Goal: Task Accomplishment & Management: Use online tool/utility

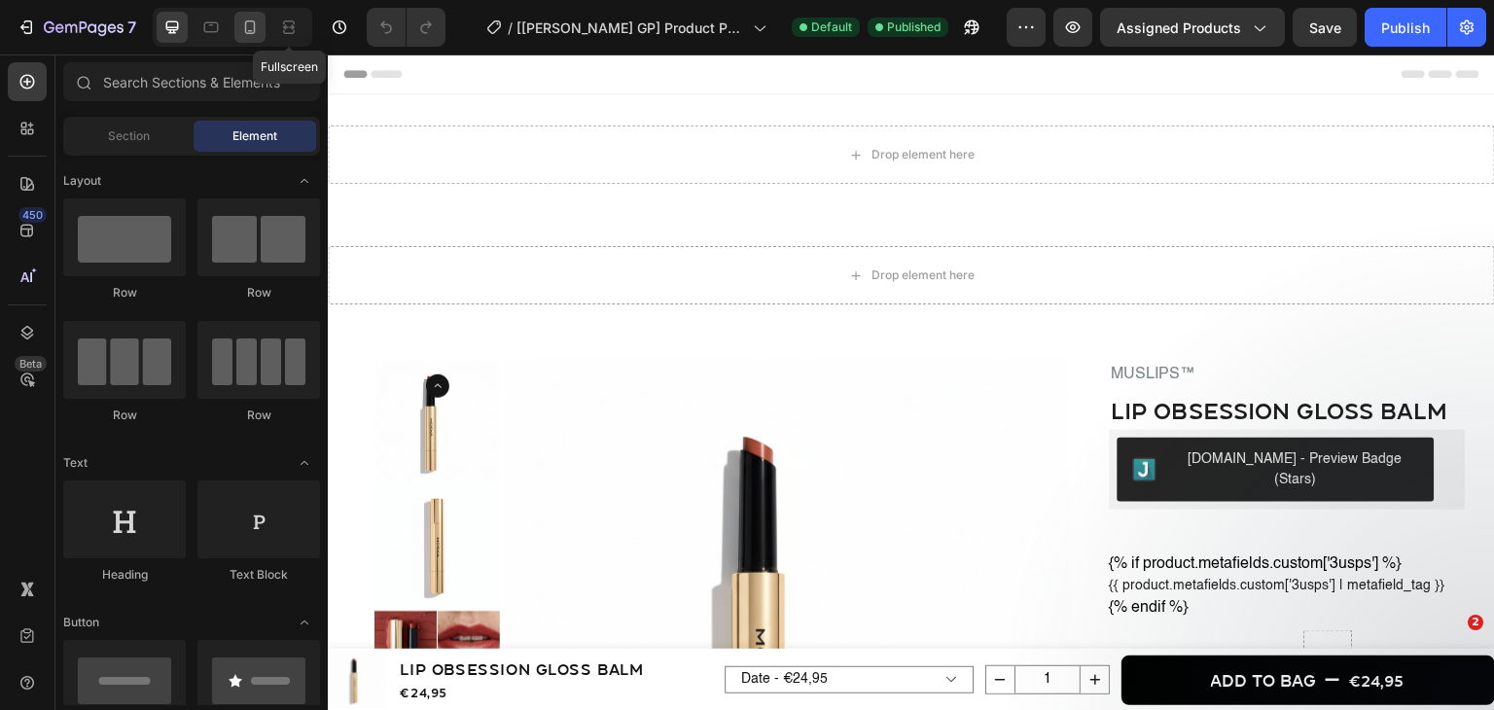
click at [240, 24] on icon at bounding box center [249, 27] width 19 height 19
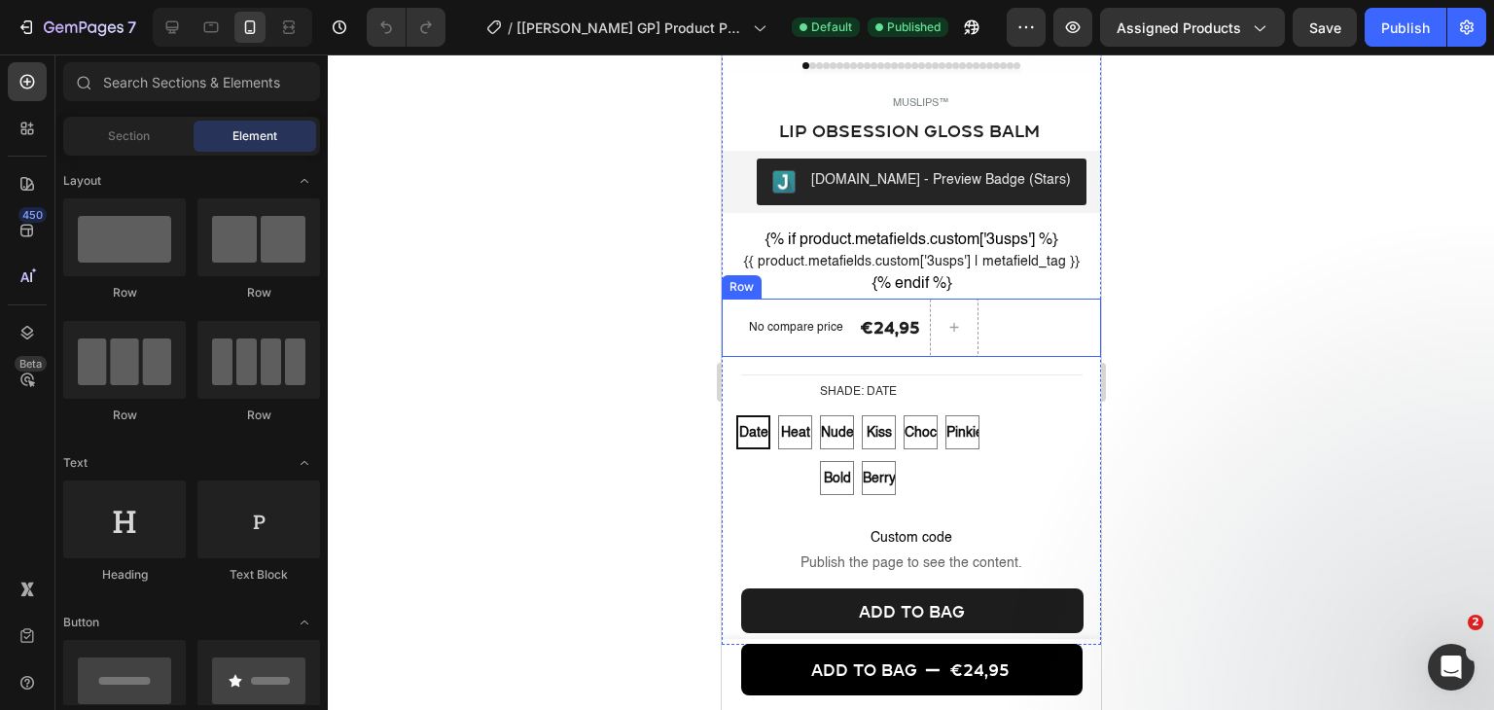
scroll to position [486, 0]
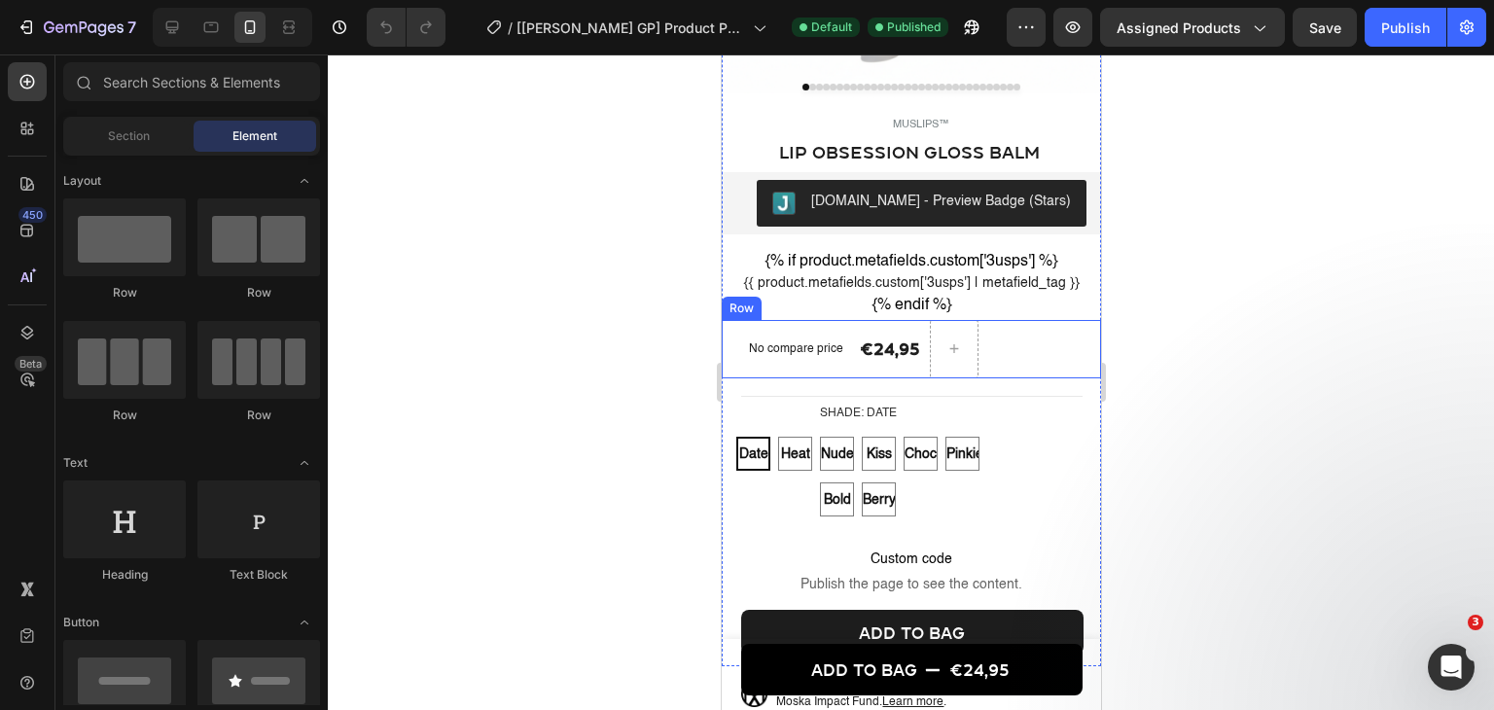
click at [994, 363] on div "No compare price Product Price €24,95 Product Price Product Price Row" at bounding box center [910, 349] width 379 height 58
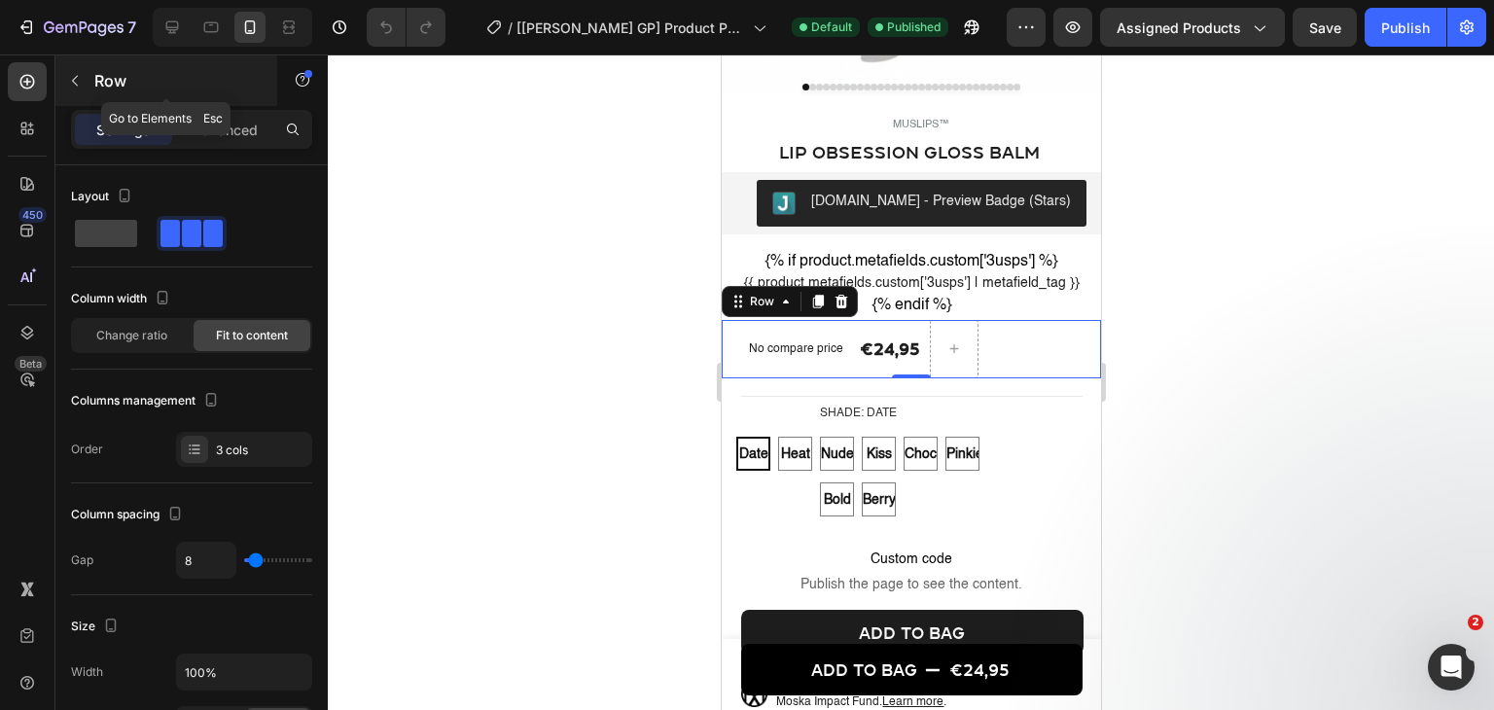
click at [73, 85] on icon "button" at bounding box center [75, 81] width 16 height 16
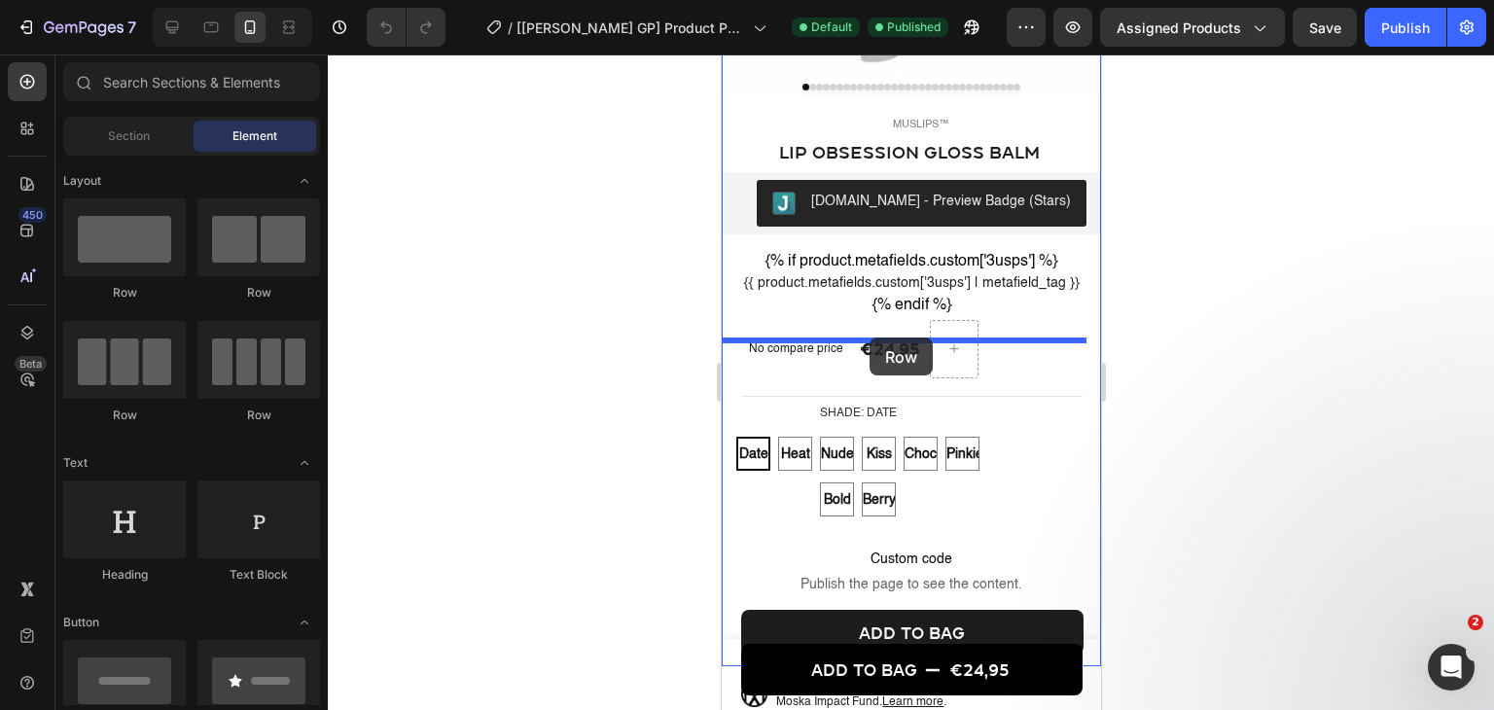
drag, startPoint x: 993, startPoint y: 315, endPoint x: 868, endPoint y: 337, distance: 126.5
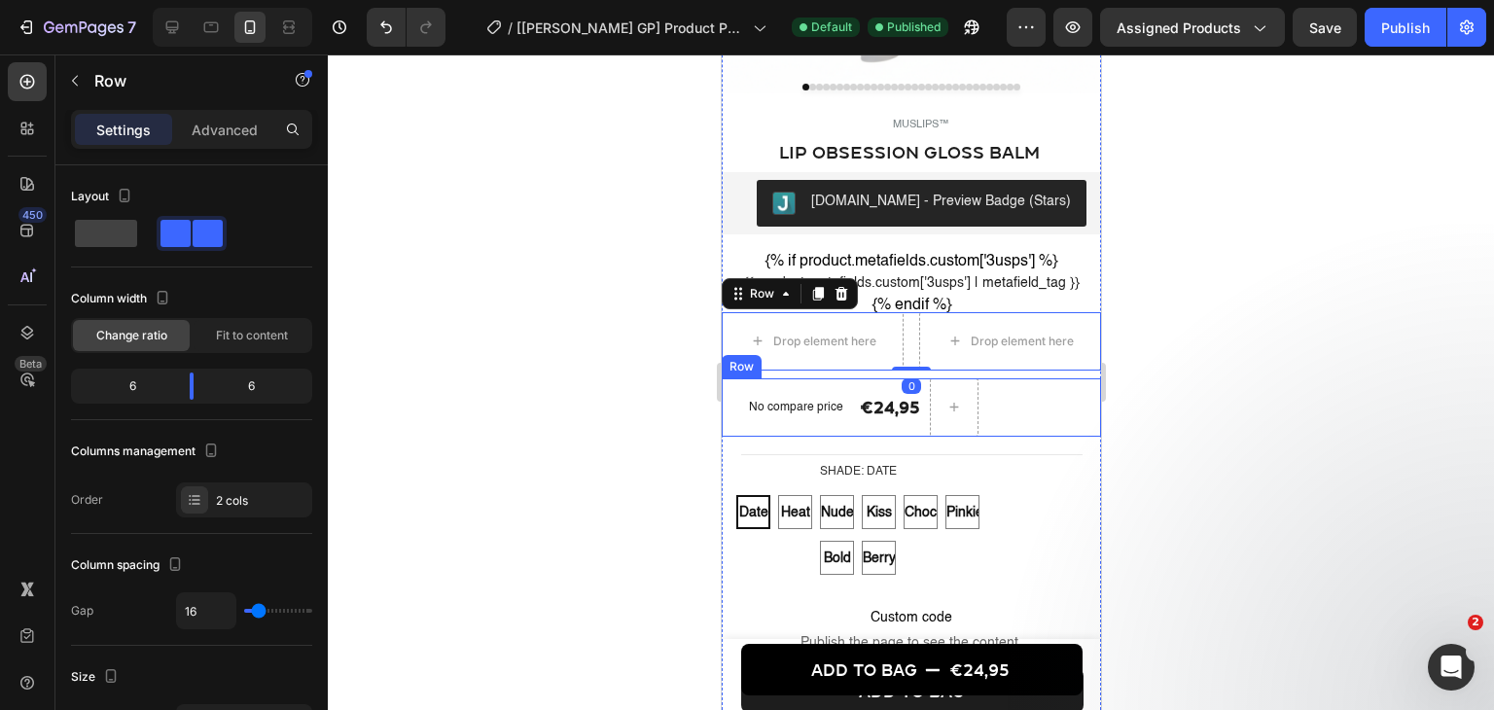
click at [734, 420] on div "No compare price Product Price €24,95 Product Price Product Price Row" at bounding box center [910, 407] width 379 height 58
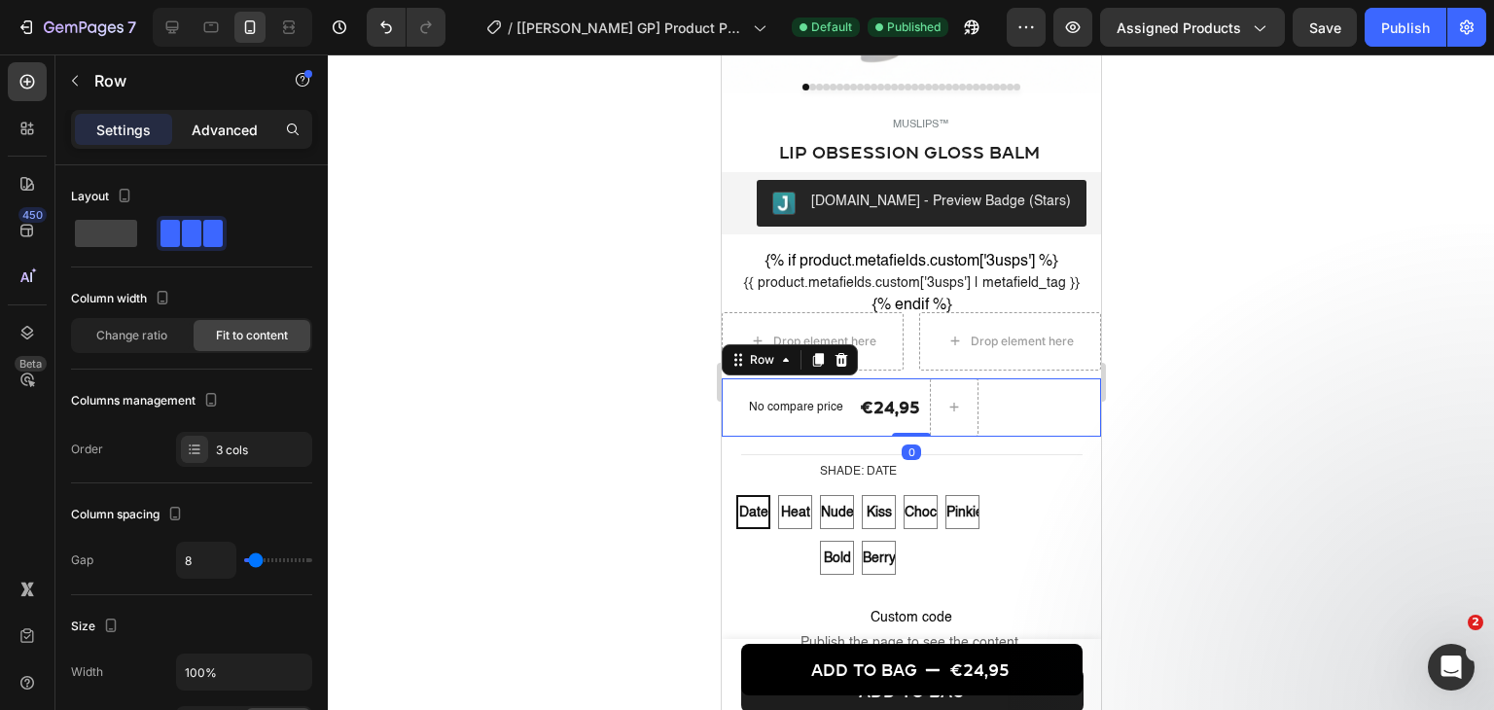
click at [245, 144] on div "Advanced" at bounding box center [224, 129] width 97 height 31
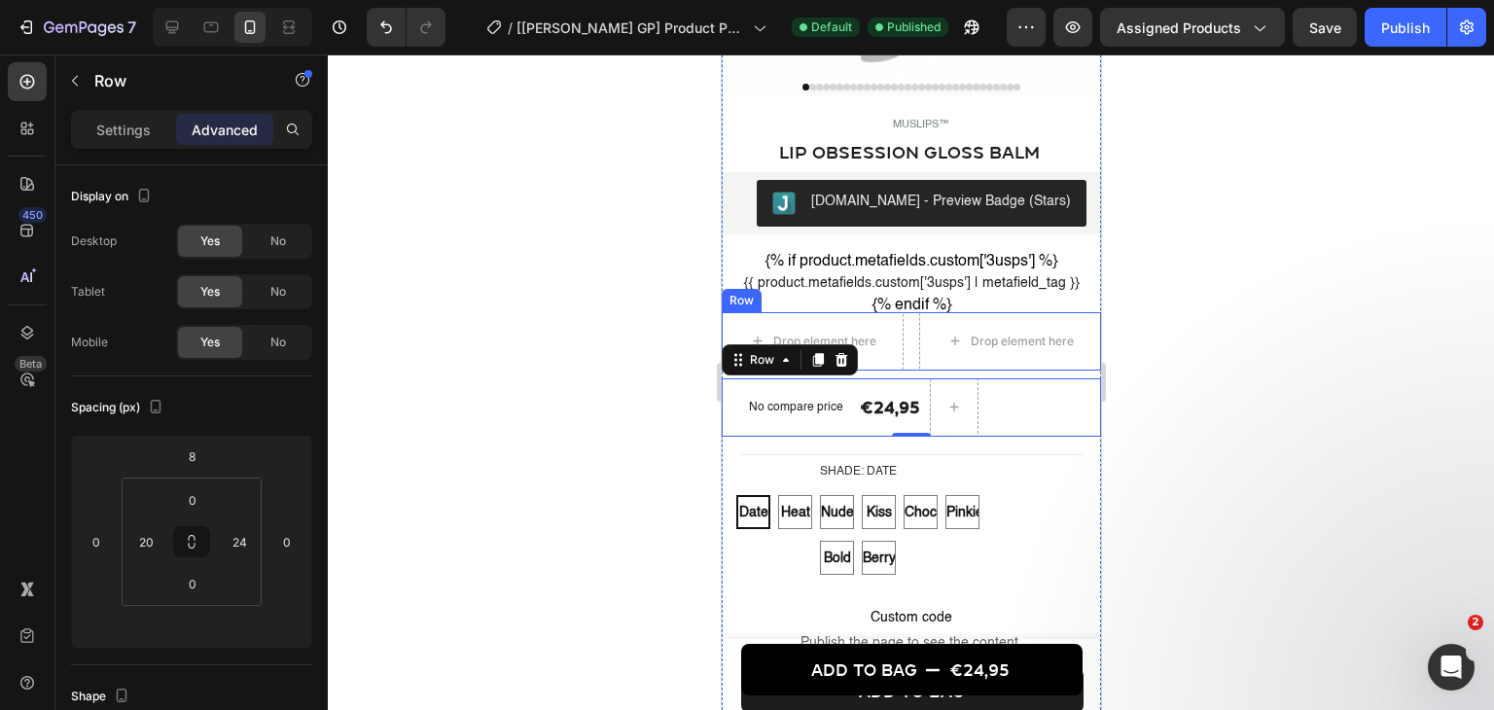
click at [897, 341] on div "Drop element here Drop element here Row" at bounding box center [910, 341] width 379 height 58
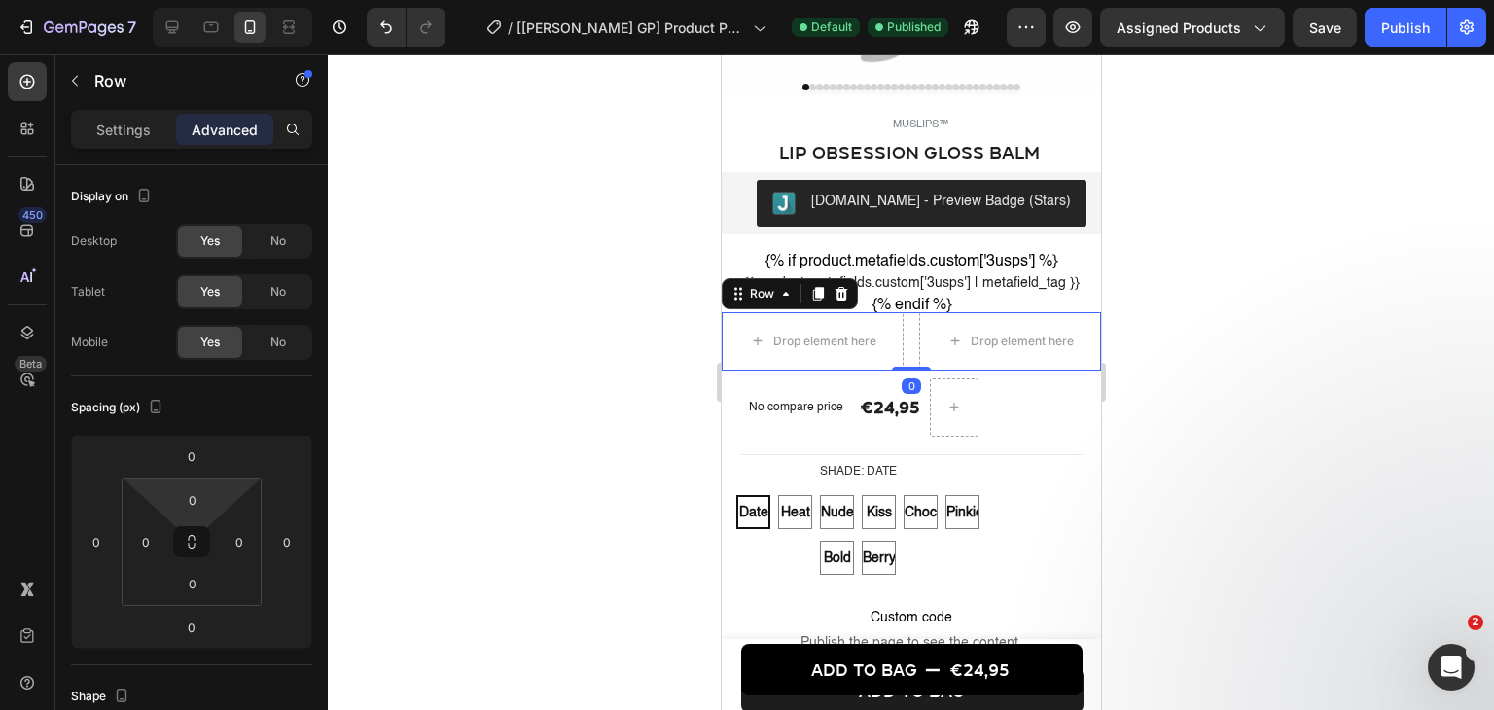
click at [198, 453] on input "0" at bounding box center [191, 455] width 39 height 29
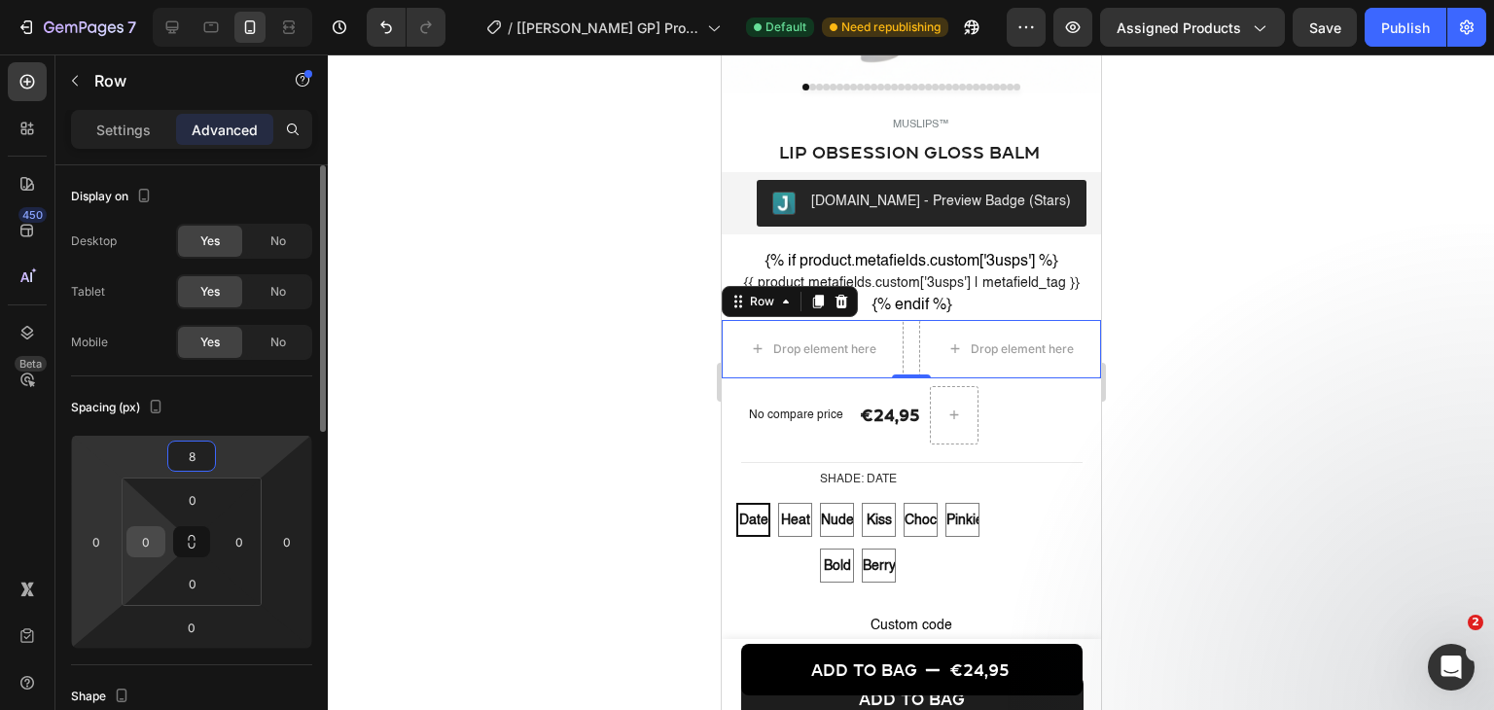
type input "8"
click at [140, 538] on input "0" at bounding box center [145, 541] width 29 height 29
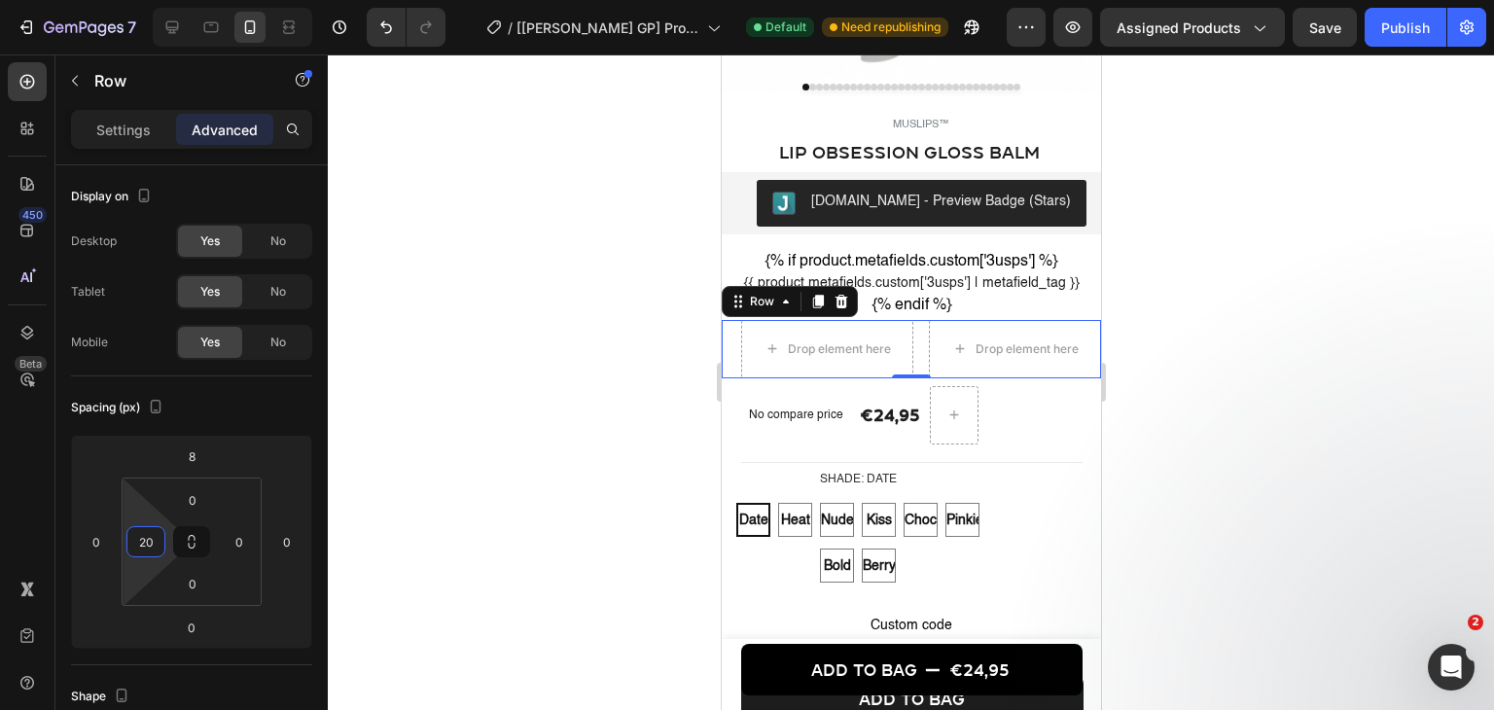
type input "20"
type input "24"
click at [394, 579] on div at bounding box center [911, 381] width 1166 height 655
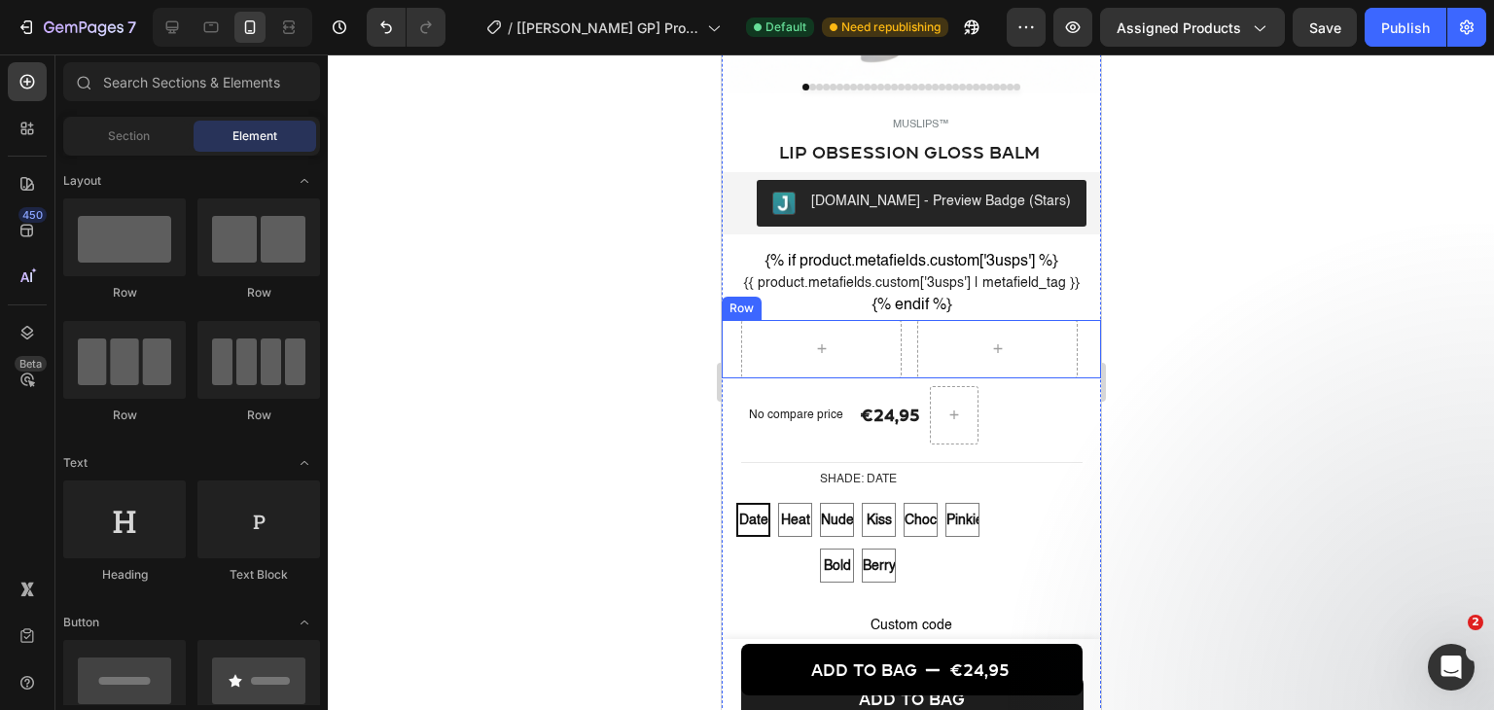
click at [899, 378] on div "Row" at bounding box center [910, 349] width 379 height 58
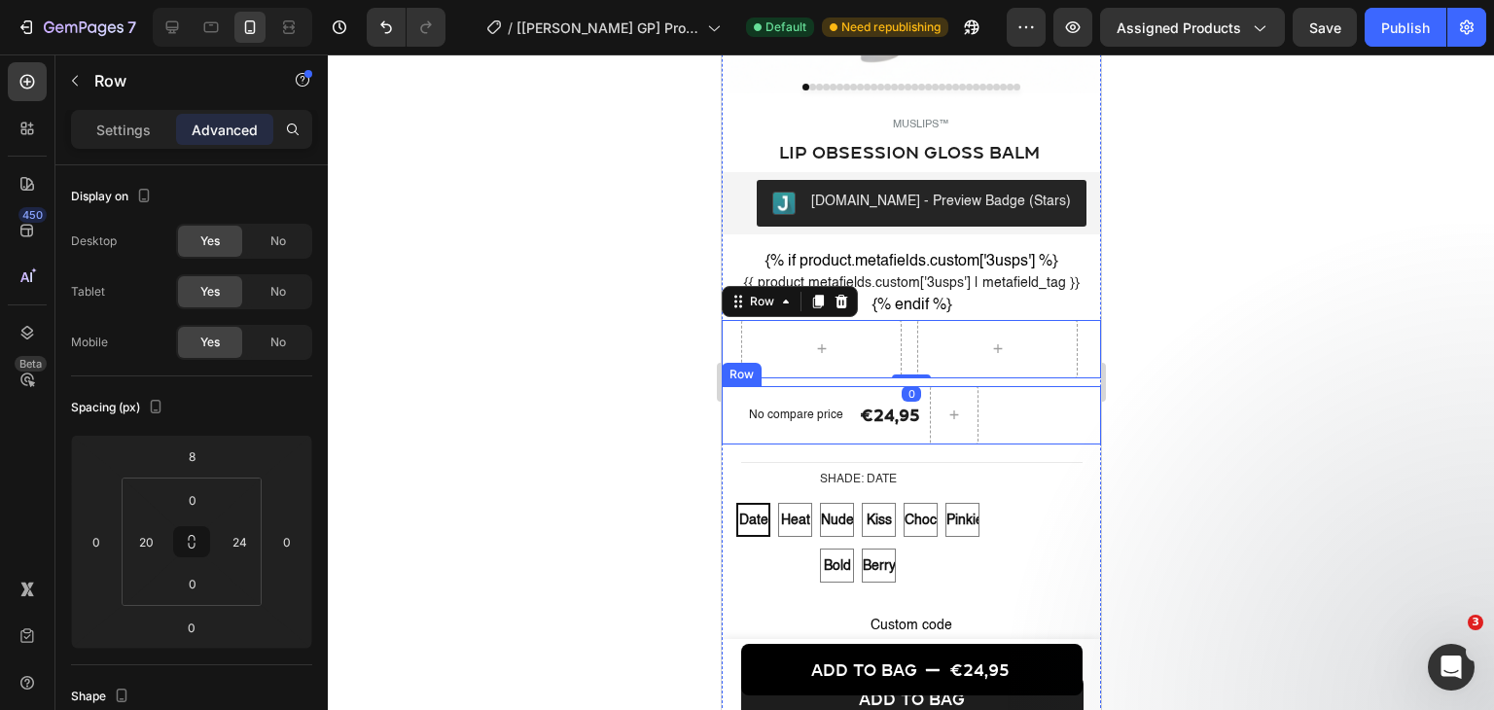
click at [845, 413] on div "No compare price Product Price" at bounding box center [795, 415] width 110 height 58
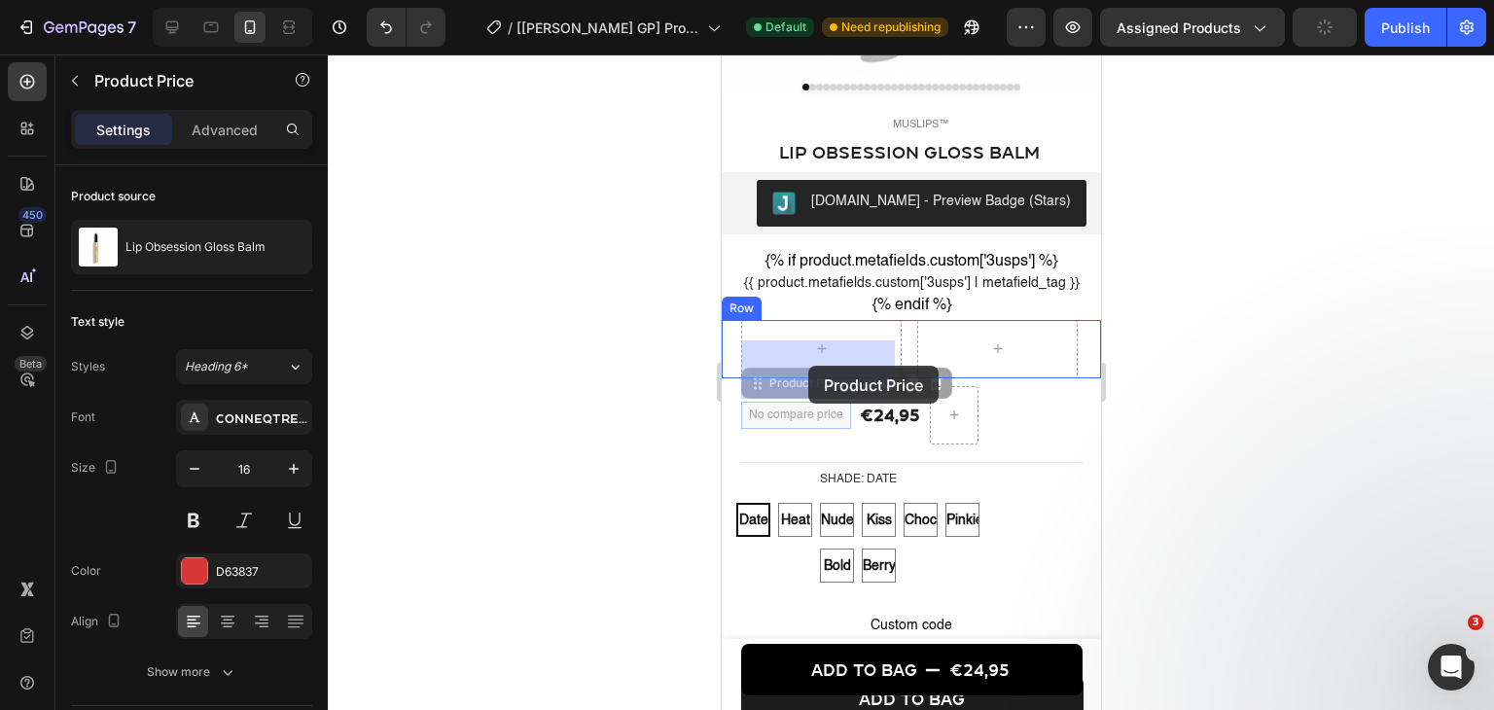
drag, startPoint x: 812, startPoint y: 440, endPoint x: 807, endPoint y: 366, distance: 75.0
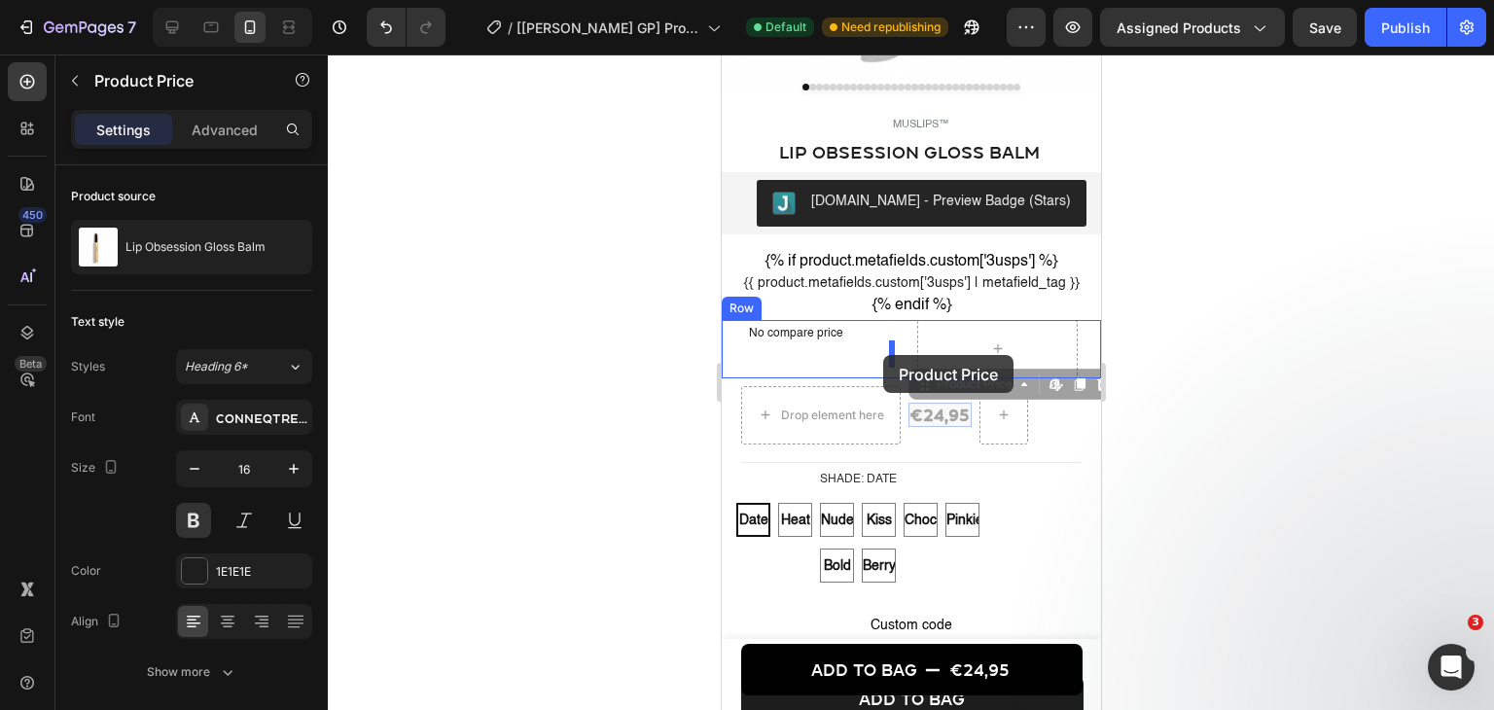
drag, startPoint x: 862, startPoint y: 354, endPoint x: 882, endPoint y: 355, distance: 20.4
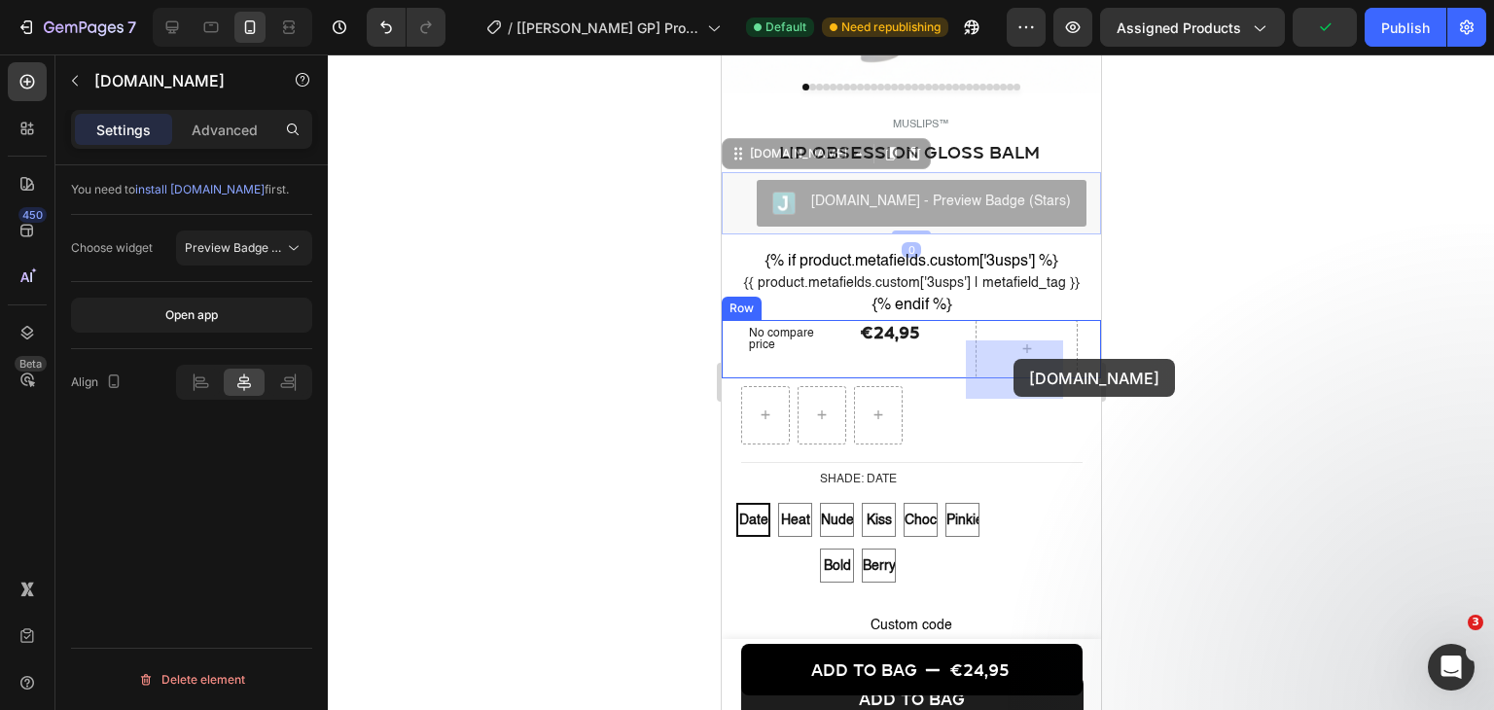
drag, startPoint x: 869, startPoint y: 197, endPoint x: 1025, endPoint y: 359, distance: 224.2
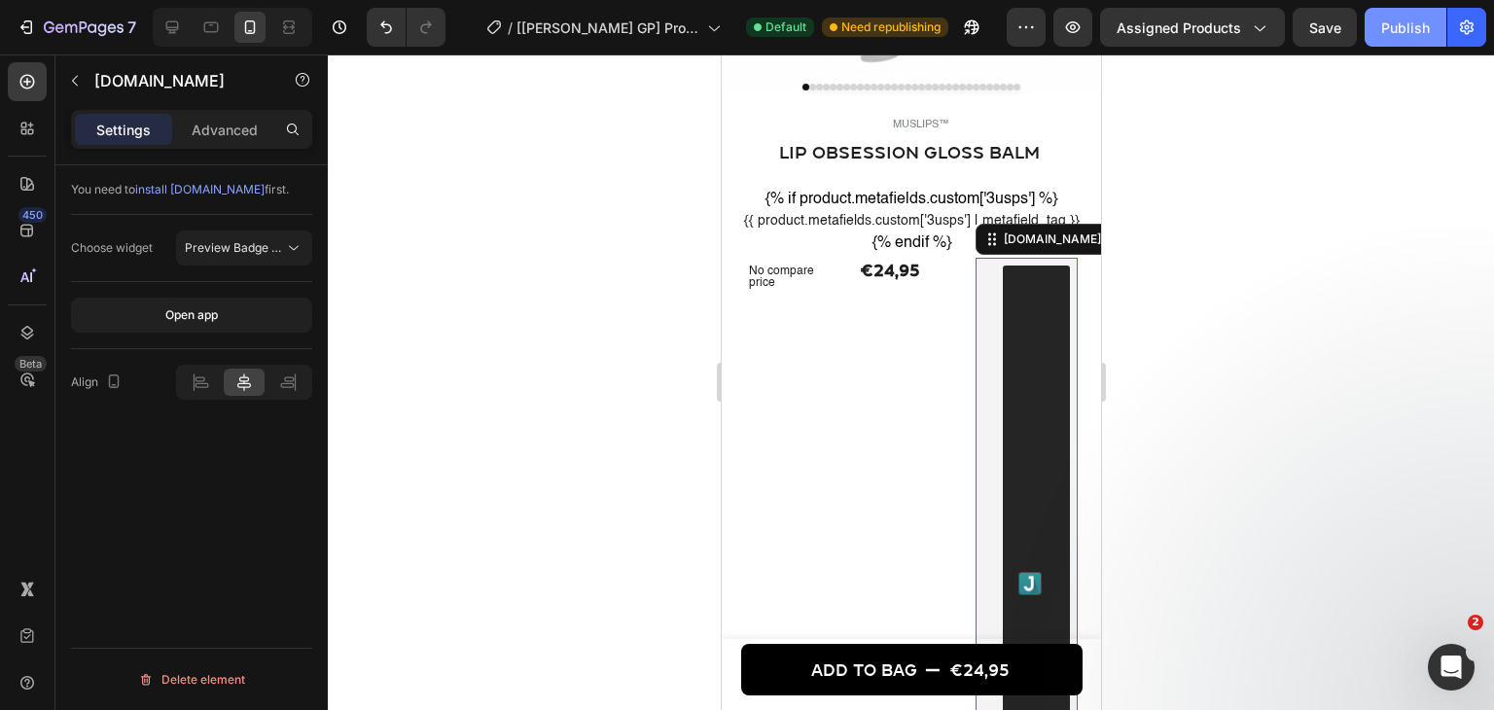
click at [1400, 24] on div "Publish" at bounding box center [1405, 28] width 49 height 20
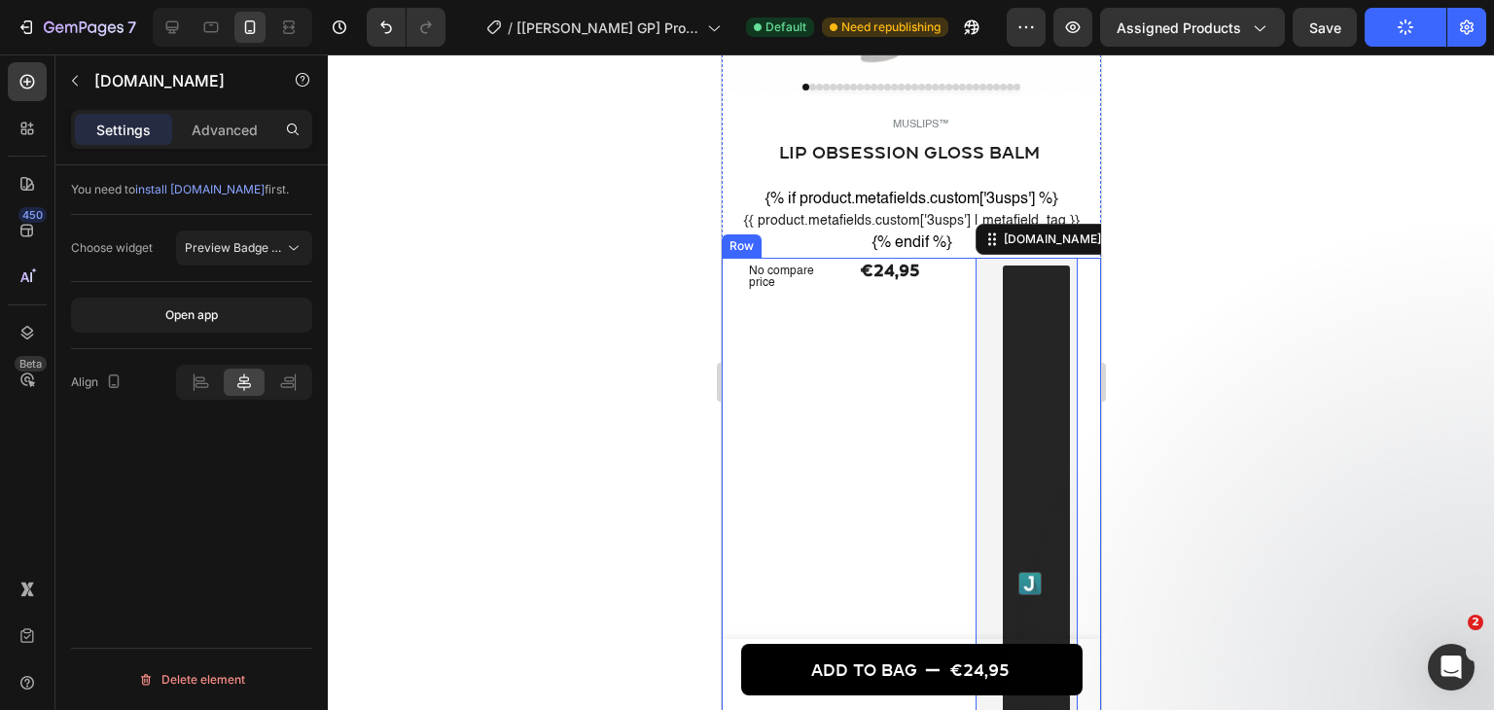
click at [933, 336] on div "€24,95 Product Price Product Price" at bounding box center [909, 583] width 102 height 651
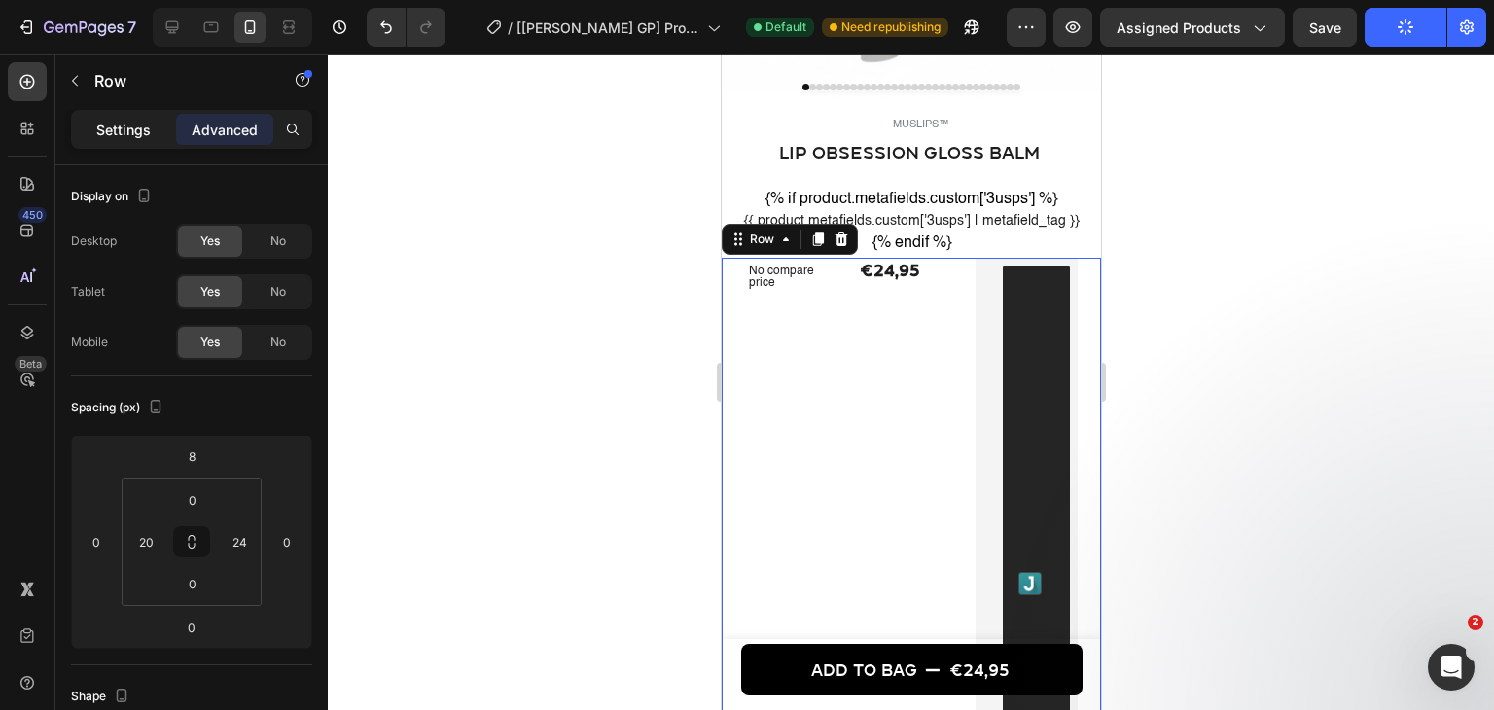
click at [94, 127] on div "Settings" at bounding box center [123, 129] width 97 height 31
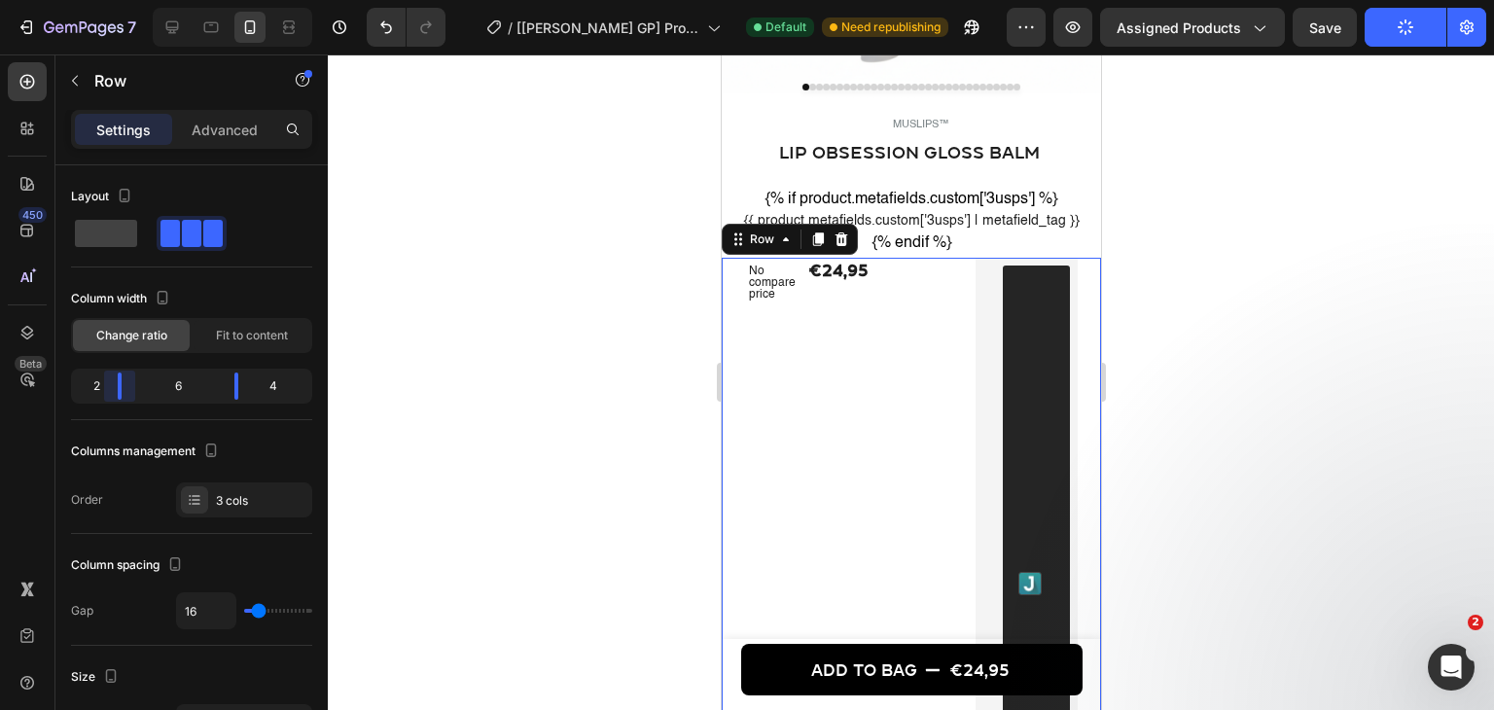
drag, startPoint x: 143, startPoint y: 384, endPoint x: 119, endPoint y: 391, distance: 25.2
click at [119, 0] on body "7 / [Pauline GP] Product Page - Jul 6, 11:49:01 Default Need republishing Previ…" at bounding box center [747, 0] width 1494 height 0
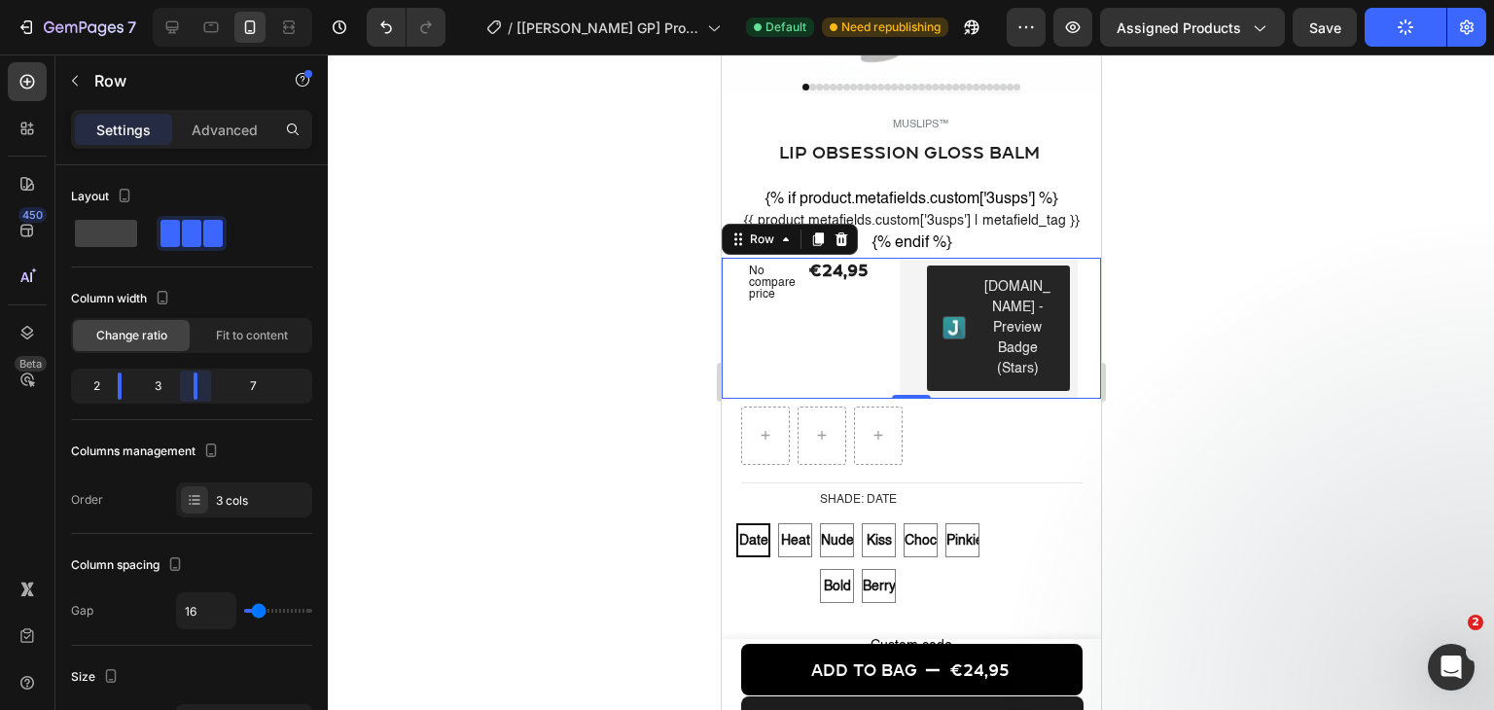
drag, startPoint x: 233, startPoint y: 381, endPoint x: 175, endPoint y: 393, distance: 59.5
click at [175, 0] on body "7 / [Pauline GP] Product Page - Jul 6, 11:49:01 Default Need republishing Previ…" at bounding box center [747, 0] width 1494 height 0
click at [1234, 110] on div at bounding box center [911, 381] width 1166 height 655
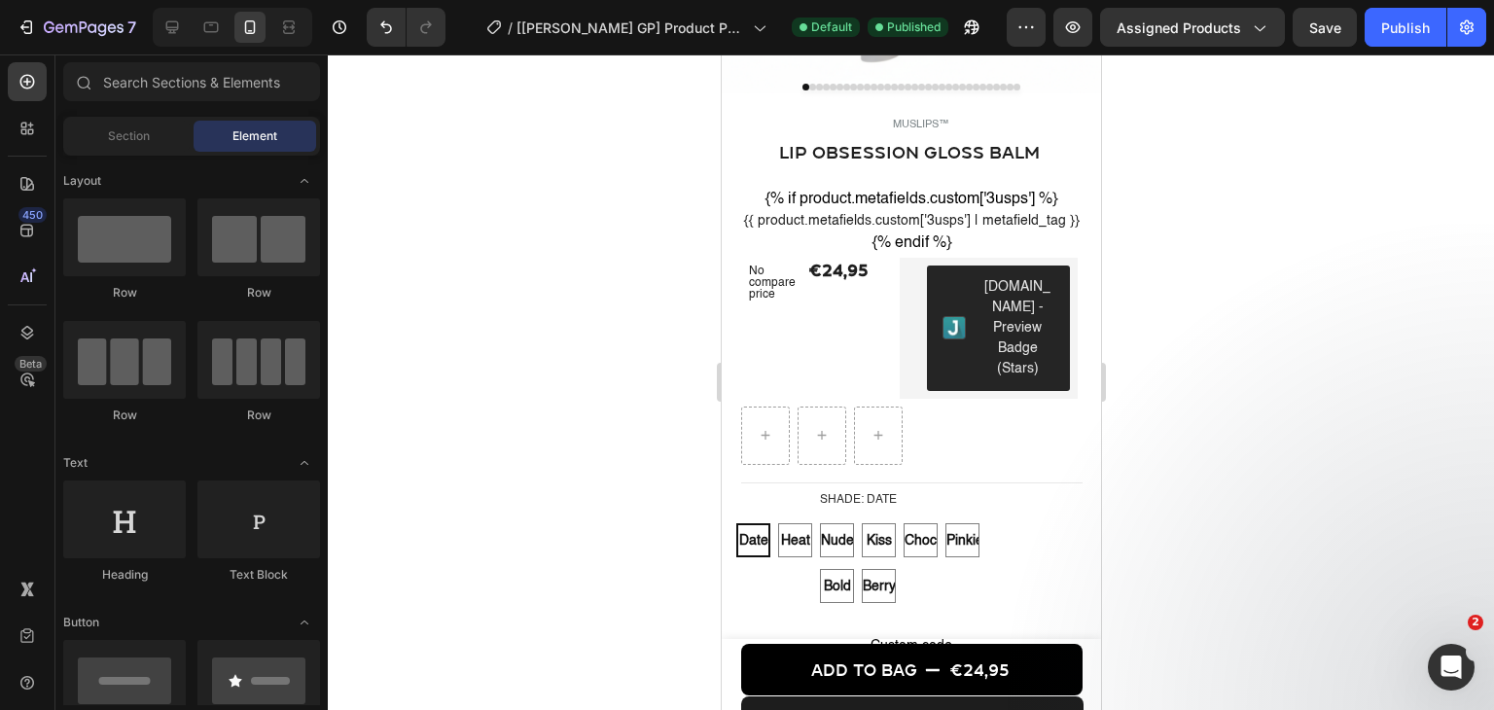
click at [1405, 27] on div "Publish" at bounding box center [1405, 28] width 49 height 20
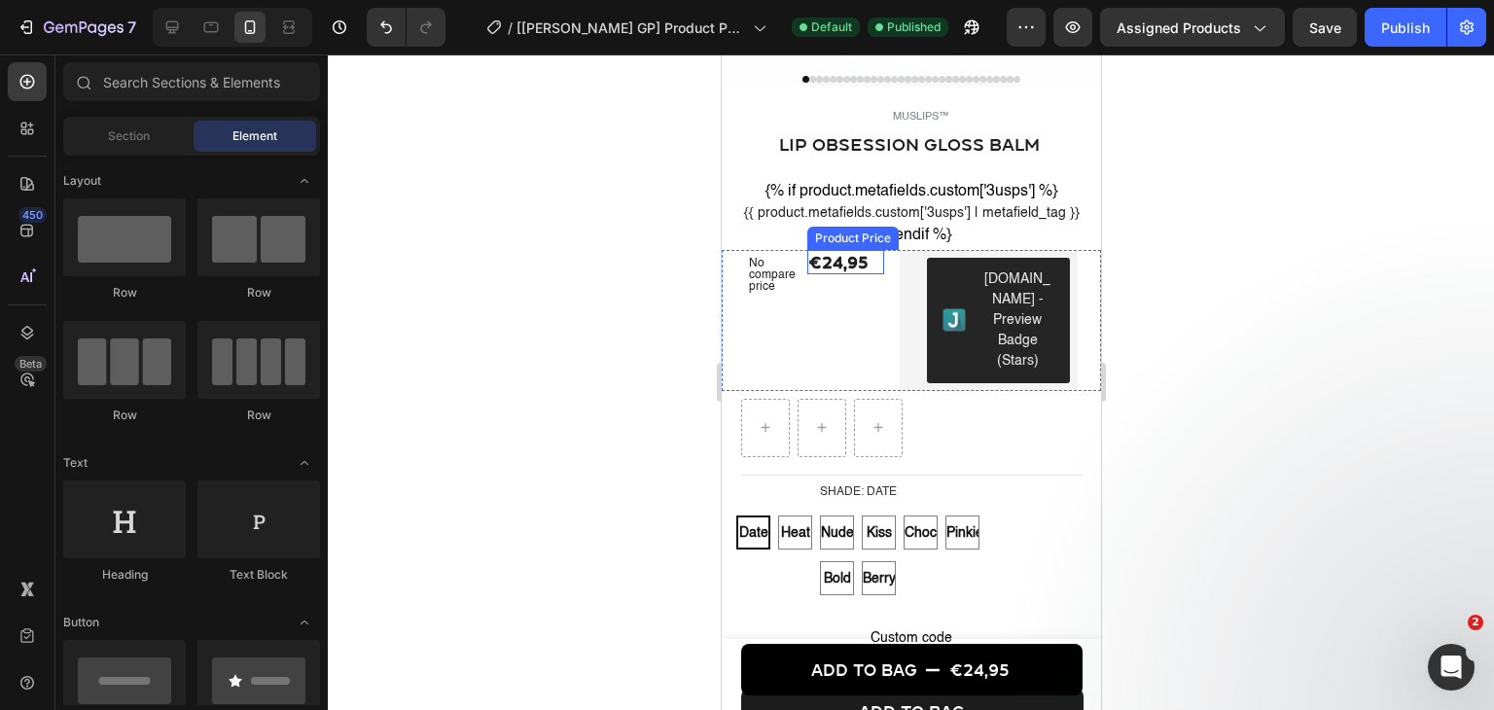
scroll to position [972, 0]
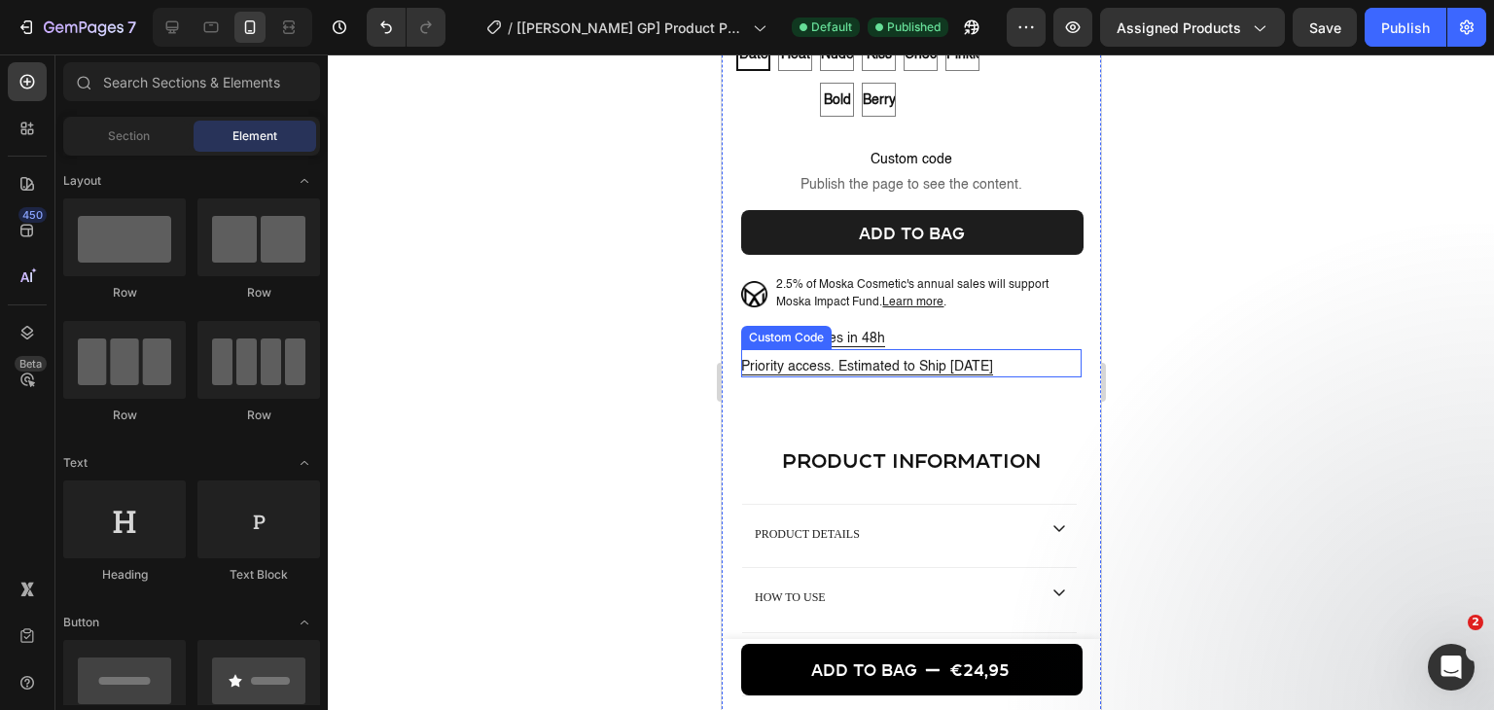
click at [892, 357] on p "Priority access. Estimated to Ship Nov. 12" at bounding box center [910, 367] width 340 height 20
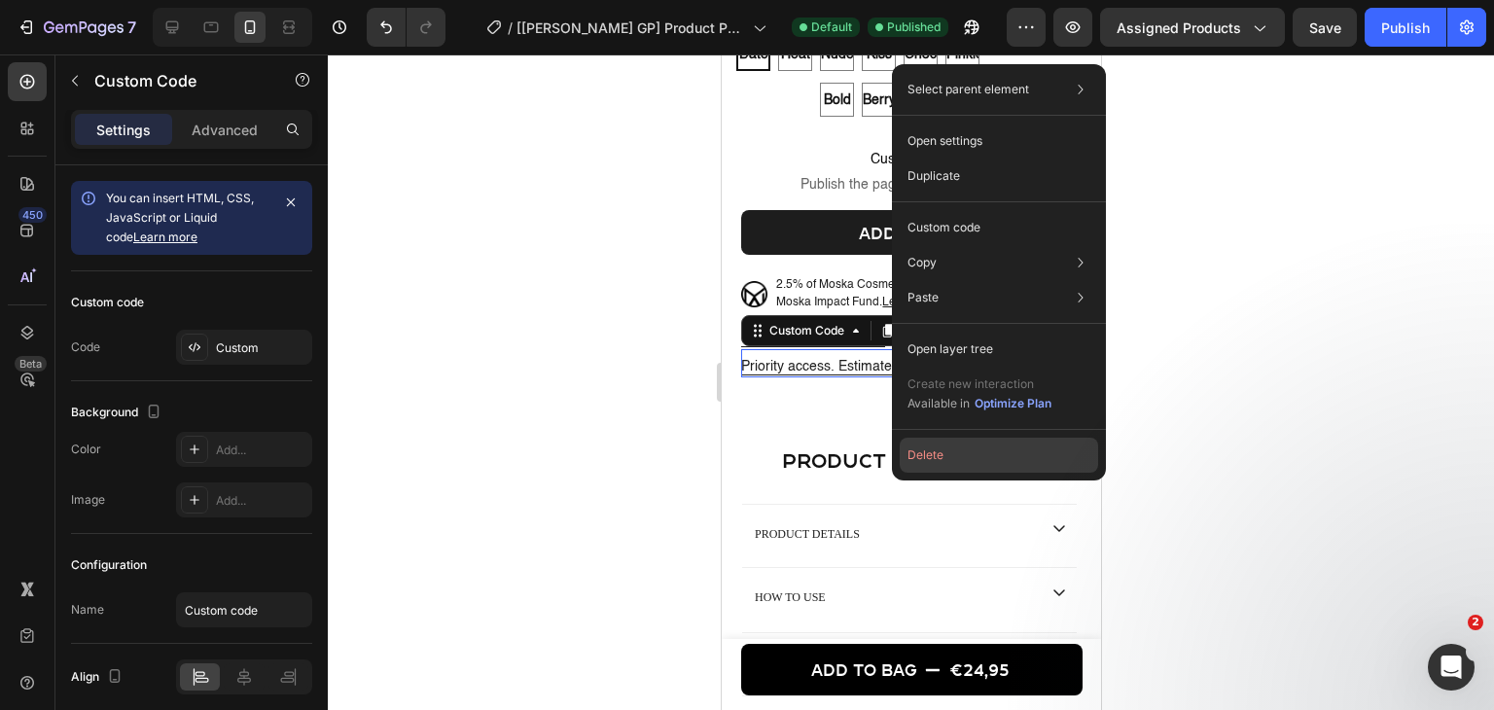
click at [946, 457] on button "Delete" at bounding box center [998, 455] width 198 height 35
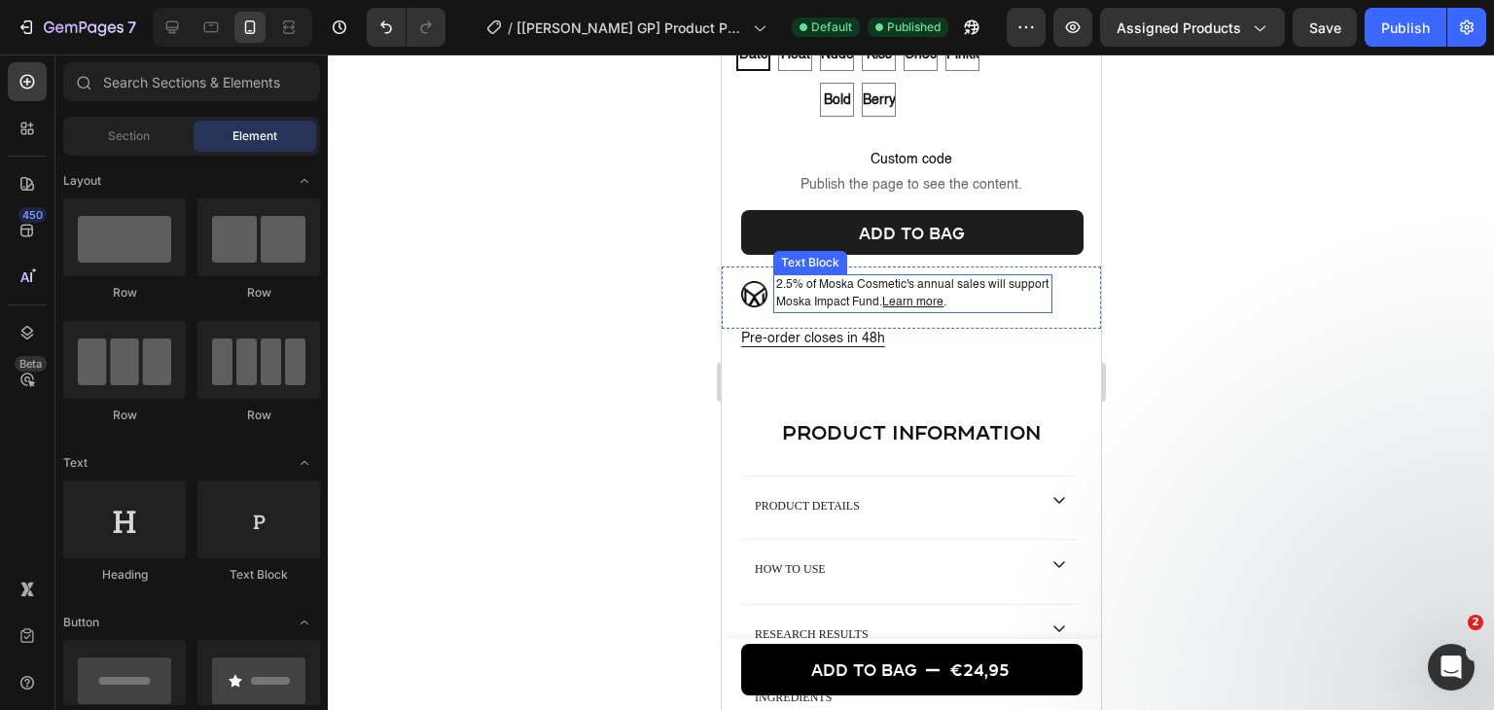
scroll to position [875, 0]
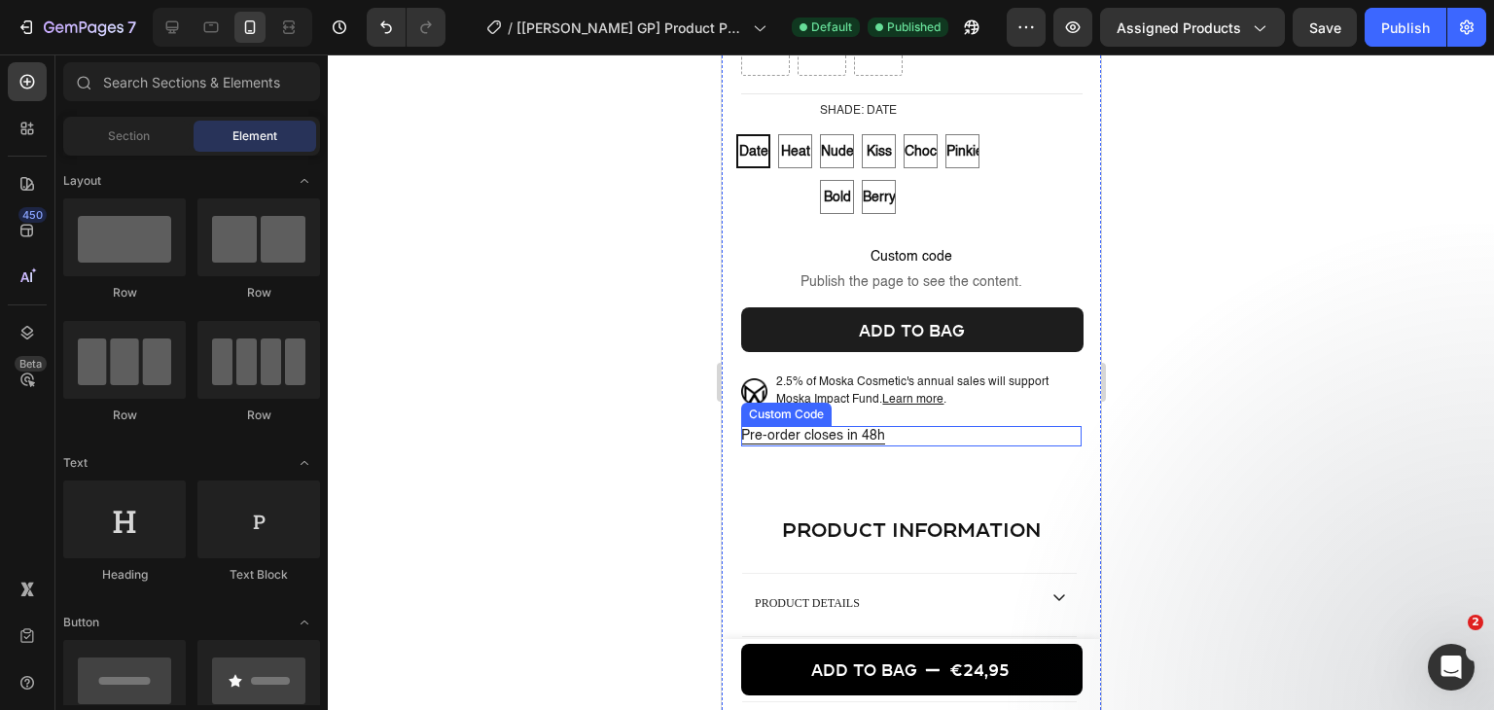
click at [814, 438] on p "Pre-order closes in 48h" at bounding box center [910, 436] width 340 height 20
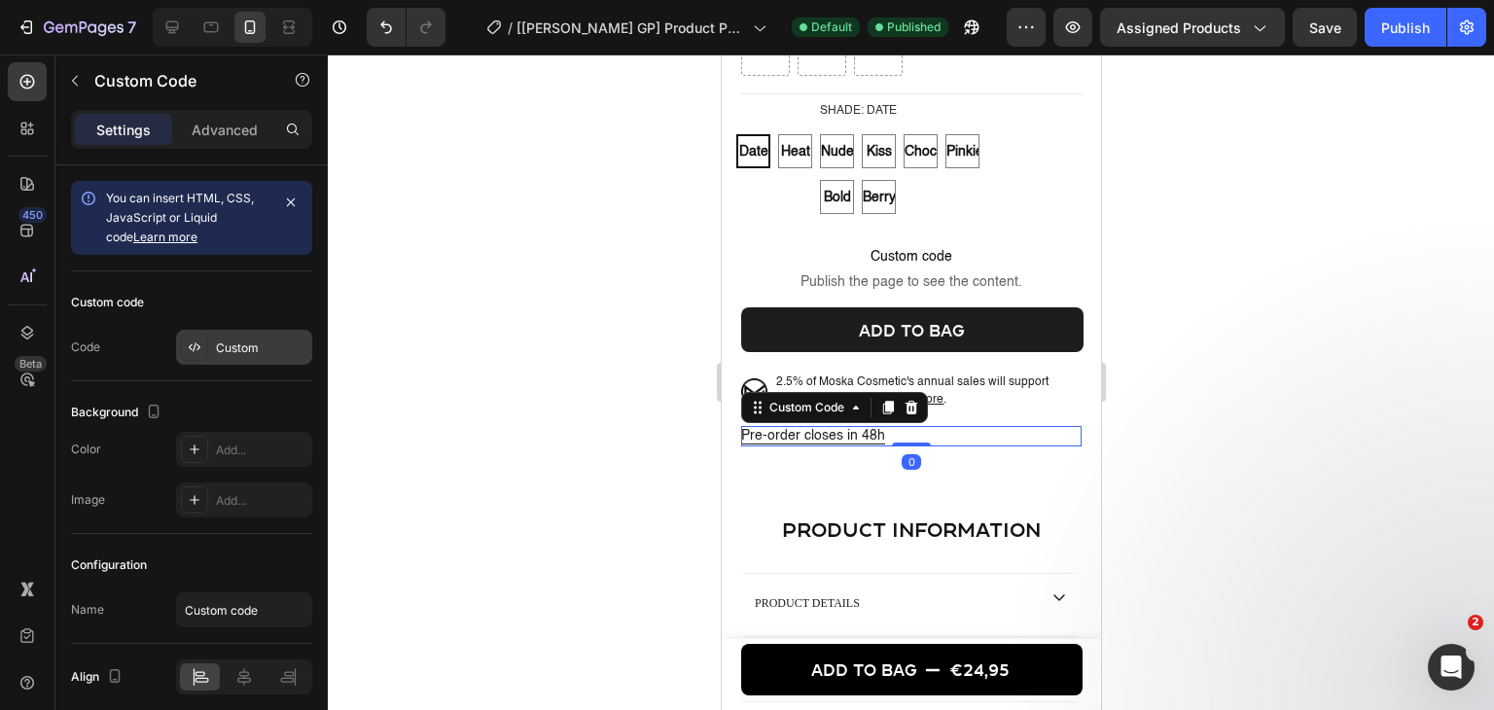
click at [249, 332] on div "Custom" at bounding box center [244, 347] width 136 height 35
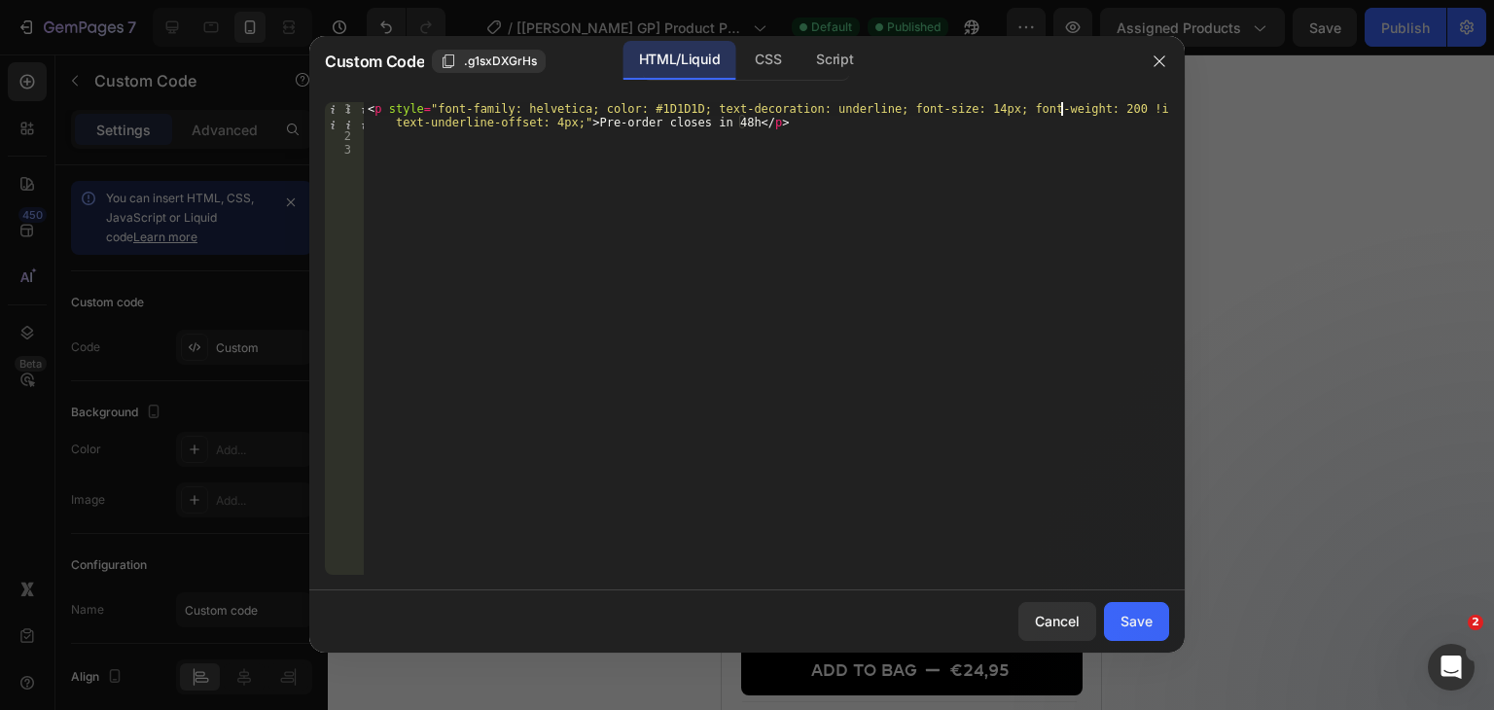
click at [1063, 114] on div "< p style = "font-family: helvetica; color: #1D1D1D; text-decoration: underline…" at bounding box center [766, 358] width 805 height 513
type textarea "<p style="font-family: helvetica; color: #1D1D1D; text-decoration: underline; f…"
click at [1124, 611] on div "Save" at bounding box center [1136, 621] width 32 height 20
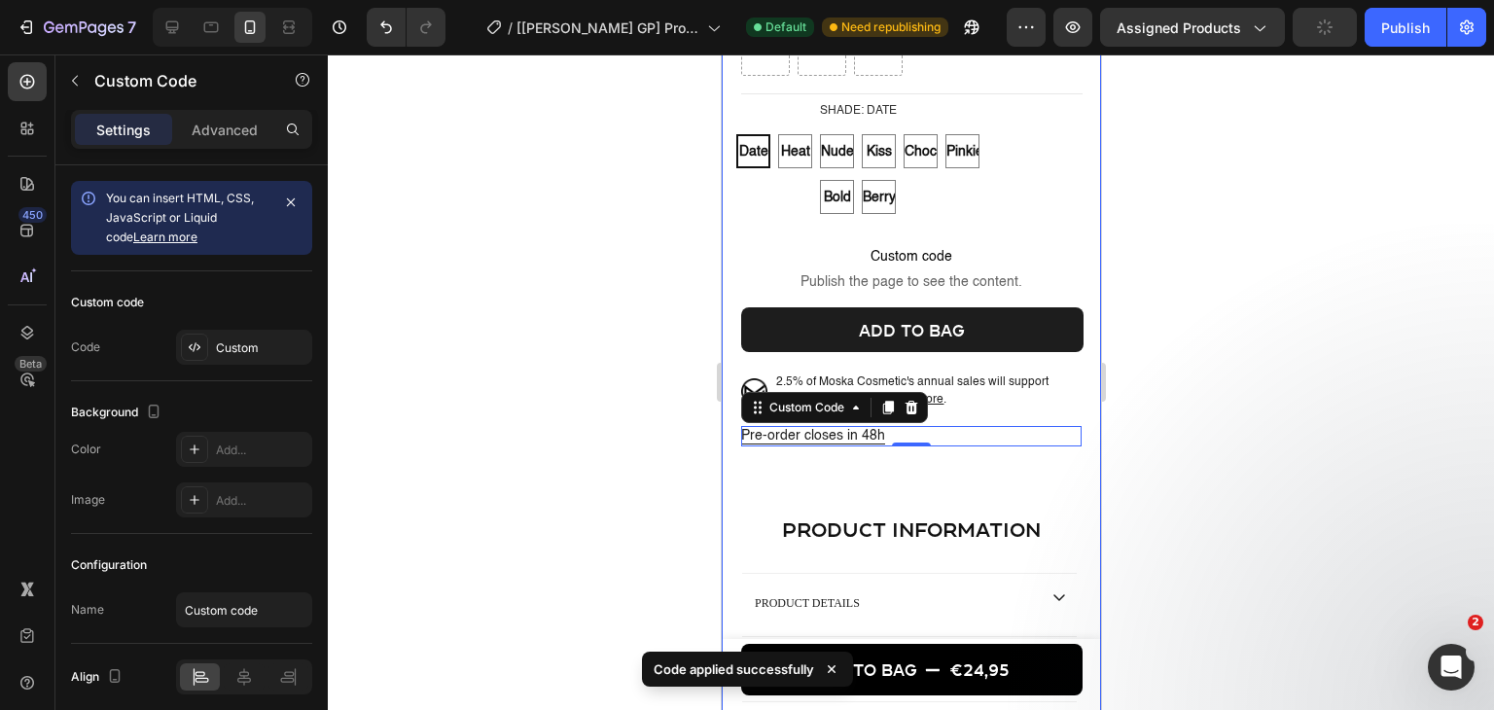
scroll to position [972, 0]
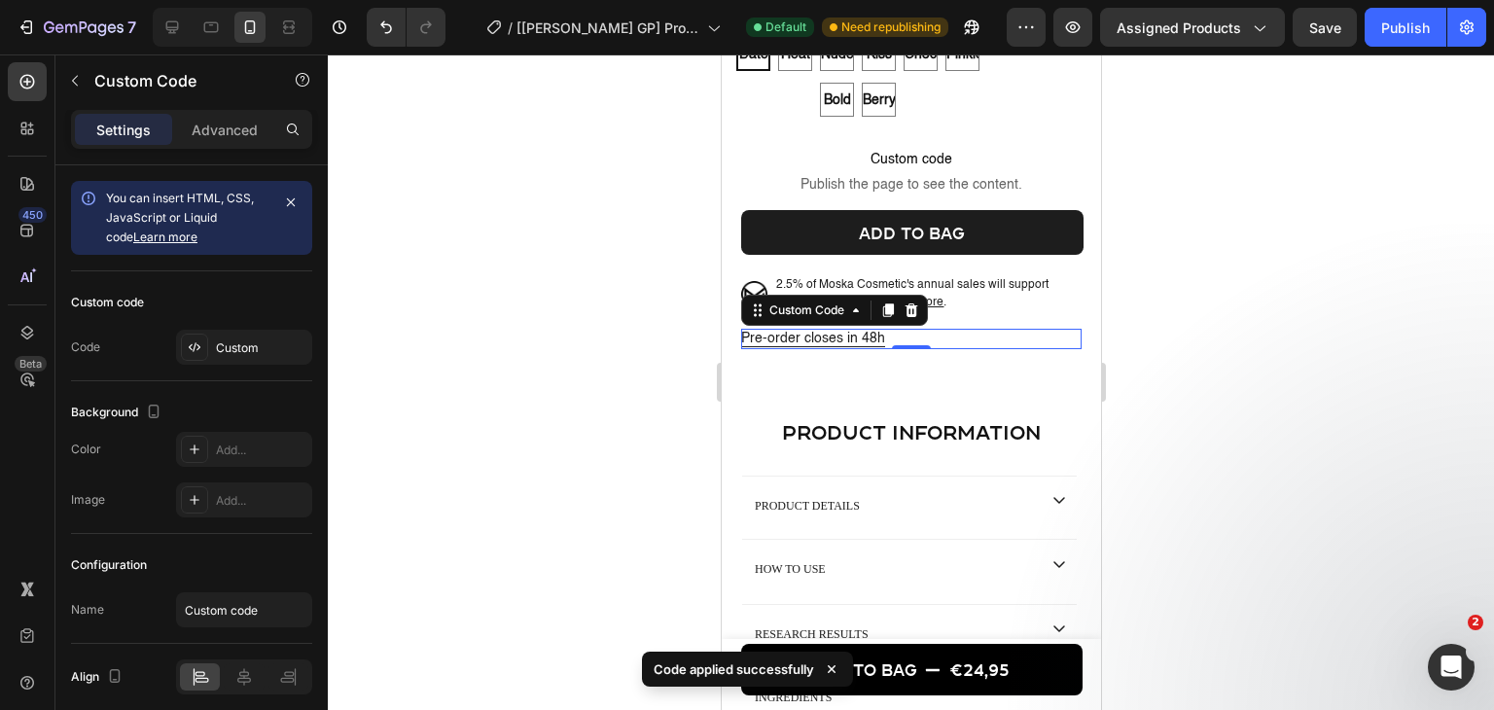
click at [733, 642] on div "Date - €24,95 Heat - €24,95 Nude - €24,95 Kiss - €24,95 Choco - €24,95 Pinkie -…" at bounding box center [910, 674] width 379 height 71
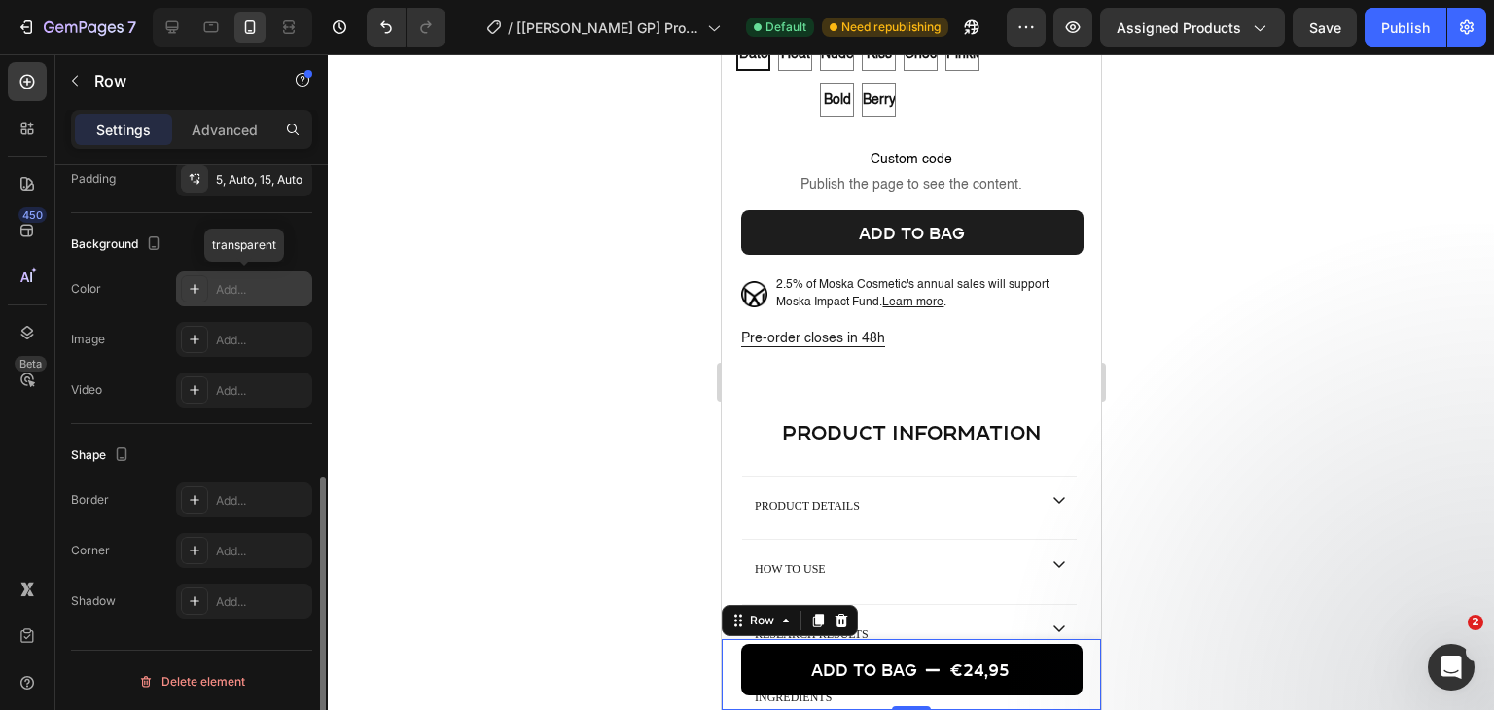
scroll to position [451, 0]
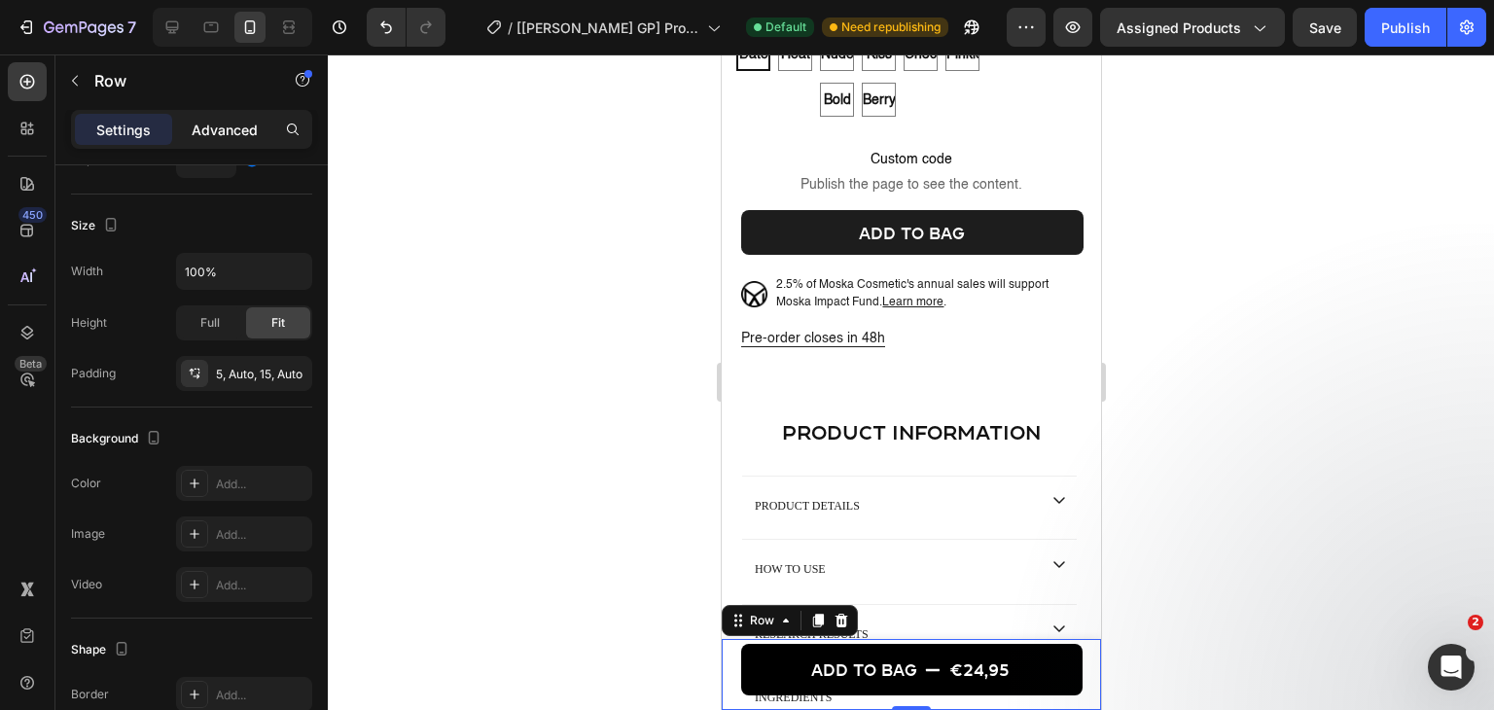
click at [241, 142] on div "Advanced" at bounding box center [224, 129] width 97 height 31
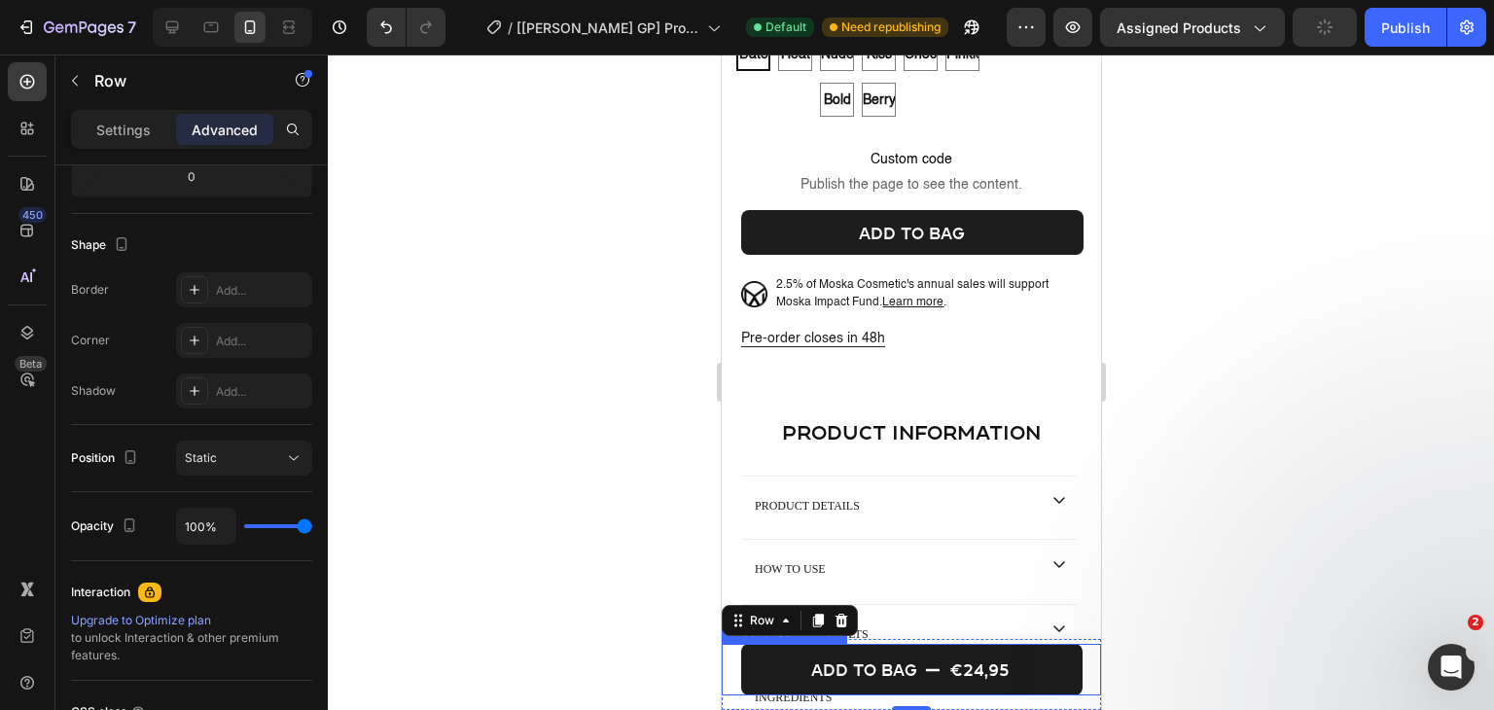
click at [756, 653] on button "Add to bag €24,95" at bounding box center [910, 670] width 341 height 52
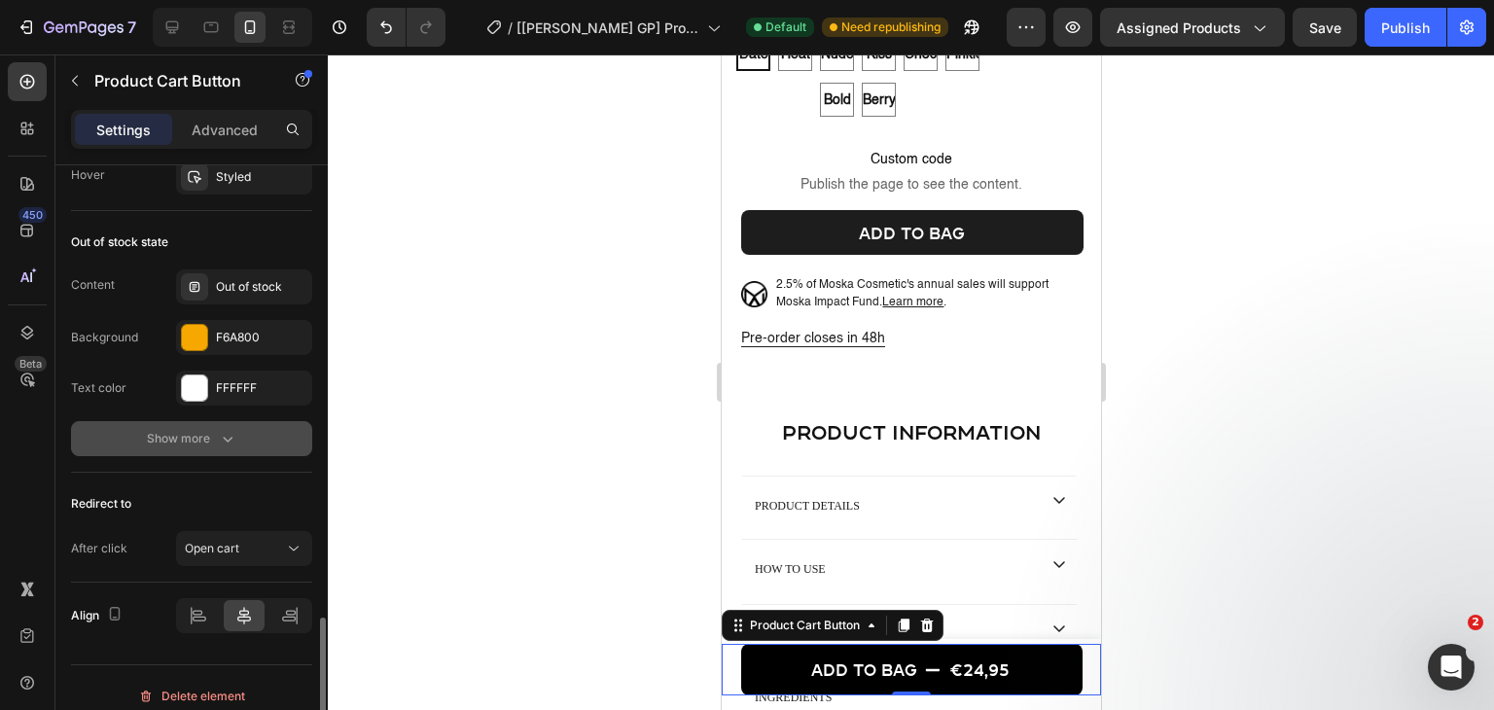
scroll to position [1665, 0]
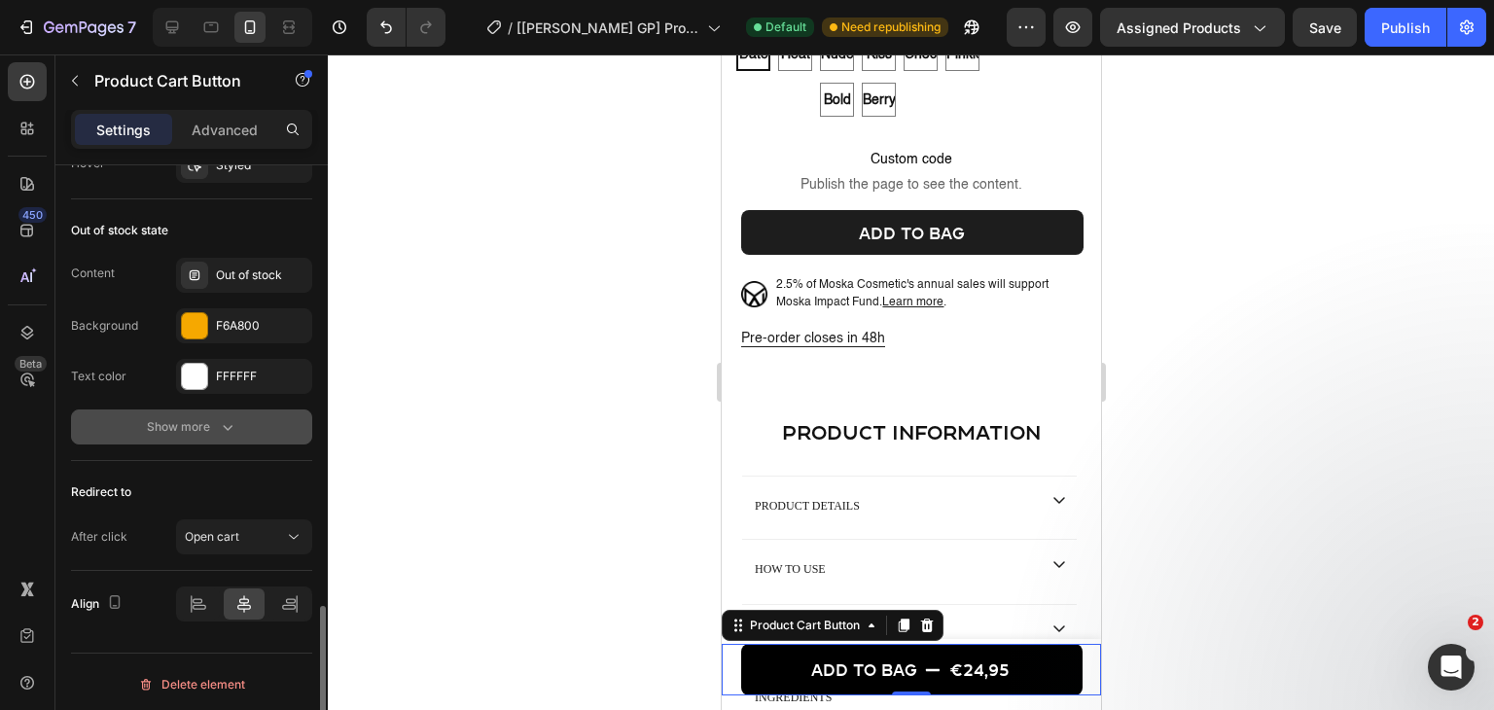
click at [226, 425] on icon "button" at bounding box center [228, 428] width 10 height 6
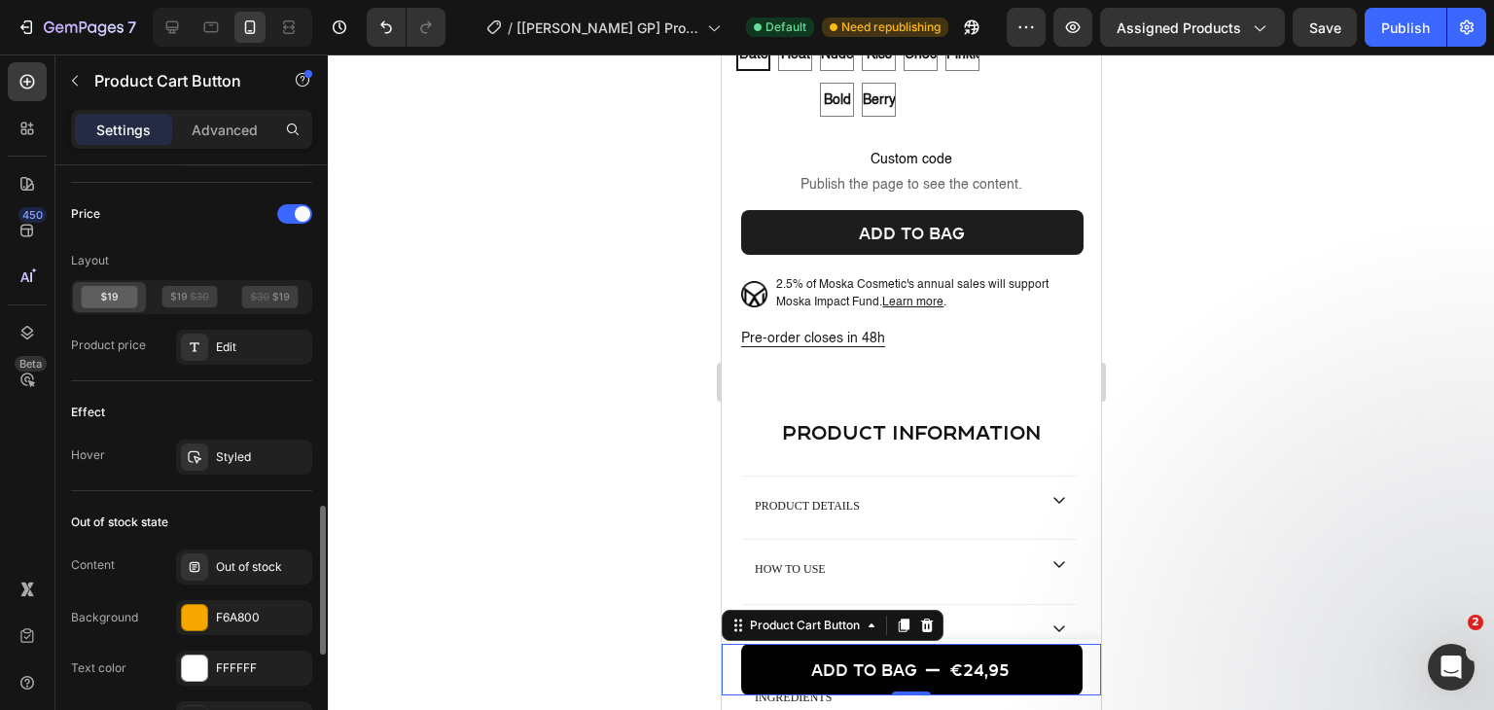
scroll to position [1081, 0]
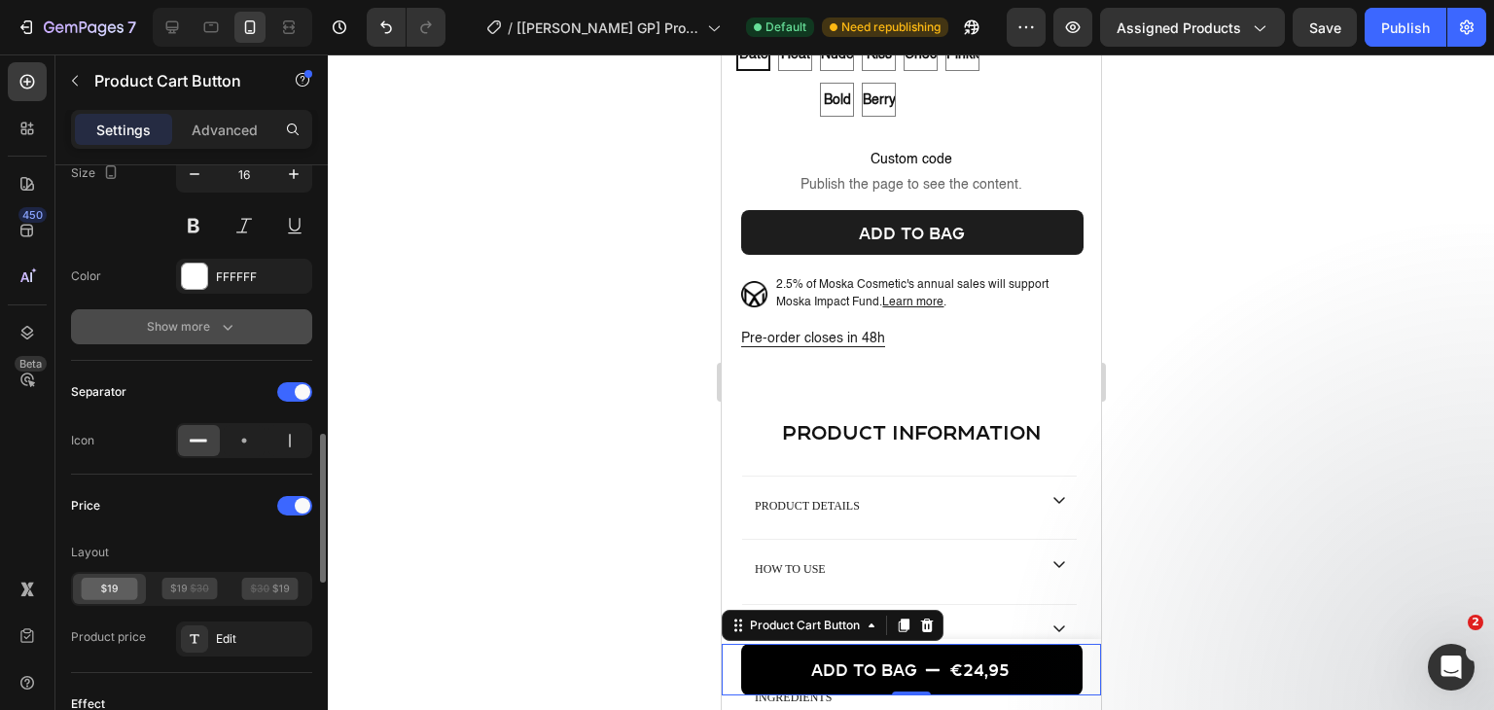
click at [223, 332] on icon "button" at bounding box center [227, 326] width 19 height 19
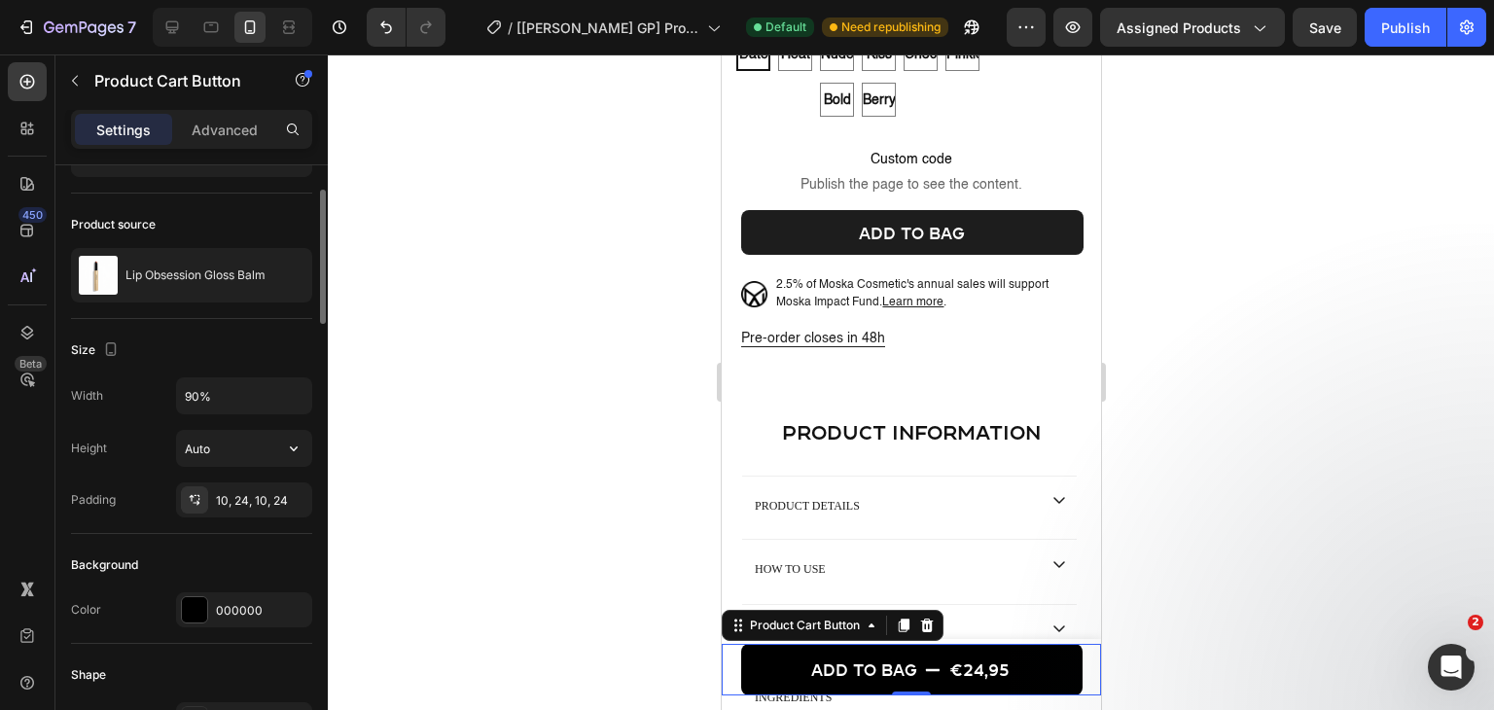
scroll to position [12, 0]
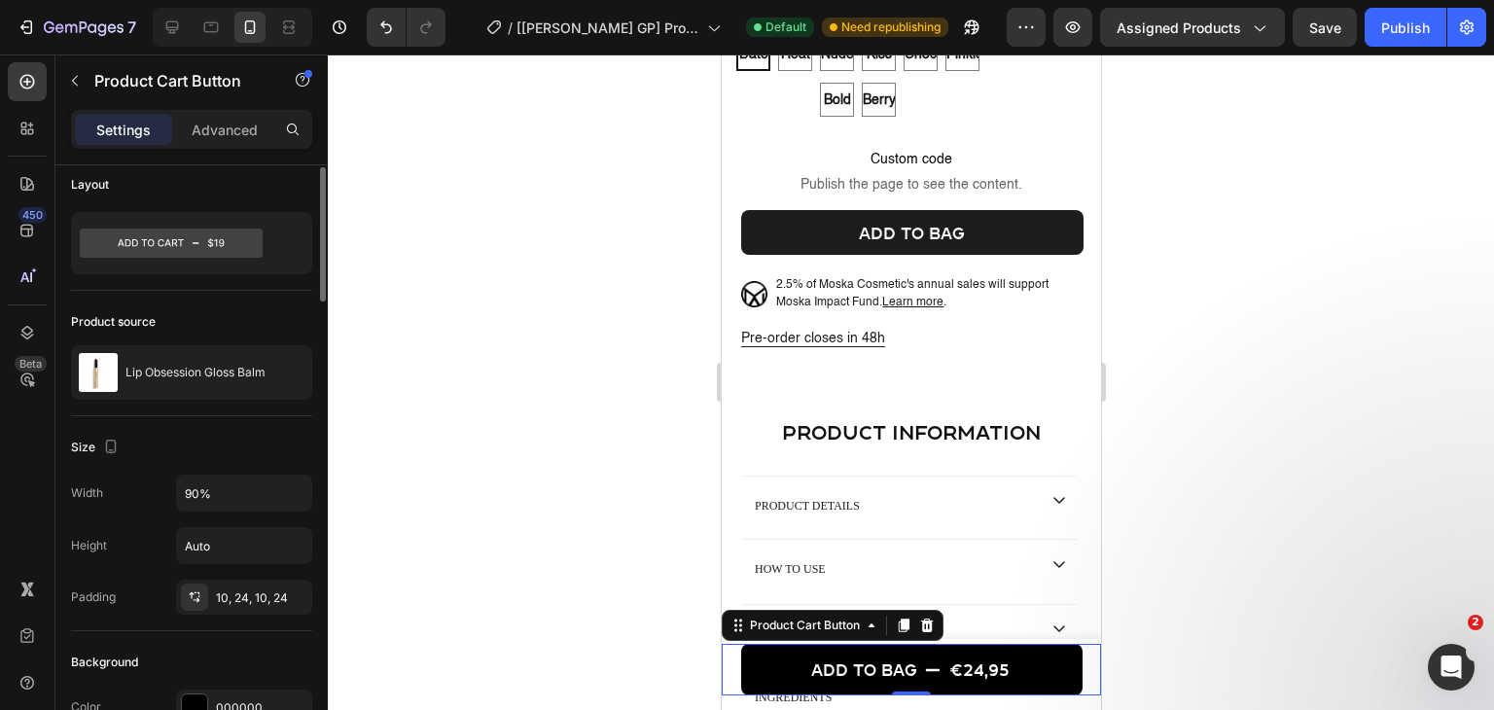
click at [234, 122] on p "Advanced" at bounding box center [225, 130] width 66 height 20
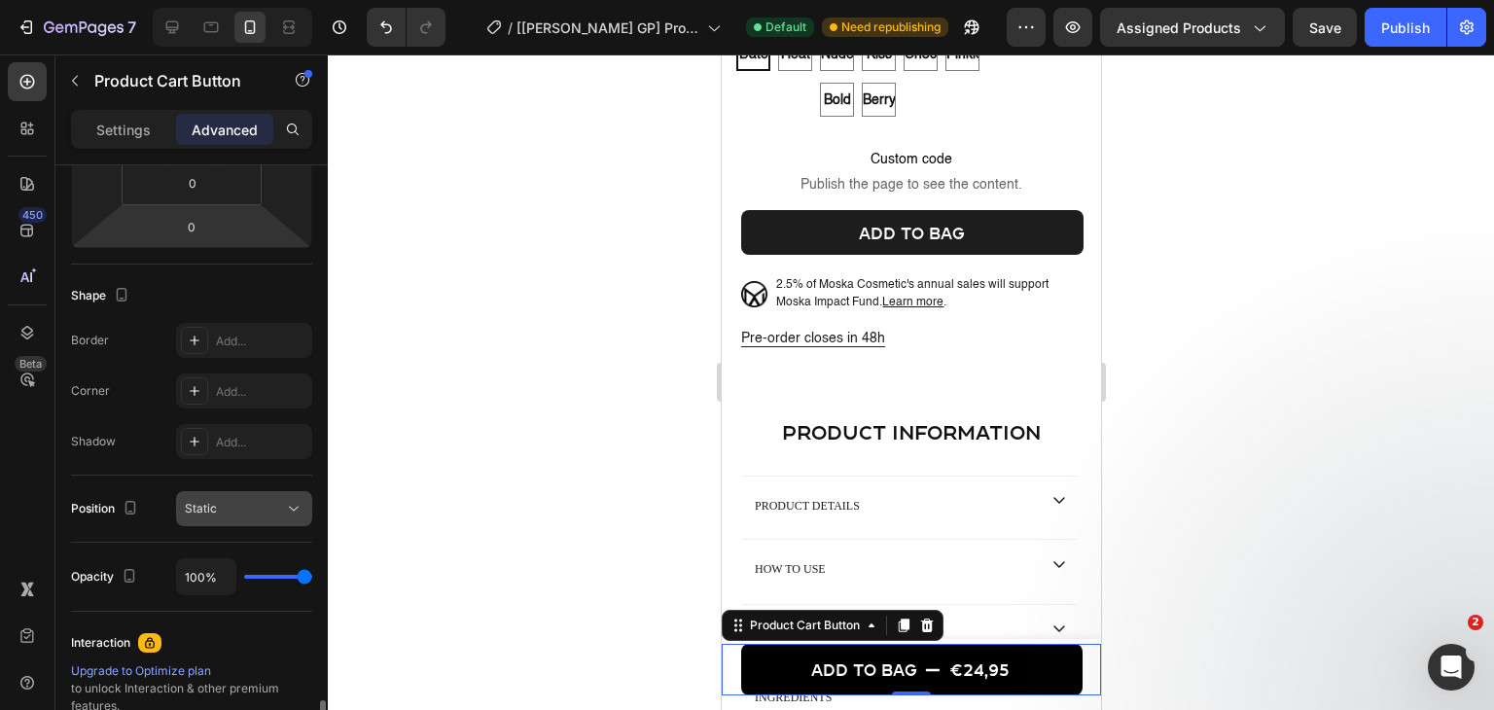
scroll to position [628, 0]
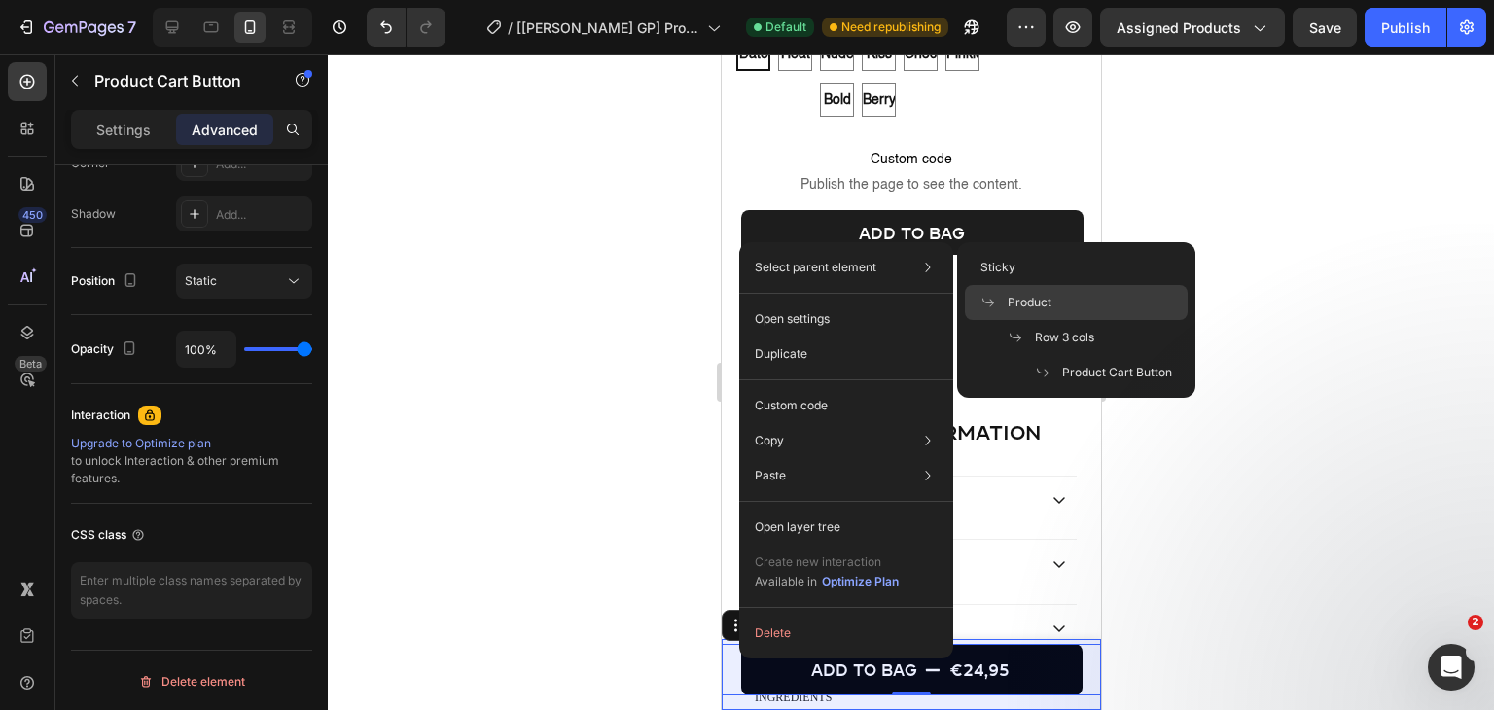
click at [1044, 305] on span "Product" at bounding box center [1029, 303] width 44 height 18
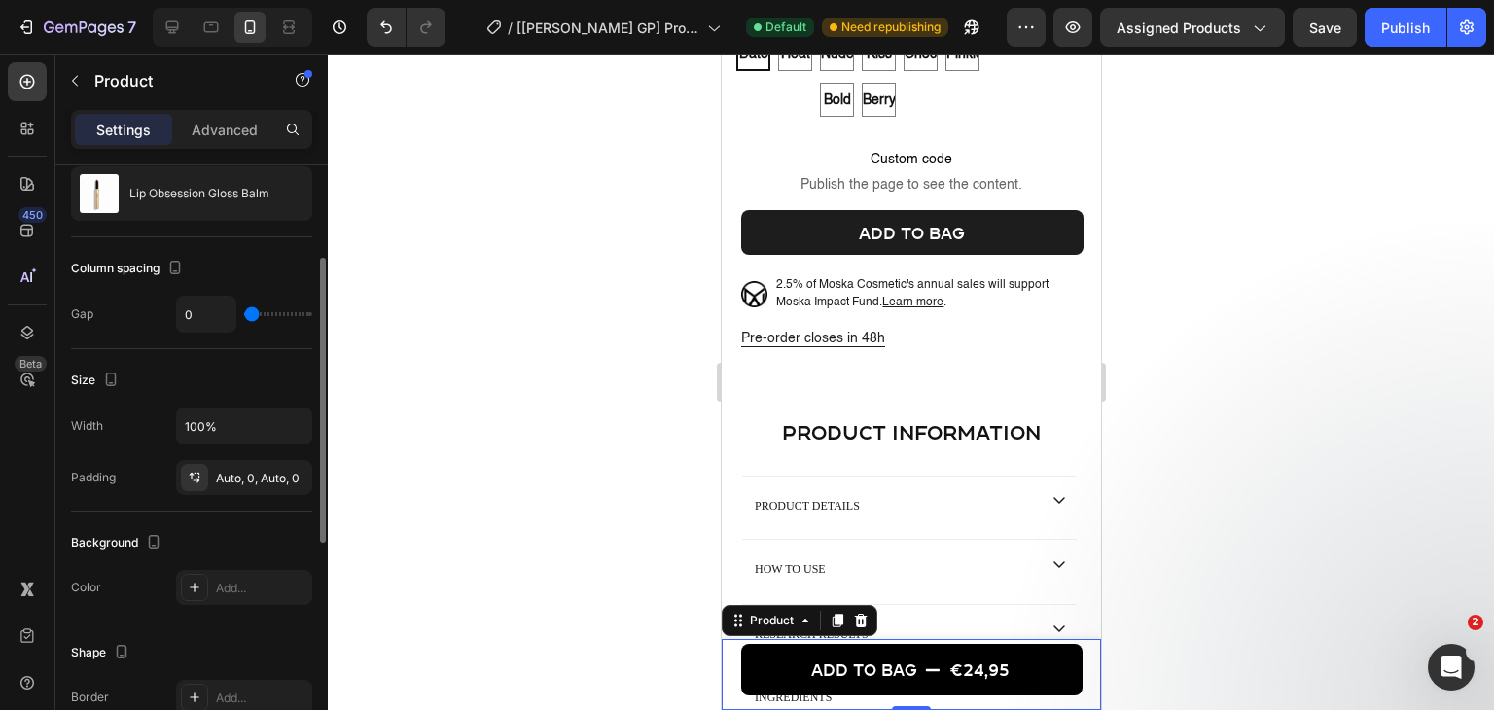
scroll to position [389, 0]
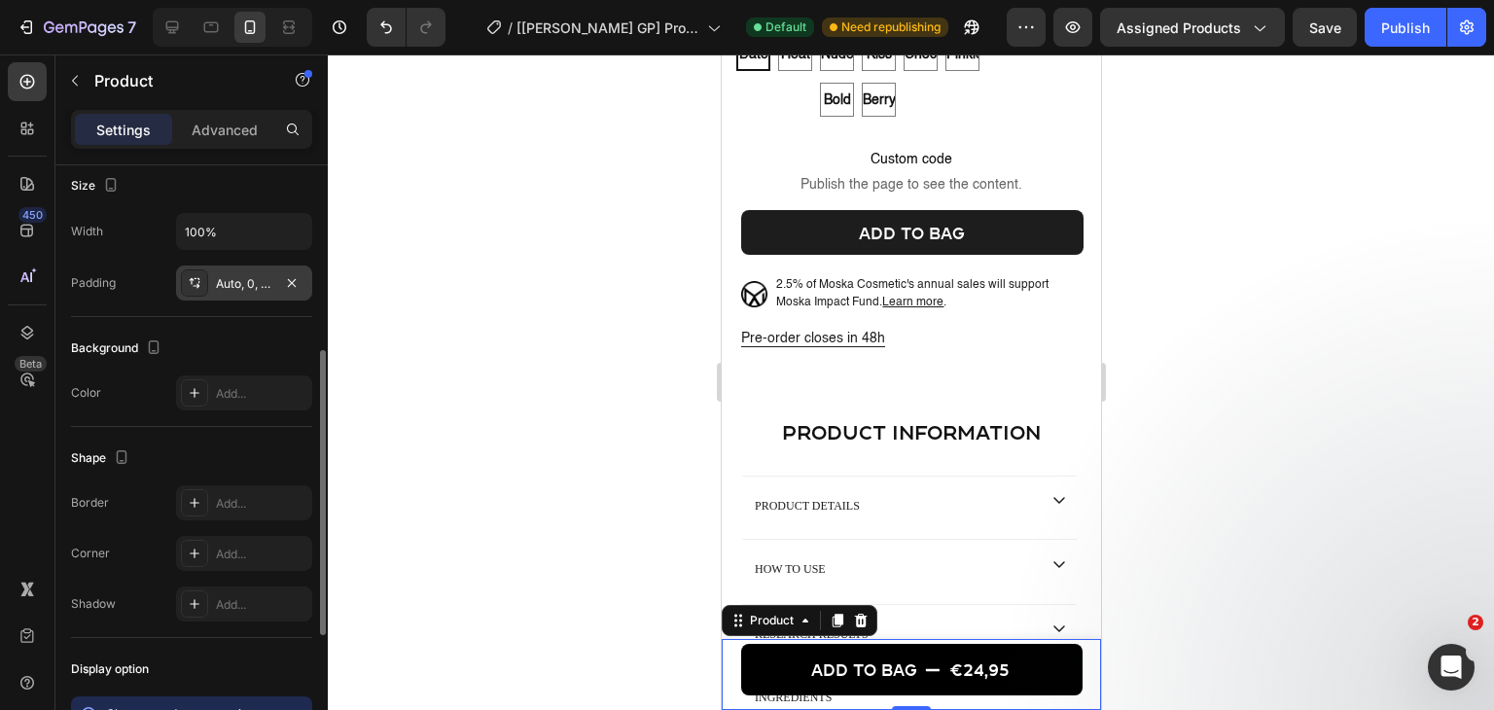
click at [243, 286] on div "Auto, 0, Auto, 0" at bounding box center [244, 284] width 56 height 18
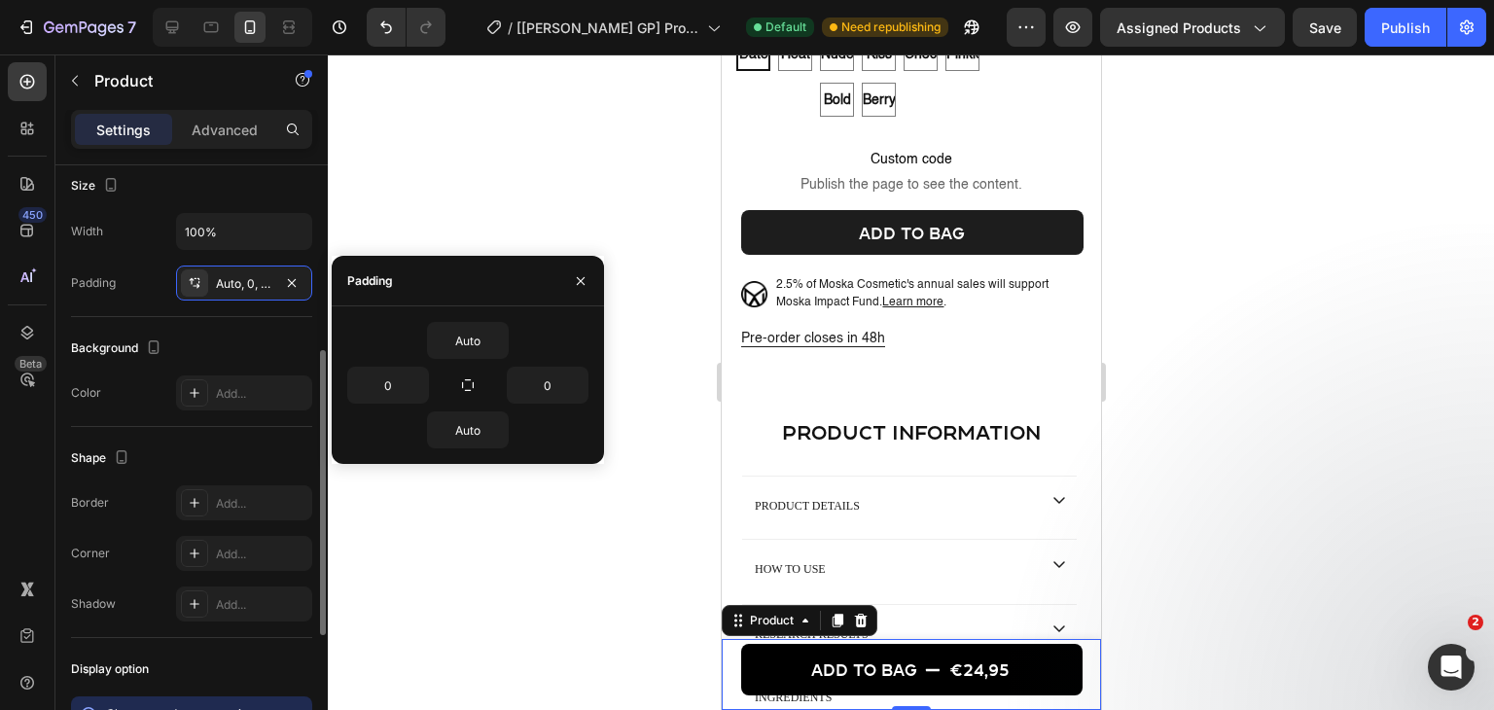
click at [237, 350] on div "Background" at bounding box center [191, 348] width 241 height 31
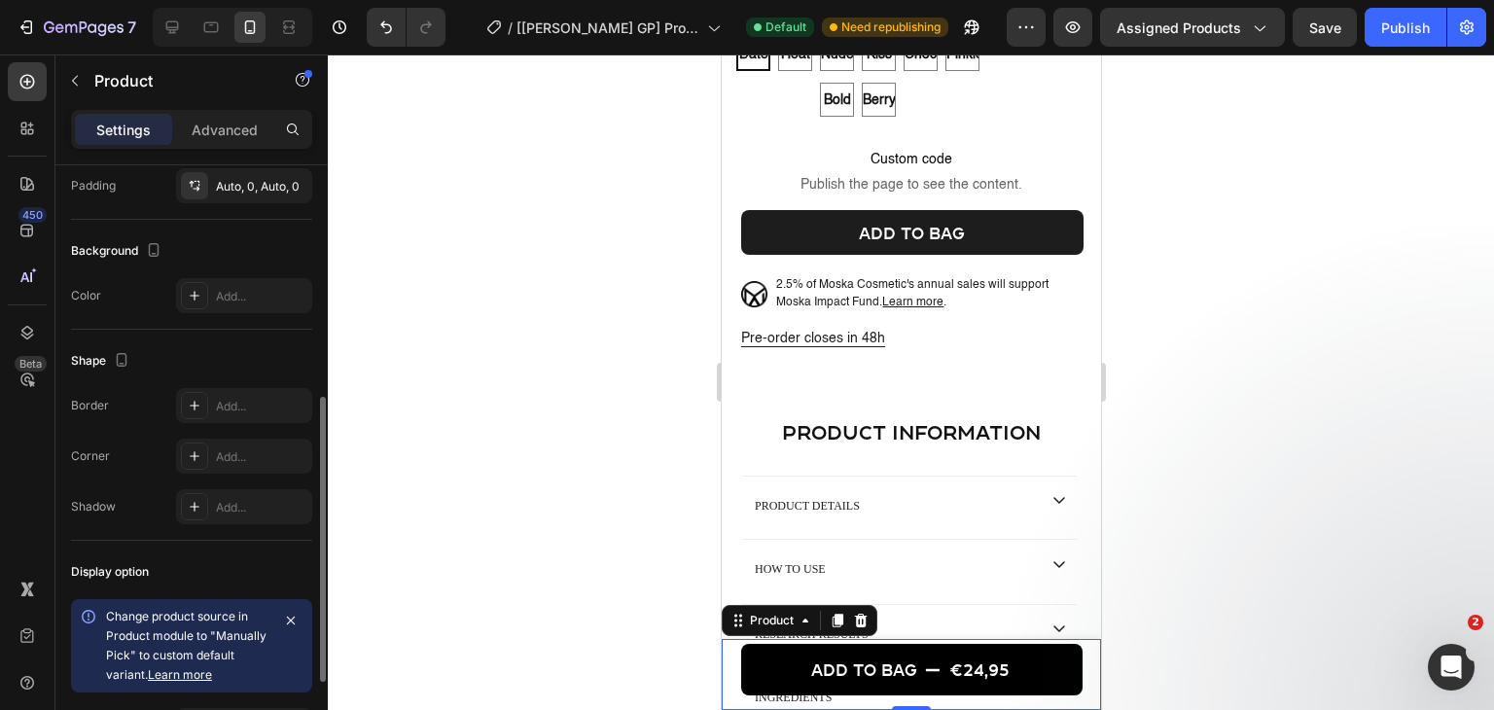
scroll to position [661, 0]
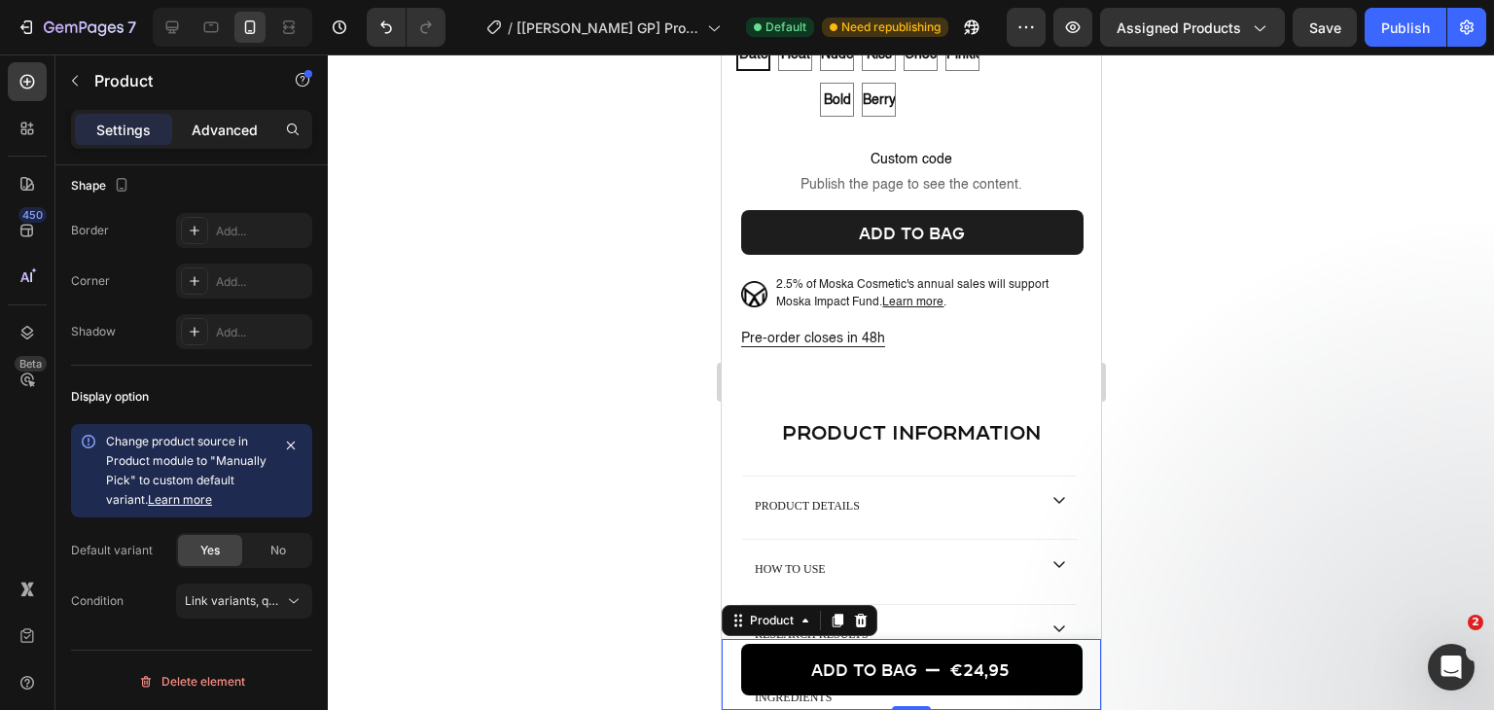
click at [198, 125] on p "Advanced" at bounding box center [225, 130] width 66 height 20
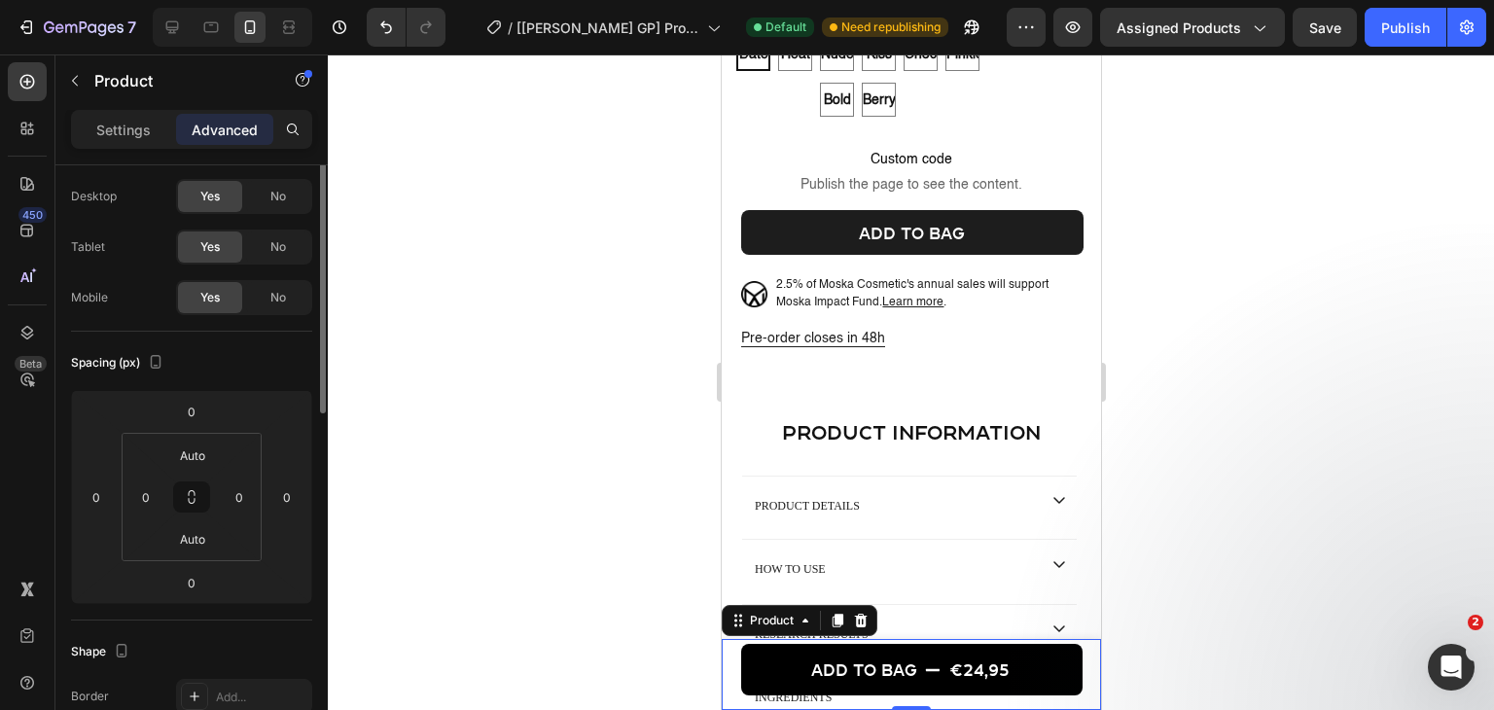
scroll to position [0, 0]
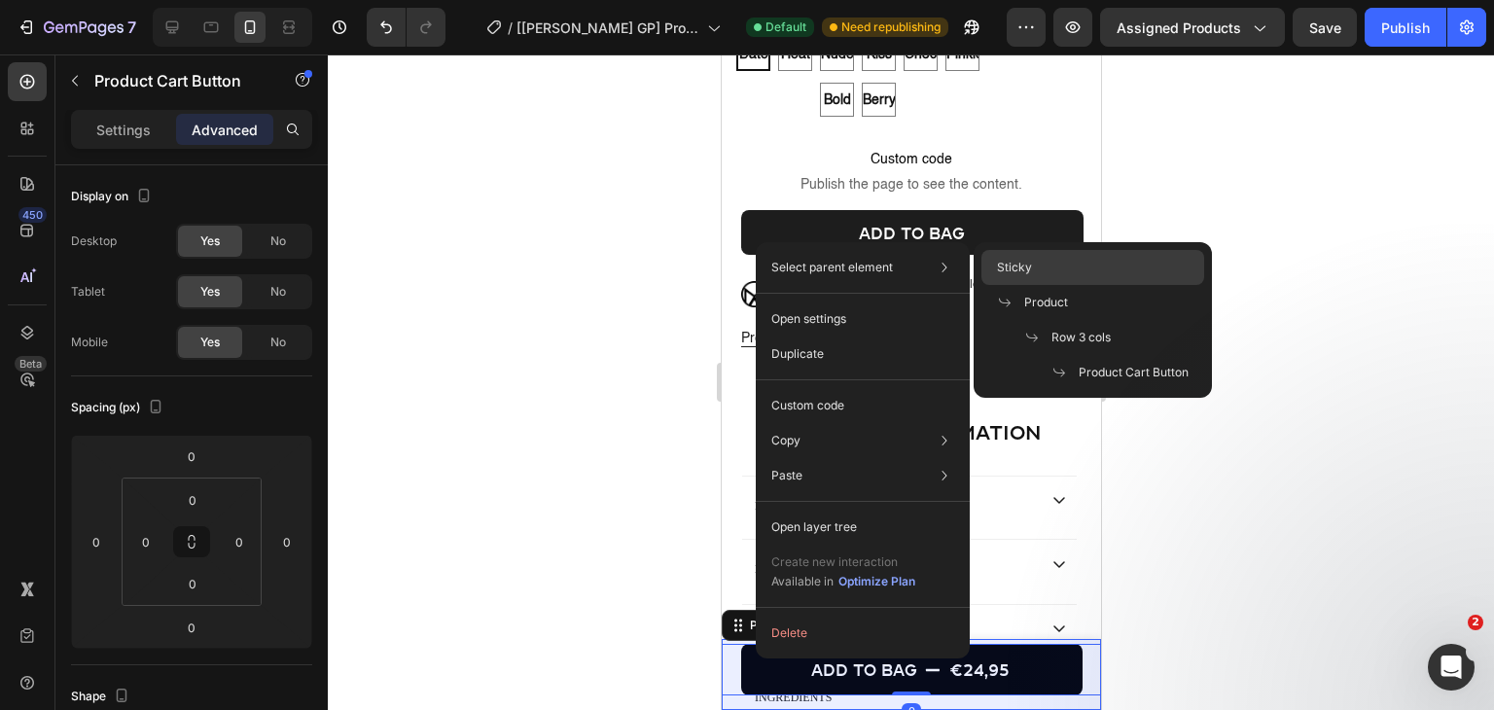
click at [1039, 272] on div "Sticky" at bounding box center [1092, 267] width 223 height 35
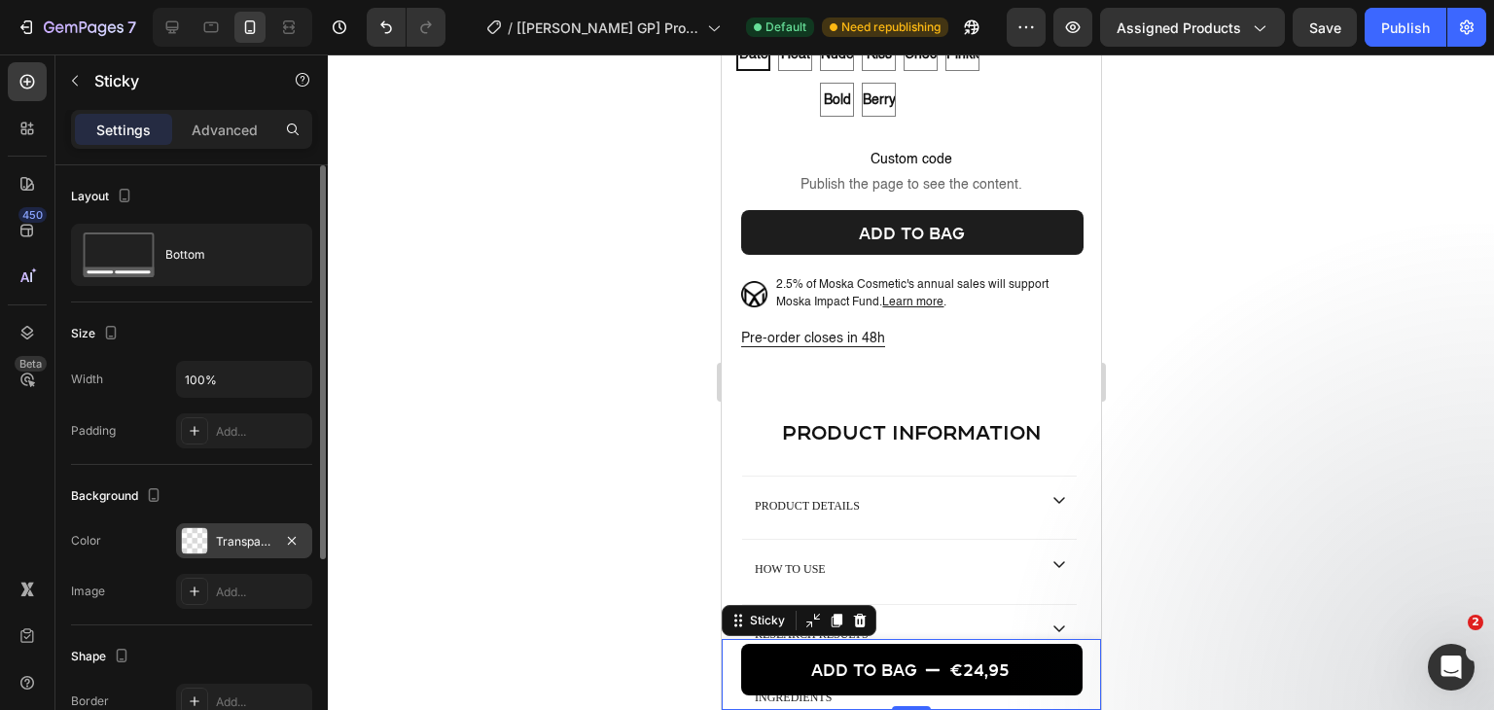
click at [217, 523] on div "Transparent" at bounding box center [244, 540] width 136 height 35
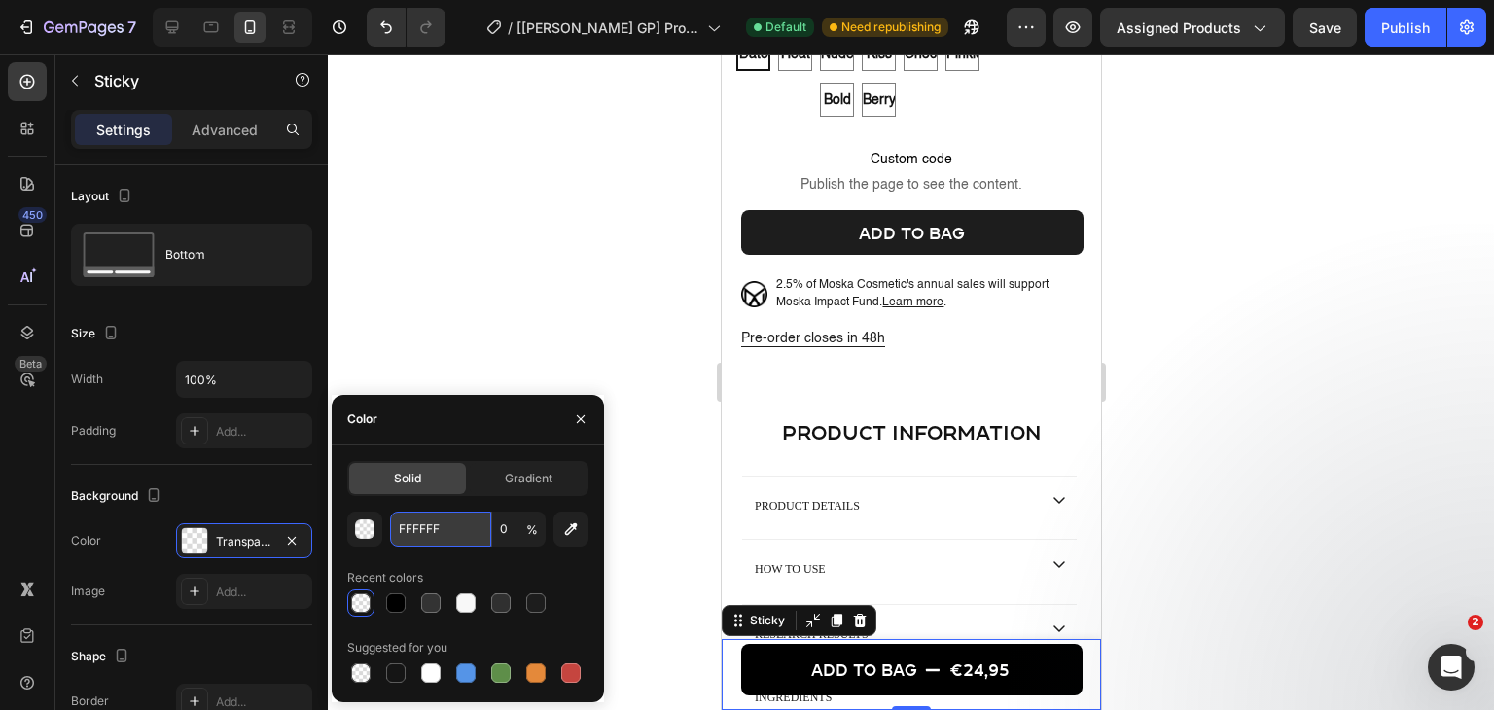
click at [412, 526] on input "FFFFFF" at bounding box center [440, 528] width 101 height 35
click at [210, 495] on div "Background" at bounding box center [191, 495] width 241 height 31
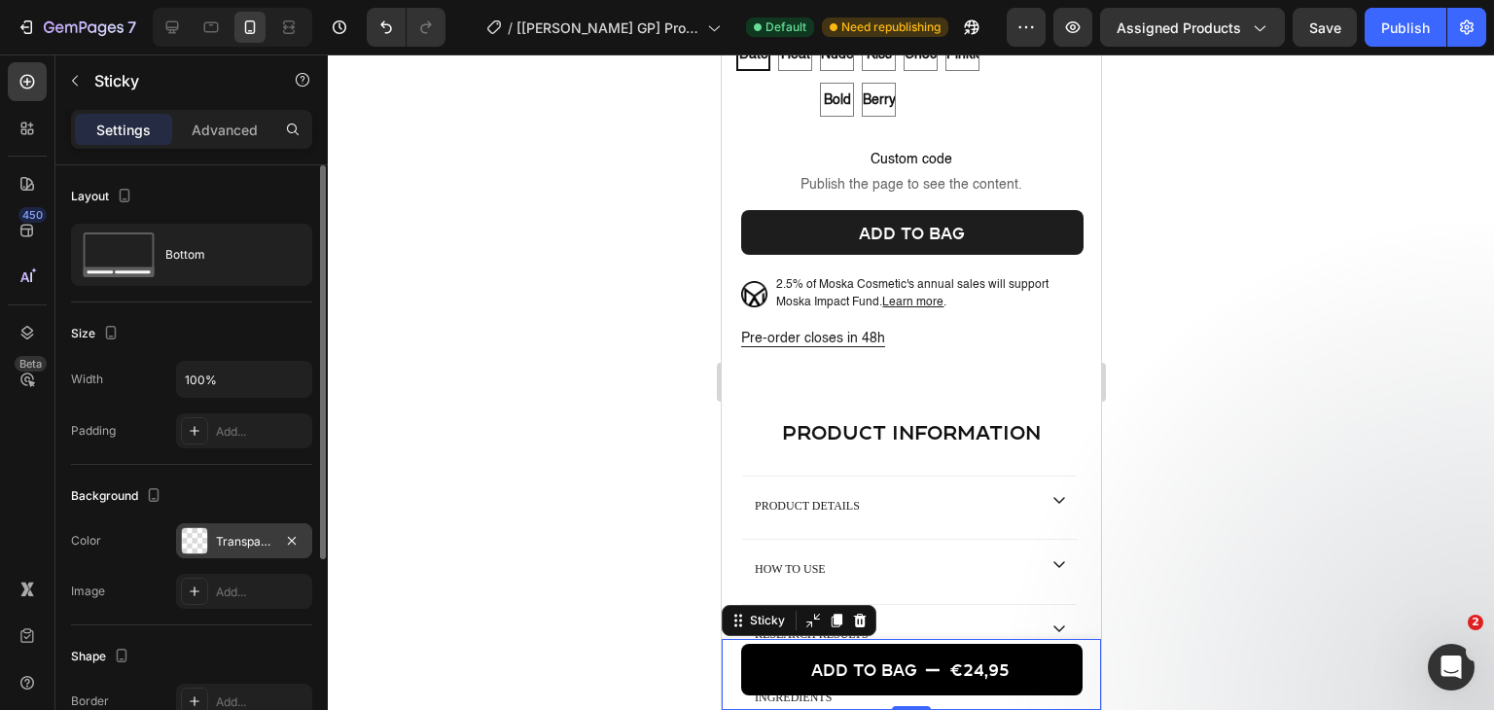
click at [211, 542] on div "Transparent" at bounding box center [244, 540] width 136 height 35
click at [221, 495] on div "Background" at bounding box center [191, 495] width 241 height 31
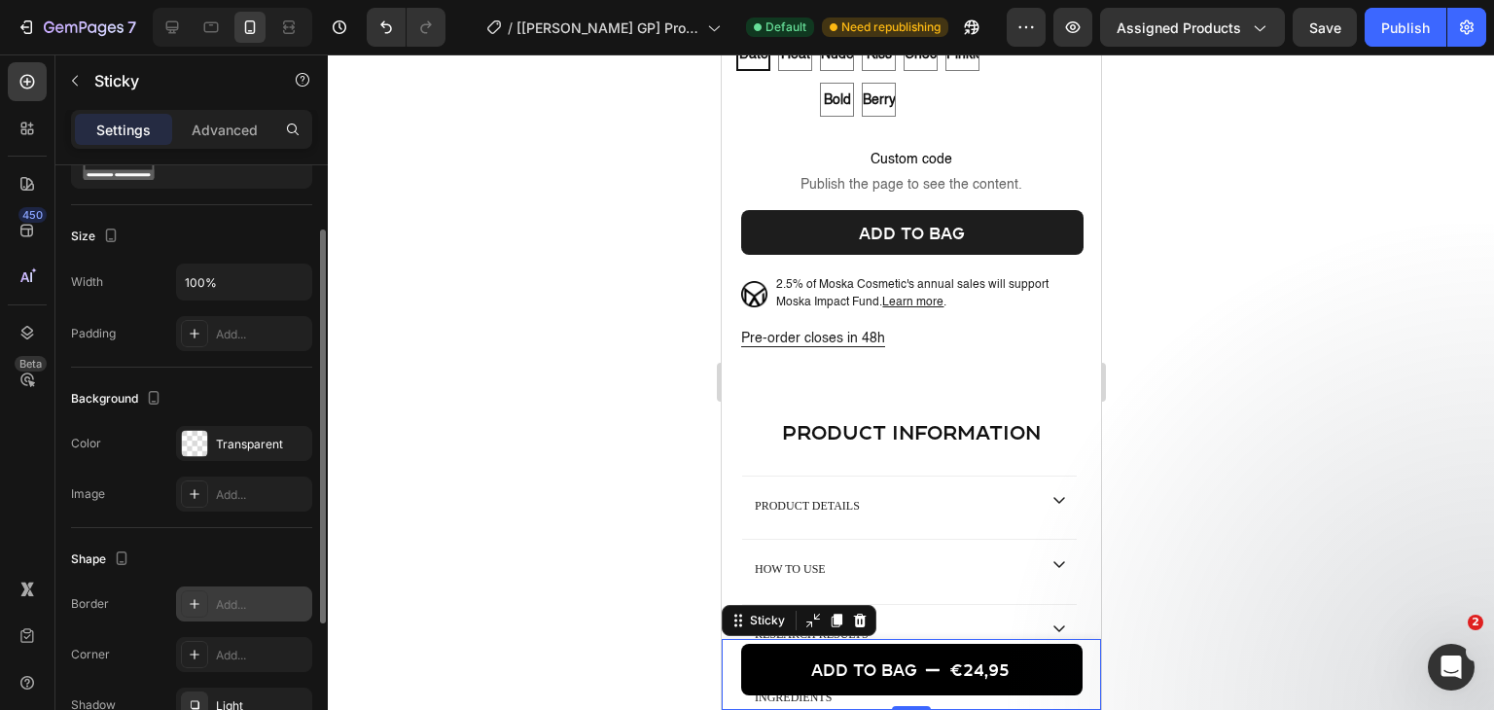
scroll to position [194, 0]
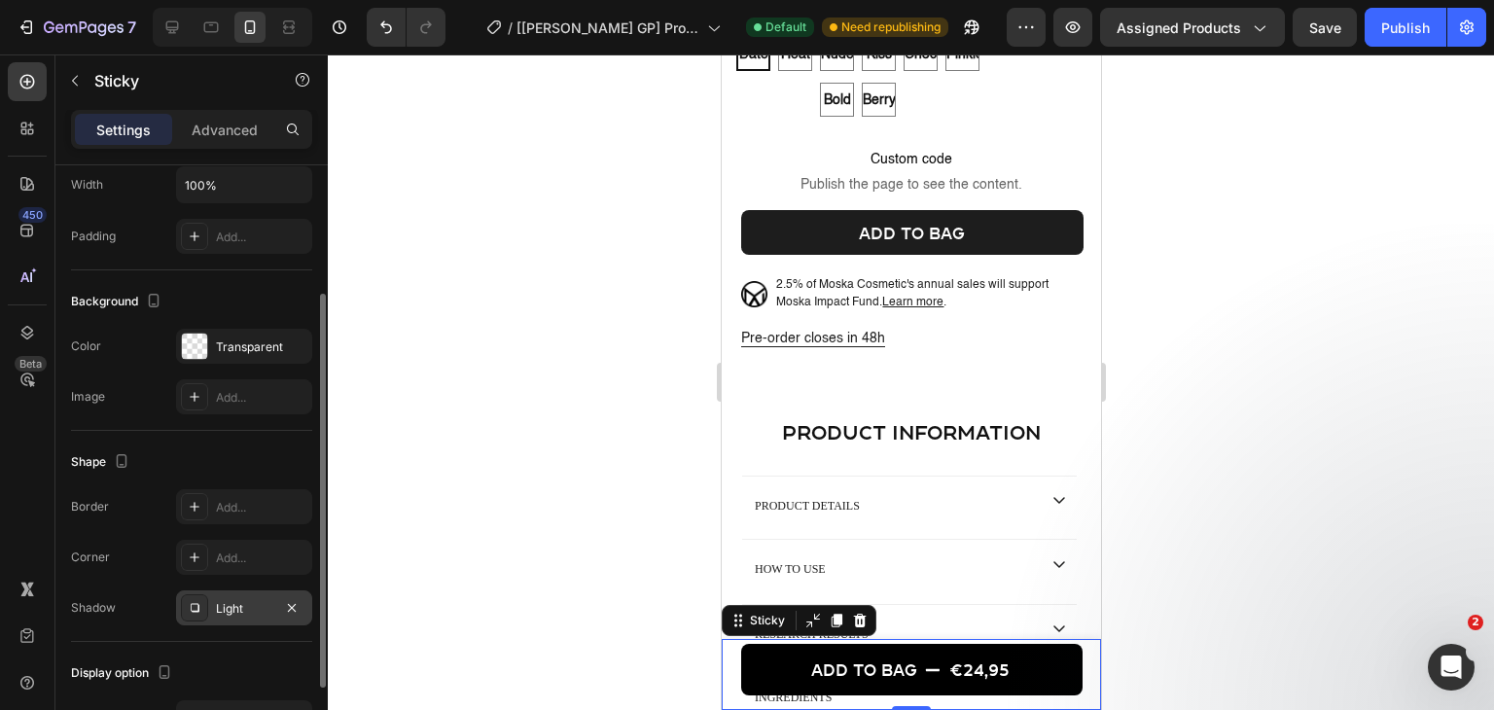
click at [232, 600] on div "Light" at bounding box center [244, 609] width 56 height 18
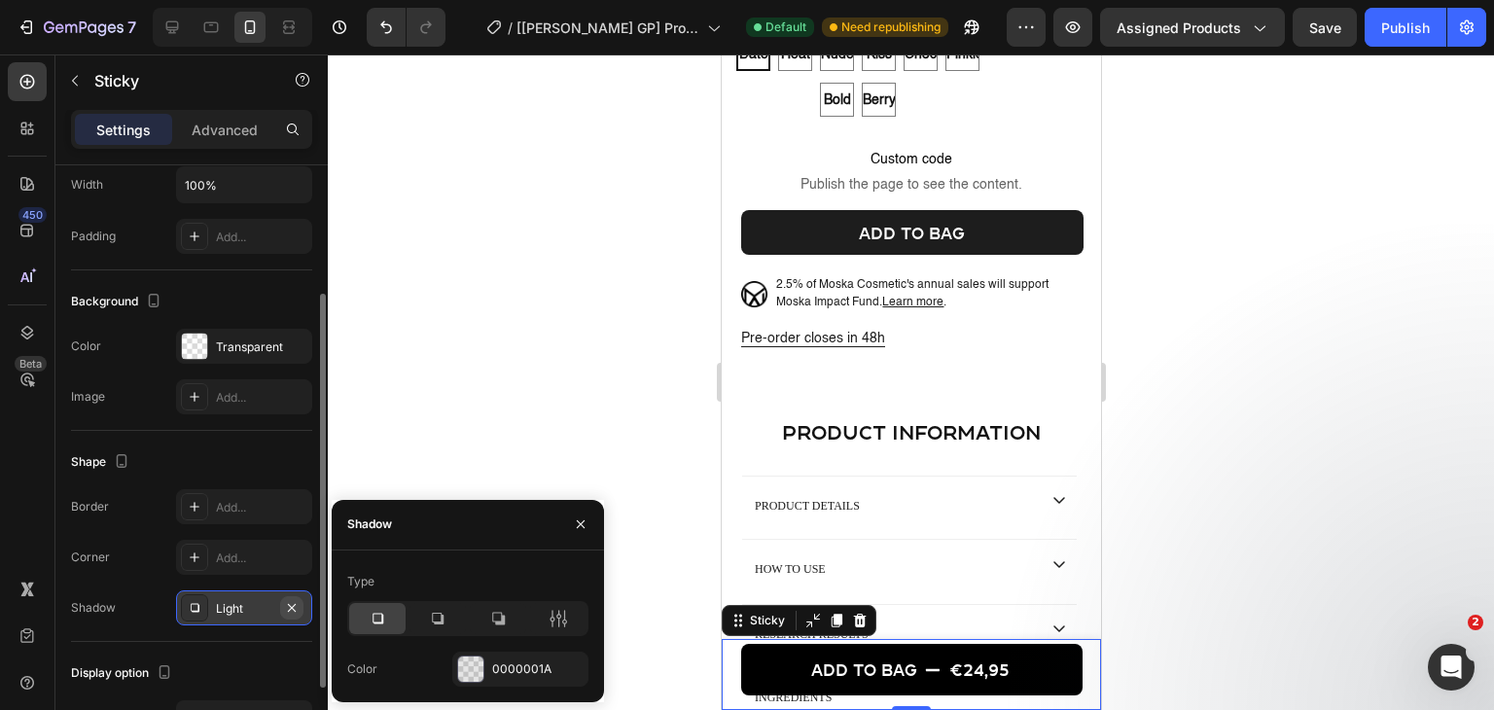
click at [297, 604] on icon "button" at bounding box center [292, 608] width 16 height 16
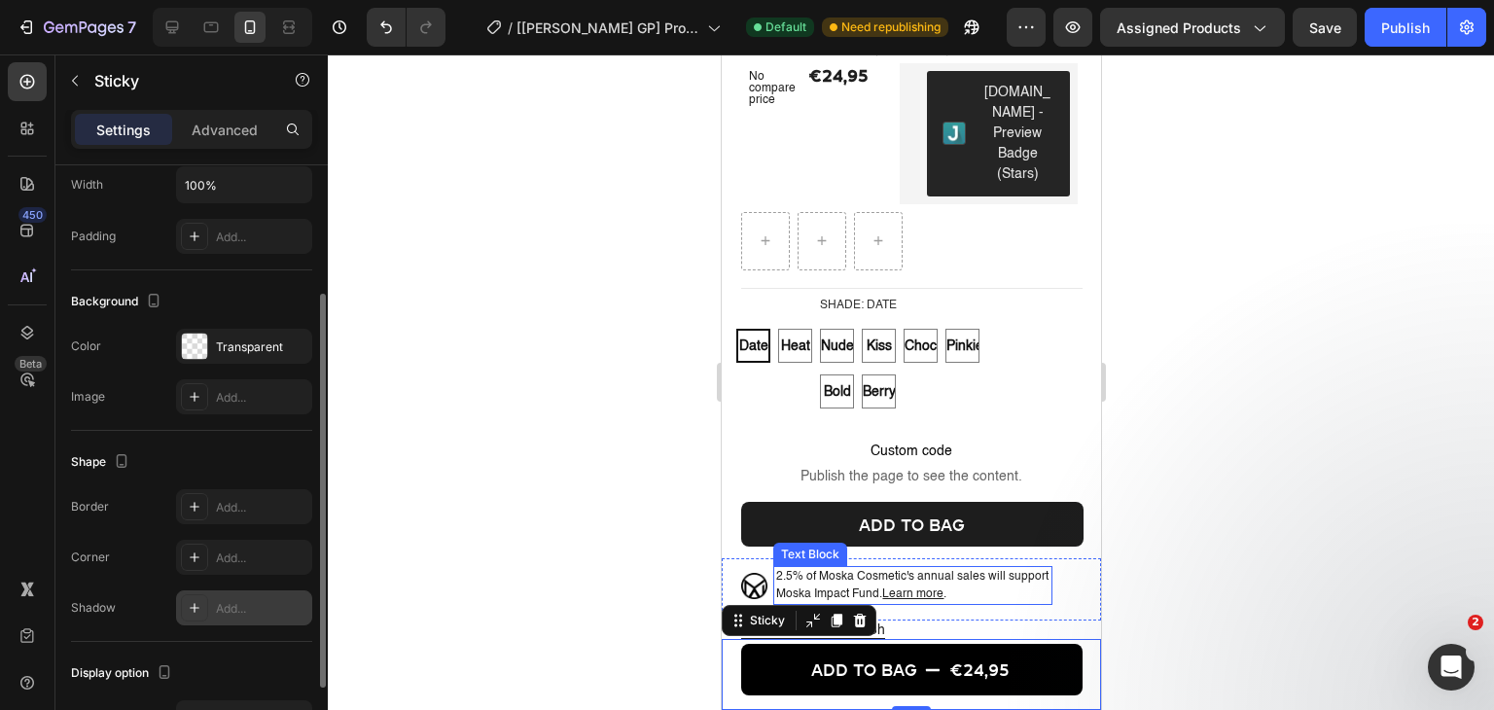
scroll to position [583, 0]
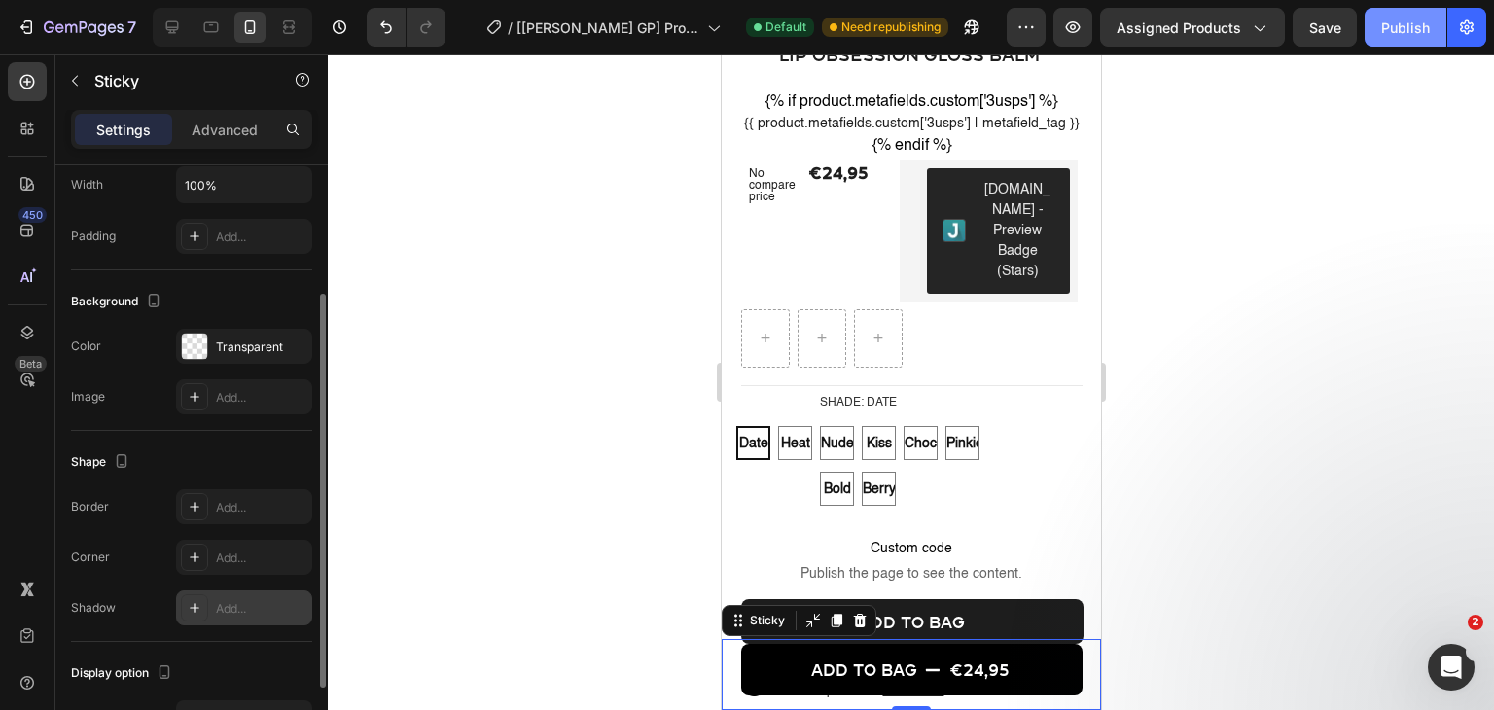
click at [1404, 31] on div "Publish" at bounding box center [1405, 28] width 49 height 20
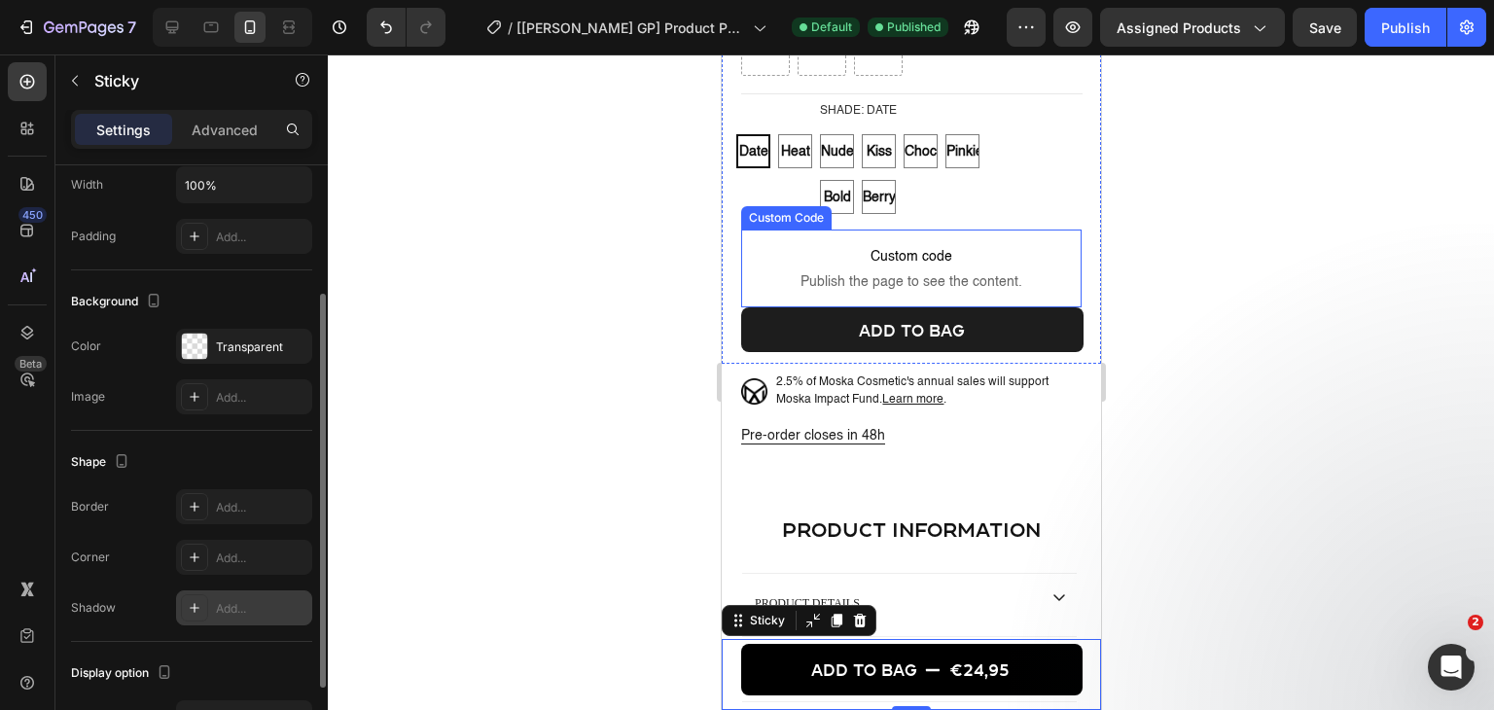
scroll to position [1167, 0]
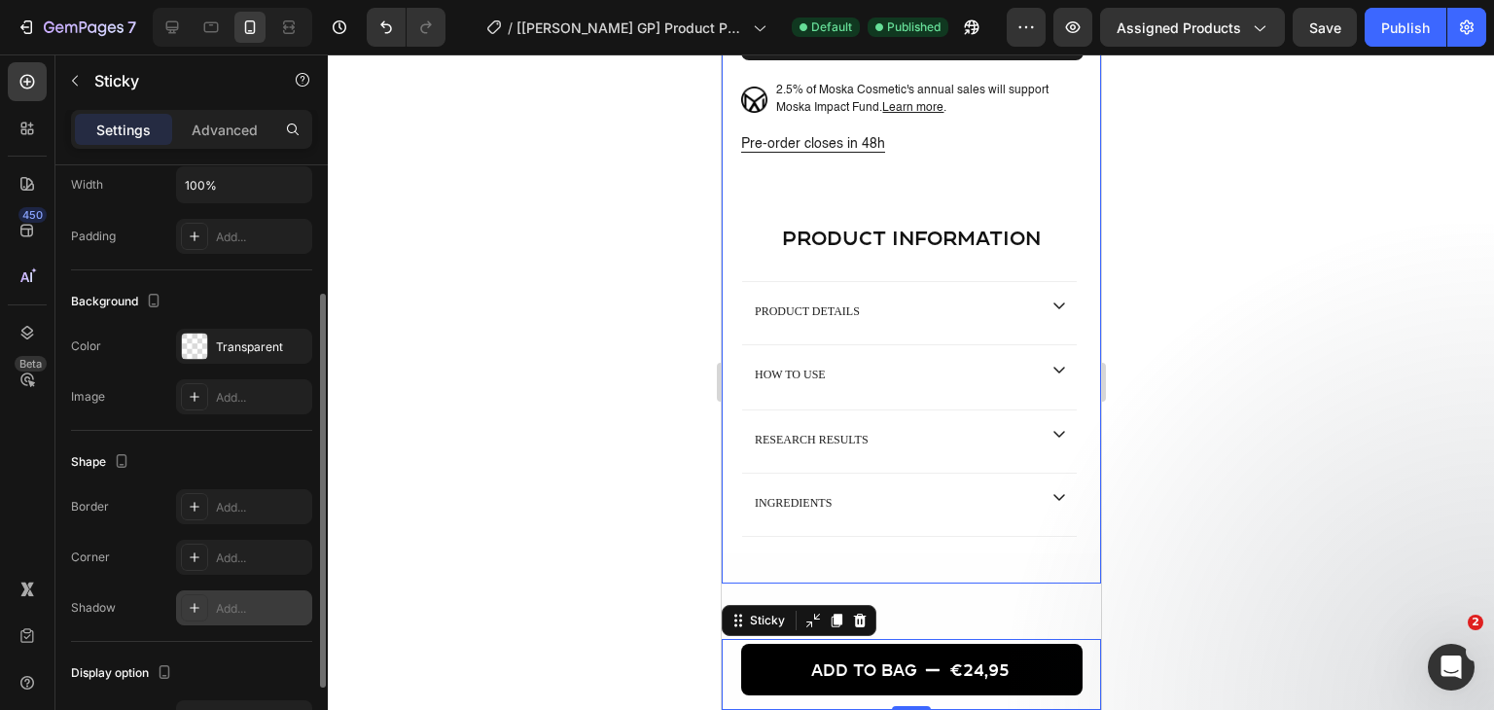
click at [843, 237] on h2 "product information" at bounding box center [910, 237] width 379 height 29
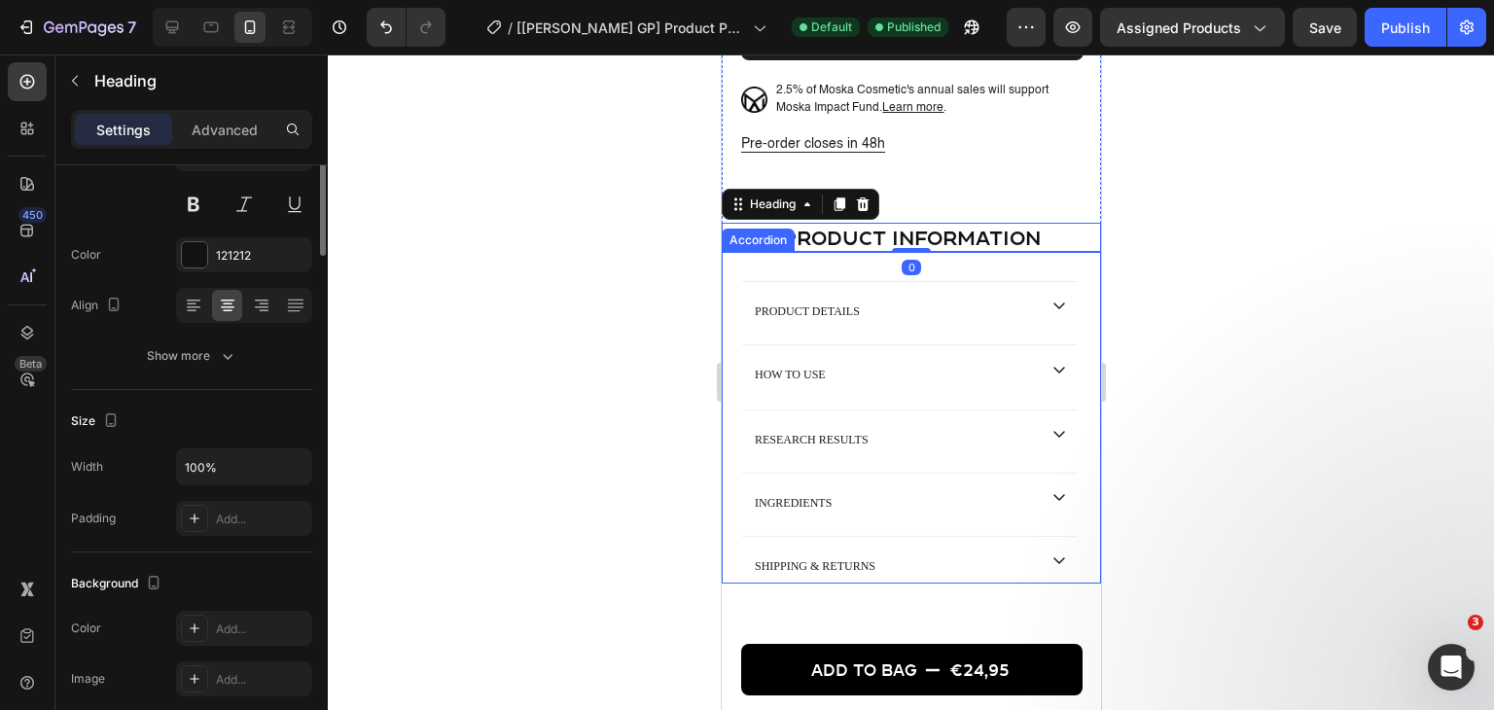
scroll to position [0, 0]
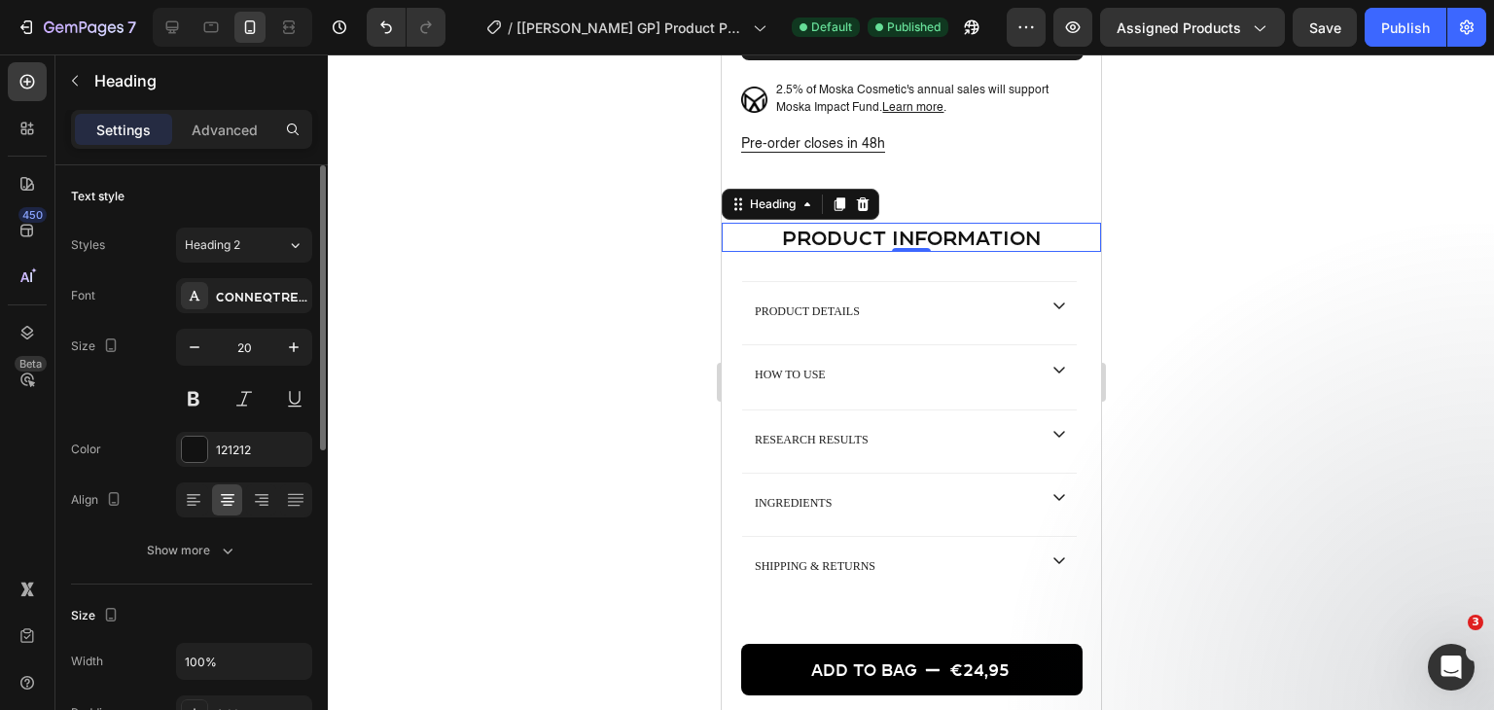
click at [895, 235] on h2 "product information" at bounding box center [910, 237] width 379 height 29
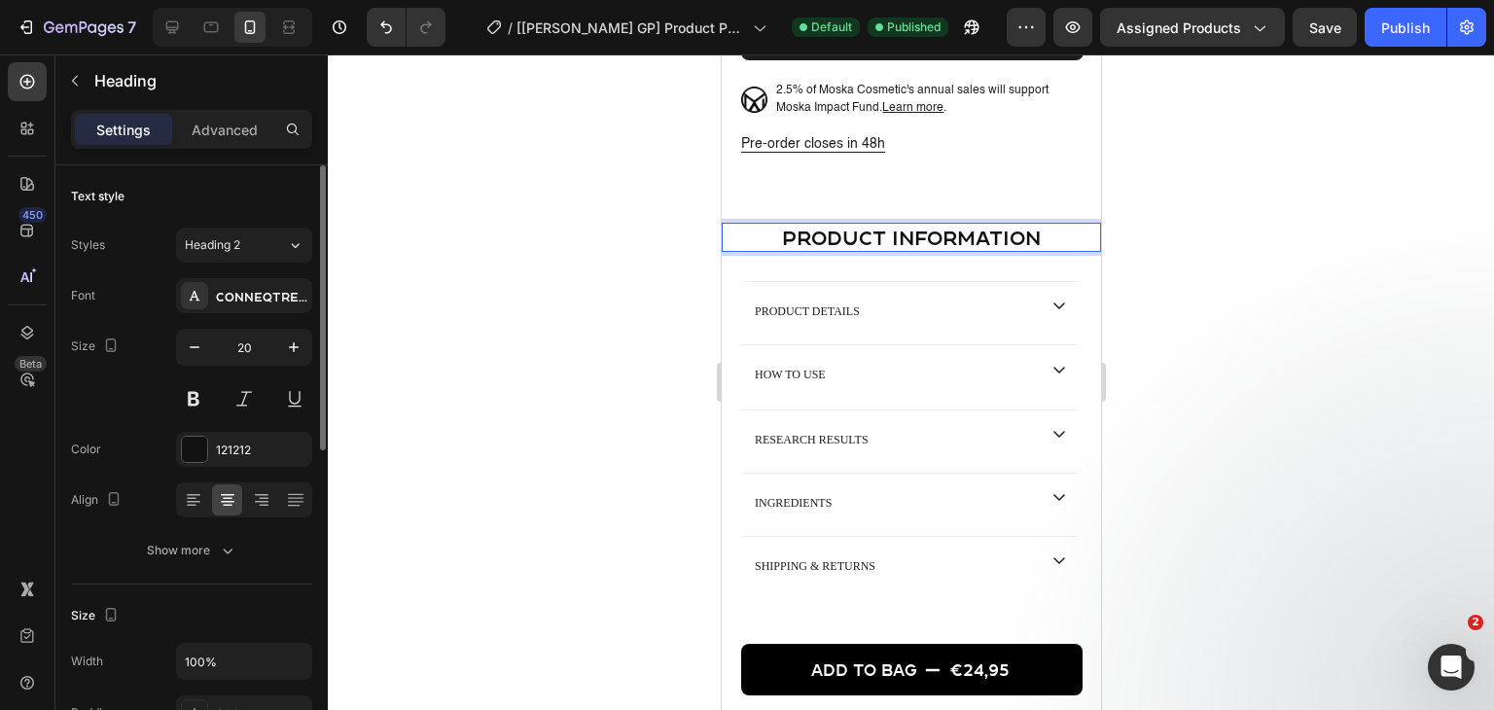
click at [241, 133] on p "Advanced" at bounding box center [225, 130] width 66 height 20
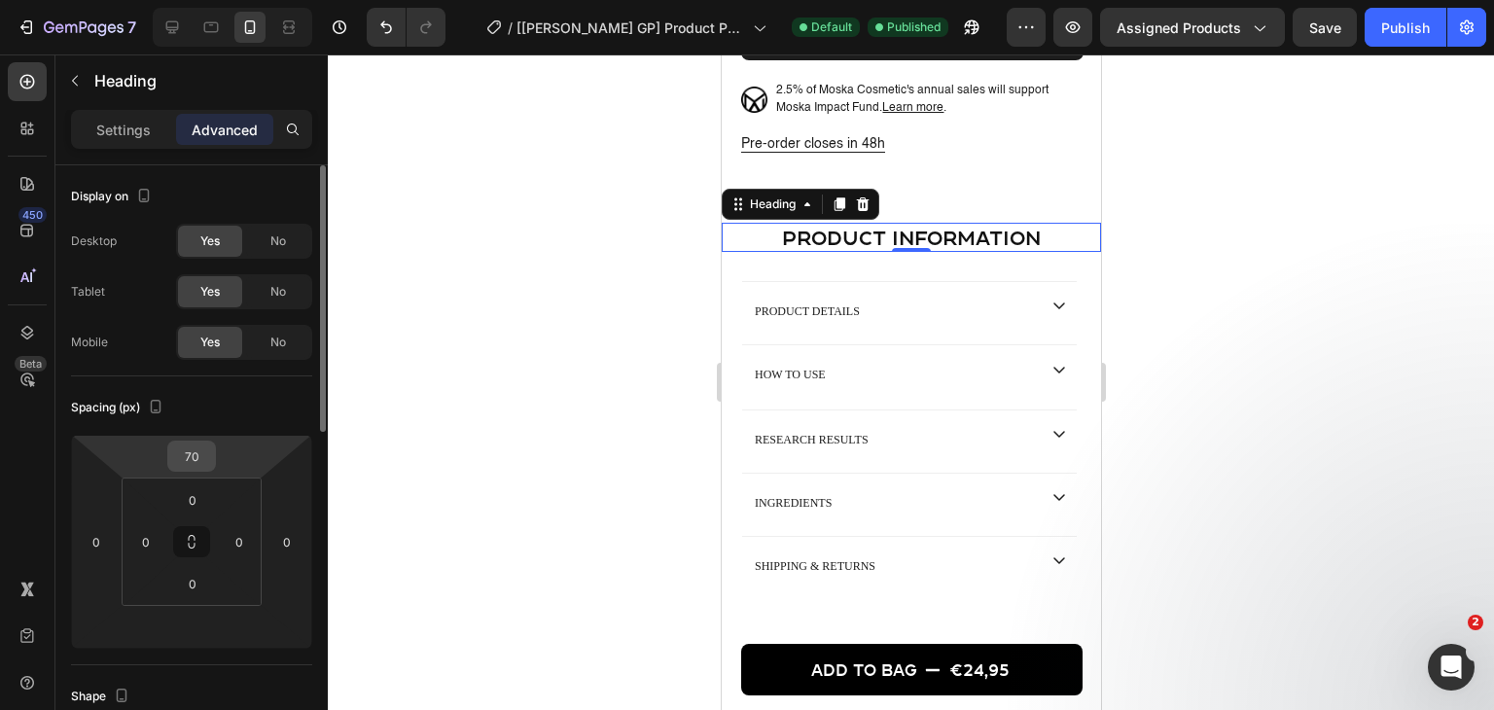
click at [194, 446] on input "70" at bounding box center [191, 455] width 39 height 29
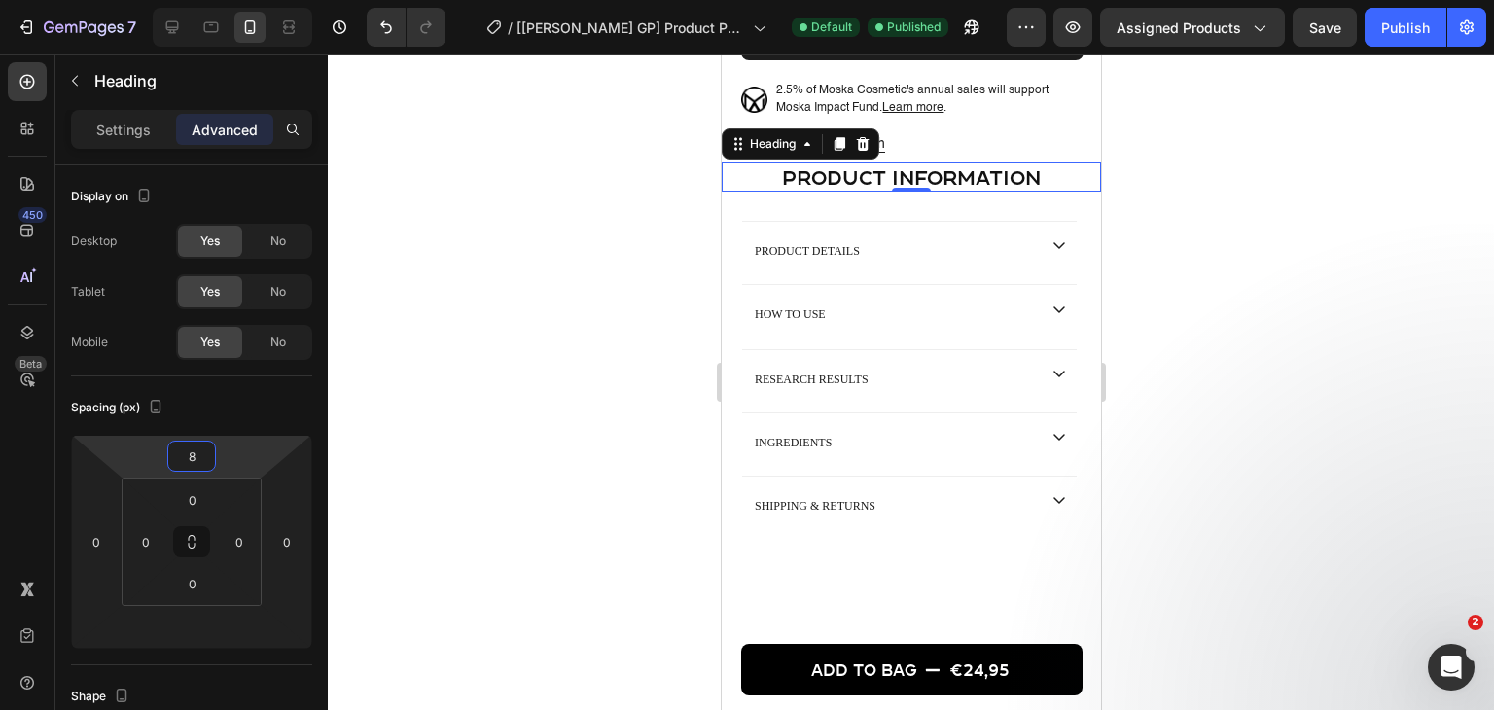
type input "85"
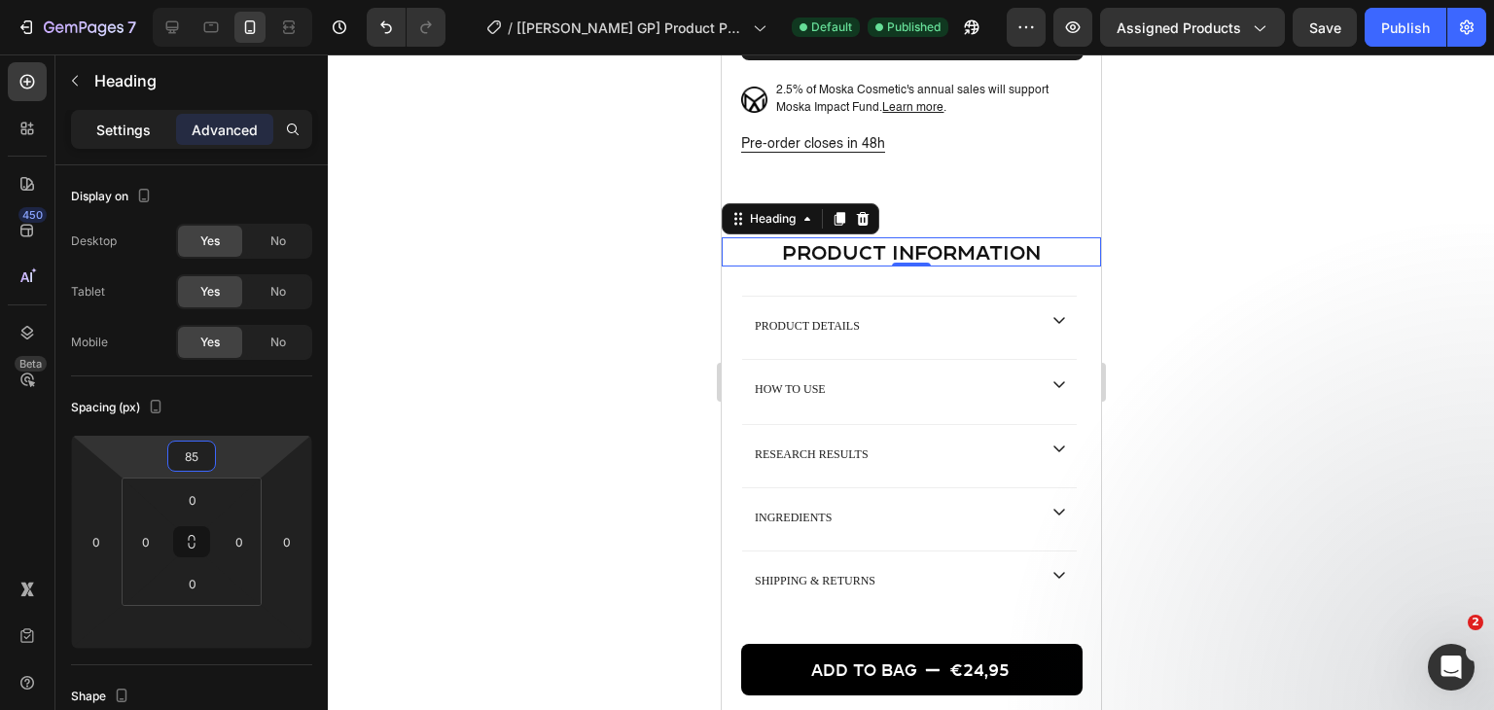
click at [88, 120] on div "Settings" at bounding box center [123, 129] width 97 height 31
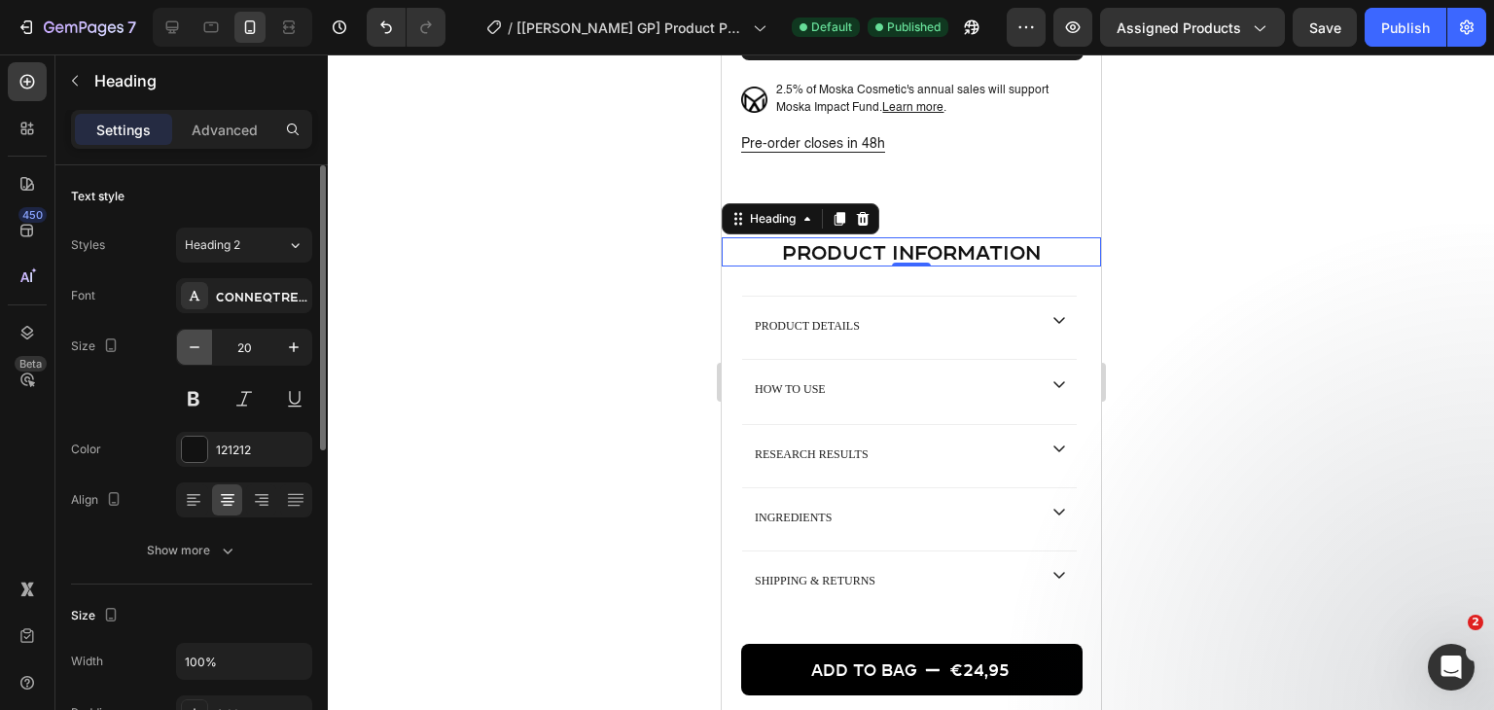
click at [194, 350] on icon "button" at bounding box center [194, 346] width 19 height 19
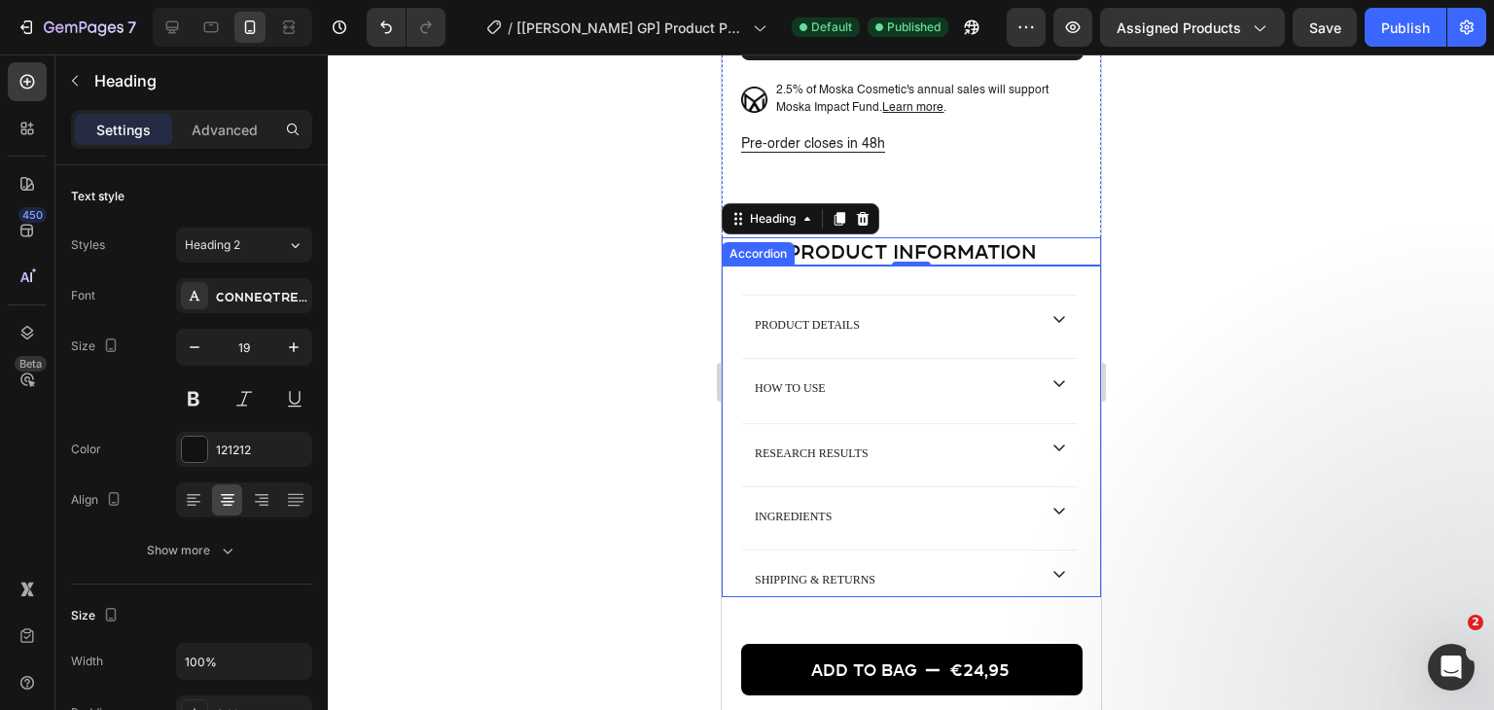
type input "18"
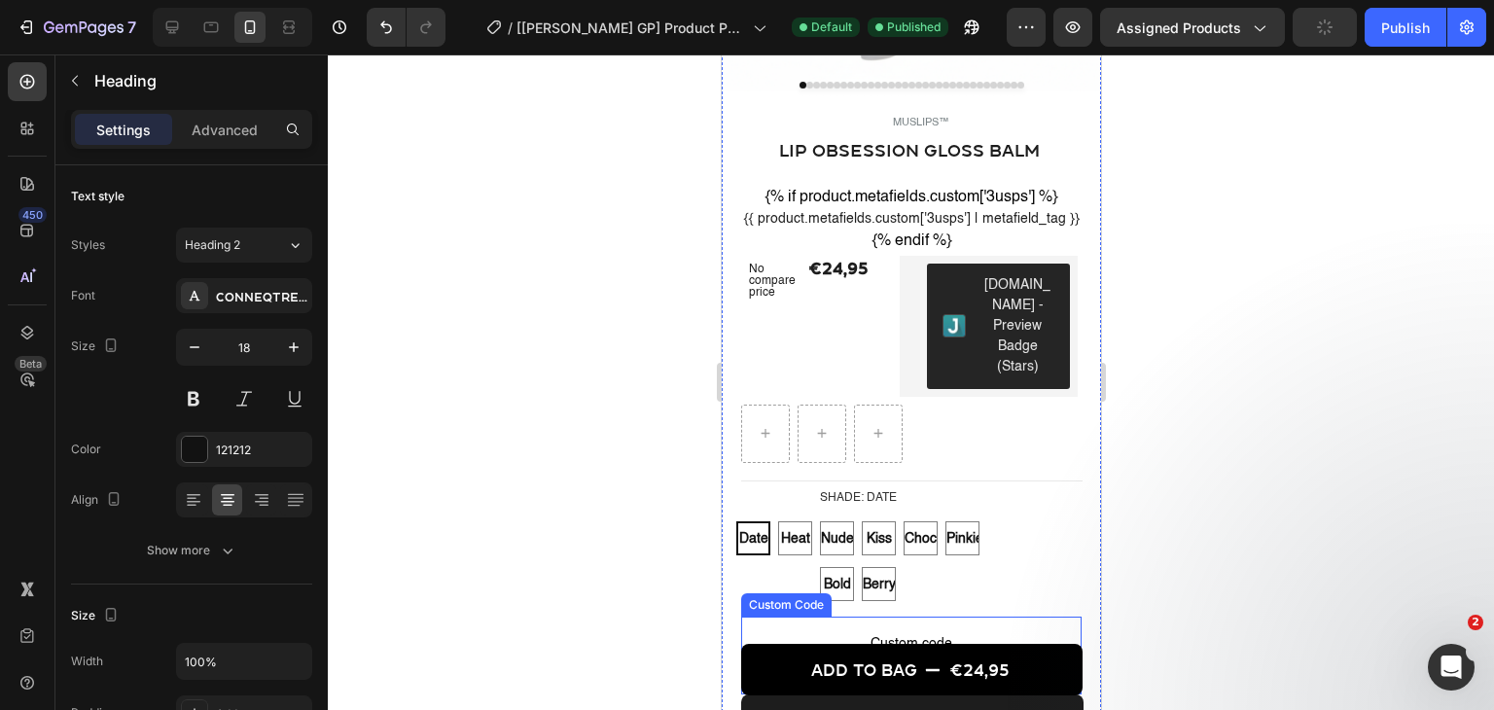
scroll to position [486, 0]
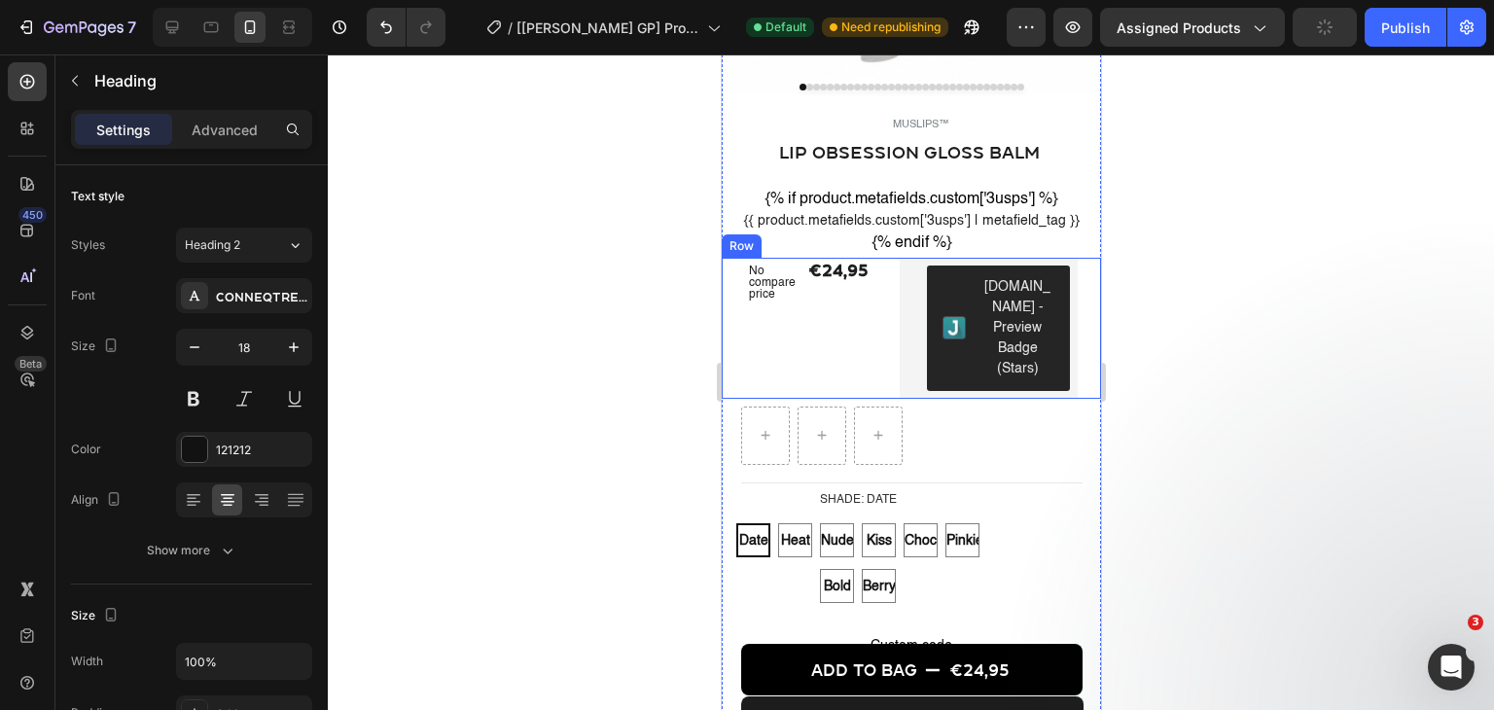
click at [876, 335] on div "No compare price Product Price €24,95 Product Price Product Price Judge.me - Pr…" at bounding box center [910, 328] width 379 height 141
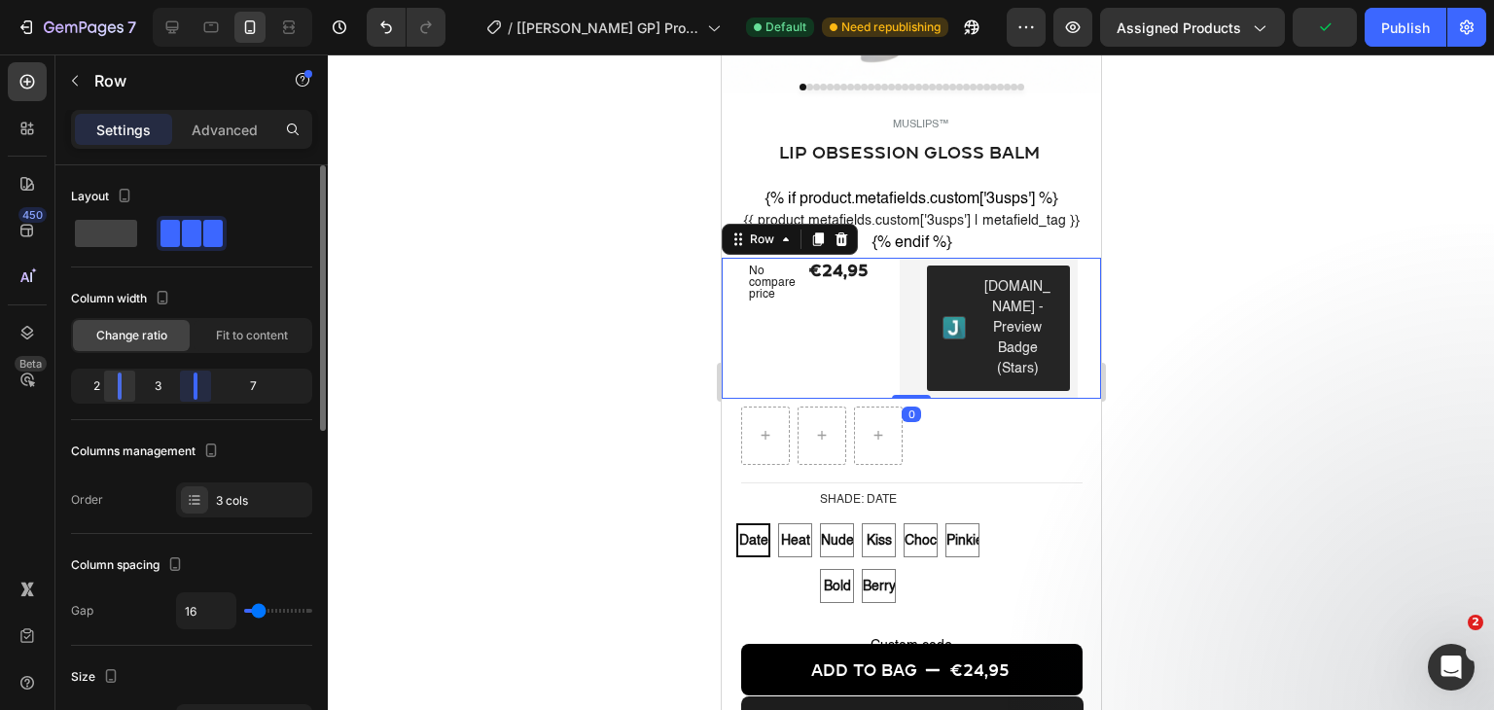
drag, startPoint x: 181, startPoint y: 395, endPoint x: 124, endPoint y: 390, distance: 56.6
click at [175, 0] on body "7 / [Pauline GP] Product Page - Jul 6, 11:49:01 Default Need republishing Previ…" at bounding box center [747, 0] width 1494 height 0
click at [404, 34] on button "Undo/Redo" at bounding box center [386, 27] width 39 height 39
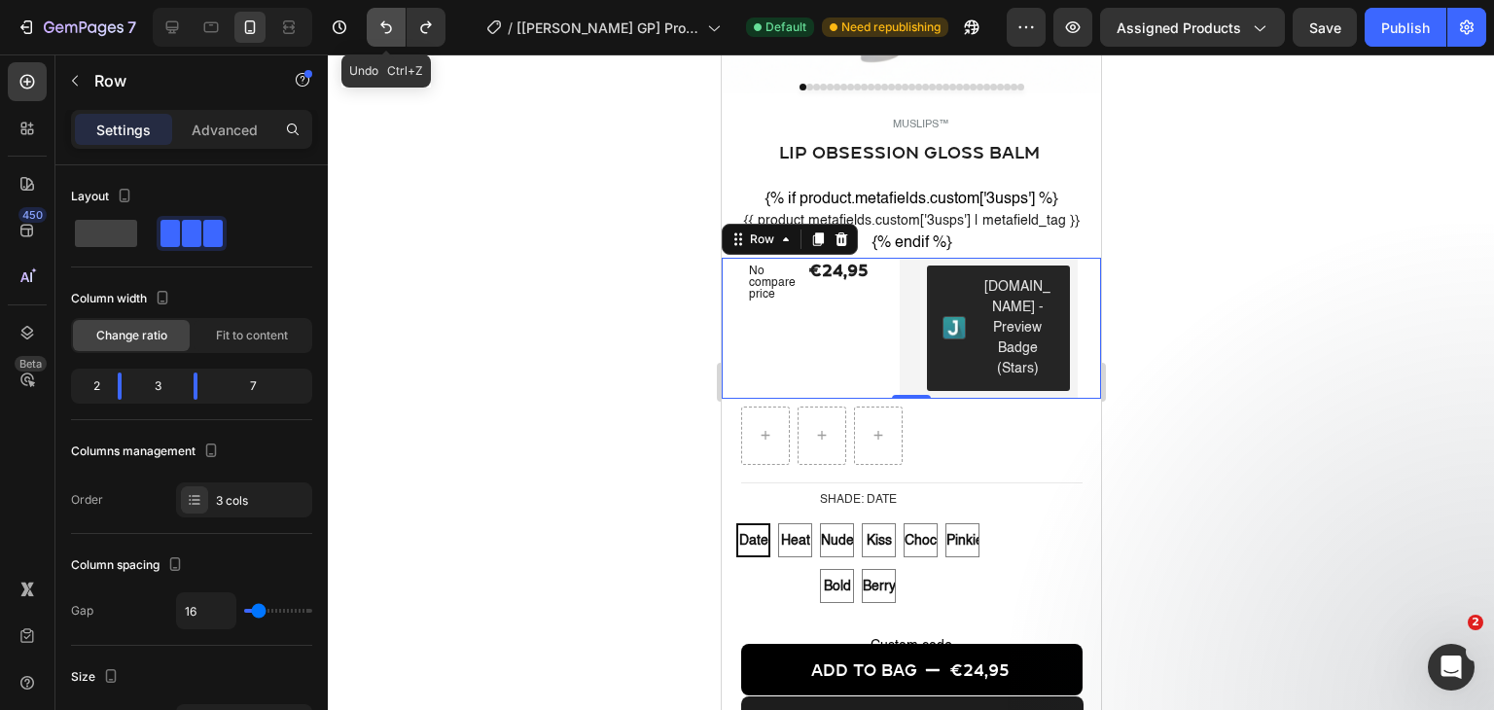
click at [401, 37] on button "Undo/Redo" at bounding box center [386, 27] width 39 height 39
click at [420, 32] on icon "Undo/Redo" at bounding box center [425, 27] width 19 height 19
drag, startPoint x: 198, startPoint y: 380, endPoint x: 137, endPoint y: 386, distance: 61.5
click at [158, 0] on body "7 / [Pauline GP] Product Page - Jul 6, 11:49:01 Default Need republishing Previ…" at bounding box center [747, 0] width 1494 height 0
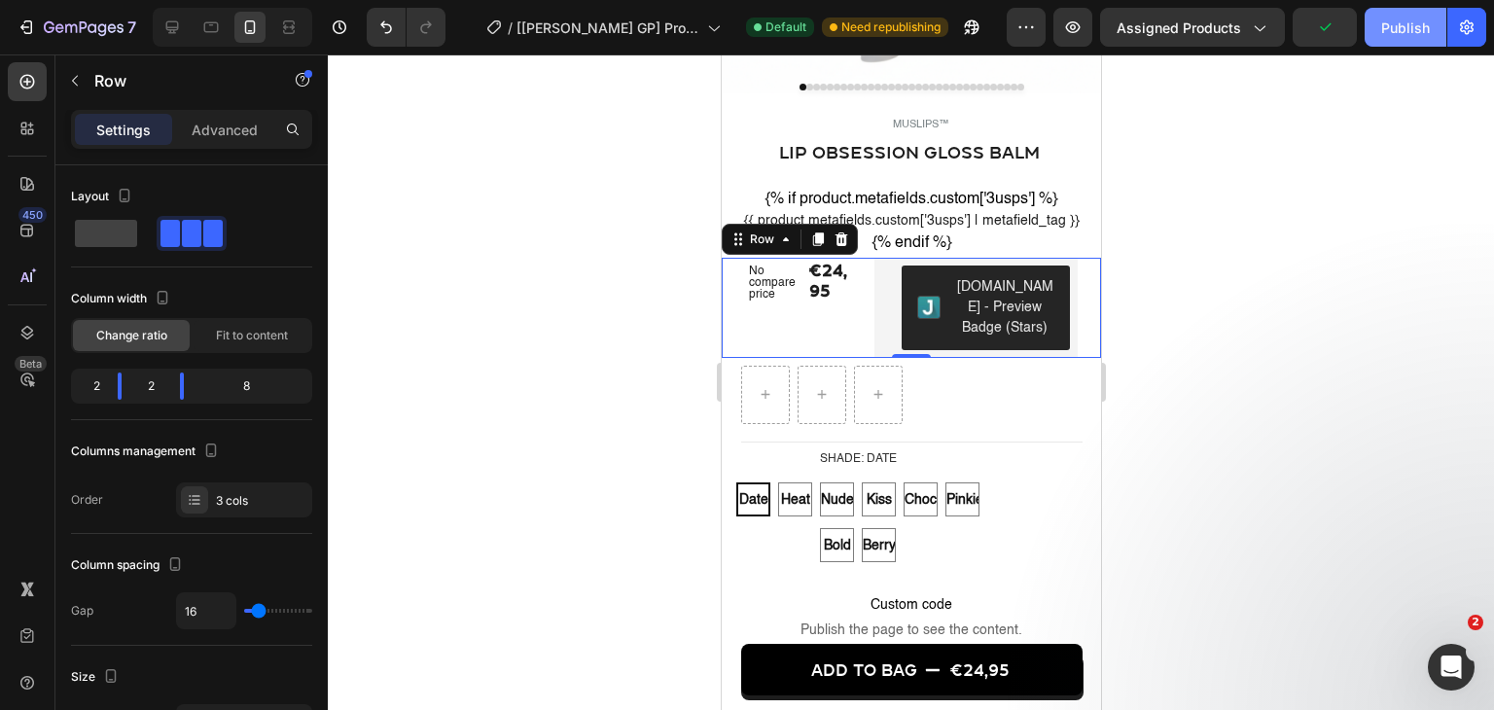
click at [1397, 26] on div "Publish" at bounding box center [1405, 28] width 49 height 20
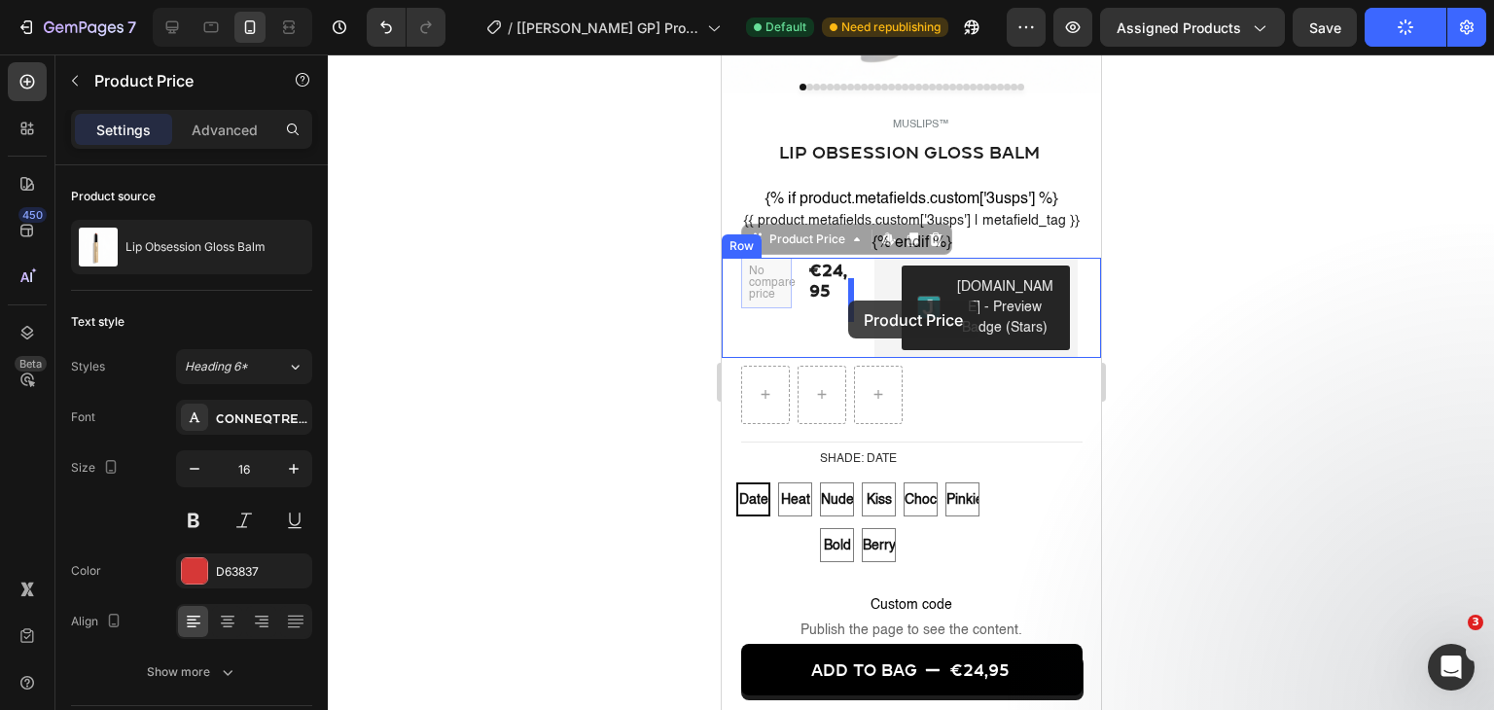
drag, startPoint x: 766, startPoint y: 305, endPoint x: 847, endPoint y: 300, distance: 80.9
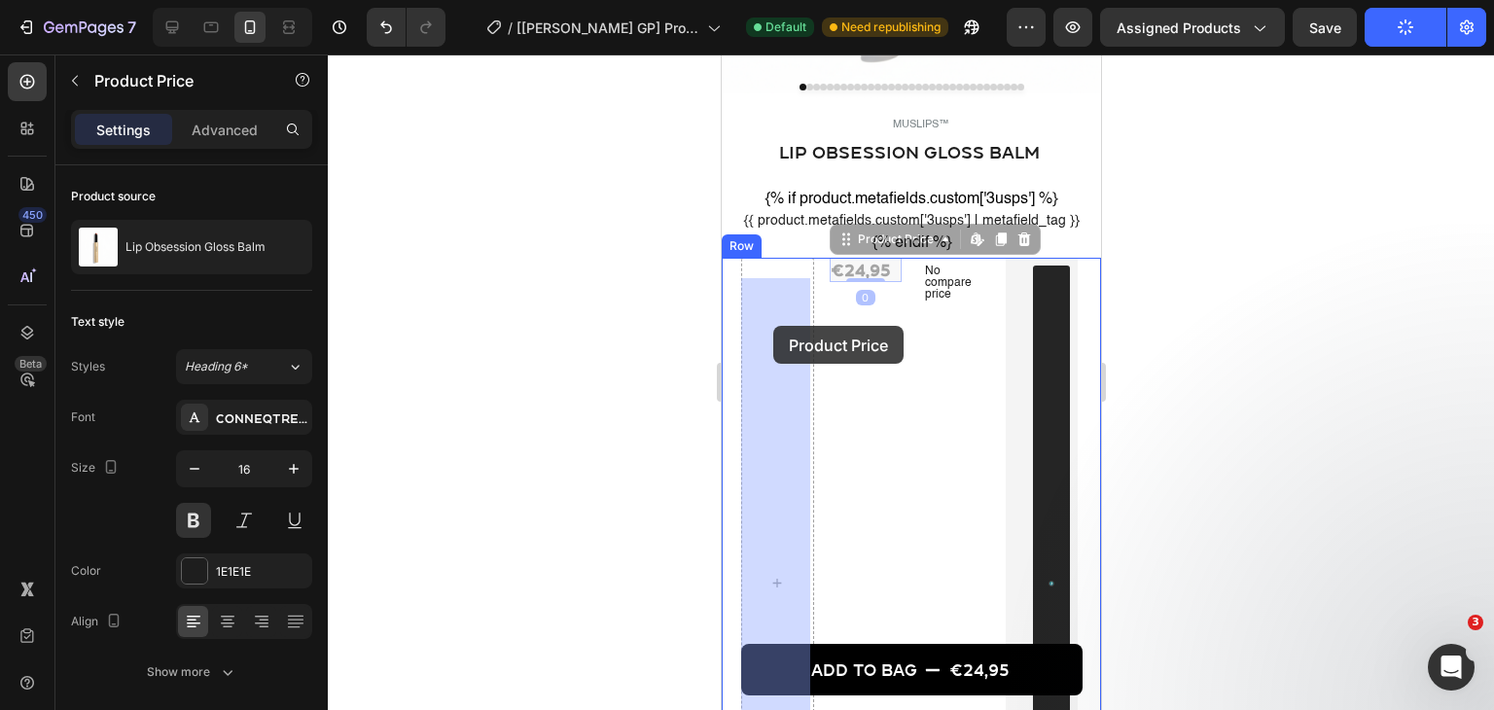
drag, startPoint x: 847, startPoint y: 293, endPoint x: 778, endPoint y: 326, distance: 76.5
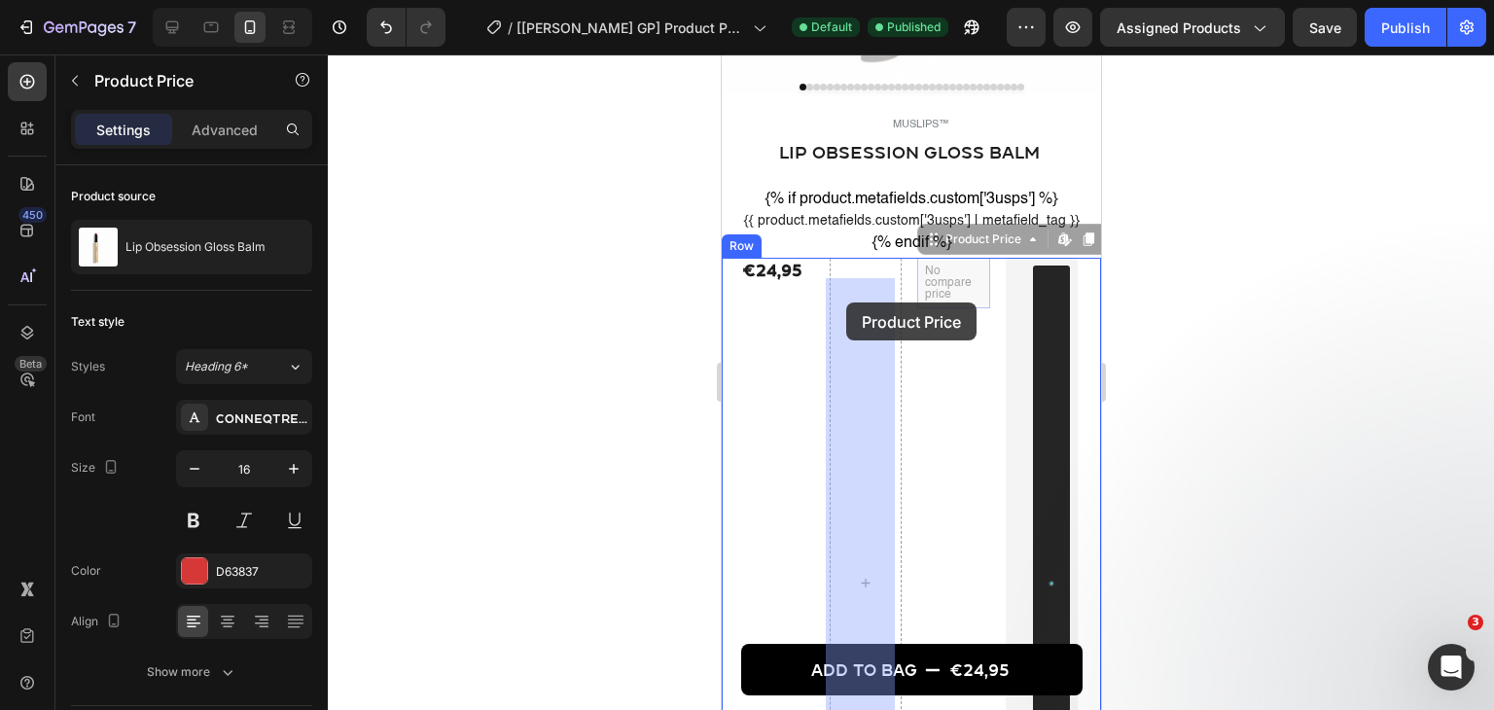
drag, startPoint x: 928, startPoint y: 300, endPoint x: 845, endPoint y: 302, distance: 82.7
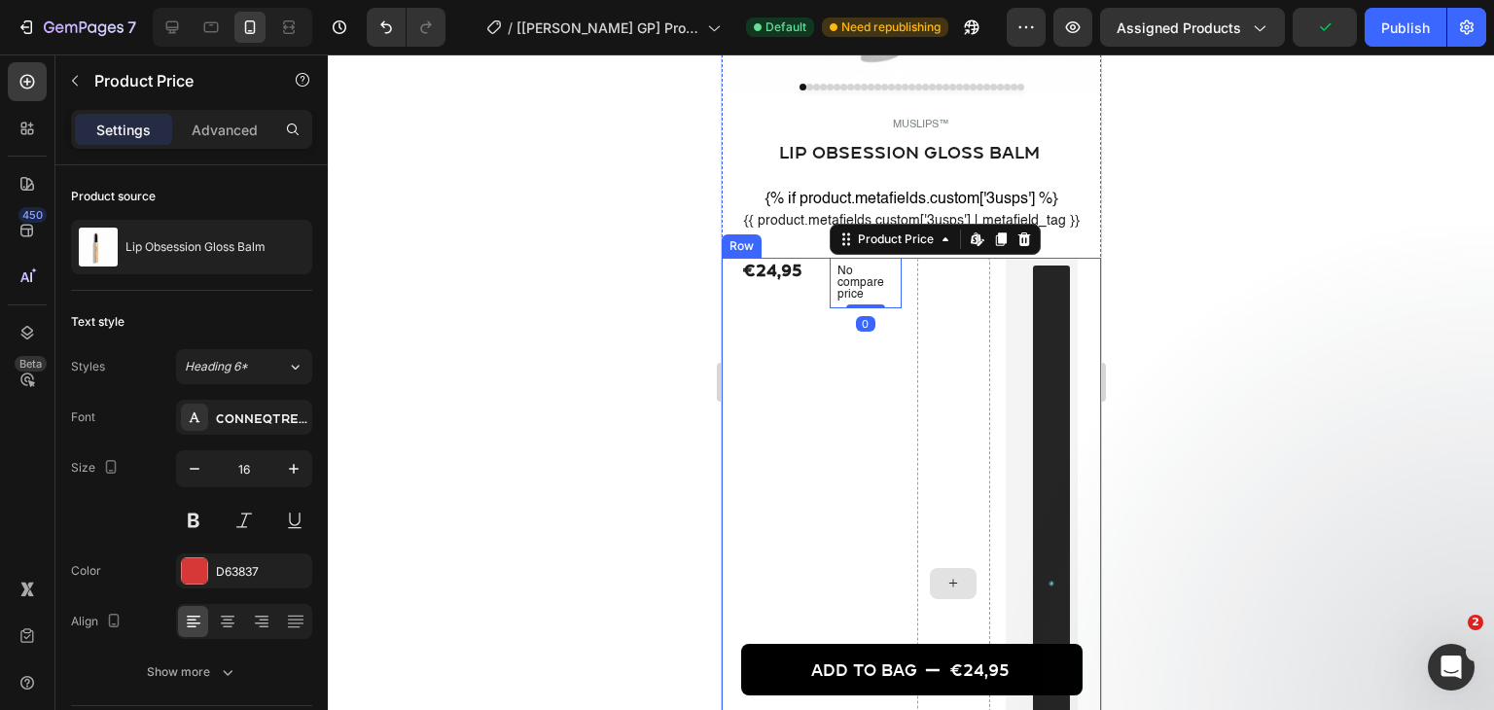
click at [938, 387] on div at bounding box center [952, 583] width 73 height 651
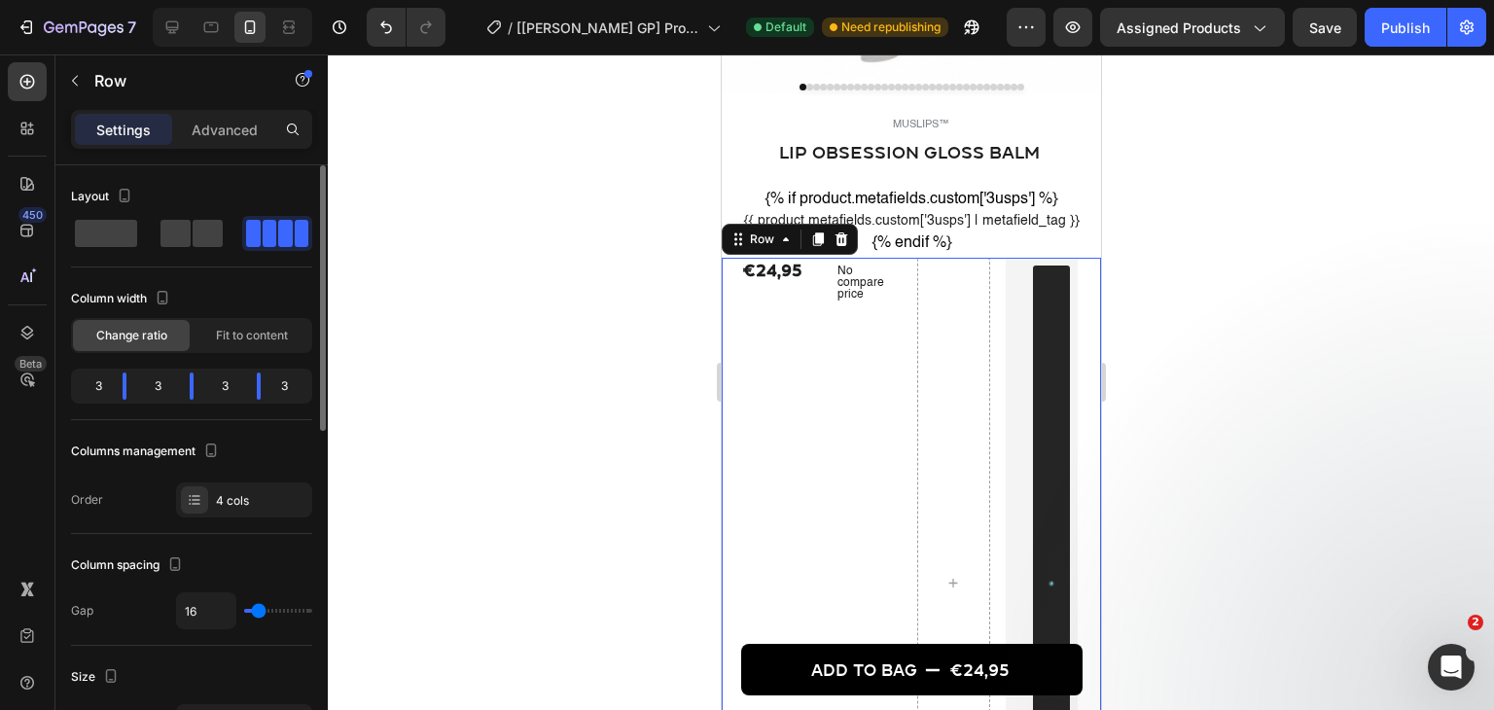
click at [200, 0] on body "7 / [Pauline GP] Product Page - Jul 6, 11:49:01 Default Need republishing Previ…" at bounding box center [747, 0] width 1494 height 0
click at [238, 497] on div "4 cols" at bounding box center [261, 501] width 91 height 18
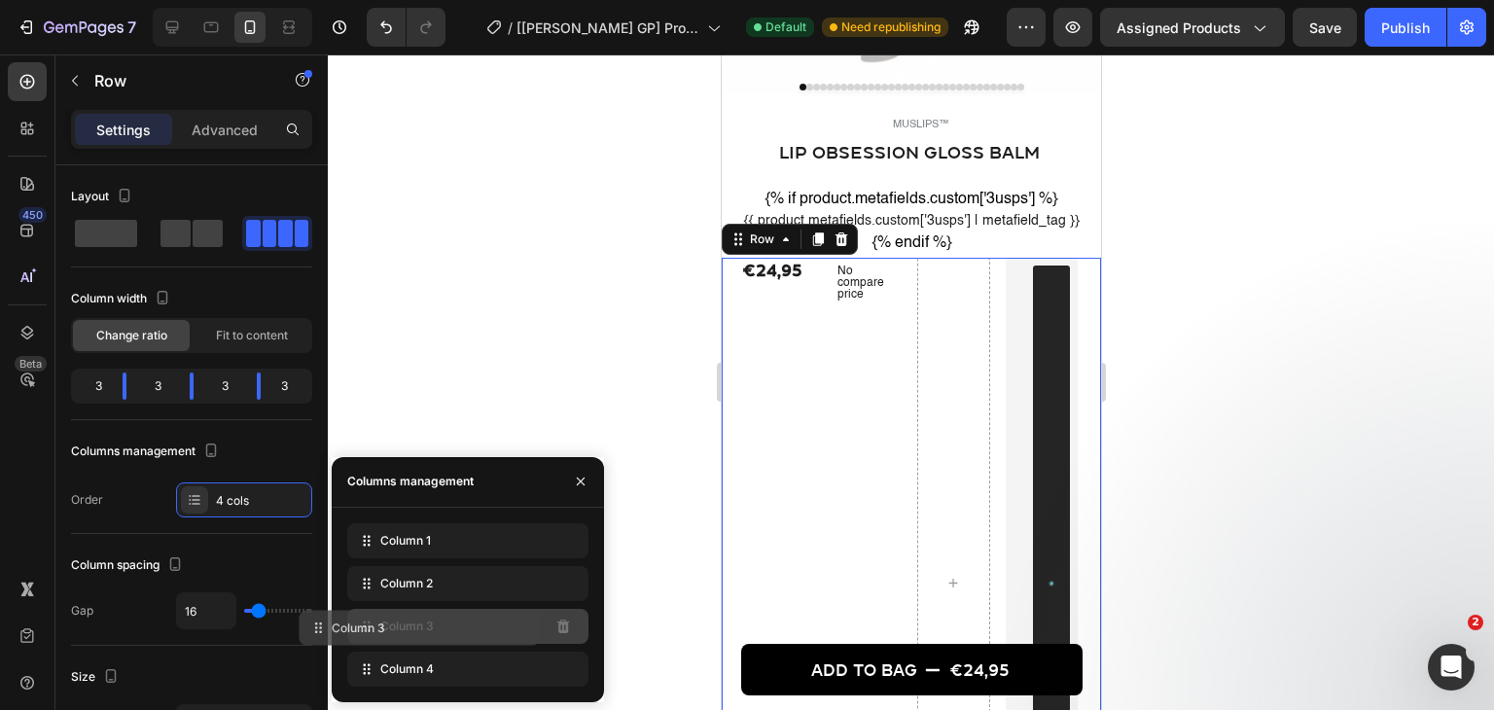
click at [513, 622] on div "Column 3" at bounding box center [467, 626] width 241 height 35
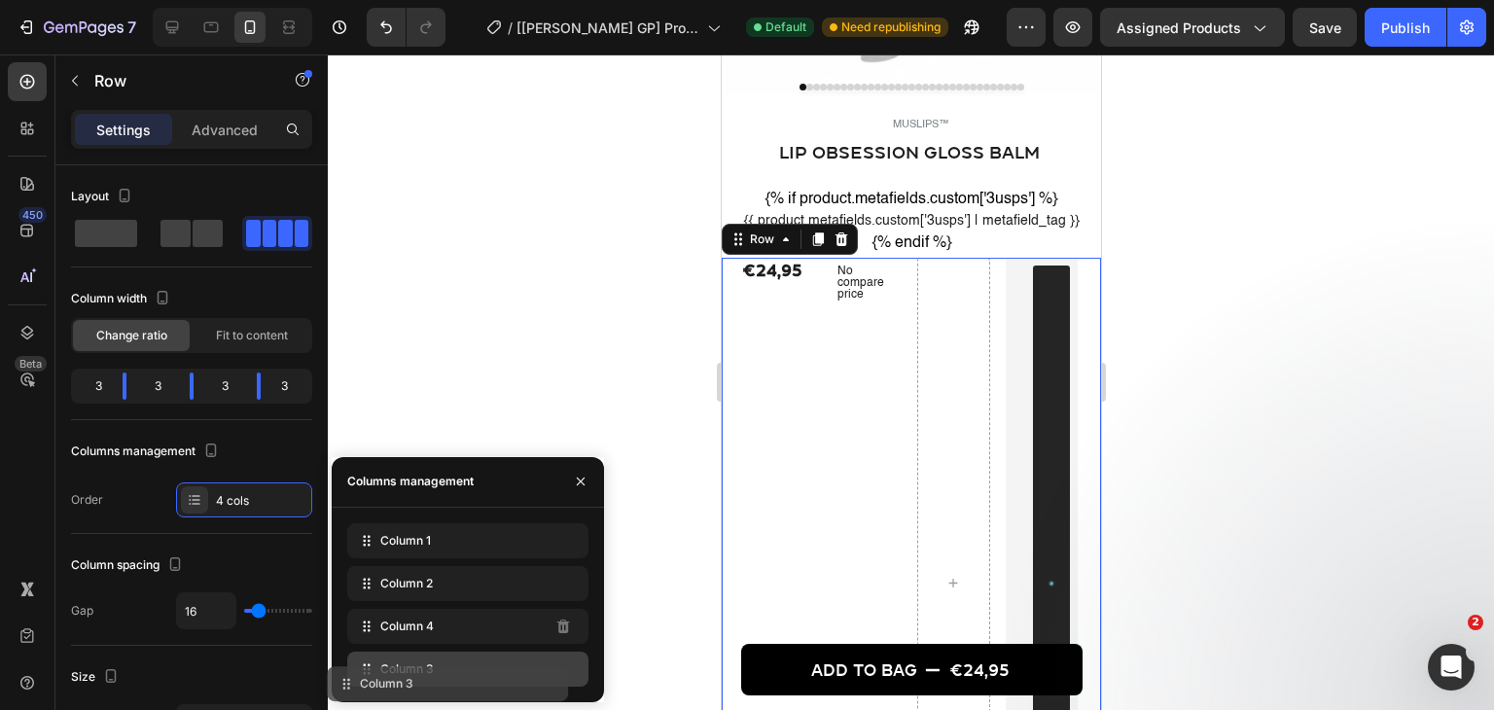
drag, startPoint x: 507, startPoint y: 625, endPoint x: 487, endPoint y: 682, distance: 59.7
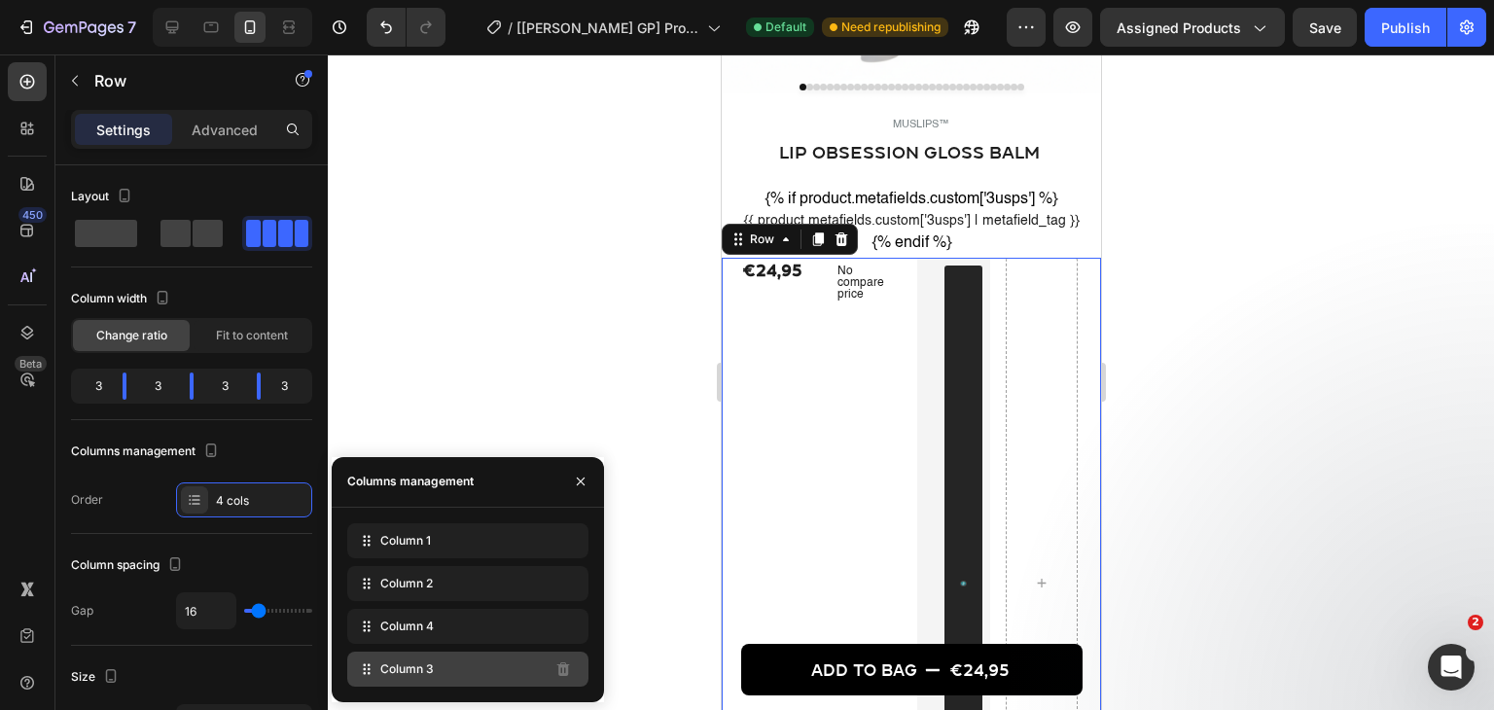
drag, startPoint x: 467, startPoint y: 672, endPoint x: 403, endPoint y: 671, distance: 64.2
click at [402, 669] on span "Column 3" at bounding box center [406, 669] width 53 height 18
click at [274, 431] on div "Layout Column width Change ratio Fit to content 3 3 3 3 Columns management Orde…" at bounding box center [191, 349] width 241 height 336
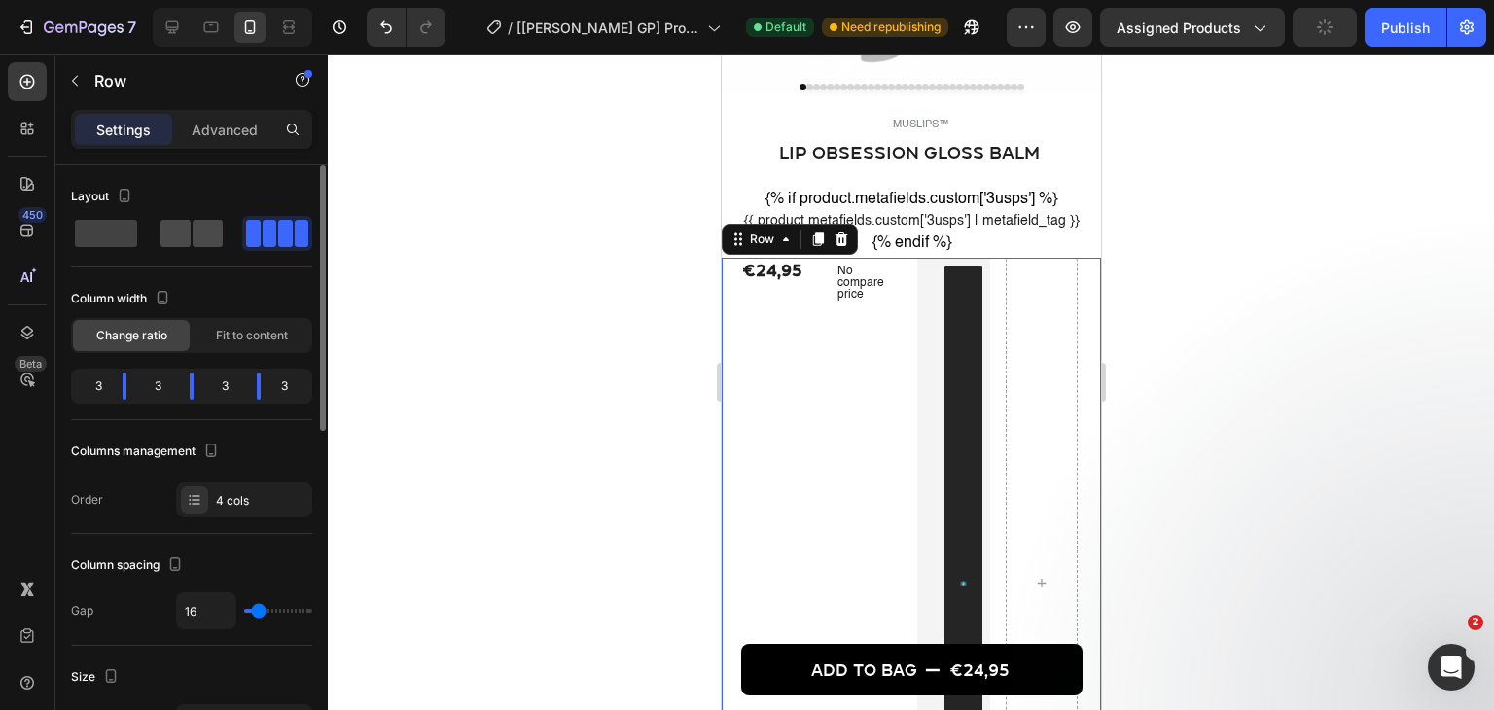
click at [190, 230] on span at bounding box center [175, 233] width 30 height 27
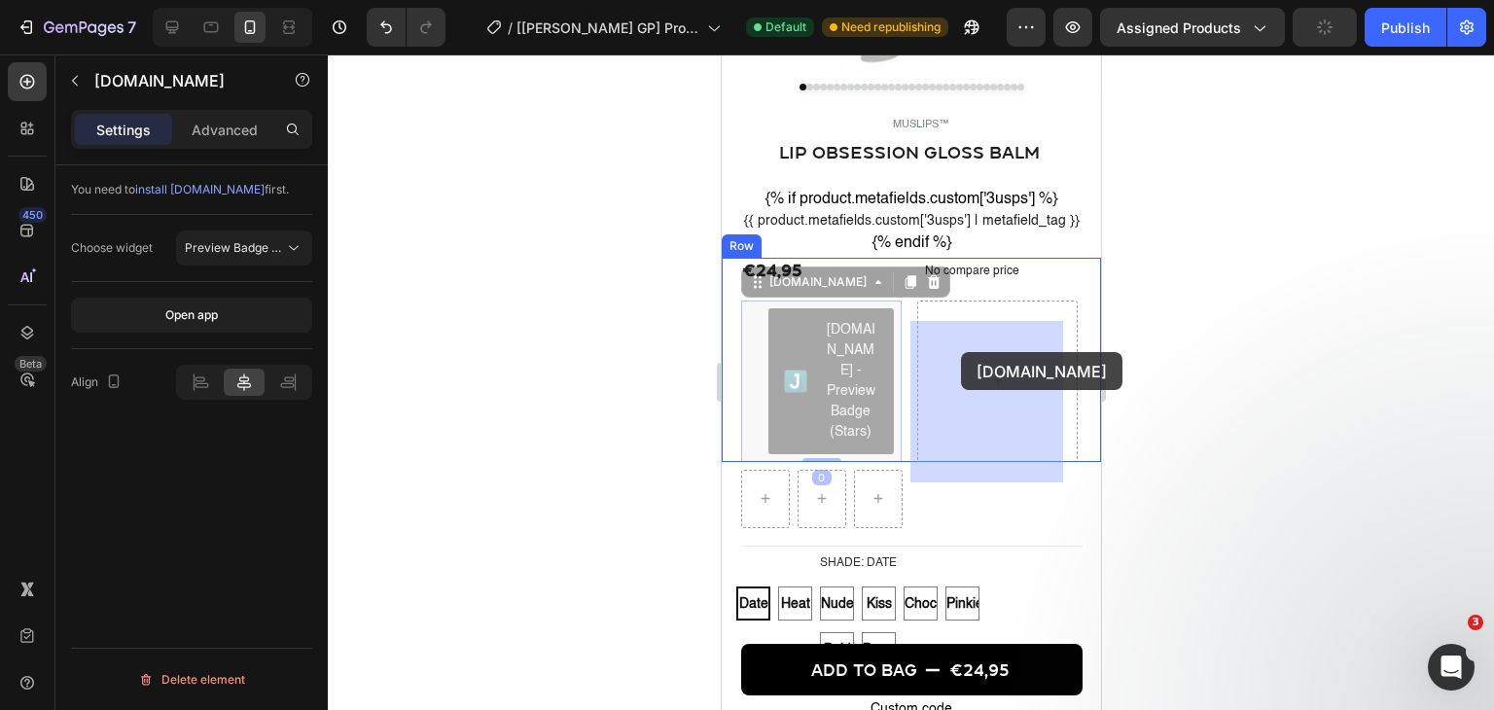
drag, startPoint x: 784, startPoint y: 370, endPoint x: 960, endPoint y: 357, distance: 176.5
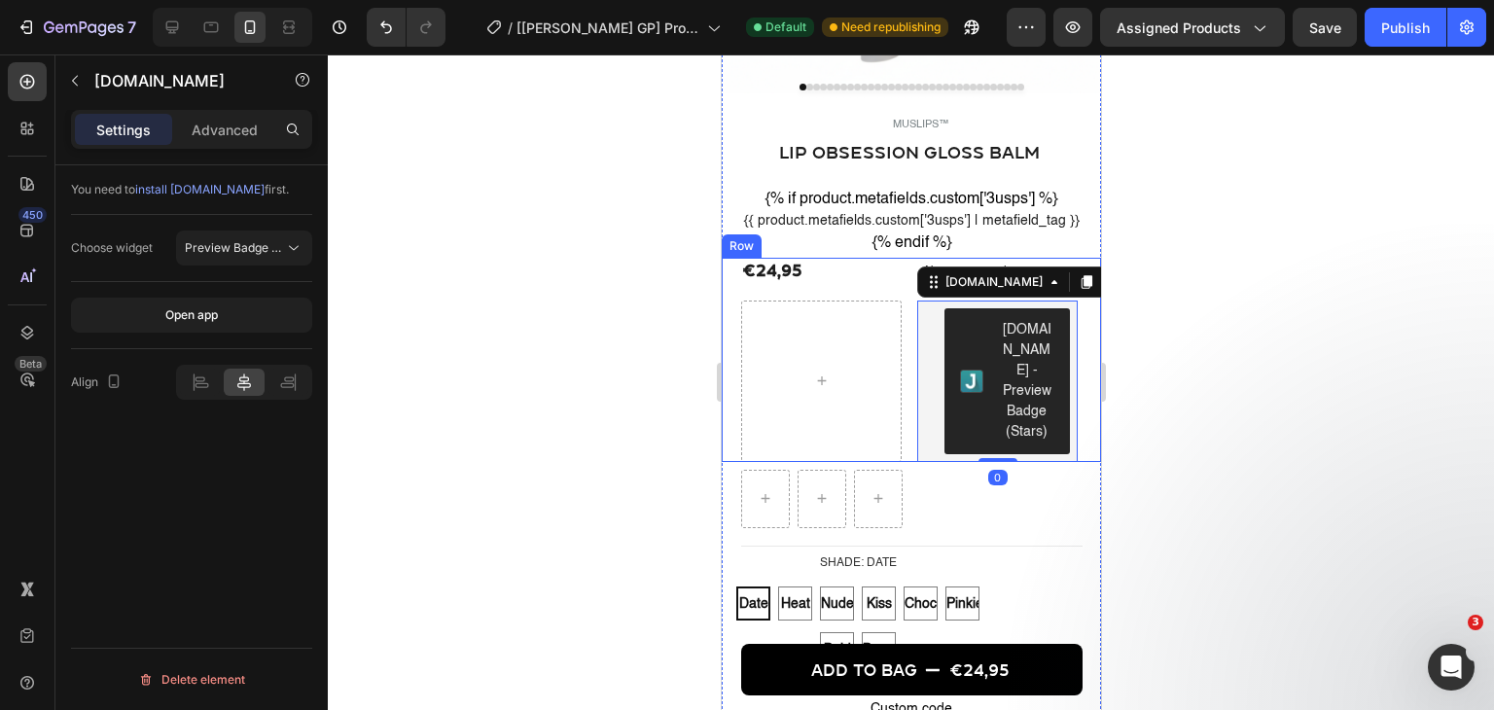
click at [829, 312] on div "€24,95 Product Price Product Price No compare price Product Price Judge.me - Pr…" at bounding box center [910, 360] width 379 height 204
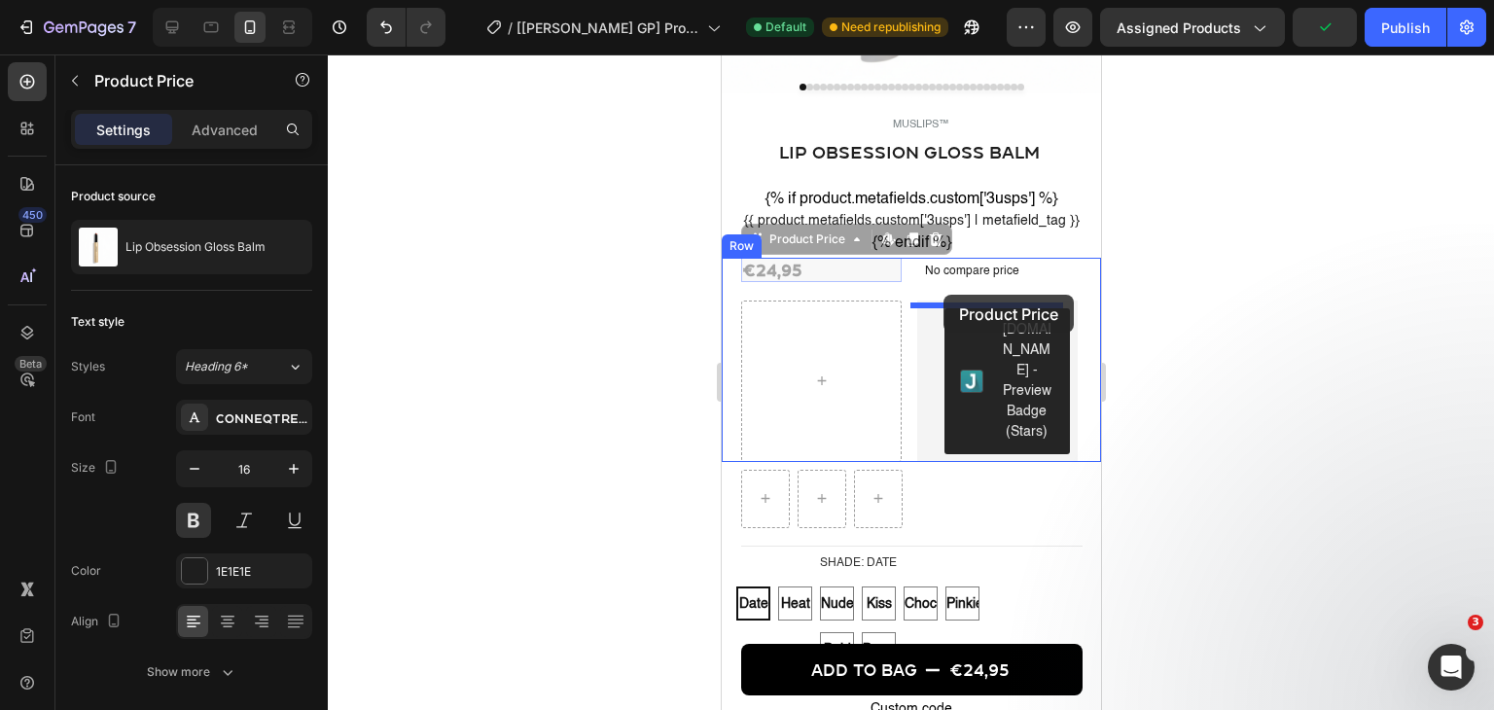
drag, startPoint x: 783, startPoint y: 291, endPoint x: 942, endPoint y: 295, distance: 159.5
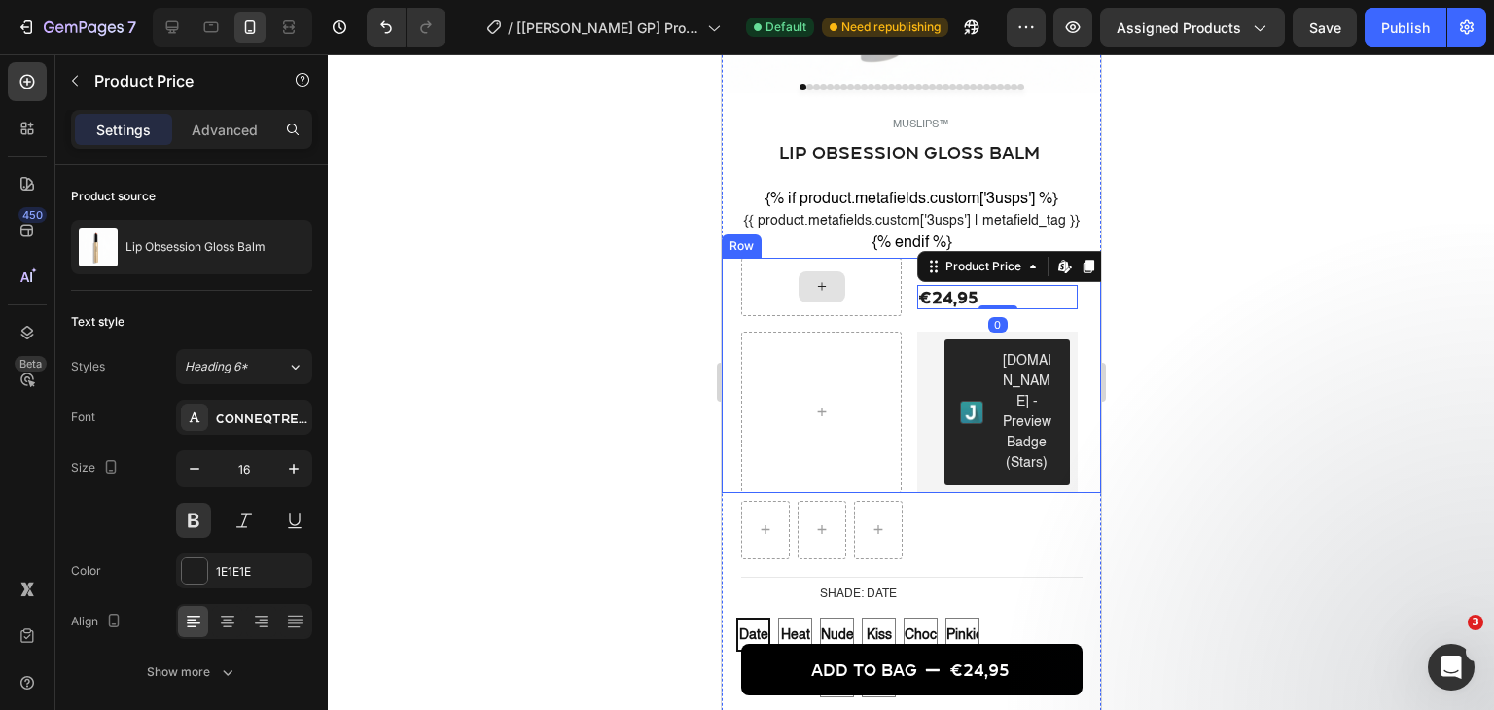
click at [816, 302] on div at bounding box center [820, 286] width 47 height 31
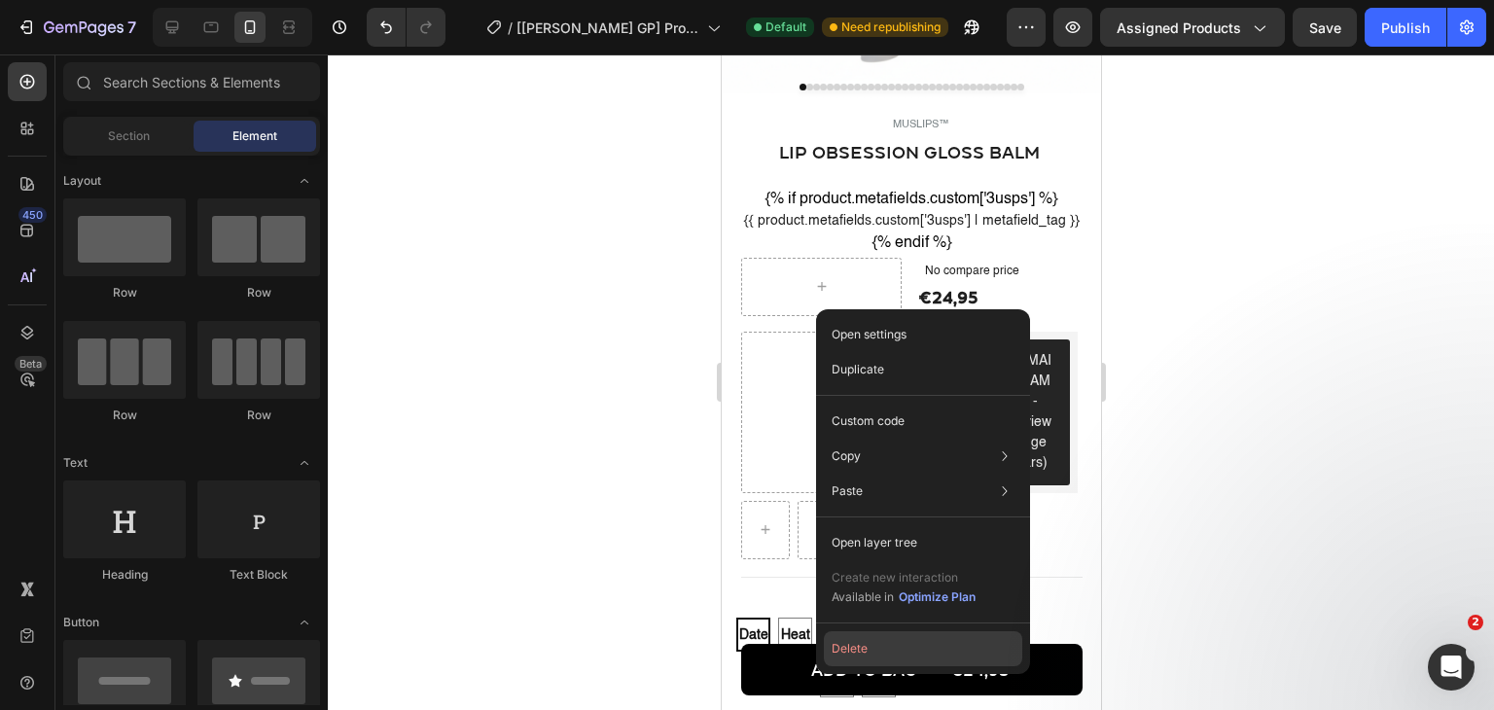
click at [840, 649] on button "Delete" at bounding box center [923, 648] width 198 height 35
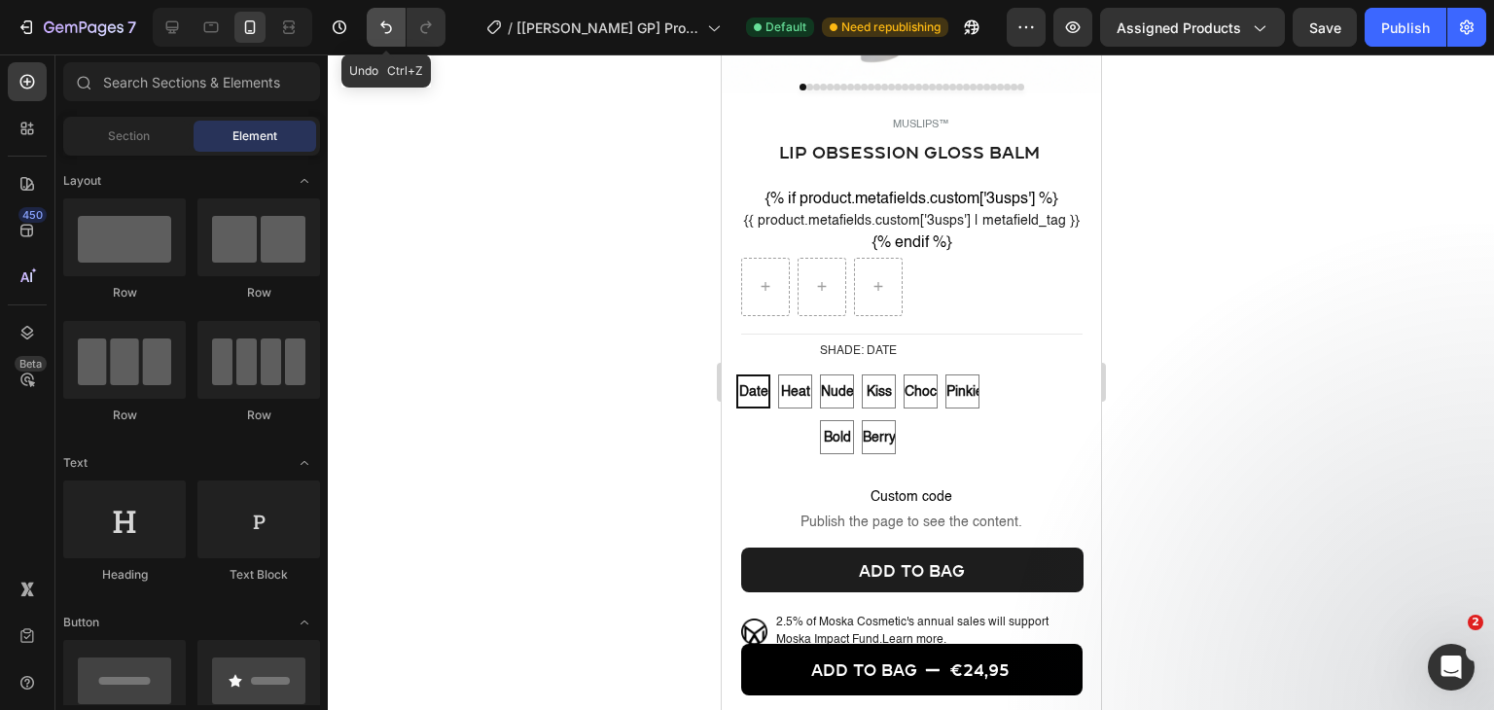
click at [393, 42] on button "Undo/Redo" at bounding box center [386, 27] width 39 height 39
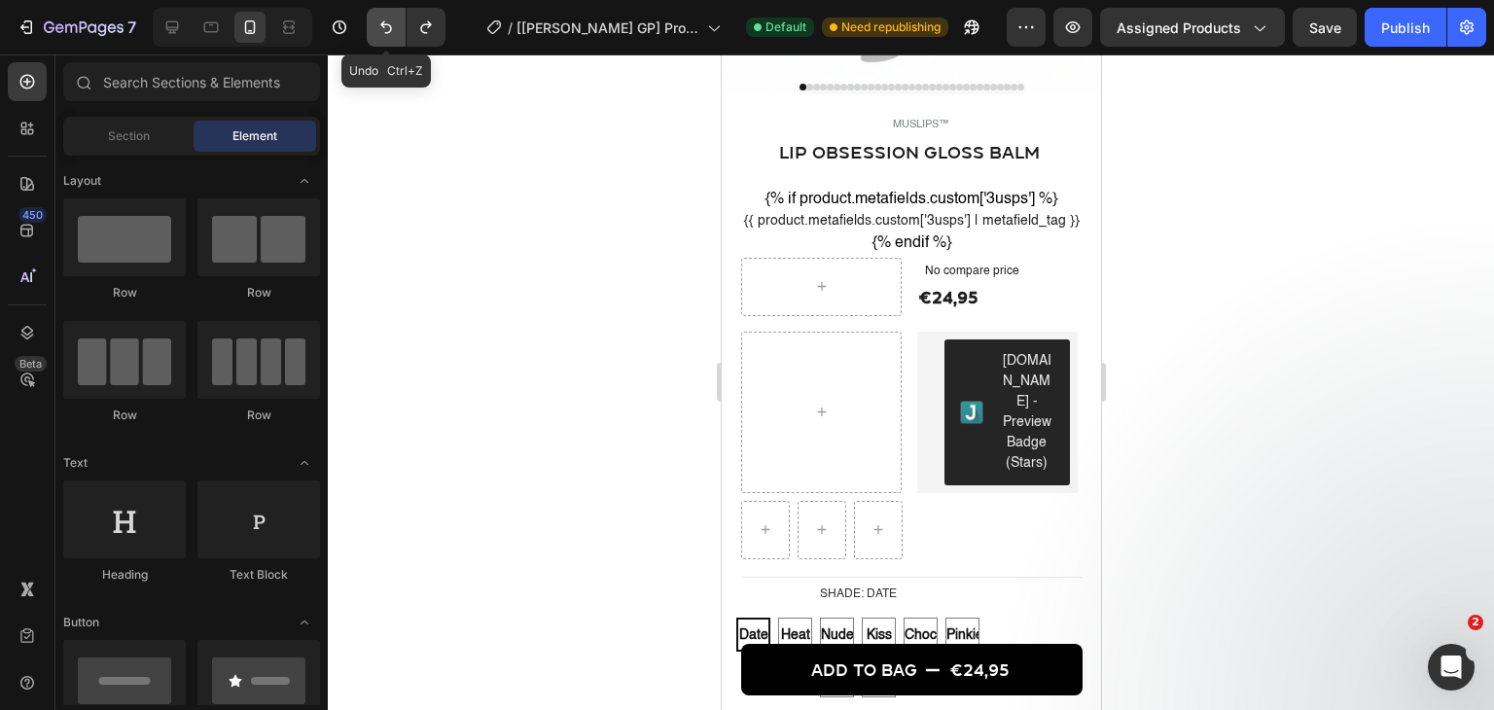
click at [393, 42] on button "Undo/Redo" at bounding box center [386, 27] width 39 height 39
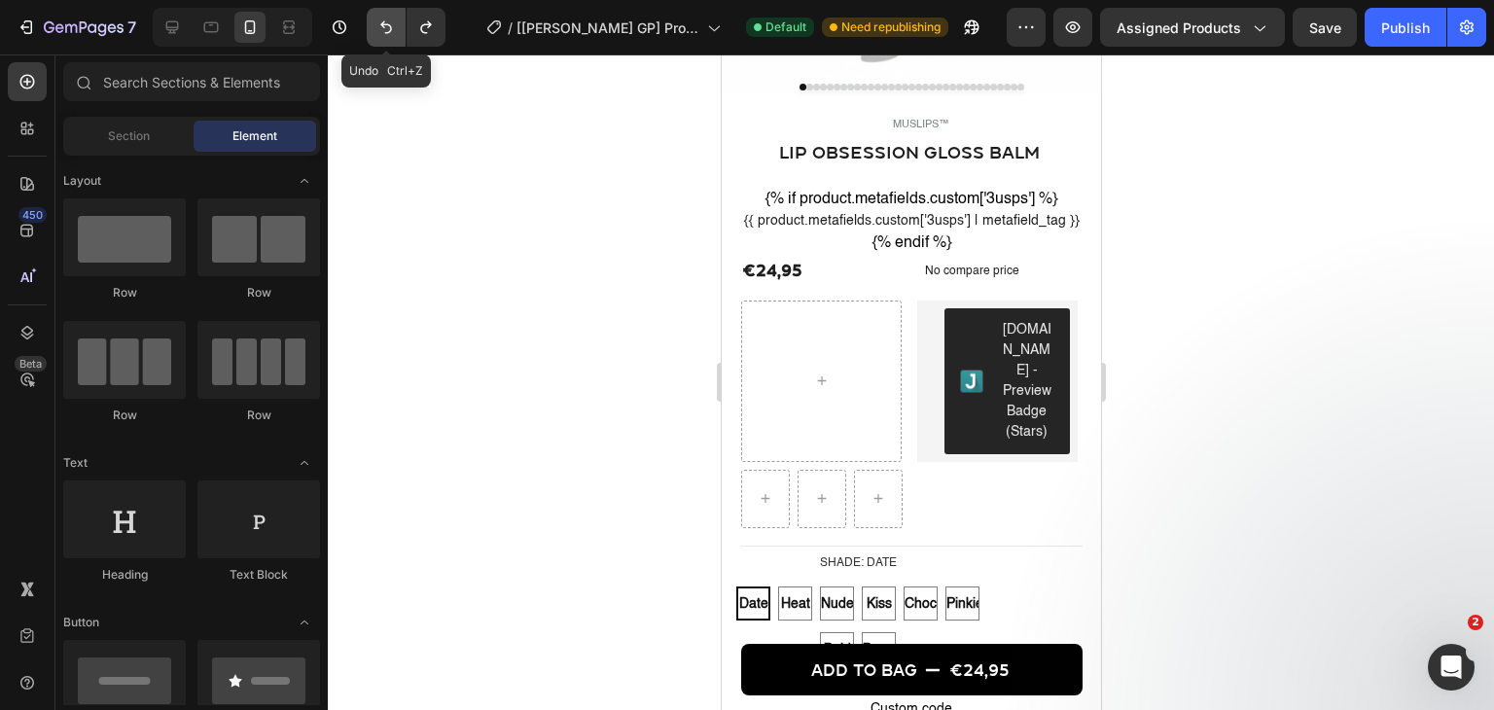
click at [393, 42] on button "Undo/Redo" at bounding box center [386, 27] width 39 height 39
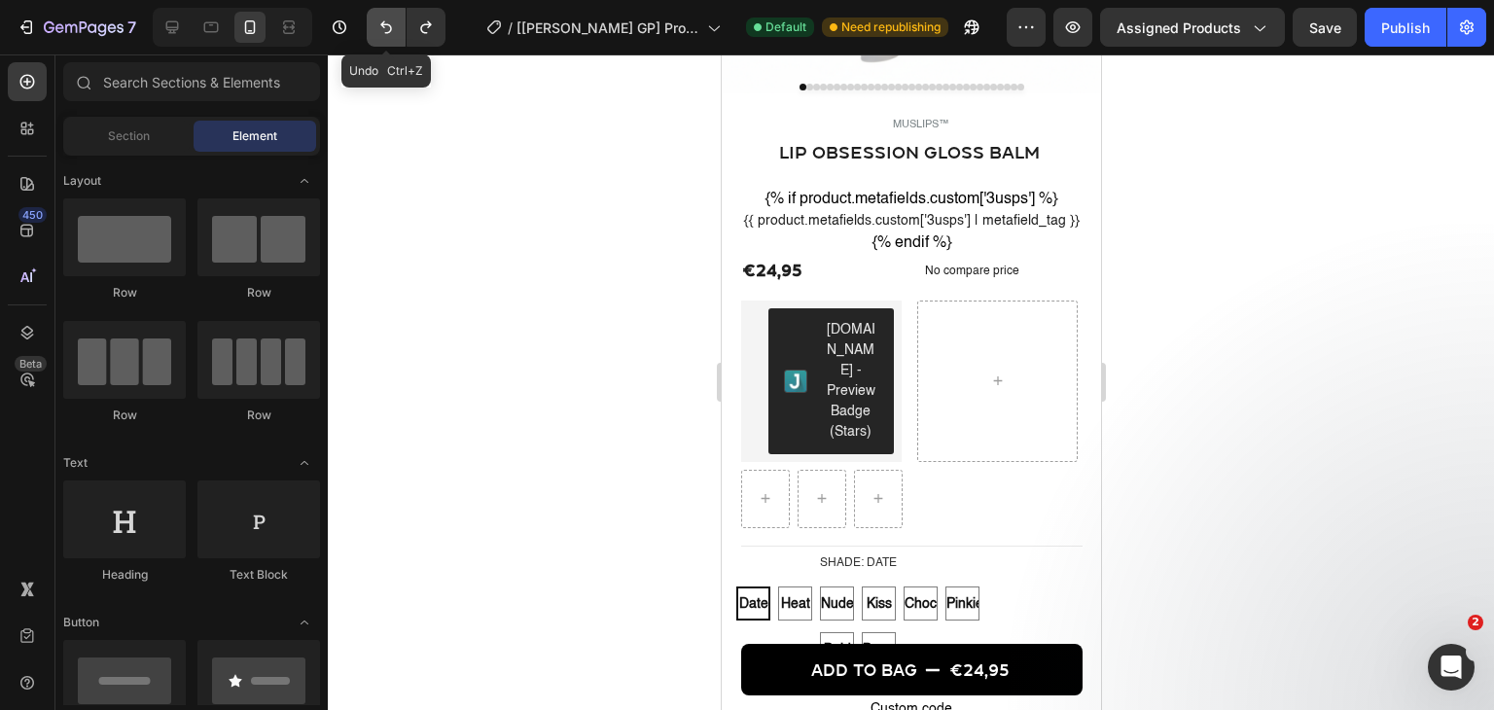
click at [393, 42] on button "Undo/Redo" at bounding box center [386, 27] width 39 height 39
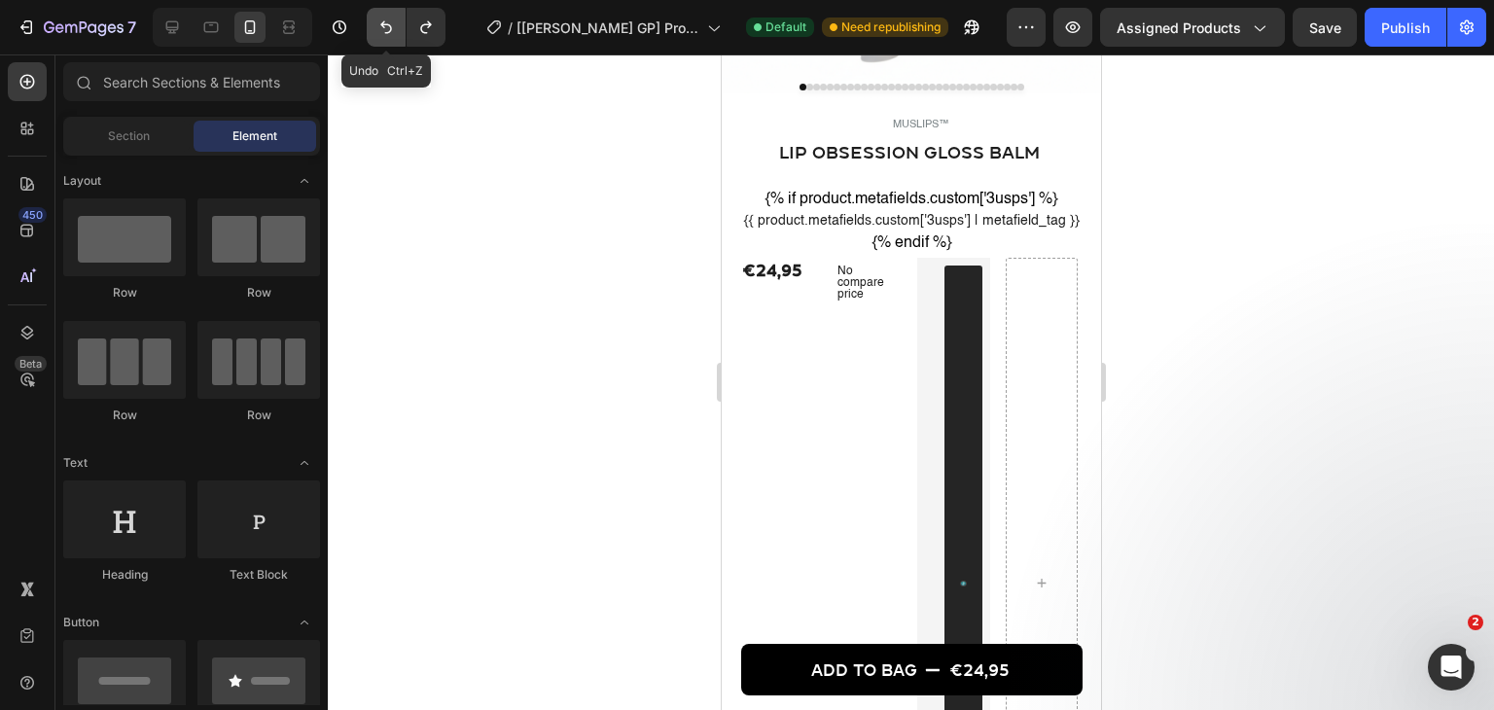
click at [393, 42] on button "Undo/Redo" at bounding box center [386, 27] width 39 height 39
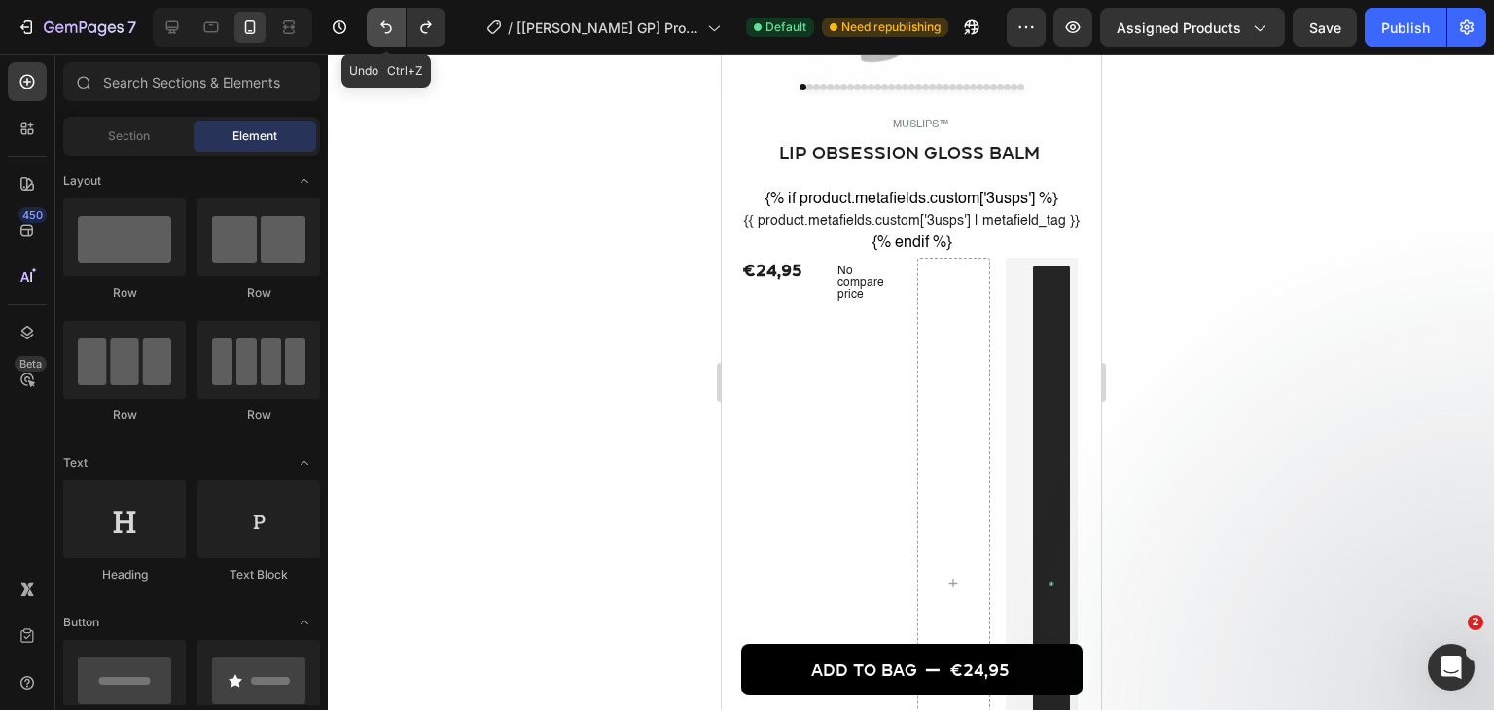
click at [393, 42] on button "Undo/Redo" at bounding box center [386, 27] width 39 height 39
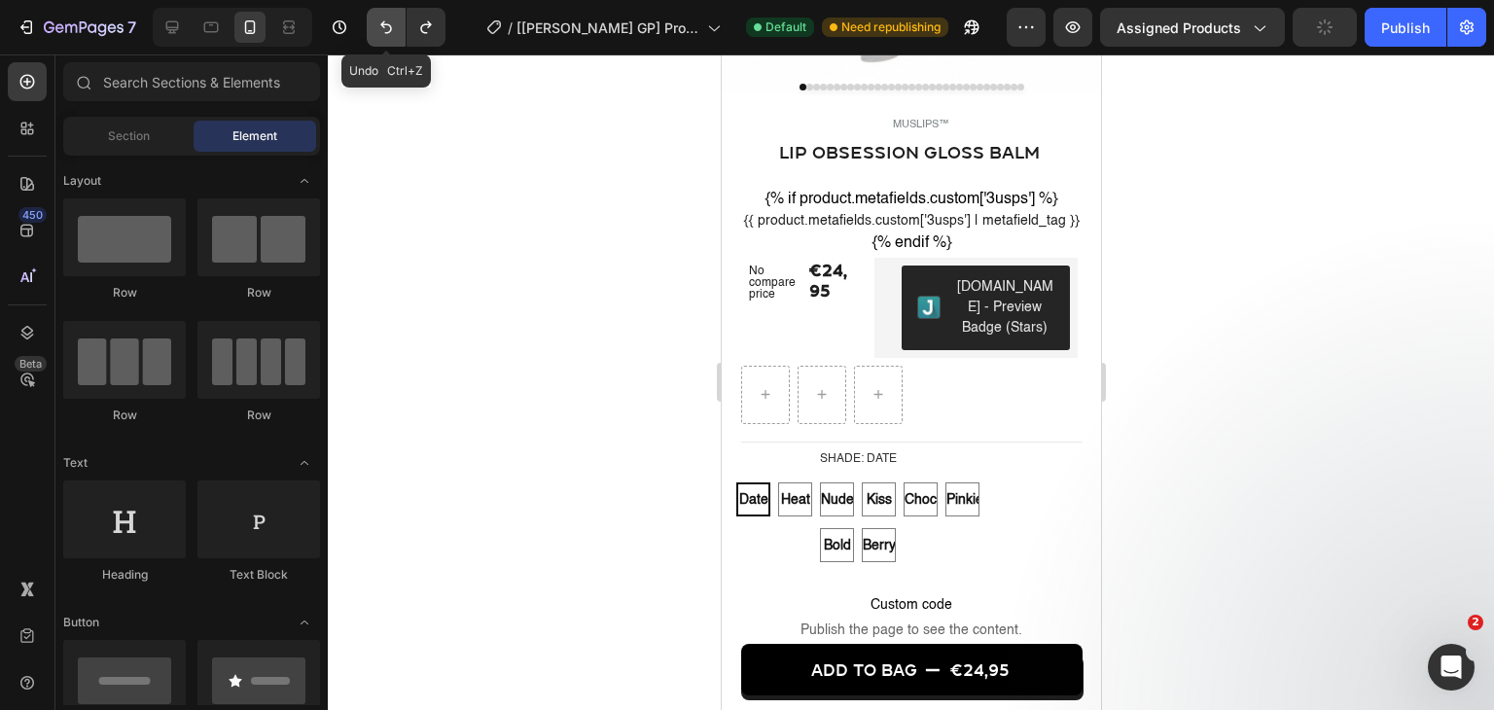
click at [393, 42] on button "Undo/Redo" at bounding box center [386, 27] width 39 height 39
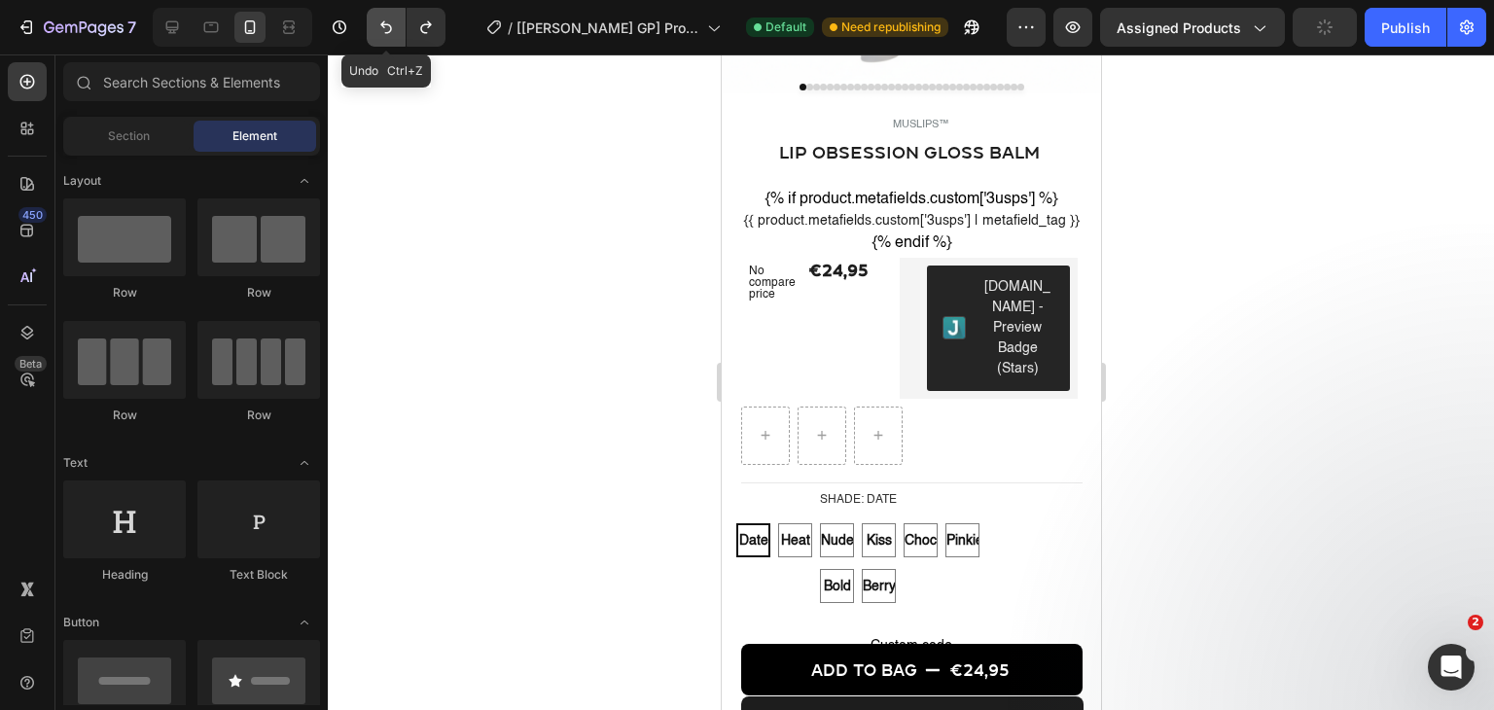
click at [393, 42] on button "Undo/Redo" at bounding box center [386, 27] width 39 height 39
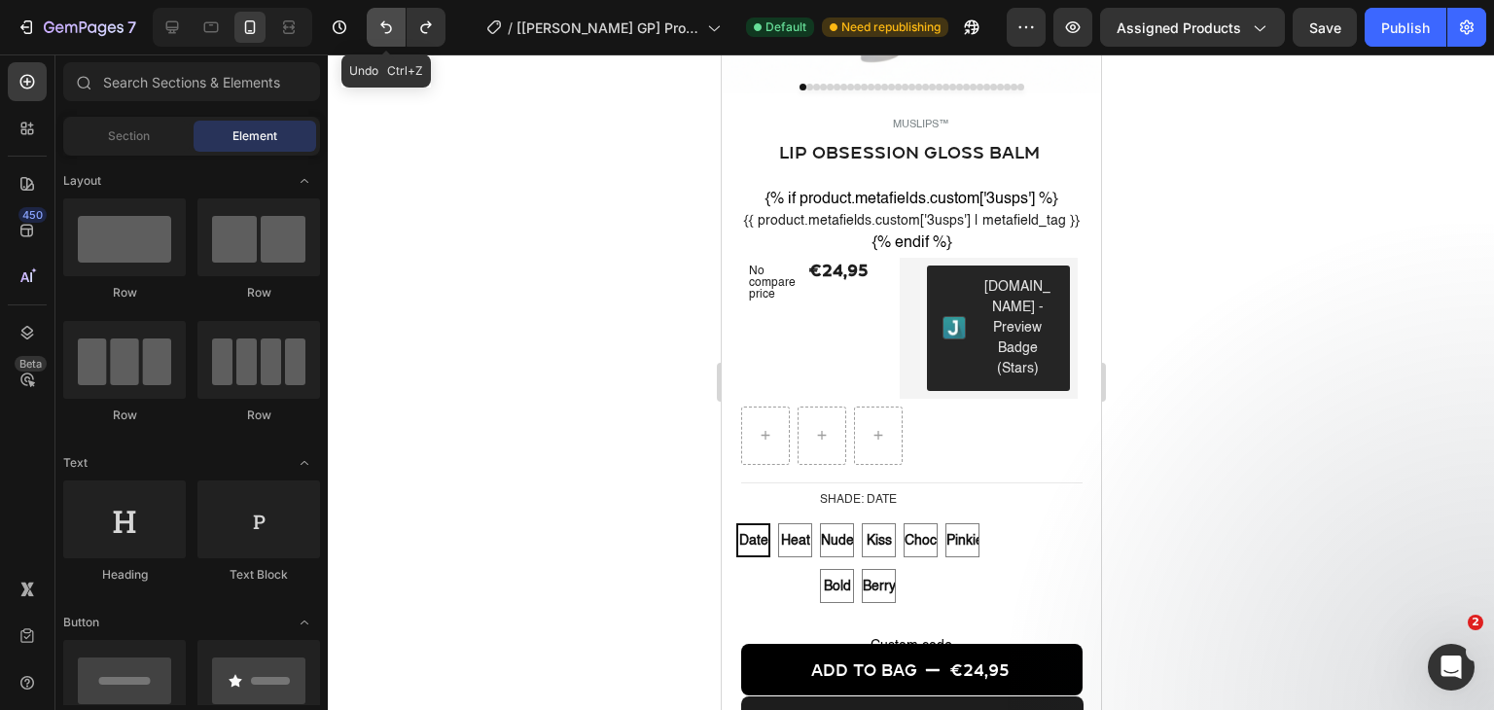
click at [393, 42] on button "Undo/Redo" at bounding box center [386, 27] width 39 height 39
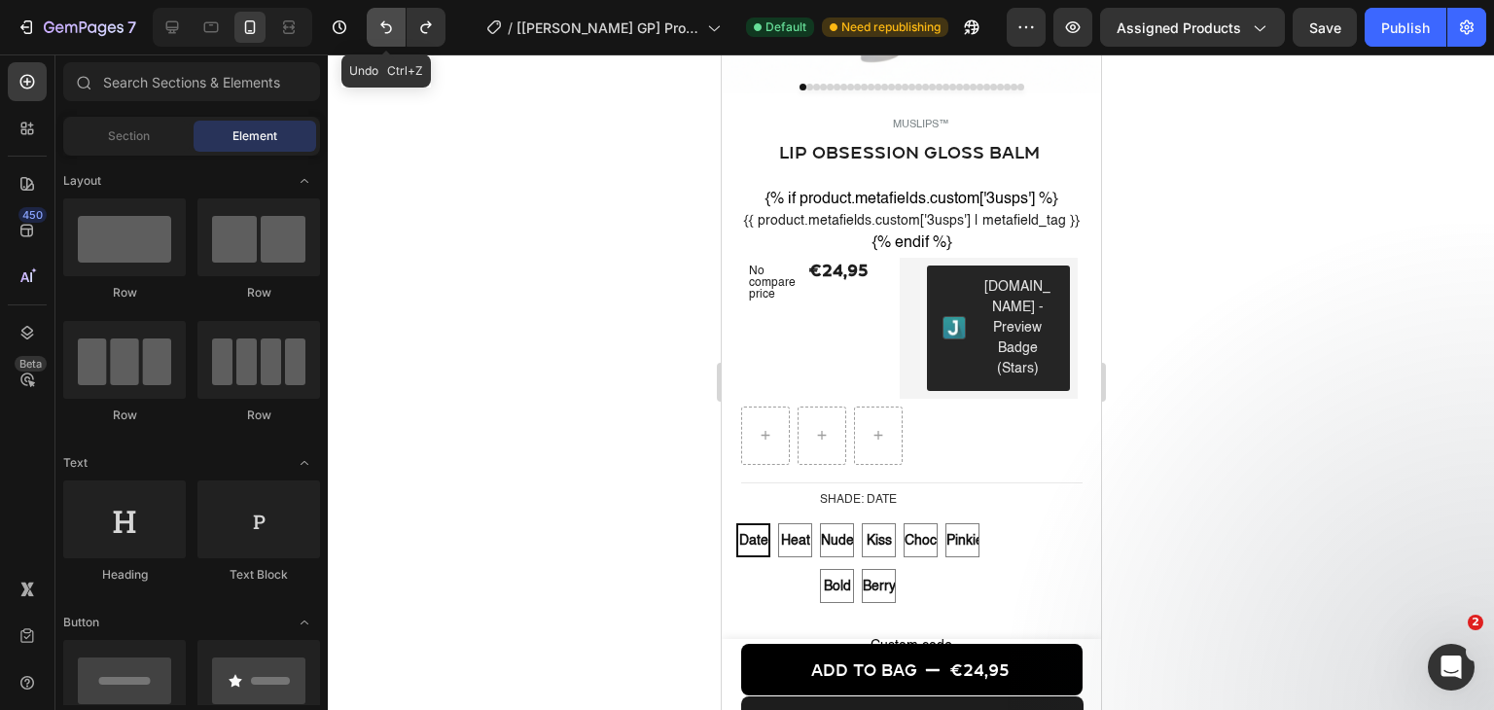
click at [393, 42] on button "Undo/Redo" at bounding box center [386, 27] width 39 height 39
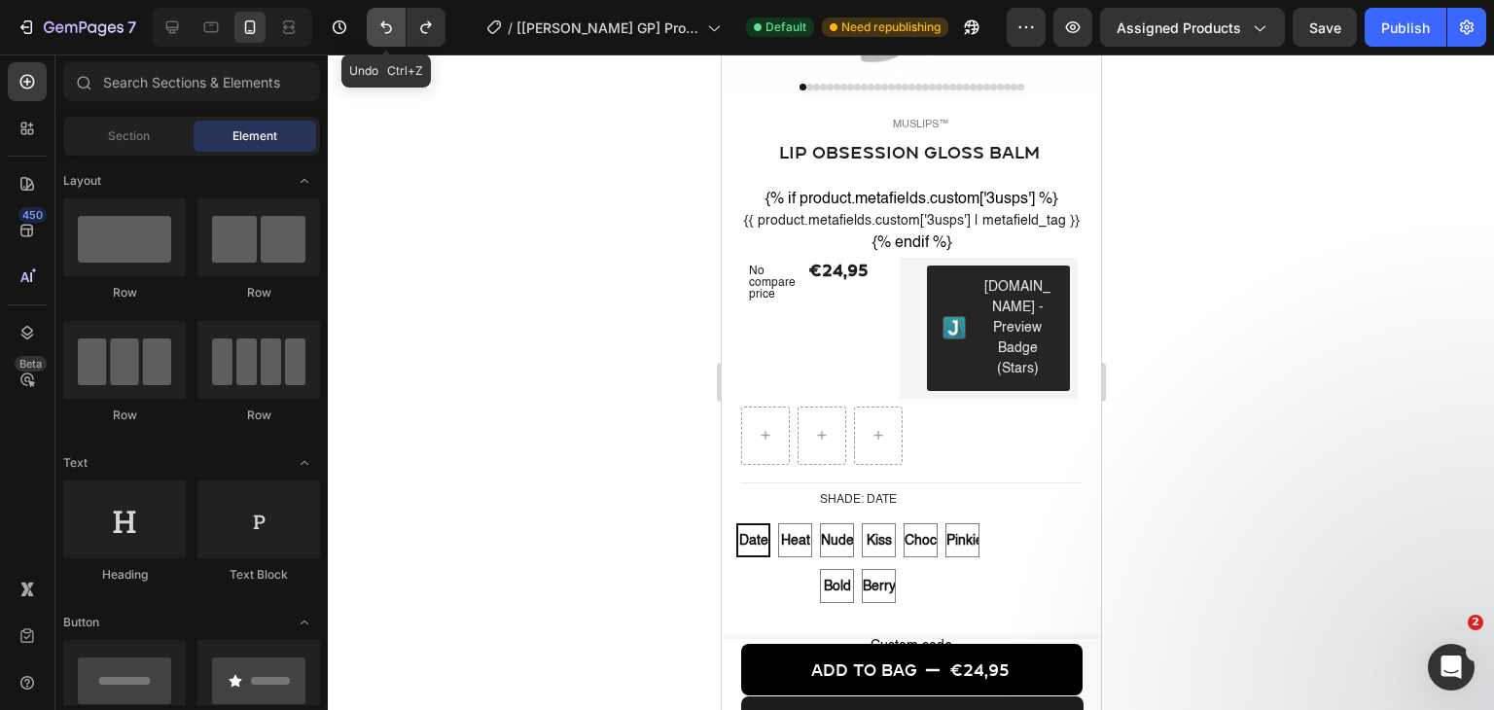
click at [393, 42] on button "Undo/Redo" at bounding box center [386, 27] width 39 height 39
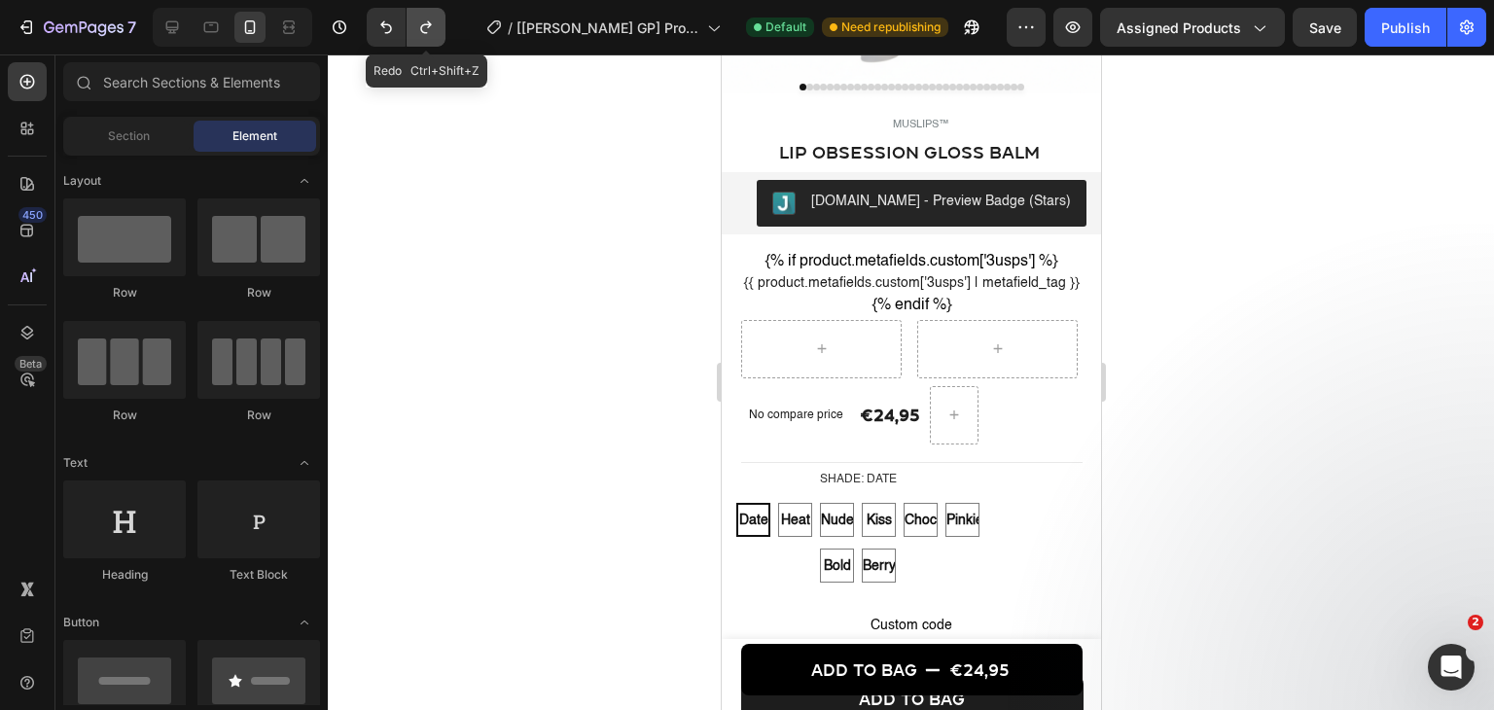
click at [438, 30] on button "Undo/Redo" at bounding box center [425, 27] width 39 height 39
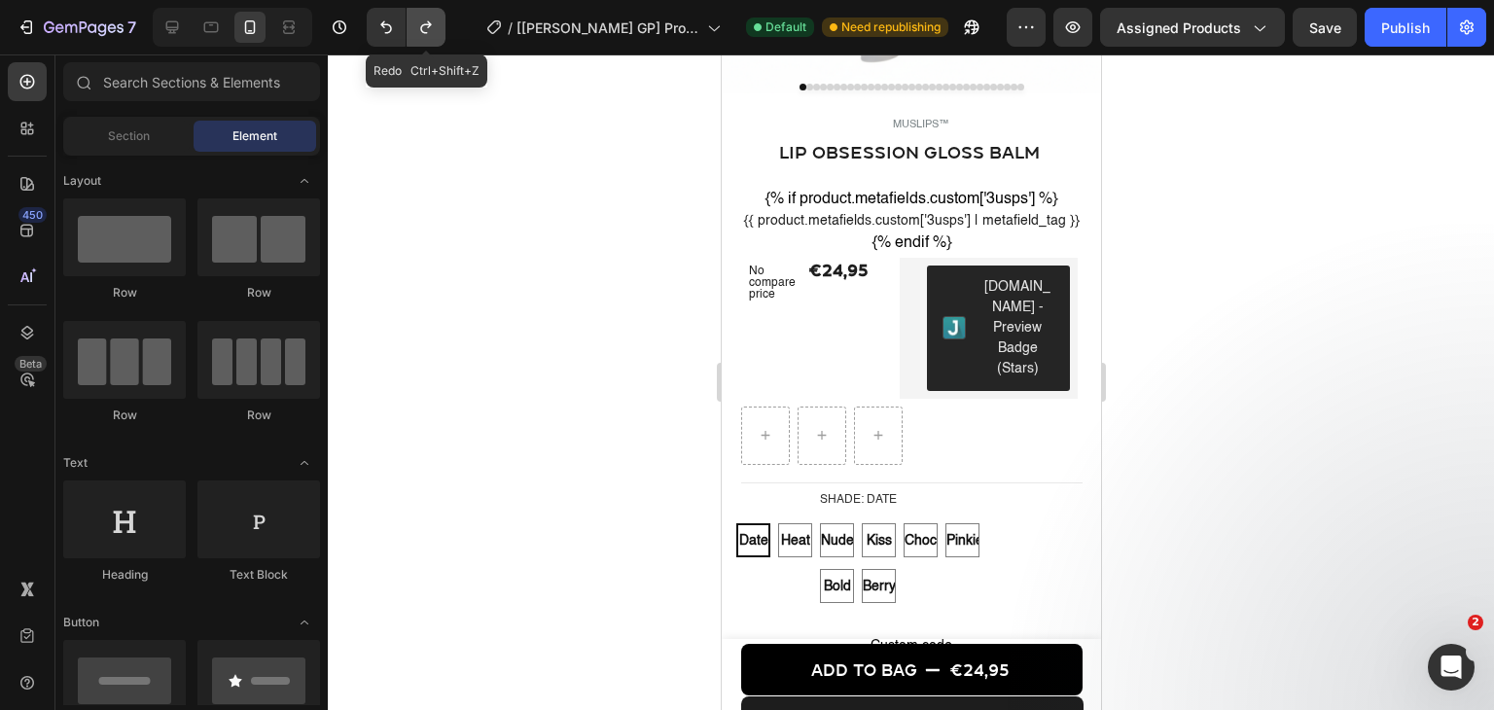
click at [438, 30] on button "Undo/Redo" at bounding box center [425, 27] width 39 height 39
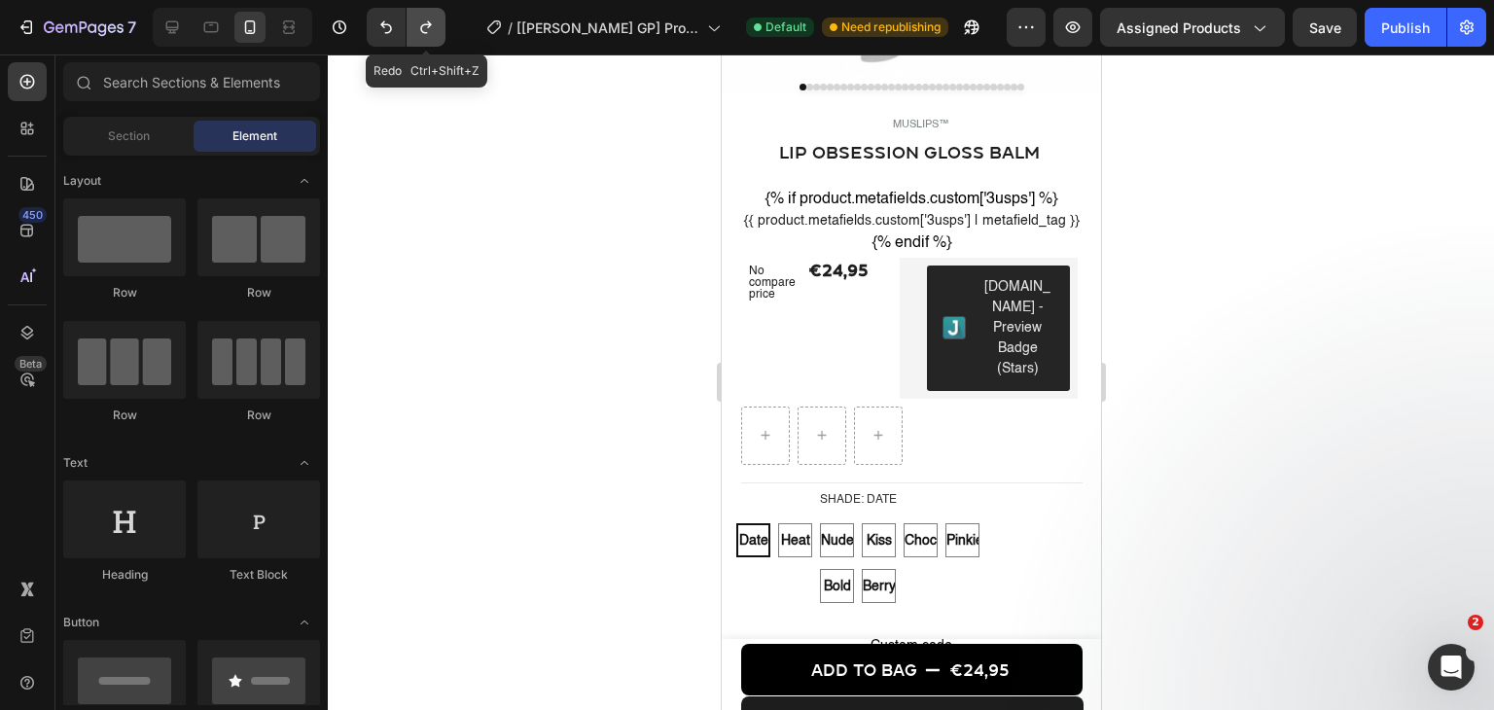
click at [438, 30] on button "Undo/Redo" at bounding box center [425, 27] width 39 height 39
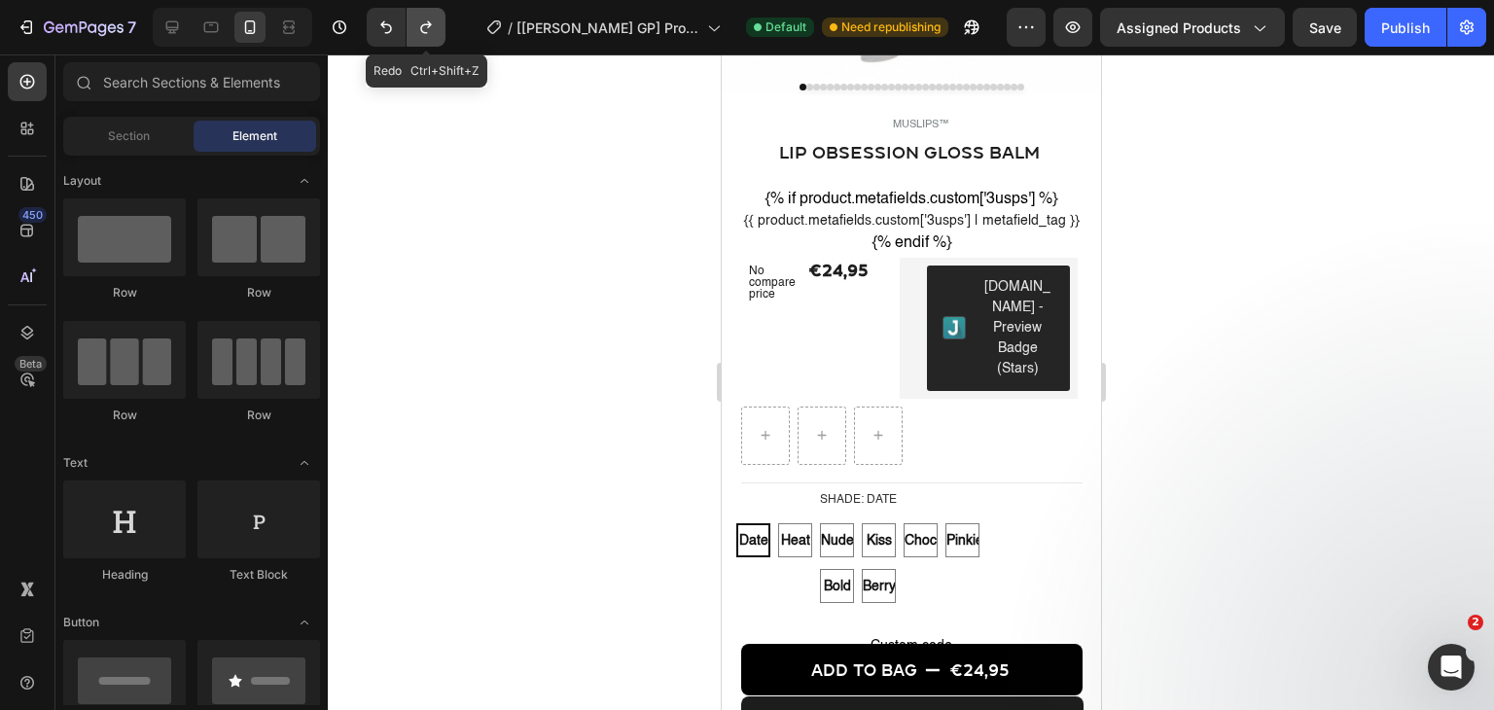
click at [438, 30] on button "Undo/Redo" at bounding box center [425, 27] width 39 height 39
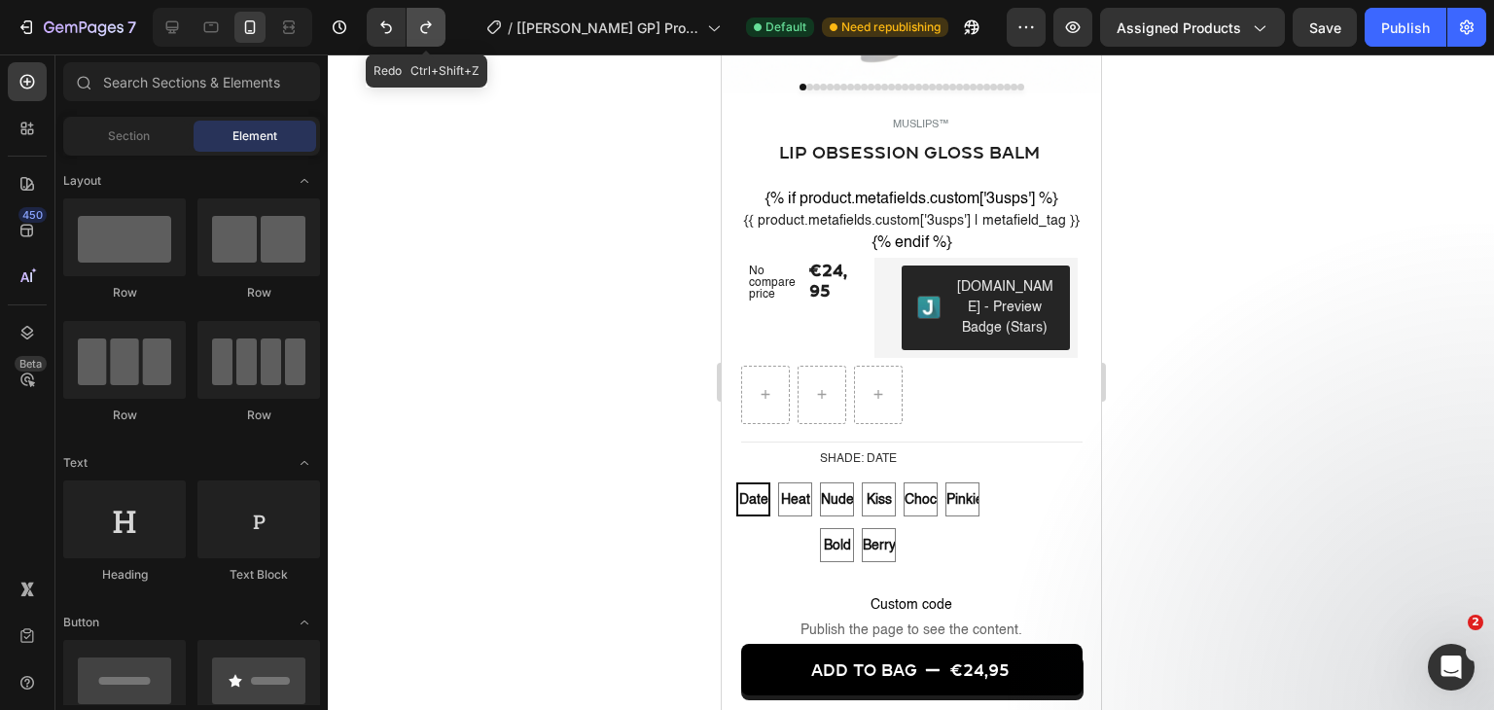
click at [435, 31] on icon "Undo/Redo" at bounding box center [425, 27] width 19 height 19
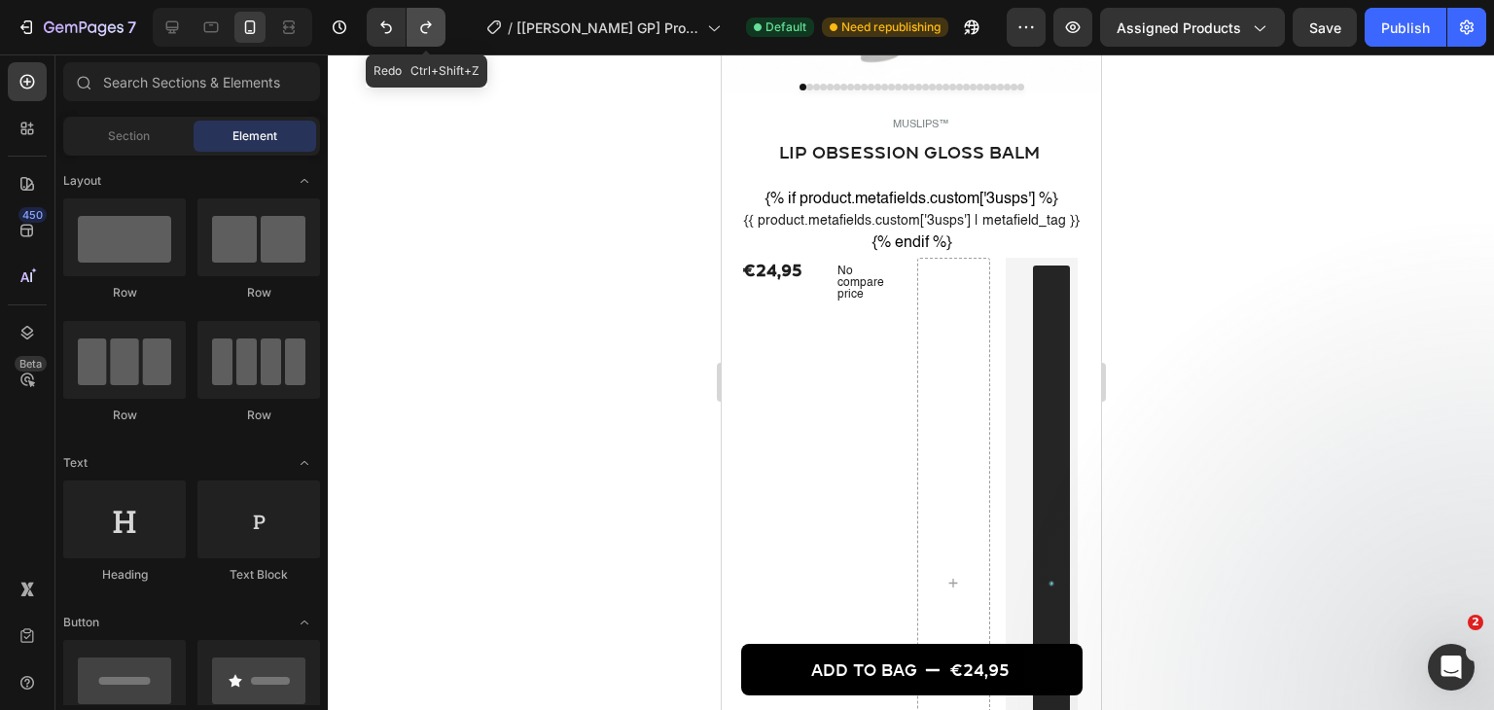
click at [435, 31] on icon "Undo/Redo" at bounding box center [425, 27] width 19 height 19
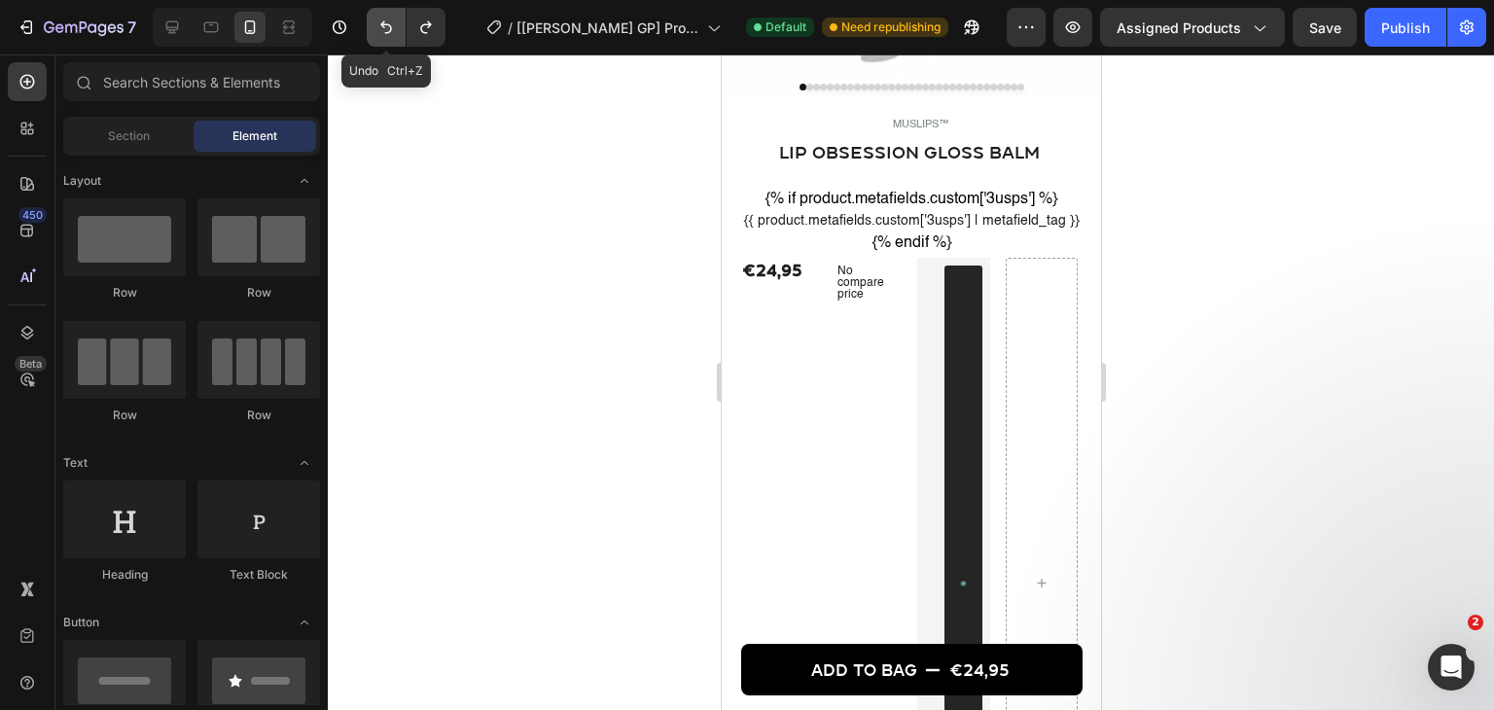
click at [374, 25] on button "Undo/Redo" at bounding box center [386, 27] width 39 height 39
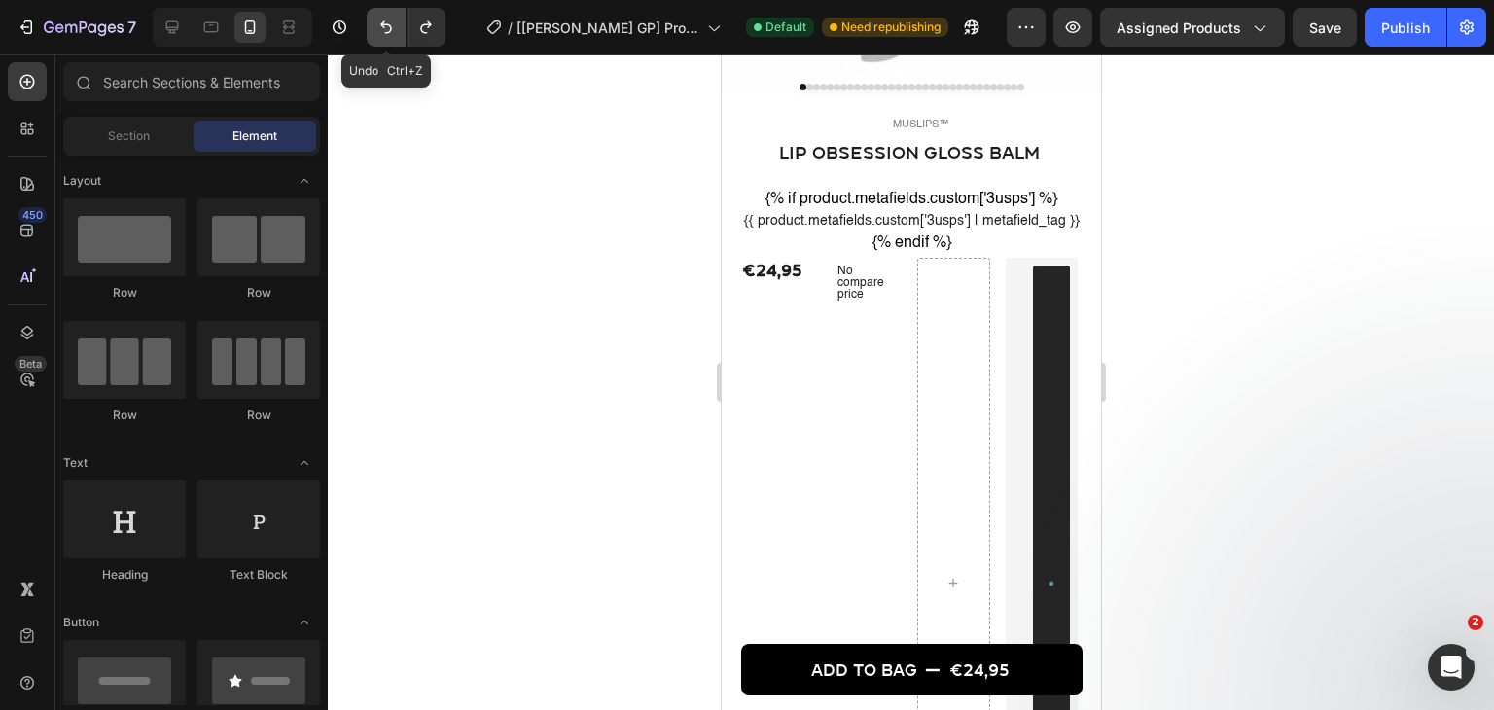
click at [374, 25] on button "Undo/Redo" at bounding box center [386, 27] width 39 height 39
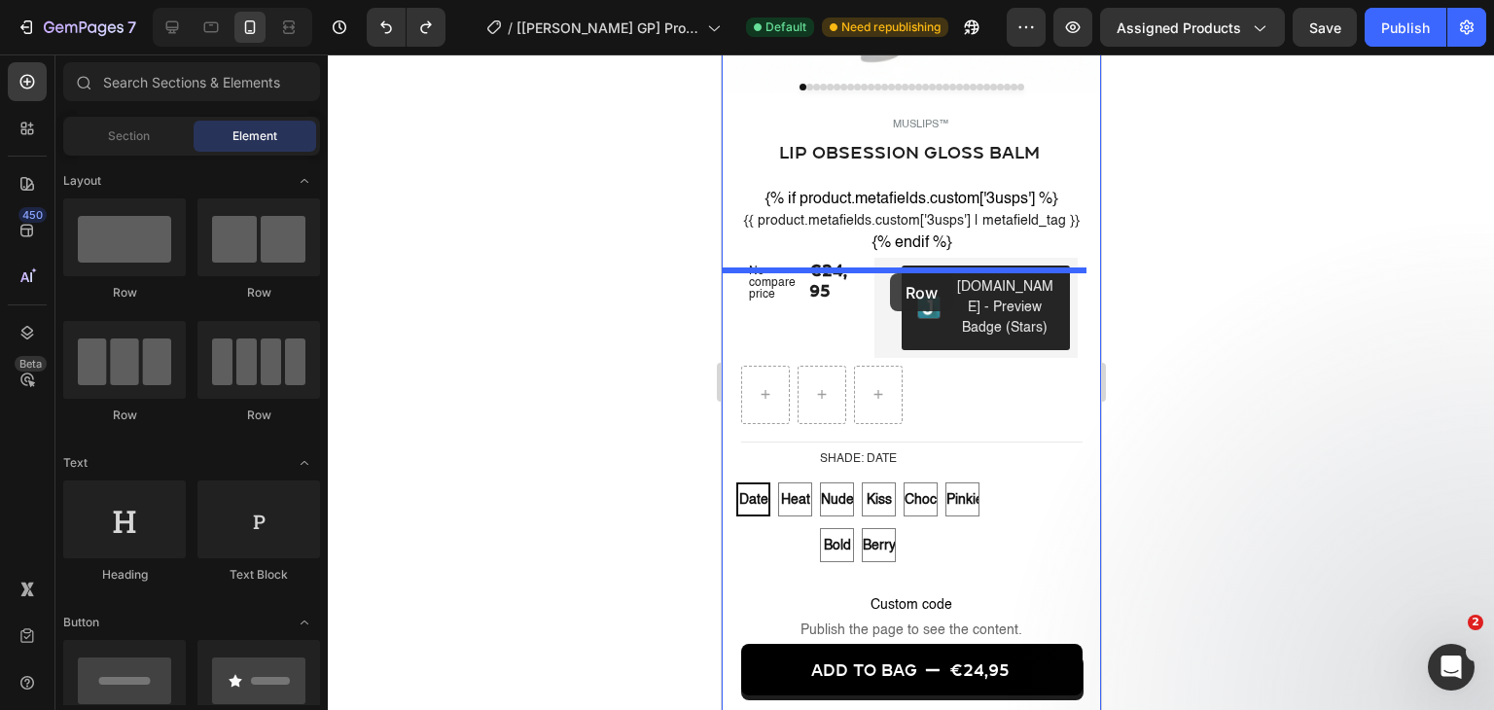
drag, startPoint x: 928, startPoint y: 411, endPoint x: 889, endPoint y: 273, distance: 143.5
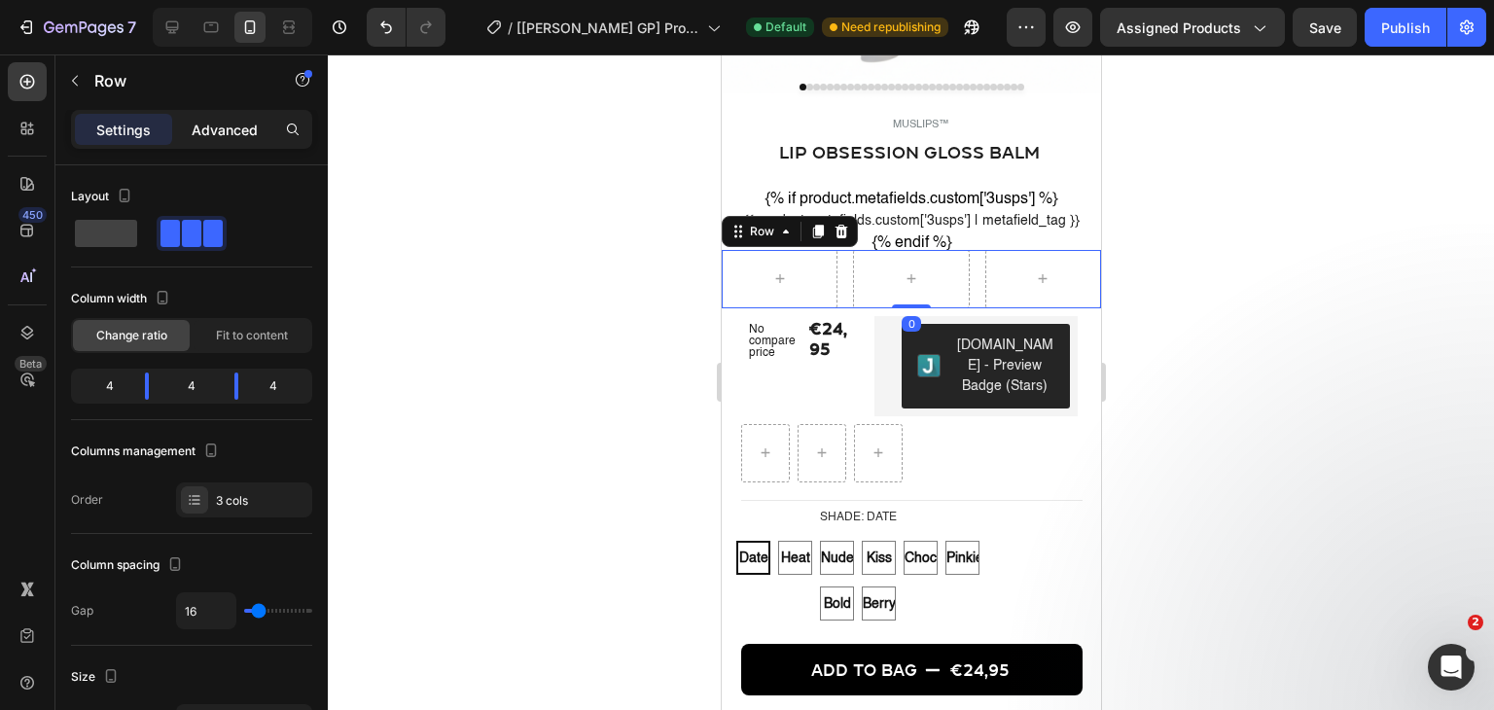
click at [246, 127] on p "Advanced" at bounding box center [225, 130] width 66 height 20
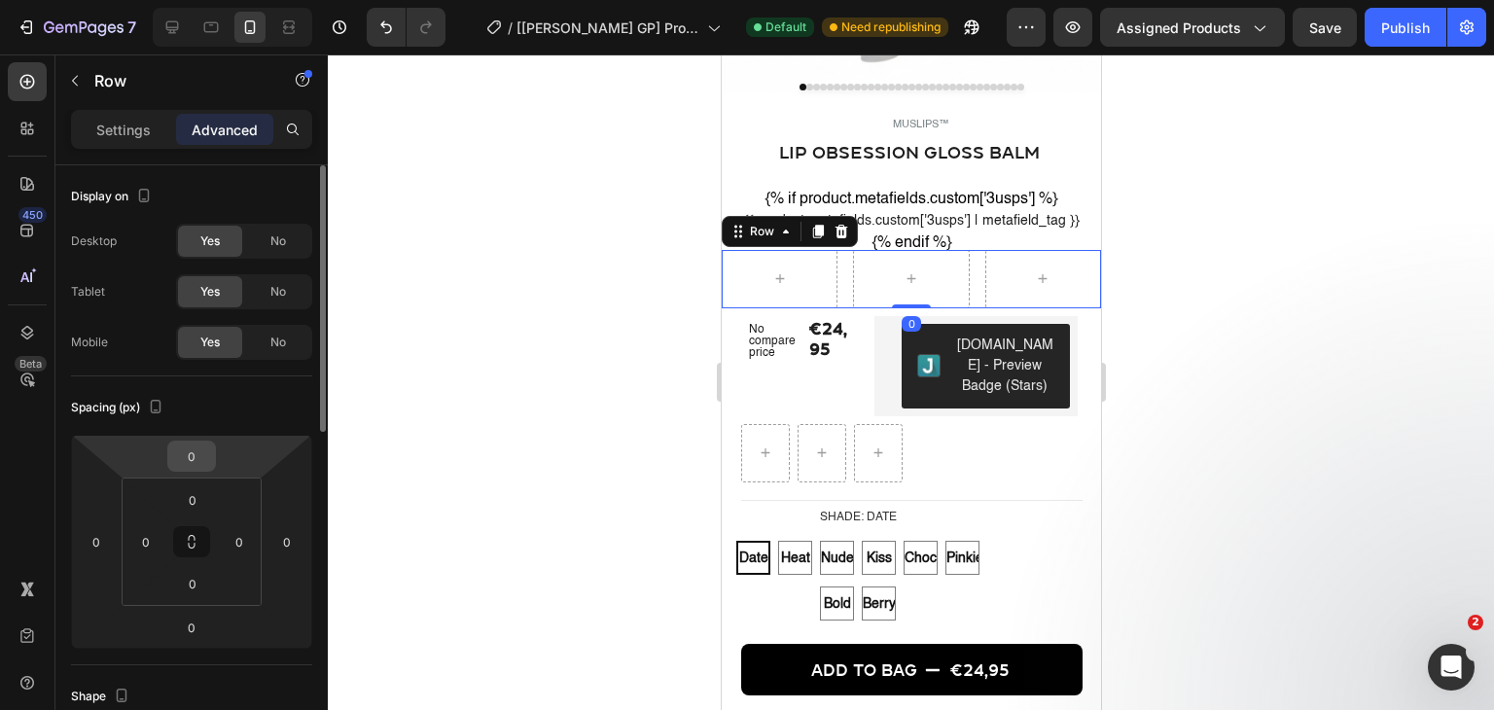
click at [196, 448] on input "0" at bounding box center [191, 455] width 39 height 29
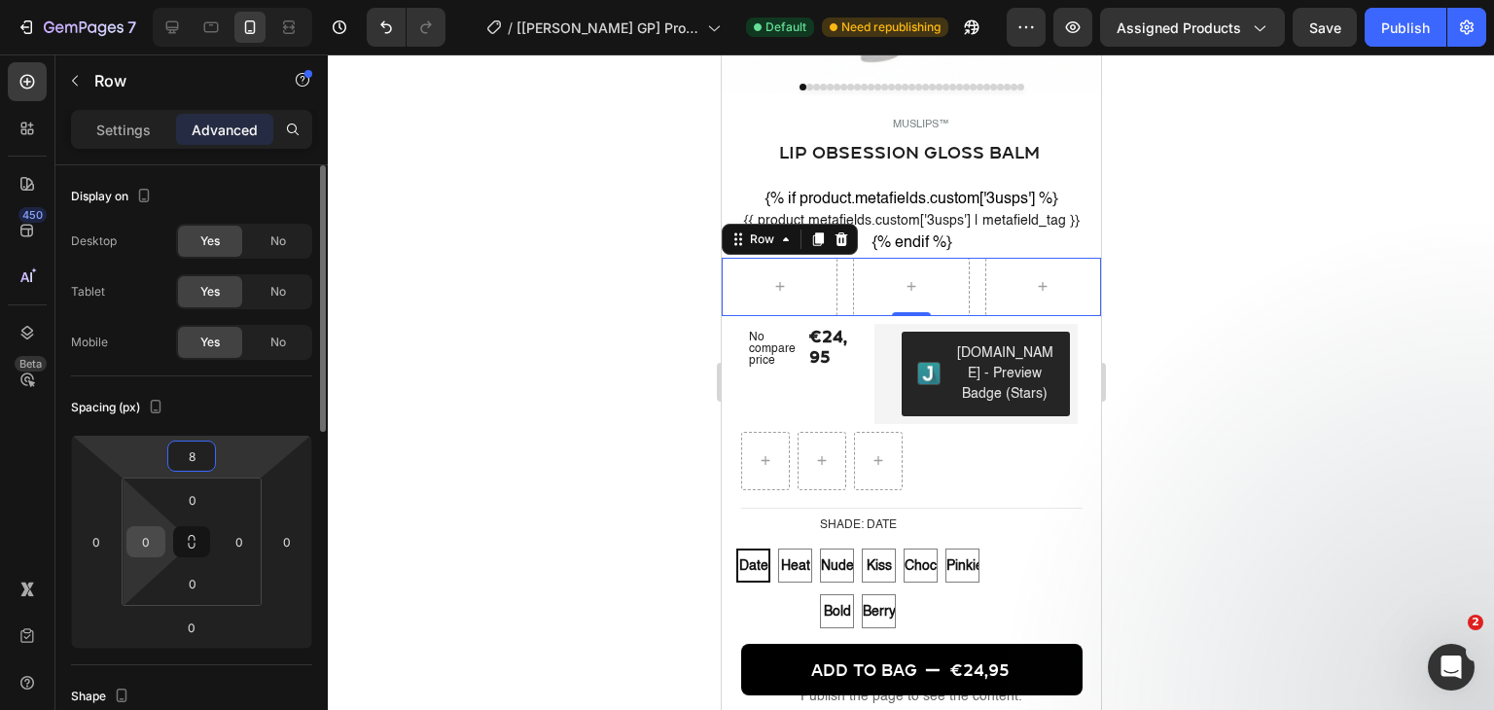
type input "8"
click at [151, 538] on input "0" at bounding box center [145, 541] width 29 height 29
type input "20"
click at [245, 549] on input "0" at bounding box center [239, 541] width 29 height 29
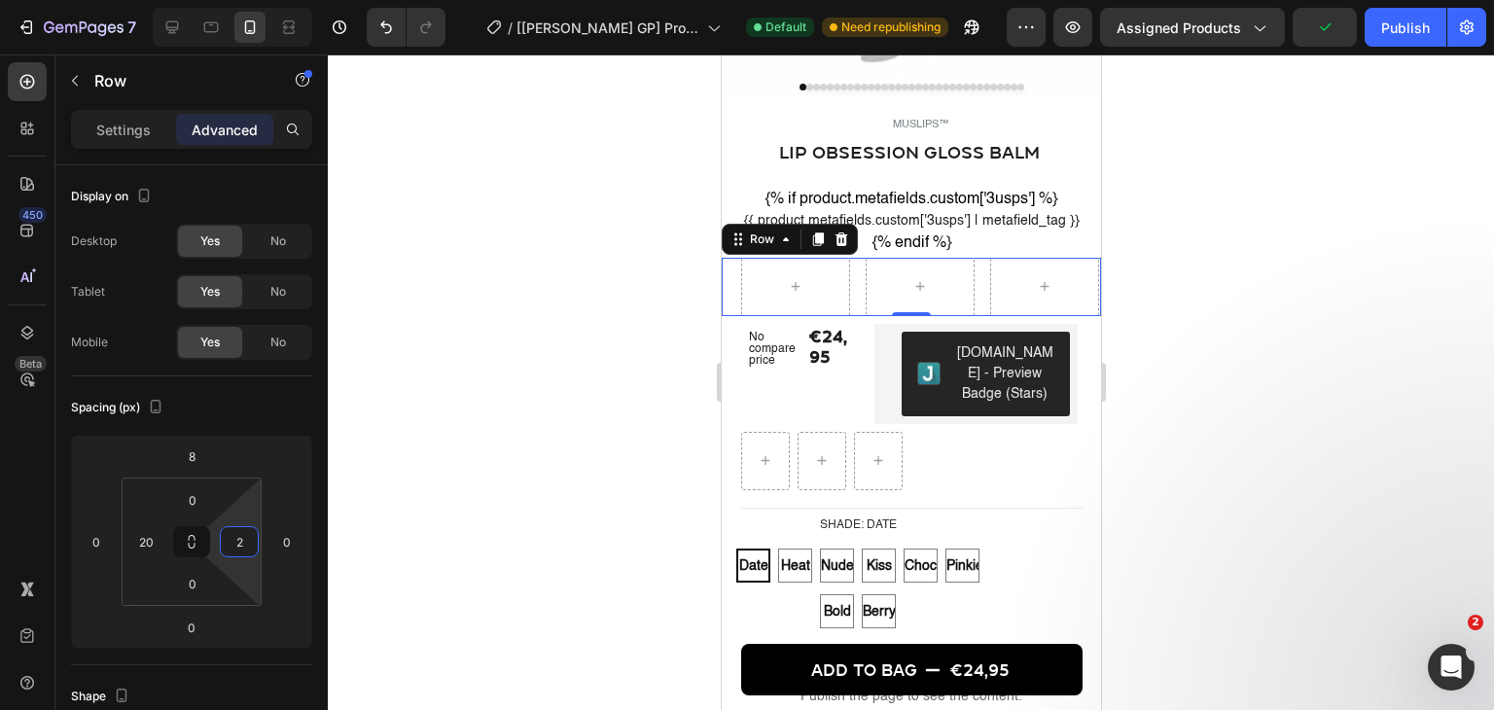
type input "24"
click at [517, 503] on div at bounding box center [911, 381] width 1166 height 655
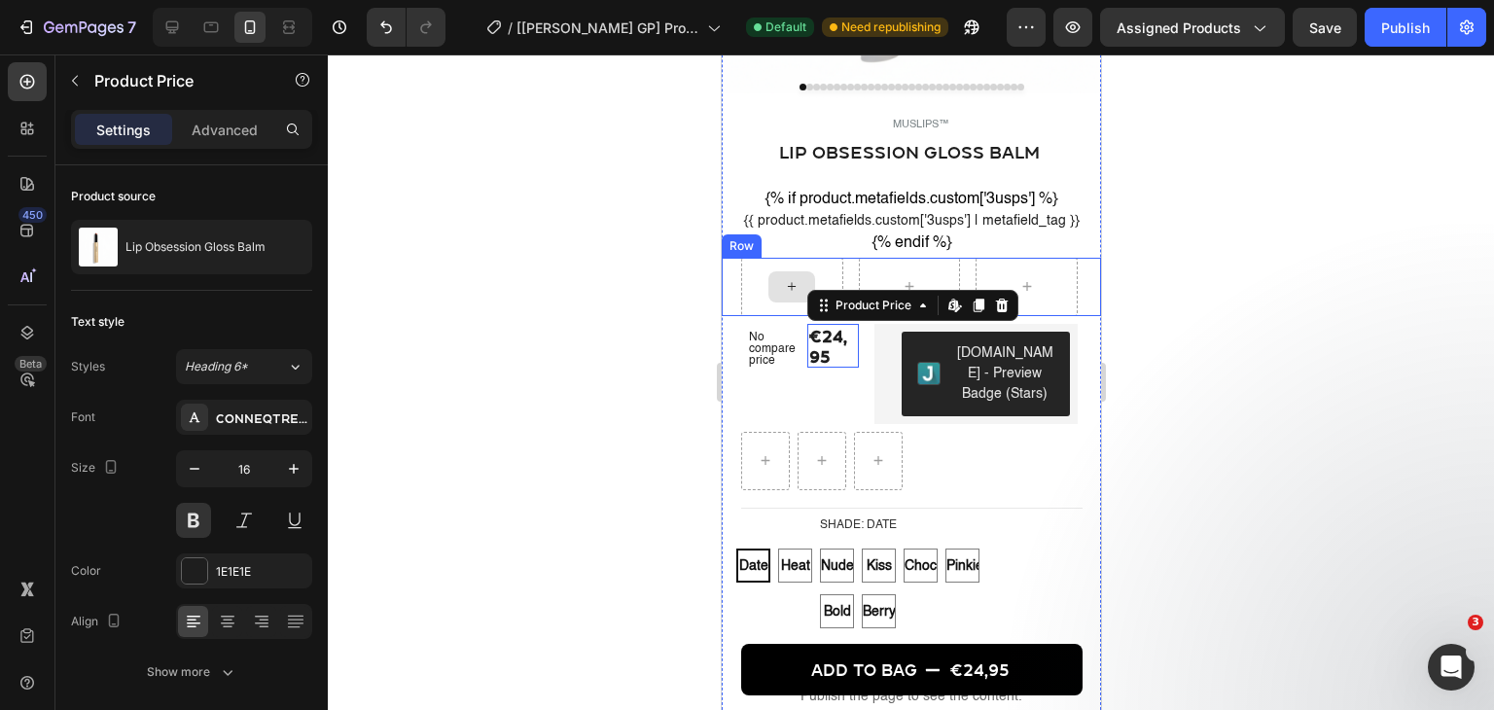
drag, startPoint x: 816, startPoint y: 368, endPoint x: 786, endPoint y: 299, distance: 74.4
click at [783, 301] on div "Product Images MUSLIPS™ Product Vendor Lip Obsession Gloss Balm Product Title {…" at bounding box center [910, 246] width 379 height 1064
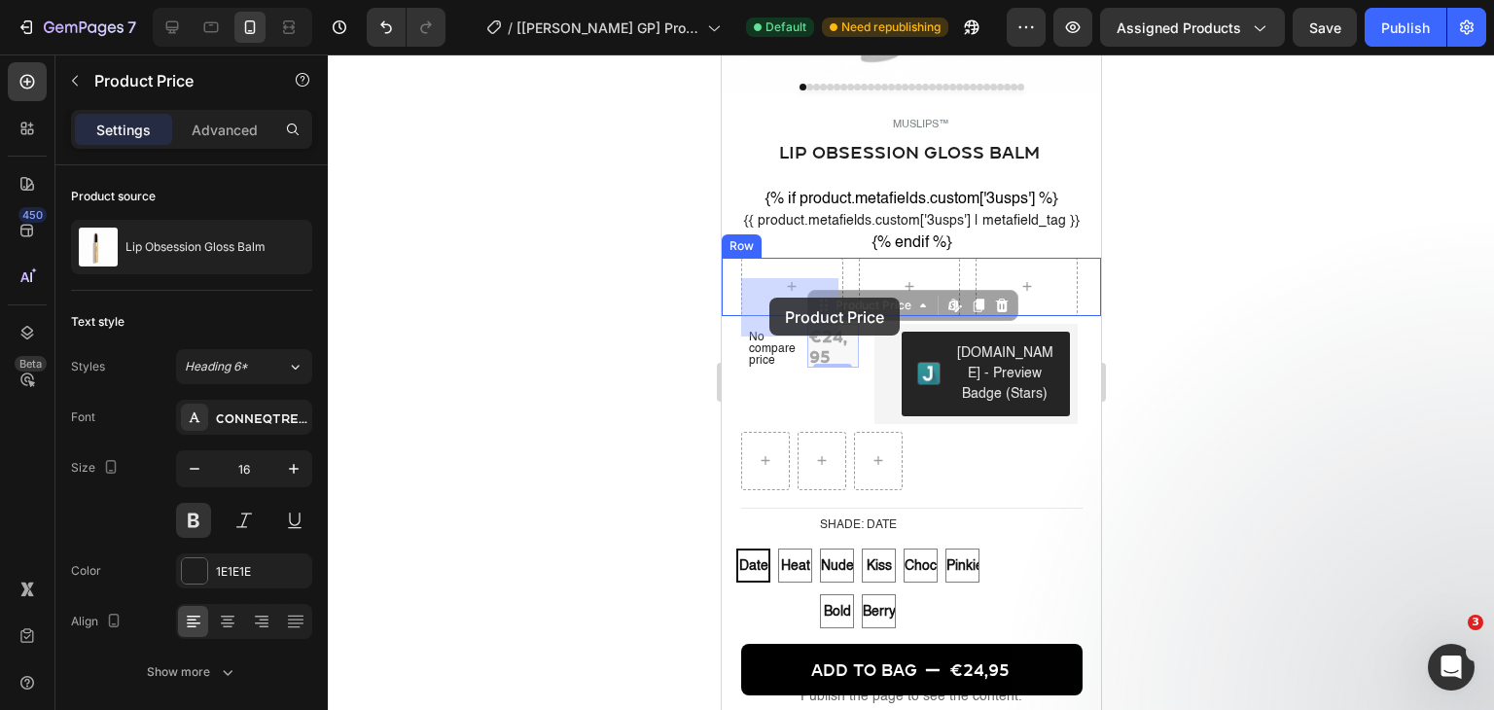
drag, startPoint x: 867, startPoint y: 332, endPoint x: 768, endPoint y: 298, distance: 104.9
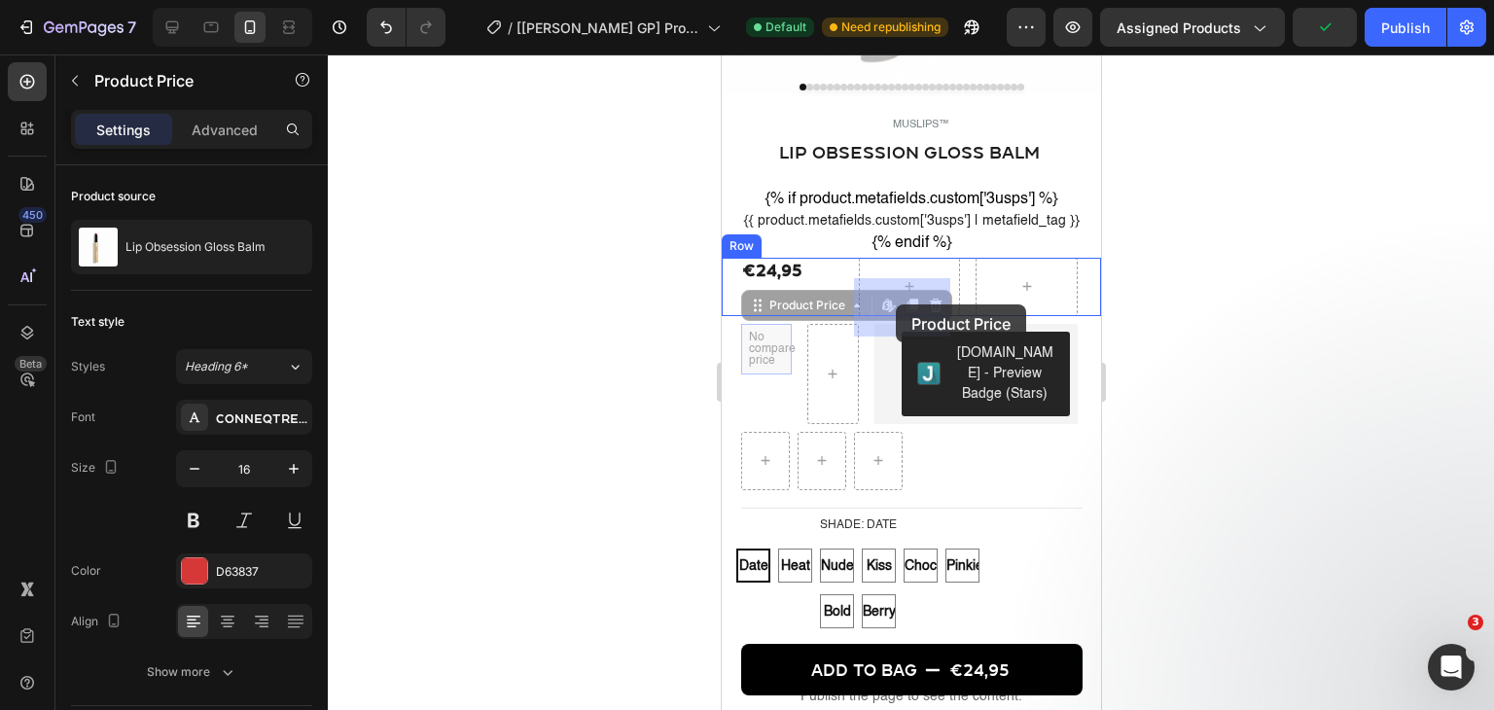
drag, startPoint x: 765, startPoint y: 376, endPoint x: 895, endPoint y: 304, distance: 148.0
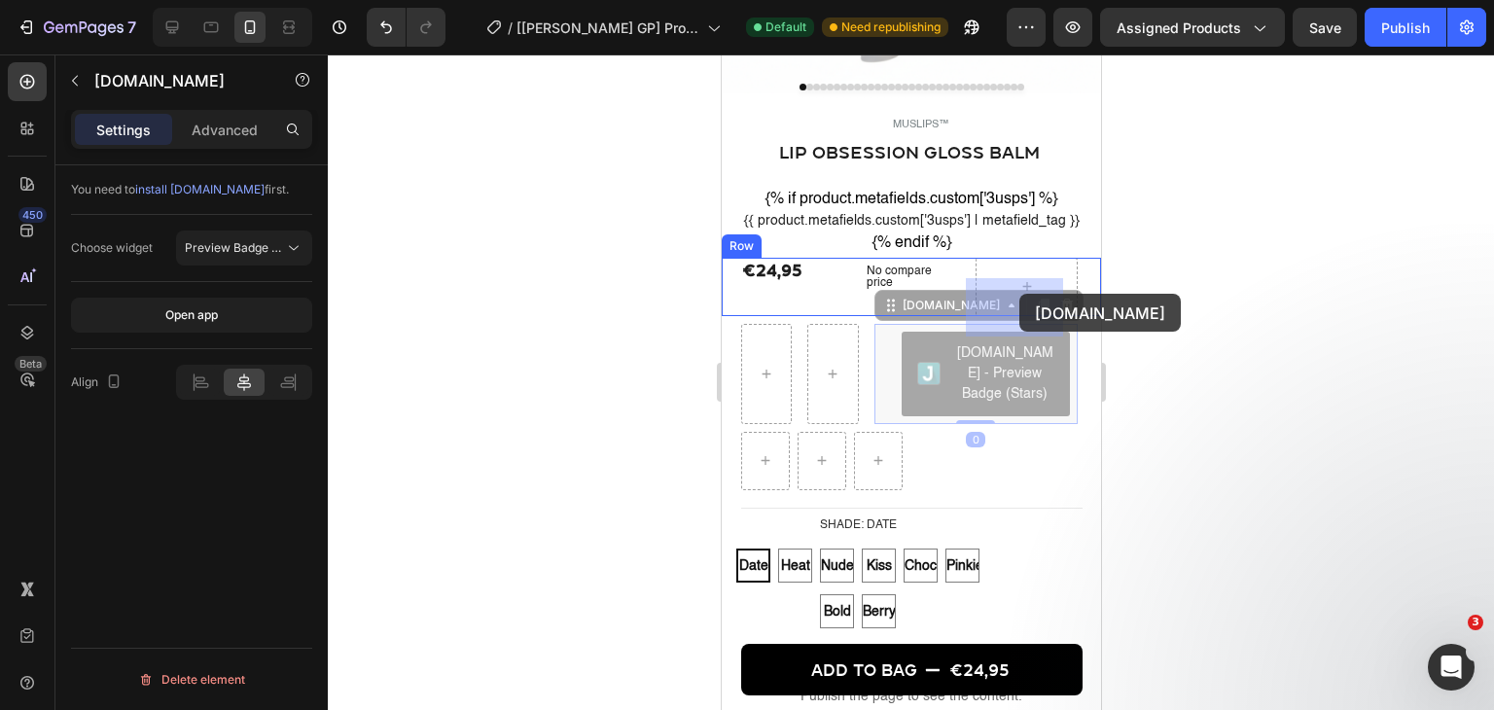
drag, startPoint x: 958, startPoint y: 409, endPoint x: 1015, endPoint y: 298, distance: 125.7
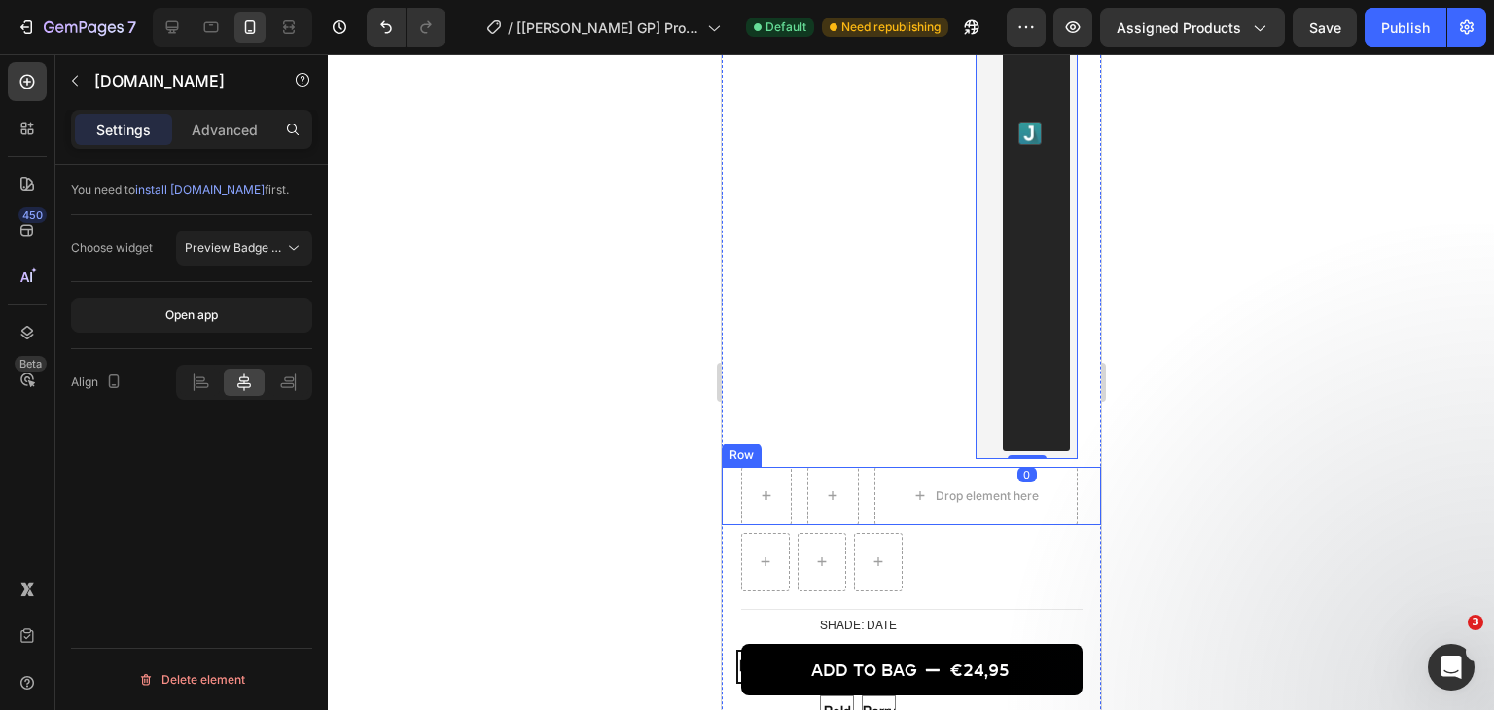
scroll to position [972, 0]
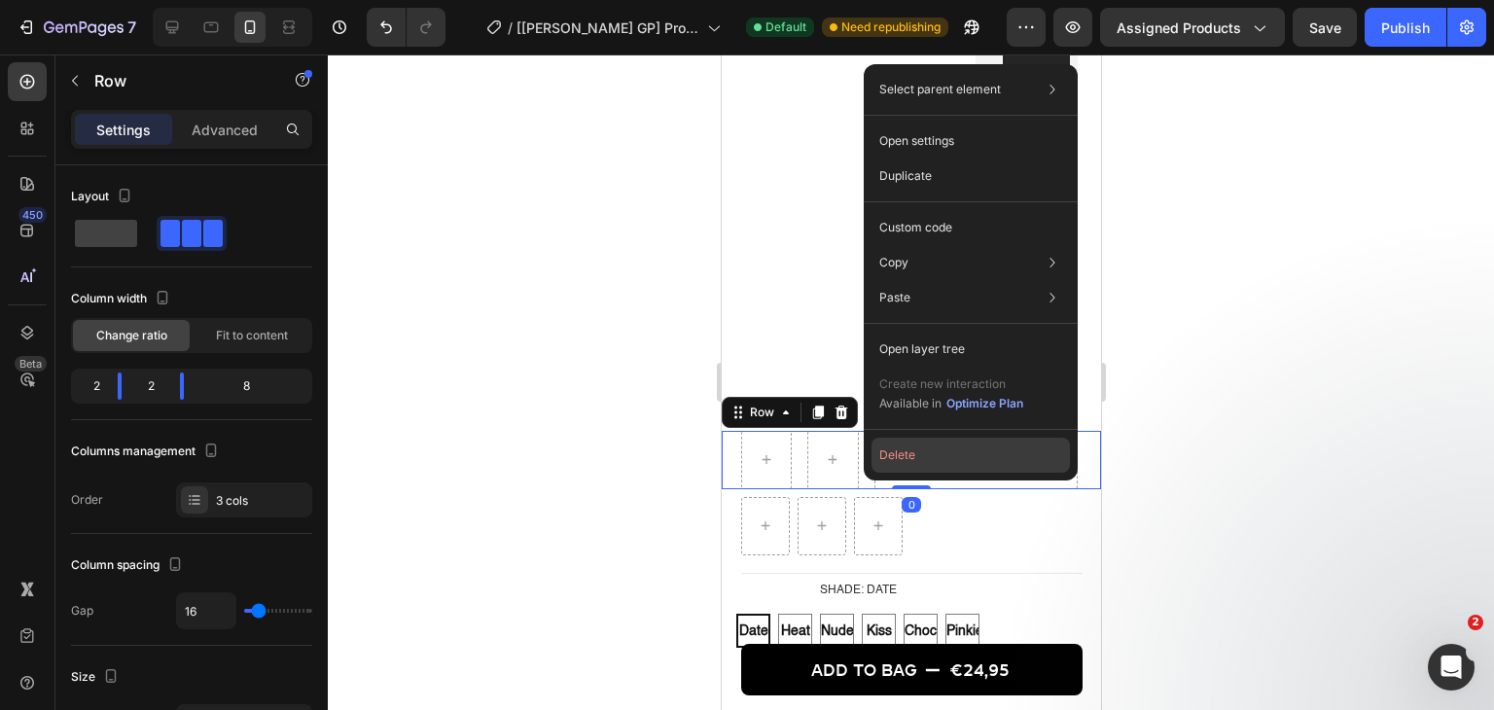
click at [906, 464] on button "Delete" at bounding box center [970, 455] width 198 height 35
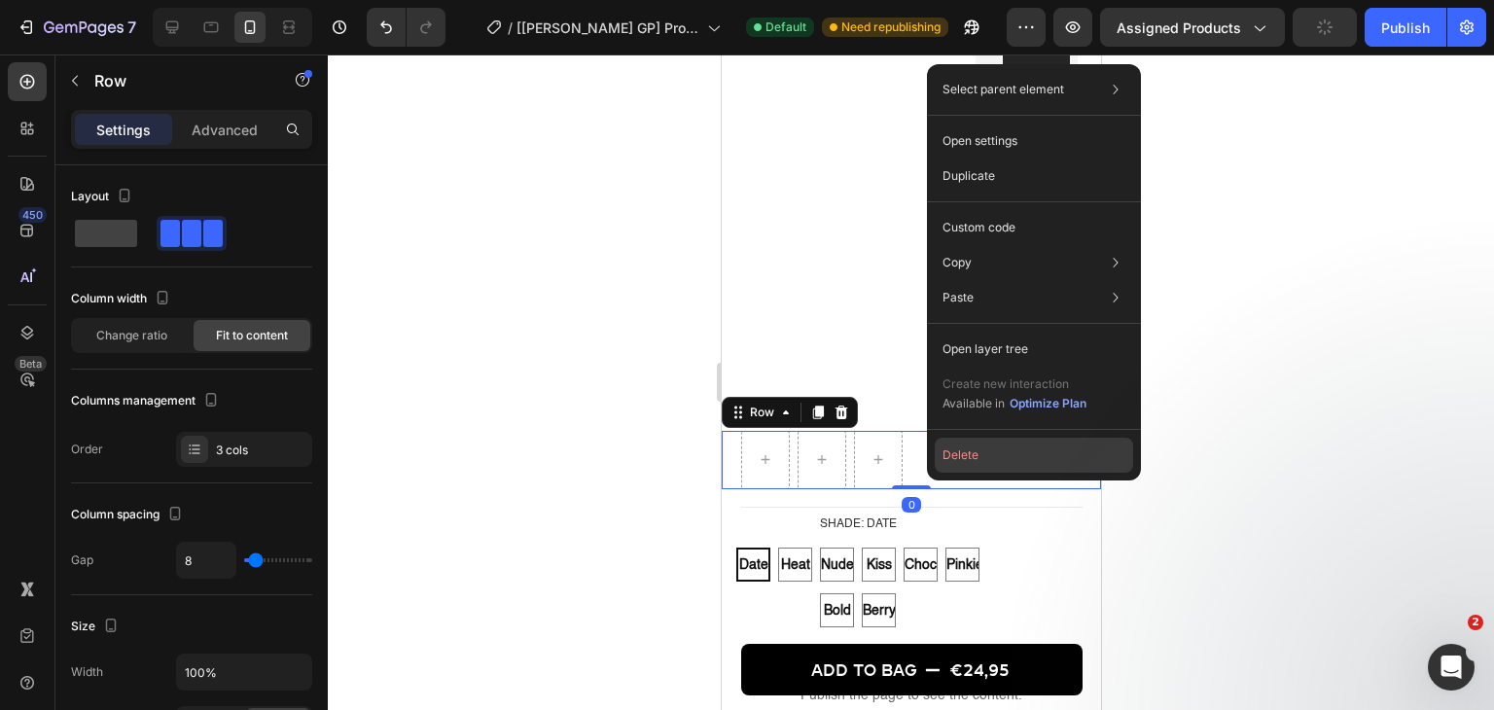
click at [953, 448] on button "Delete" at bounding box center [1033, 455] width 198 height 35
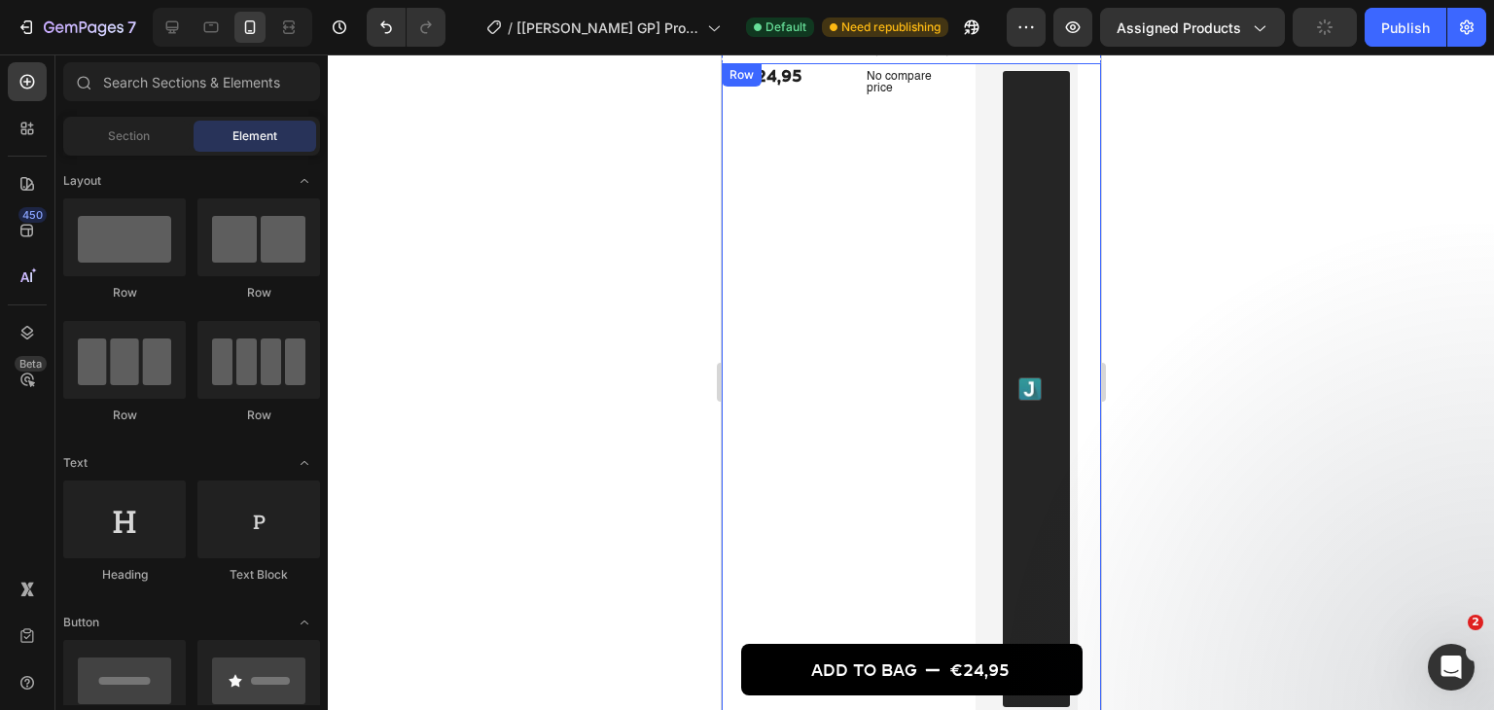
scroll to position [486, 0]
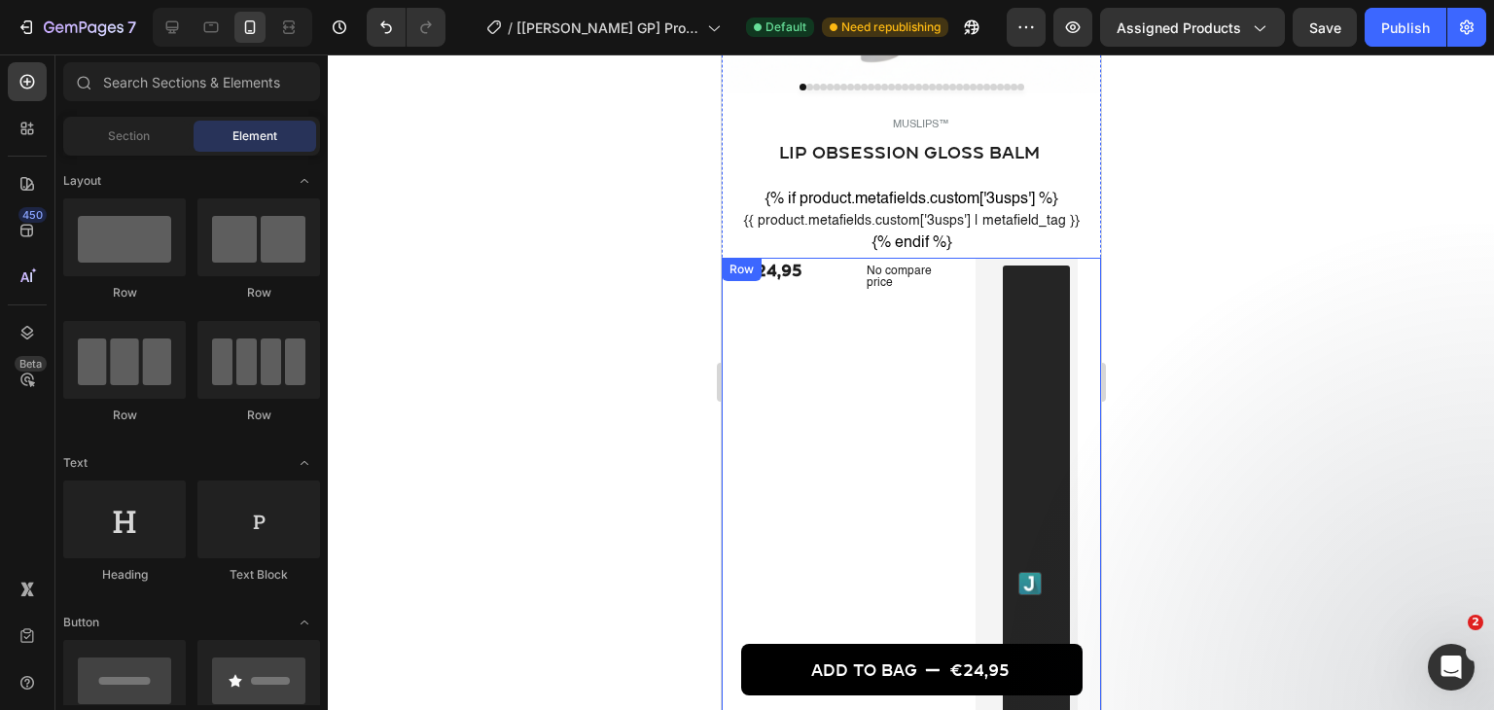
click at [858, 364] on div "No compare price Product Price" at bounding box center [909, 583] width 102 height 651
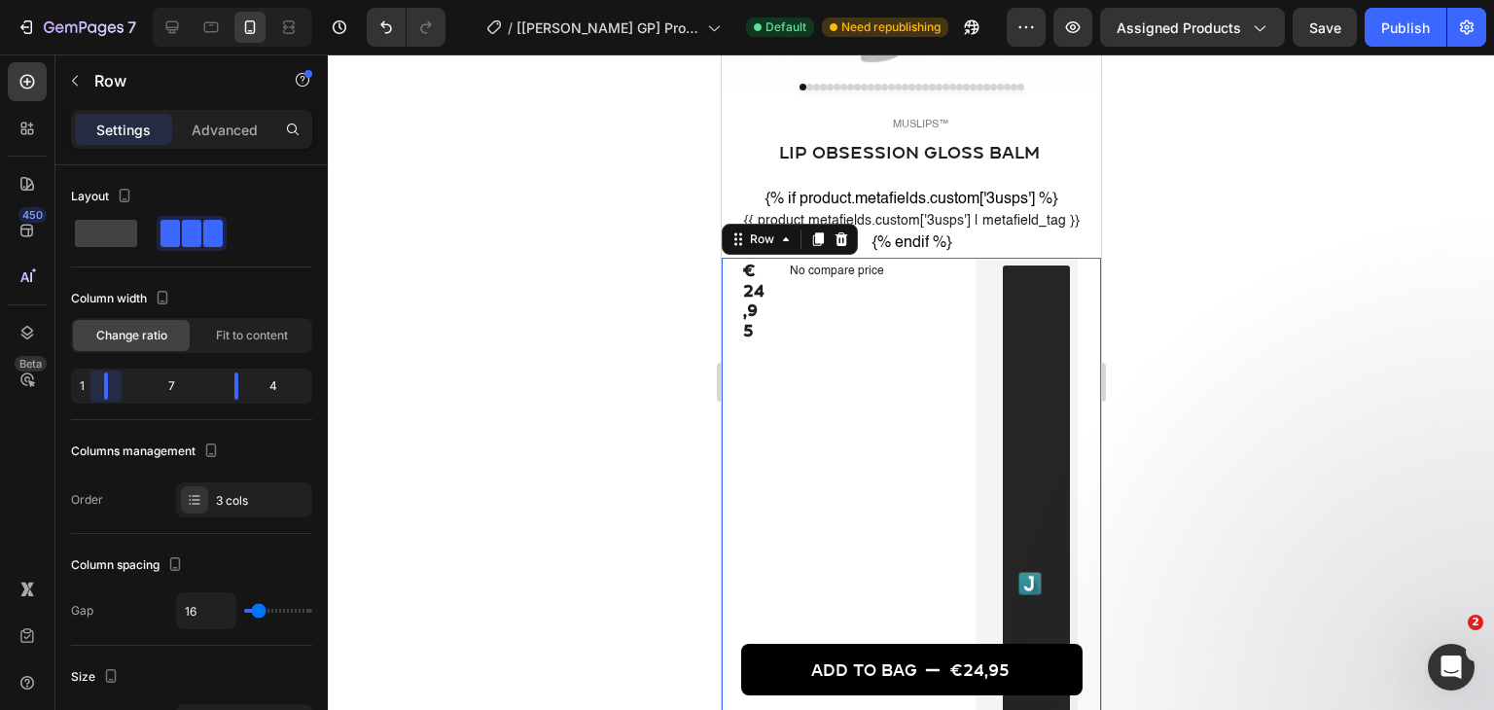
drag, startPoint x: 150, startPoint y: 386, endPoint x: 96, endPoint y: 386, distance: 53.5
click at [96, 0] on body "7 / [Pauline GP] Product Page - Jul 6, 11:49:01 Default Need republishing Previ…" at bounding box center [747, 0] width 1494 height 0
click at [121, 0] on body "7 / [Pauline GP] Product Page - Jul 6, 11:49:01 Default Need republishing Previ…" at bounding box center [747, 0] width 1494 height 0
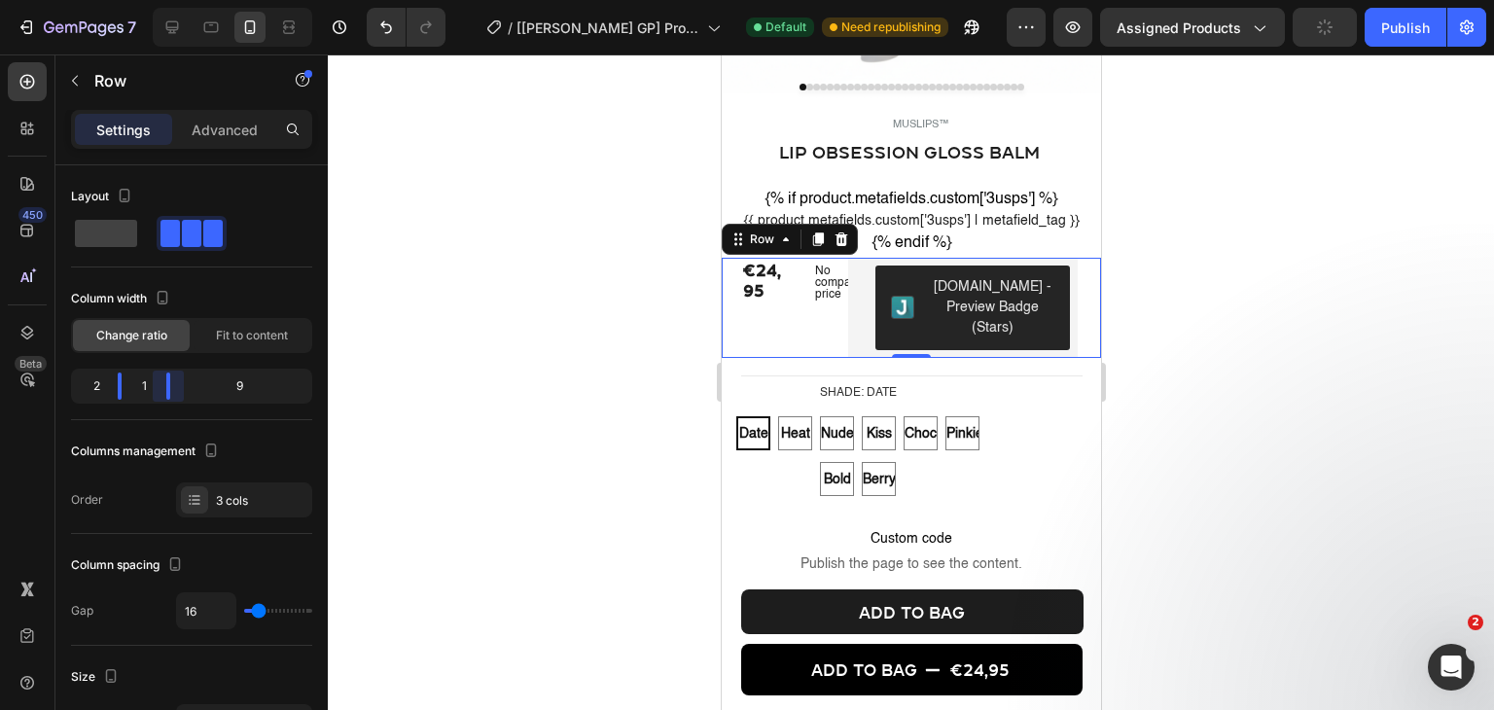
drag, startPoint x: 243, startPoint y: 379, endPoint x: 136, endPoint y: 396, distance: 108.2
click at [136, 0] on body "7 / [Pauline GP] Product Page - Jul 6, 11:49:01 Default Need republishing Previ…" at bounding box center [747, 0] width 1494 height 0
drag, startPoint x: 130, startPoint y: 391, endPoint x: 119, endPoint y: 386, distance: 12.6
click at [119, 0] on body "7 / [Pauline GP] Product Page - Jul 6, 11:49:01 Default Need republishing Previ…" at bounding box center [747, 0] width 1494 height 0
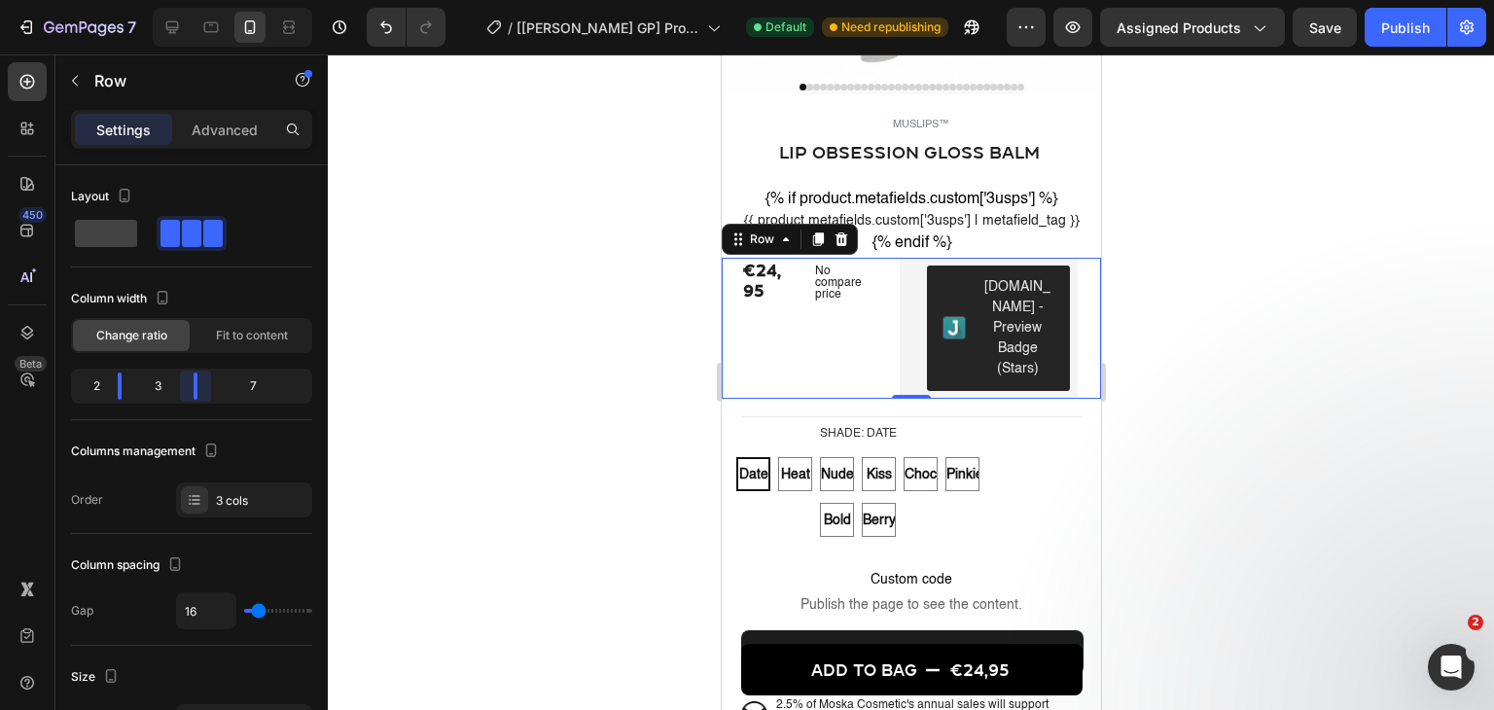
drag, startPoint x: 162, startPoint y: 386, endPoint x: 175, endPoint y: 382, distance: 13.2
click at [175, 0] on body "7 / [Pauline GP] Product Page - Jul 6, 11:49:01 Default Need republishing Previ…" at bounding box center [747, 0] width 1494 height 0
click at [1379, 19] on button "Publish" at bounding box center [1405, 27] width 82 height 39
click at [800, 288] on div "€24,95 Product Price Product Price No compare price Product Price Judge.me - Pr…" at bounding box center [910, 328] width 379 height 141
click at [810, 293] on div "No compare price" at bounding box center [844, 283] width 77 height 51
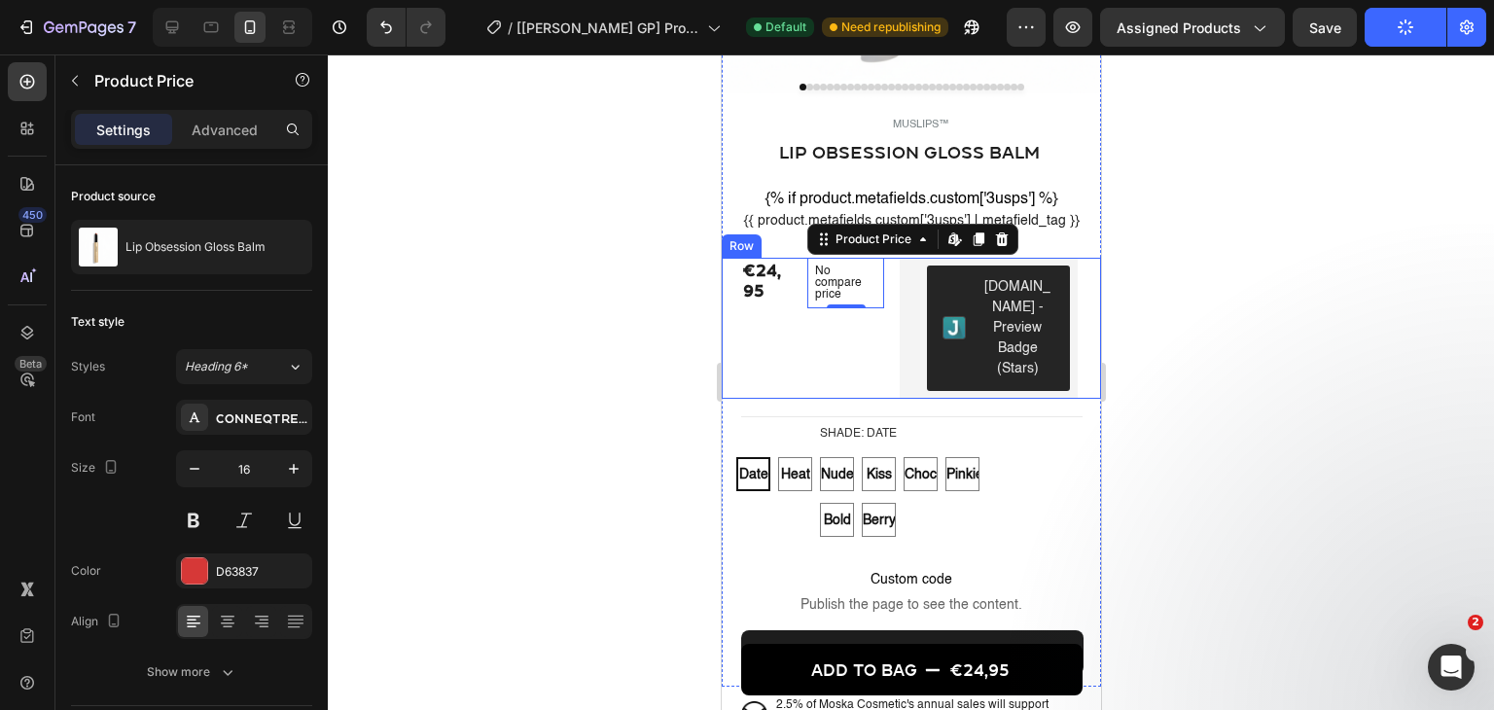
click at [799, 374] on div "€24,95 Product Price Product Price No compare price Product Price Edit content …" at bounding box center [910, 328] width 379 height 141
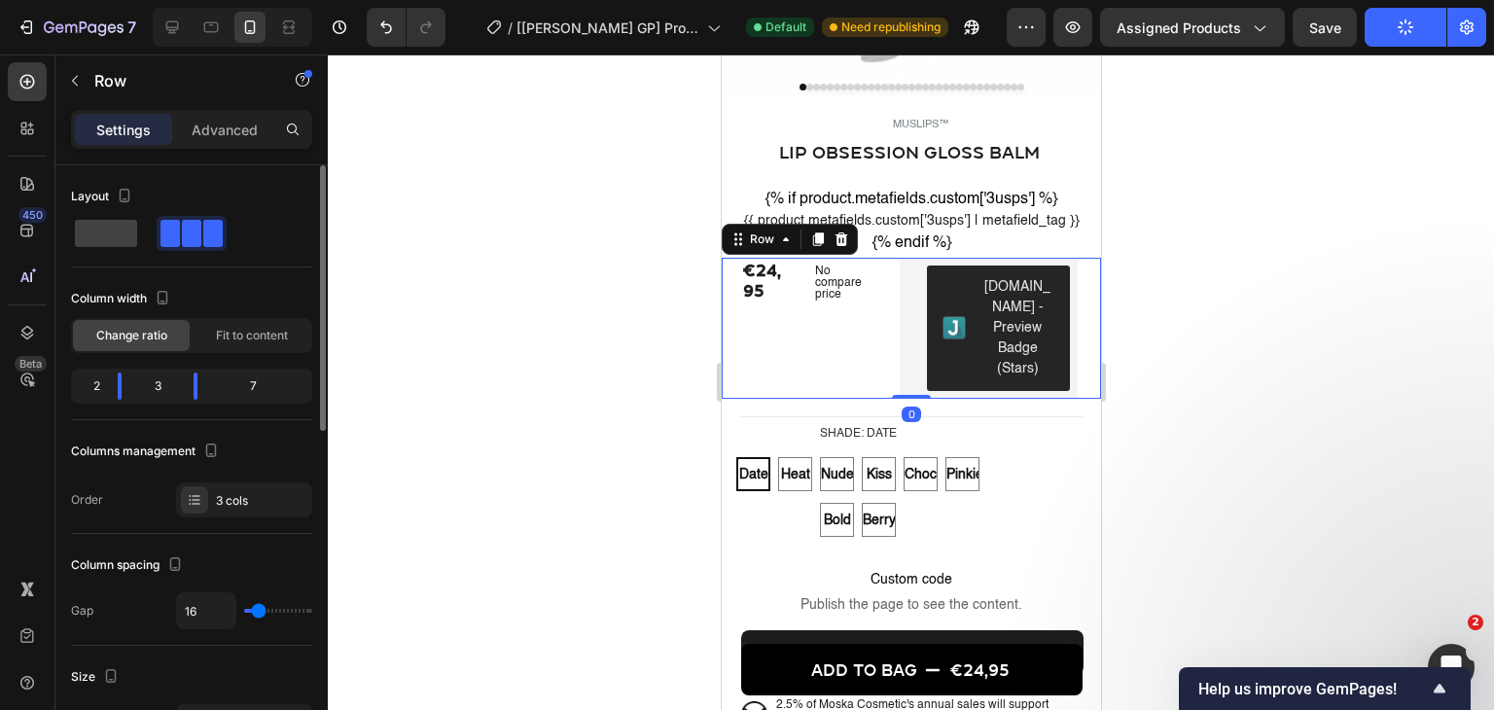
click at [99, 384] on div "2" at bounding box center [88, 385] width 27 height 27
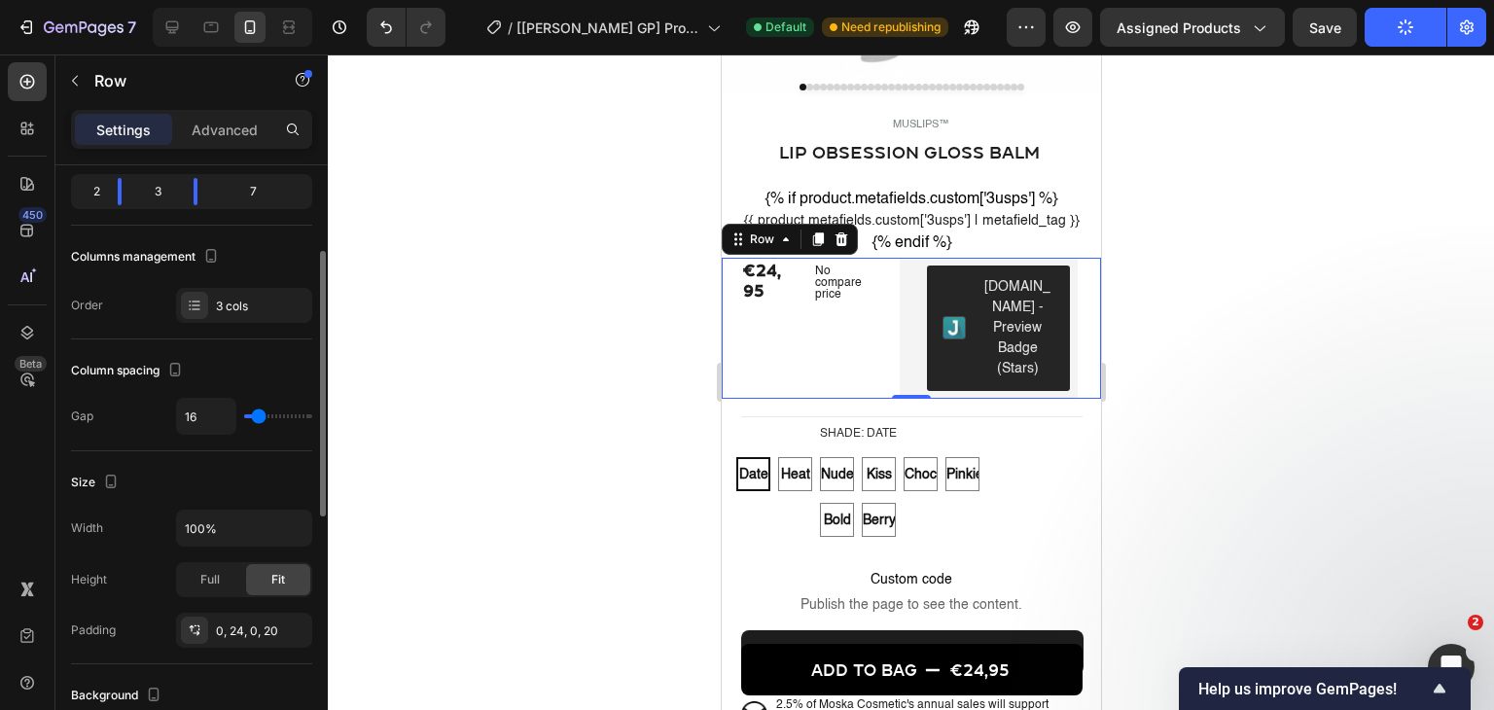
type input "13"
type input "6"
type input "2"
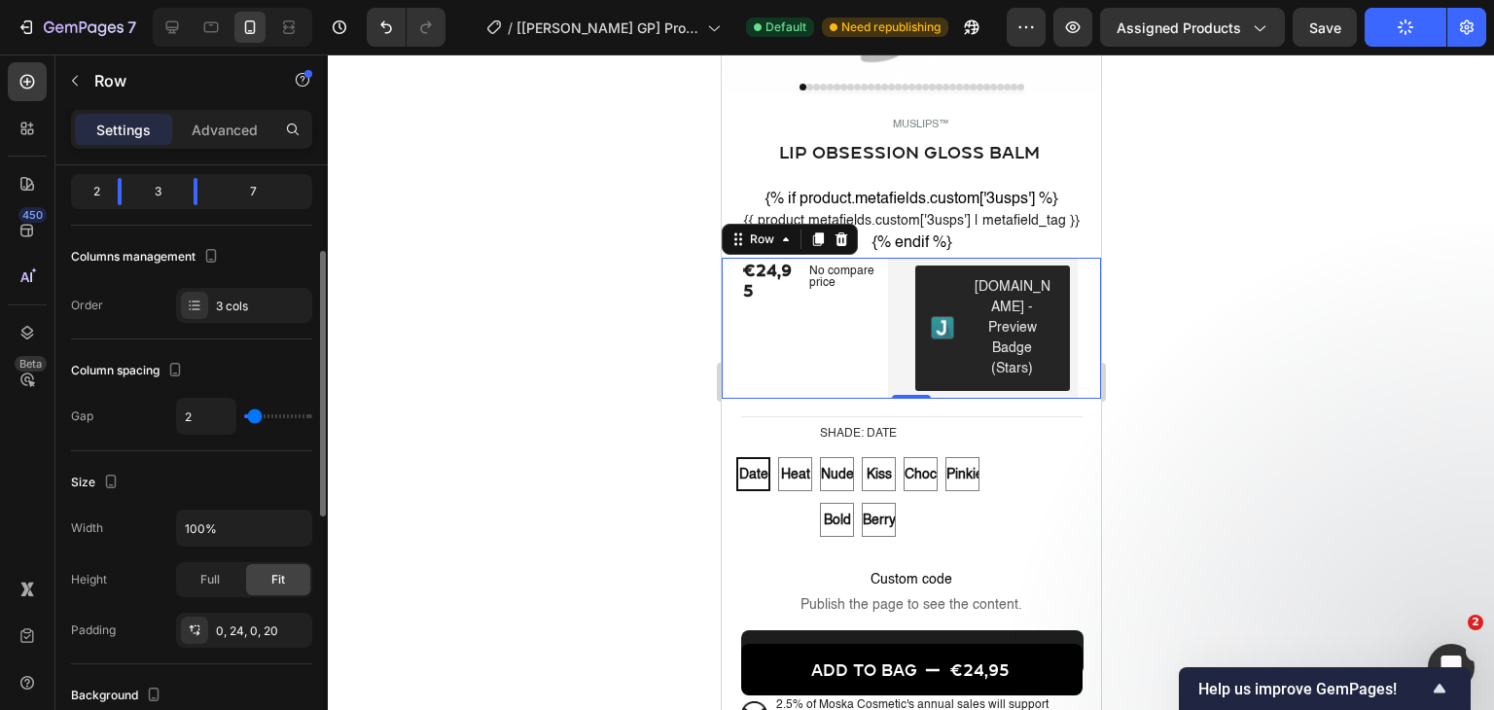
type input "2"
type input "0"
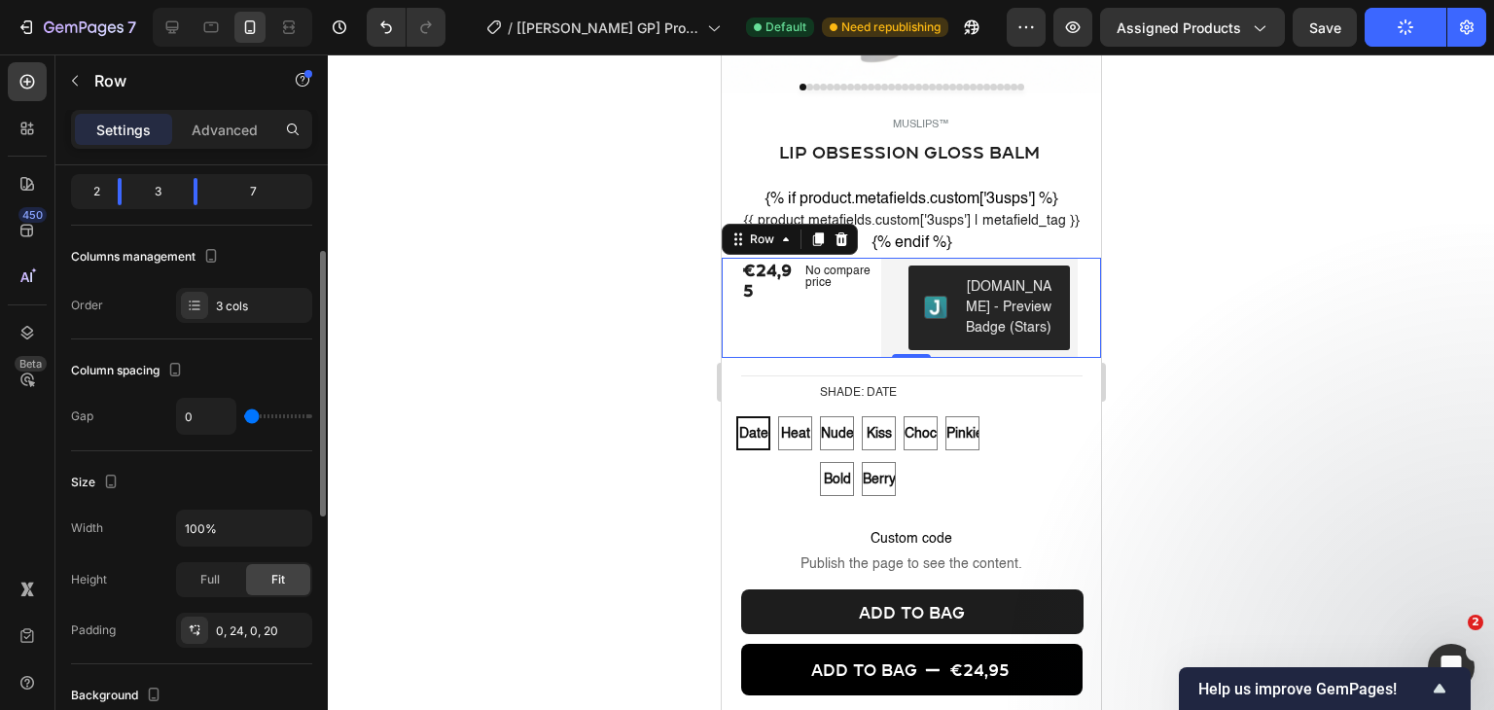
type input "2"
type input "6"
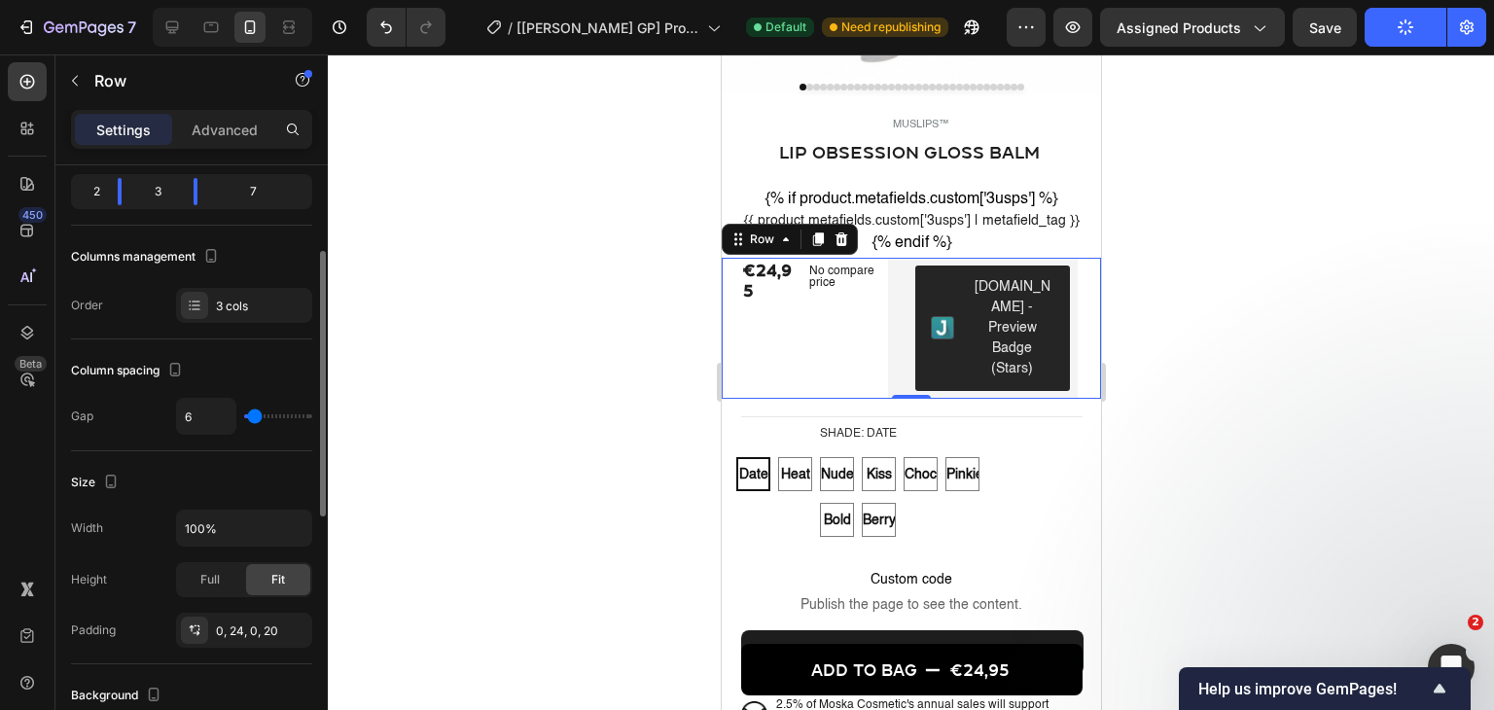
type input "4"
type input "0"
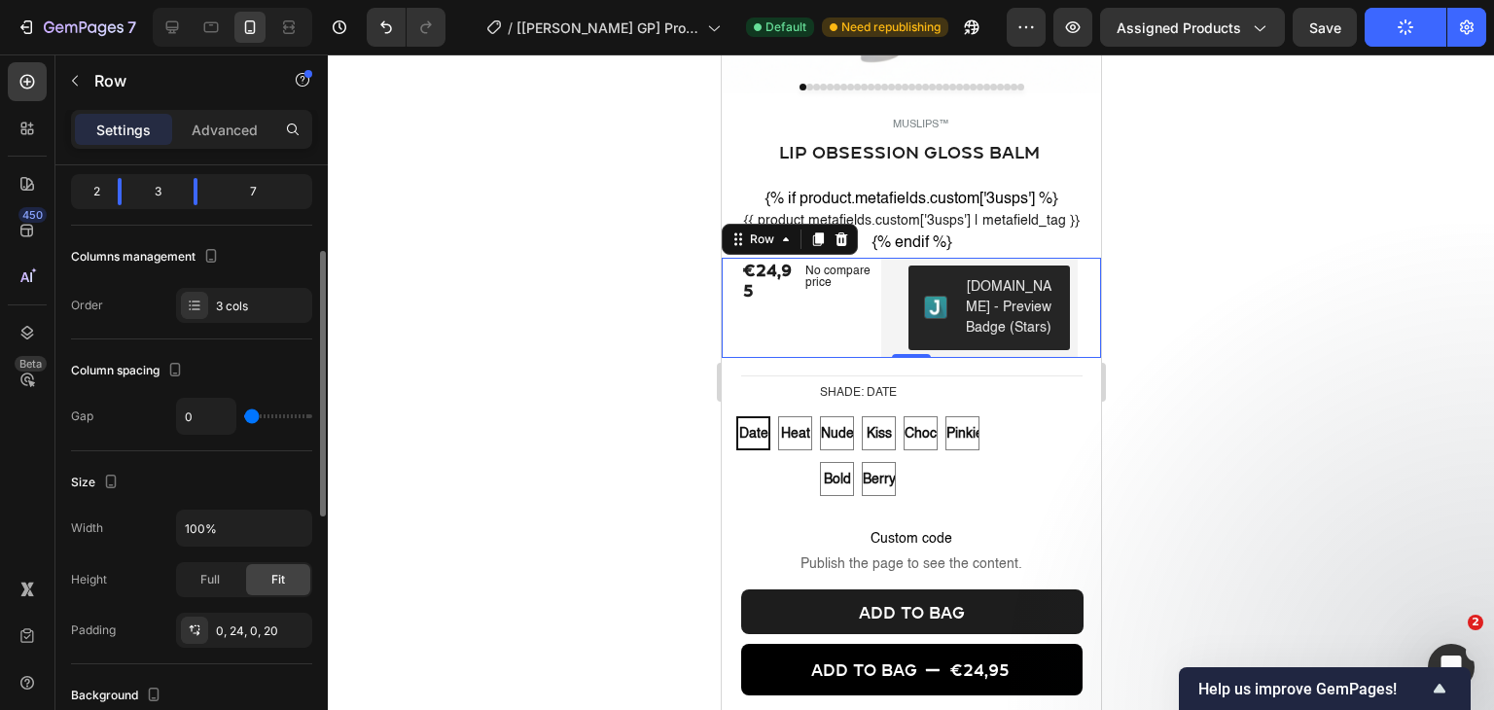
type input "2"
type input "6"
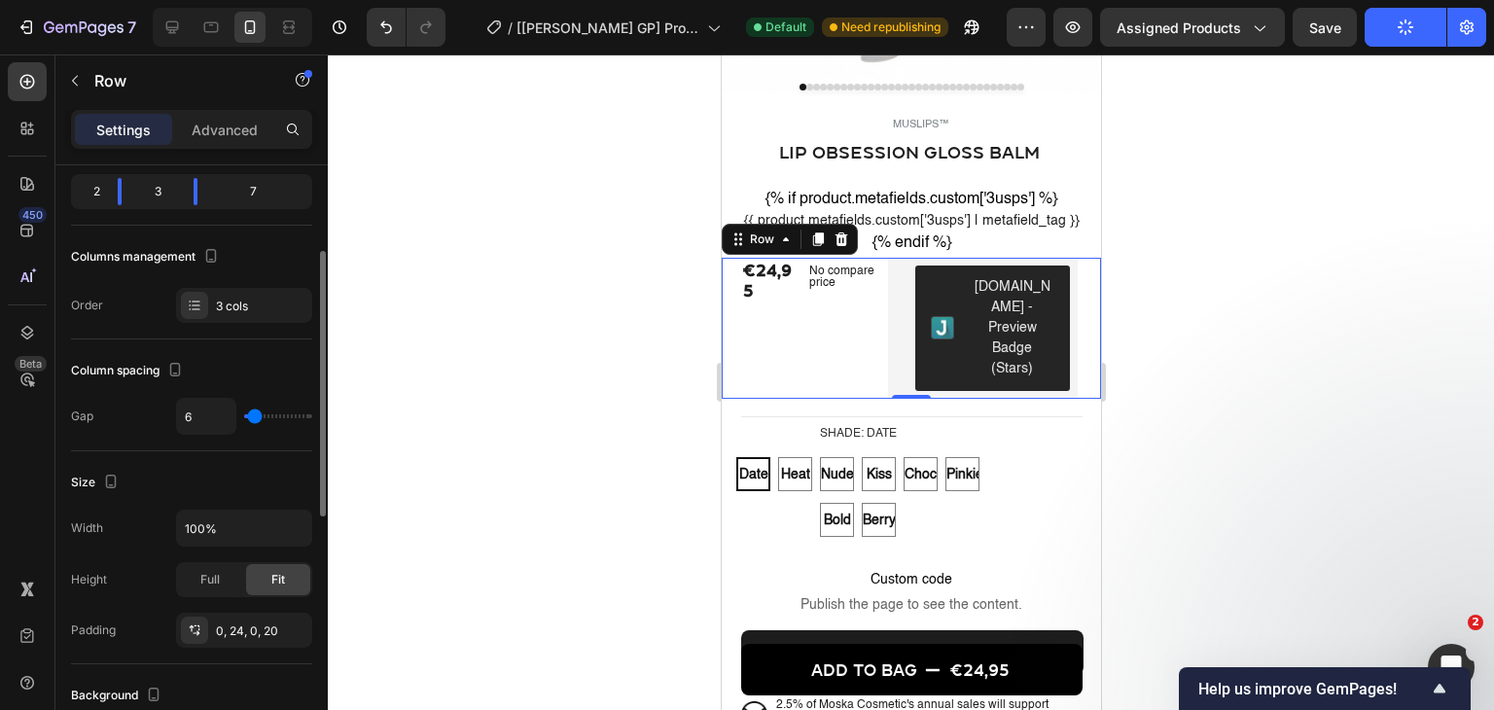
type input "8"
drag, startPoint x: 261, startPoint y: 413, endPoint x: 135, endPoint y: 307, distance: 164.2
type input "8"
click at [255, 414] on input "range" at bounding box center [278, 416] width 68 height 4
type input "0"
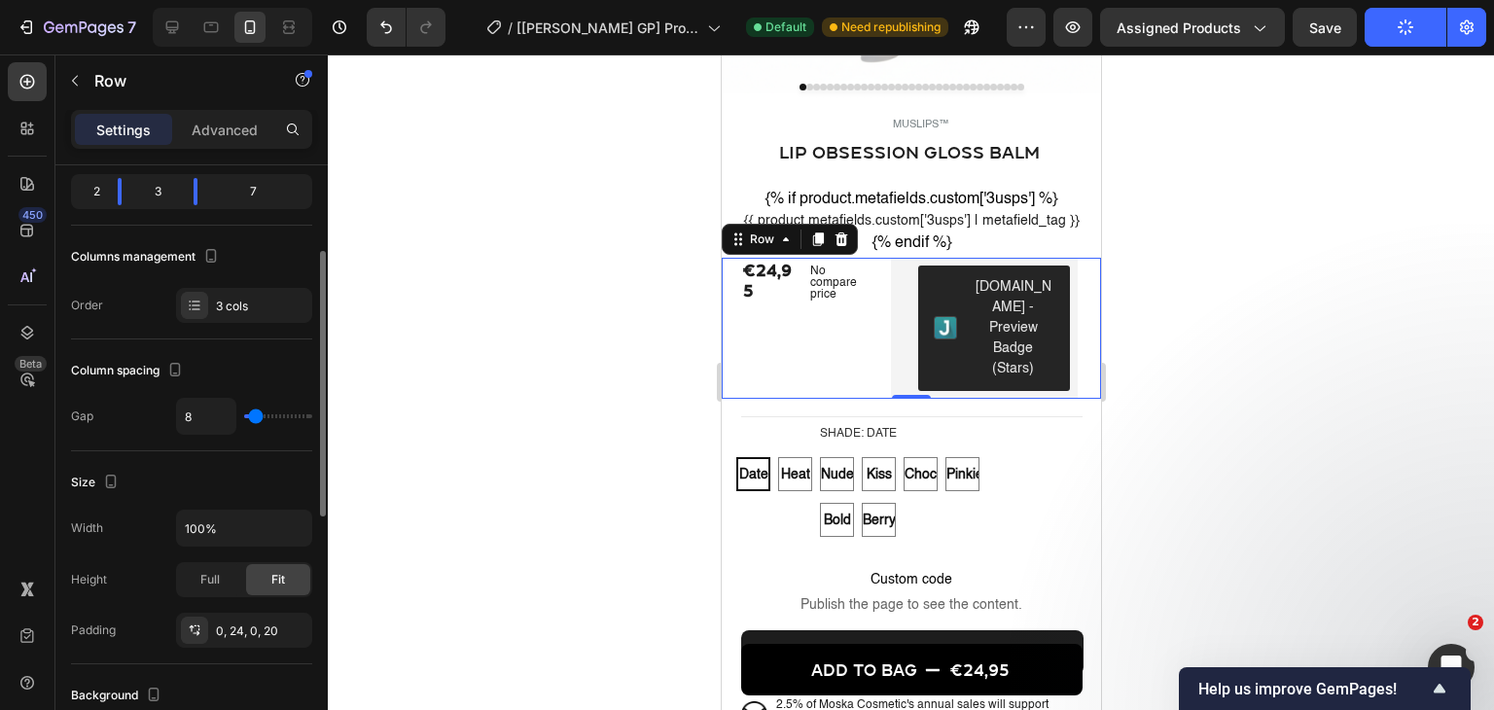
type input "0"
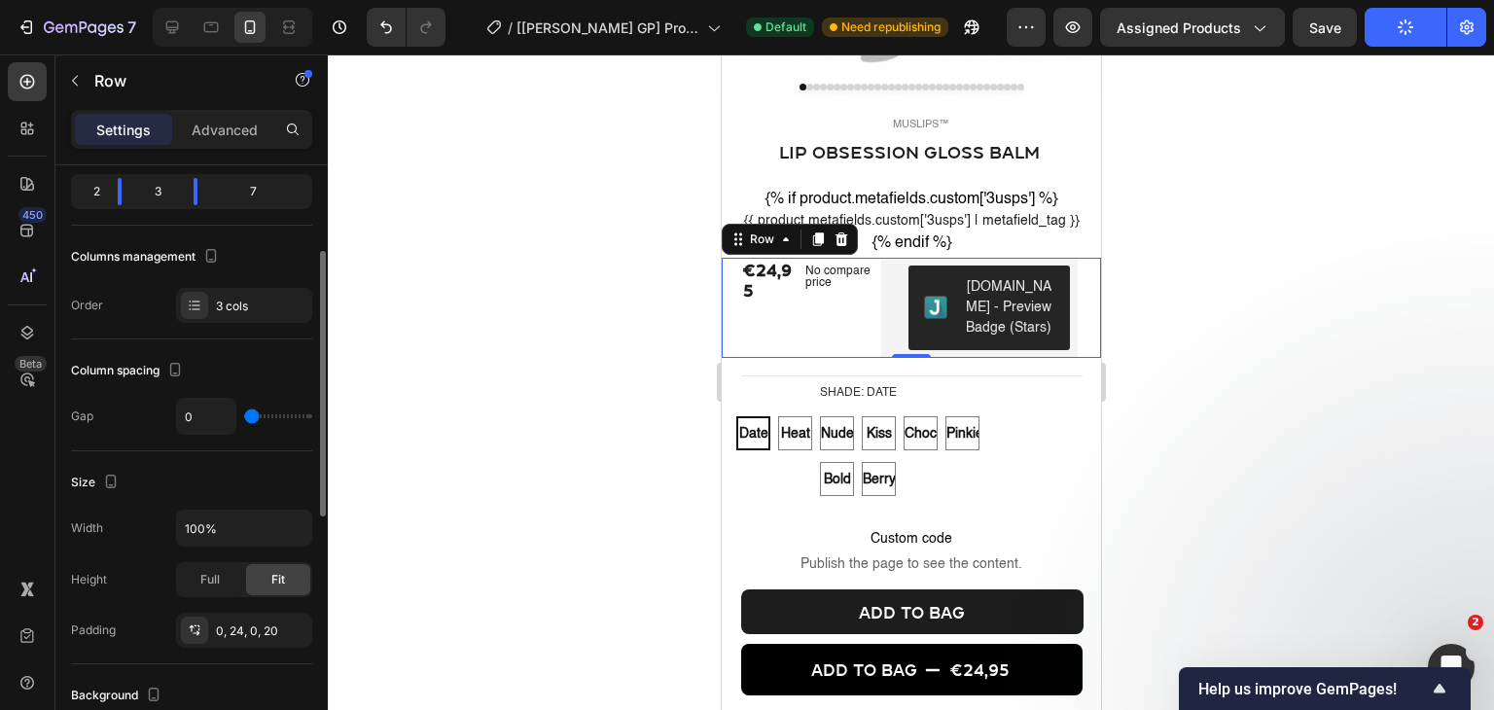
type input "2"
type input "6"
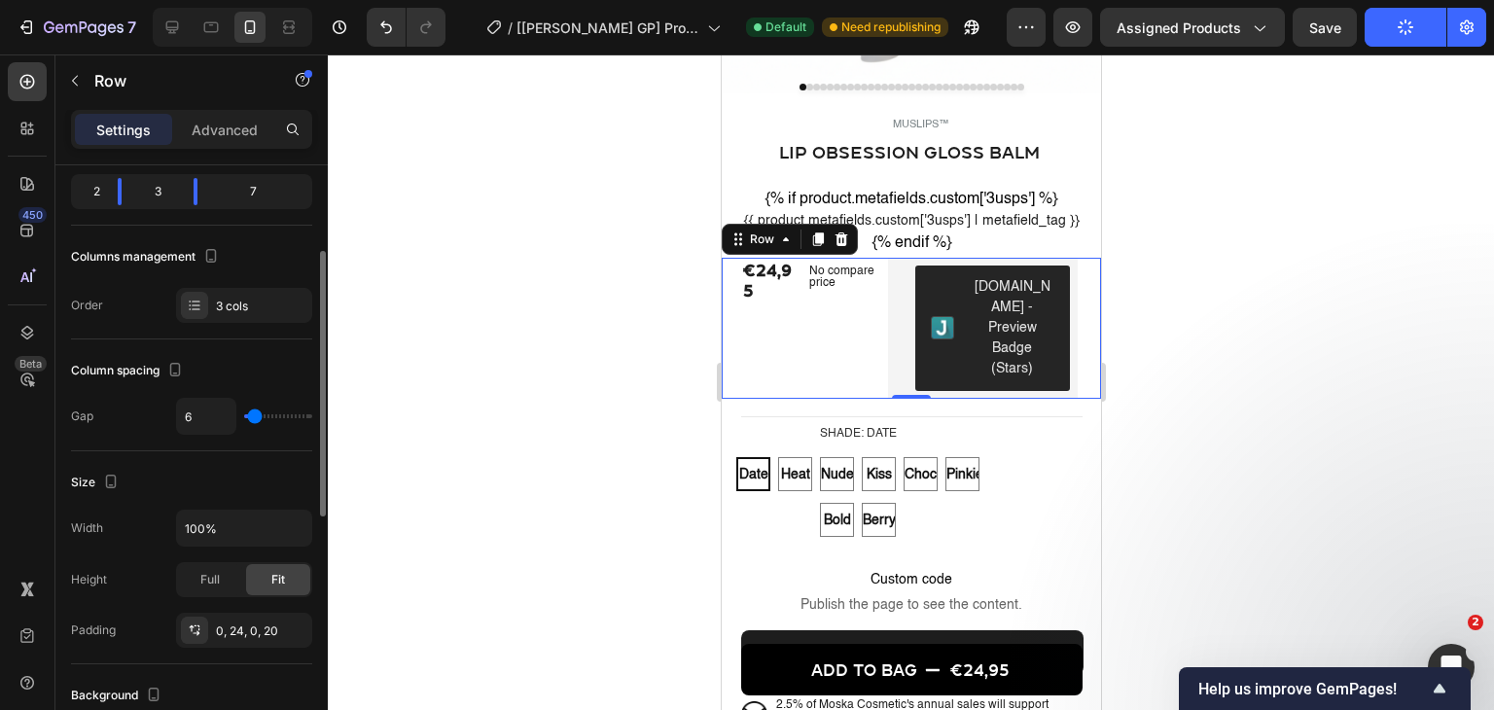
type input "8"
click at [255, 414] on input "range" at bounding box center [278, 416] width 68 height 4
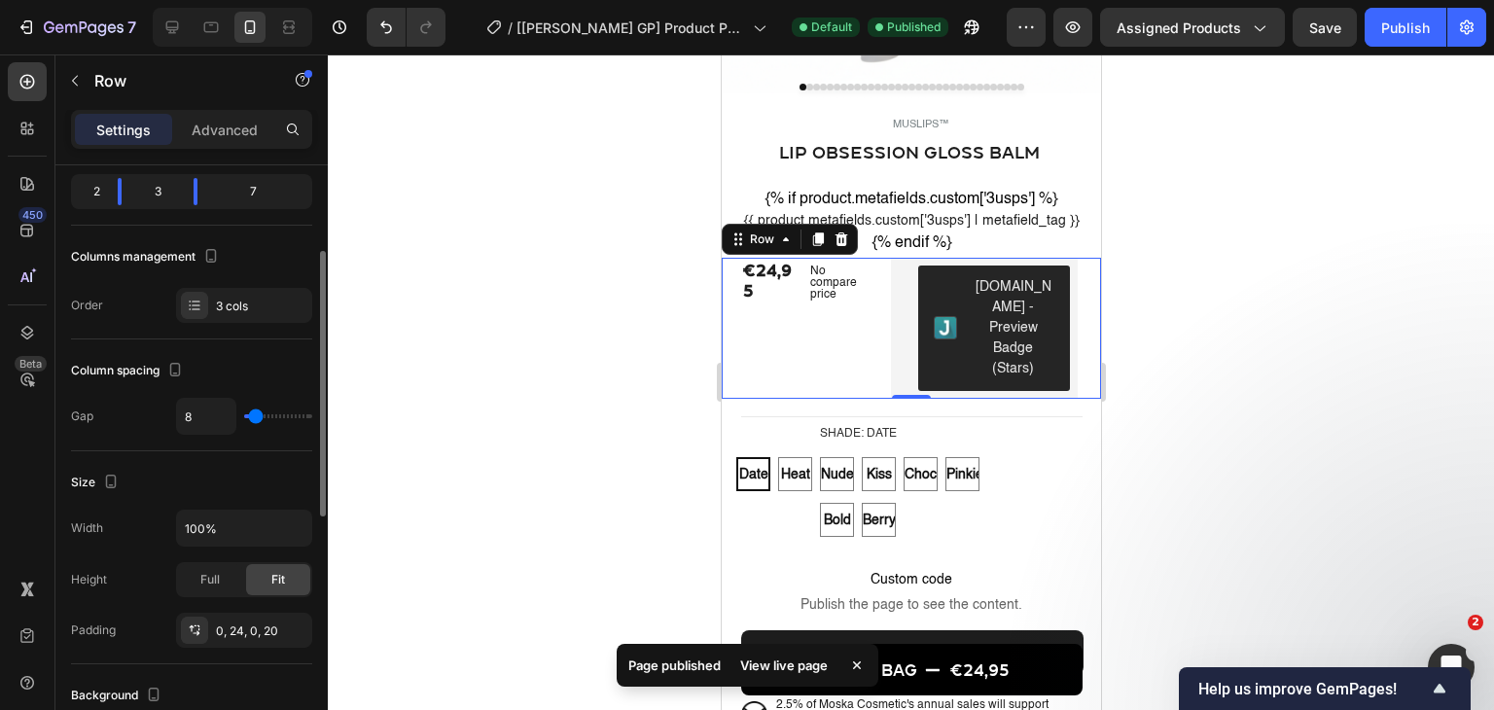
type input "9"
type input "8"
type input "4"
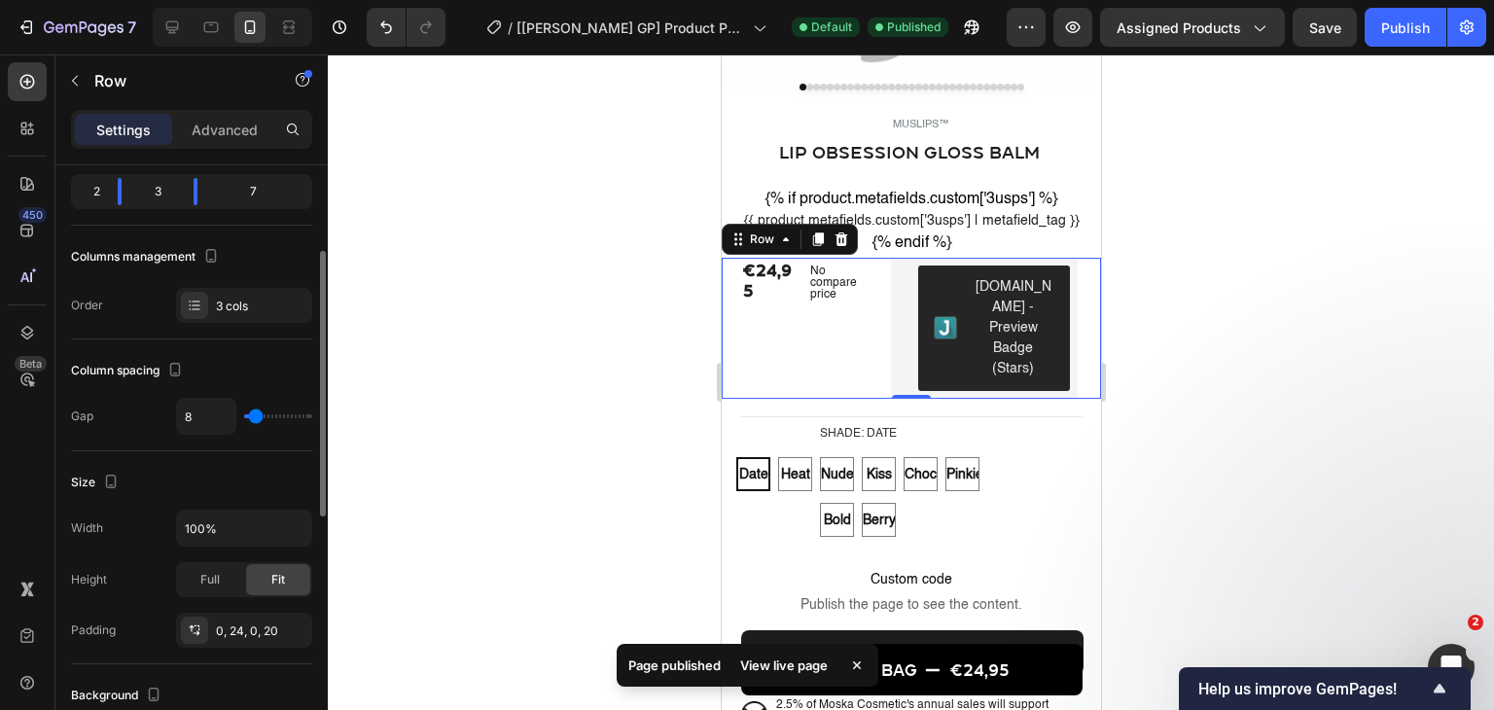
type input "4"
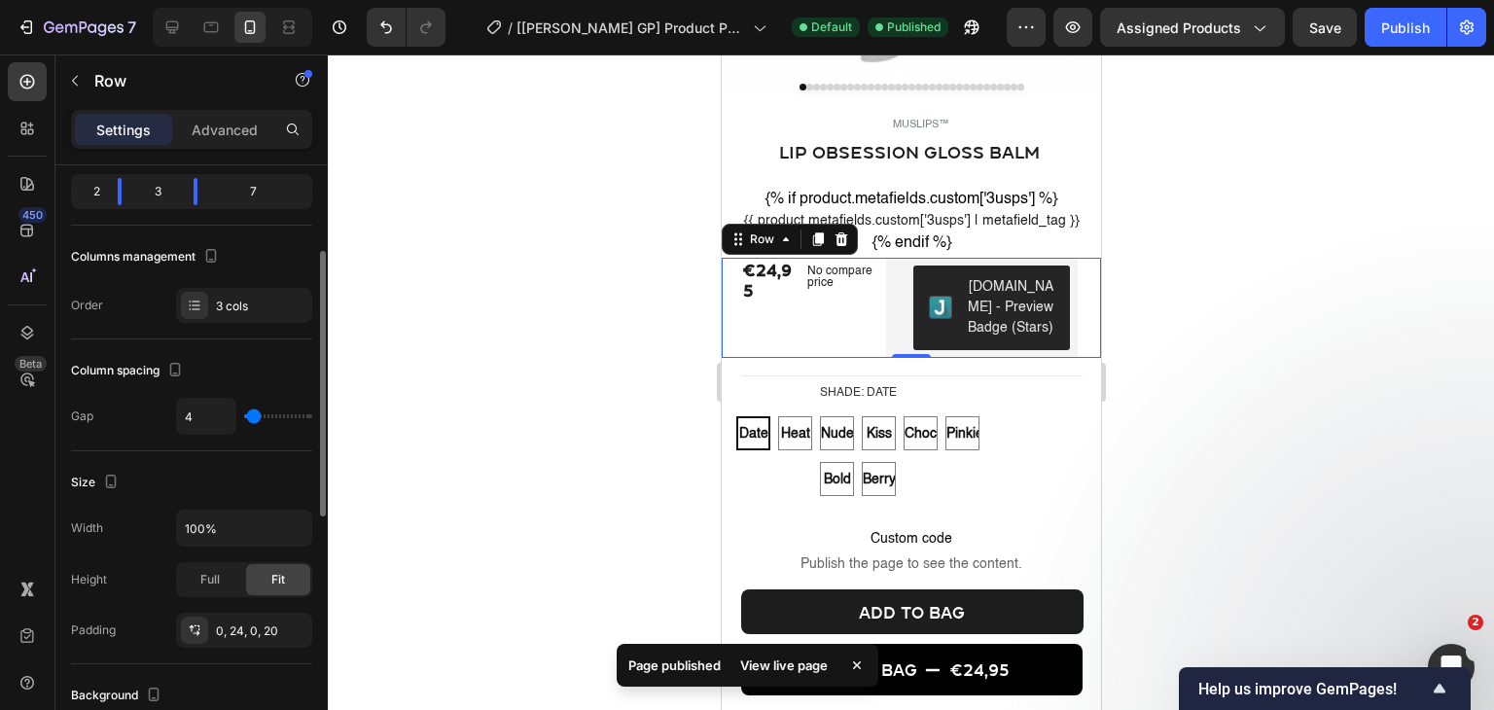
type input "6"
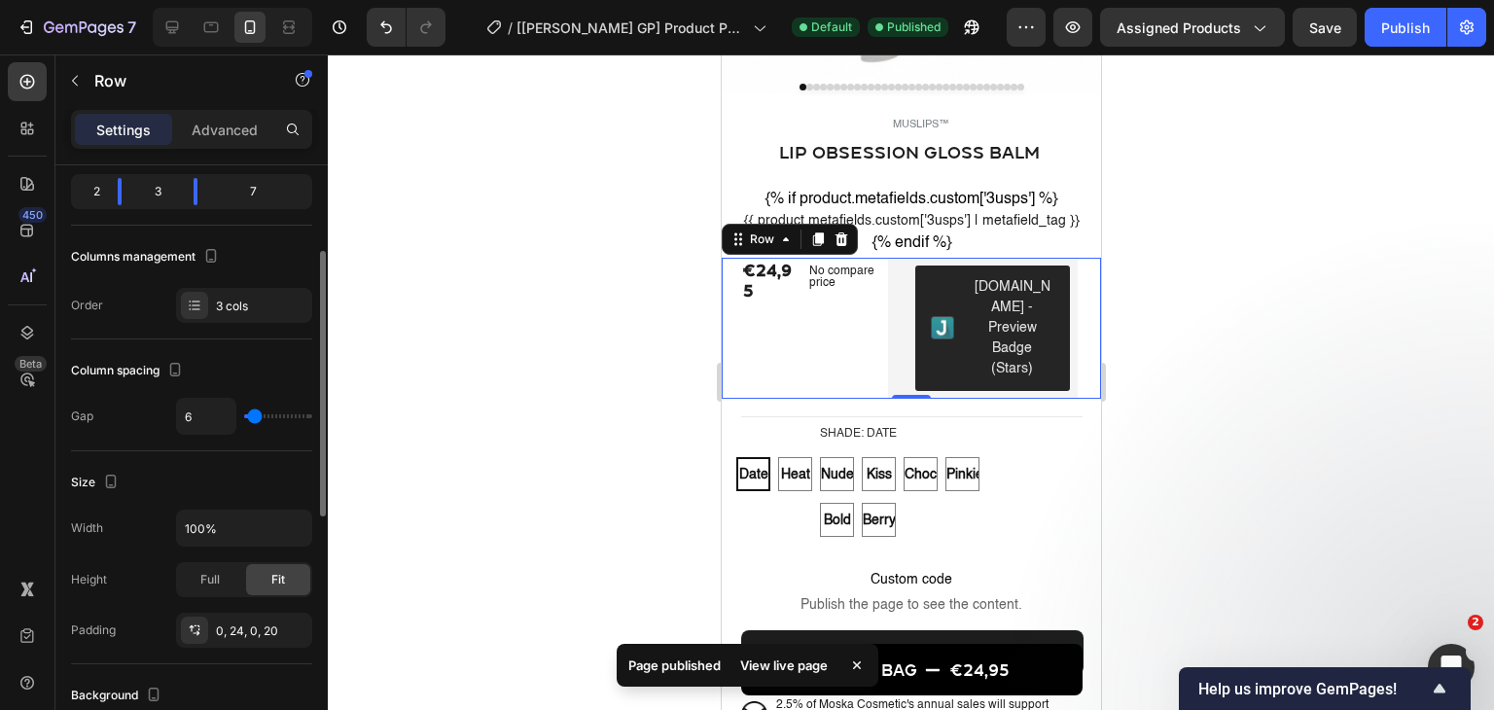
type input "6"
click at [254, 414] on input "range" at bounding box center [278, 416] width 68 height 4
click at [232, 451] on div "Size Width 100% Height Full Fit Padding 0, 24, 0, 20" at bounding box center [191, 557] width 241 height 213
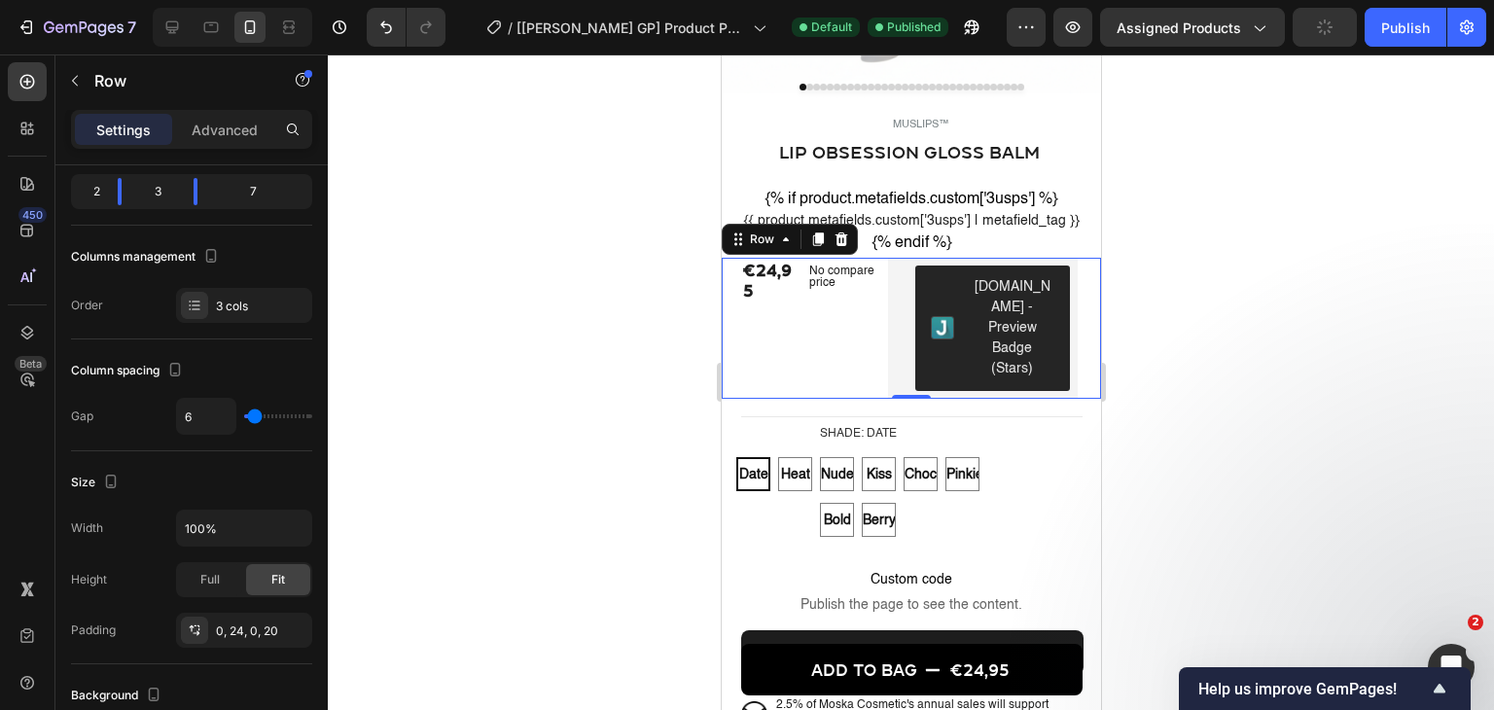
drag, startPoint x: 1386, startPoint y: 20, endPoint x: 1280, endPoint y: 142, distance: 161.3
click at [1386, 21] on div "Publish" at bounding box center [1405, 28] width 49 height 20
click at [210, 118] on div "Advanced" at bounding box center [224, 129] width 97 height 31
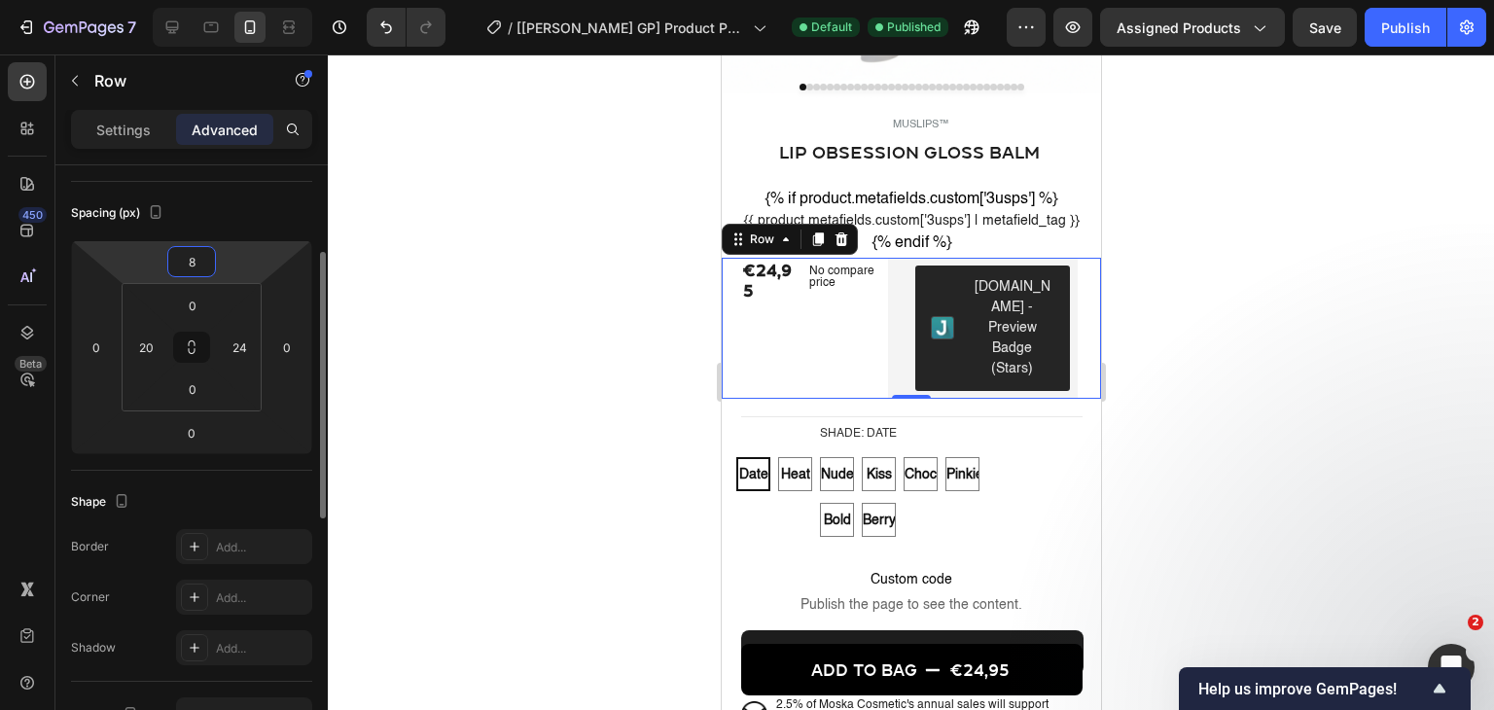
click at [194, 273] on input "8" at bounding box center [191, 261] width 39 height 29
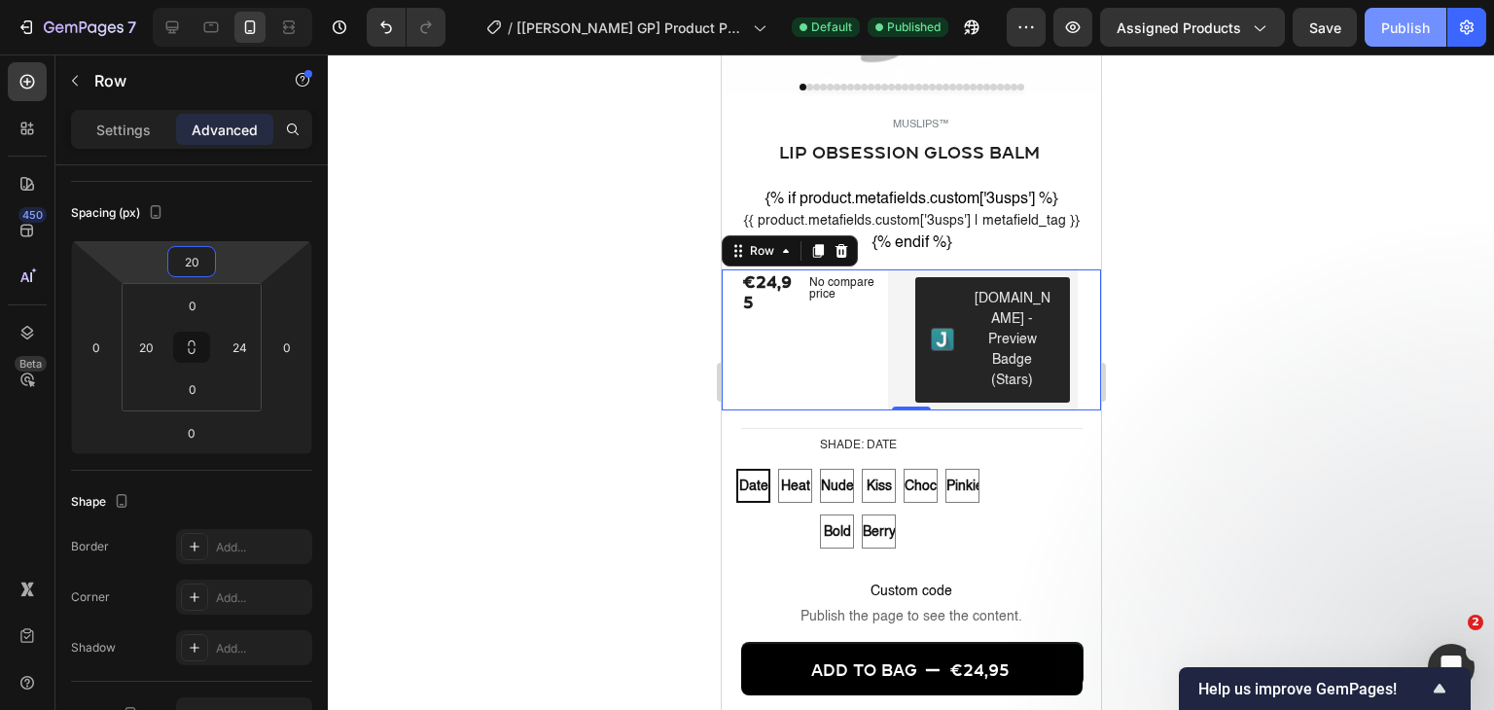
type input "20"
click at [1426, 32] on div "Publish" at bounding box center [1405, 28] width 49 height 20
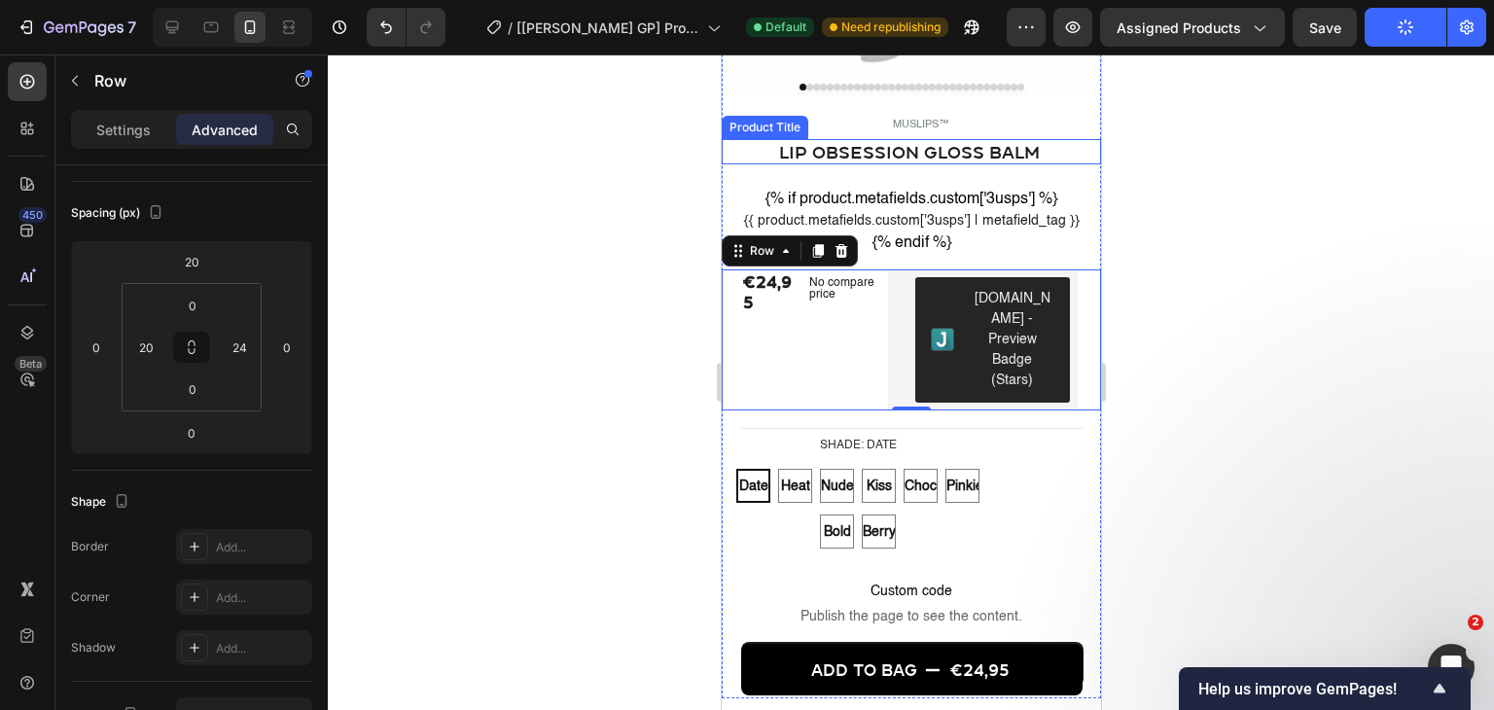
scroll to position [292, 0]
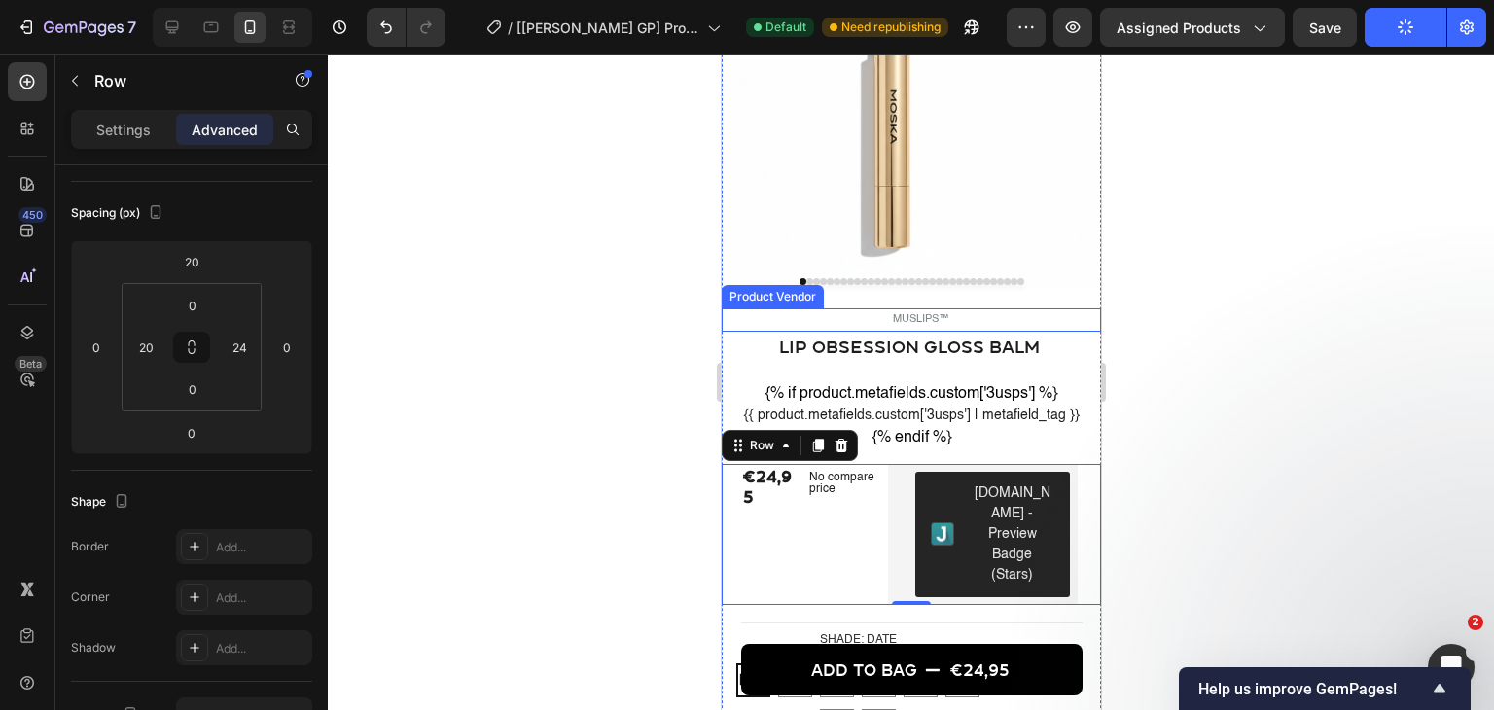
click at [927, 316] on h5 "MUSLIPS™" at bounding box center [920, 319] width 360 height 23
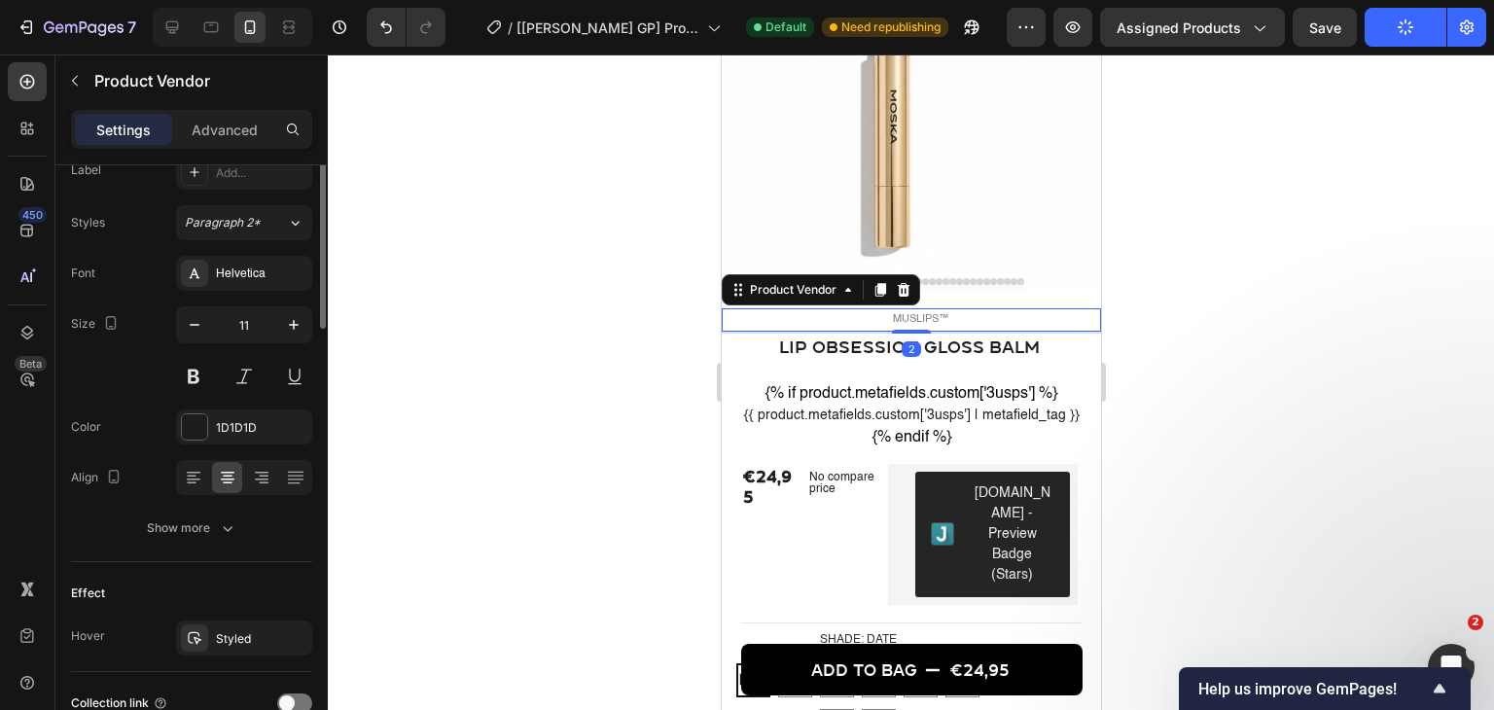
scroll to position [0, 0]
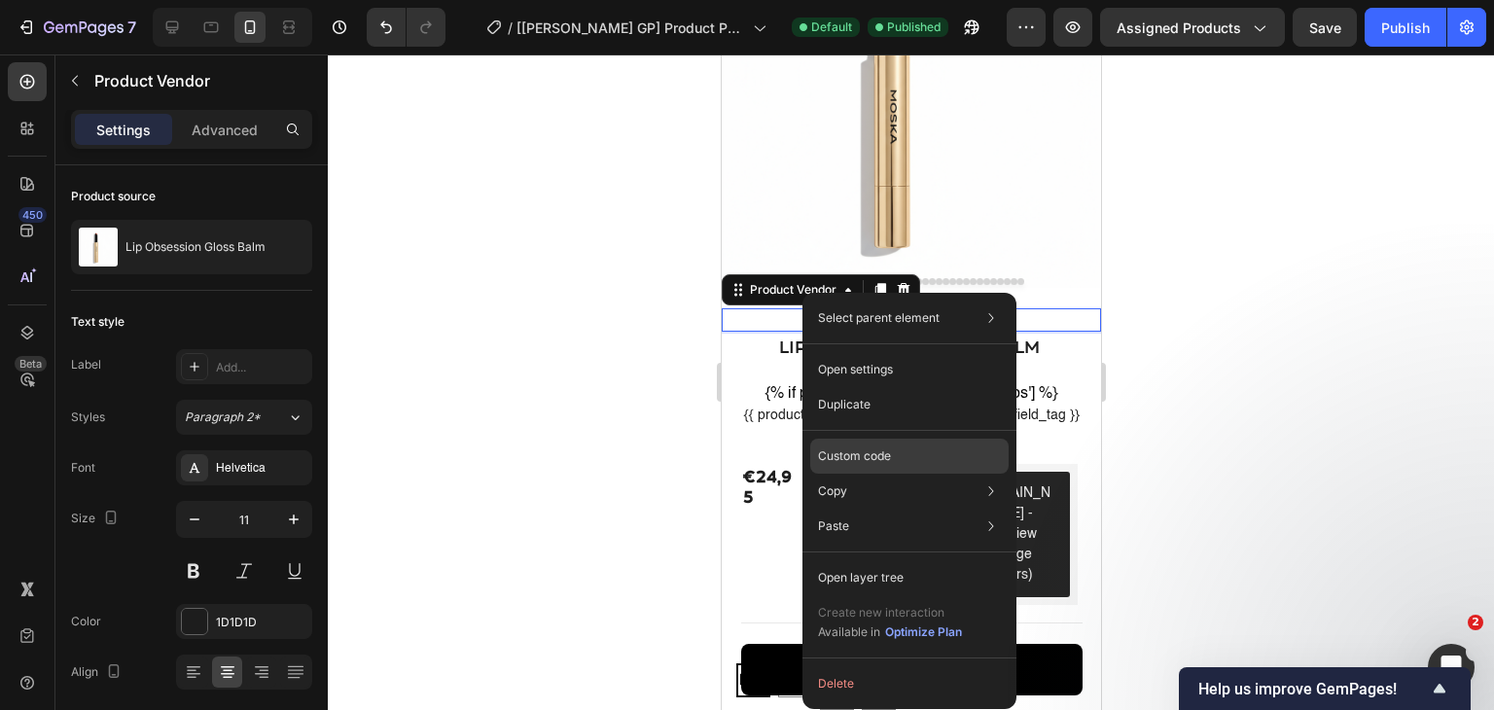
click at [860, 450] on p "Custom code" at bounding box center [854, 456] width 73 height 18
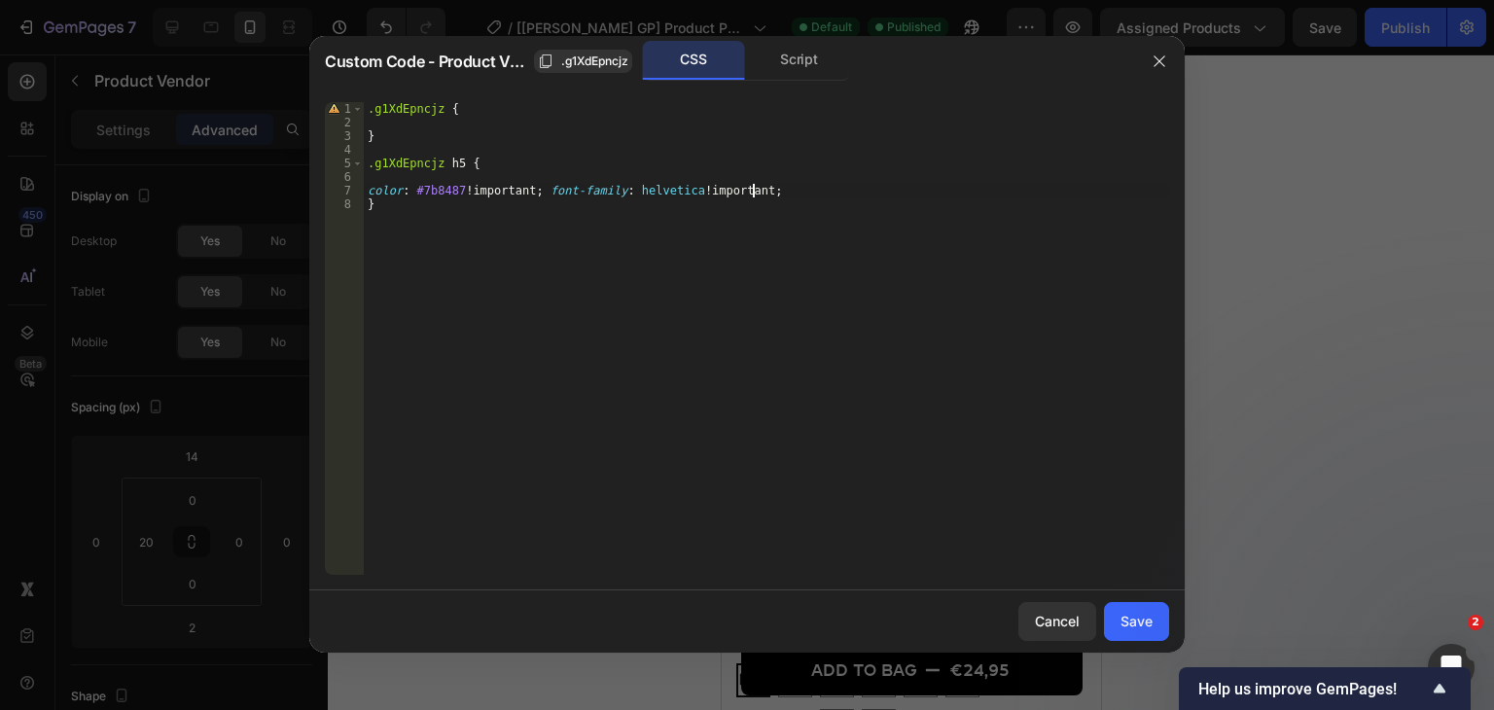
click at [754, 195] on div ".g1XdEpncjz { } .g1XdEpncjz h5 { color : #7b8487 !important ; font-family : hel…" at bounding box center [766, 352] width 805 height 500
type textarea "color: #7b8487 !important; font-family: helvetica !important; text-transform: u…"
click at [1125, 618] on div "Save" at bounding box center [1136, 621] width 32 height 20
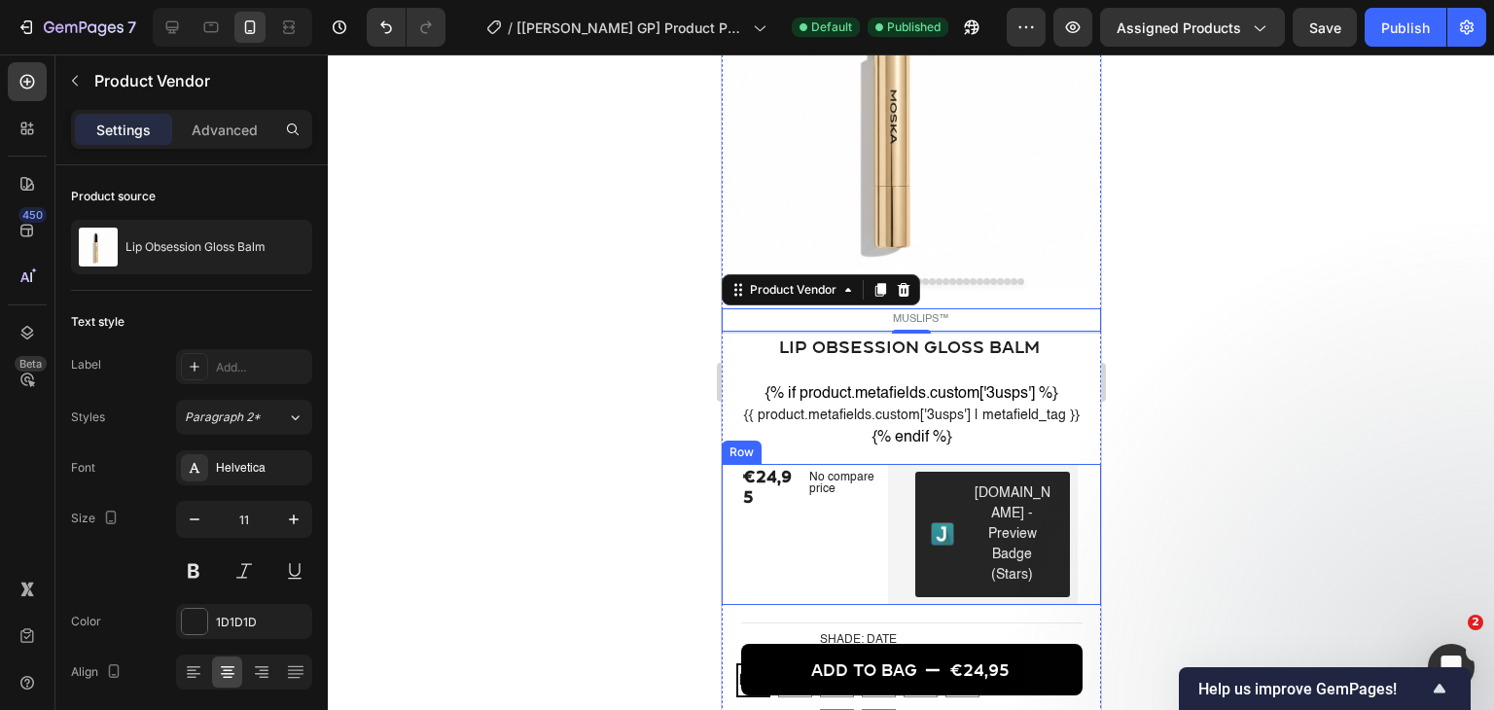
click at [809, 581] on div "No compare price Product Price" at bounding box center [841, 534] width 82 height 141
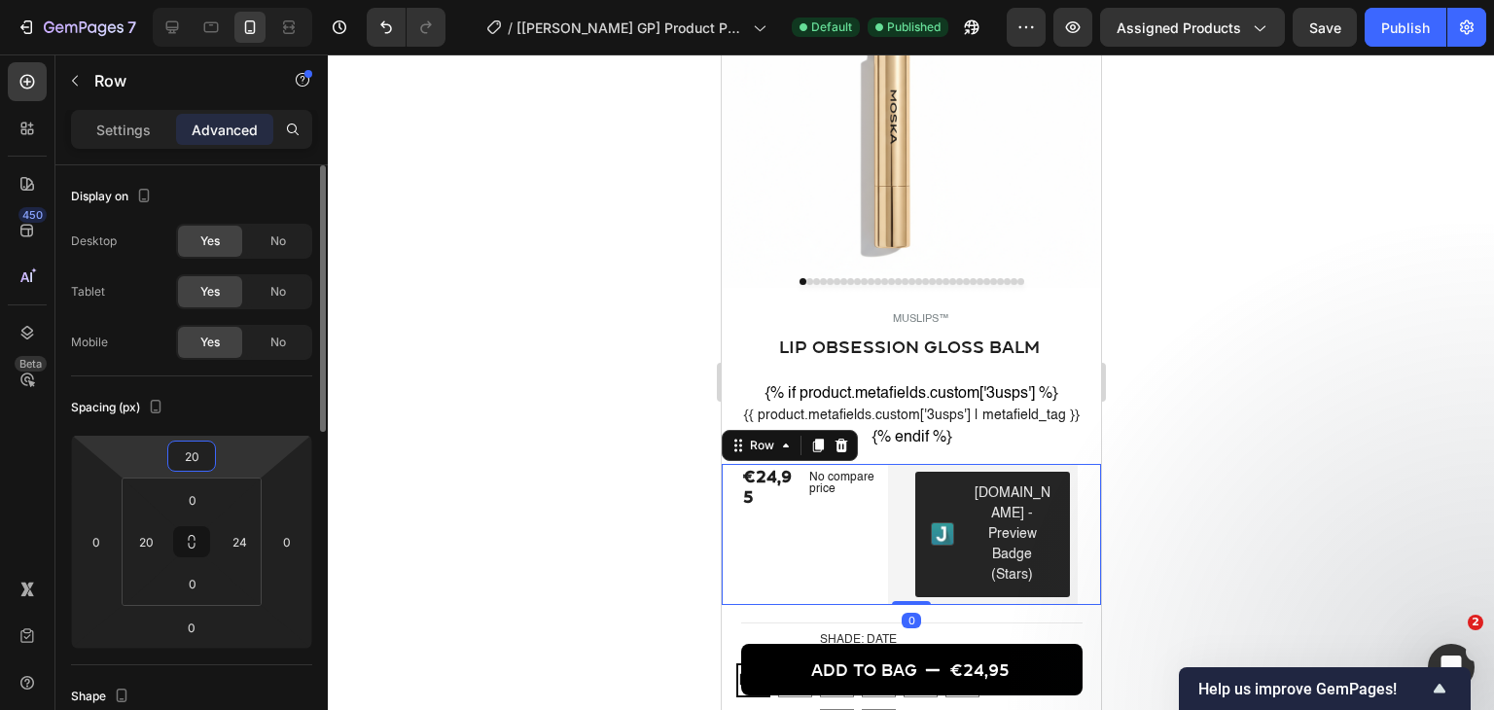
click at [198, 459] on input "20" at bounding box center [191, 455] width 39 height 29
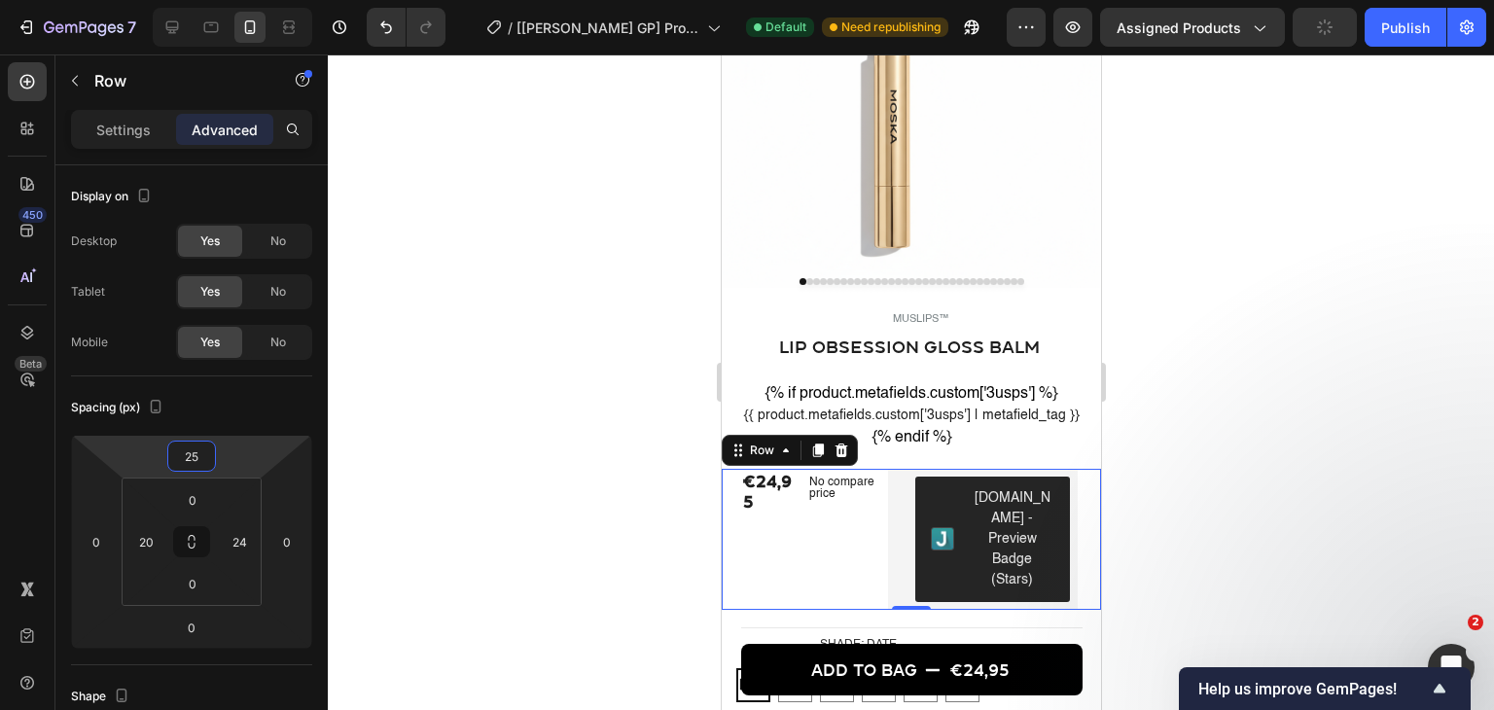
type input "25"
click at [1403, 40] on button "Publish" at bounding box center [1405, 27] width 82 height 39
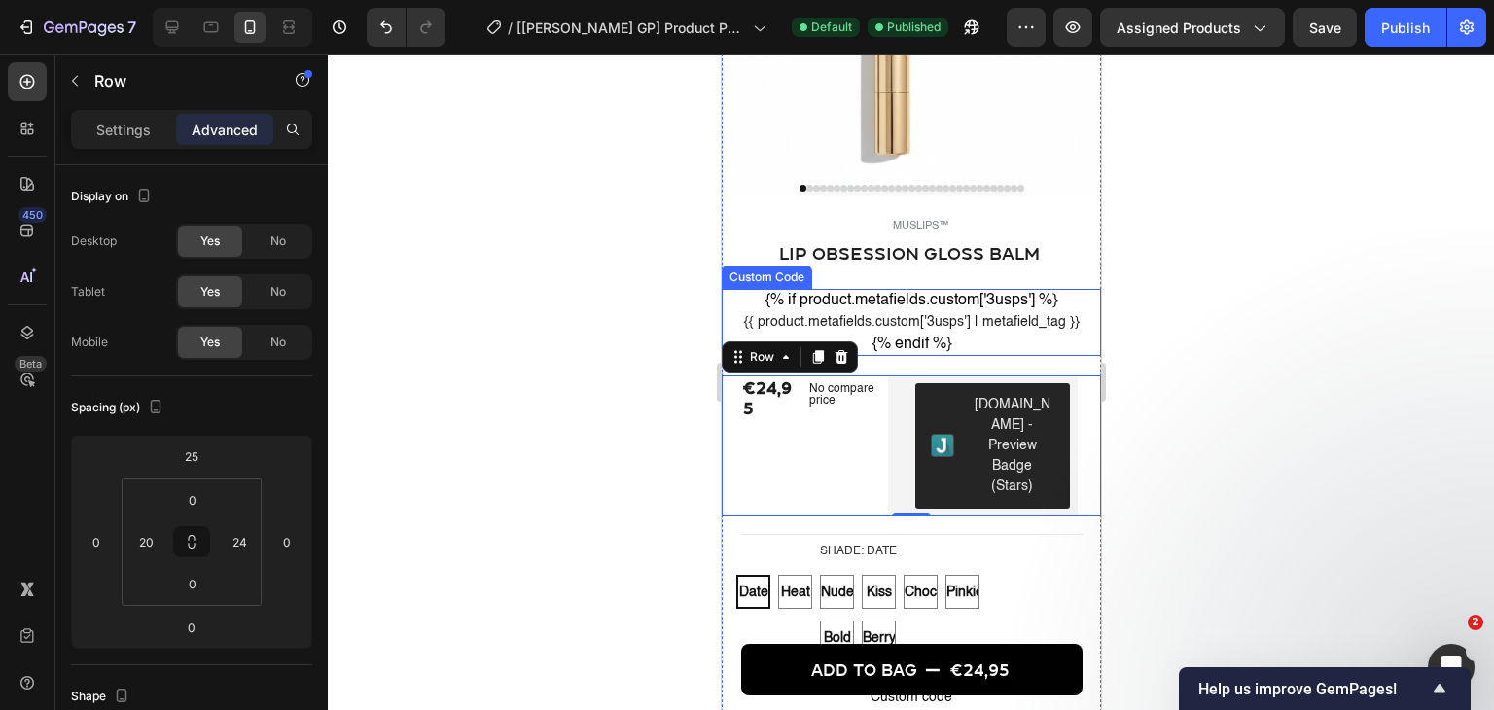
scroll to position [389, 0]
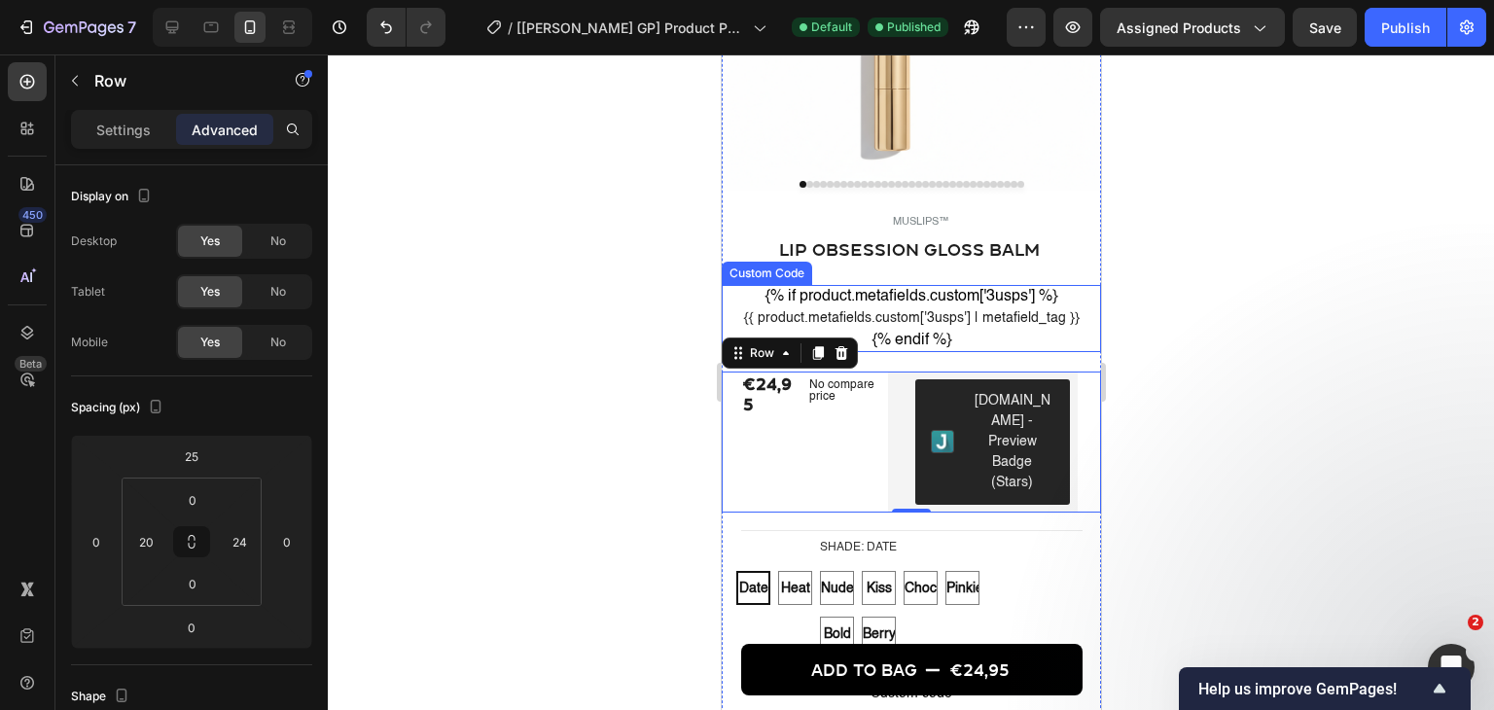
click at [910, 329] on div "{{ product.metafields.custom['3usps'] | metafield_tag }}" at bounding box center [910, 318] width 340 height 20
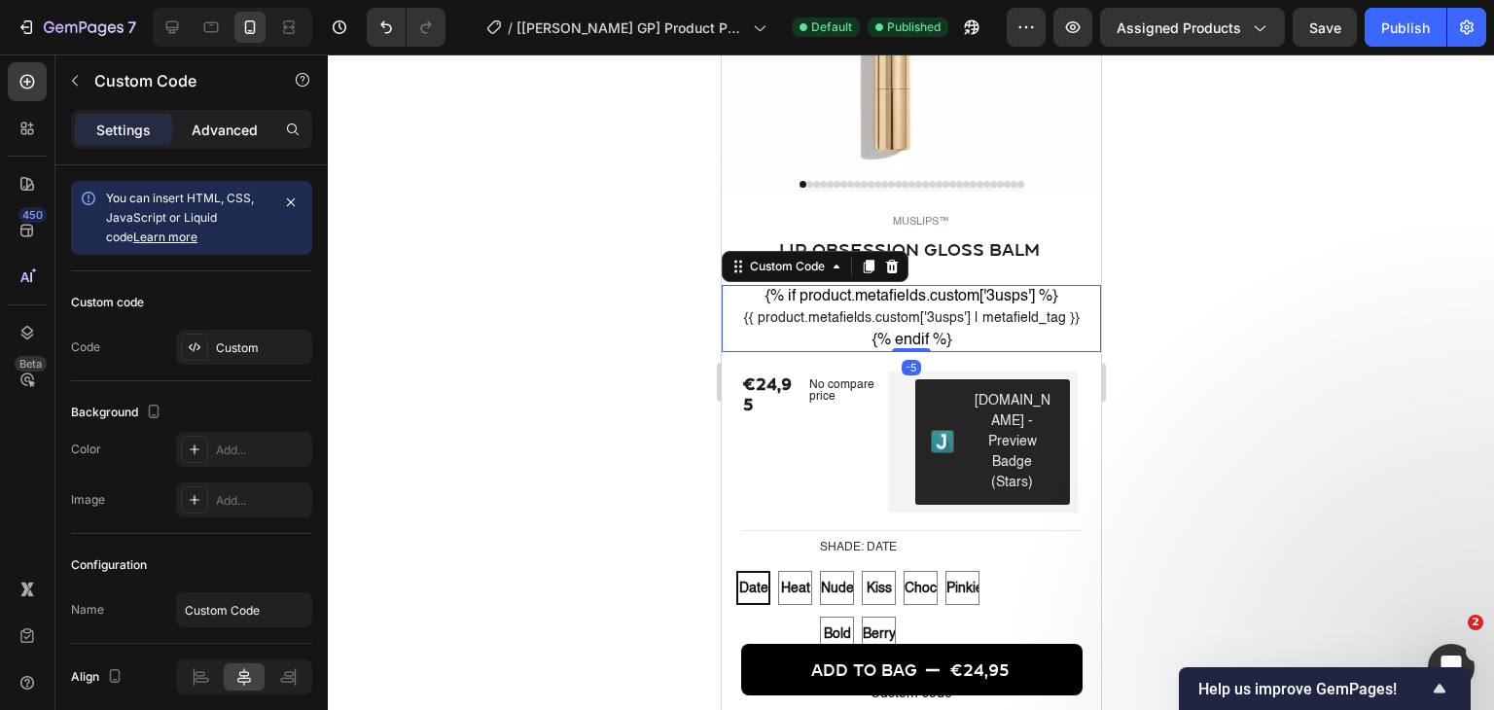
click at [203, 133] on p "Advanced" at bounding box center [225, 130] width 66 height 20
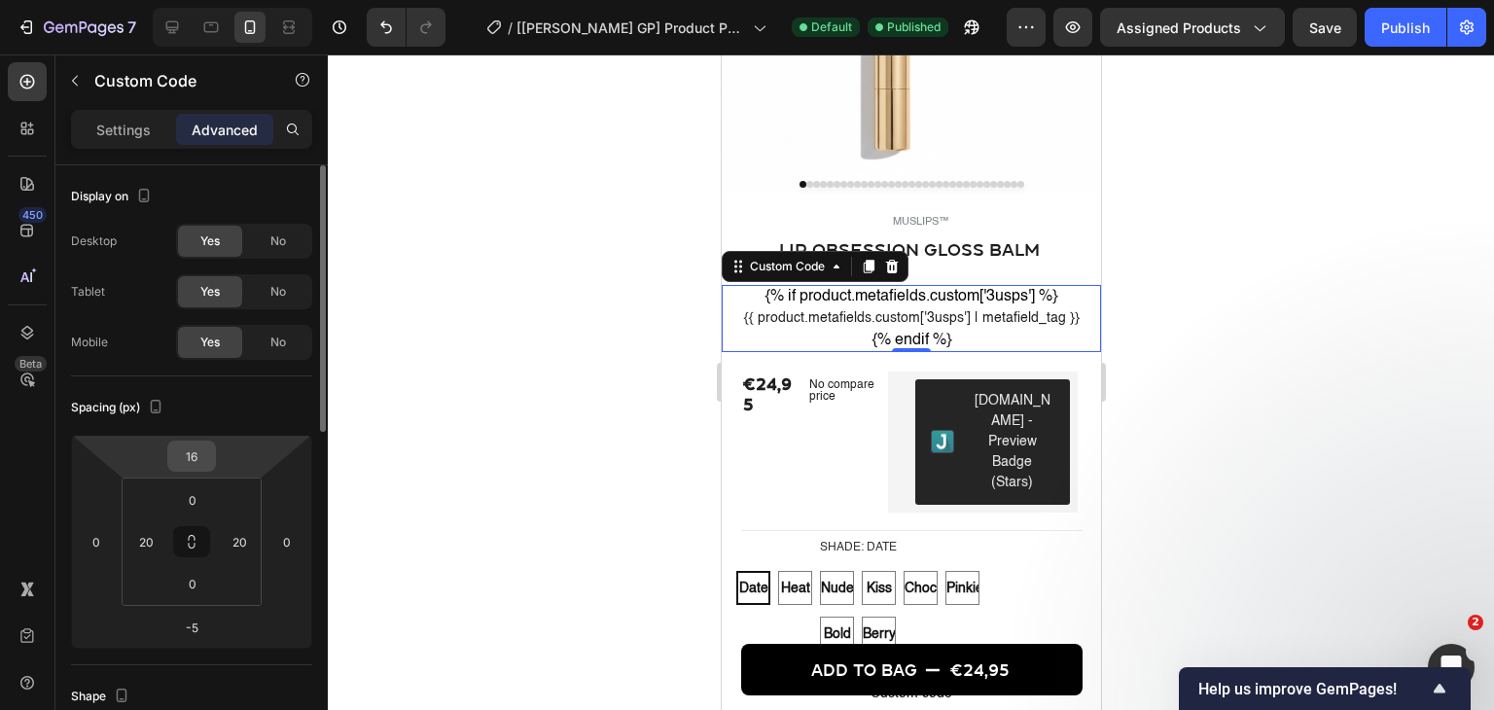
drag, startPoint x: 191, startPoint y: 460, endPoint x: 196, endPoint y: 471, distance: 12.2
click at [191, 460] on input "16" at bounding box center [191, 455] width 39 height 29
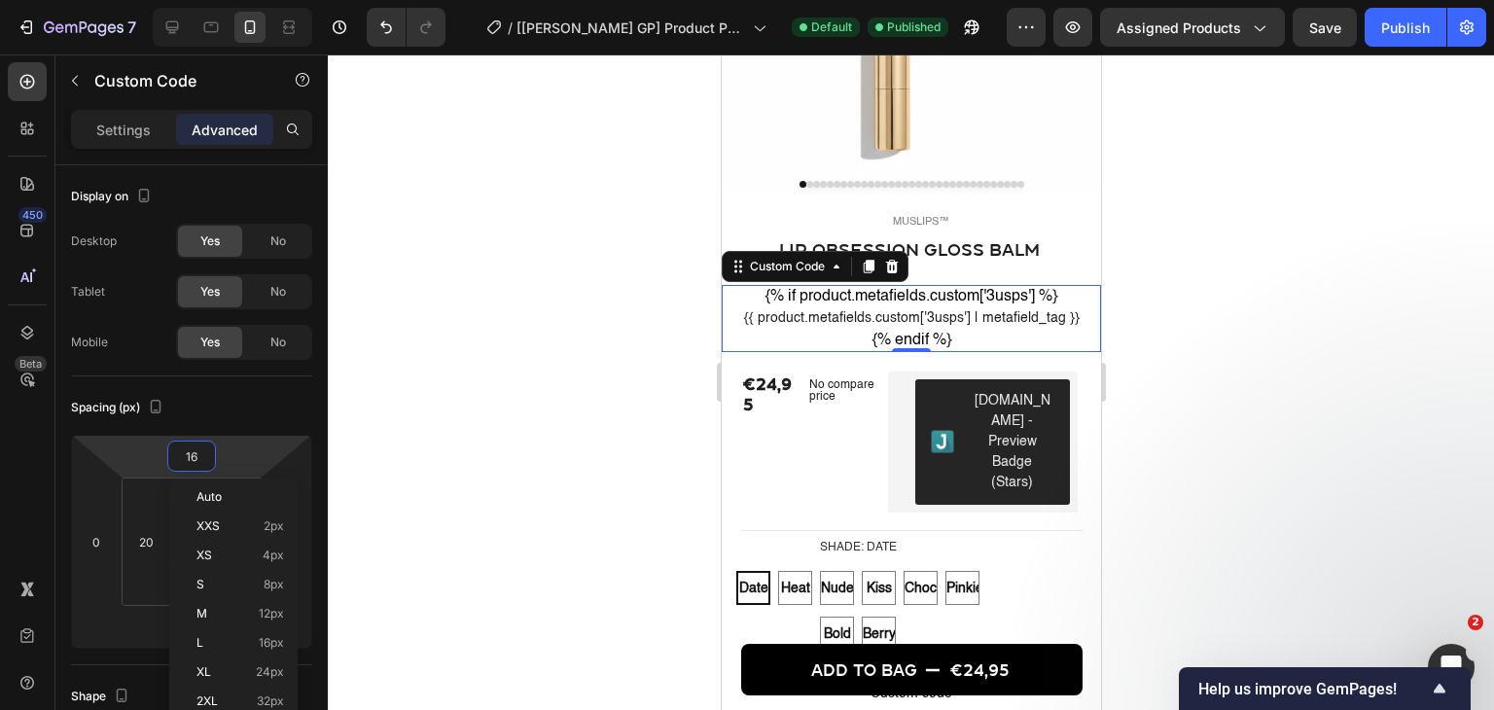
type input "8"
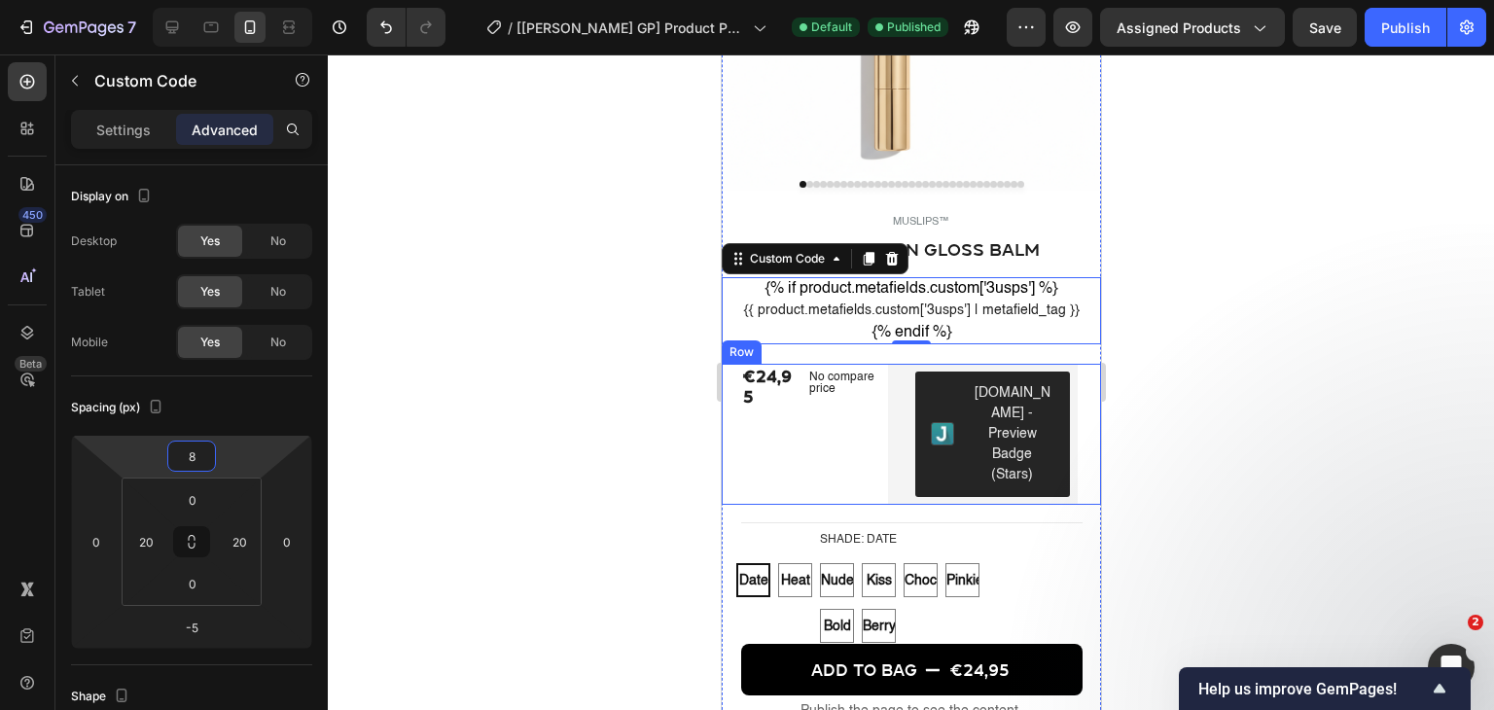
click at [851, 472] on div "No compare price Product Price" at bounding box center [841, 434] width 82 height 141
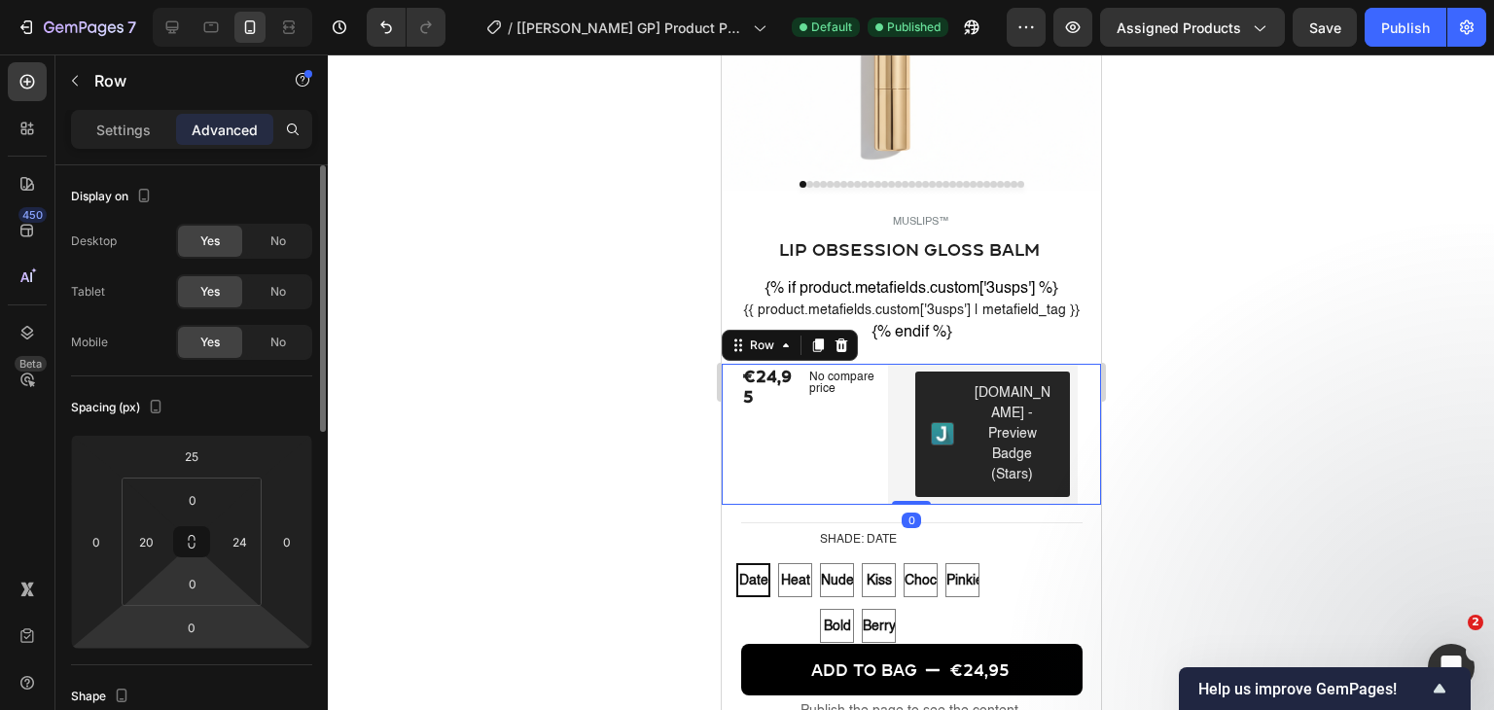
click at [197, 0] on html "7 / [Pauline GP] Product Page - Jul 6, 11:49:01 Default Published Preview Assig…" at bounding box center [747, 0] width 1494 height 0
click at [185, 584] on input "0" at bounding box center [192, 583] width 39 height 29
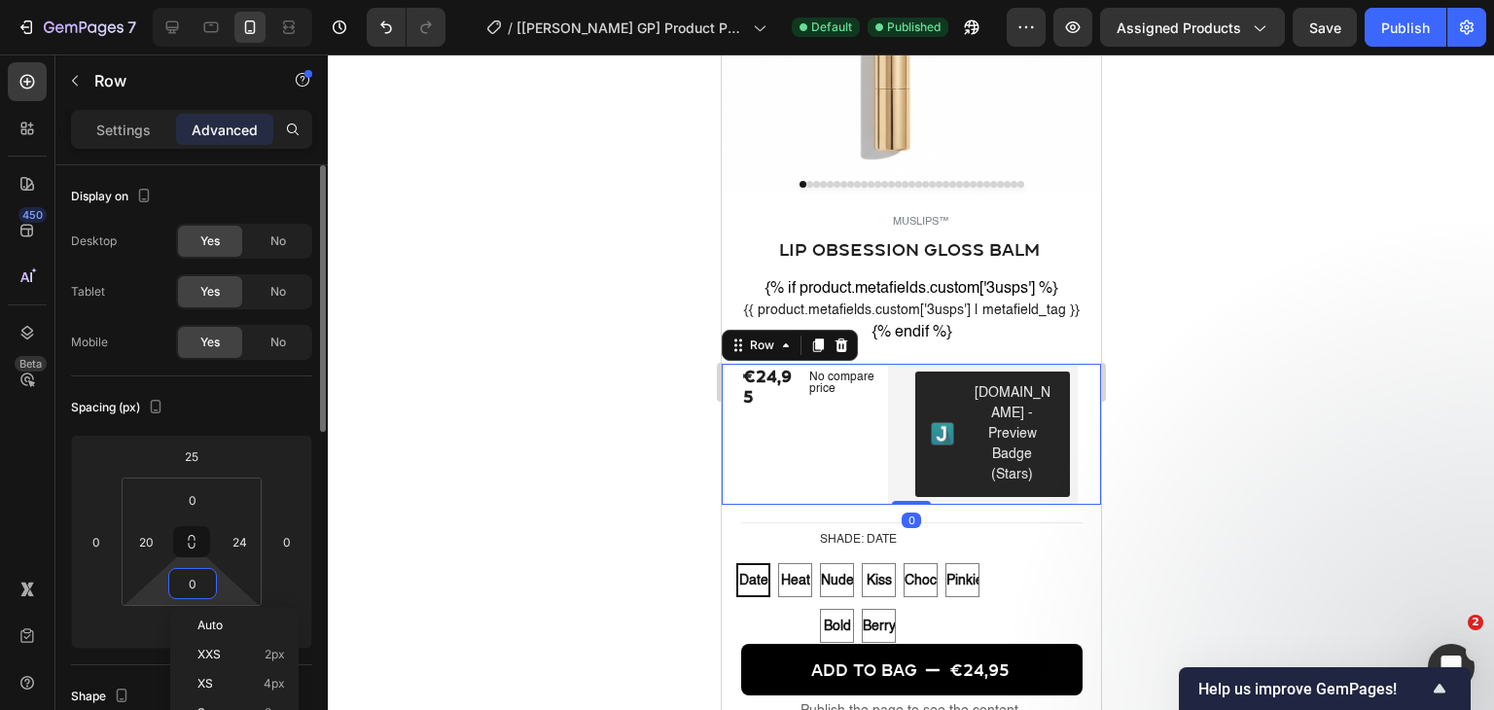
click at [187, 584] on input "0" at bounding box center [192, 583] width 39 height 29
click at [203, 591] on input "0" at bounding box center [192, 583] width 39 height 29
type input "25"
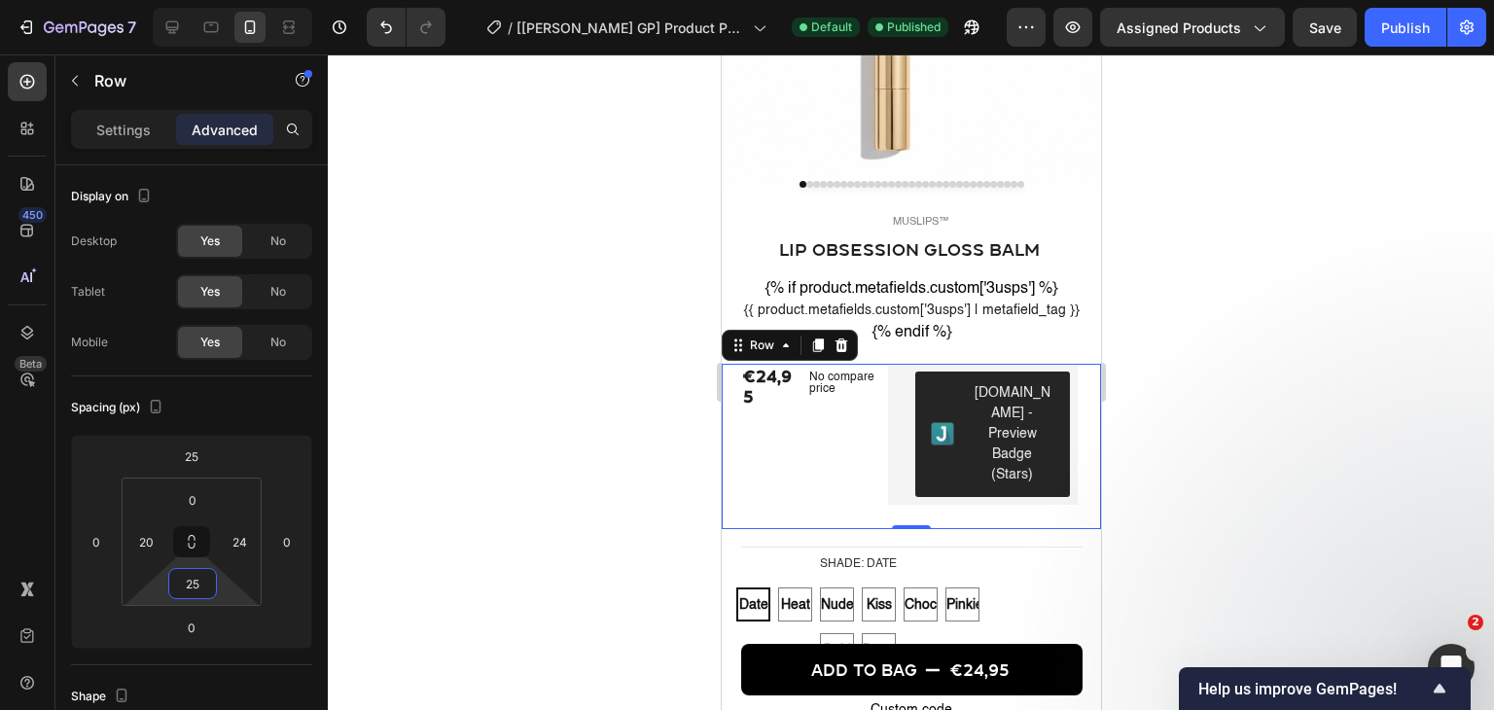
click at [449, 465] on div at bounding box center [911, 381] width 1166 height 655
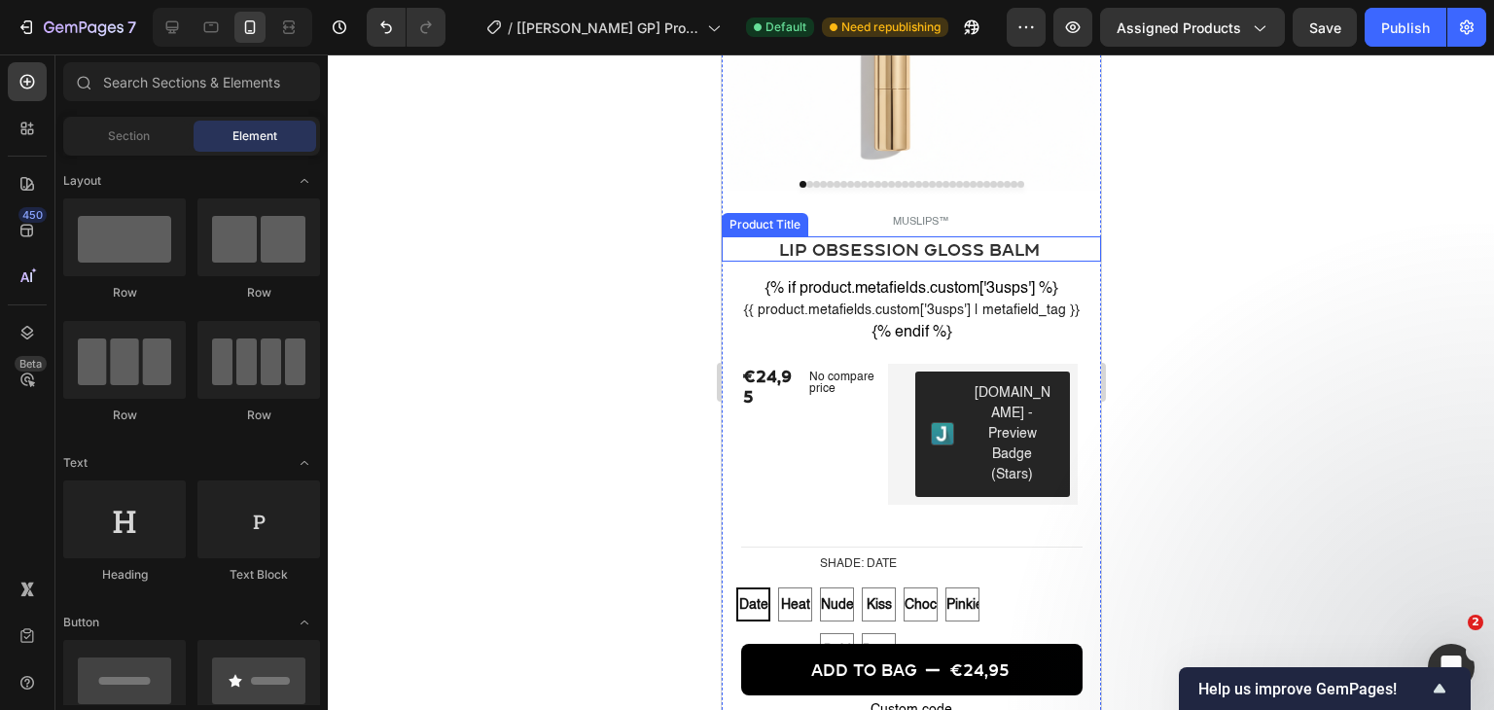
click at [872, 247] on h1 "Lip Obsession Gloss Balm" at bounding box center [907, 248] width 335 height 25
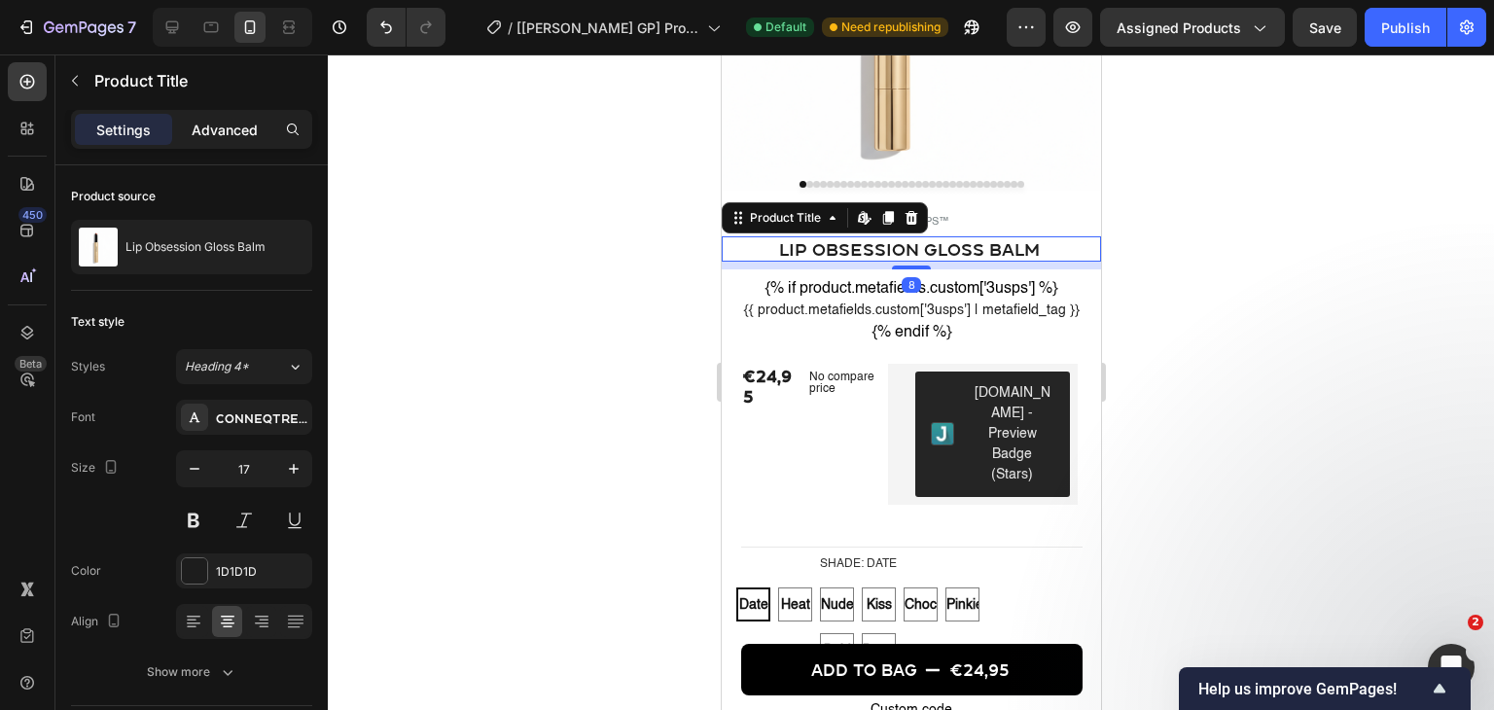
click at [241, 136] on p "Advanced" at bounding box center [225, 130] width 66 height 20
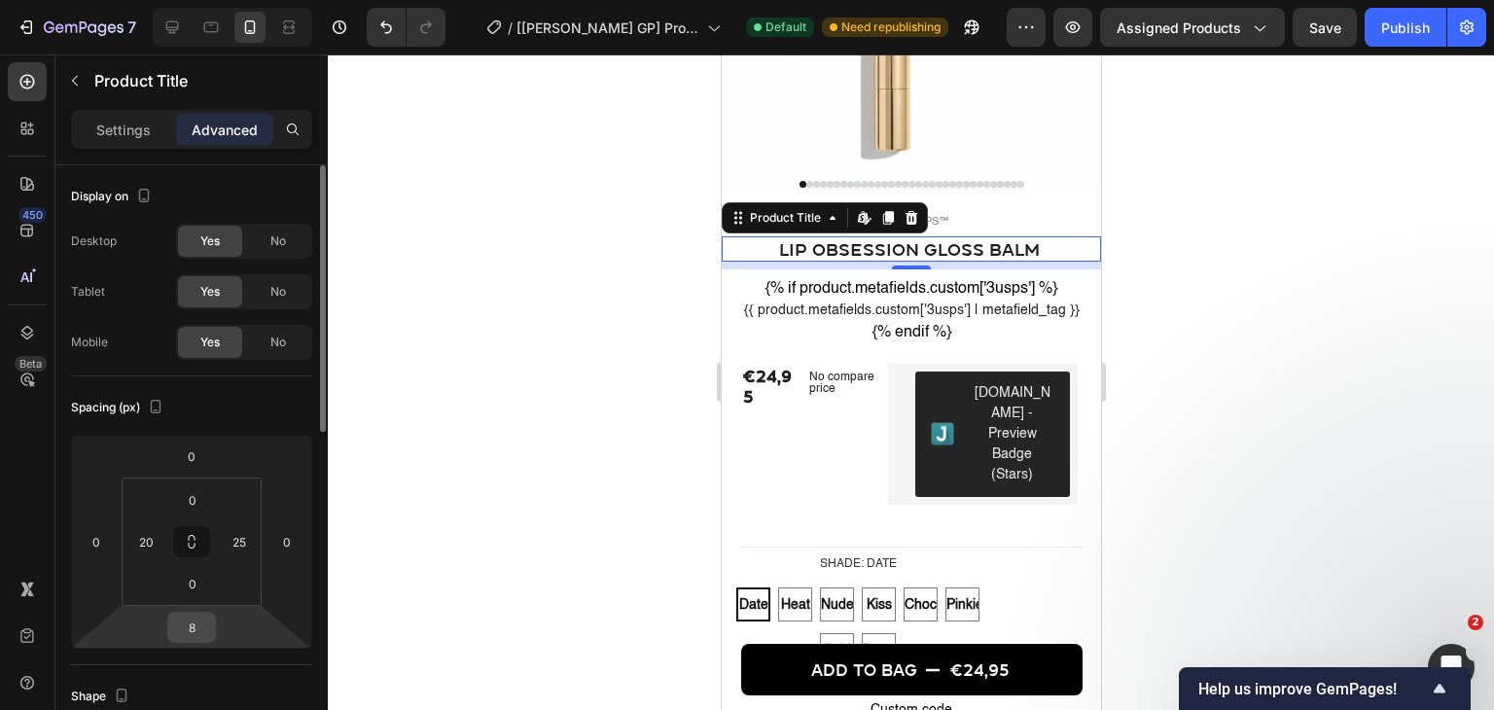
click at [204, 620] on input "8" at bounding box center [191, 627] width 39 height 29
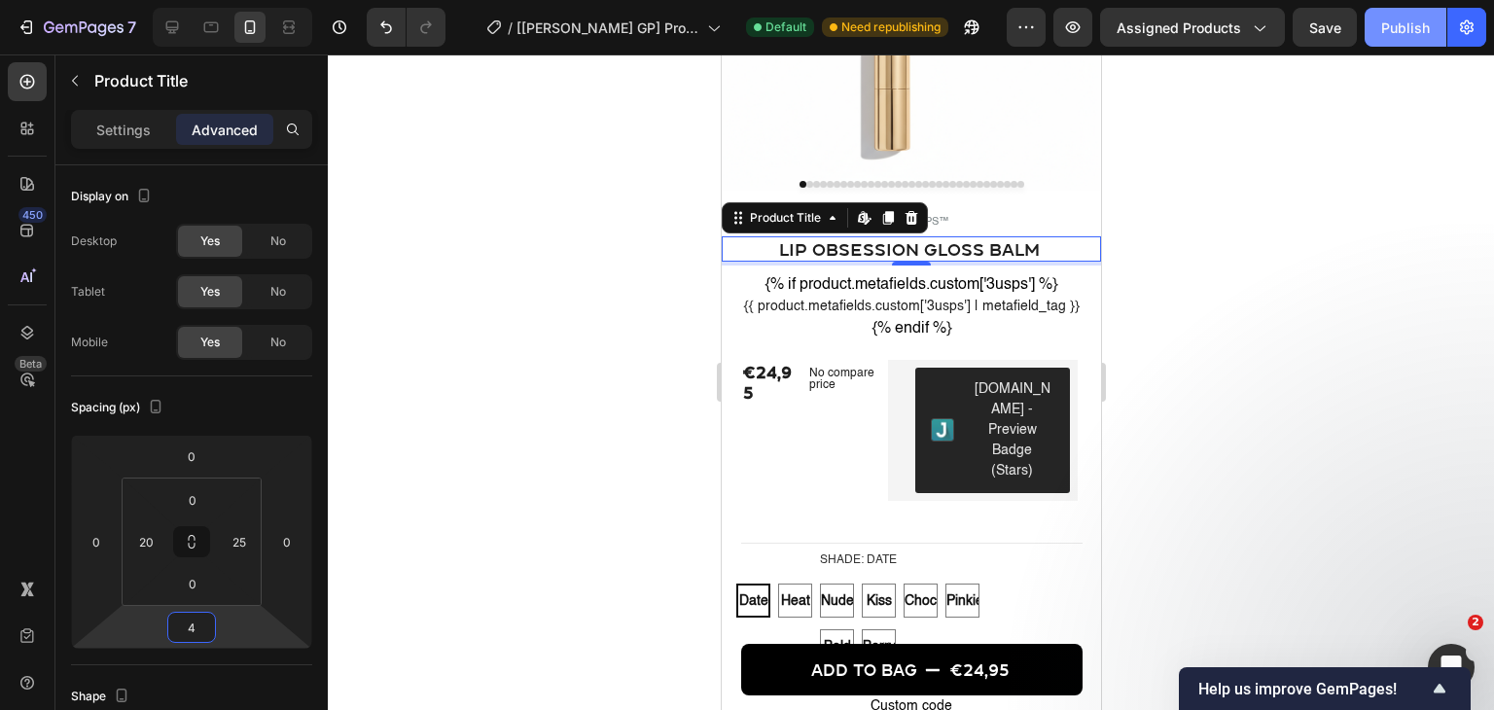
type input "4"
click at [1402, 43] on button "Publish" at bounding box center [1405, 27] width 82 height 39
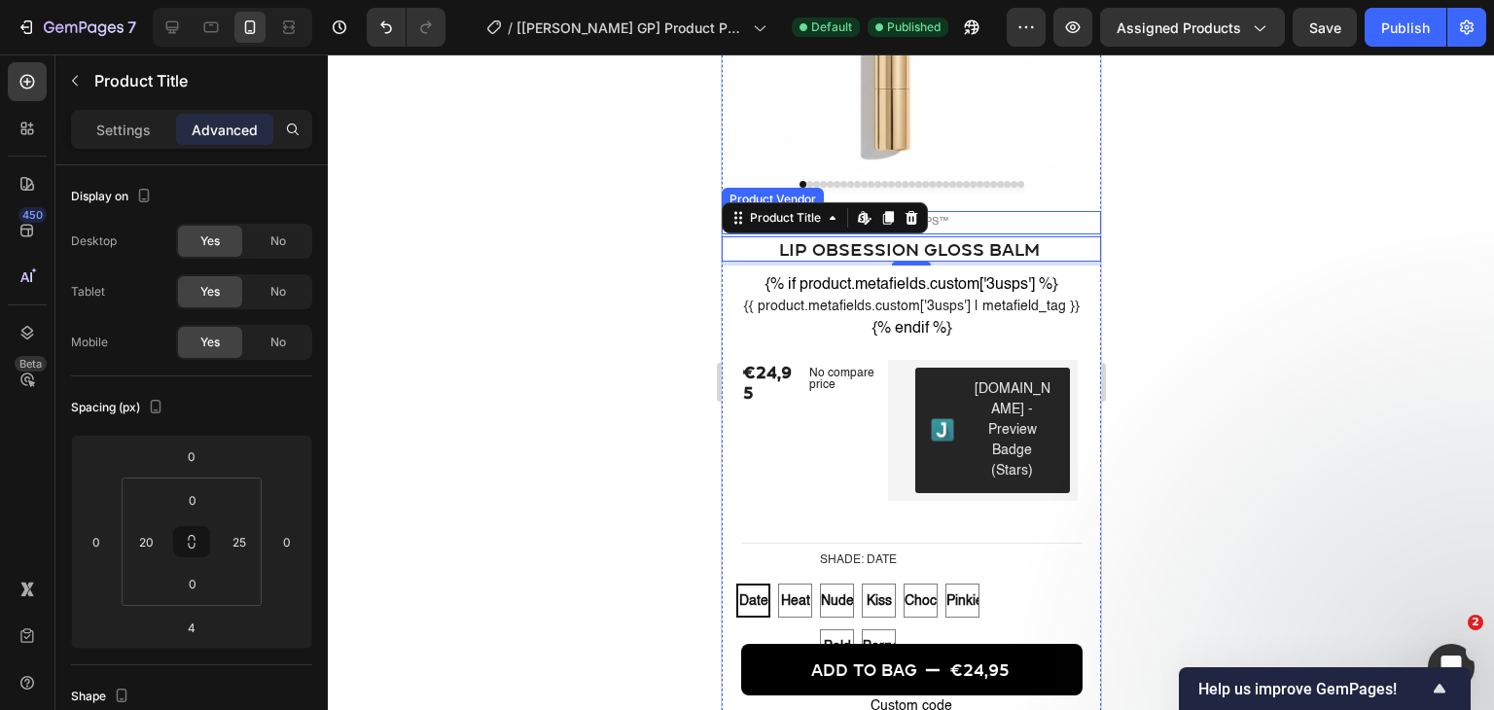
click at [938, 221] on h5 "MUSLIPS™" at bounding box center [920, 222] width 360 height 23
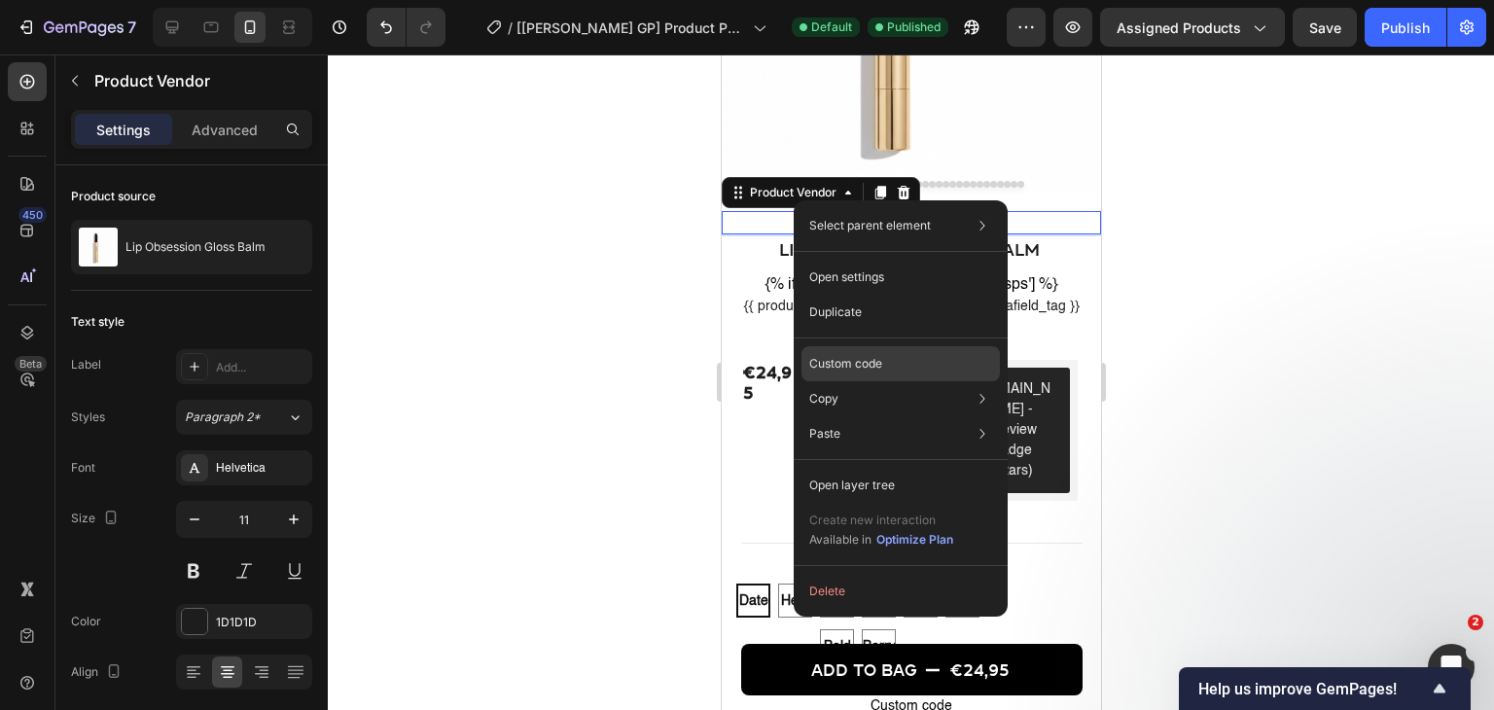
click at [863, 357] on p "Custom code" at bounding box center [845, 364] width 73 height 18
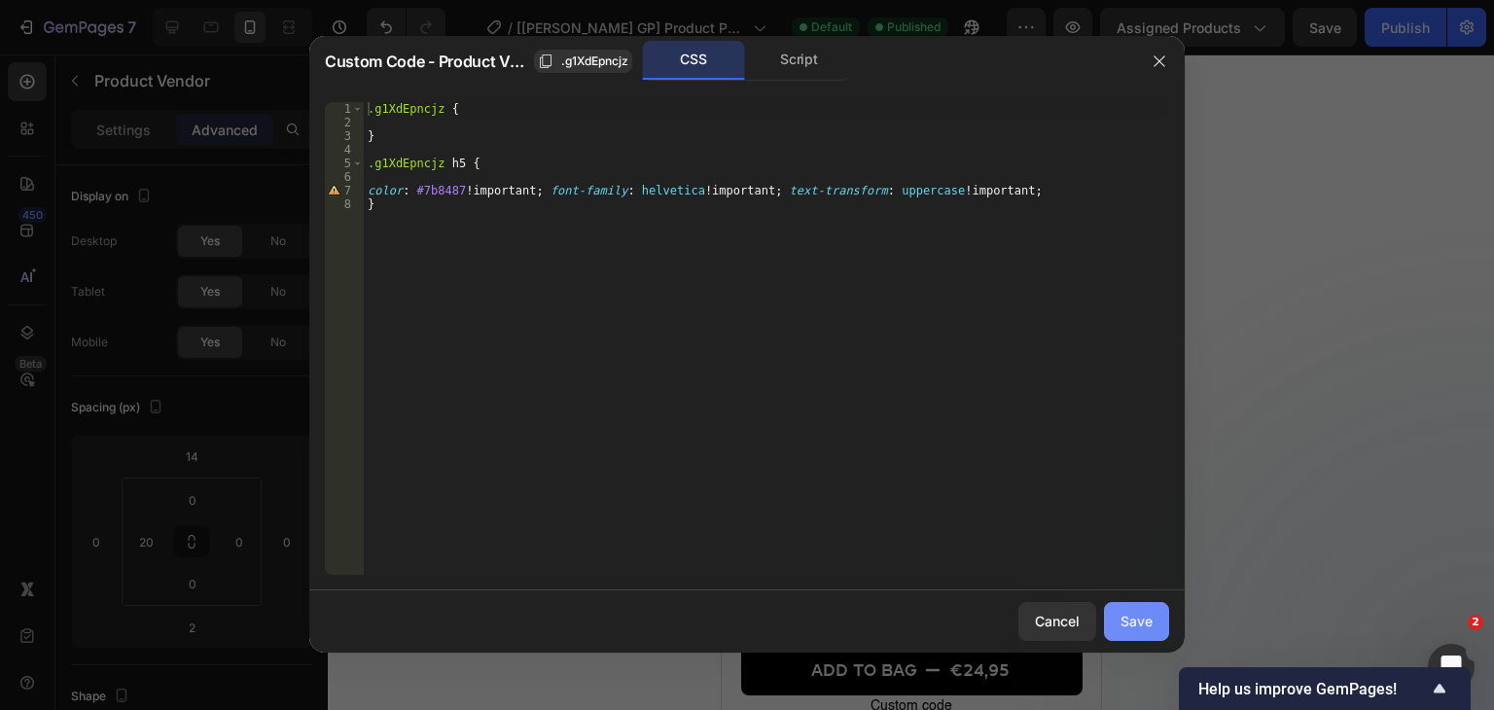
click at [1132, 612] on div "Save" at bounding box center [1136, 621] width 32 height 20
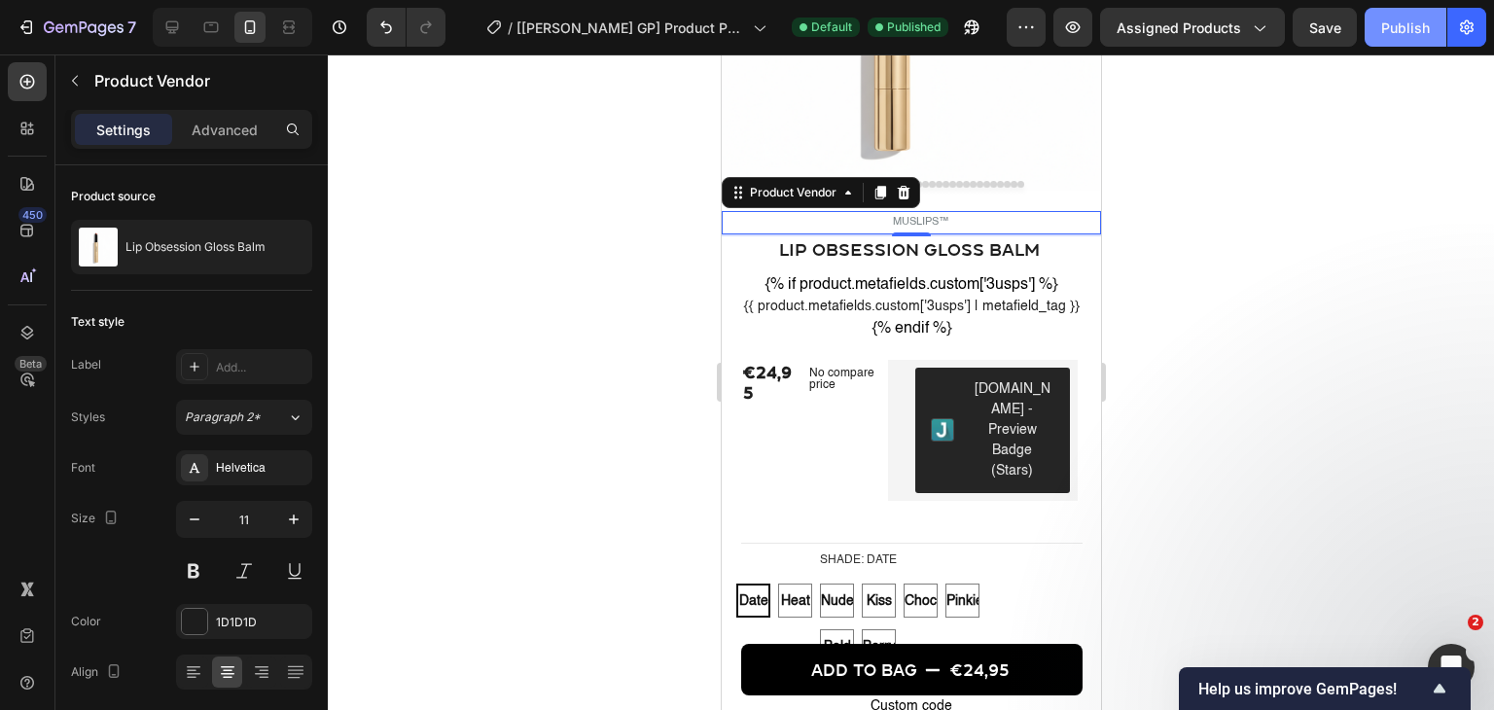
click at [1383, 28] on div "Publish" at bounding box center [1405, 28] width 49 height 20
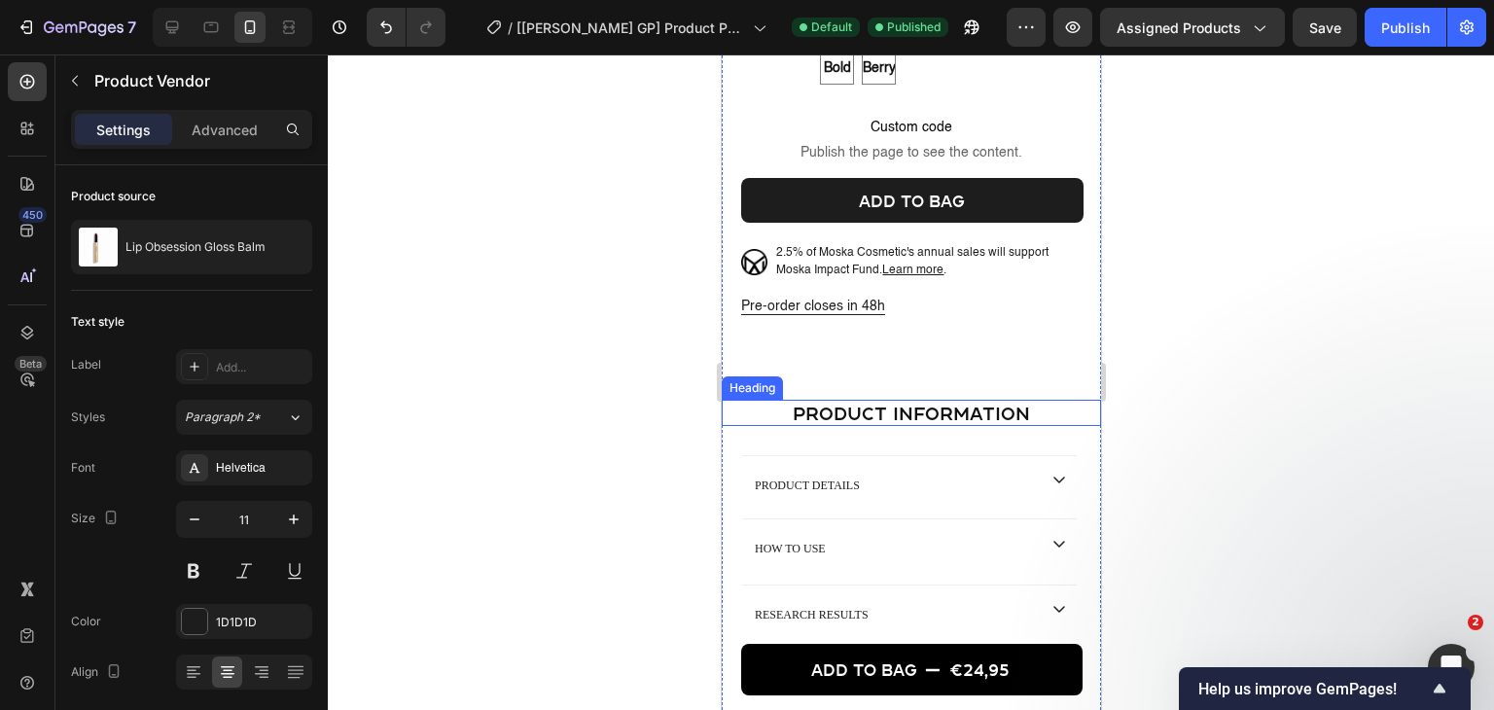
scroll to position [972, 0]
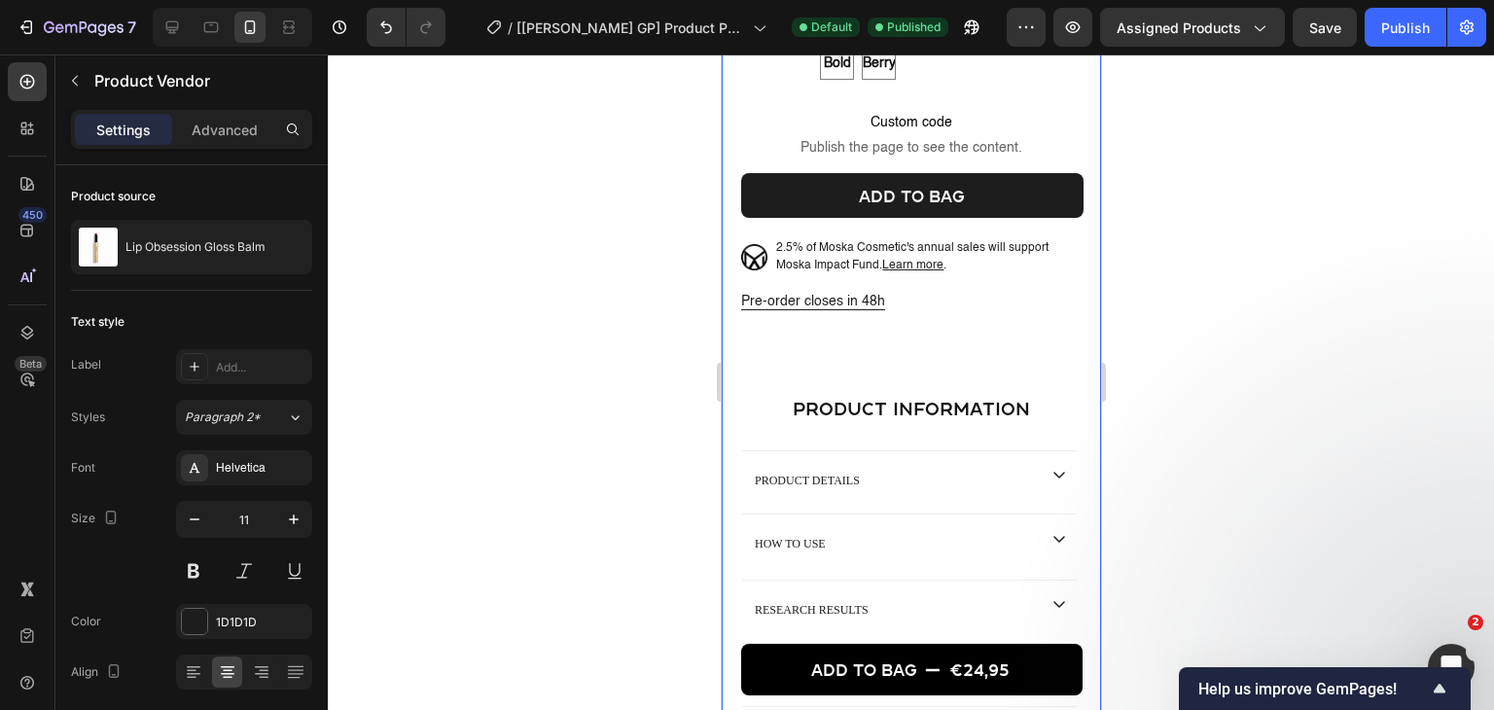
click at [810, 302] on p "Pre-order closes in 48h" at bounding box center [910, 302] width 340 height 20
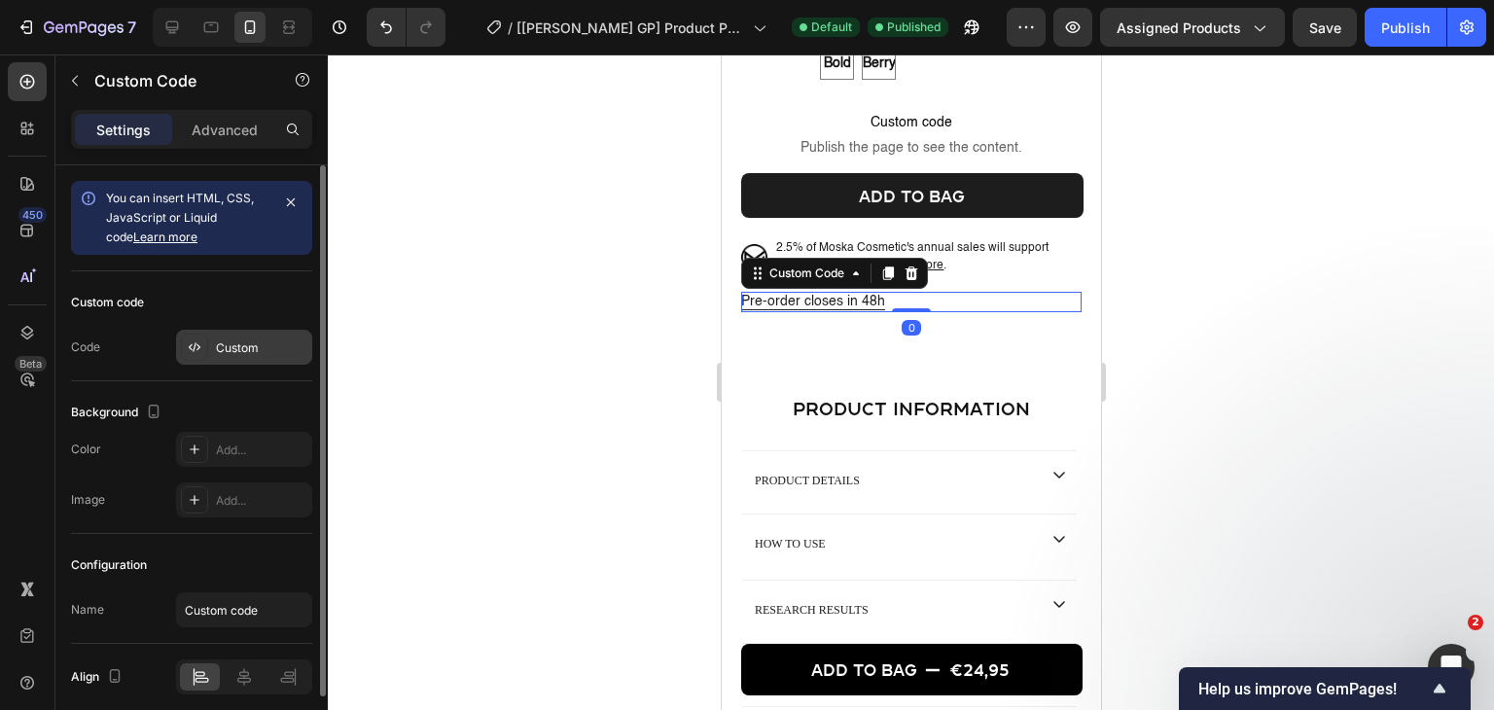
click at [270, 343] on div "Custom" at bounding box center [261, 348] width 91 height 18
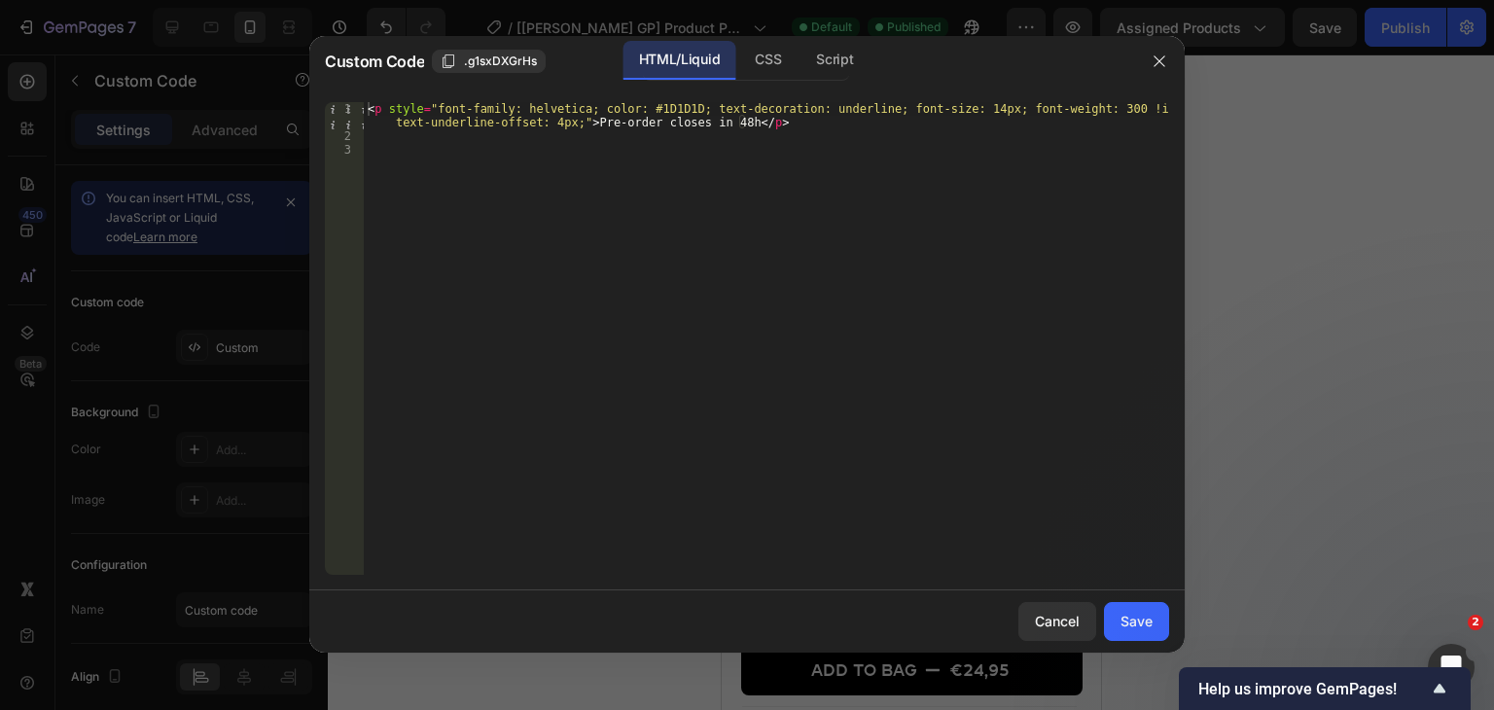
click at [1064, 109] on div "< p style = "font-family: helvetica; color: #1D1D1D; text-decoration: underline…" at bounding box center [766, 358] width 805 height 513
type textarea "<p style="font-family: helvetica; color: #1D1D1D; text-decoration: underline; f…"
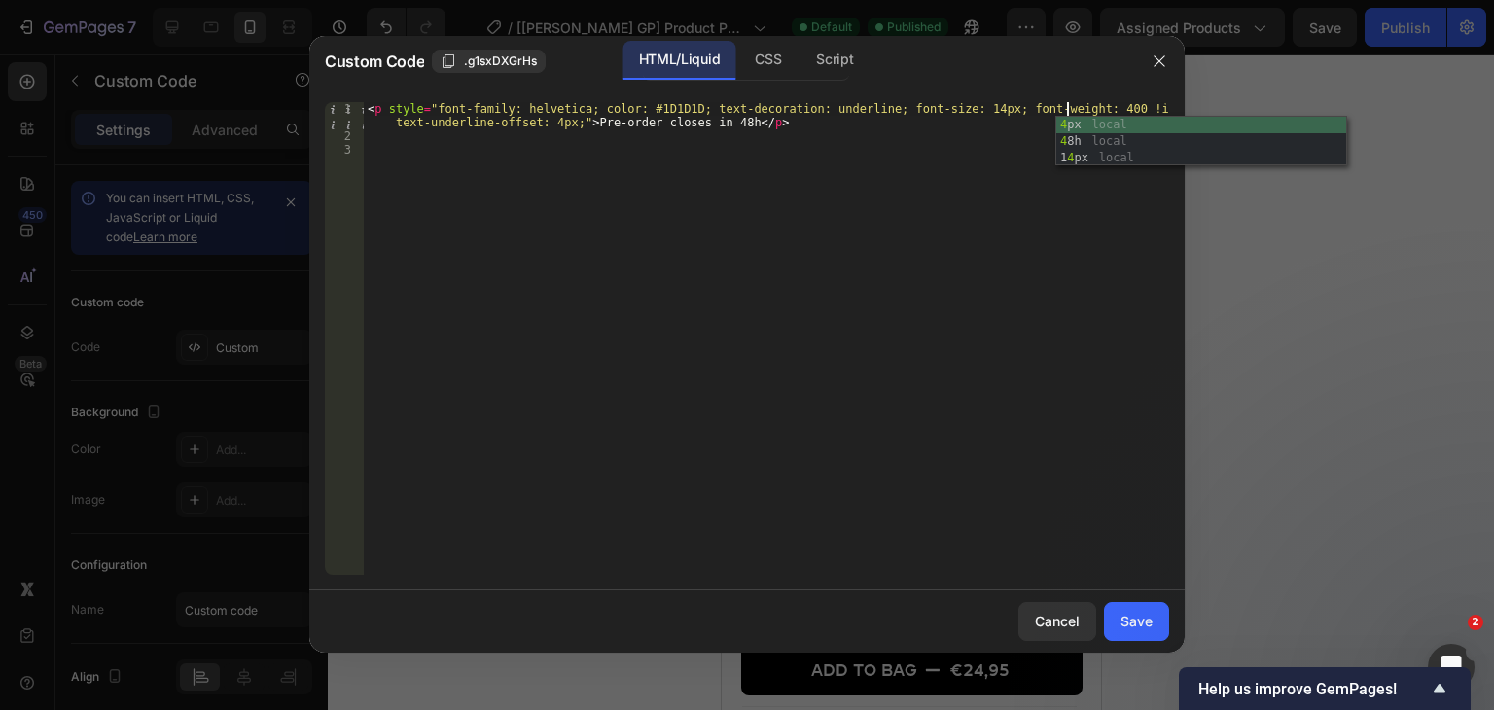
scroll to position [0, 57]
drag, startPoint x: 1023, startPoint y: 456, endPoint x: 1092, endPoint y: 531, distance: 101.8
click at [1023, 466] on div "< p style = "font-family: helvetica; color: #1D1D1D; text-decoration: underline…" at bounding box center [766, 358] width 805 height 513
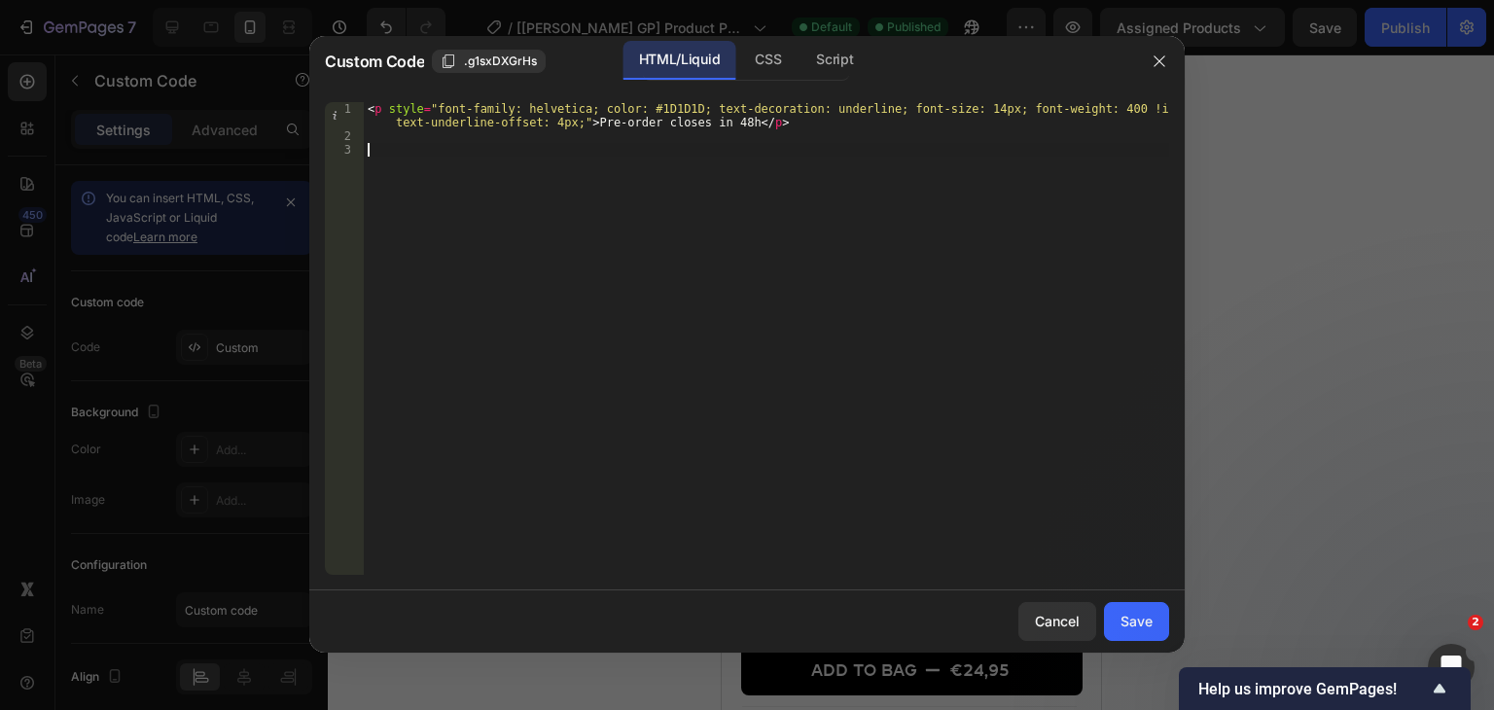
scroll to position [0, 0]
click at [1137, 625] on div "Save" at bounding box center [1136, 621] width 32 height 20
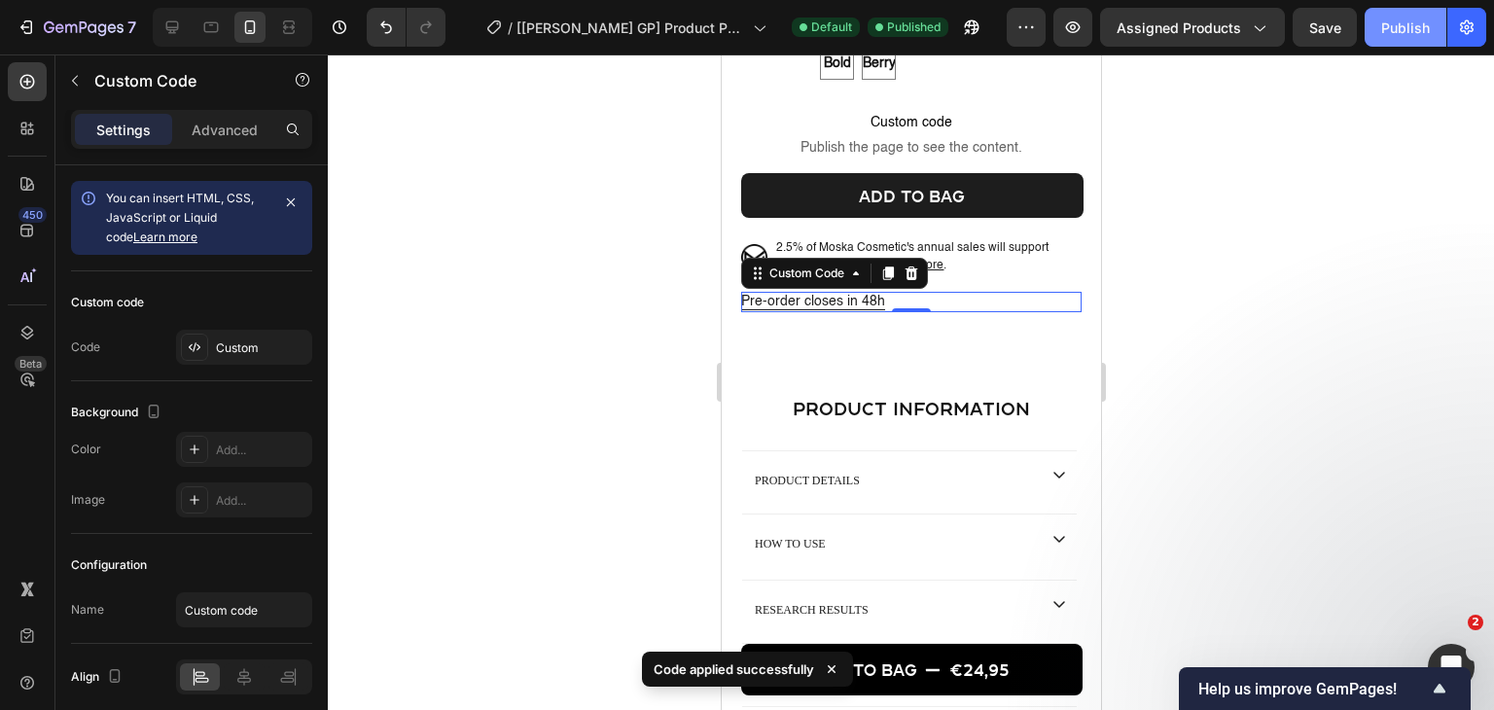
click at [1384, 31] on div "Publish" at bounding box center [1405, 28] width 49 height 20
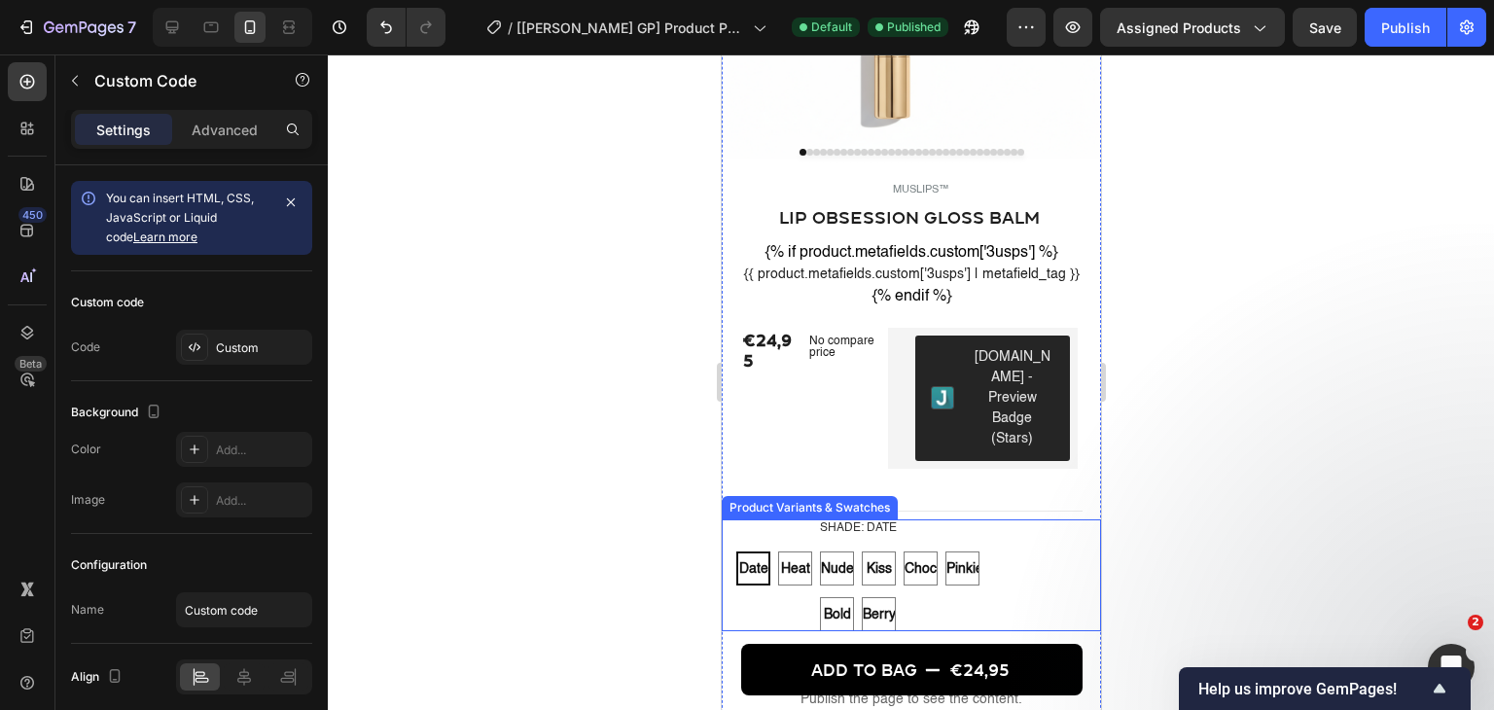
scroll to position [681, 0]
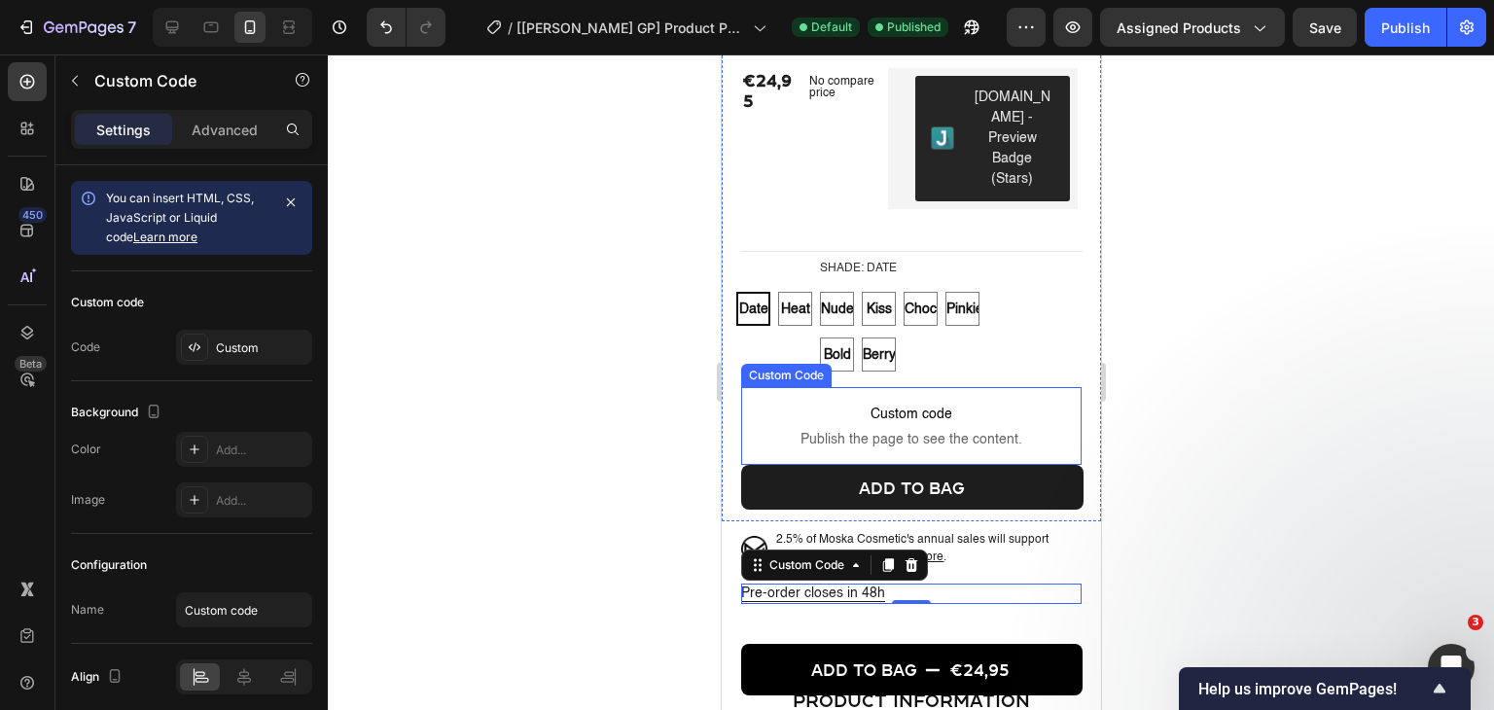
click at [913, 399] on p "Custom code Publish the page to see the content." at bounding box center [910, 426] width 340 height 78
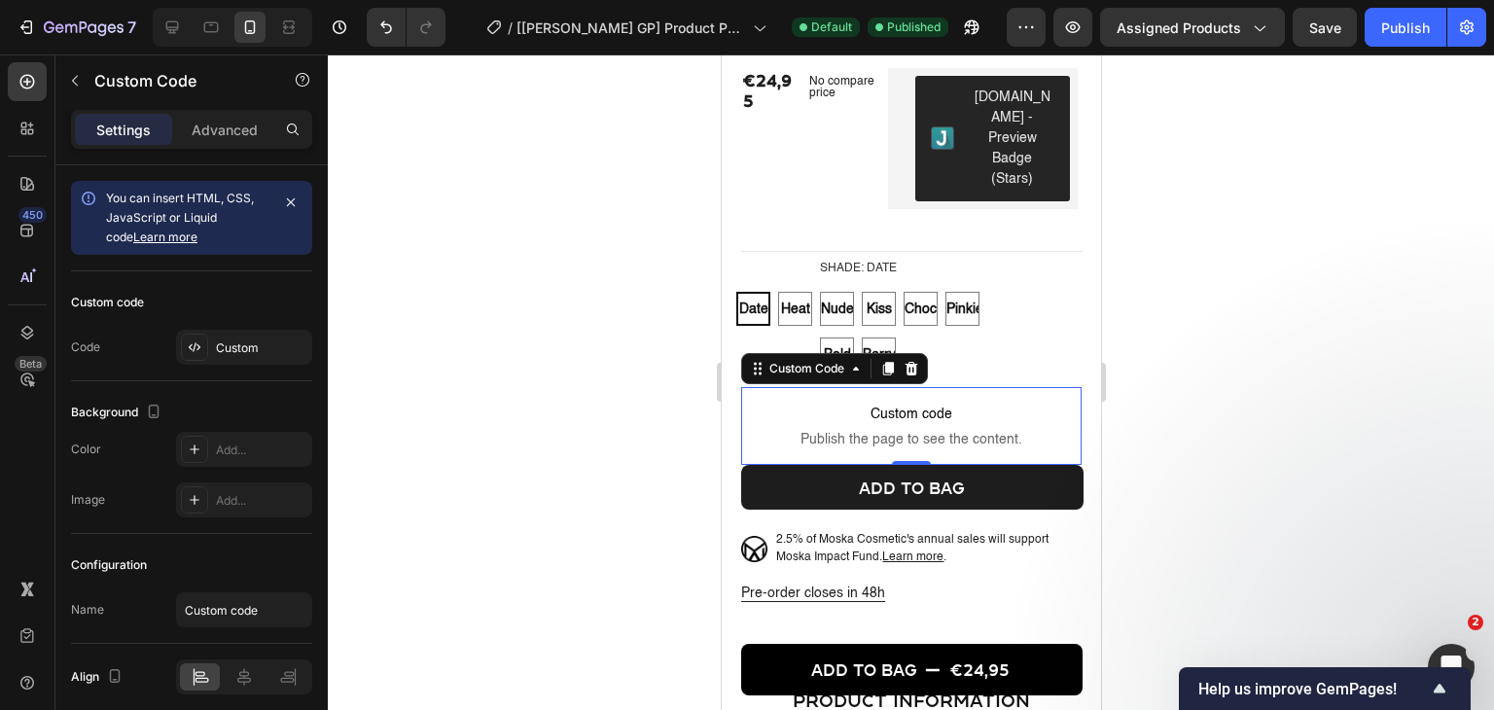
click at [235, 351] on div "Custom" at bounding box center [261, 348] width 91 height 18
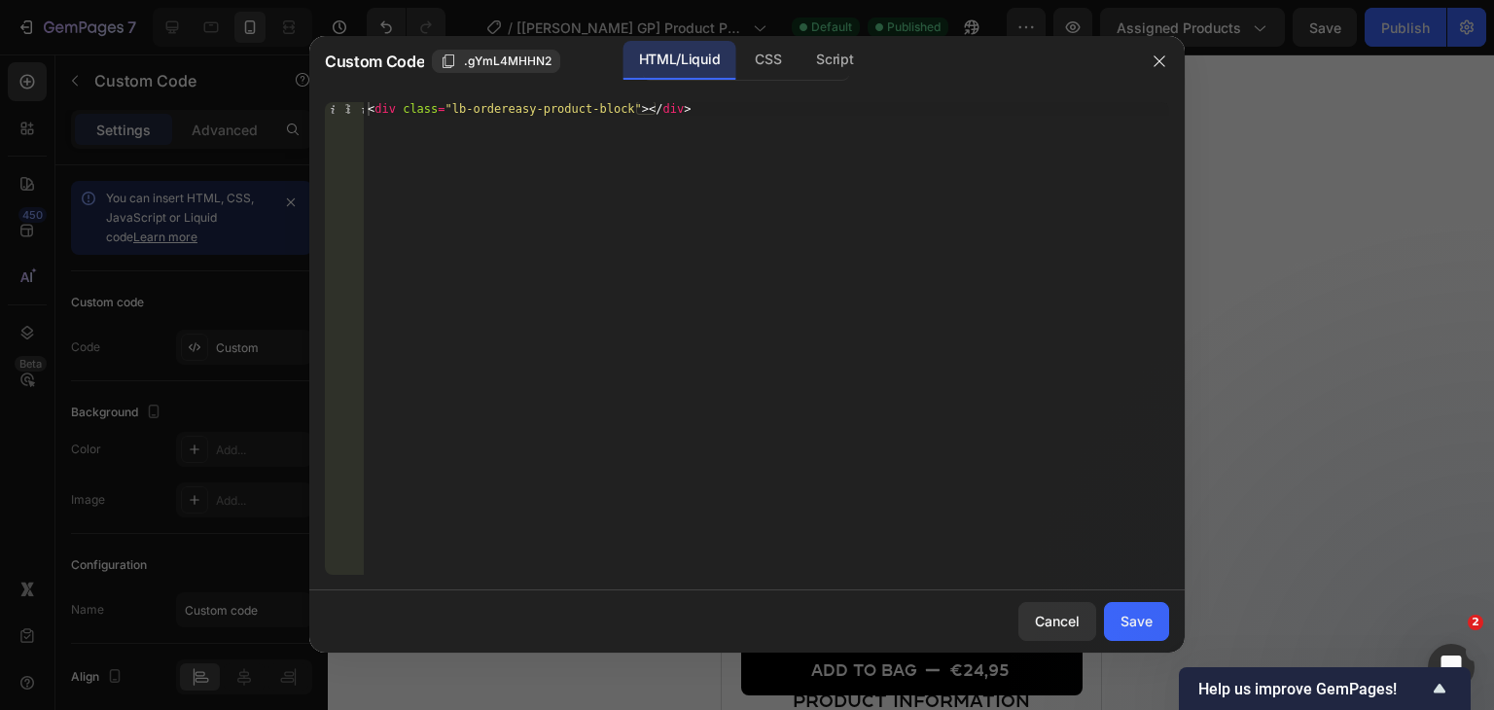
click at [969, 105] on div "< div class = "lb-ordereasy-product-block" > </ div >" at bounding box center [766, 352] width 805 height 500
type textarea "<div class="lb-ordereasy-product-block"></div>"
click at [969, 105] on div "< div class = "lb-ordereasy-product-block" > </ div >" at bounding box center [766, 352] width 805 height 500
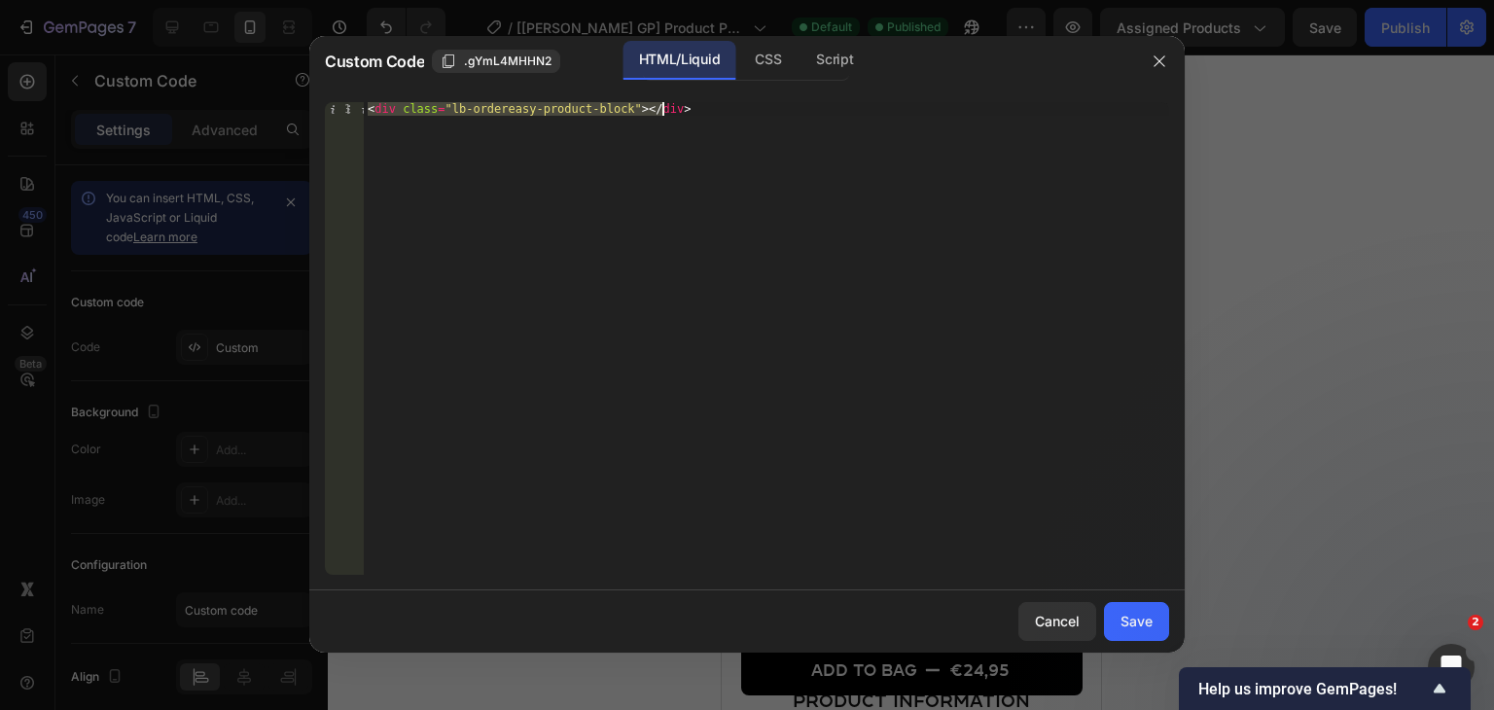
click at [969, 105] on div "< div class = "lb-ordereasy-product-block" > </ div >" at bounding box center [766, 352] width 805 height 500
click at [965, 112] on div "< div class = "lb-ordereasy-product-block" > </ div >" at bounding box center [766, 338] width 805 height 473
click at [781, 177] on div "< div class = "lb-ordereasy-product-block" > </ div >" at bounding box center [766, 352] width 805 height 500
click at [128, 383] on div at bounding box center [747, 355] width 1494 height 710
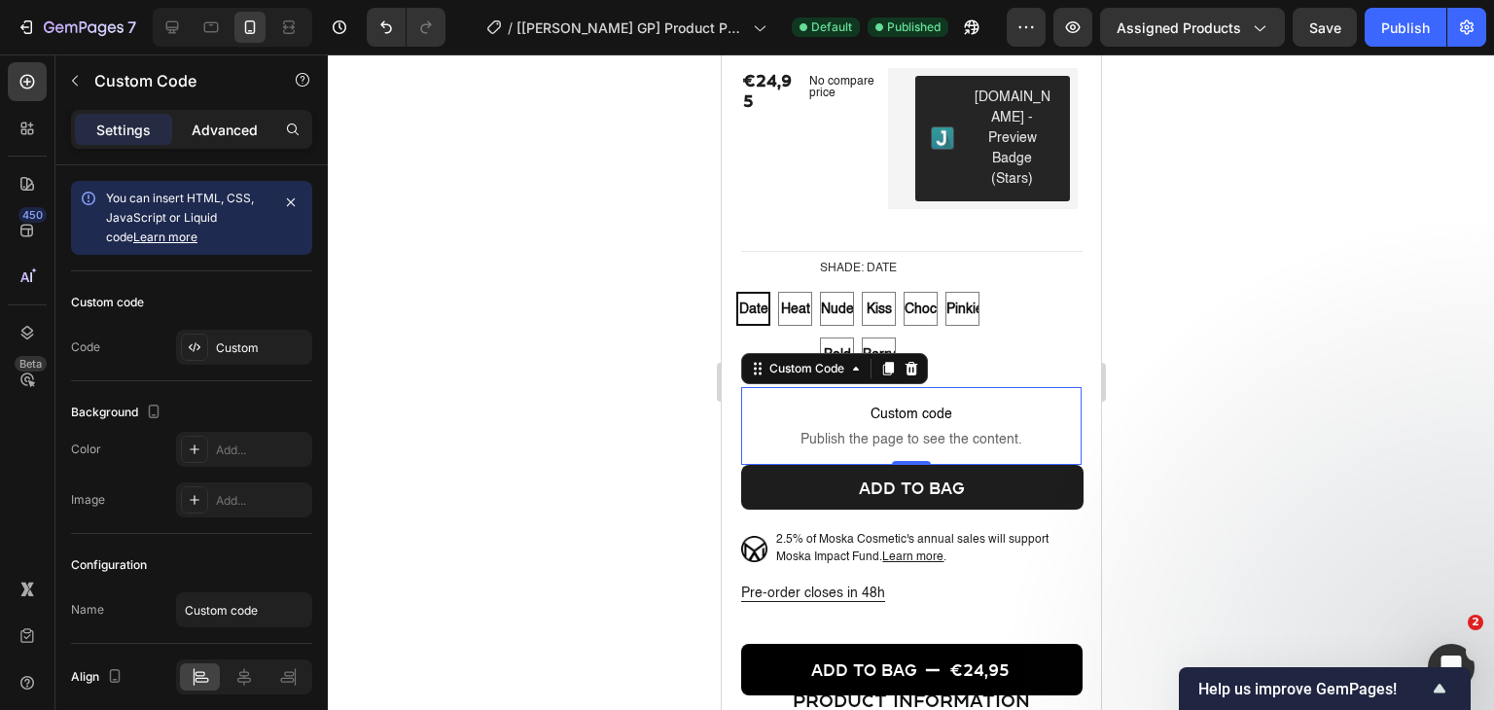
click at [241, 142] on div "Advanced" at bounding box center [224, 129] width 97 height 31
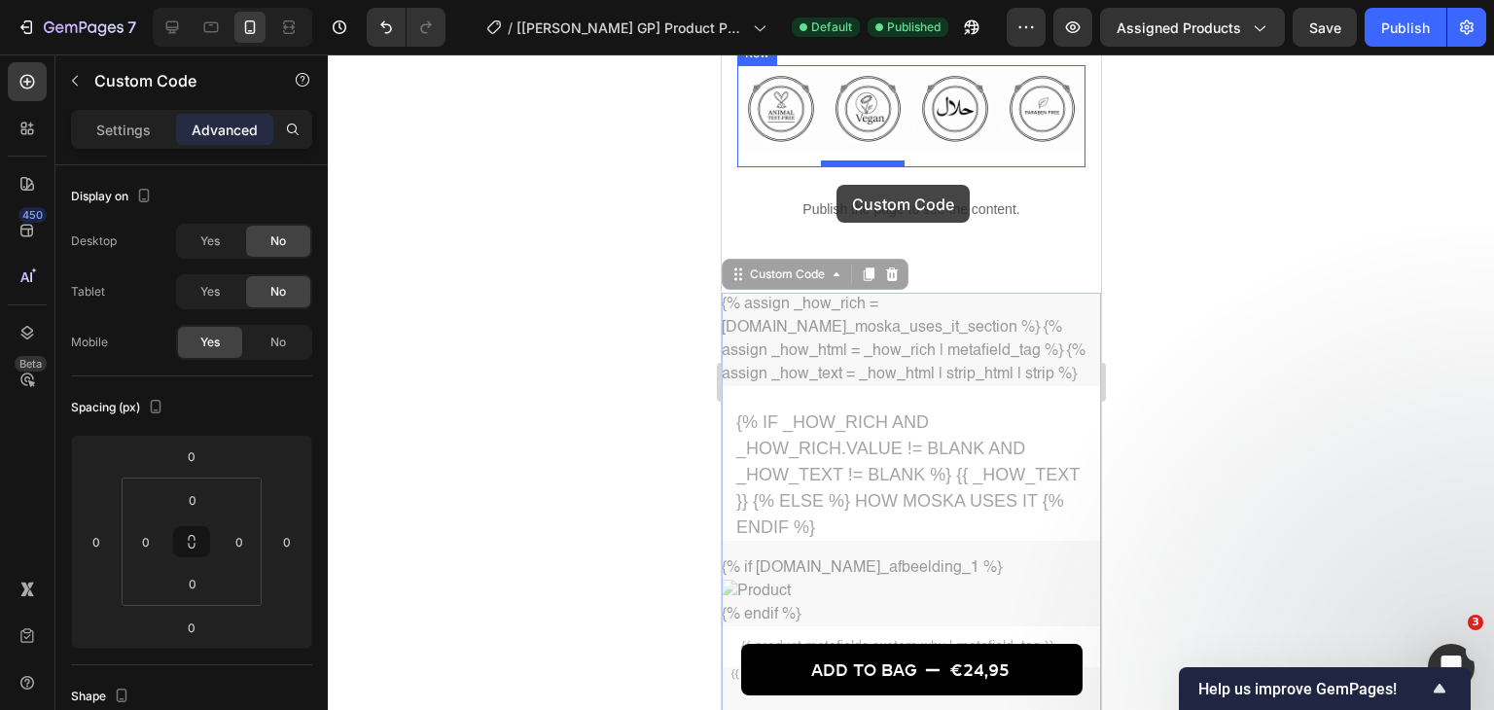
scroll to position [2170, 0]
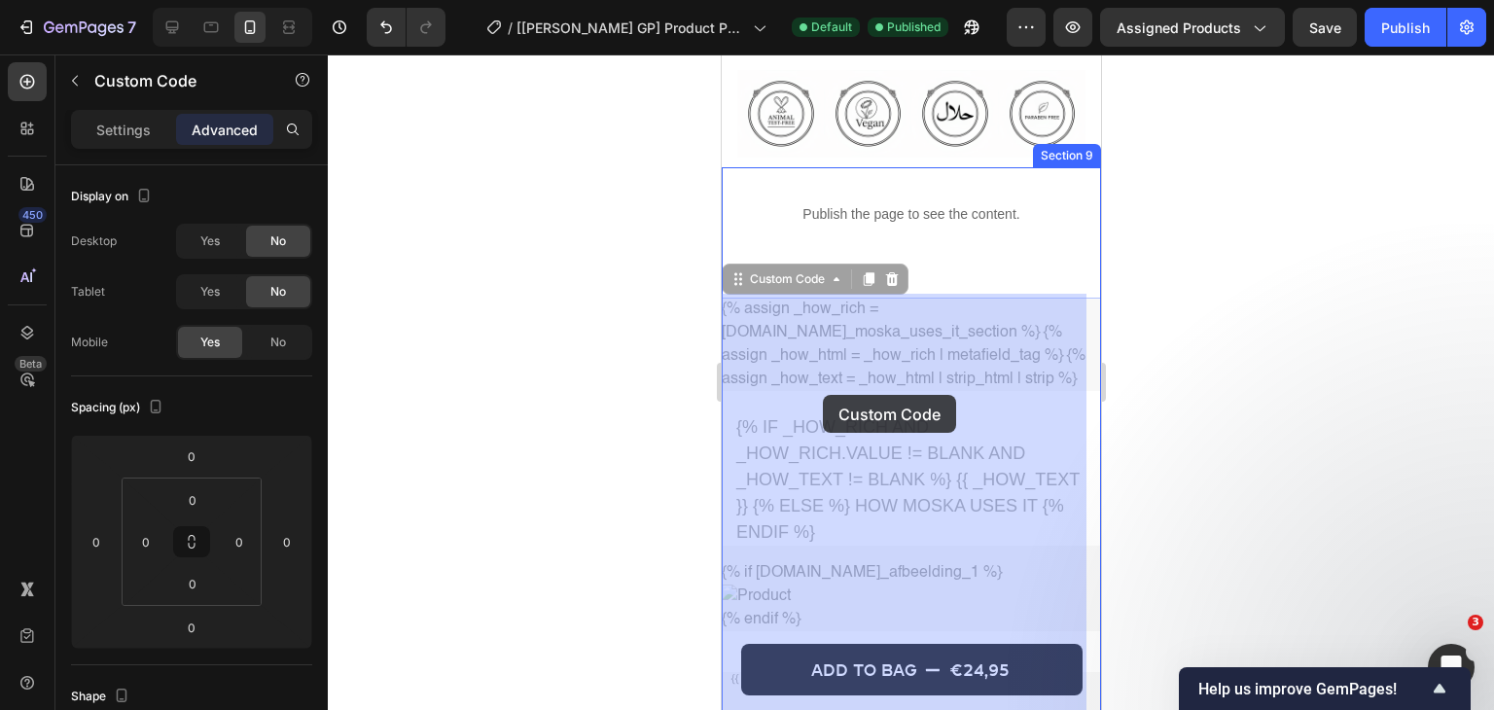
drag, startPoint x: 858, startPoint y: 297, endPoint x: 822, endPoint y: 395, distance: 104.6
drag, startPoint x: 814, startPoint y: 373, endPoint x: 770, endPoint y: 297, distance: 88.4
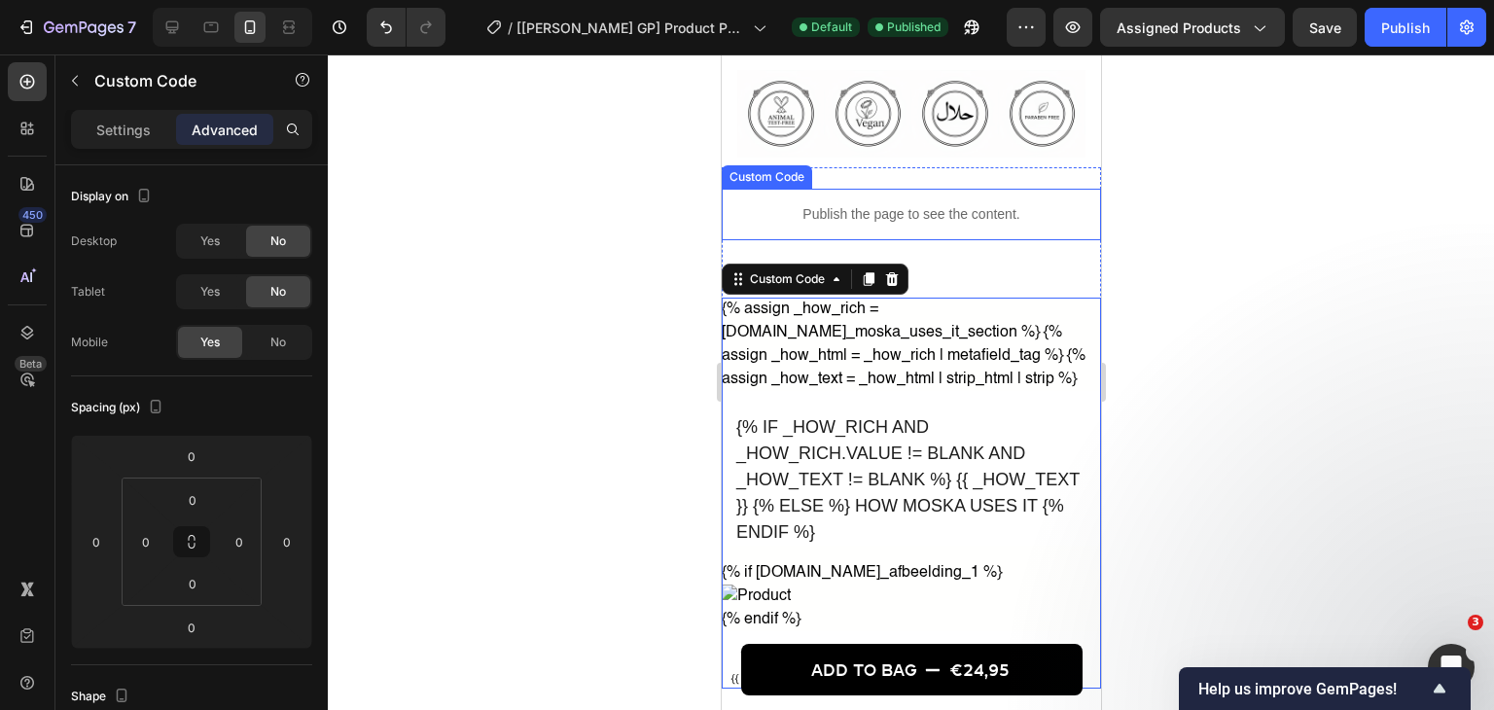
click at [843, 218] on p "Publish the page to see the content." at bounding box center [910, 214] width 379 height 20
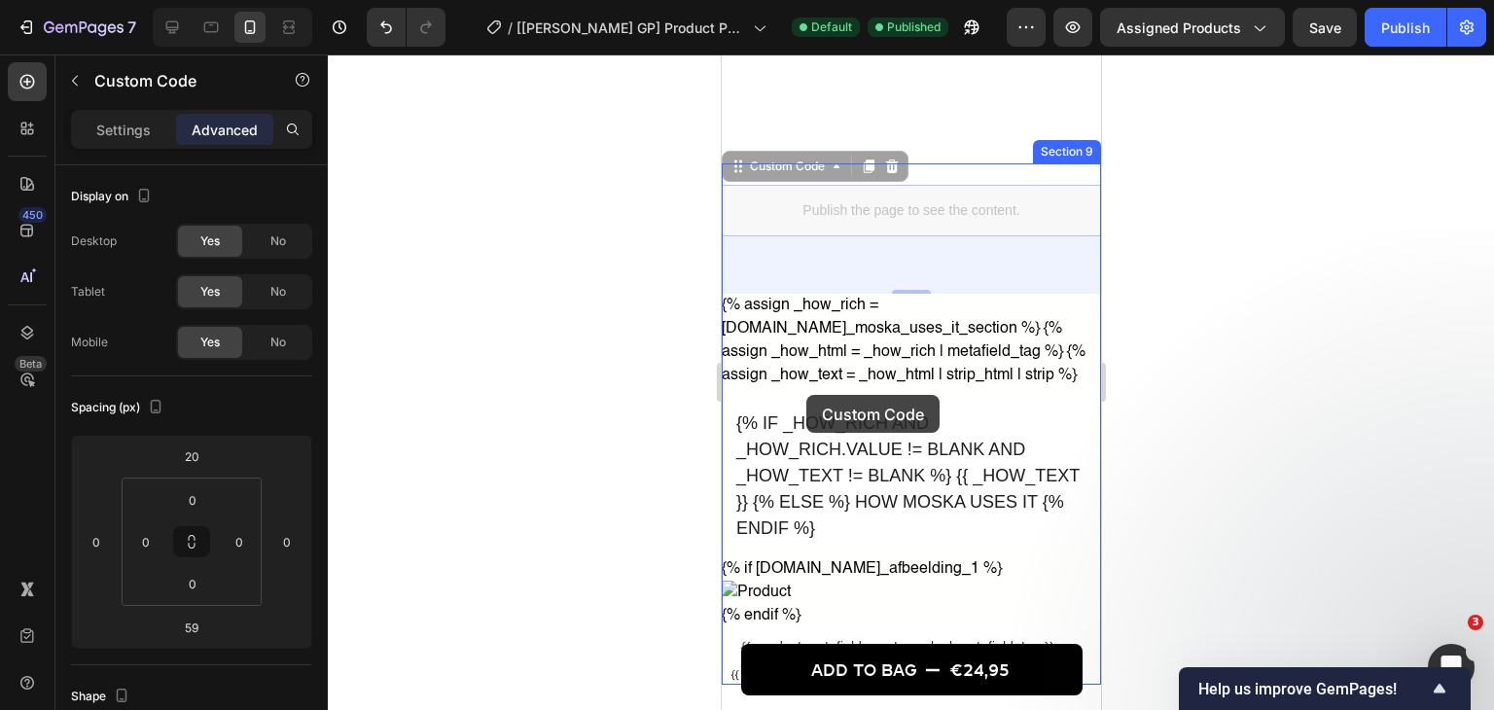
scroll to position [2462, 0]
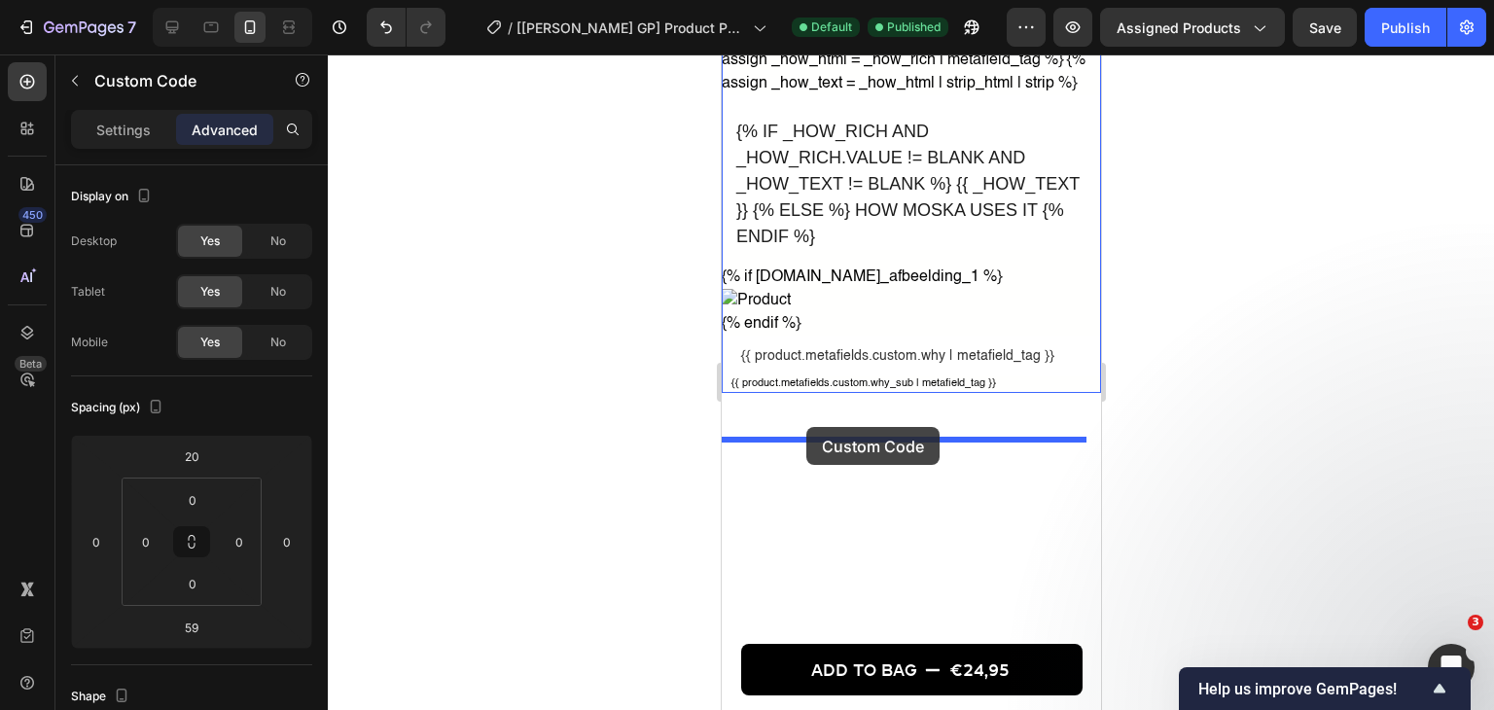
drag, startPoint x: 771, startPoint y: 166, endPoint x: 805, endPoint y: 427, distance: 262.8
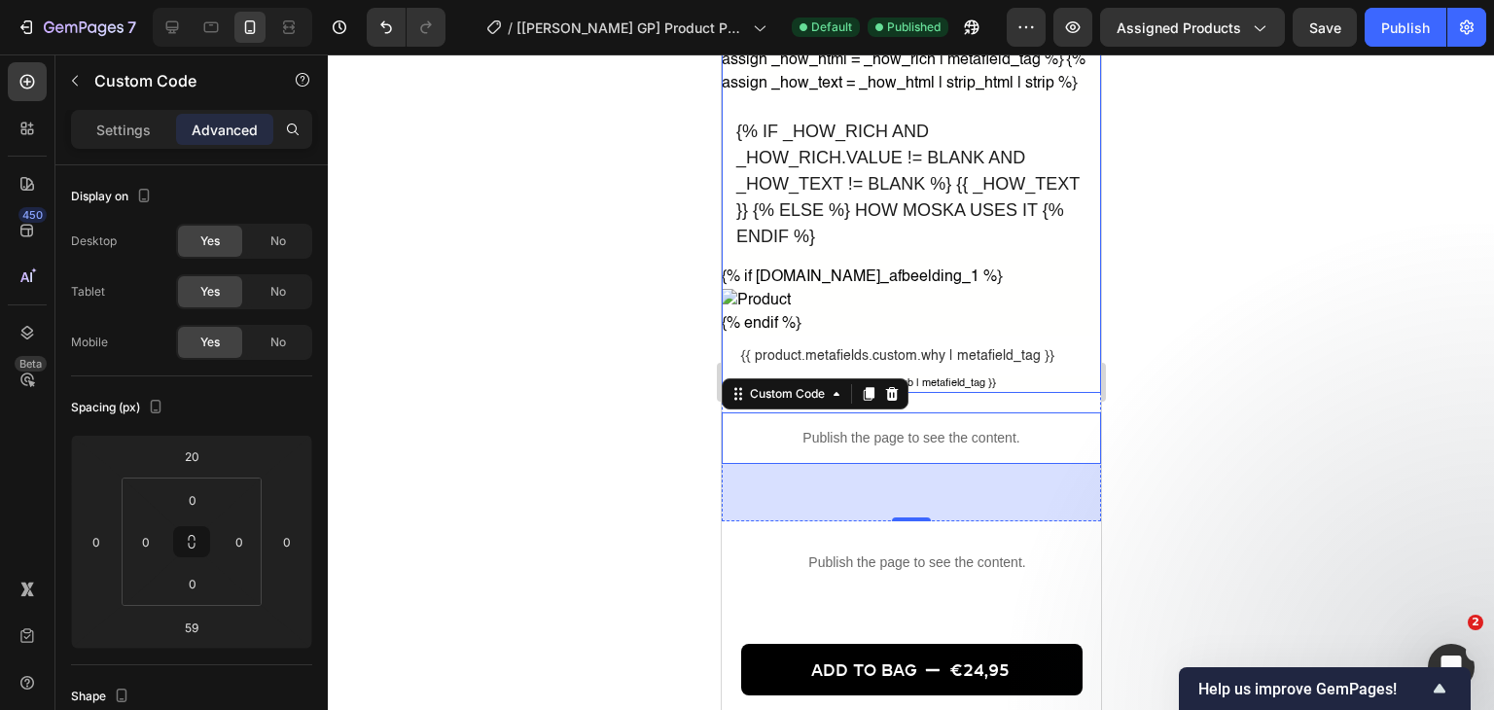
scroll to position [2236, 0]
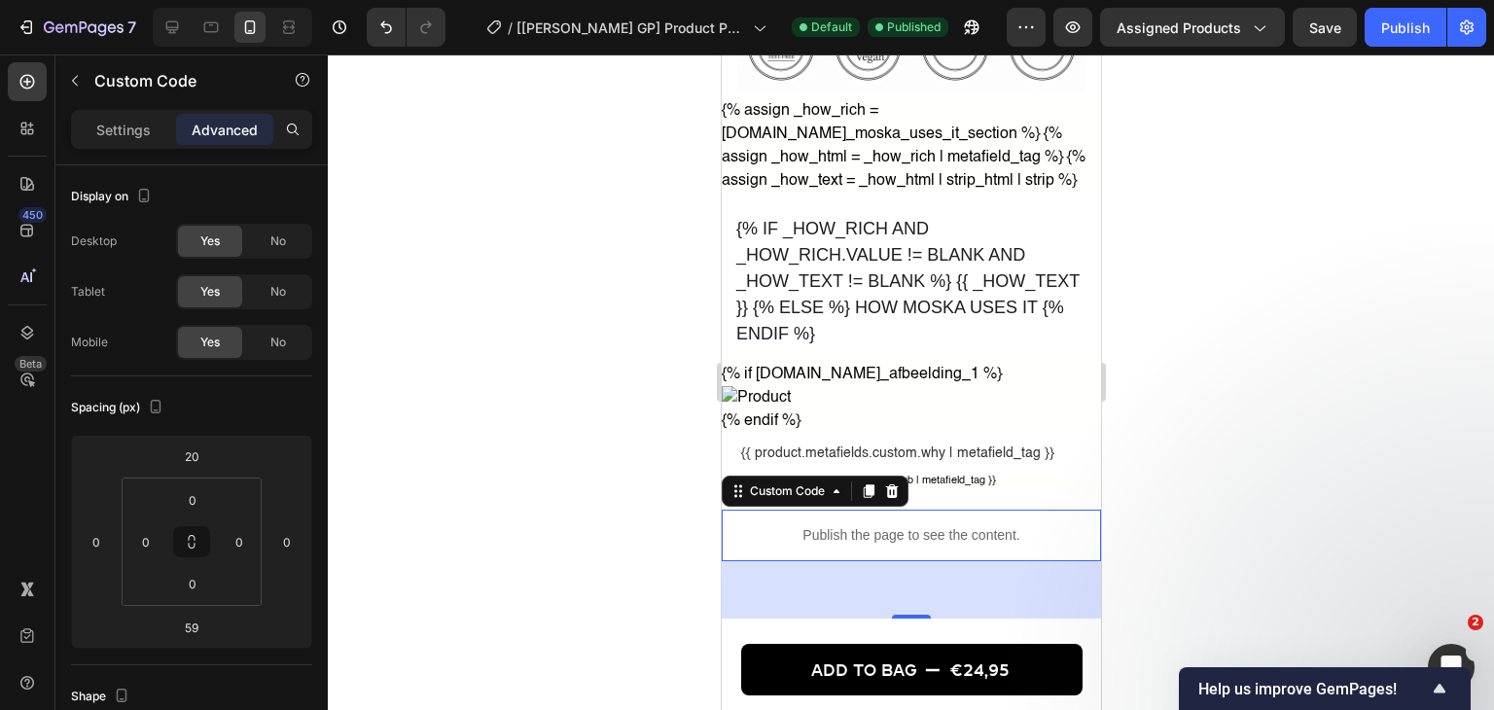
click at [1157, 260] on div at bounding box center [911, 381] width 1166 height 655
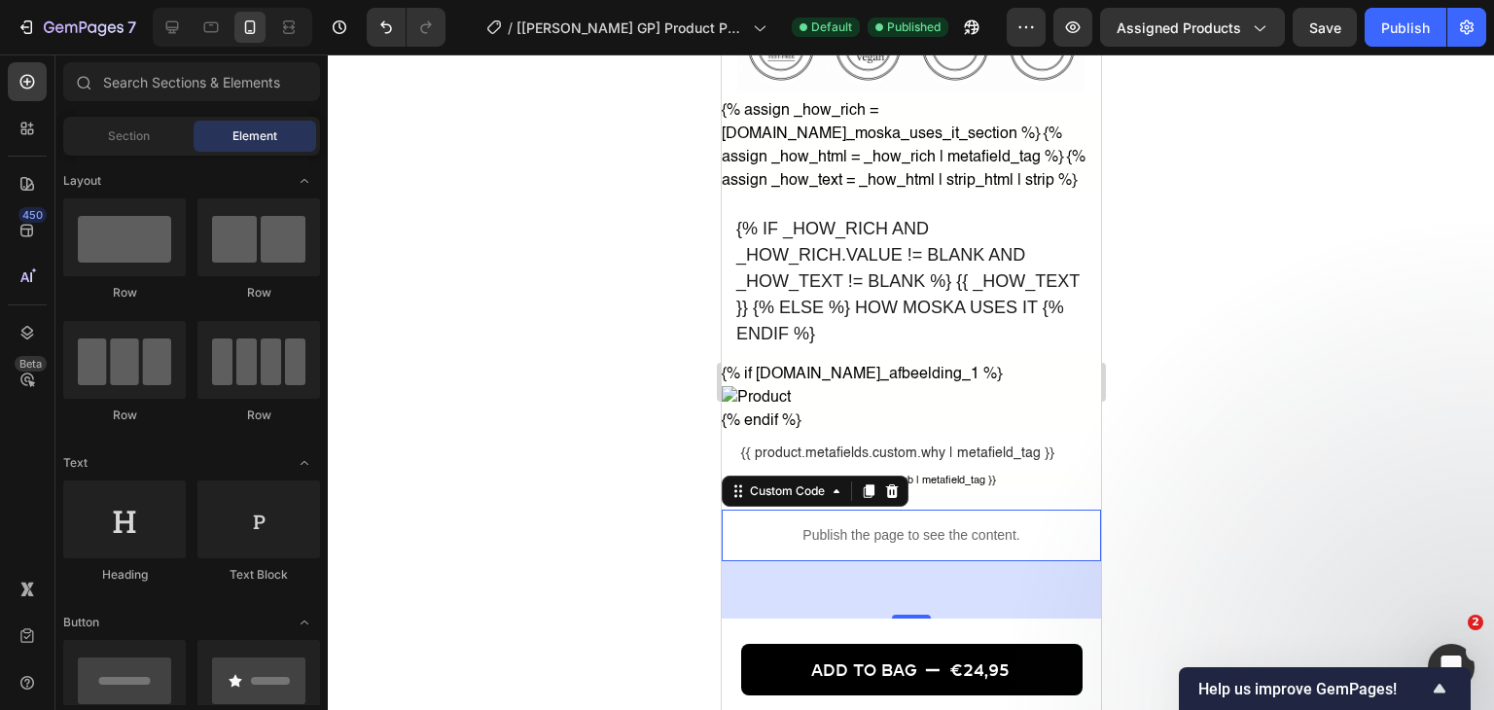
click at [1157, 260] on div at bounding box center [911, 381] width 1166 height 655
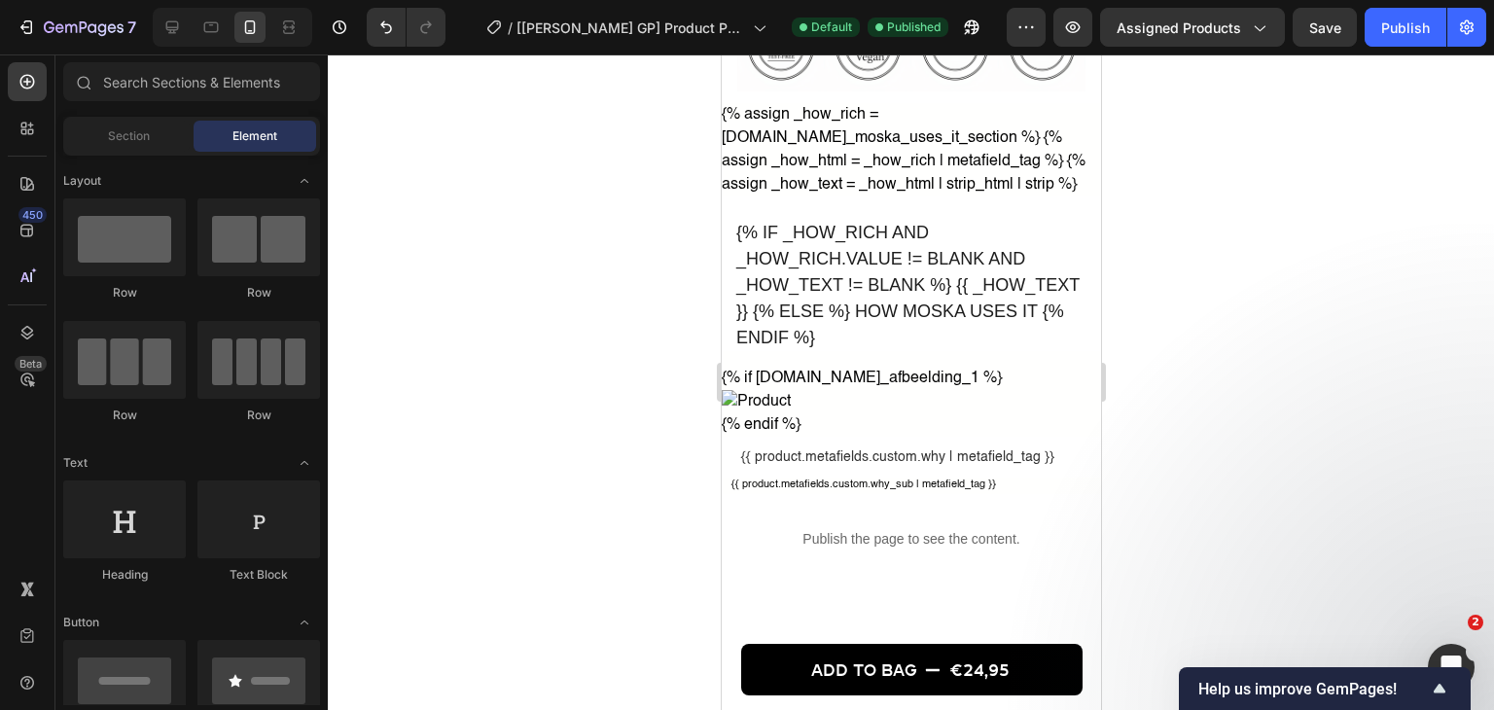
click at [1157, 257] on div at bounding box center [911, 381] width 1166 height 655
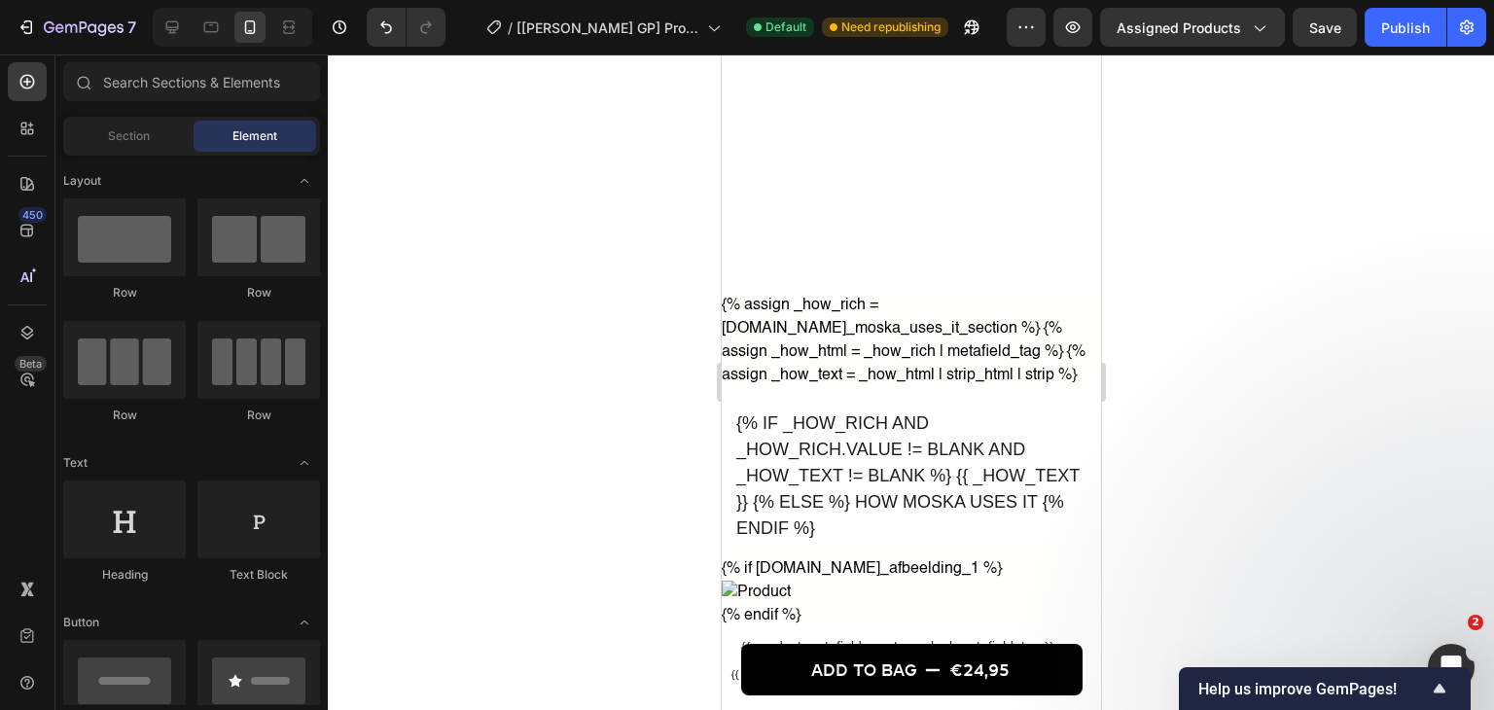
scroll to position [2431, 0]
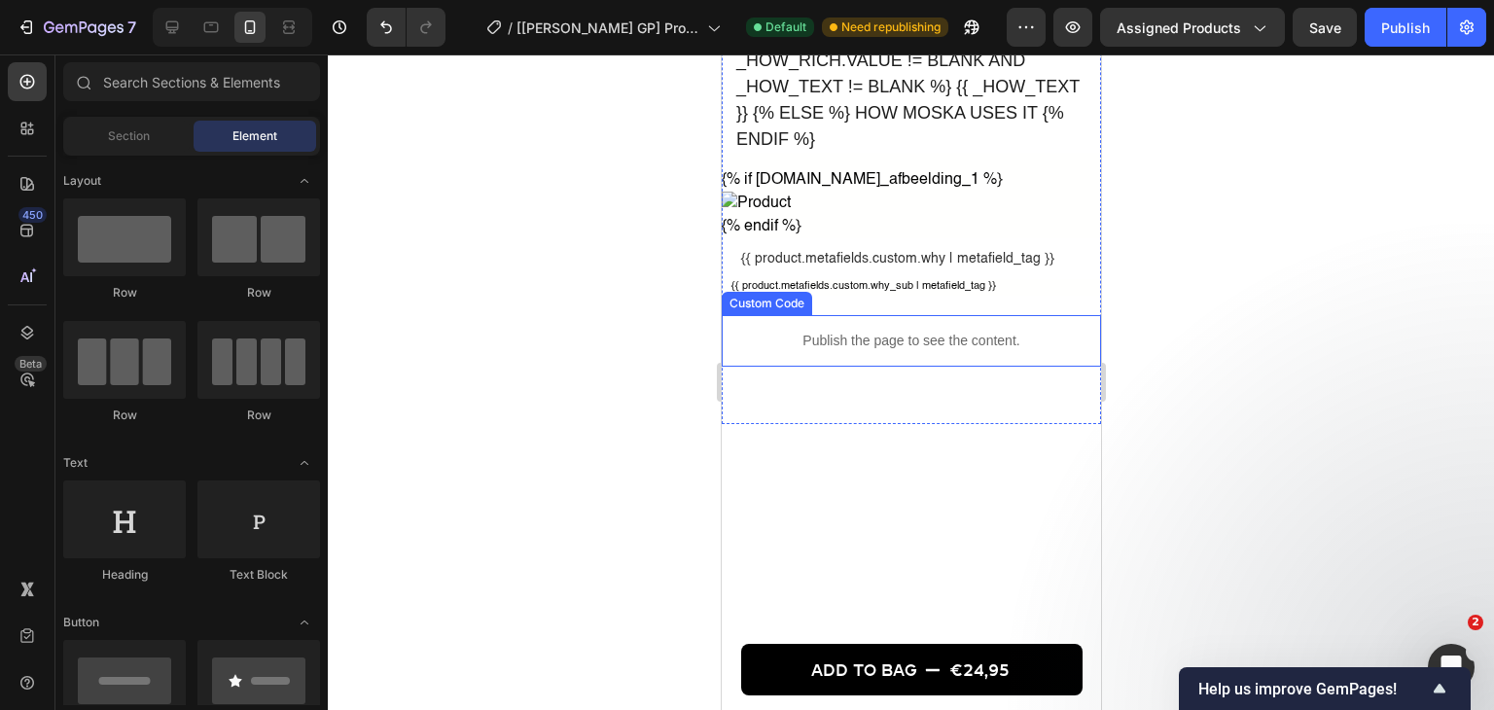
click at [777, 351] on p "Publish the page to see the content." at bounding box center [910, 341] width 379 height 20
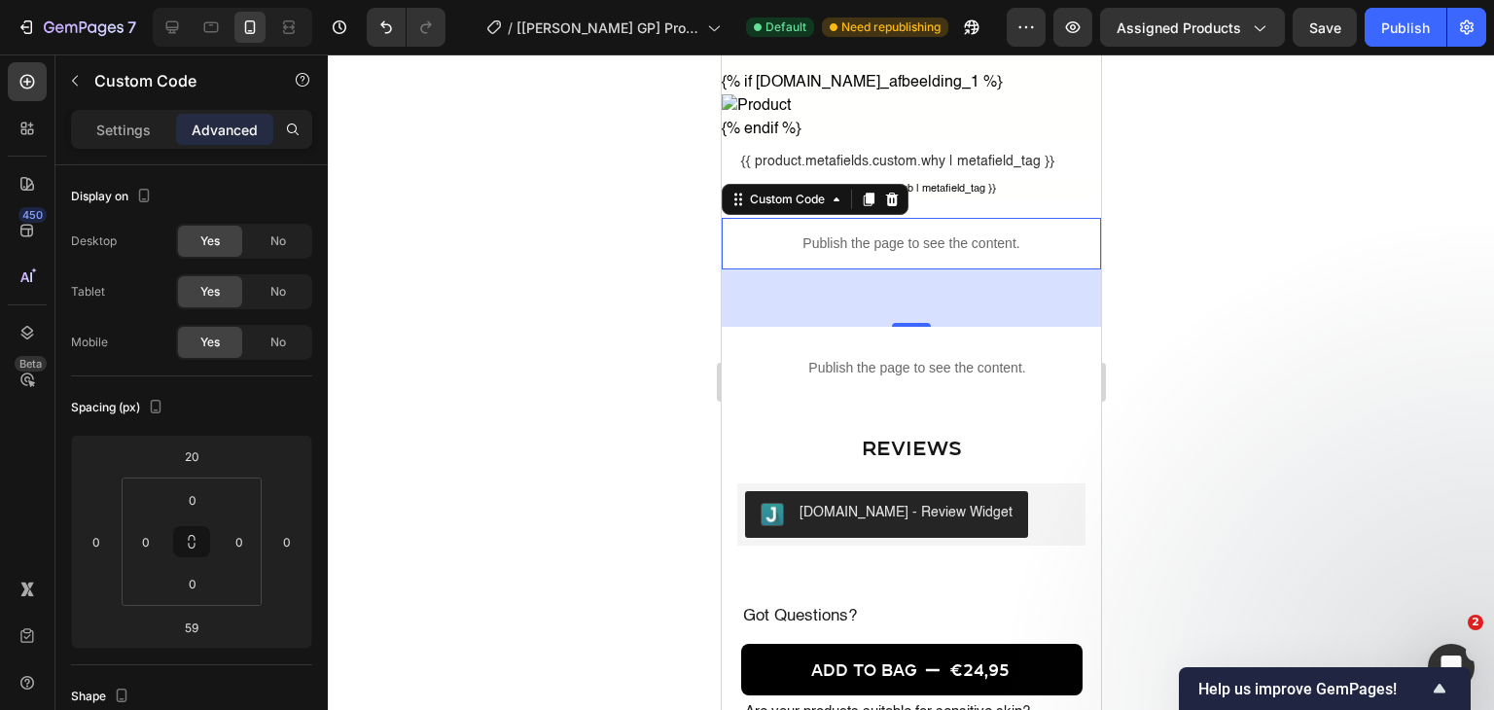
scroll to position [2334, 0]
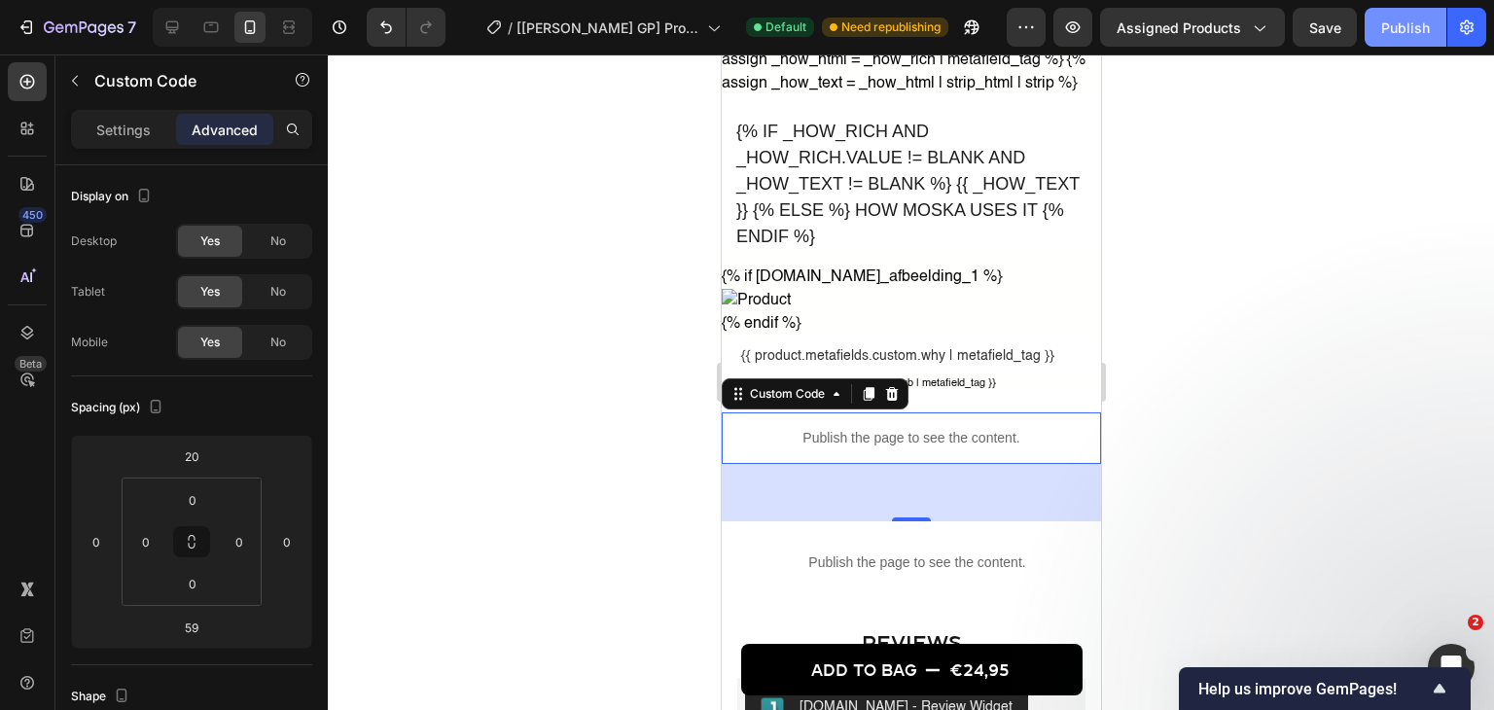
click at [1379, 19] on button "Publish" at bounding box center [1405, 27] width 82 height 39
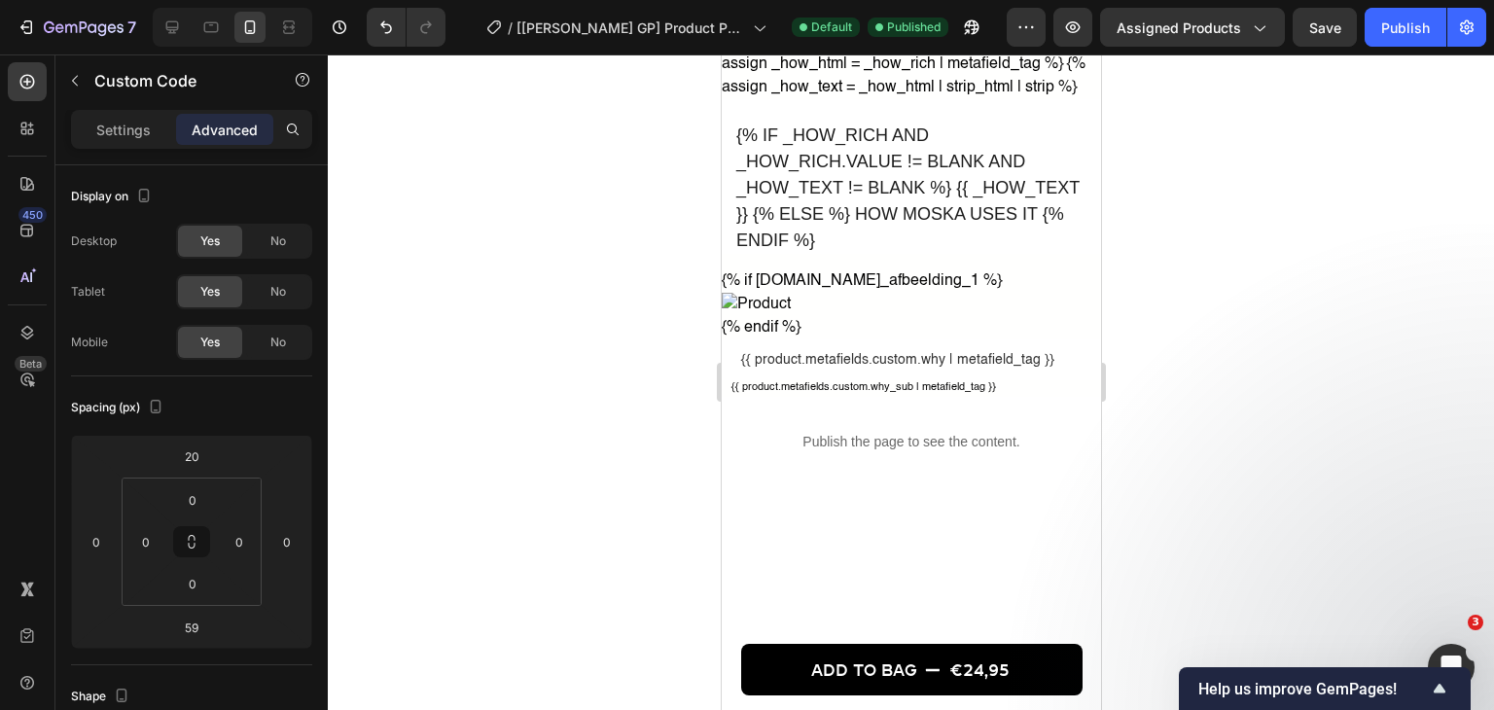
scroll to position [1264, 0]
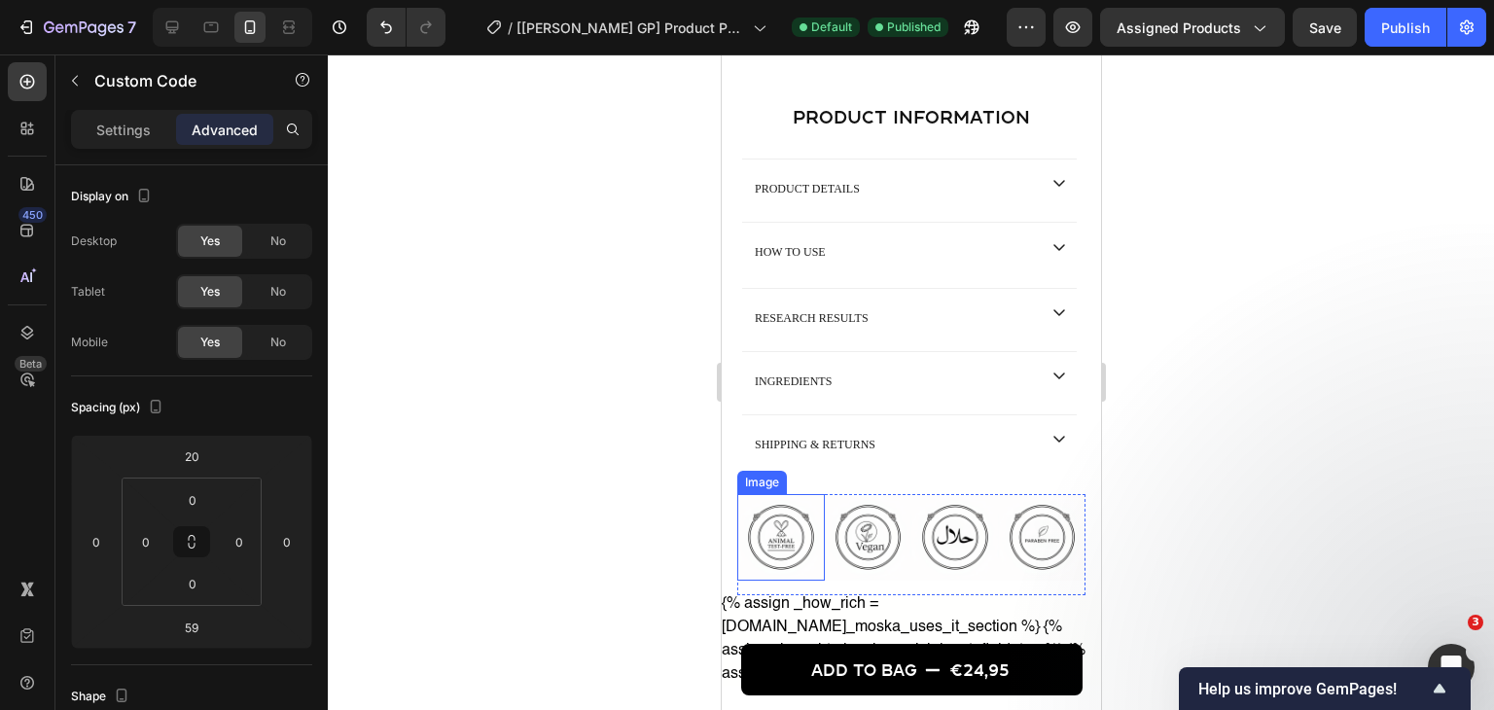
click at [793, 526] on img at bounding box center [780, 538] width 88 height 88
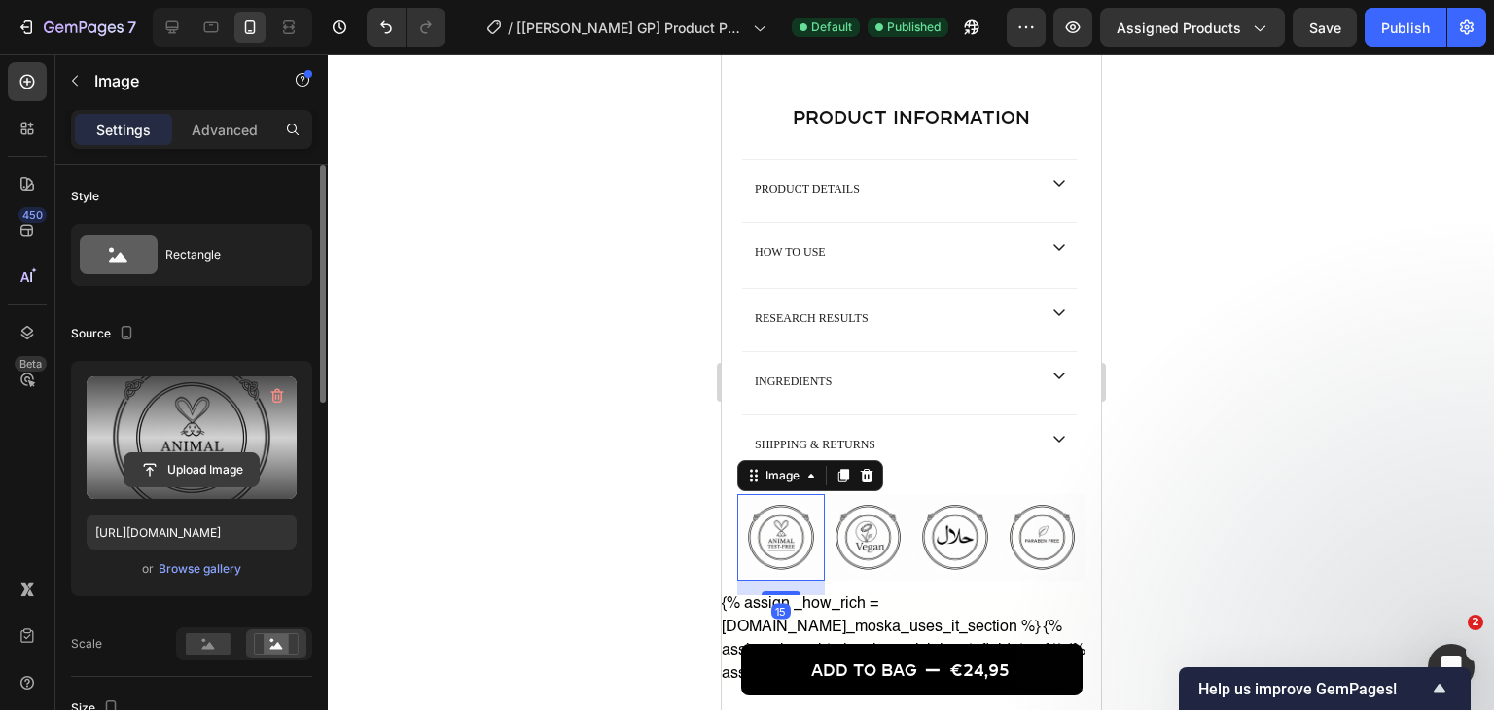
click at [195, 473] on input "file" at bounding box center [191, 469] width 134 height 33
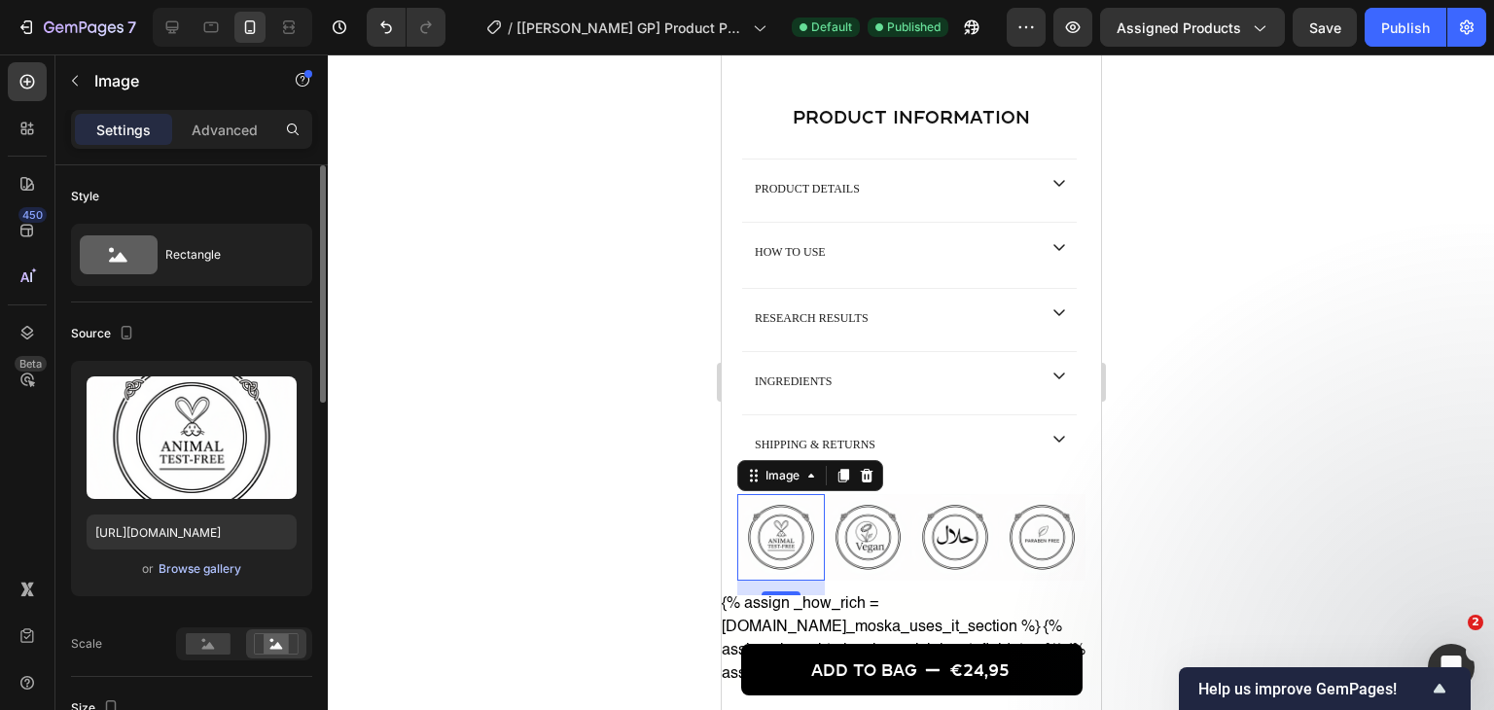
click at [207, 564] on div "Browse gallery" at bounding box center [199, 569] width 83 height 18
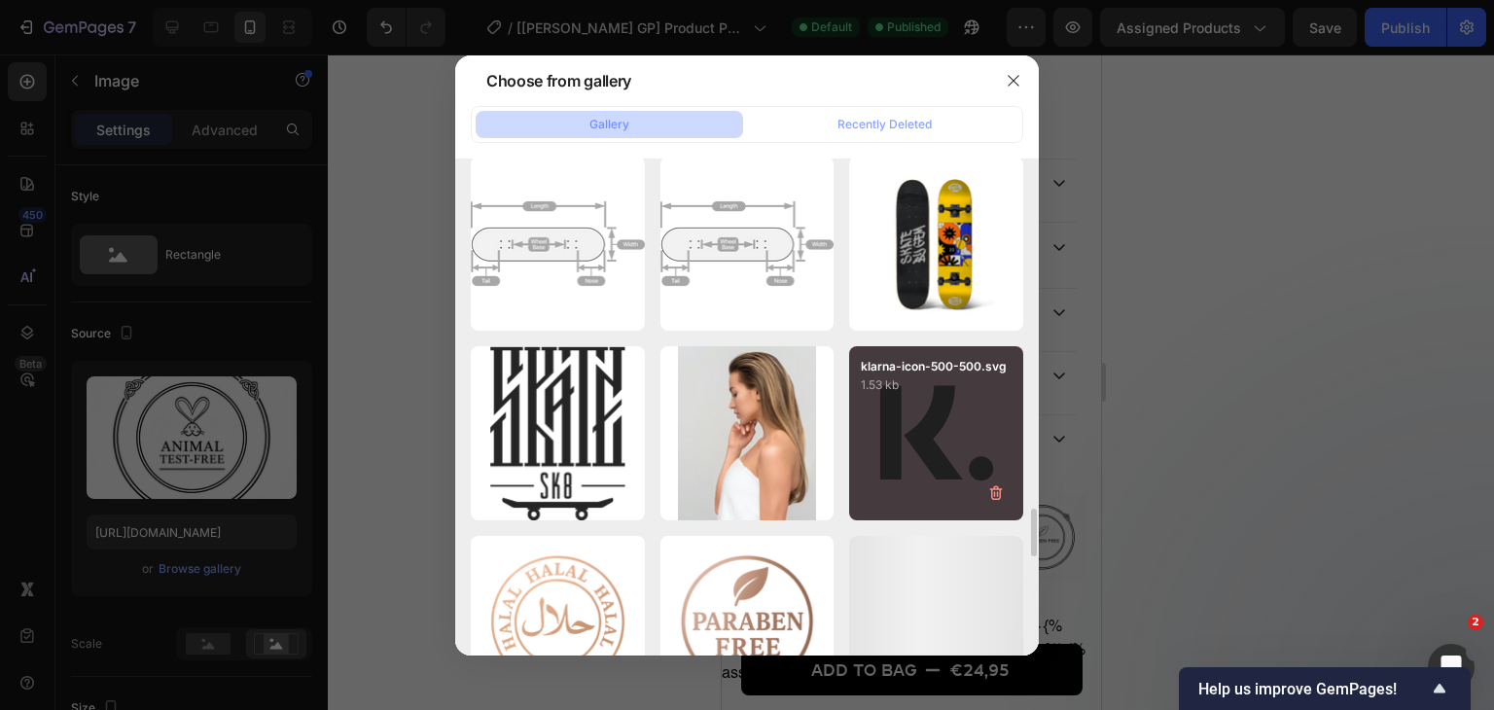
scroll to position [4002, 0]
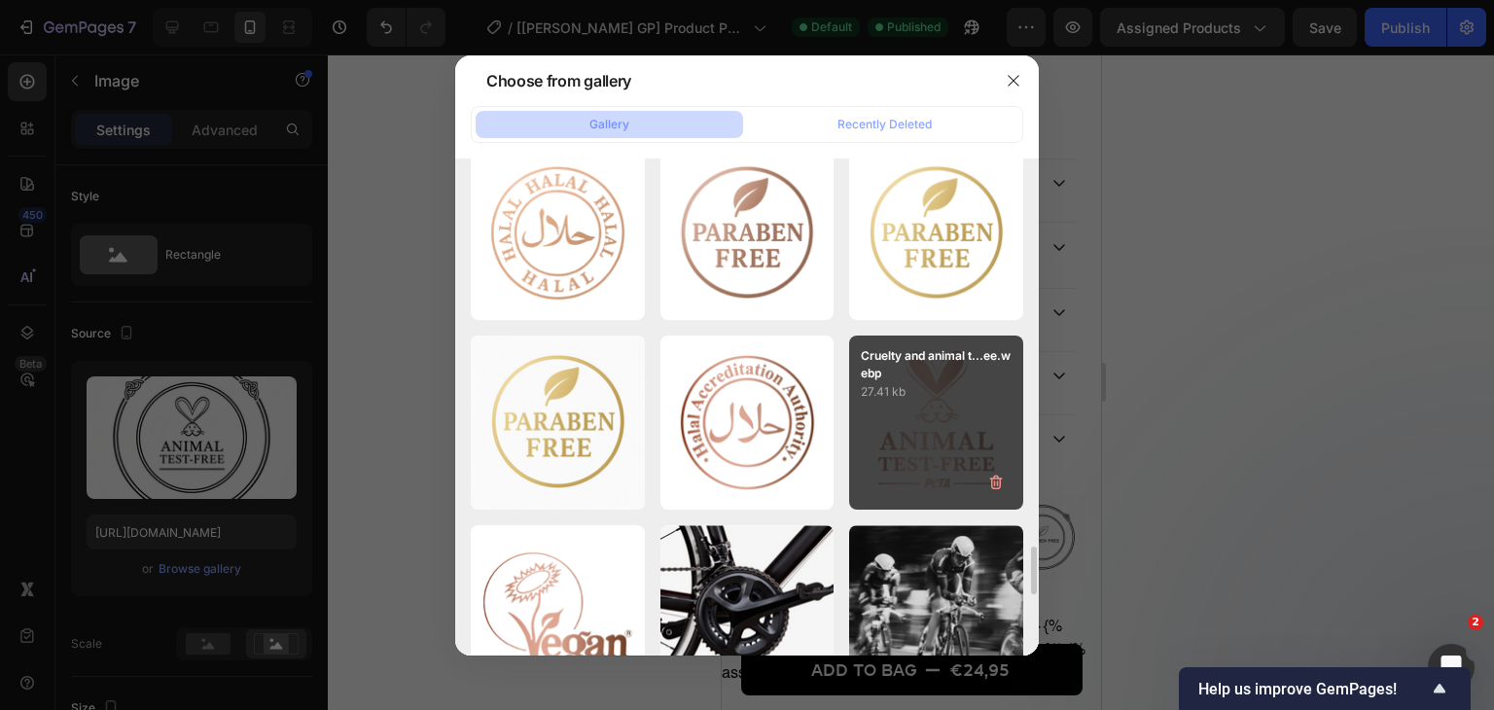
click at [902, 405] on div "Cruelty and animal t...ee.webp 27.41 kb" at bounding box center [936, 422] width 174 height 174
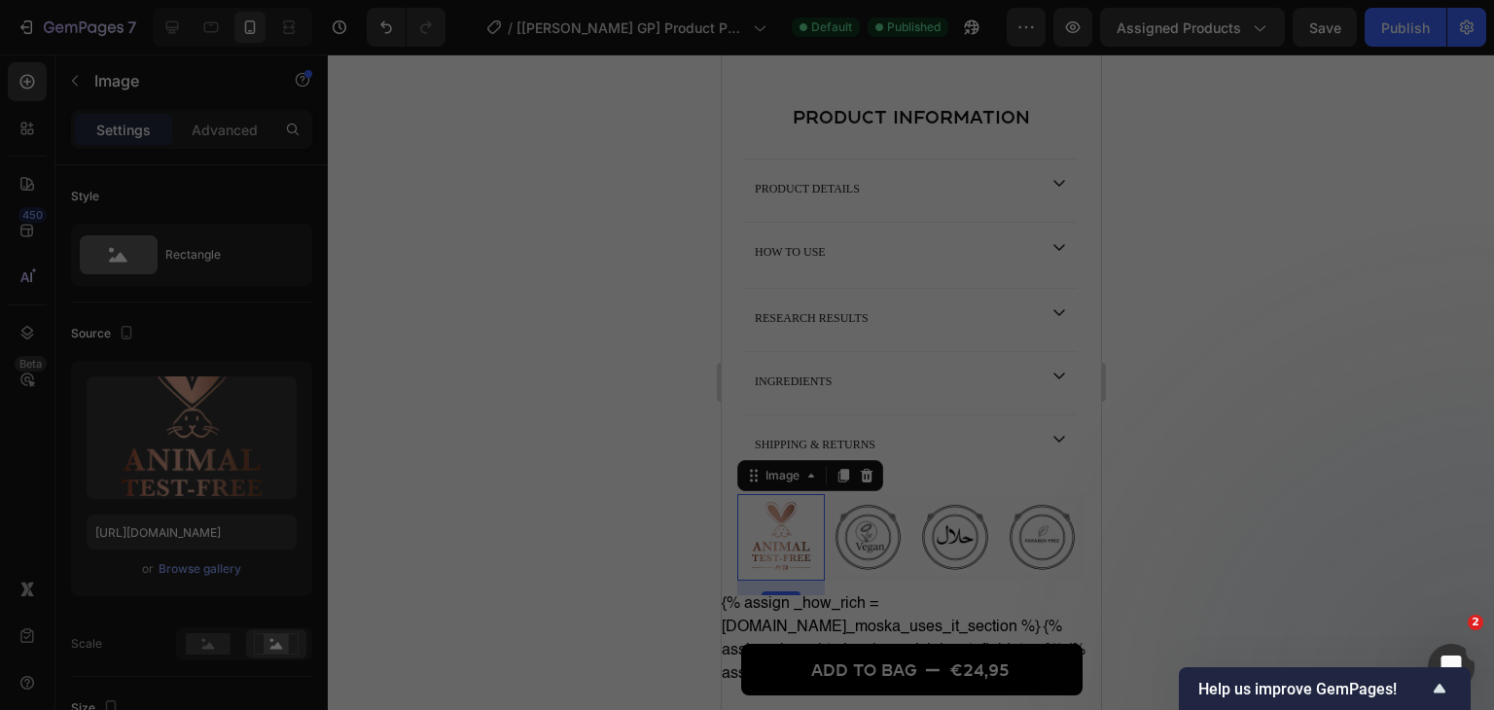
type input "https://cdn.shopify.com/s/files/1/0833/2984/3548/files/gempages_517744831234049…"
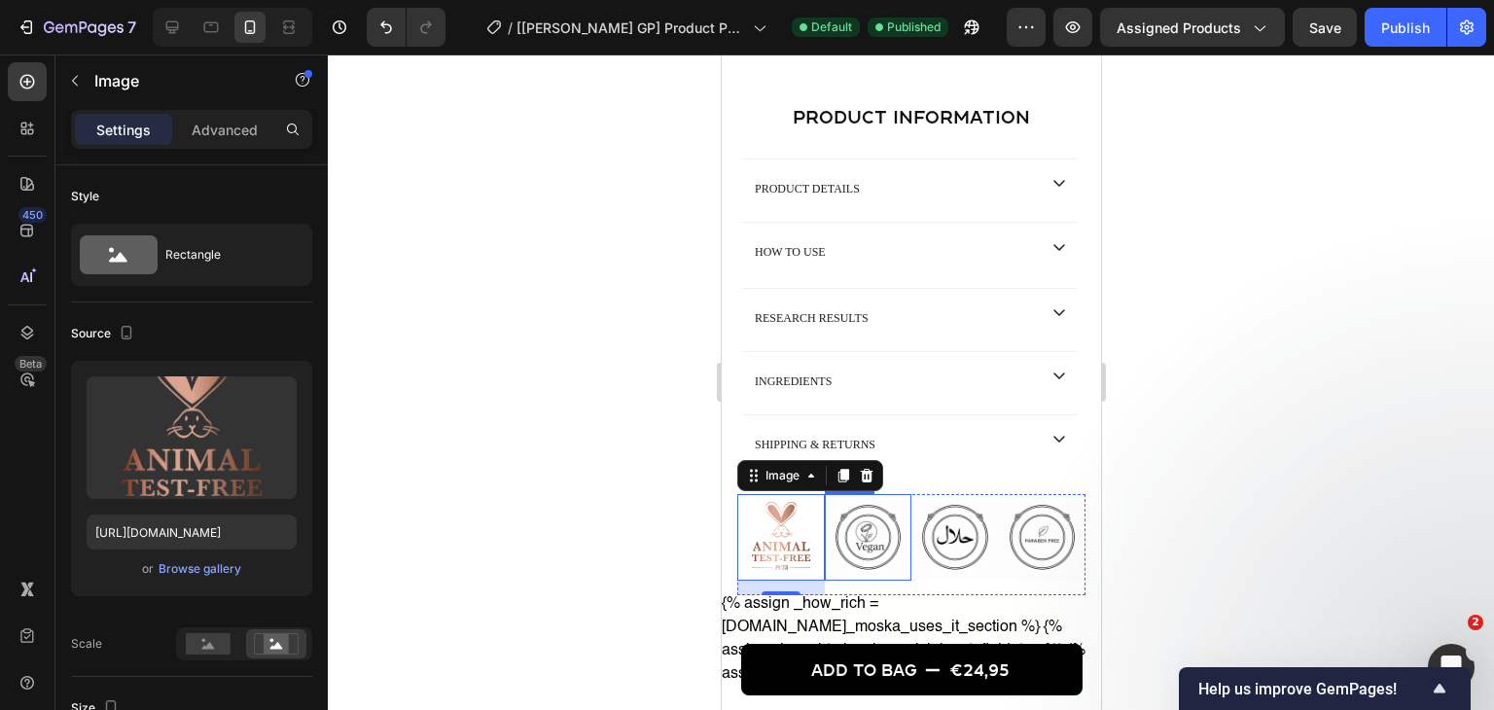
click at [861, 522] on img at bounding box center [868, 538] width 88 height 88
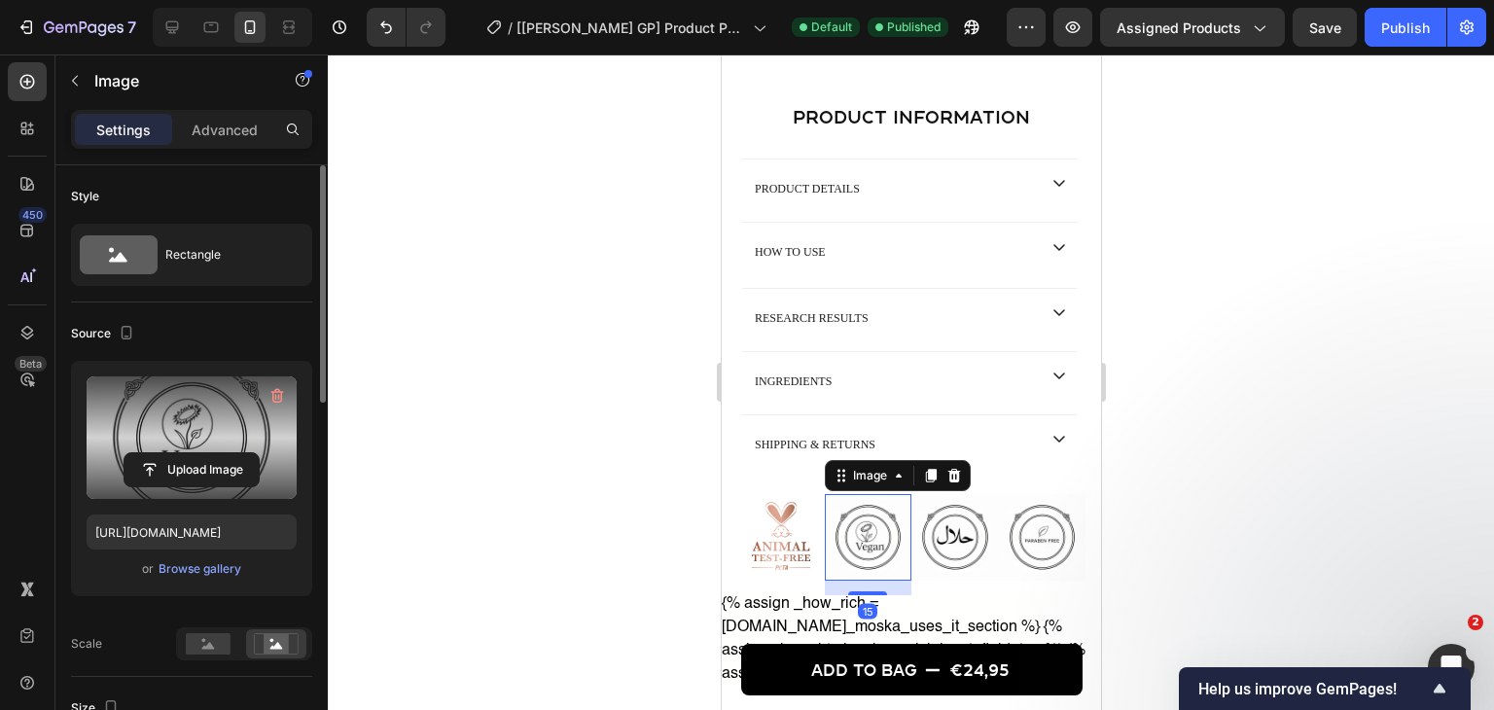
click at [233, 445] on label at bounding box center [192, 437] width 210 height 123
click at [233, 453] on input "file" at bounding box center [191, 469] width 134 height 33
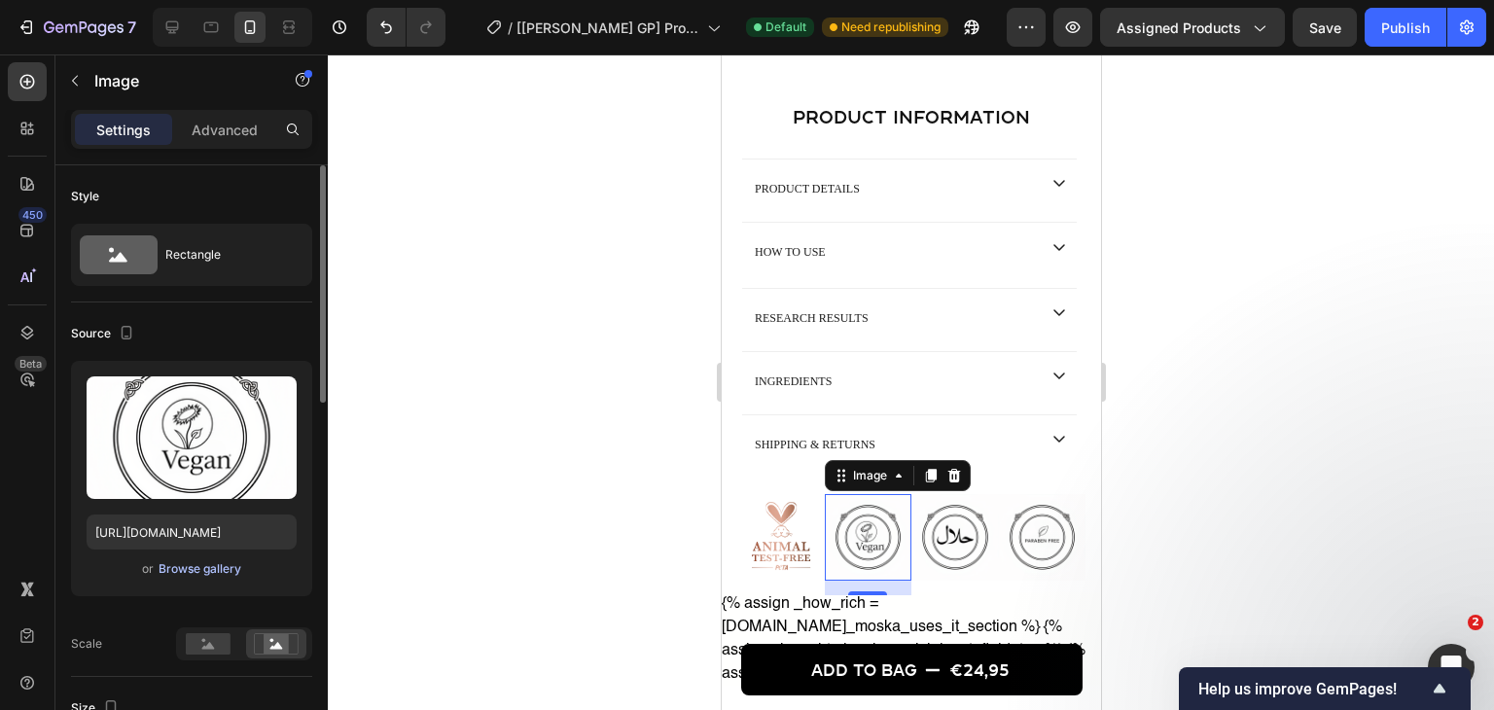
click at [159, 566] on div "Browse gallery" at bounding box center [199, 569] width 83 height 18
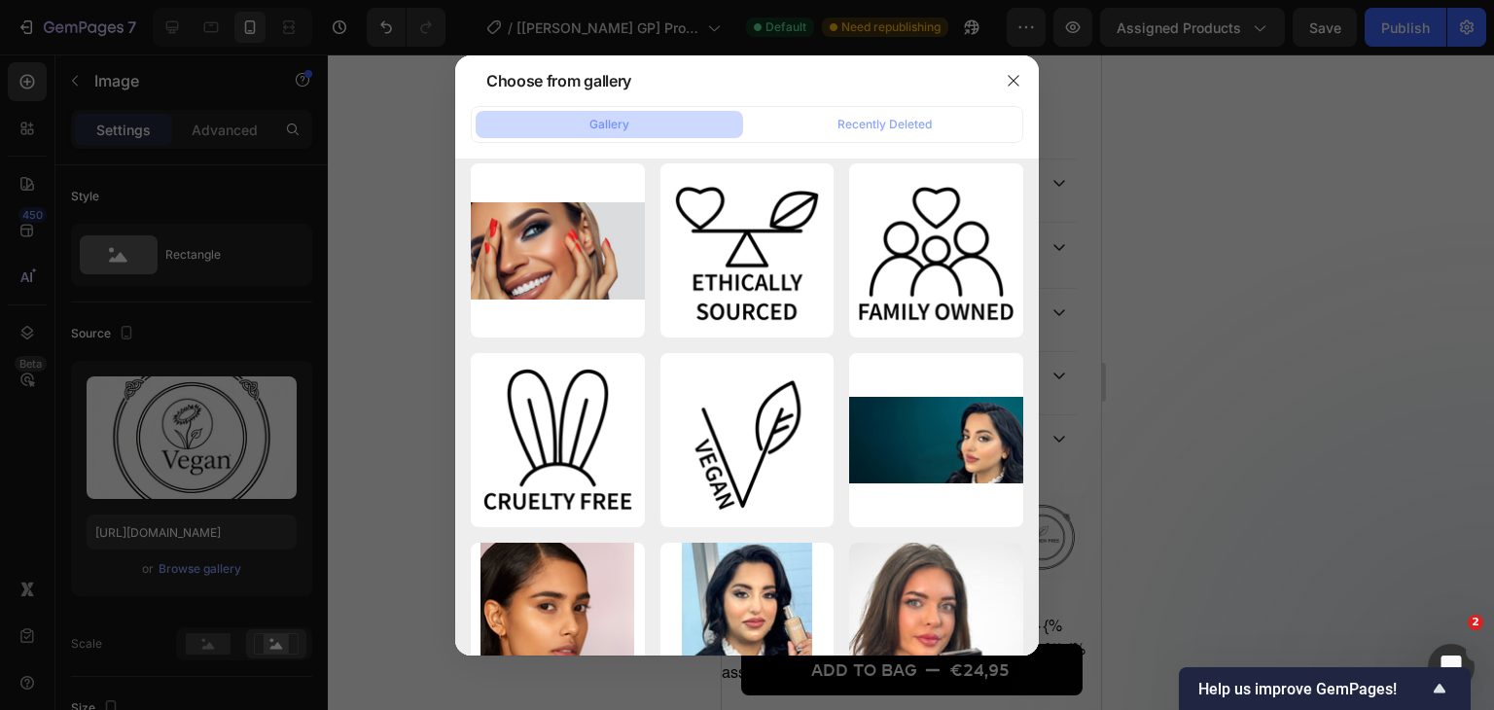
scroll to position [6523, 0]
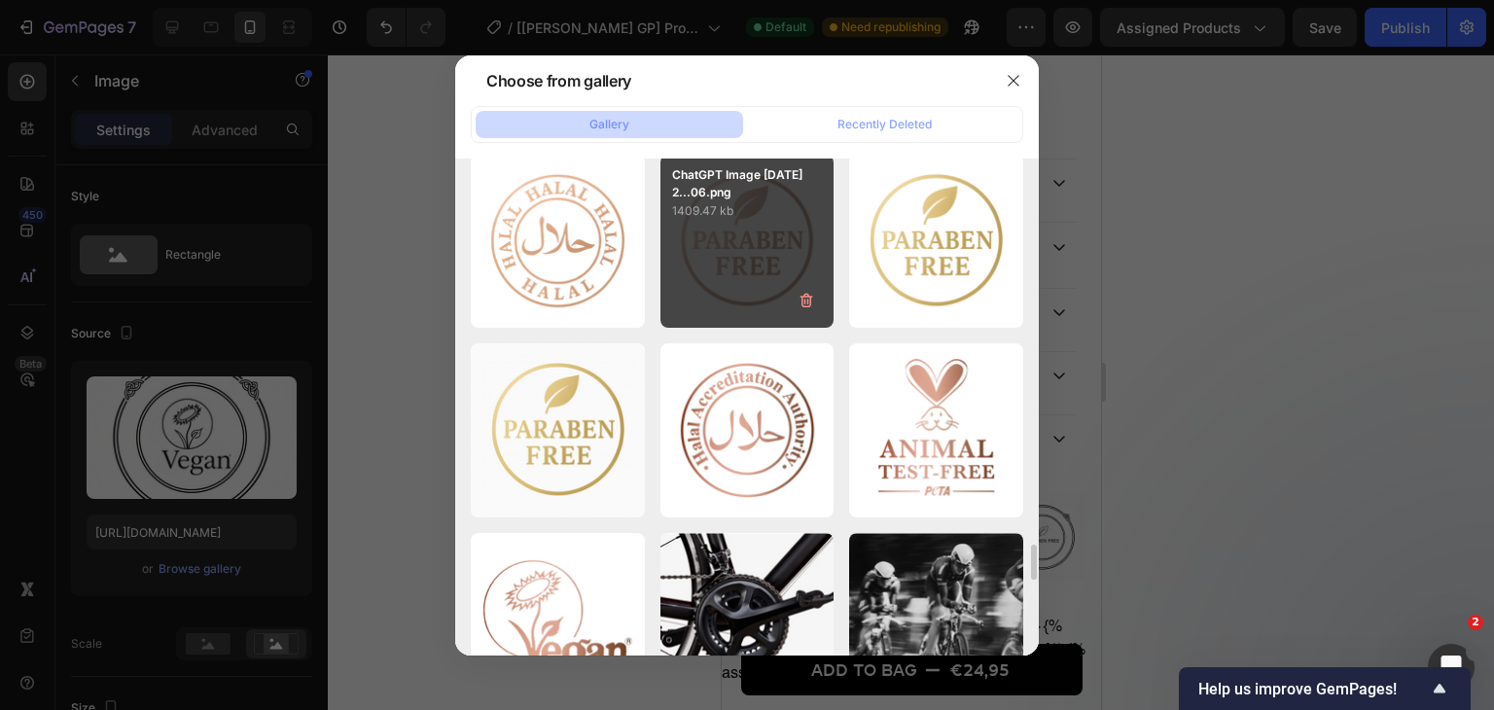
scroll to position [4092, 0]
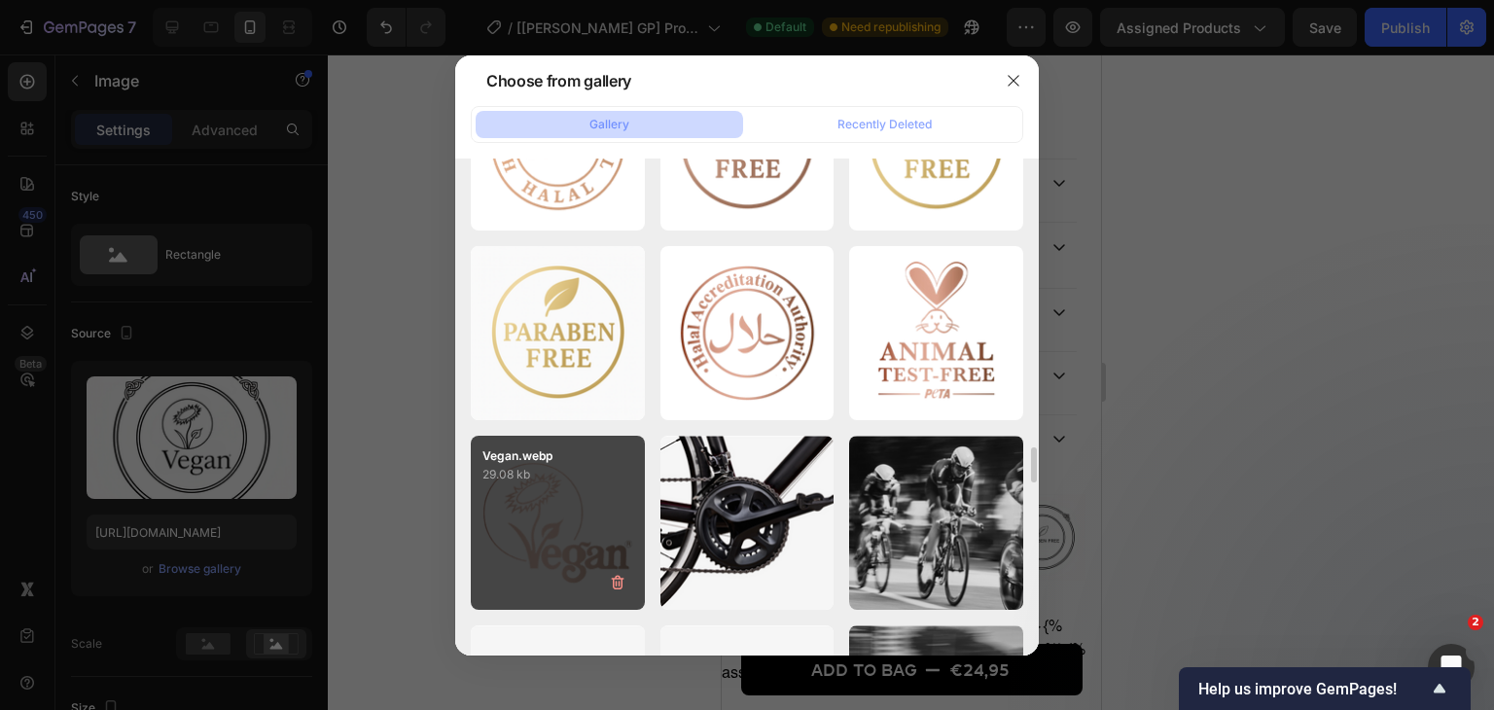
click at [516, 459] on p "Vegan.webp" at bounding box center [557, 456] width 151 height 18
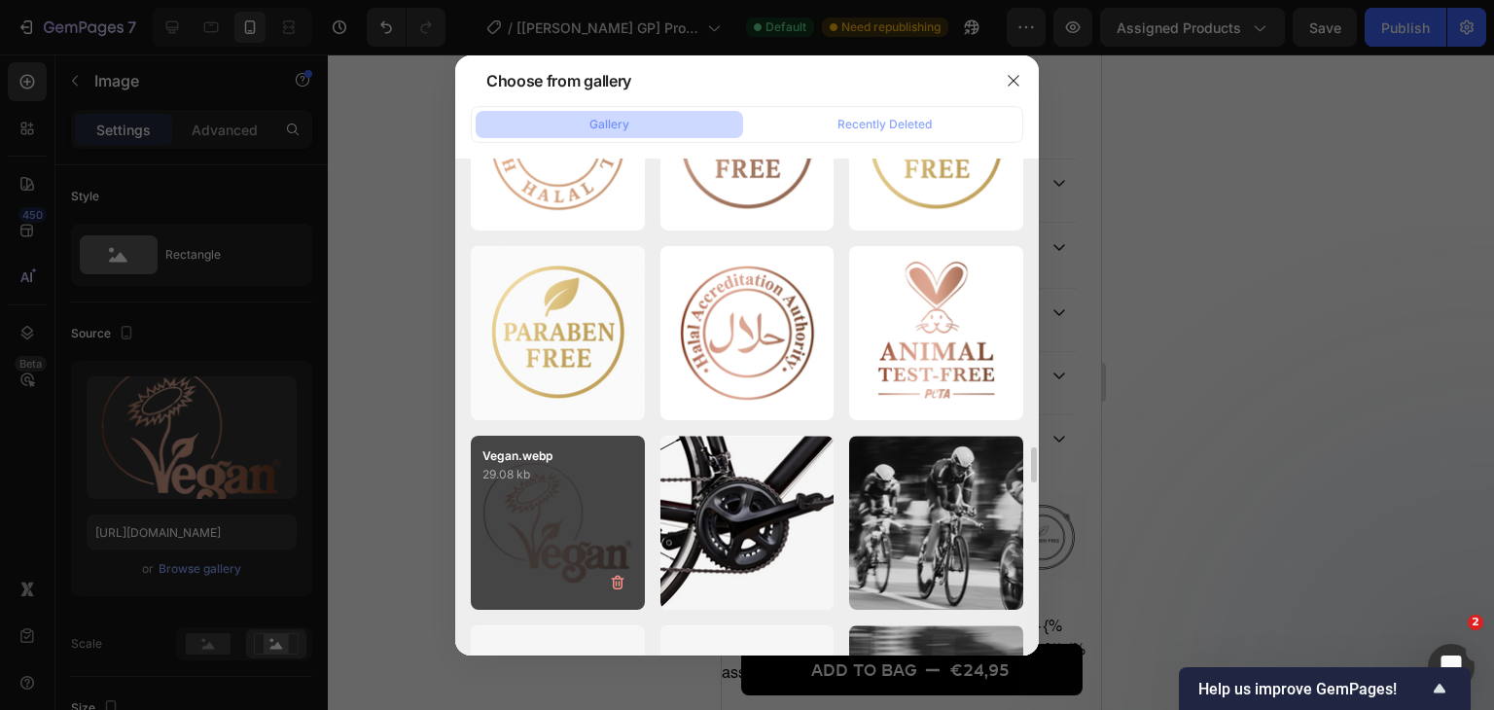
type input "https://cdn.shopify.com/s/files/1/0833/2984/3548/files/gempages_517744831234049…"
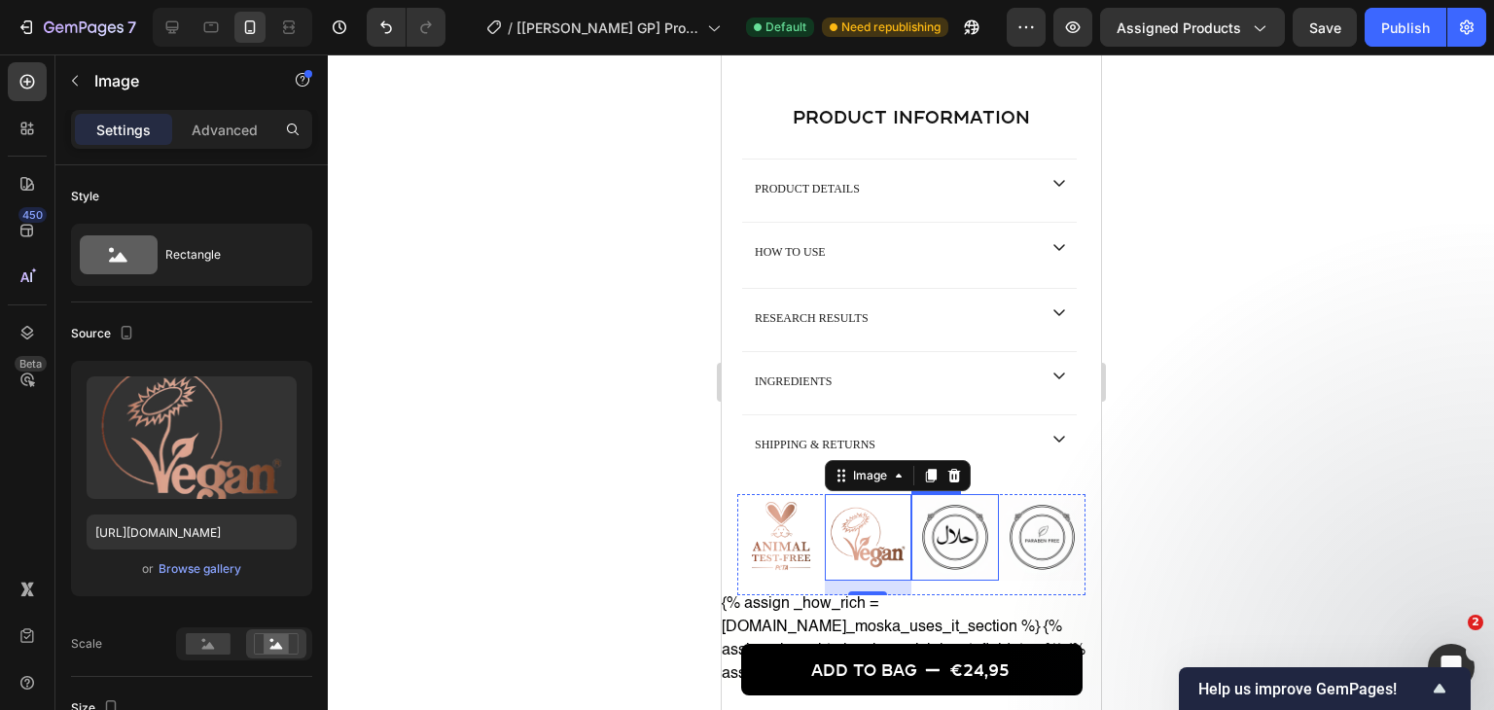
click at [966, 540] on img at bounding box center [954, 538] width 88 height 88
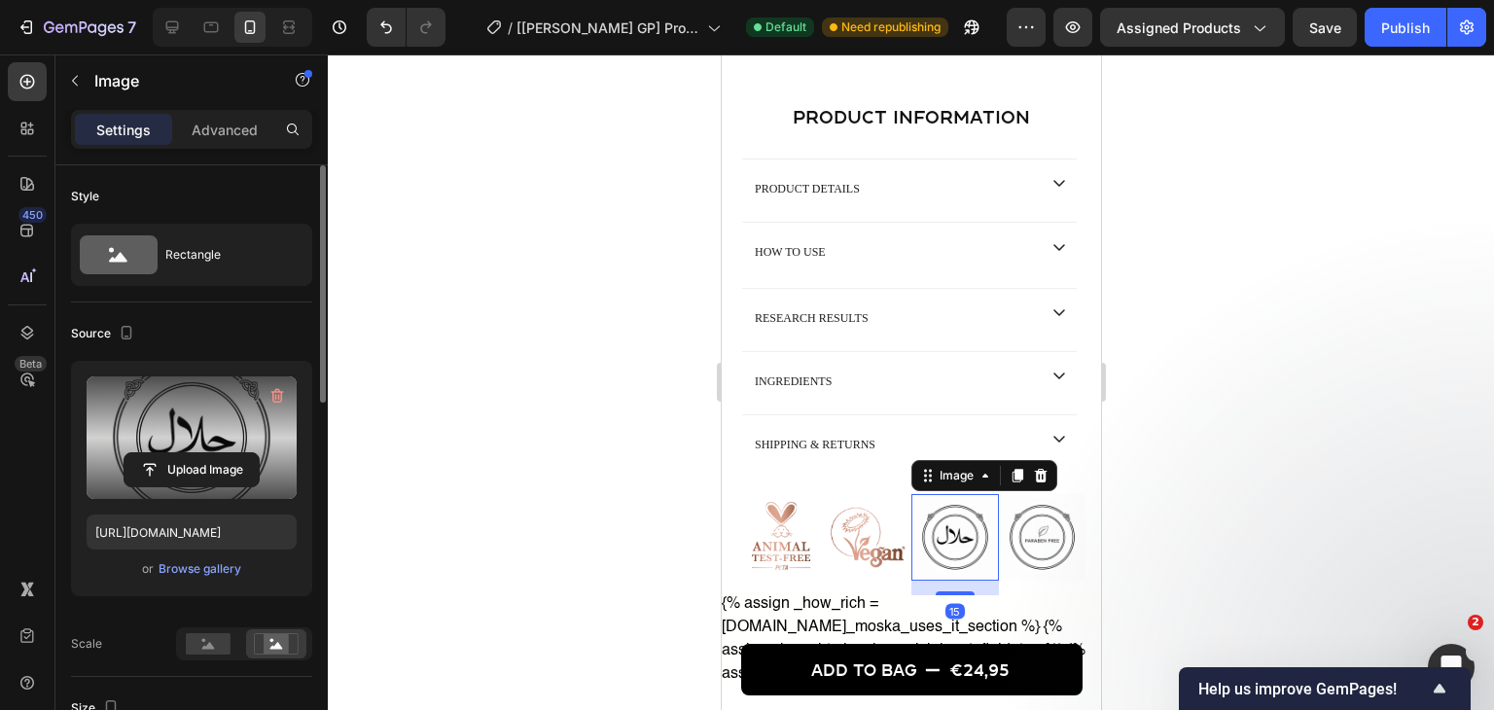
click at [121, 444] on label at bounding box center [192, 437] width 210 height 123
click at [124, 453] on input "file" at bounding box center [191, 469] width 134 height 33
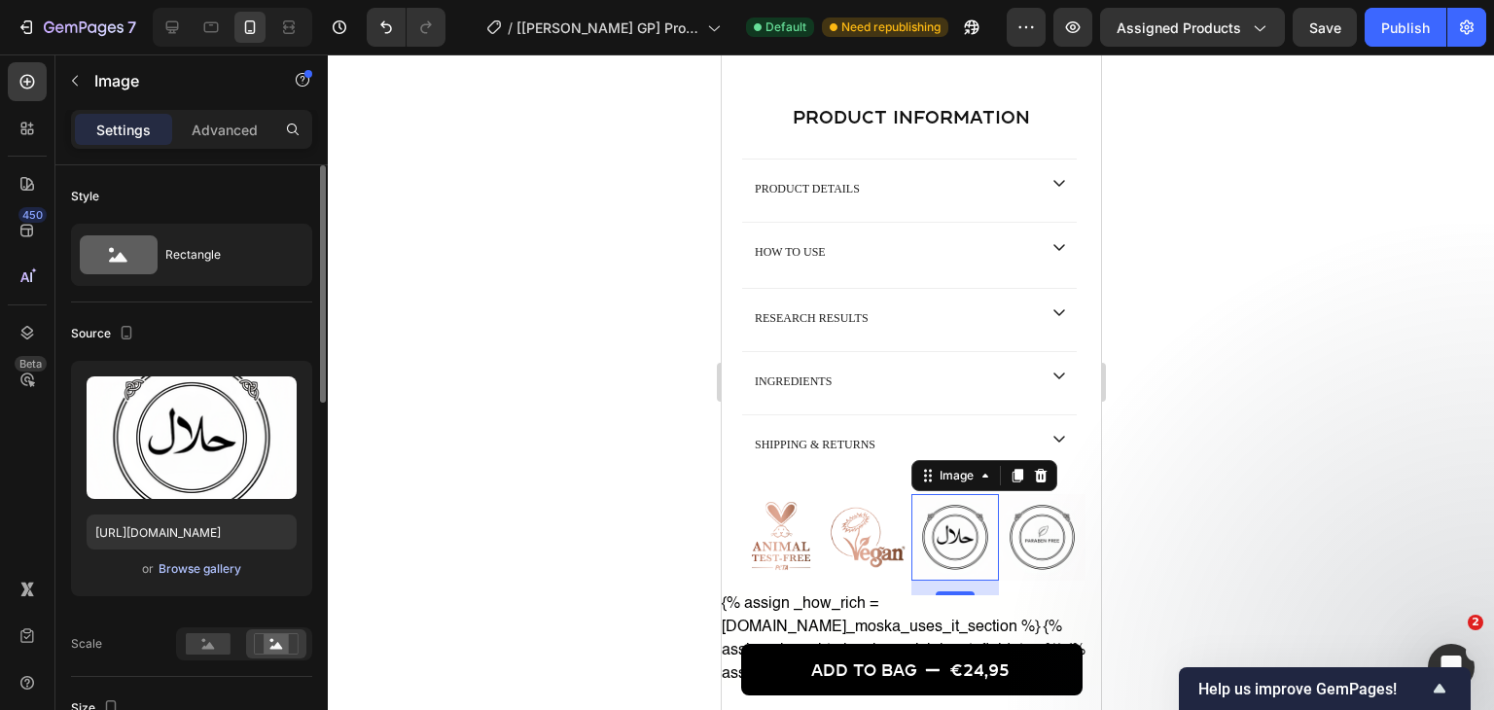
click at [179, 574] on div "Browse gallery" at bounding box center [199, 569] width 83 height 18
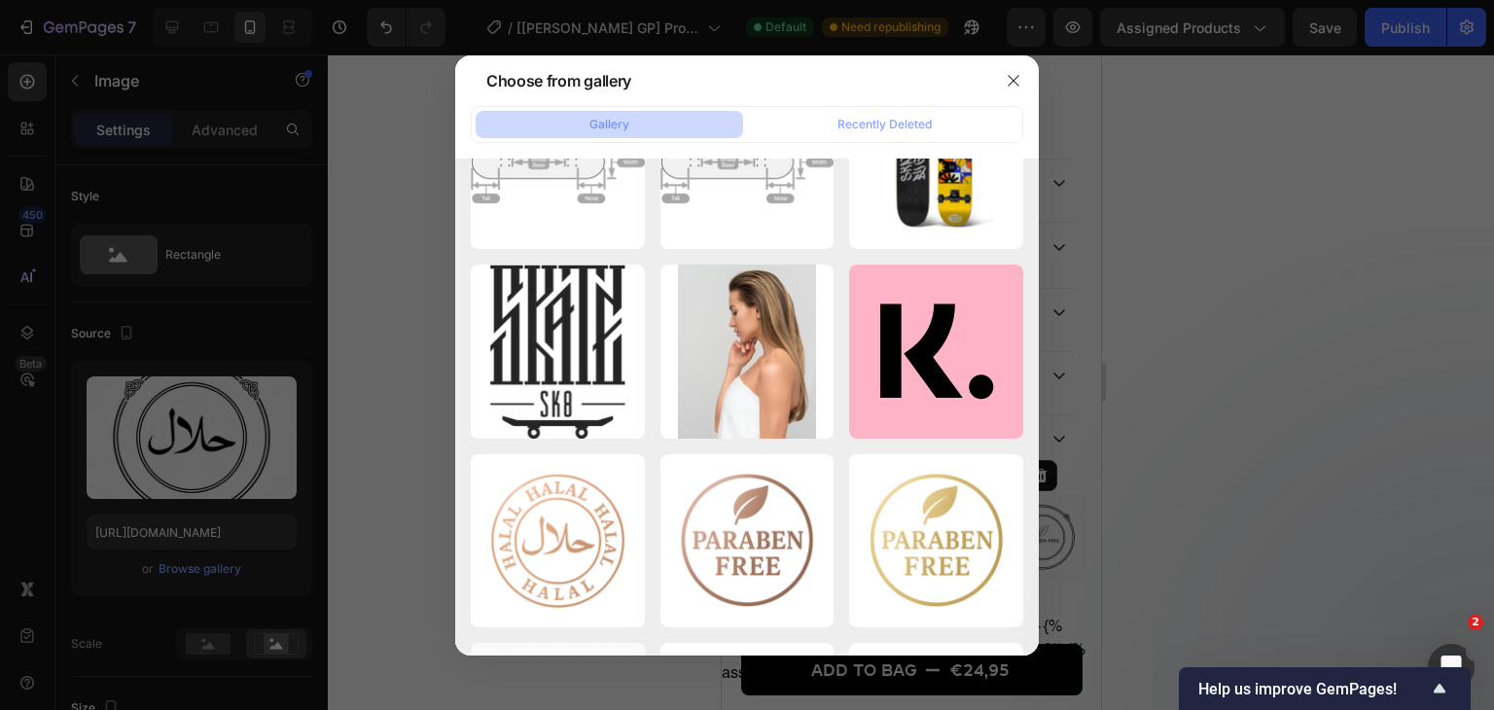
scroll to position [3890, 0]
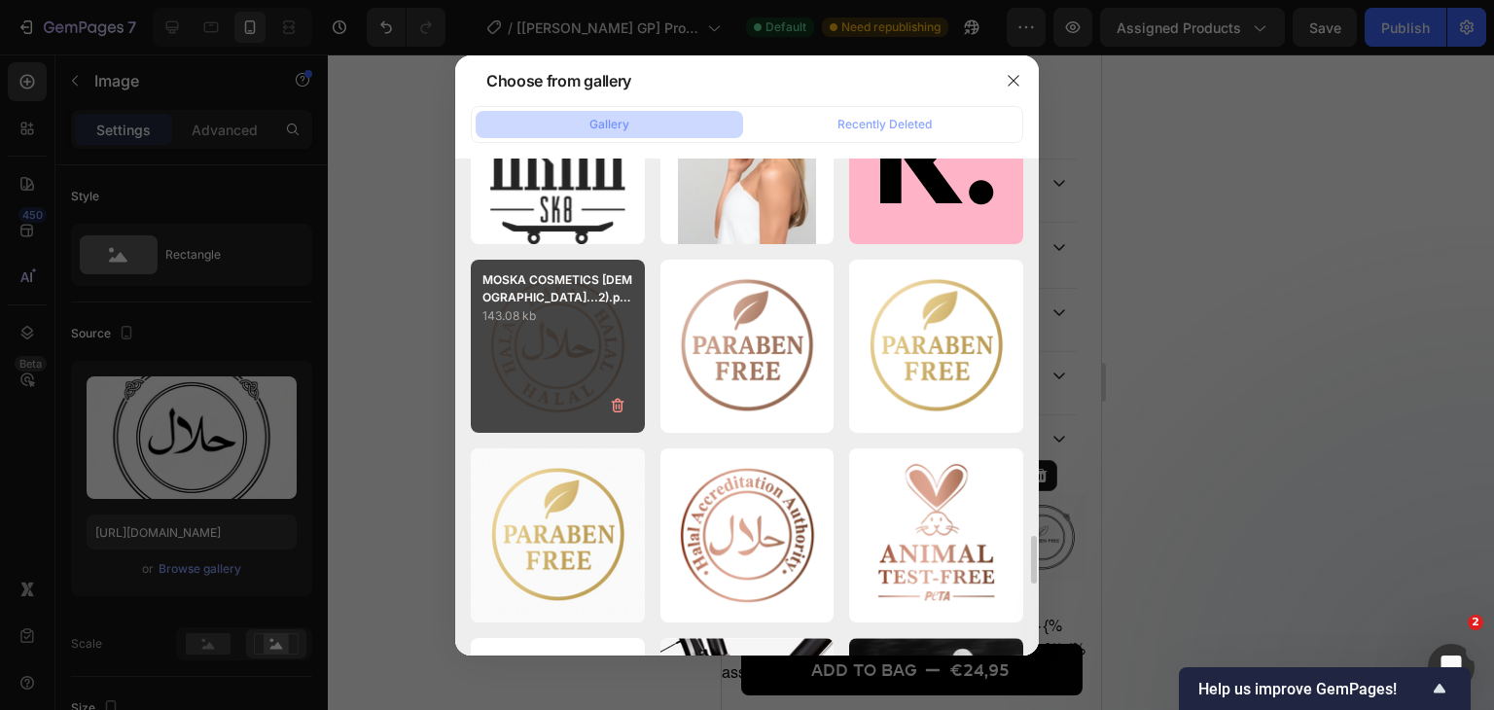
click at [593, 332] on div "MOSKA COSMETICS Halal...2).png 143.08 kb" at bounding box center [558, 347] width 174 height 174
type input "https://cdn.shopify.com/s/files/1/0833/2984/3548/files/gempages_517744831234049…"
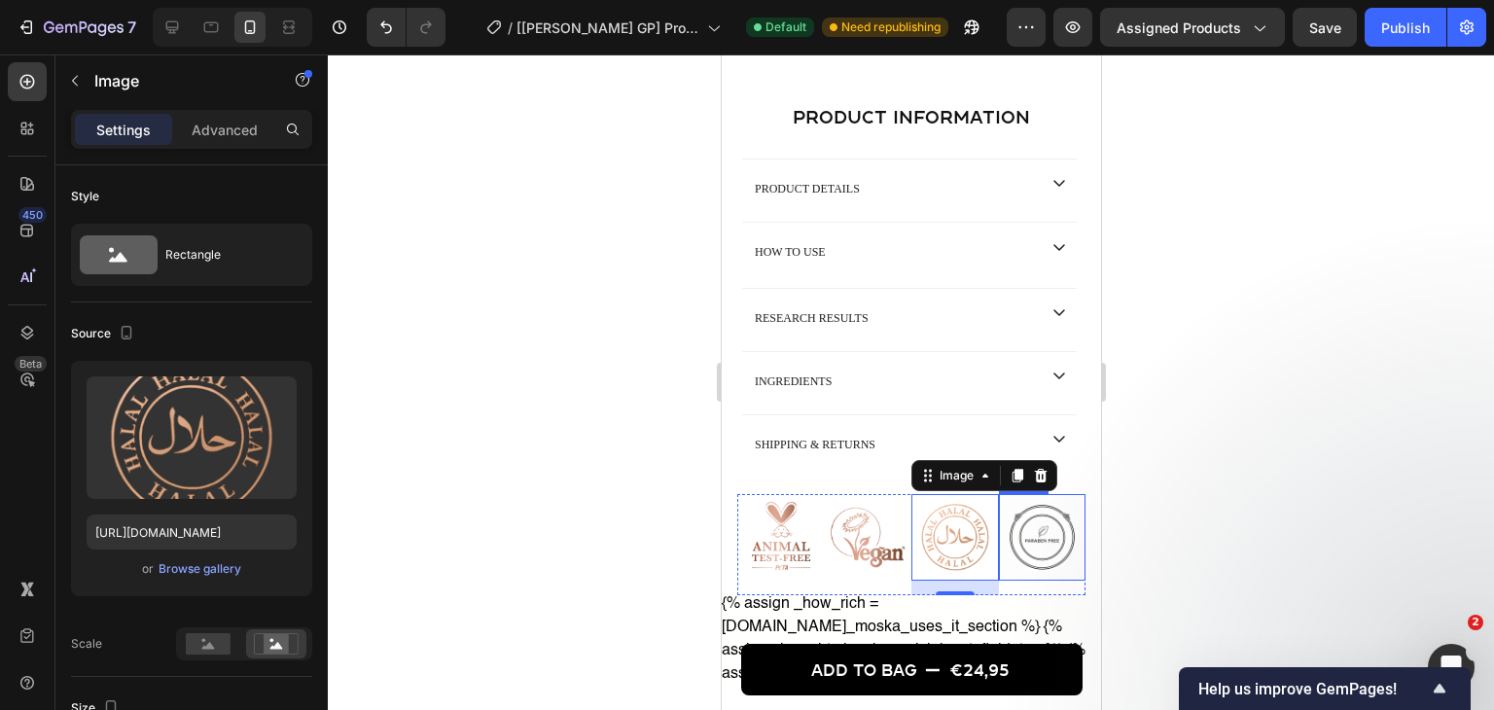
click at [1042, 530] on img at bounding box center [1042, 538] width 88 height 88
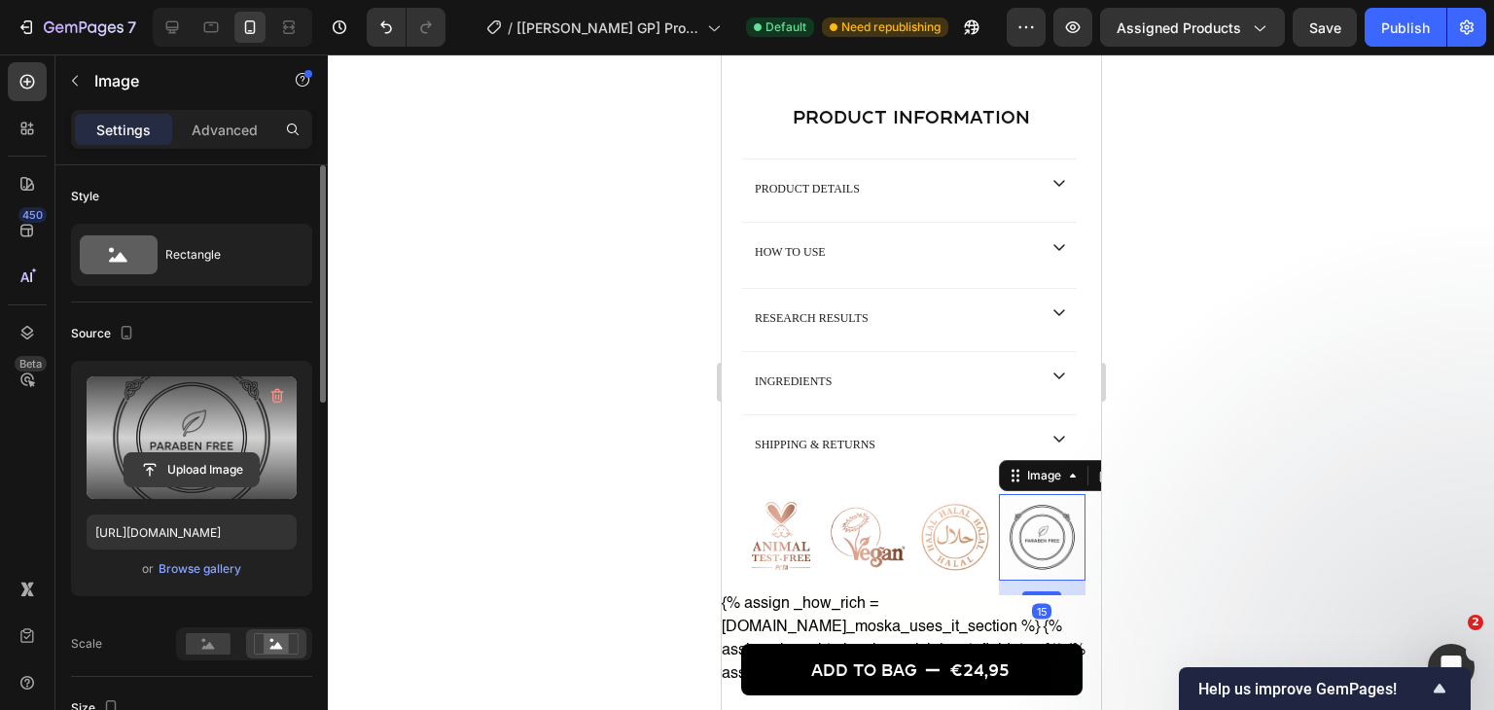
click at [214, 457] on input "file" at bounding box center [191, 469] width 134 height 33
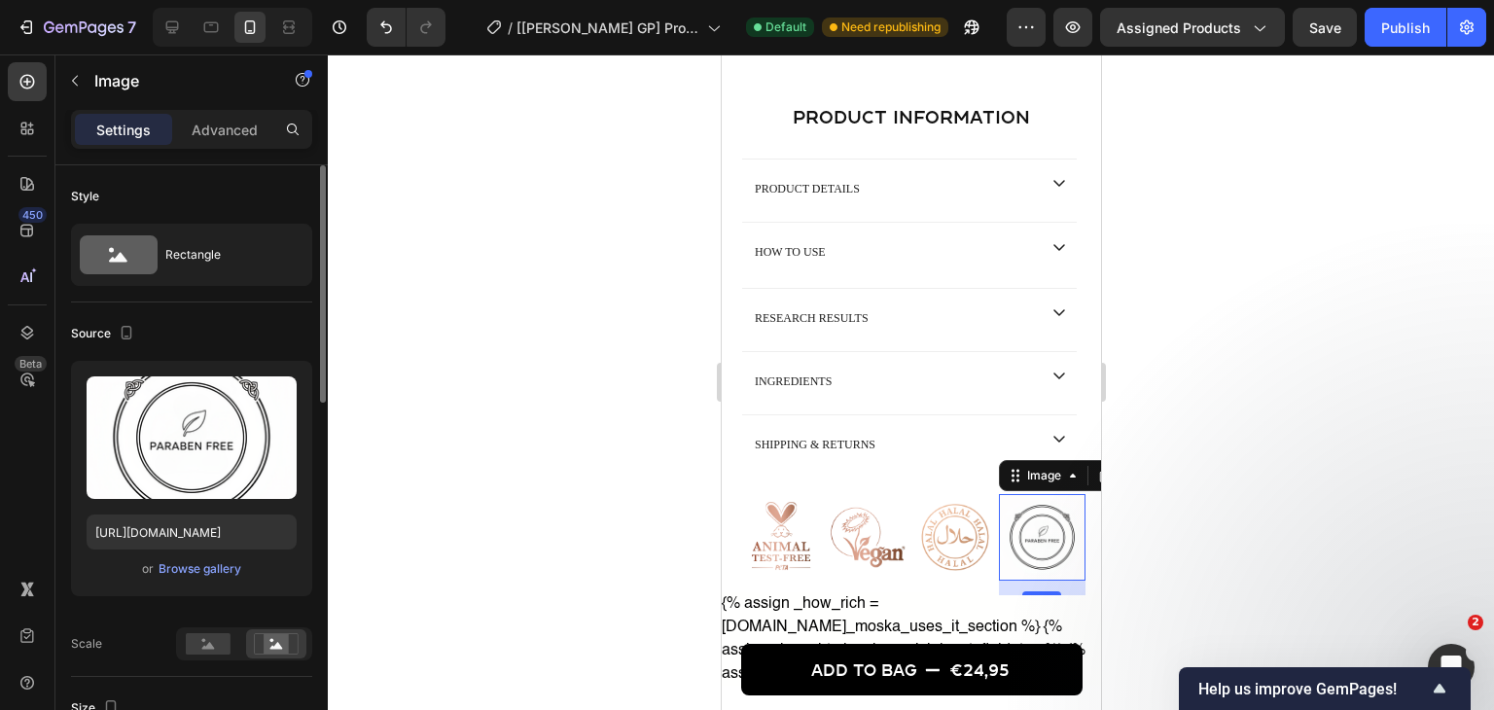
click at [170, 580] on div "or Browse gallery" at bounding box center [192, 568] width 210 height 23
click at [175, 573] on div "Browse gallery" at bounding box center [199, 569] width 83 height 18
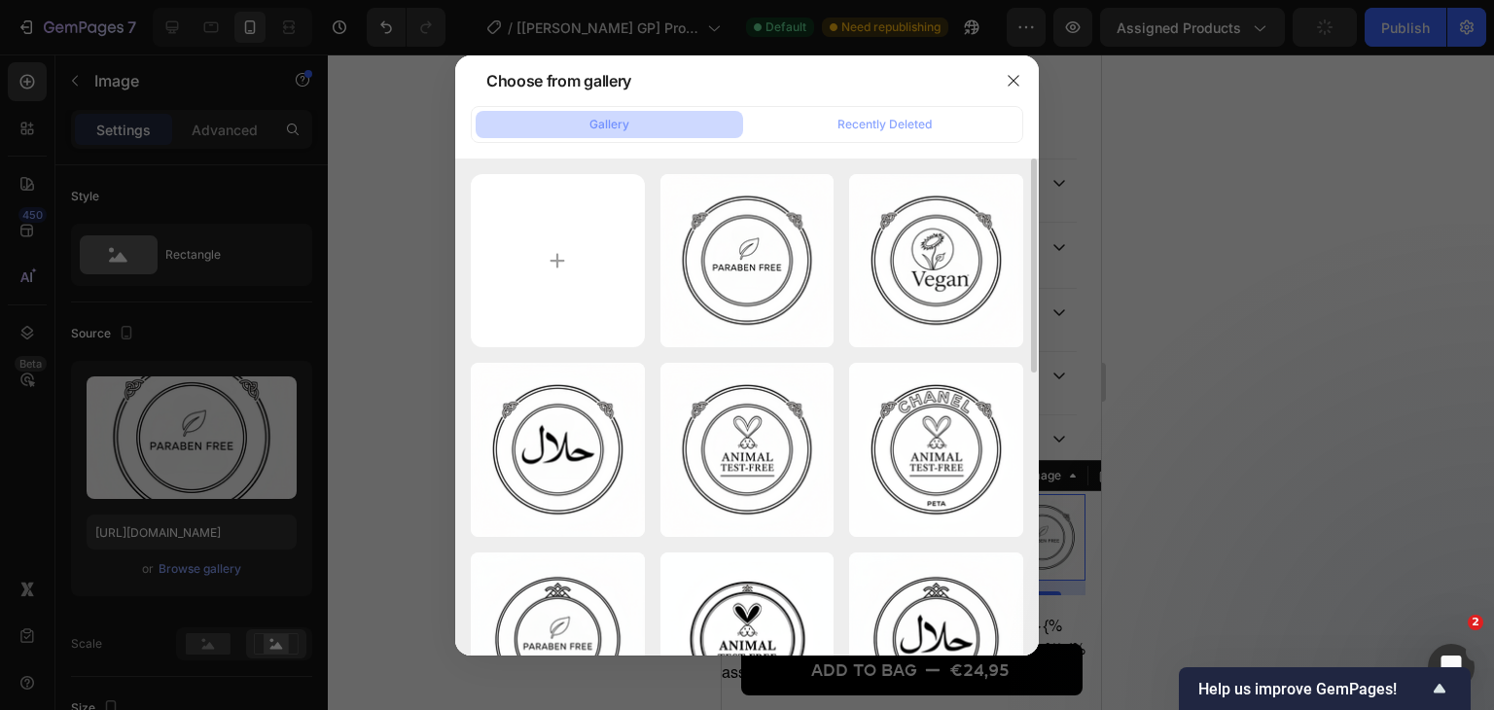
scroll to position [583, 0]
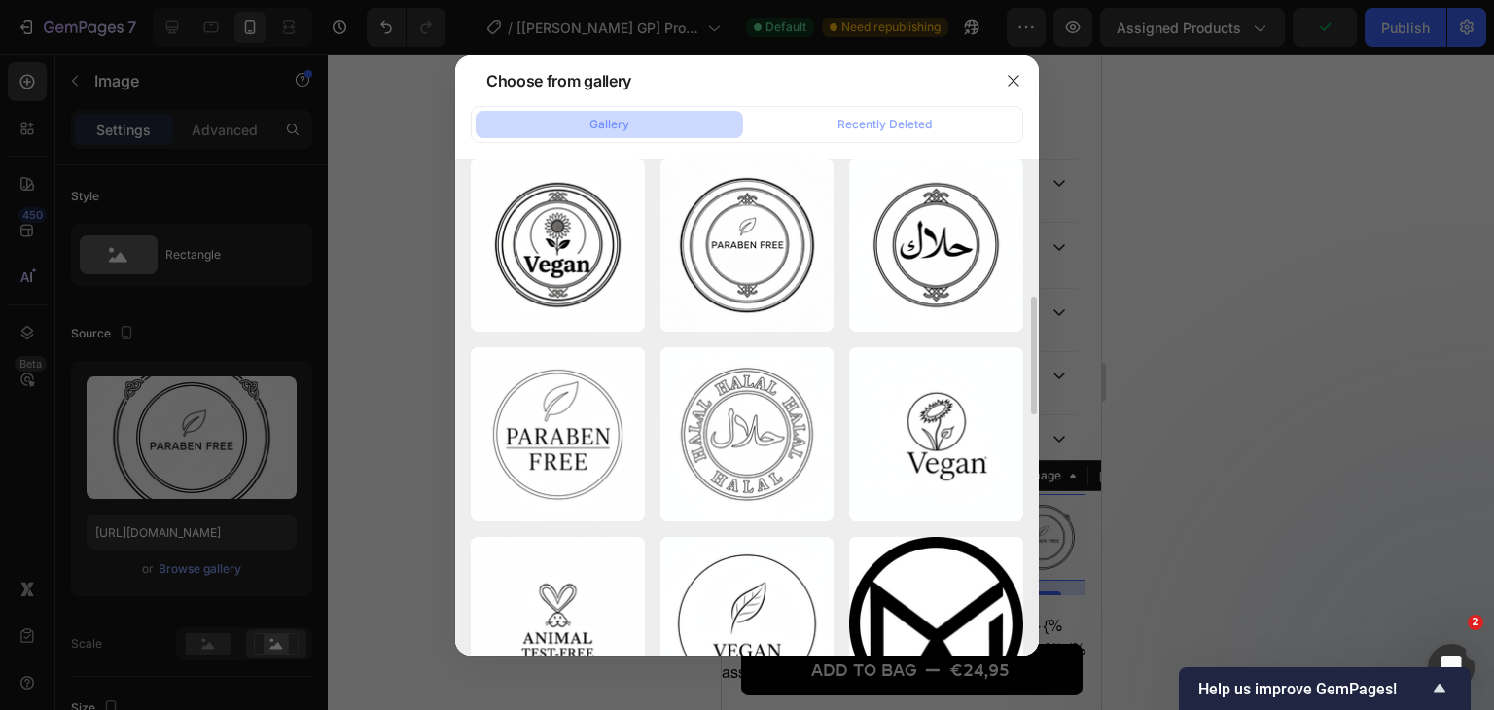
click at [1201, 393] on div at bounding box center [747, 355] width 1494 height 710
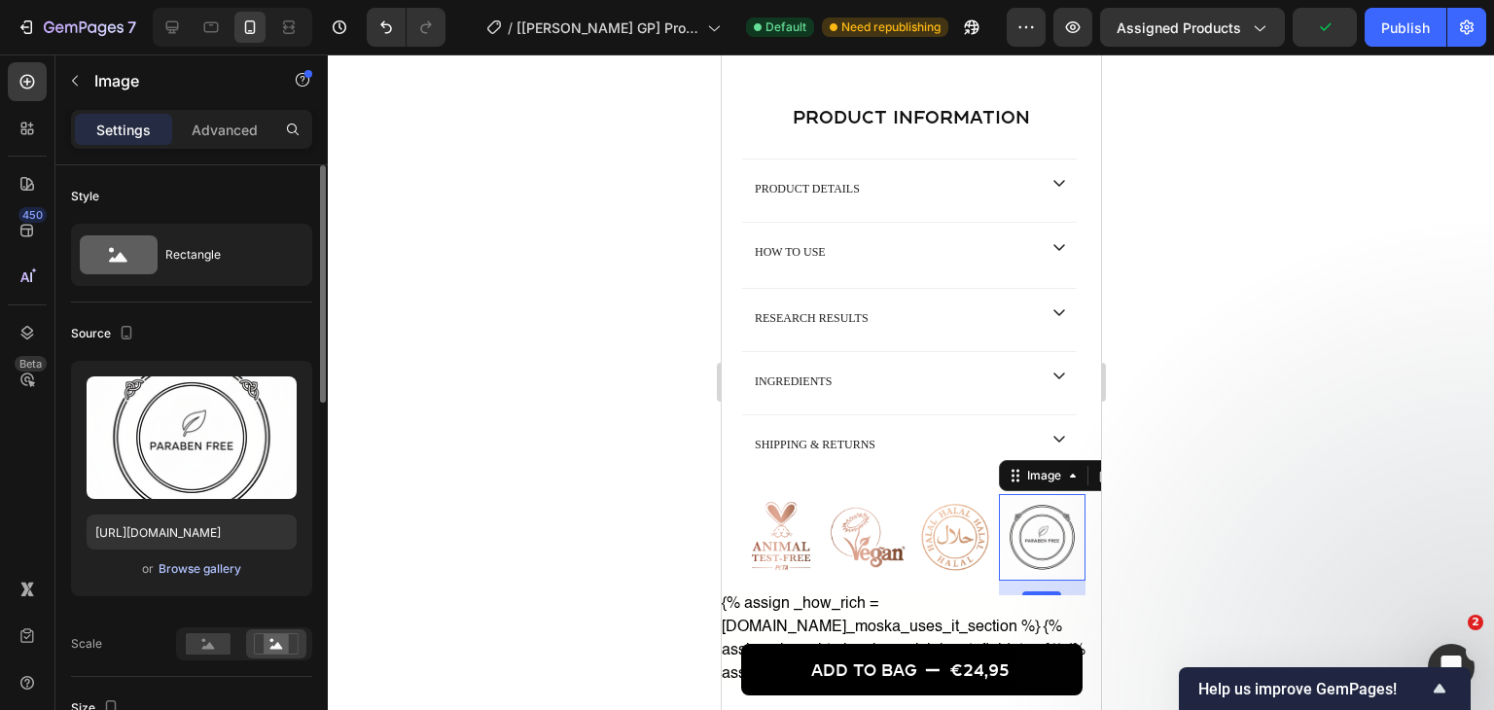
click at [182, 566] on div "Browse gallery" at bounding box center [199, 569] width 83 height 18
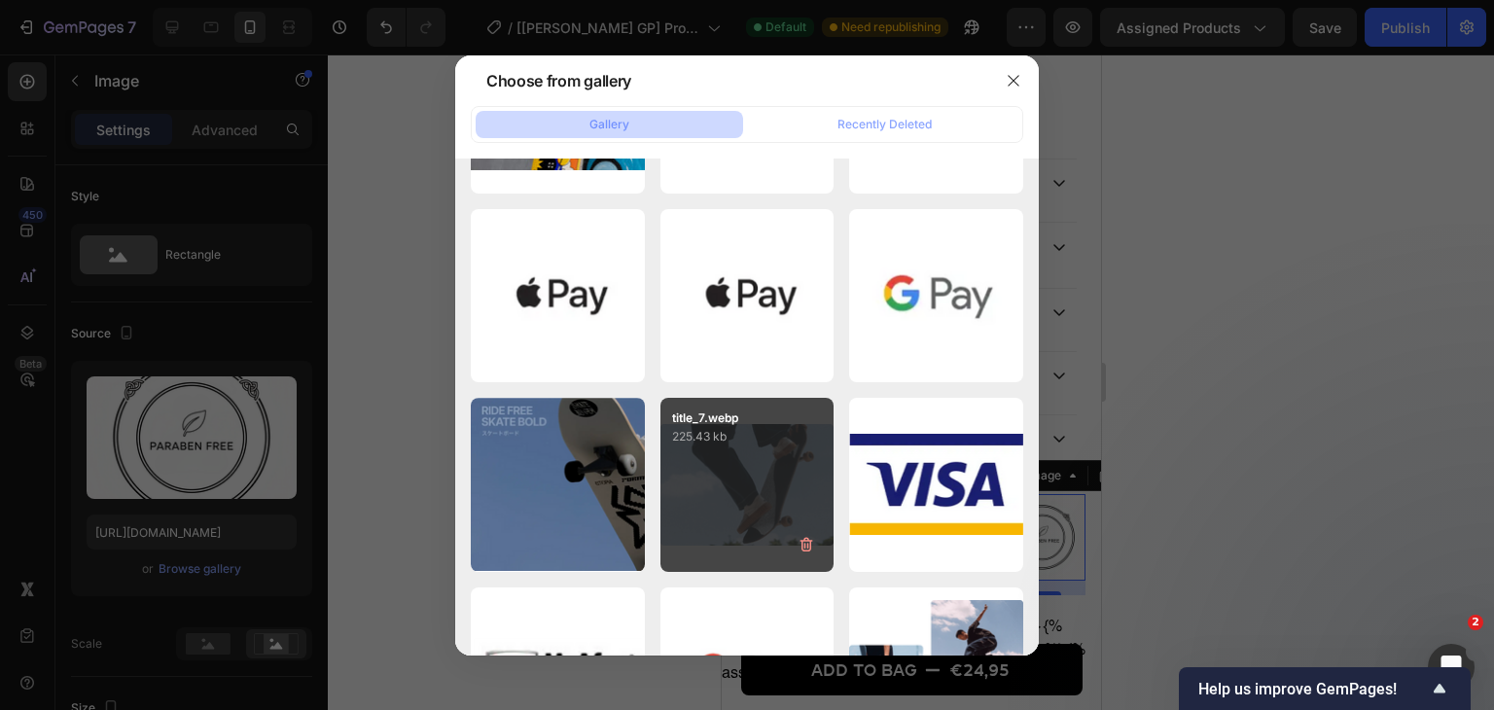
scroll to position [2528, 0]
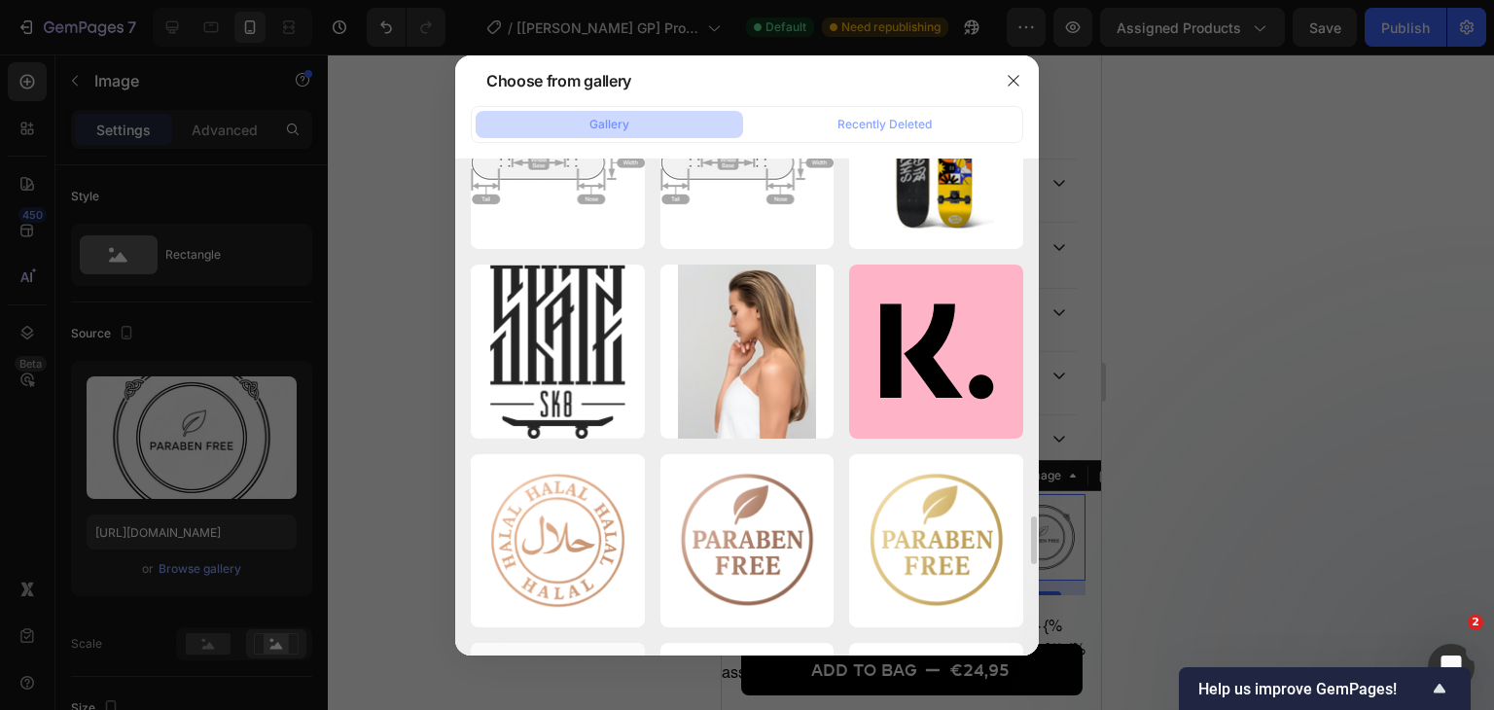
scroll to position [3987, 0]
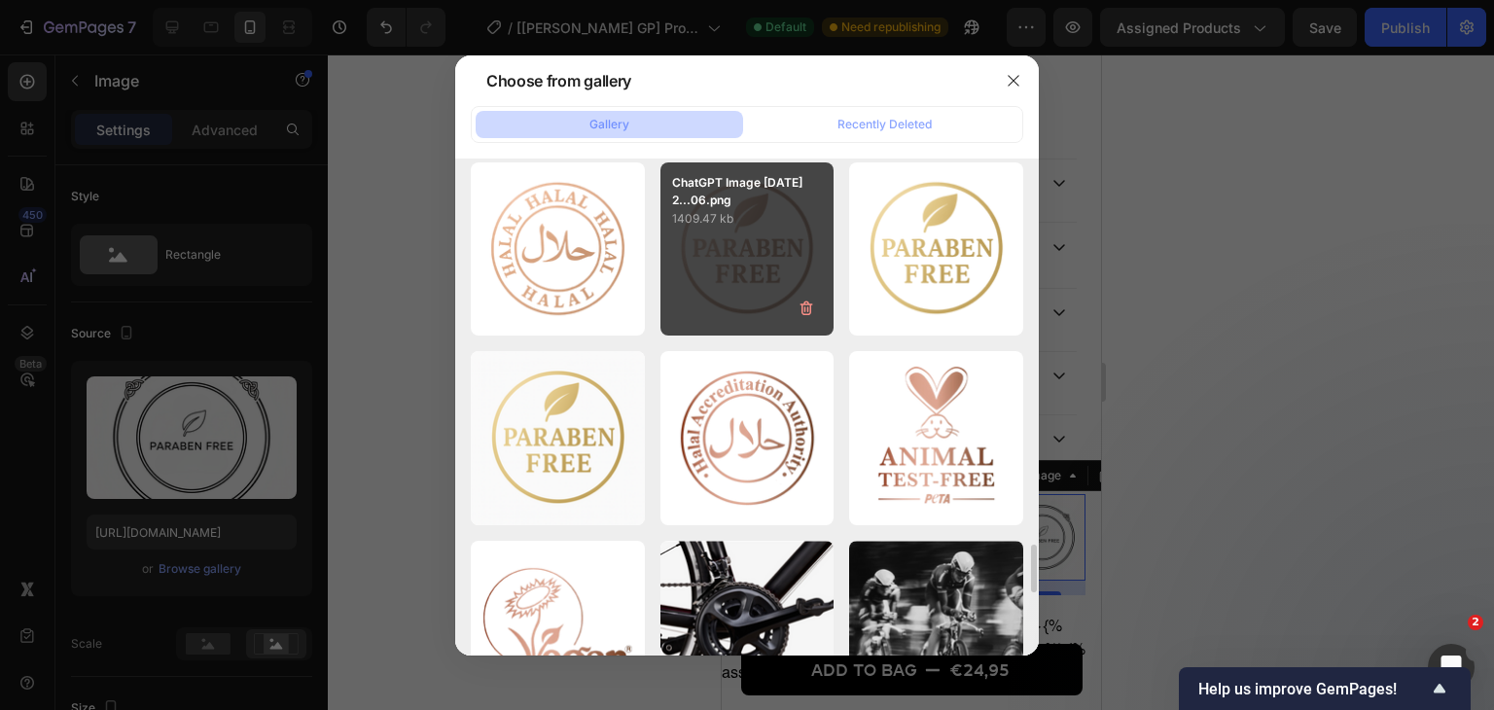
click at [738, 265] on div "ChatGPT Image [DATE] 2...06.png 1409.47 kb" at bounding box center [747, 249] width 174 height 174
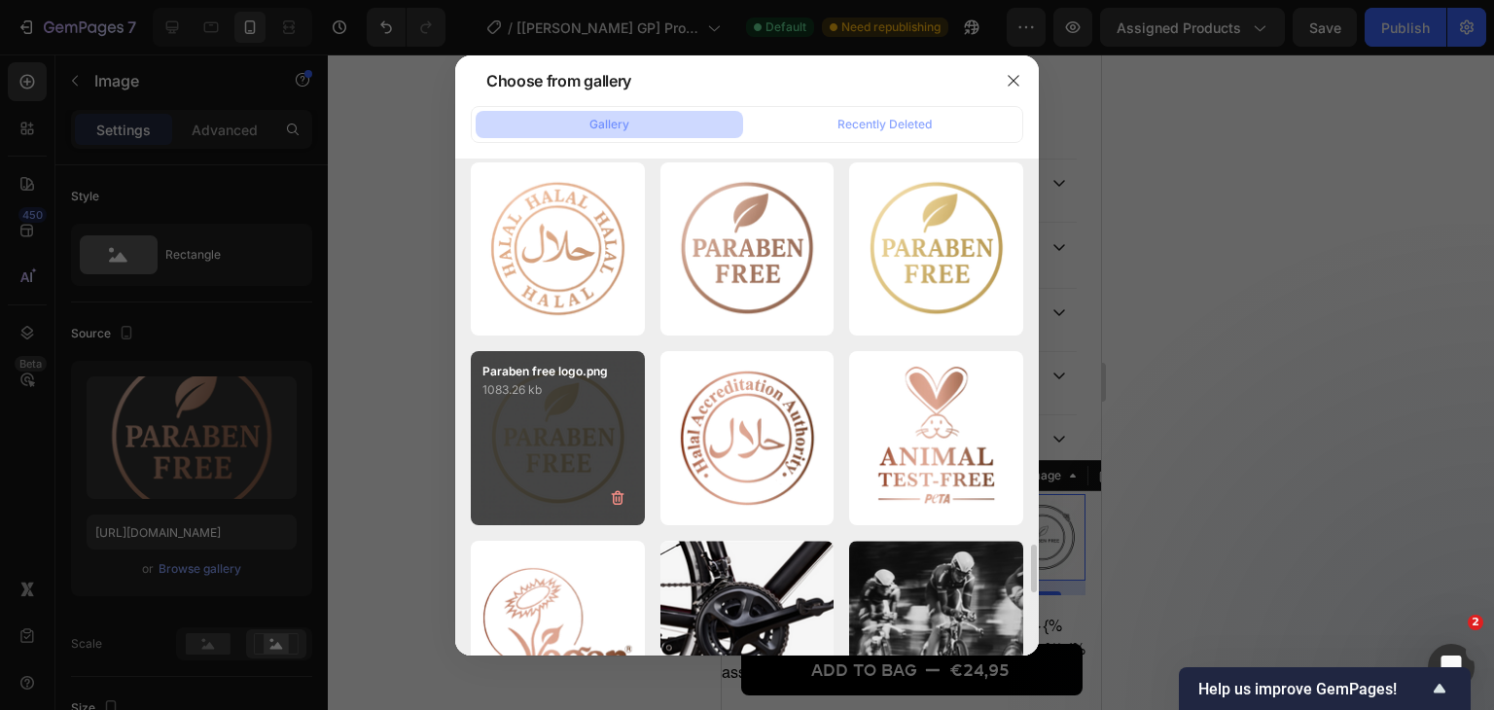
type input "[URL][DOMAIN_NAME]"
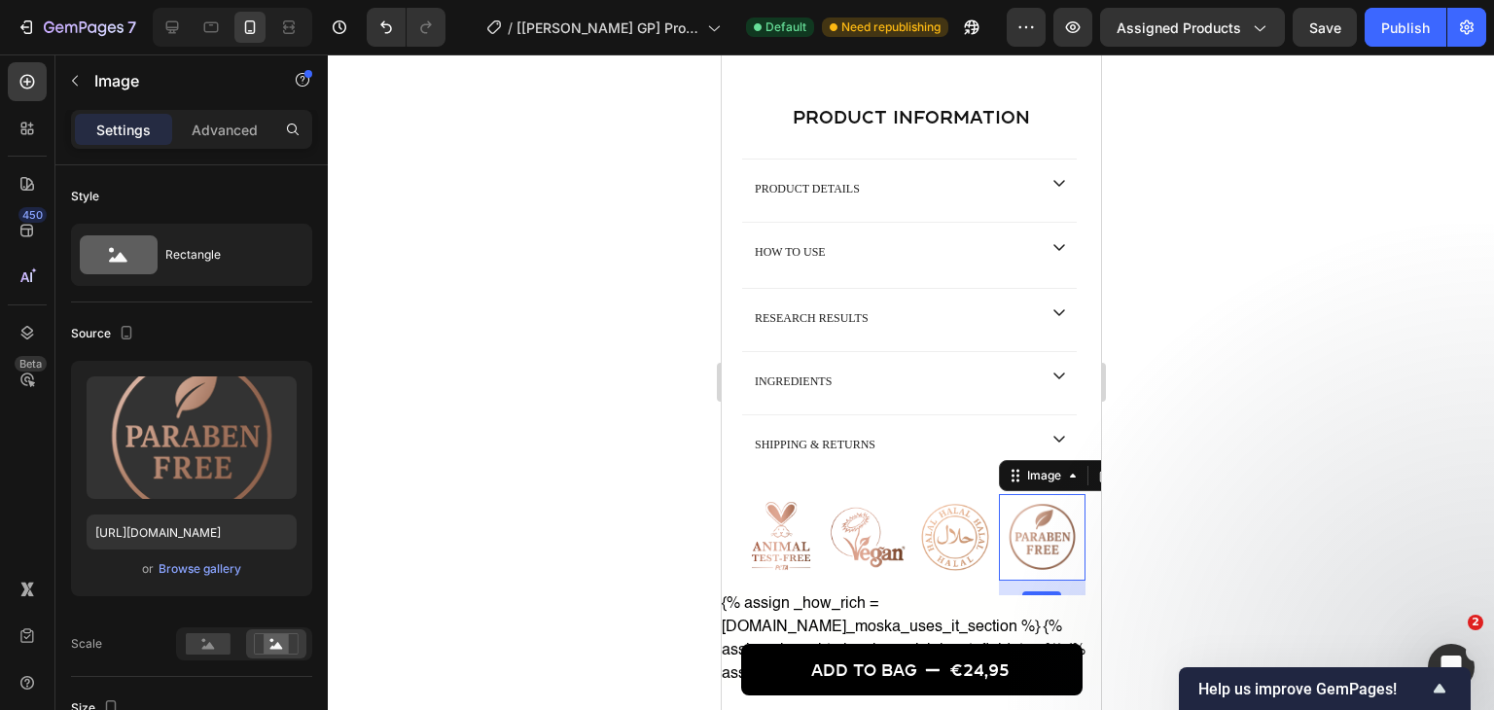
click at [1214, 329] on div at bounding box center [911, 381] width 1166 height 655
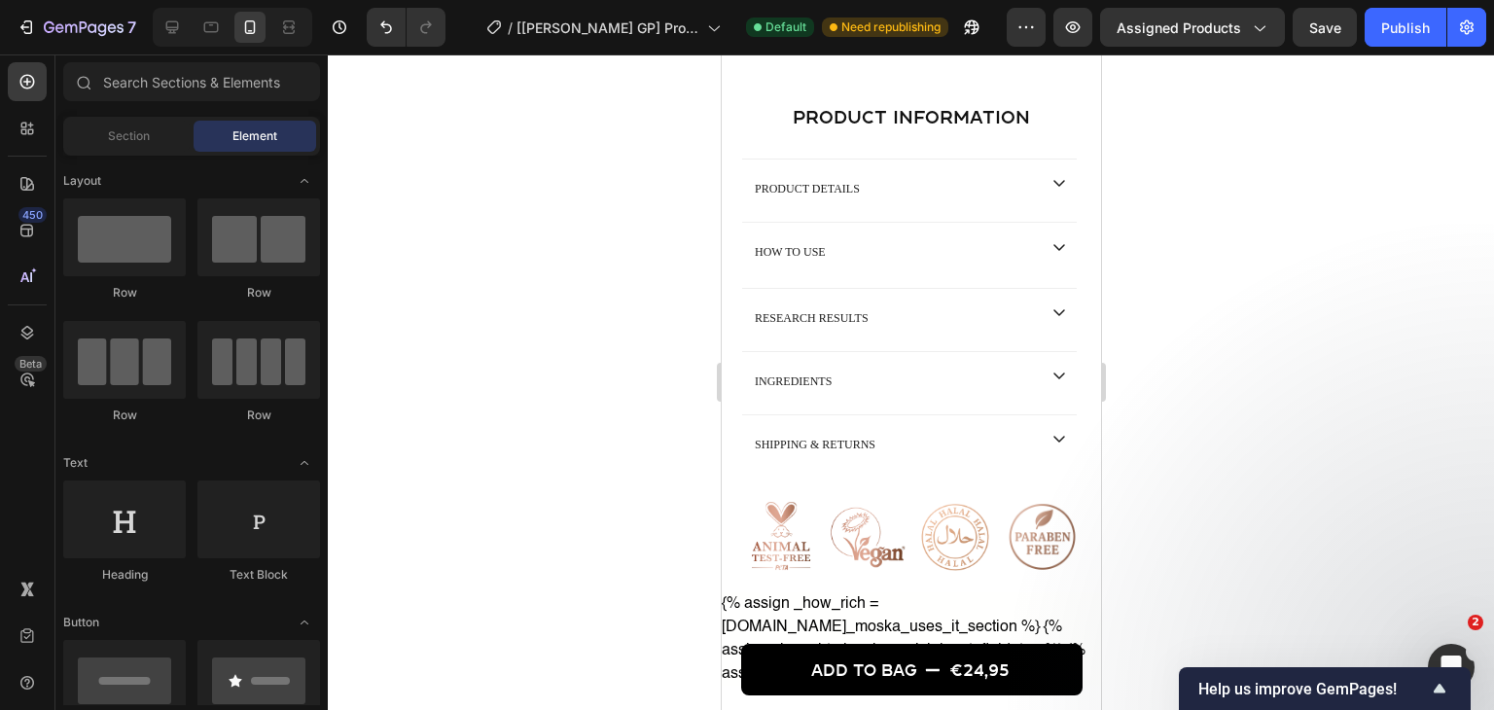
click at [1388, 33] on div "Publish" at bounding box center [1405, 28] width 49 height 20
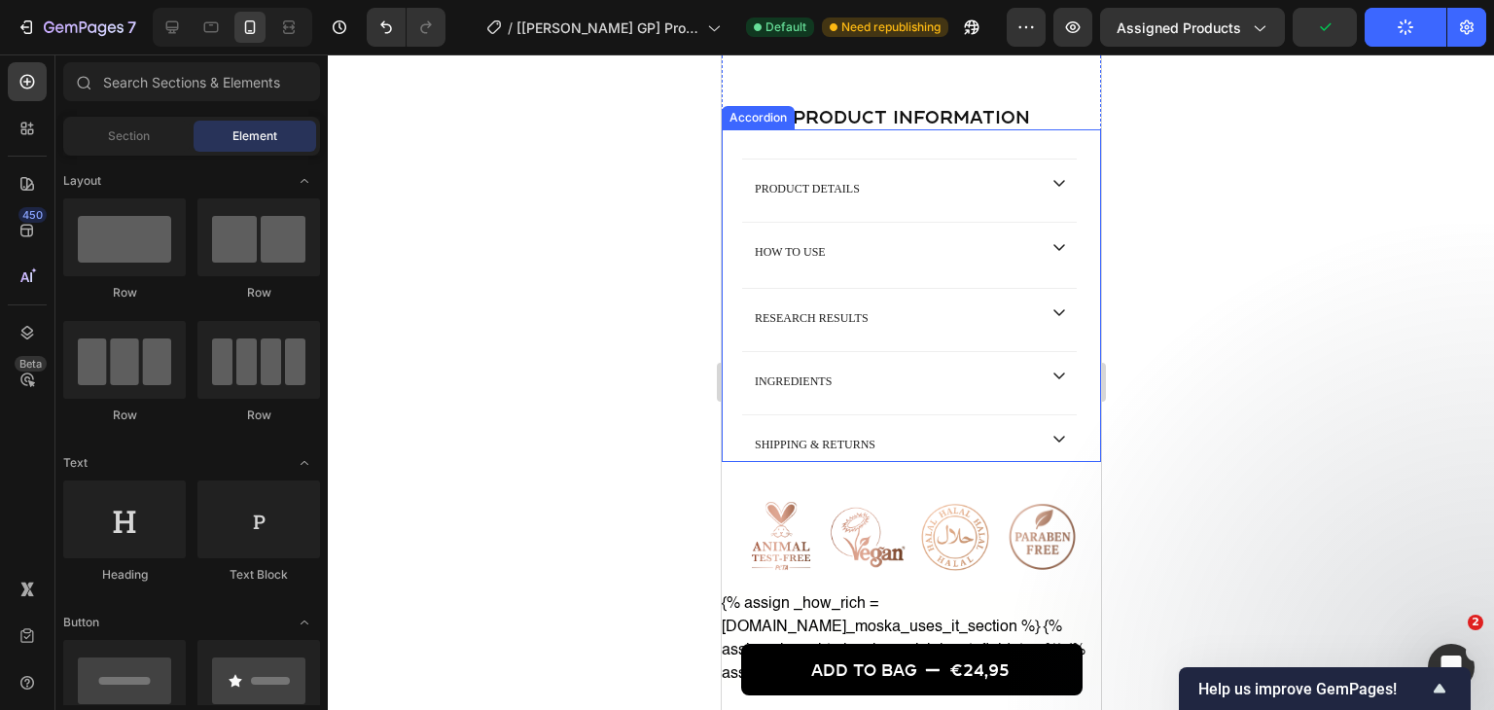
scroll to position [1556, 0]
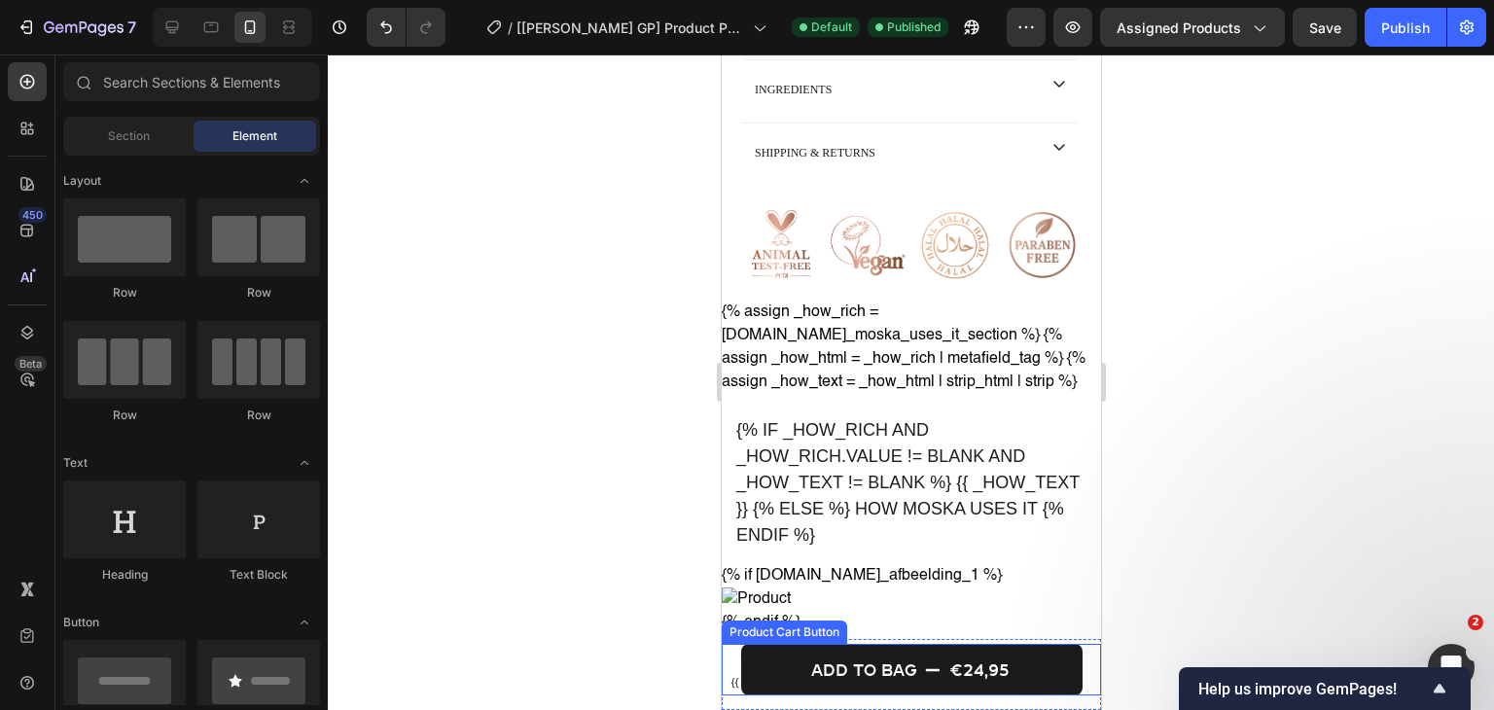
click at [755, 678] on button "Add to bag €24,95" at bounding box center [910, 670] width 341 height 52
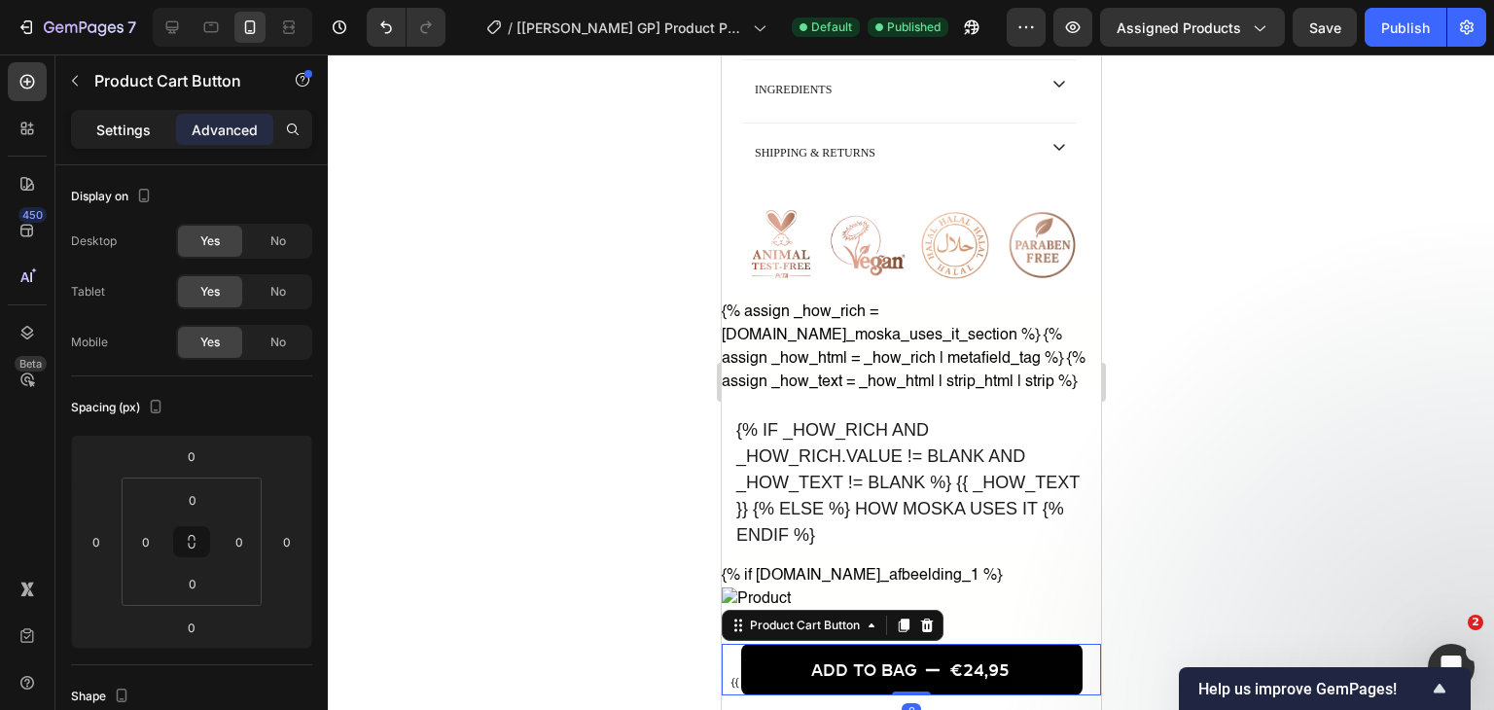
click at [120, 140] on div "Settings" at bounding box center [123, 129] width 97 height 31
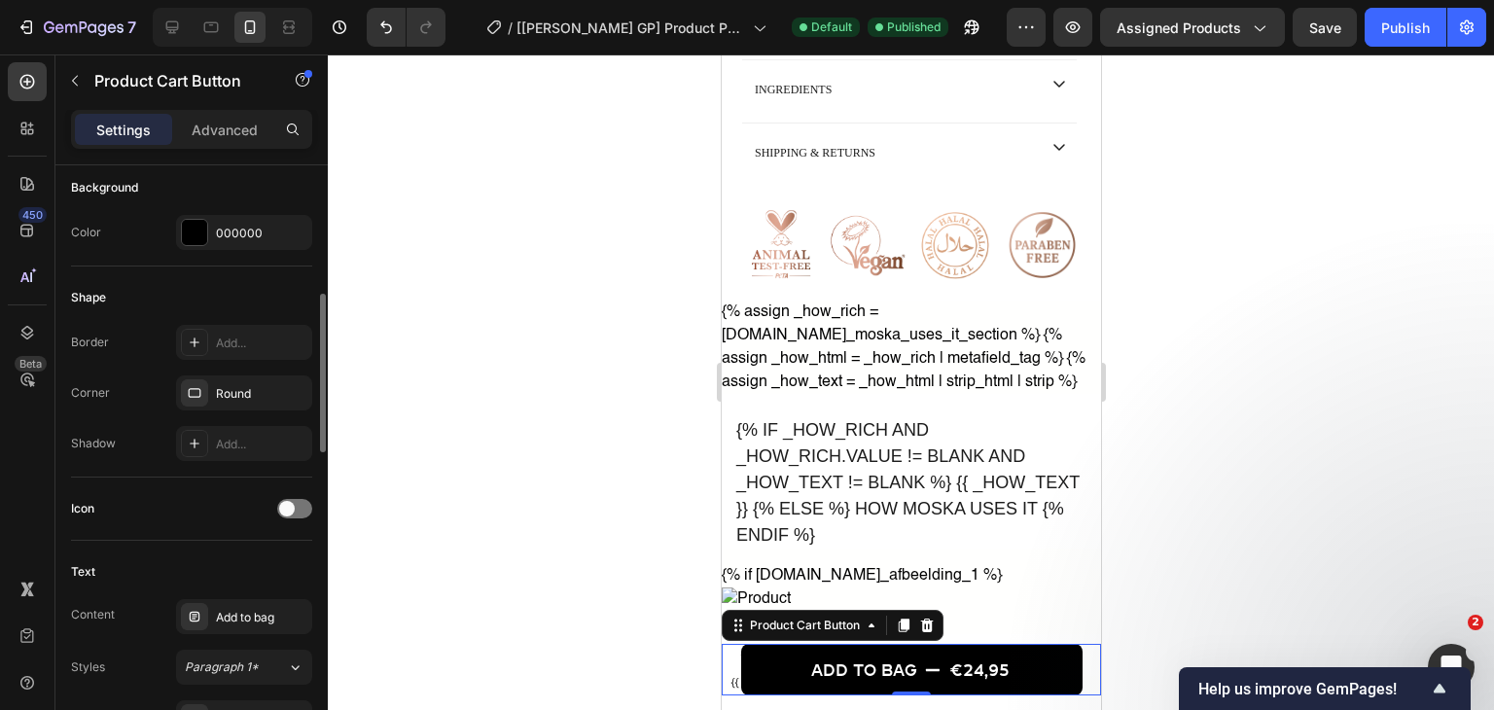
scroll to position [389, 0]
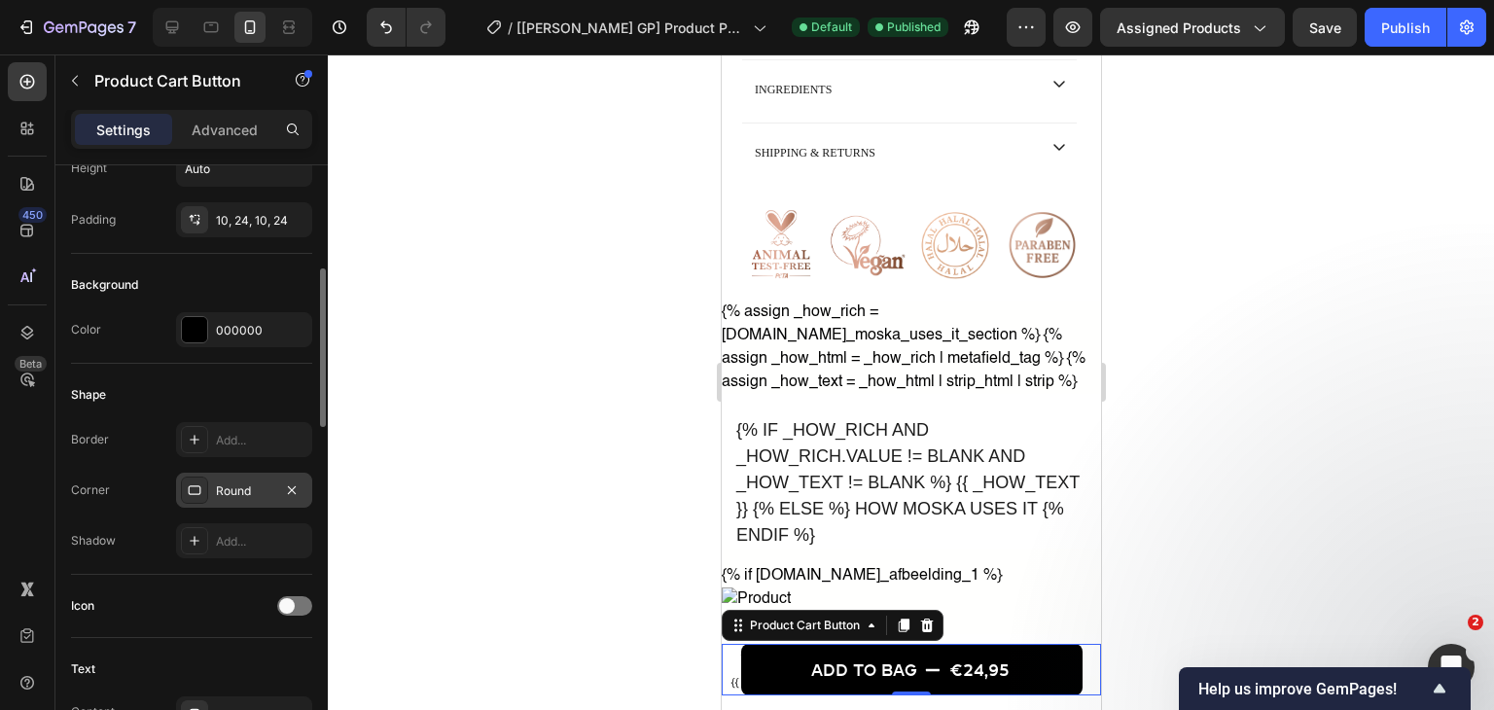
click at [198, 492] on icon at bounding box center [195, 490] width 13 height 10
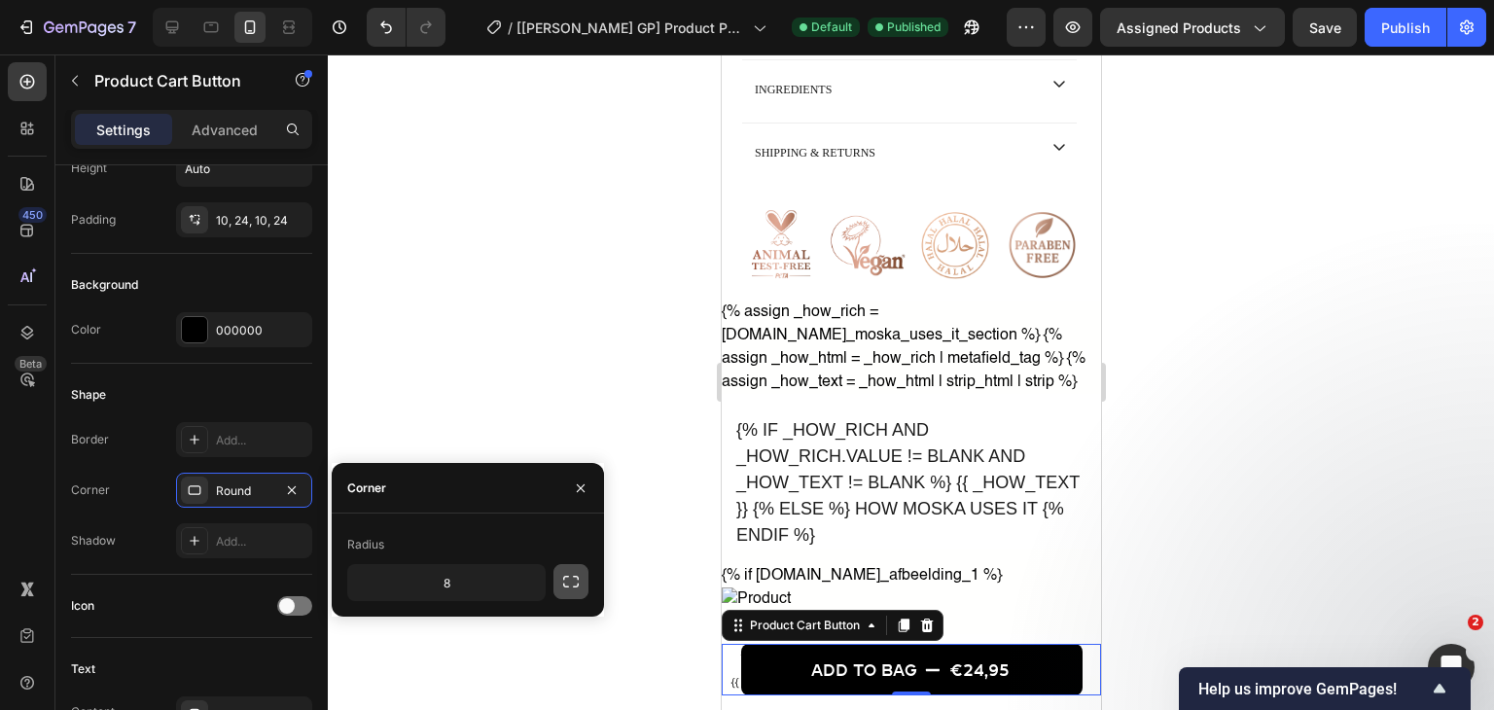
click at [561, 578] on icon "button" at bounding box center [570, 581] width 19 height 19
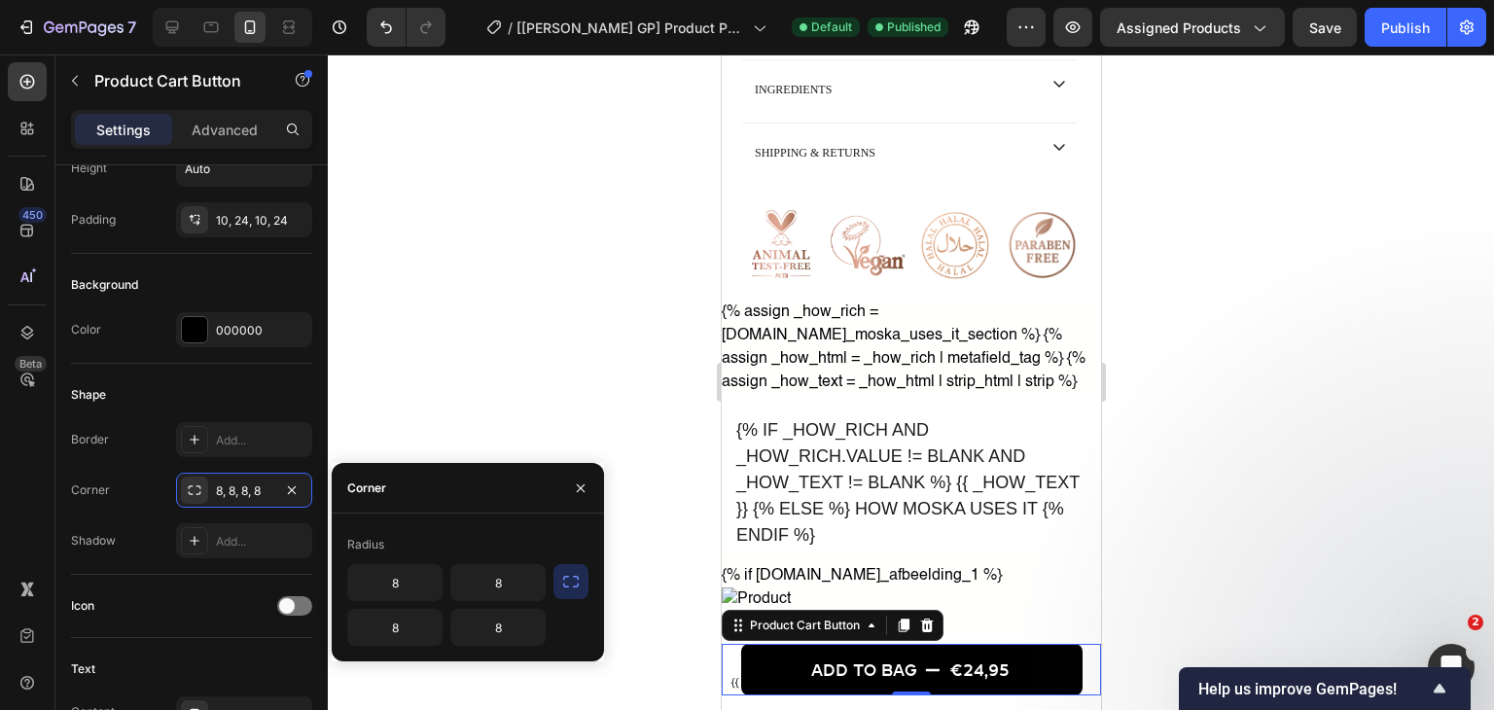
click at [567, 589] on icon "button" at bounding box center [570, 581] width 19 height 19
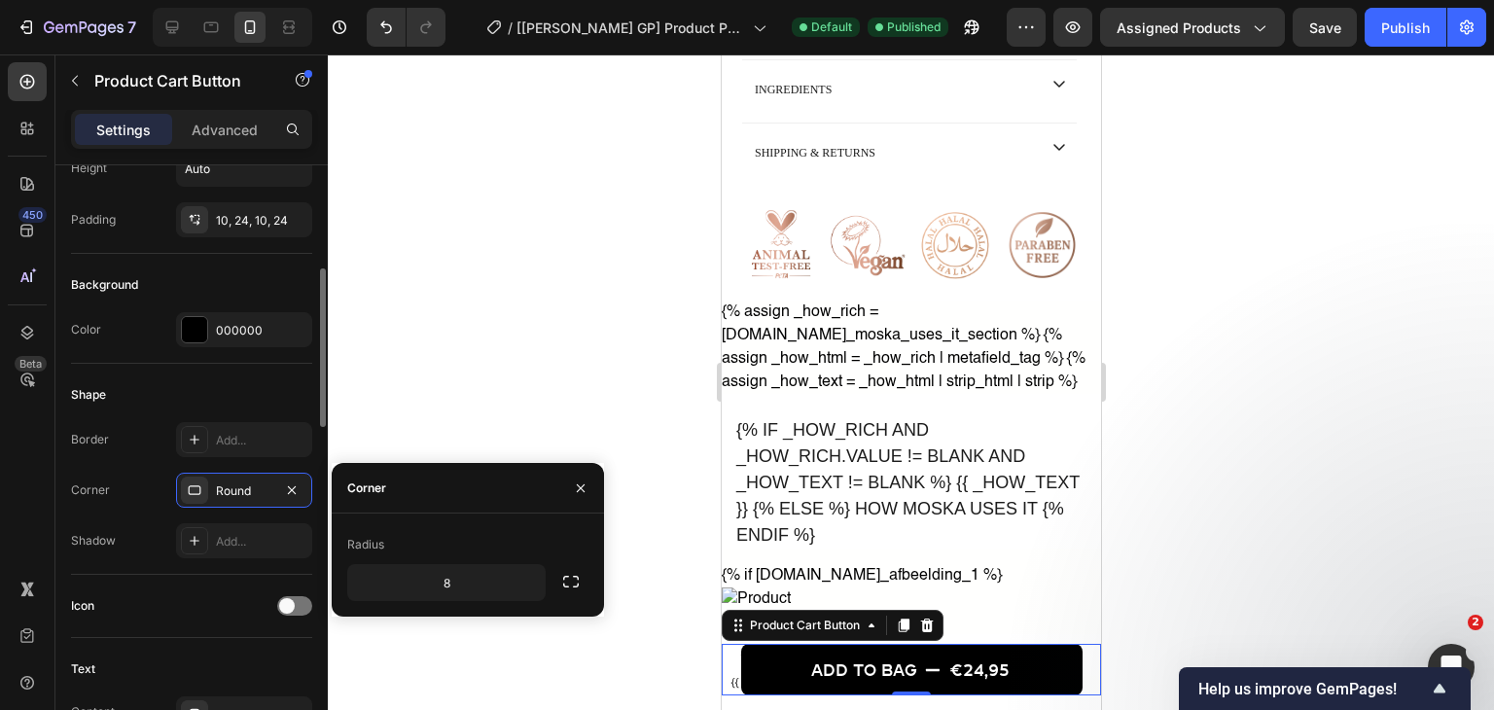
click at [121, 530] on div "Shadow Add..." at bounding box center [191, 540] width 241 height 35
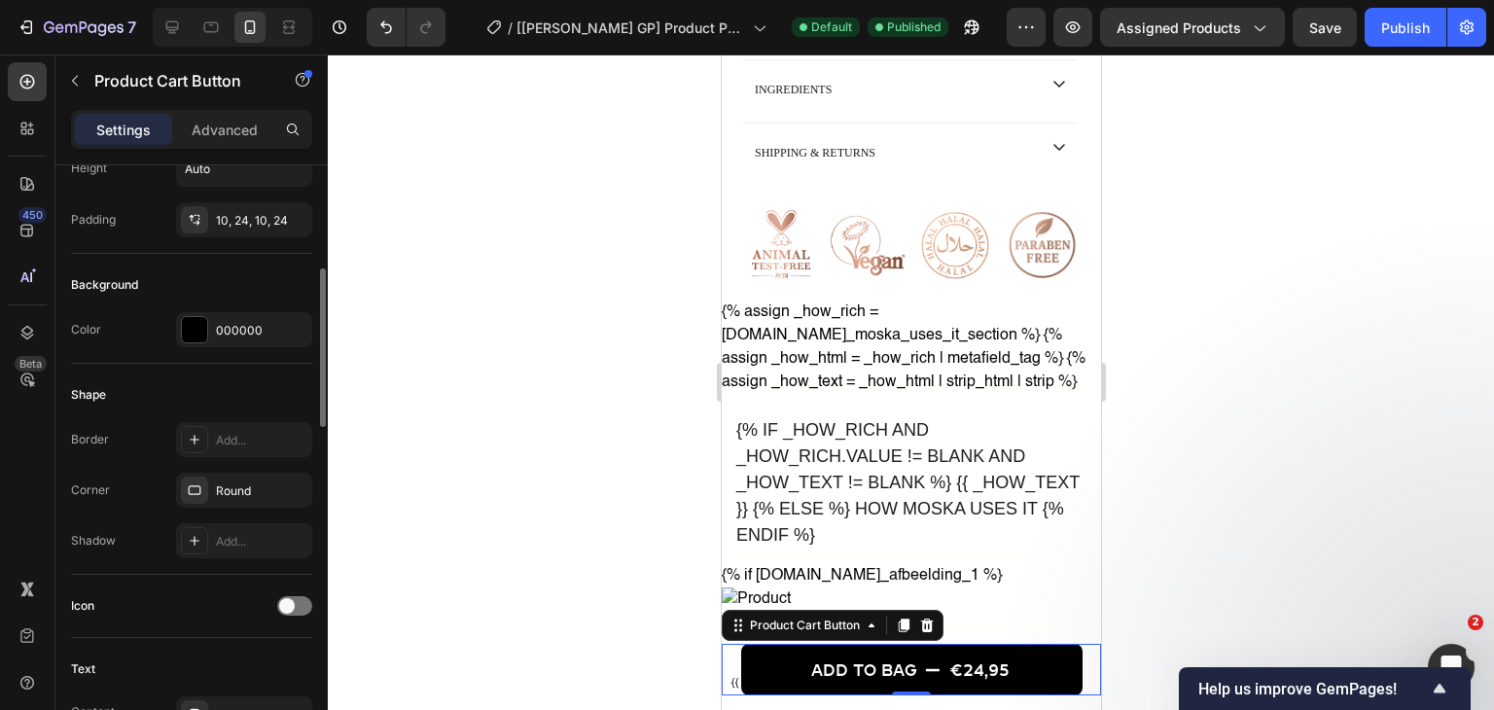
click at [186, 463] on div "Border Add... Corner Round Shadow Add..." at bounding box center [191, 490] width 241 height 136
click at [193, 452] on div "Add..." at bounding box center [244, 439] width 136 height 35
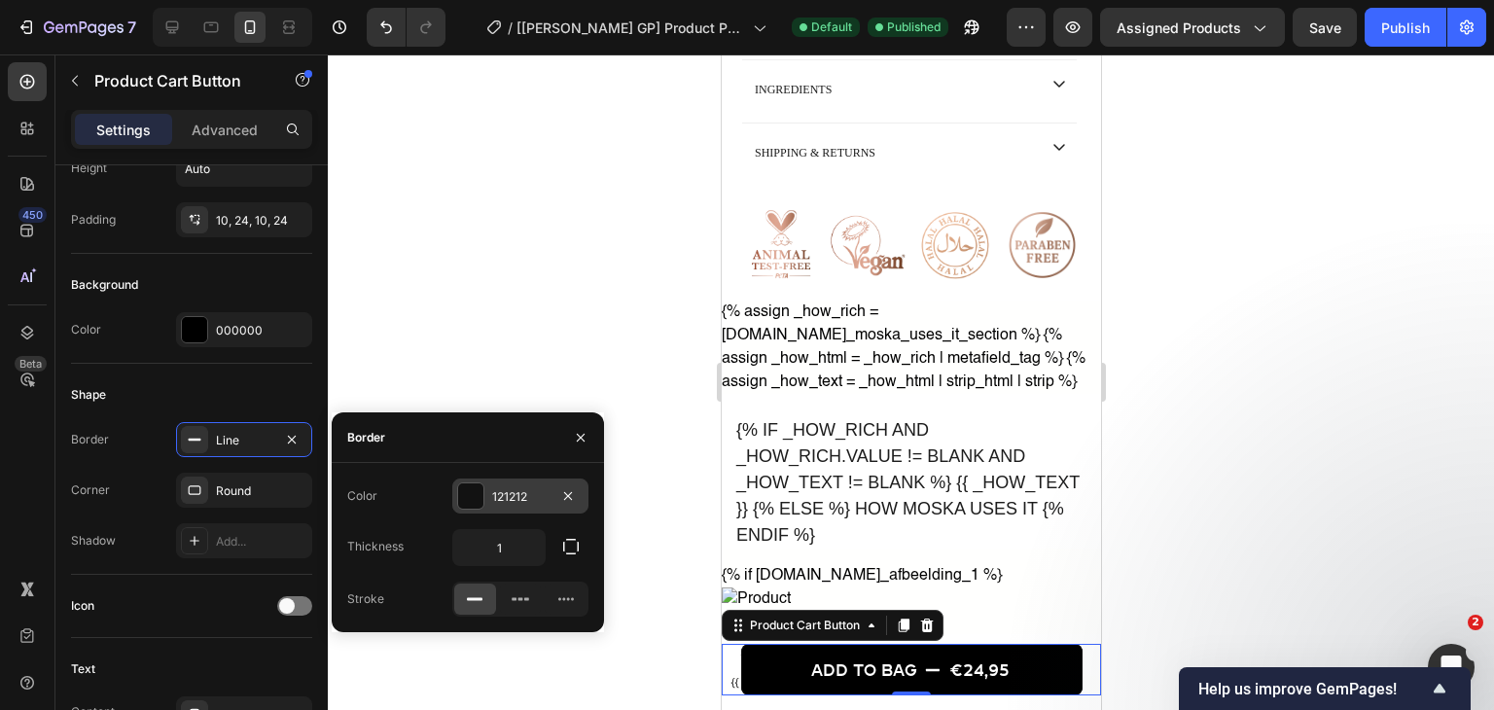
click at [510, 503] on div "121212" at bounding box center [520, 497] width 56 height 18
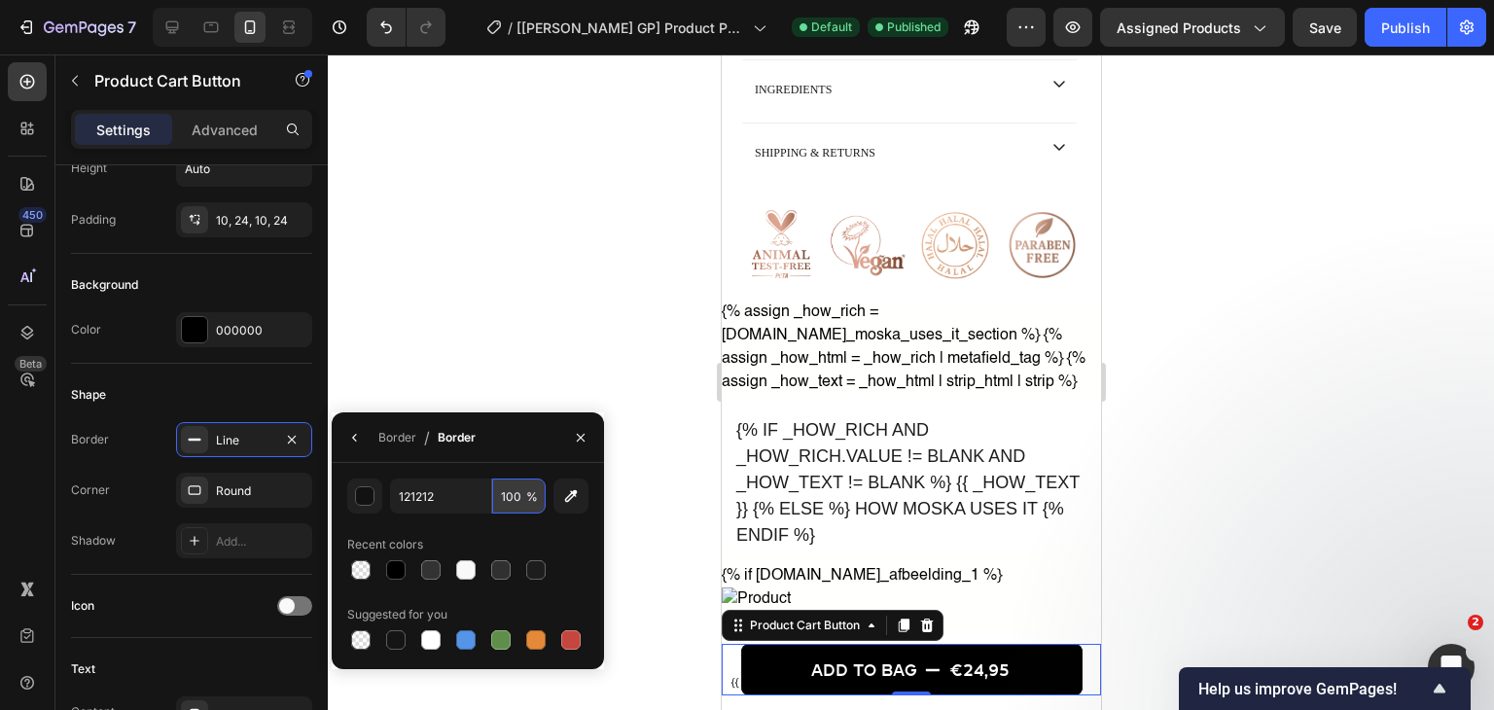
click at [512, 490] on input "100" at bounding box center [518, 495] width 53 height 35
type input "0"
click at [238, 382] on div "Shape" at bounding box center [191, 394] width 241 height 31
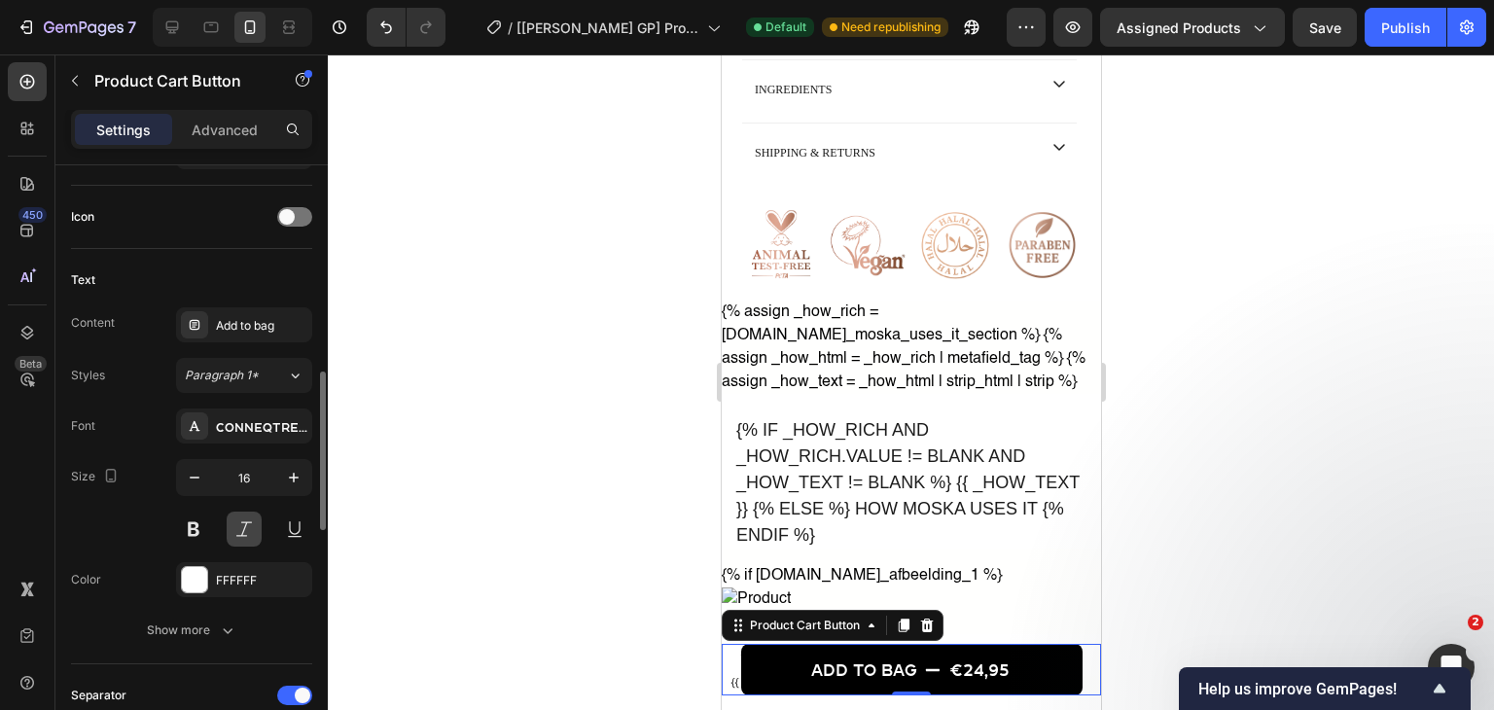
scroll to position [875, 0]
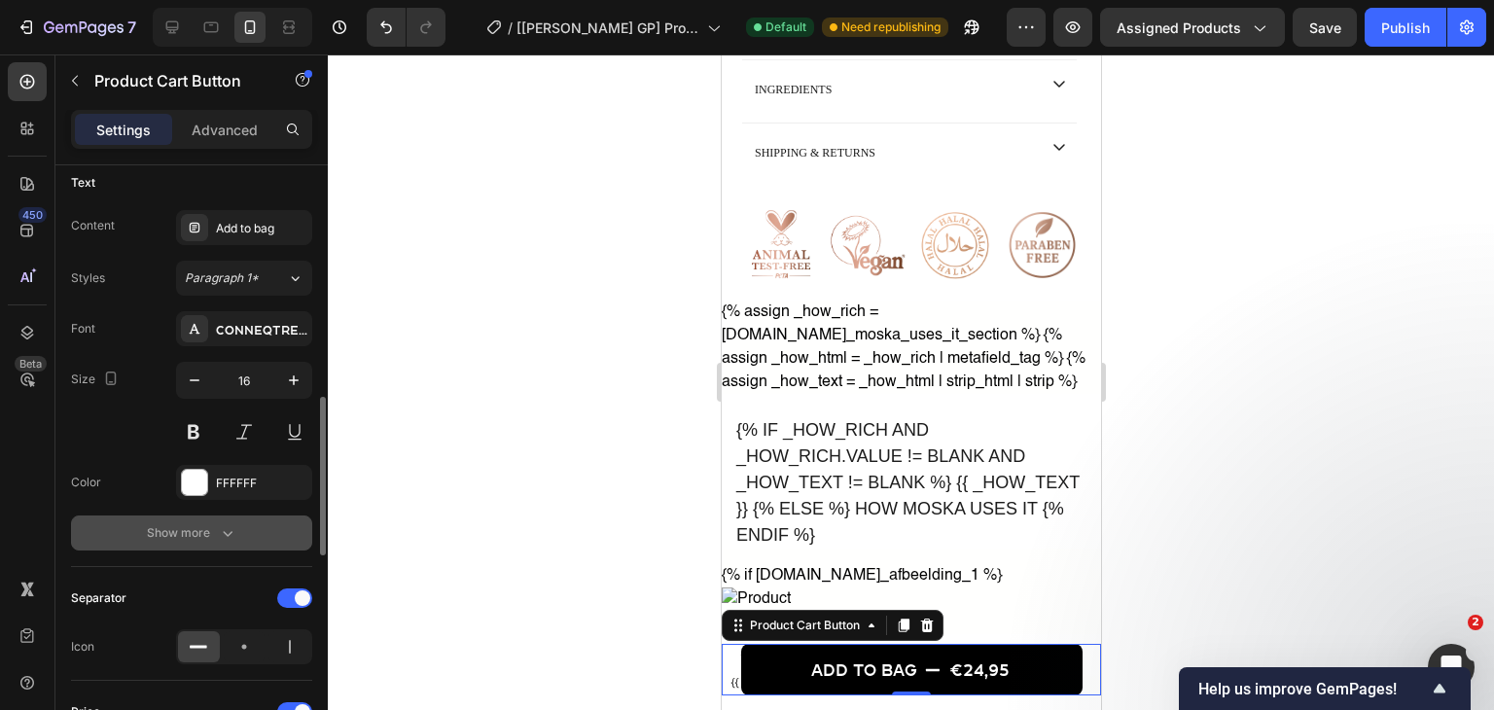
click at [226, 542] on button "Show more" at bounding box center [191, 532] width 241 height 35
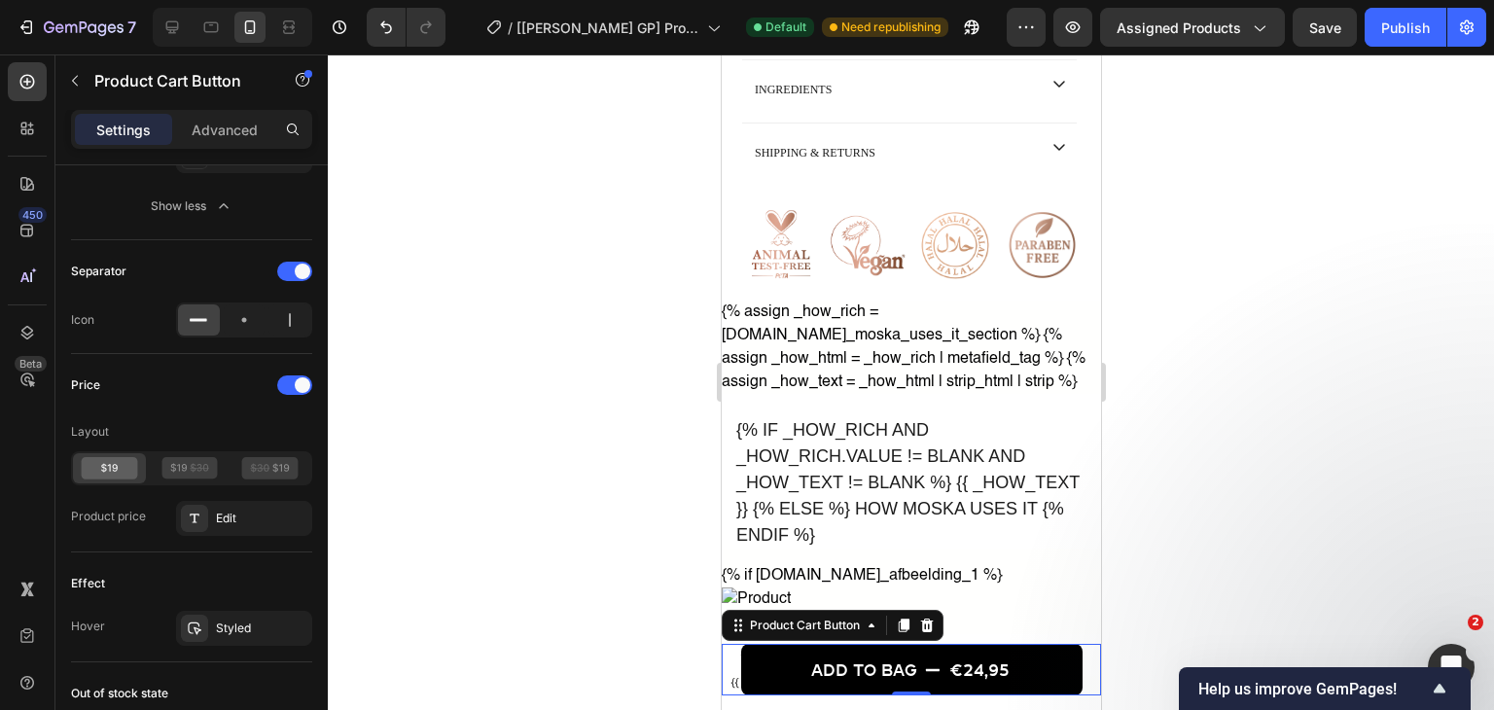
scroll to position [1750, 0]
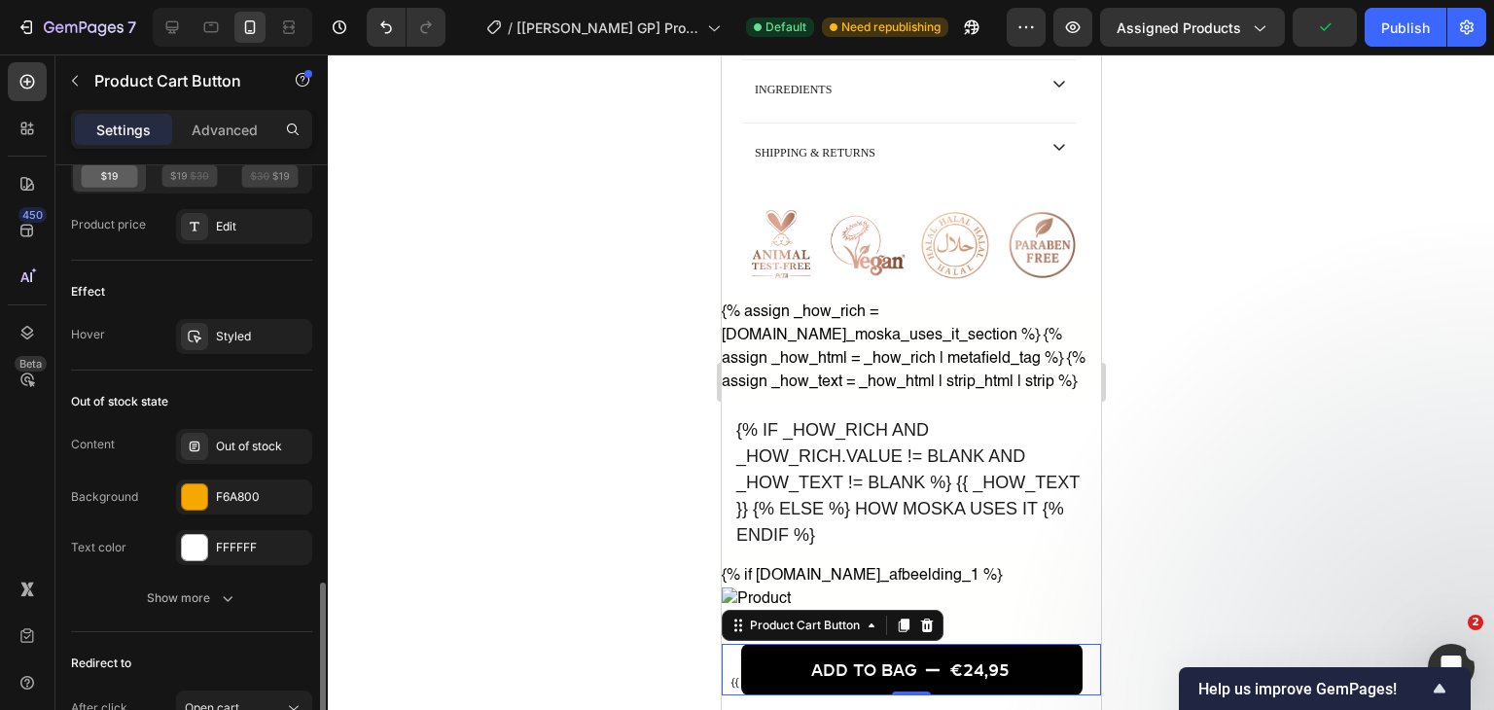
click at [202, 386] on div "Out of stock state" at bounding box center [191, 401] width 241 height 31
click at [207, 347] on div "Styled" at bounding box center [244, 336] width 136 height 35
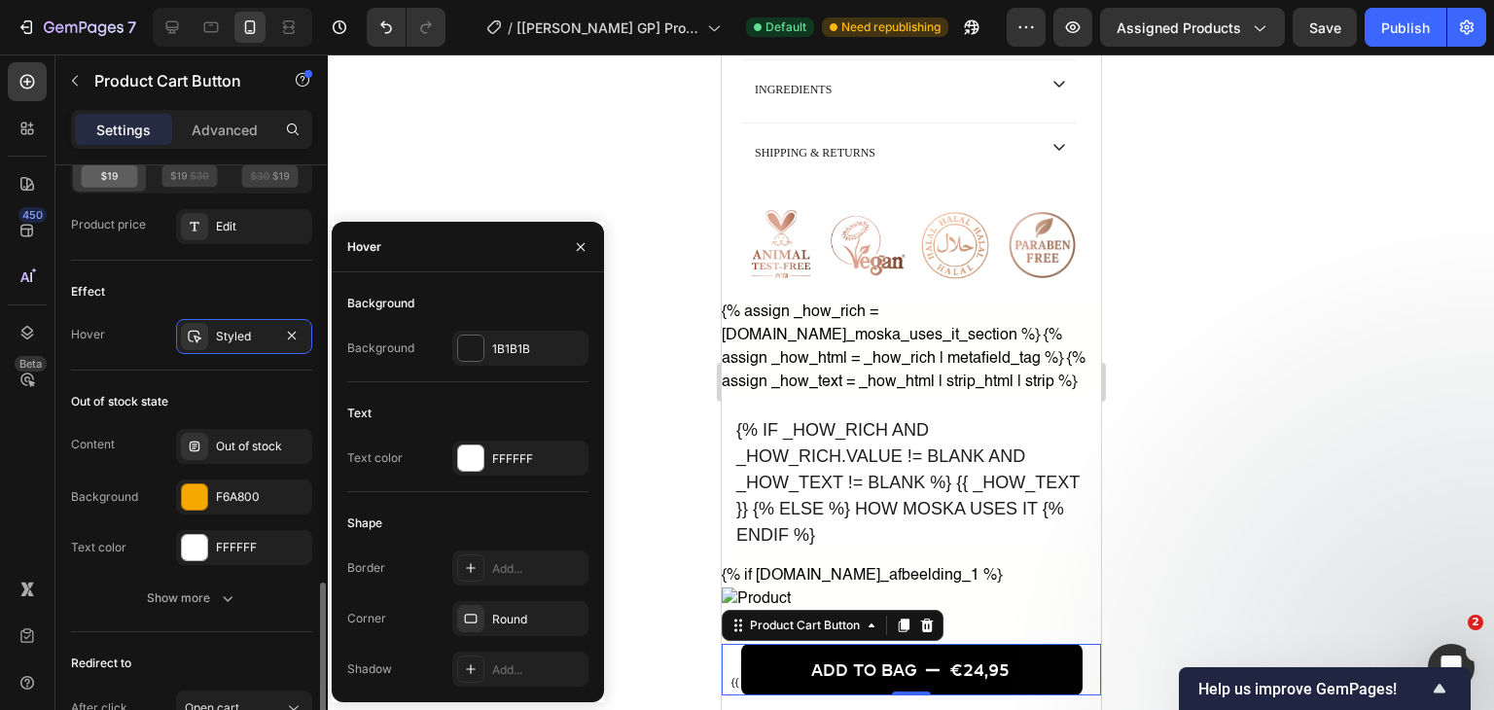
click at [110, 370] on div "Out of stock state Content Out of stock Background F6A800 Text color FFFFFF Sho…" at bounding box center [191, 501] width 241 height 262
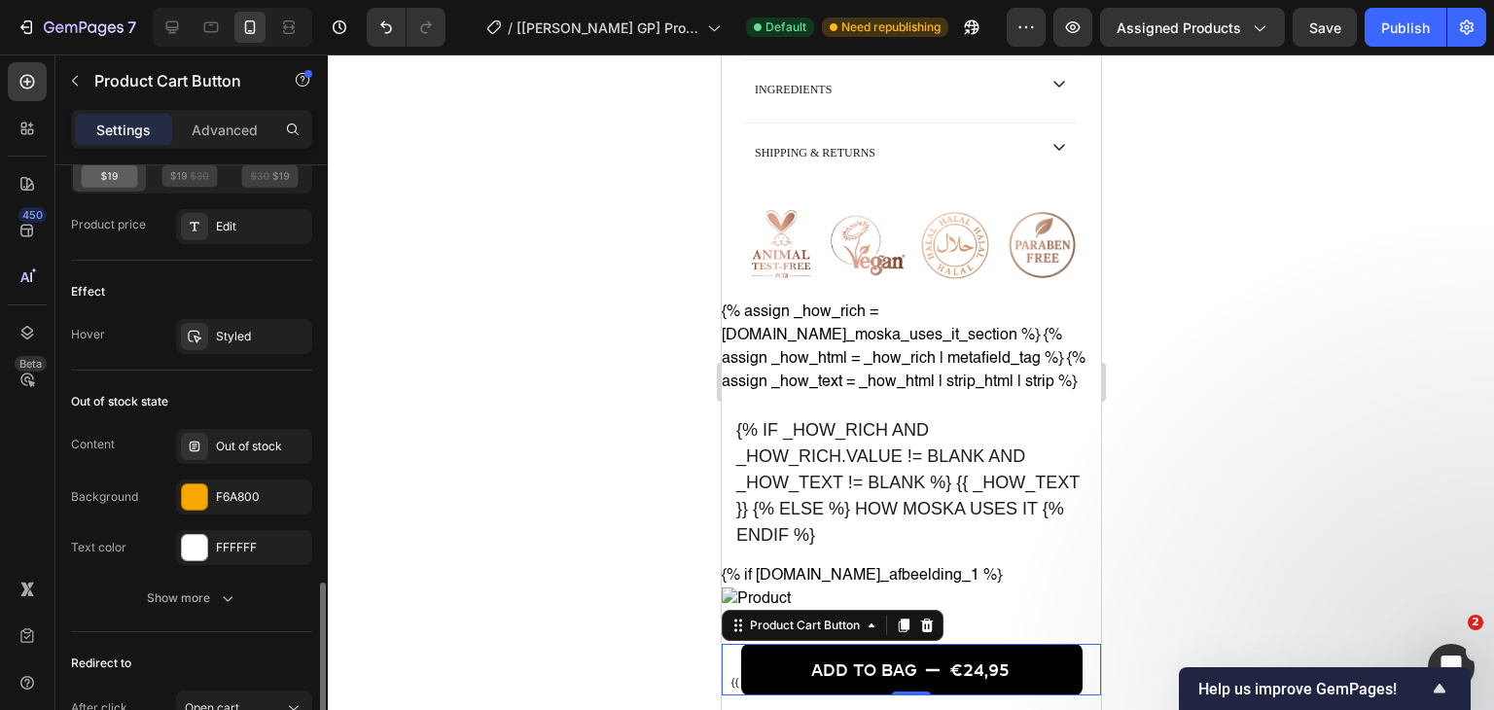
scroll to position [1921, 0]
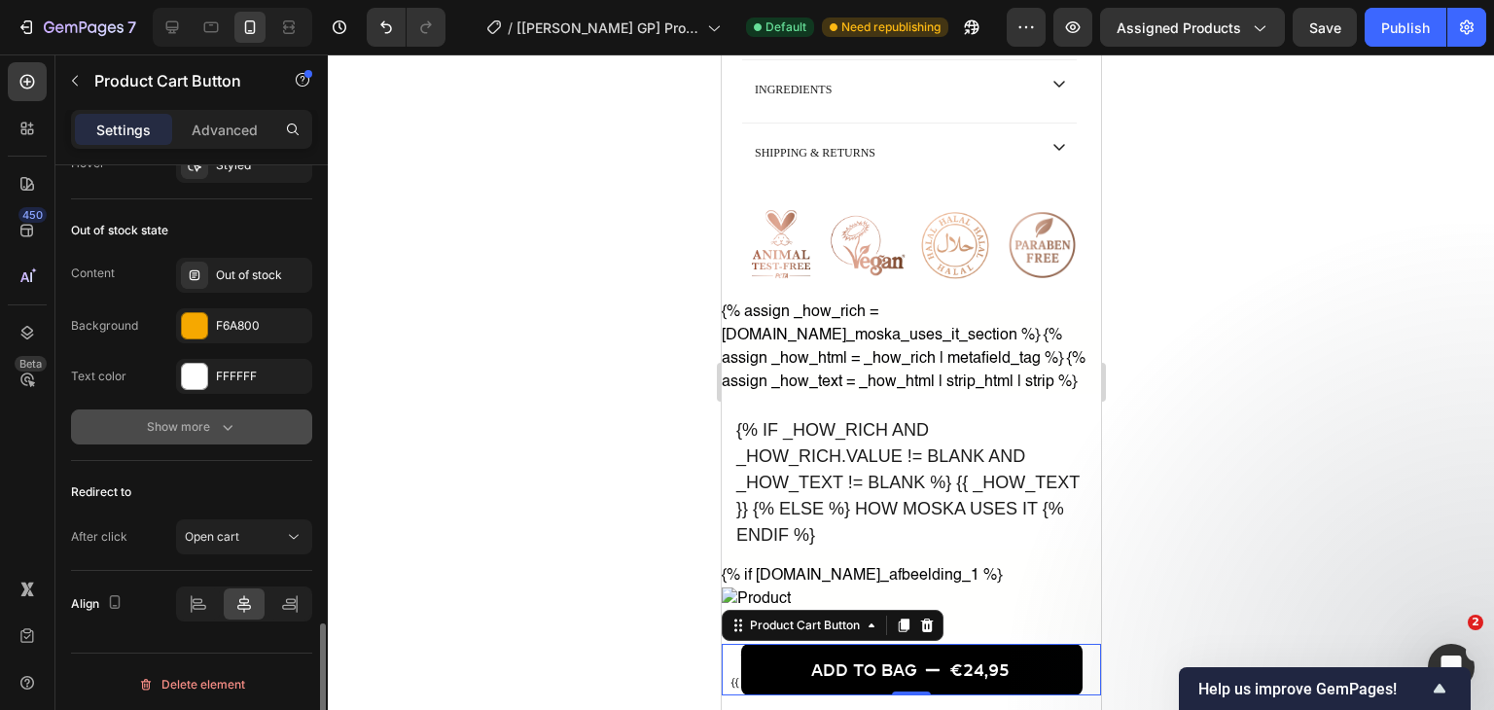
click at [245, 421] on button "Show more" at bounding box center [191, 426] width 241 height 35
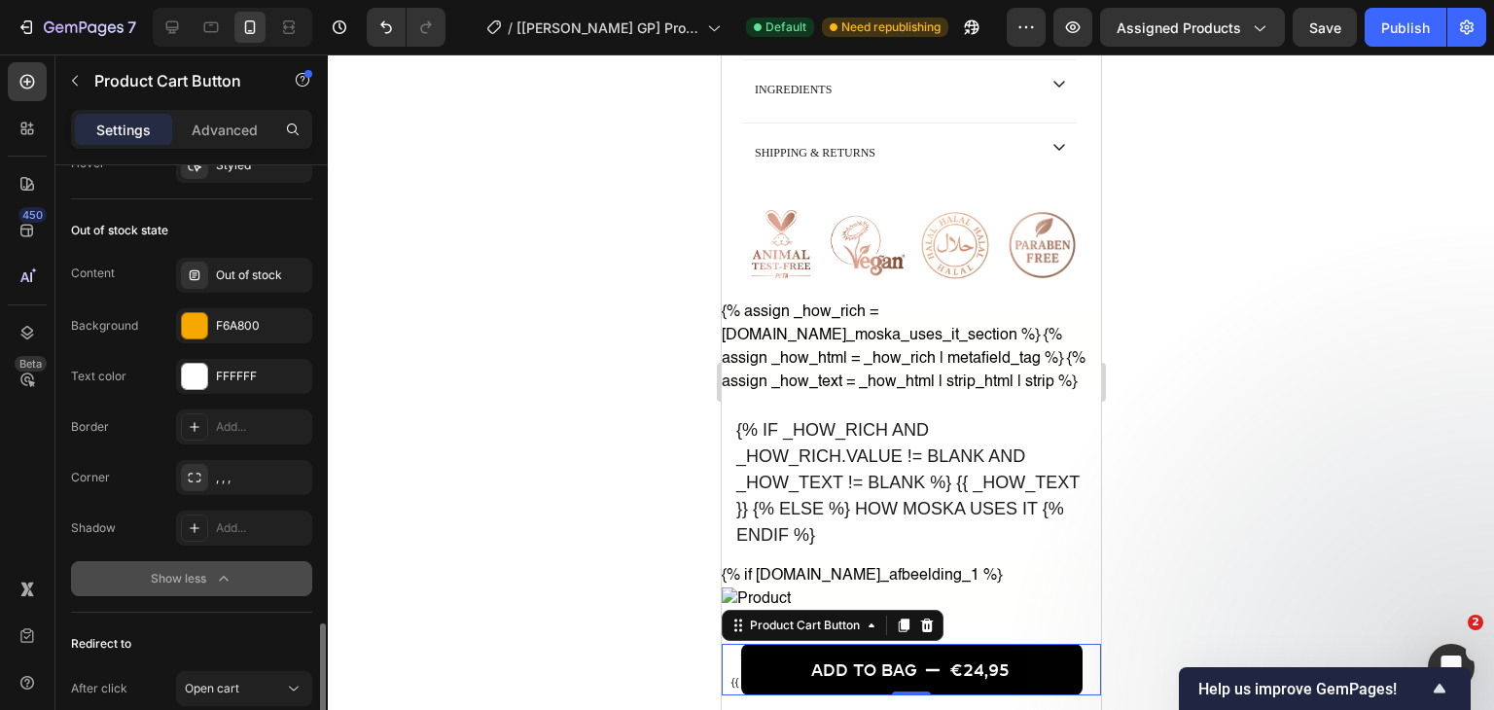
scroll to position [2073, 0]
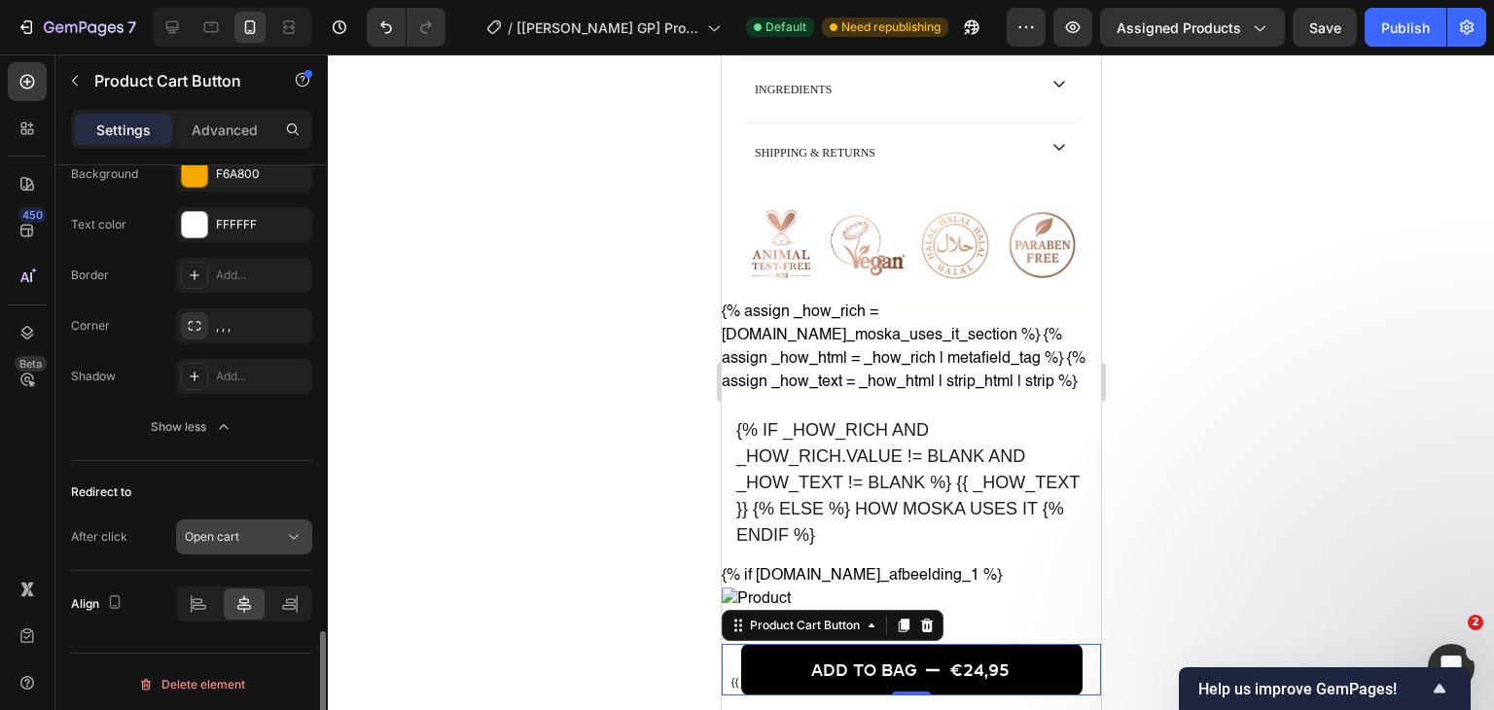
click at [233, 519] on button "Open cart" at bounding box center [244, 536] width 136 height 35
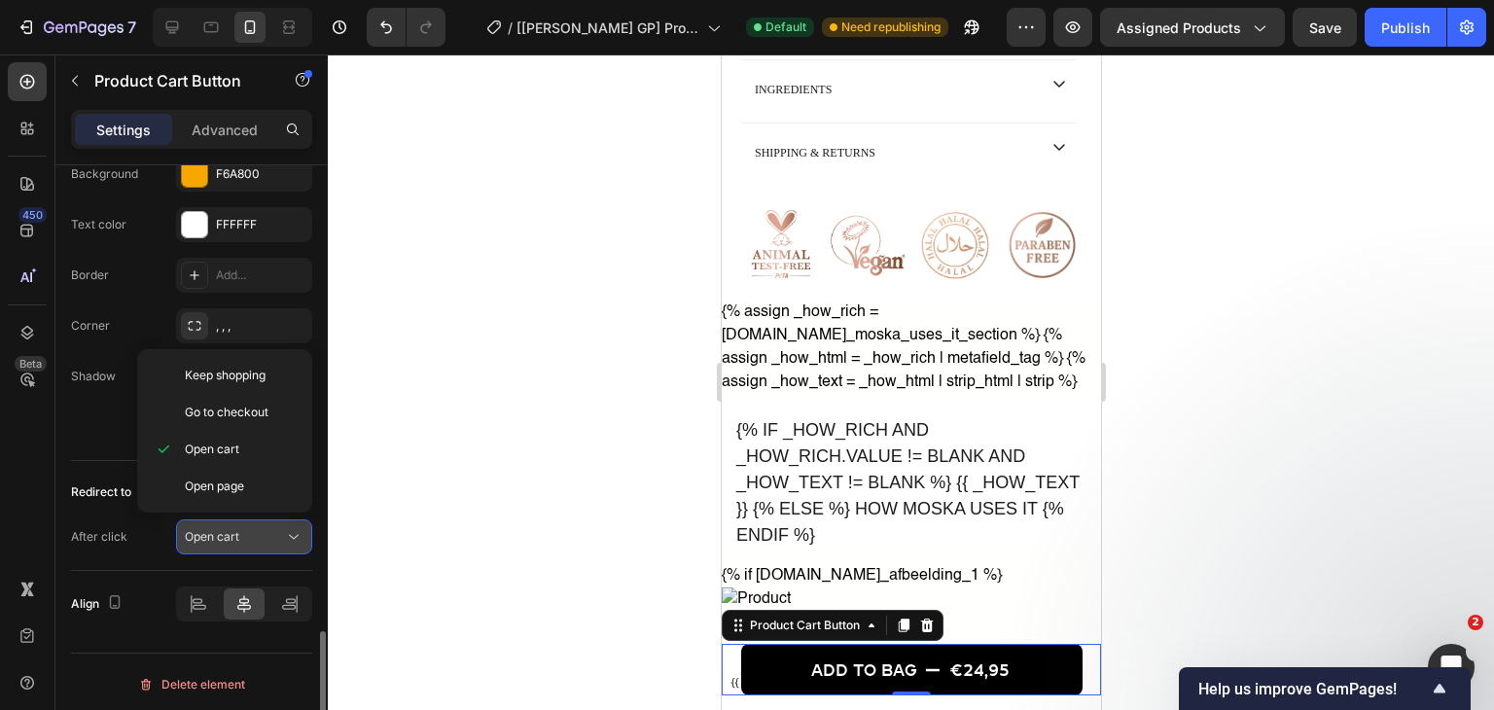
click at [249, 527] on div "Open cart" at bounding box center [244, 536] width 119 height 19
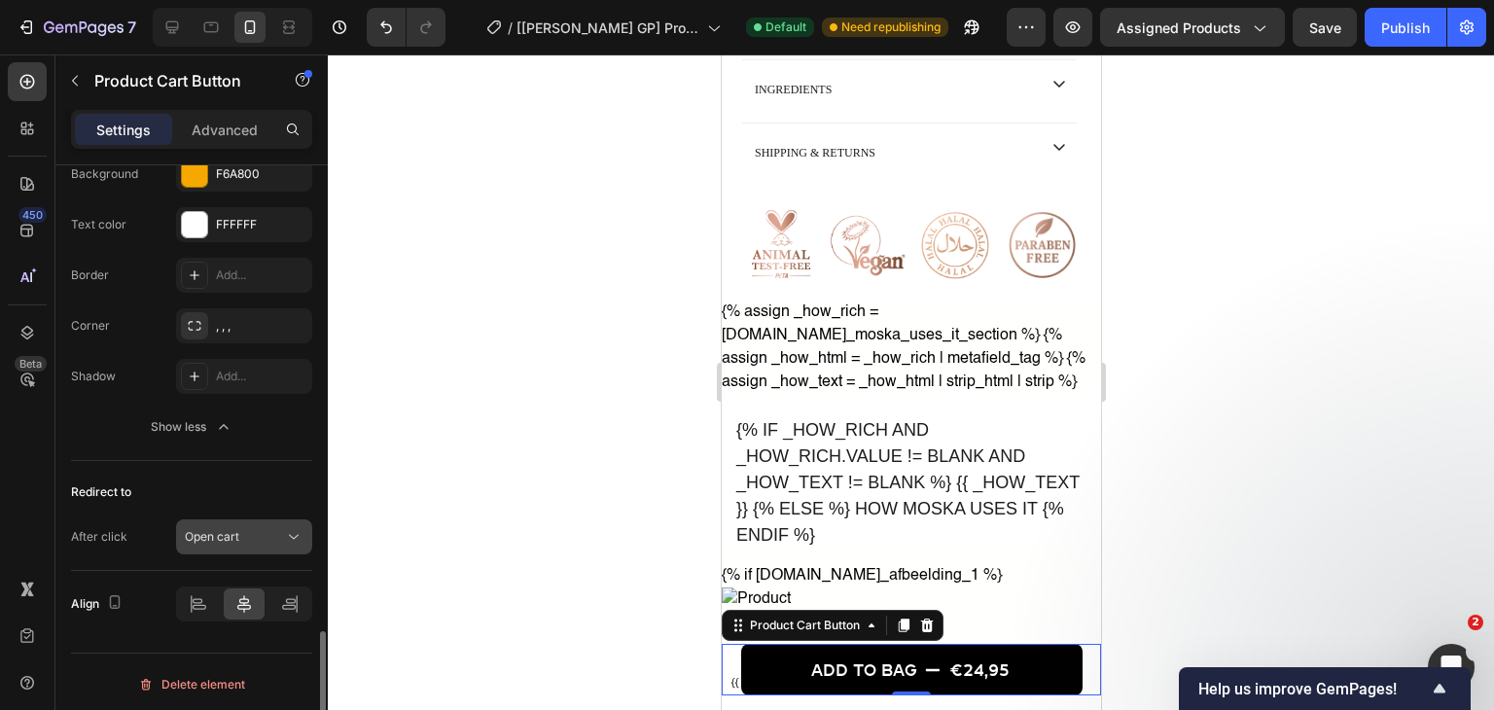
click at [251, 527] on div "Open cart" at bounding box center [244, 536] width 119 height 19
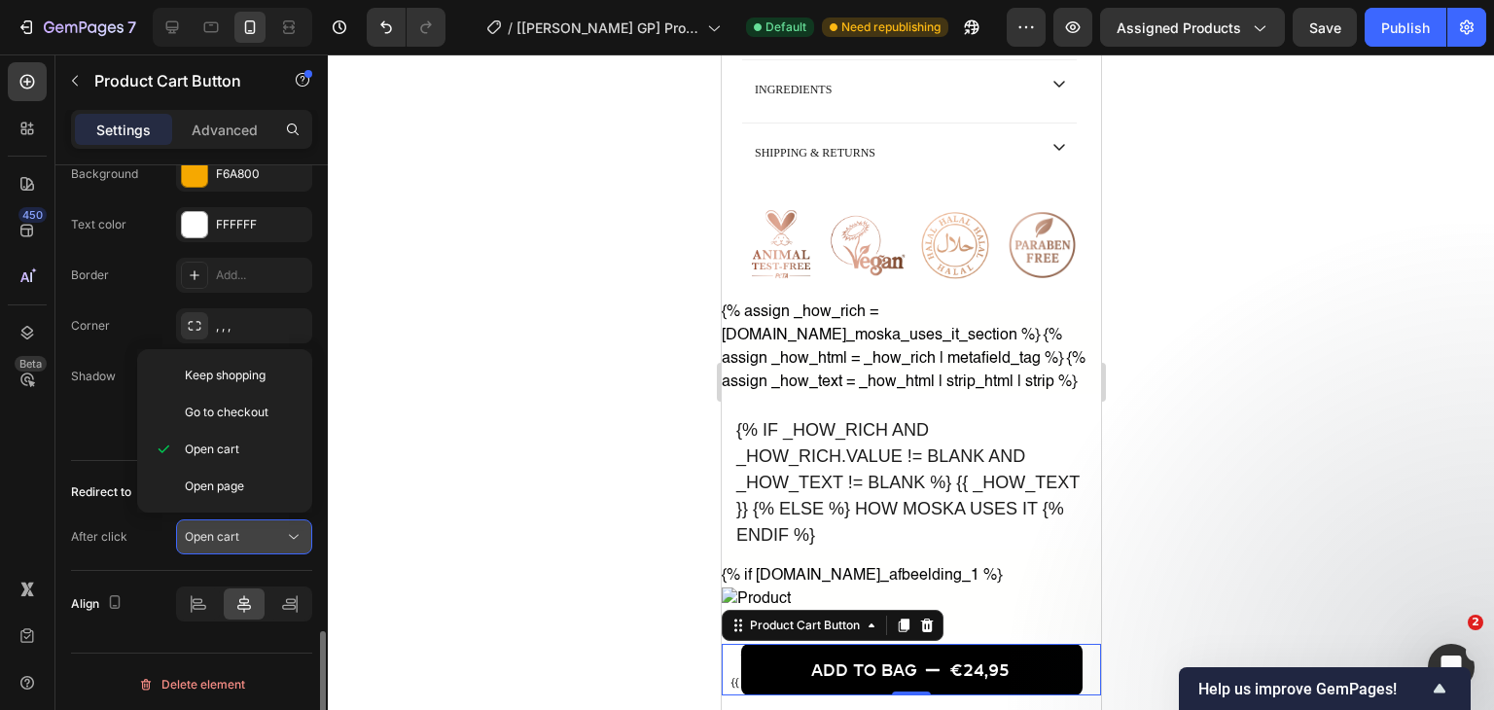
click at [253, 519] on button "Open cart" at bounding box center [244, 536] width 136 height 35
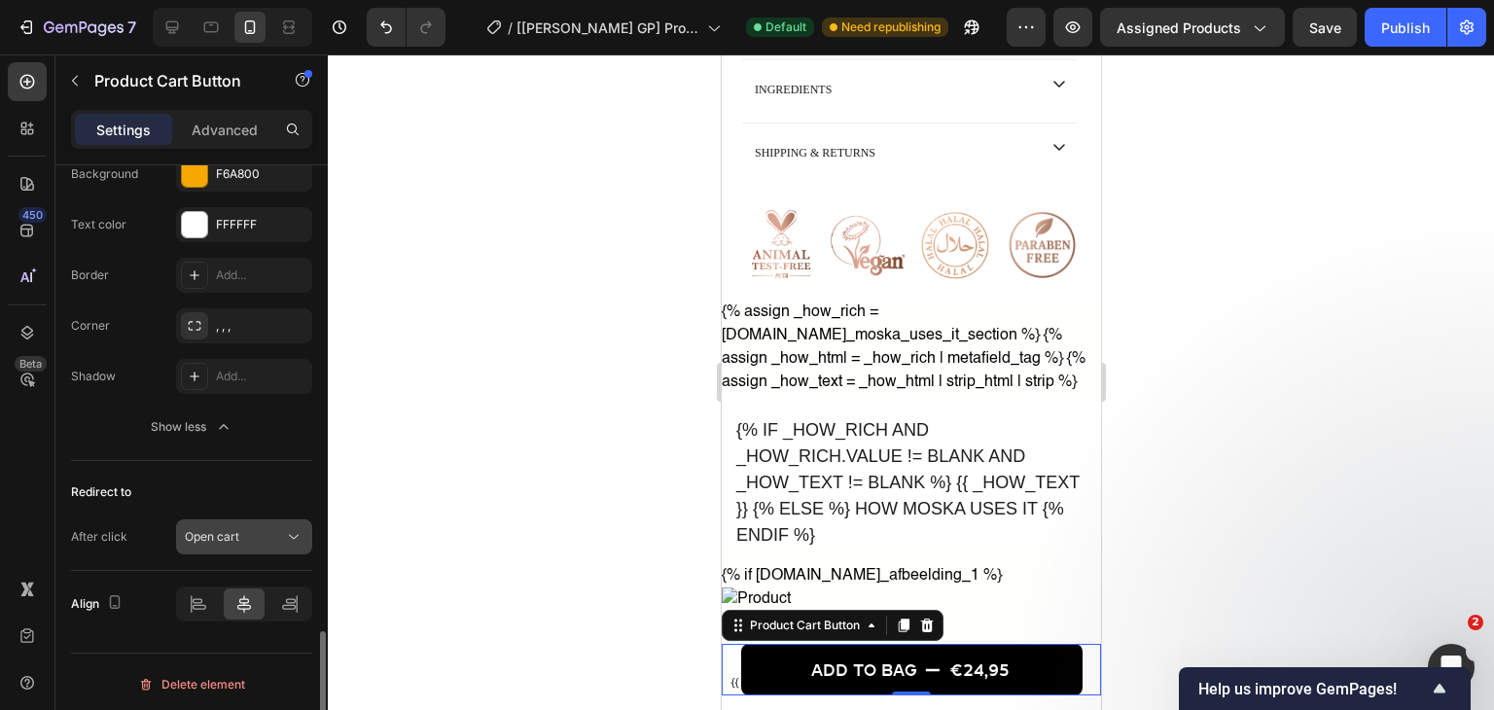
click at [253, 519] on button "Open cart" at bounding box center [244, 536] width 136 height 35
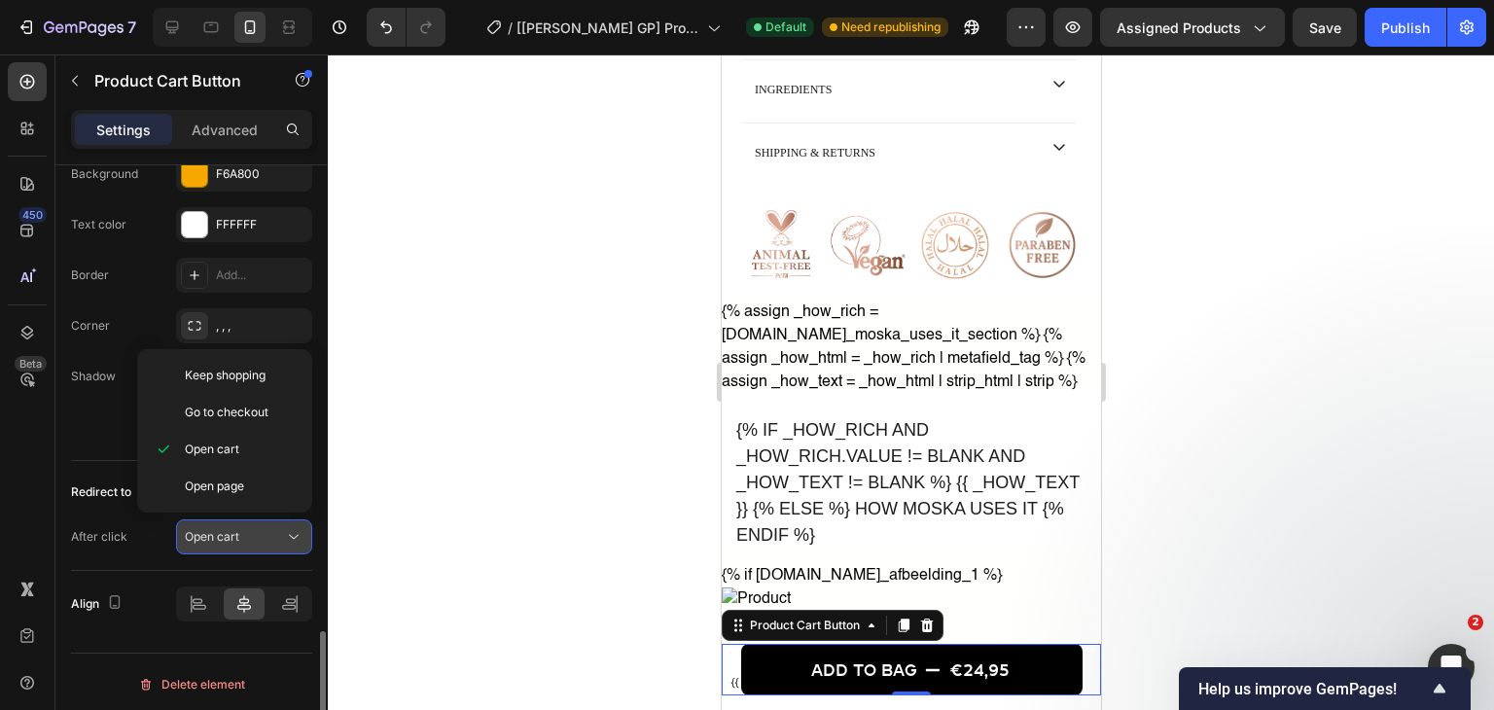
click at [255, 519] on button "Open cart" at bounding box center [244, 536] width 136 height 35
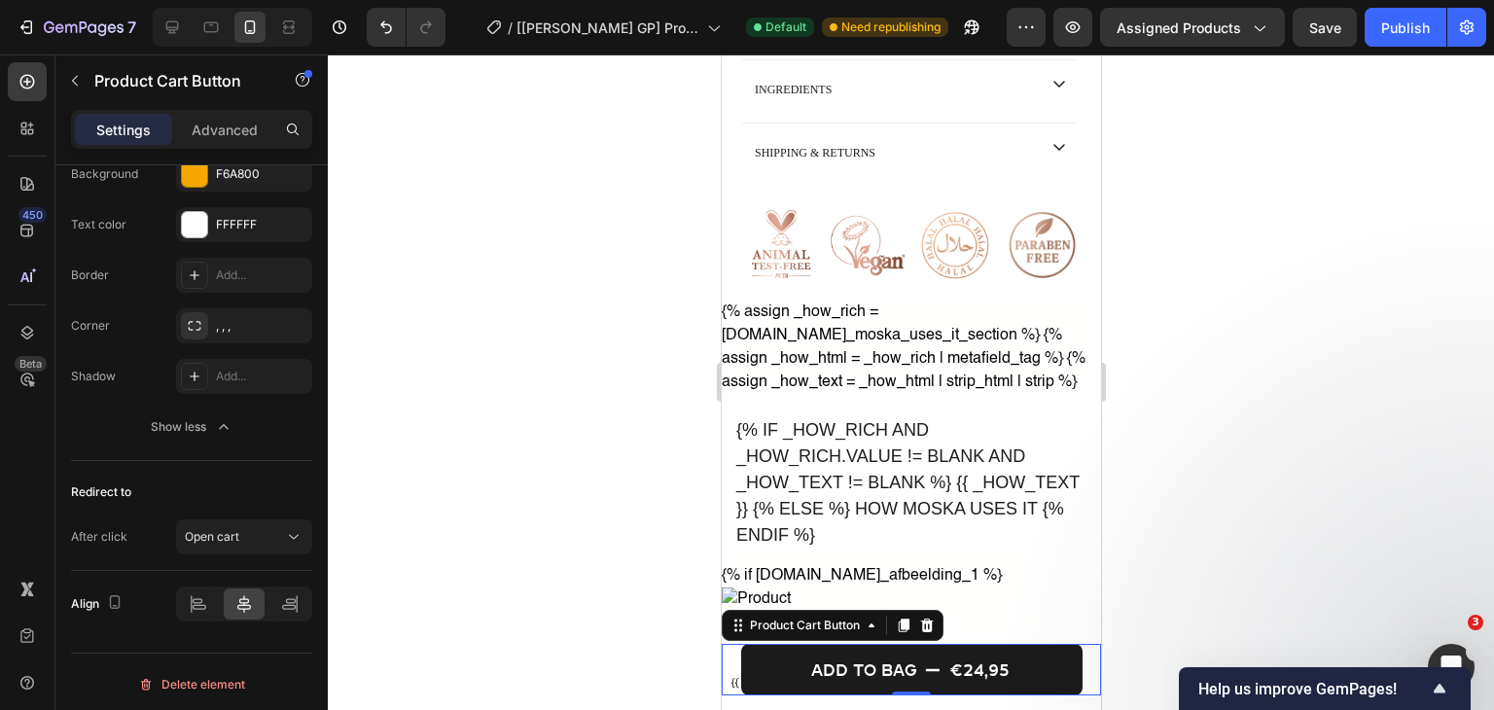
click at [759, 659] on button "Add to bag €24,95" at bounding box center [910, 670] width 341 height 52
click at [815, 658] on div "Add to bag" at bounding box center [863, 669] width 106 height 28
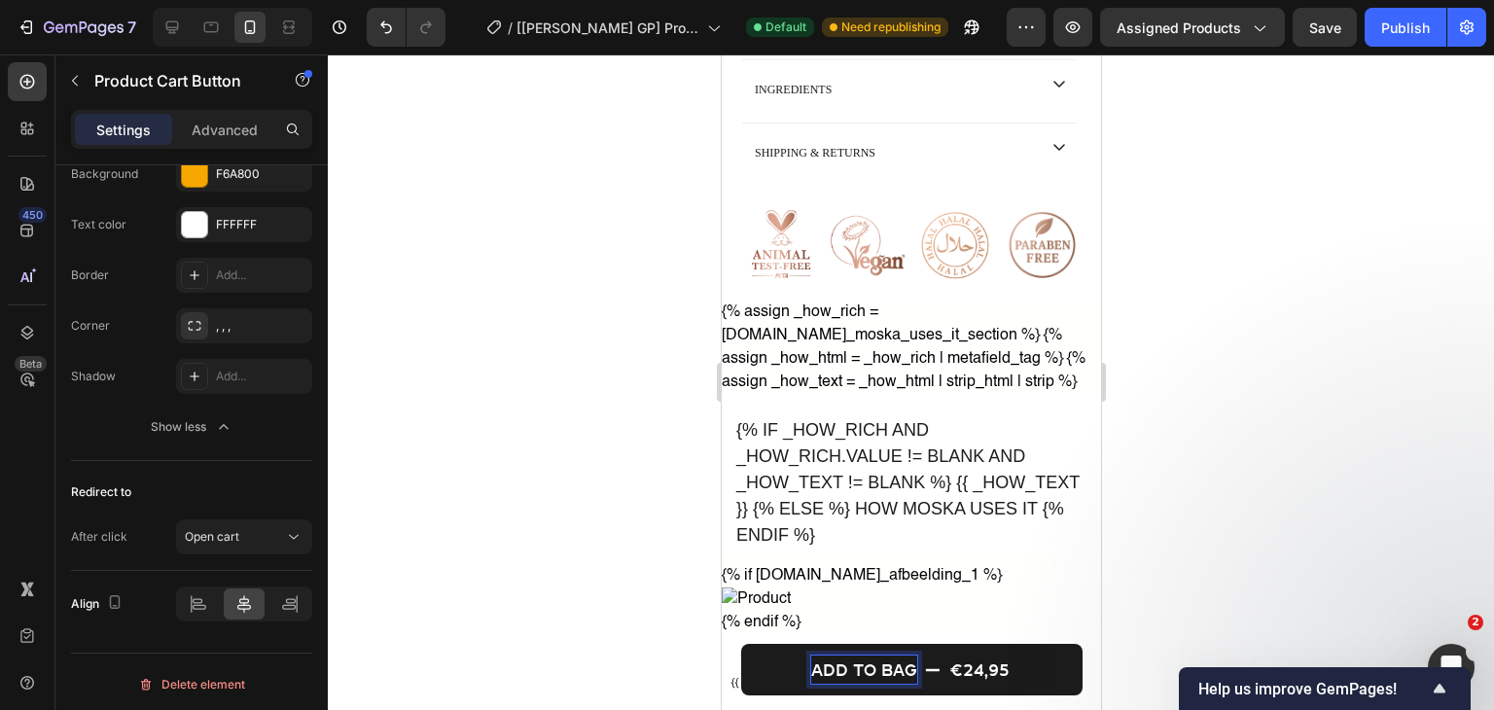
click at [752, 664] on button "Add to bag €24,95" at bounding box center [910, 670] width 341 height 52
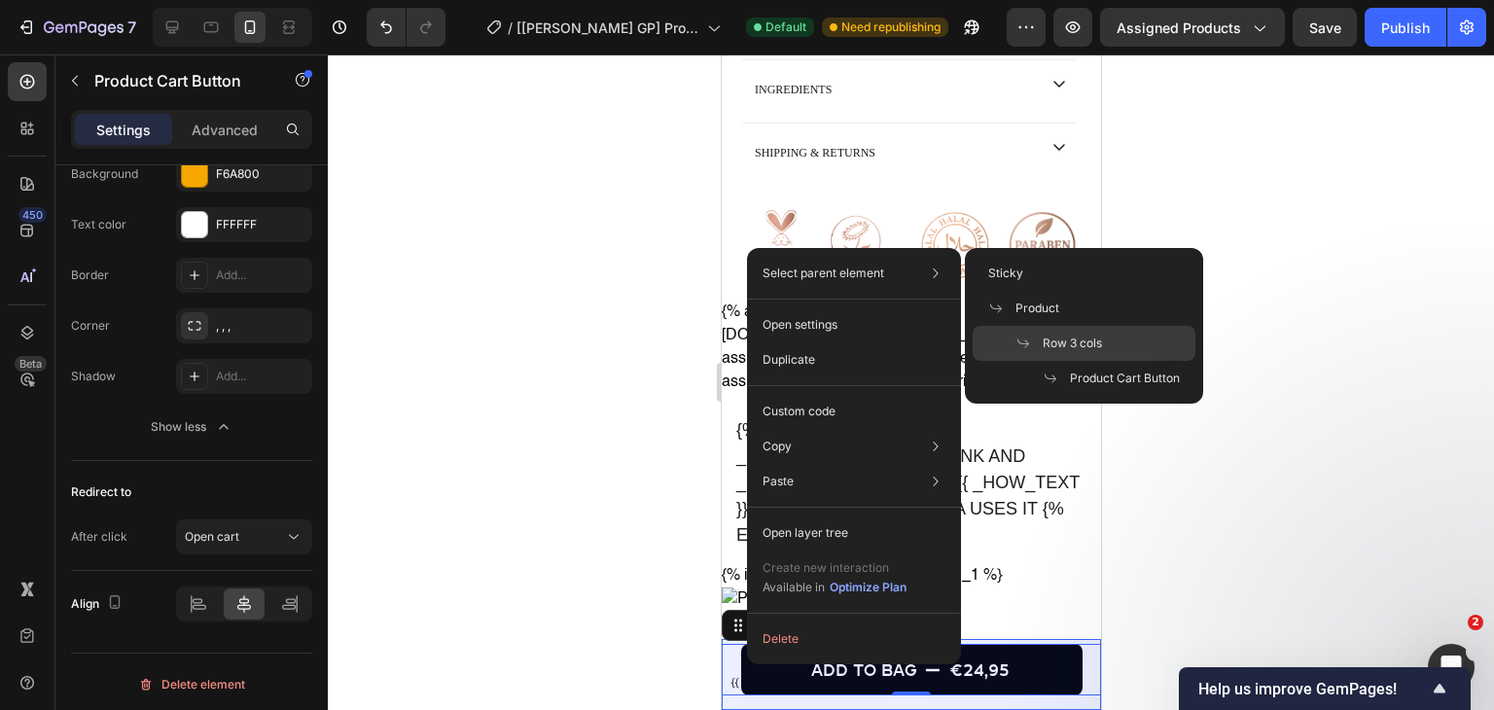
click at [1036, 332] on div "Row 3 cols" at bounding box center [1083, 343] width 223 height 35
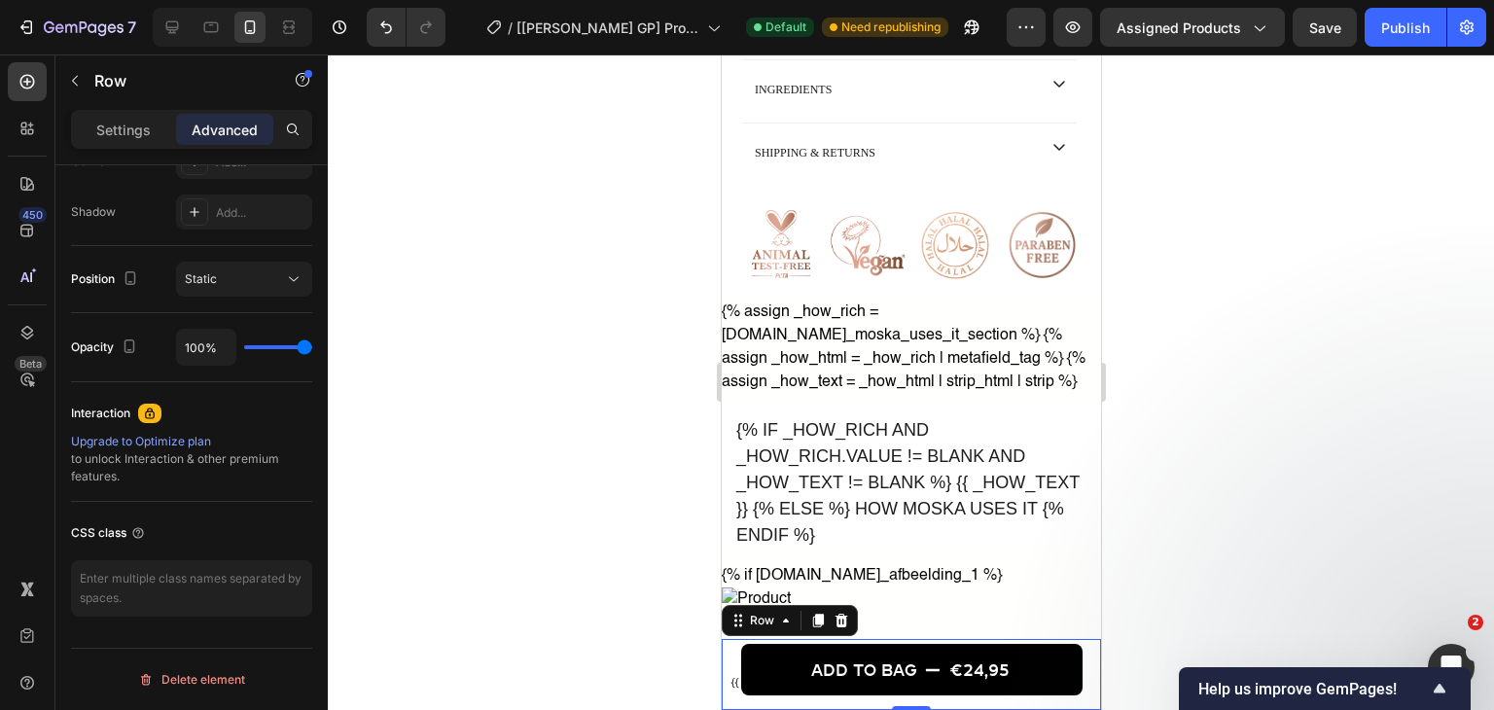
scroll to position [0, 0]
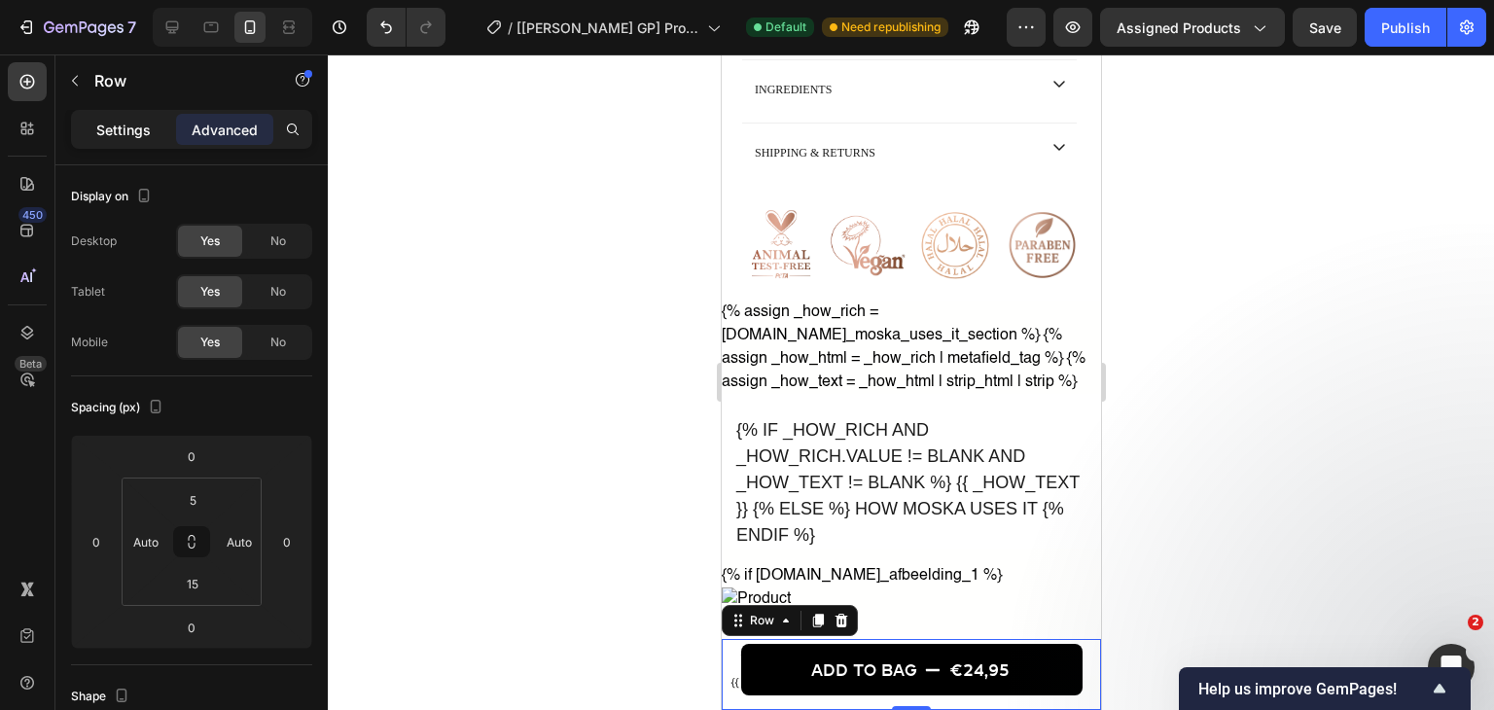
click at [105, 114] on div "Settings" at bounding box center [123, 129] width 97 height 31
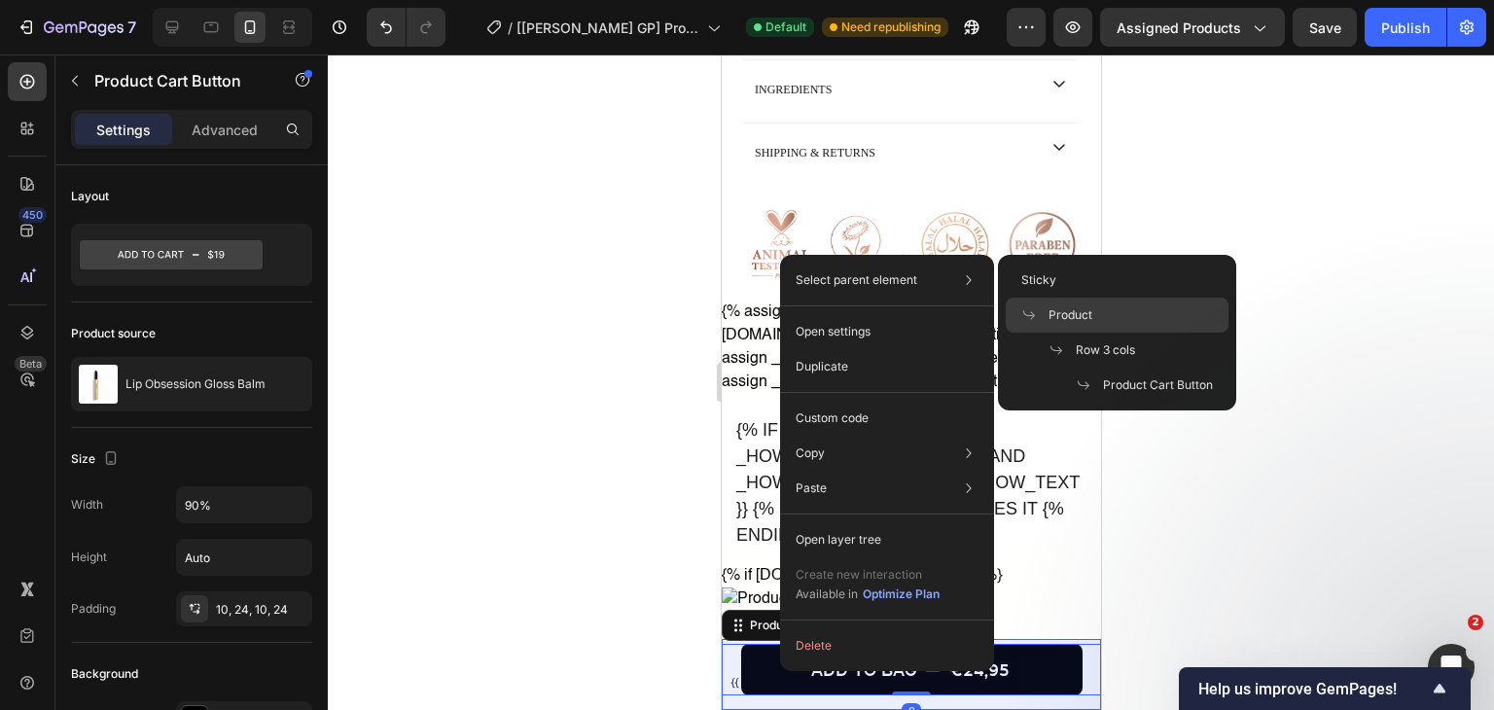
click at [1061, 309] on span "Product" at bounding box center [1070, 315] width 44 height 18
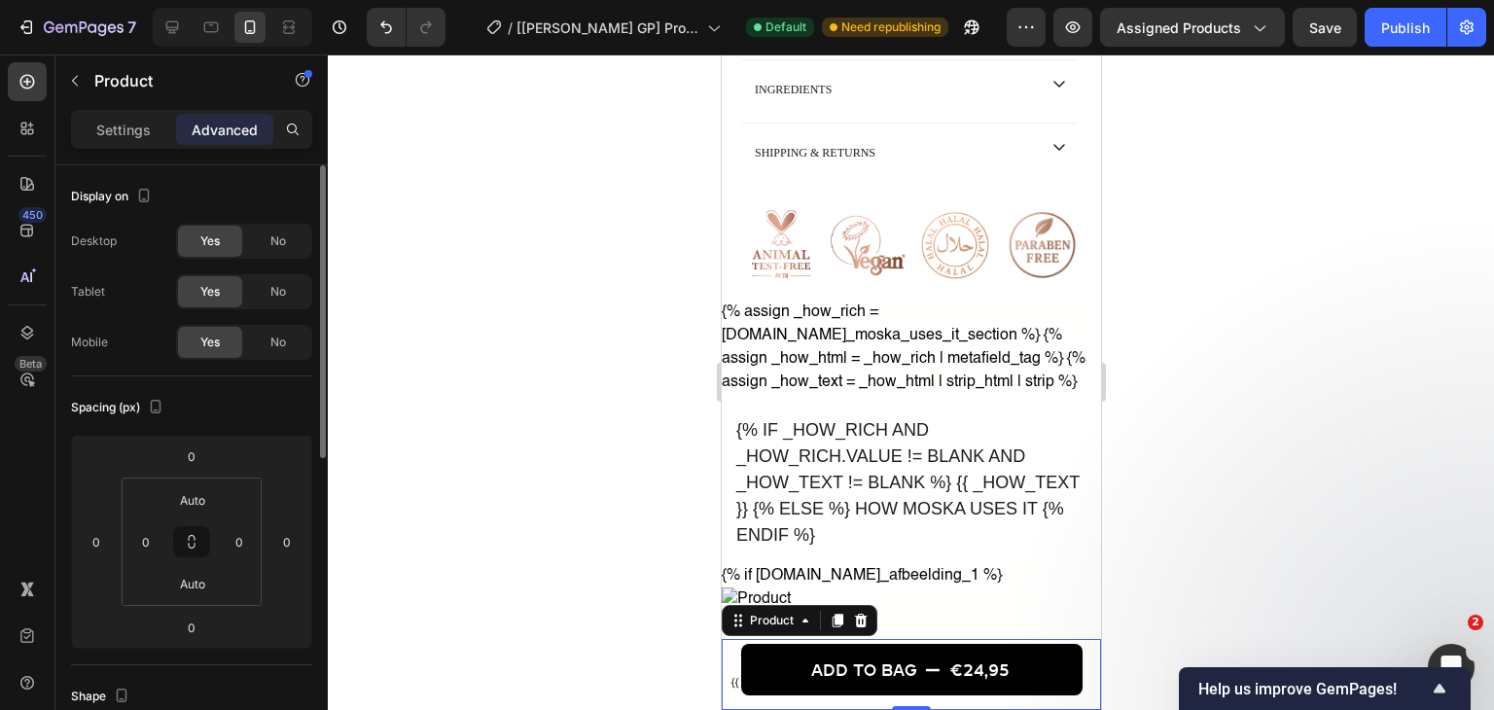
drag, startPoint x: 137, startPoint y: 128, endPoint x: 218, endPoint y: 355, distance: 240.5
click at [137, 127] on p "Settings" at bounding box center [123, 130] width 54 height 20
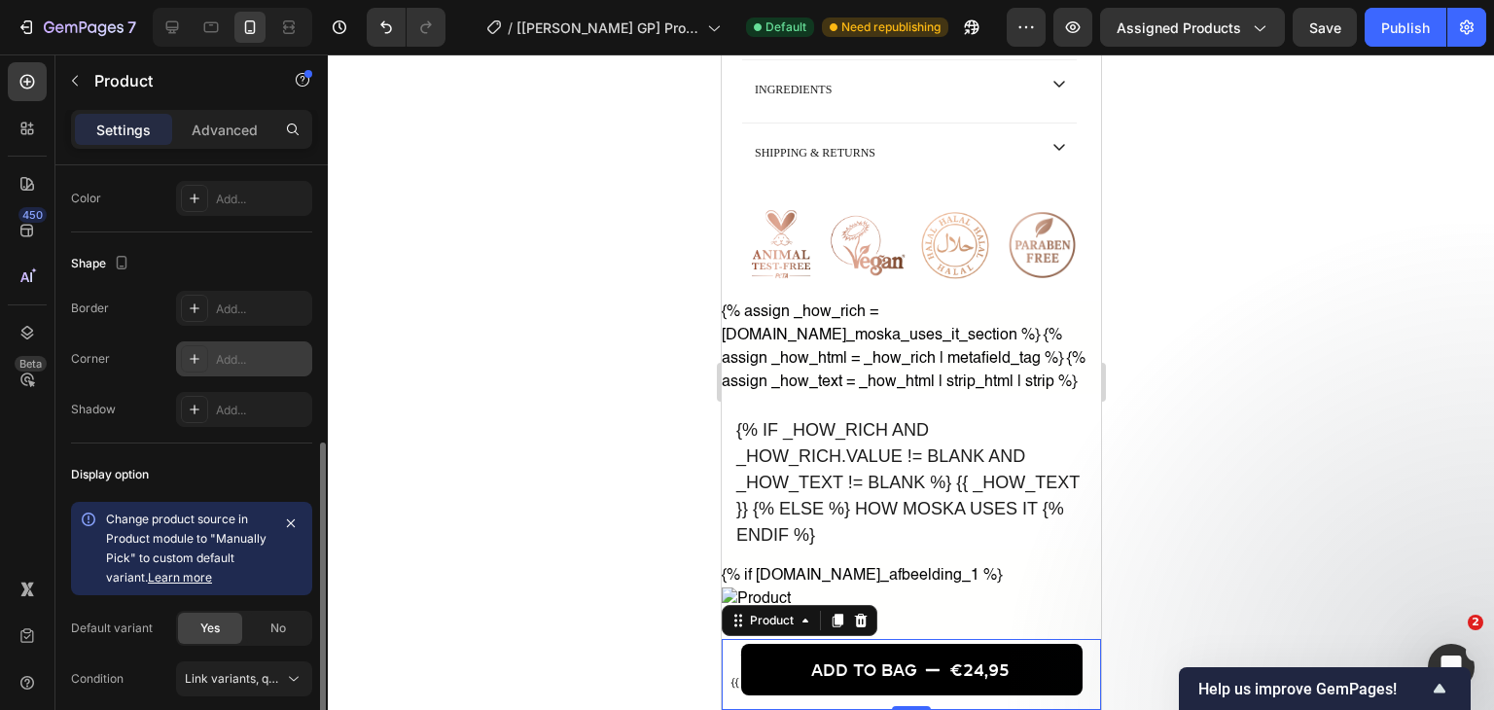
scroll to position [661, 0]
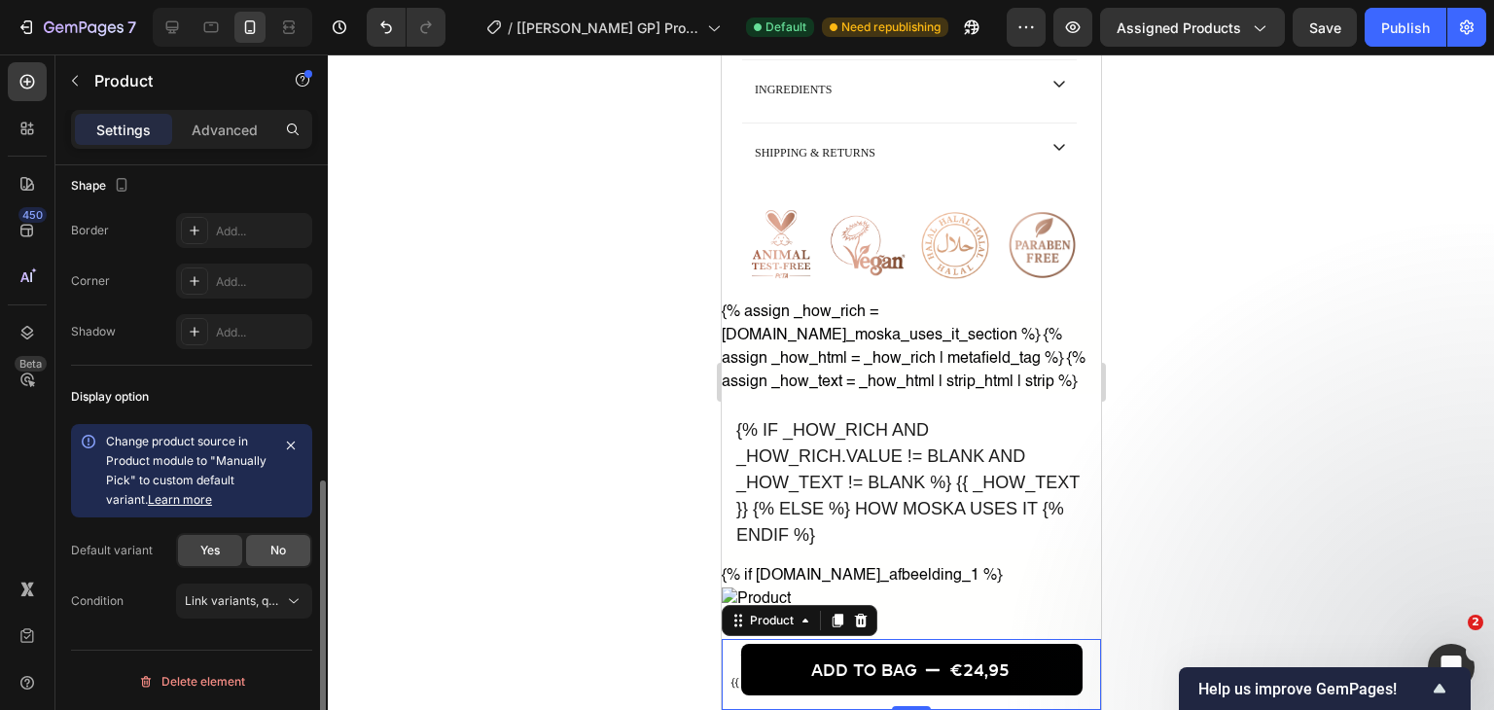
click at [267, 543] on div "No" at bounding box center [278, 550] width 64 height 31
click at [222, 553] on div "Yes" at bounding box center [210, 550] width 64 height 31
click at [221, 599] on span "Link variants, quantity <br> between same products" at bounding box center [328, 600] width 287 height 15
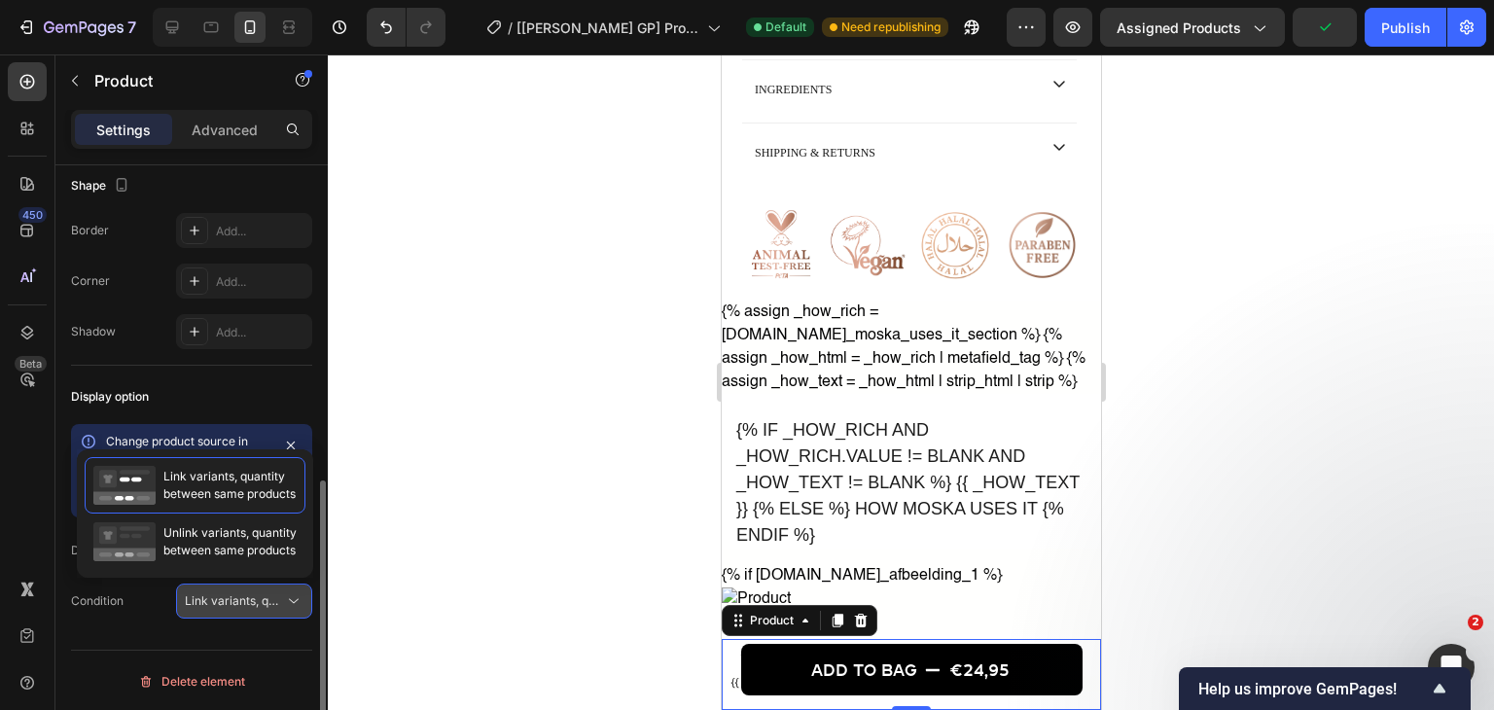
click at [221, 599] on span "Link variants, quantity <br> between same products" at bounding box center [328, 600] width 287 height 15
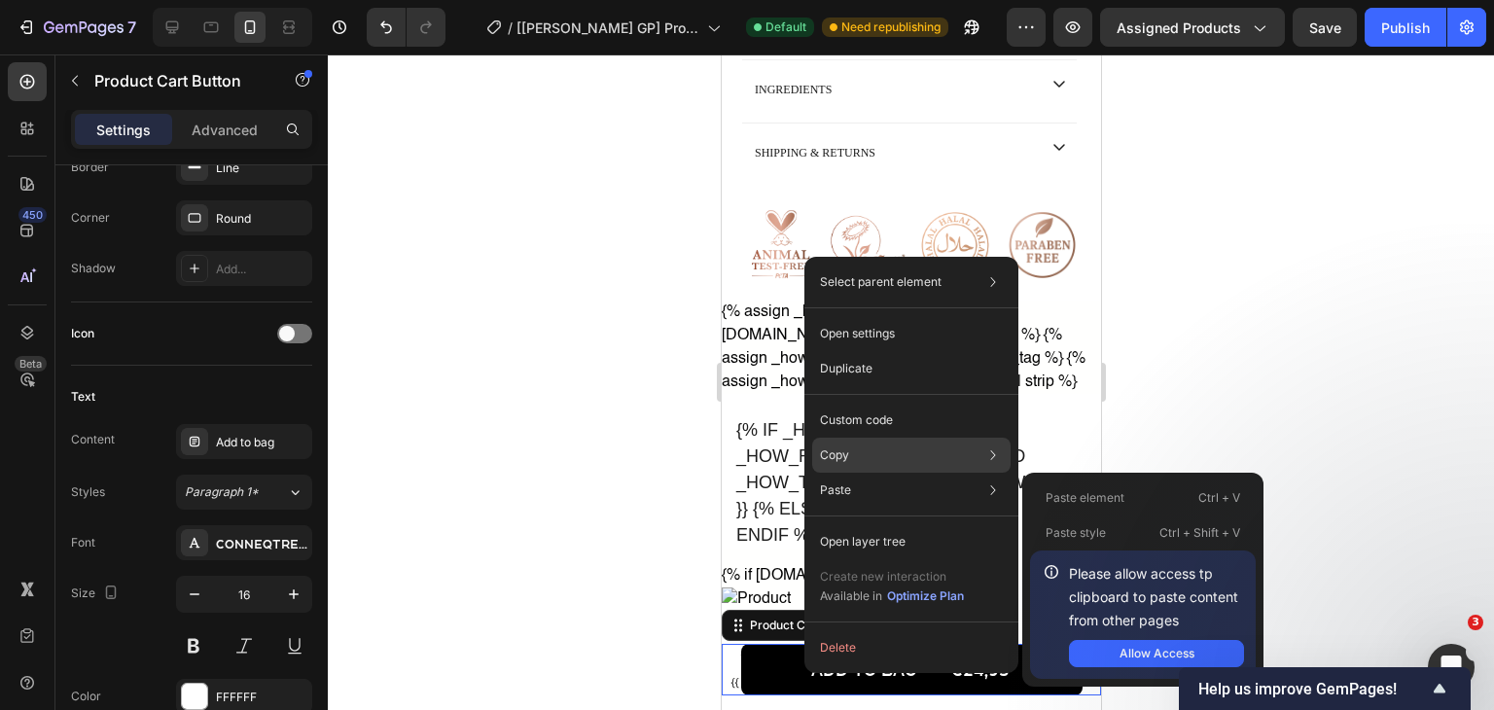
scroll to position [0, 0]
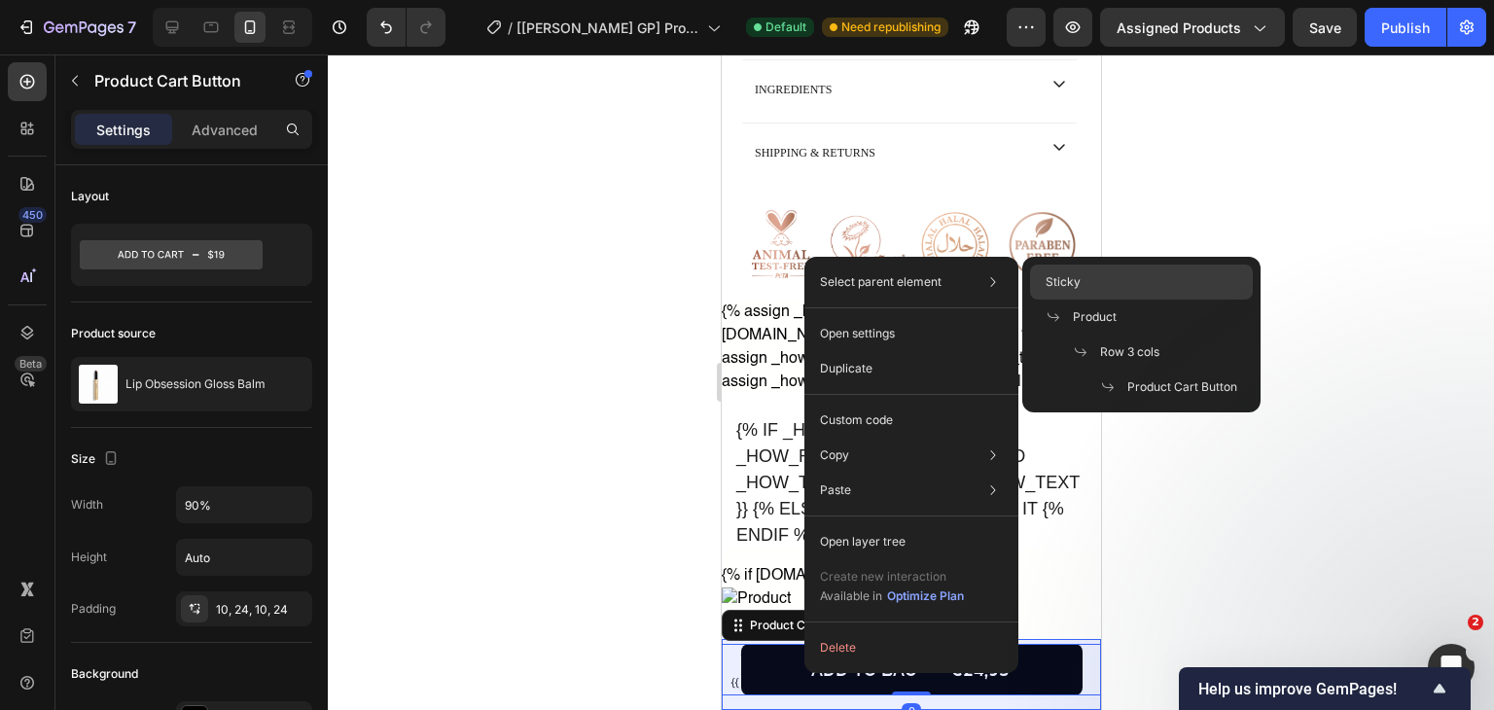
drag, startPoint x: 1155, startPoint y: 277, endPoint x: 361, endPoint y: 278, distance: 794.4
click at [1155, 277] on div "Sticky" at bounding box center [1141, 281] width 223 height 35
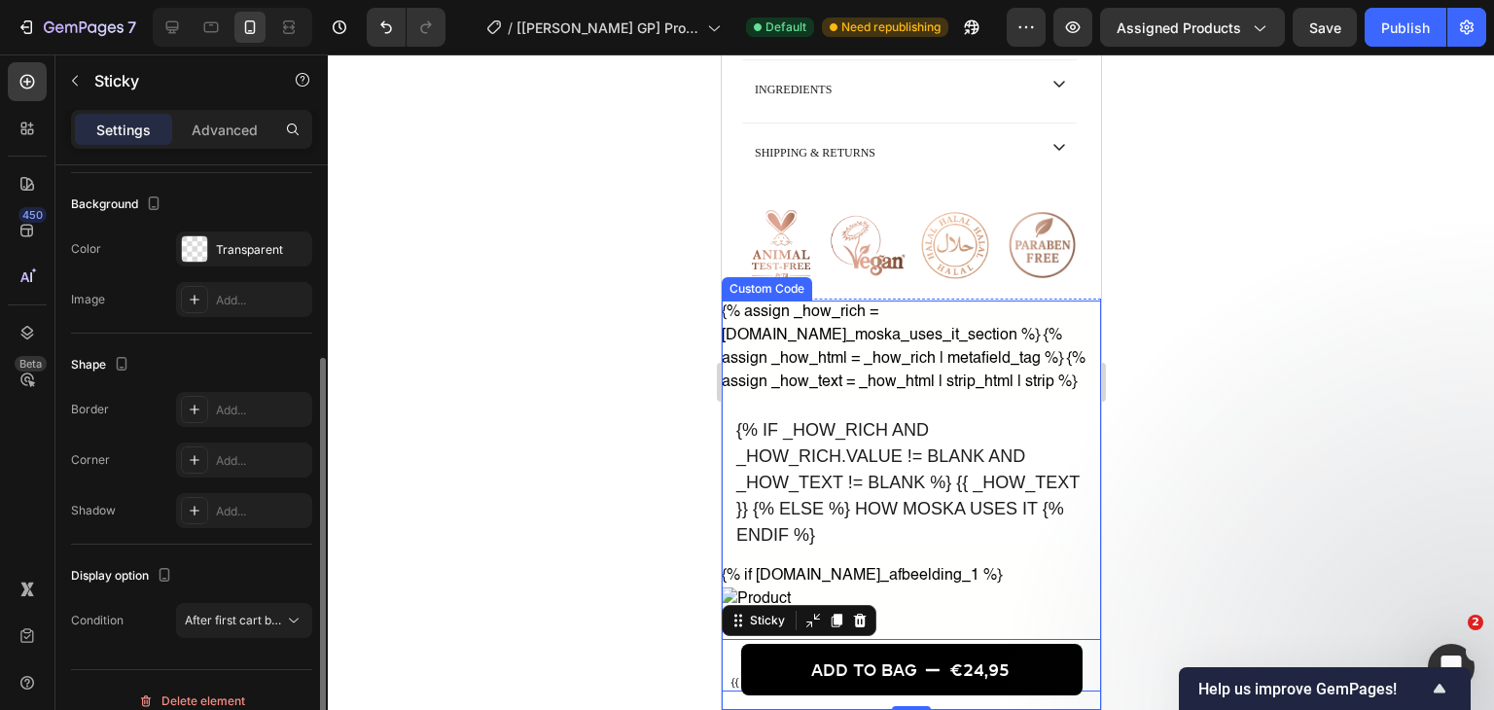
scroll to position [311, 0]
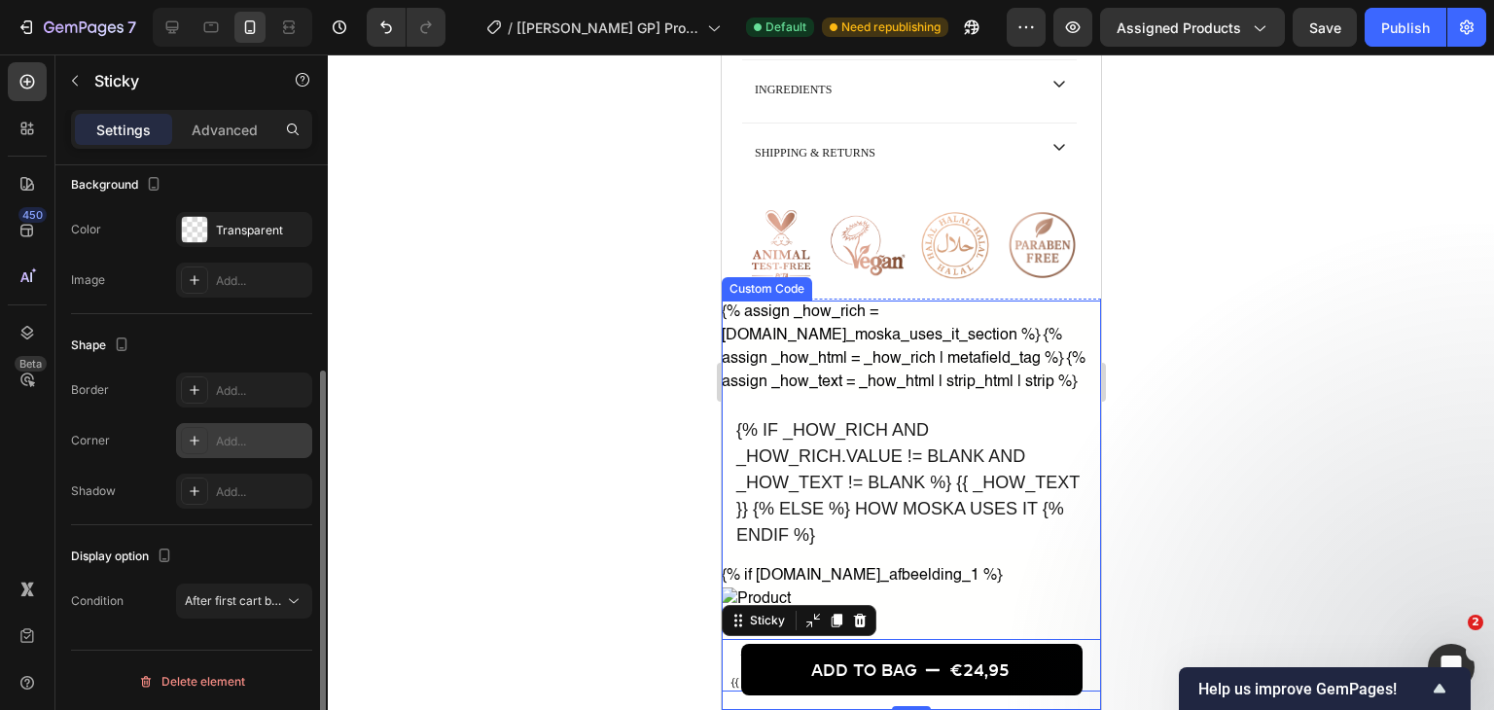
click at [241, 437] on div "Add..." at bounding box center [261, 442] width 91 height 18
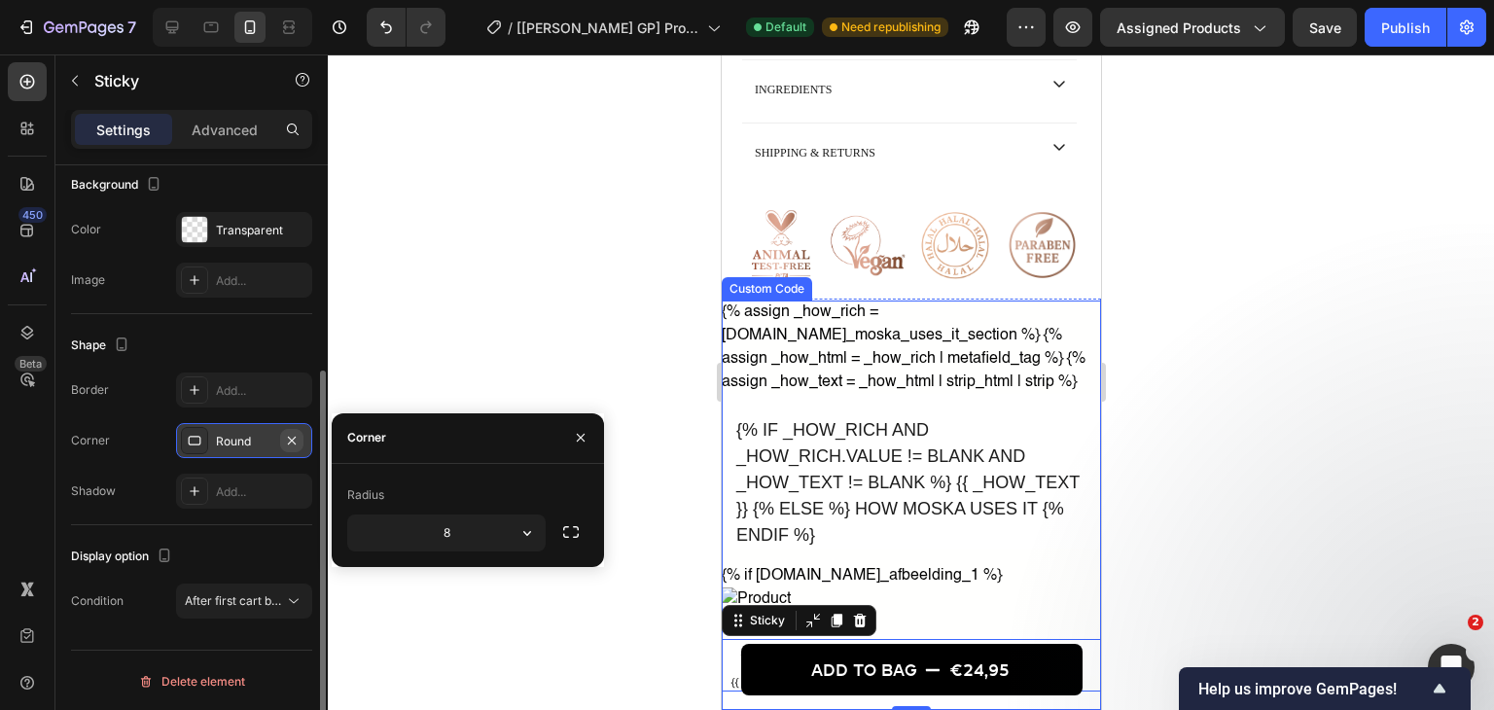
click at [288, 436] on icon "button" at bounding box center [292, 440] width 8 height 8
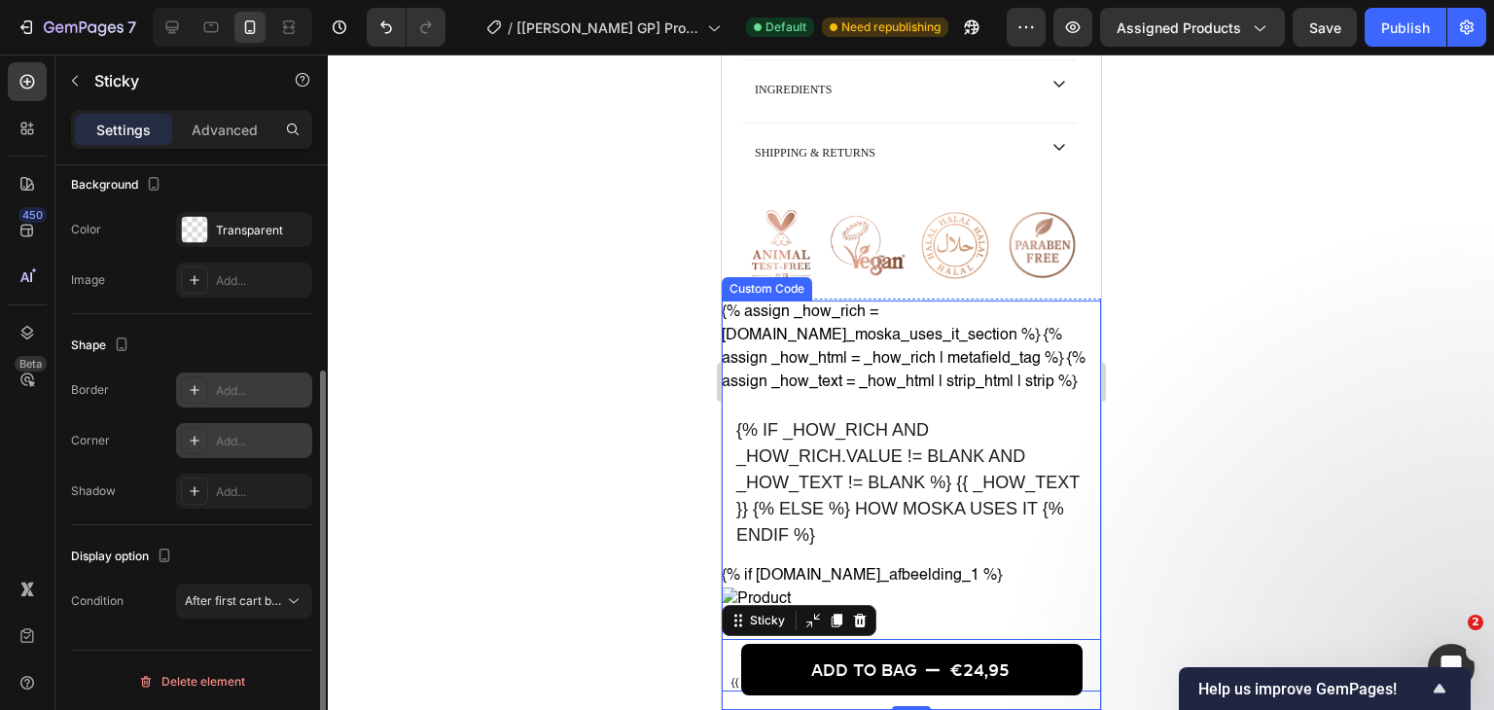
click at [229, 401] on div "Add..." at bounding box center [244, 389] width 136 height 35
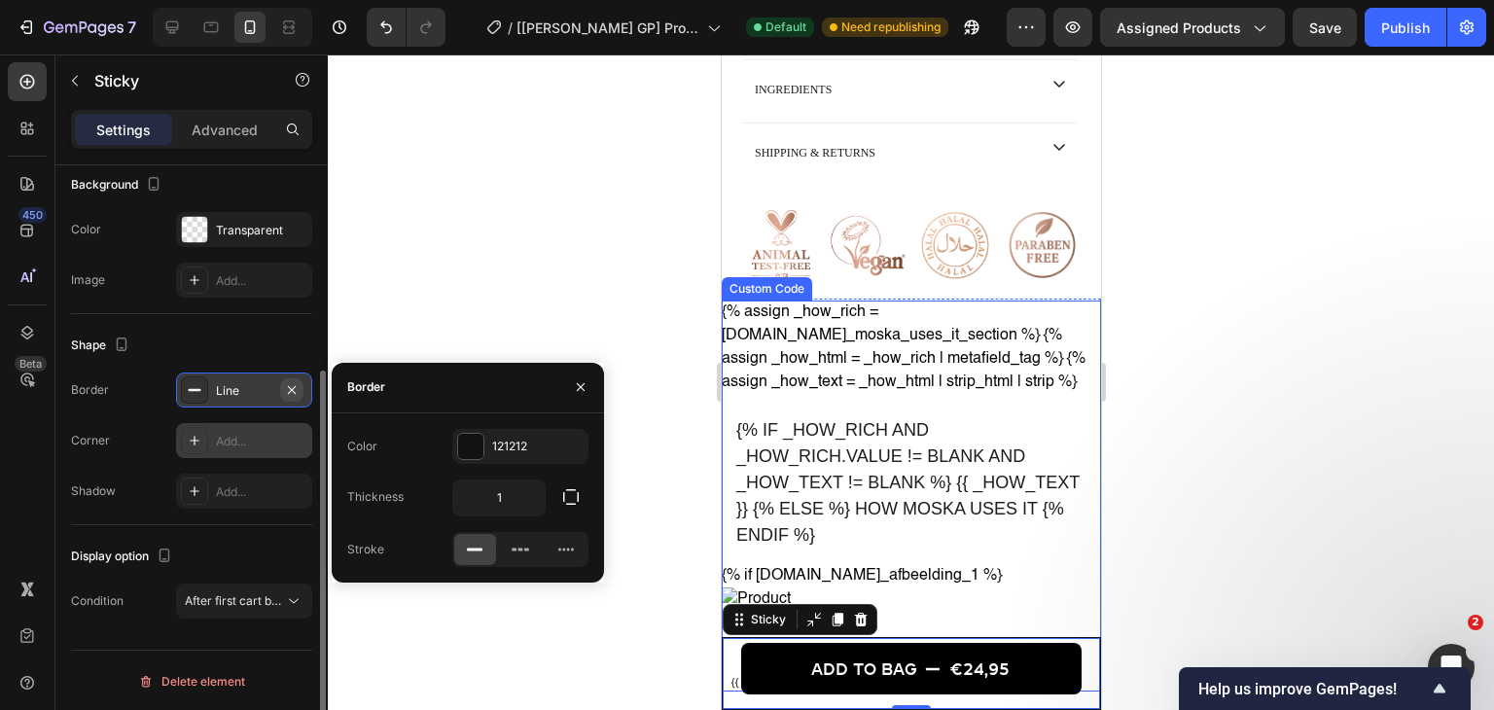
click at [287, 388] on icon "button" at bounding box center [292, 390] width 16 height 16
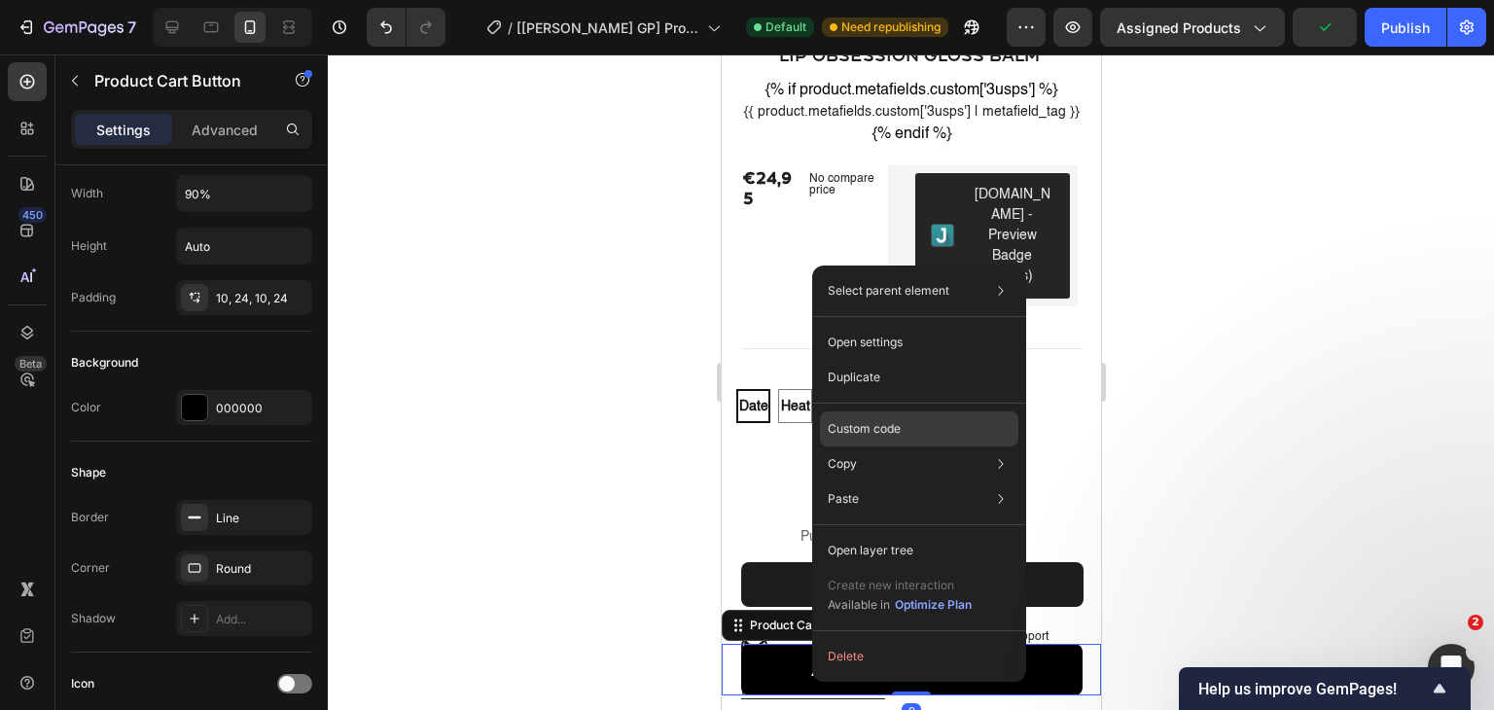
scroll to position [0, 0]
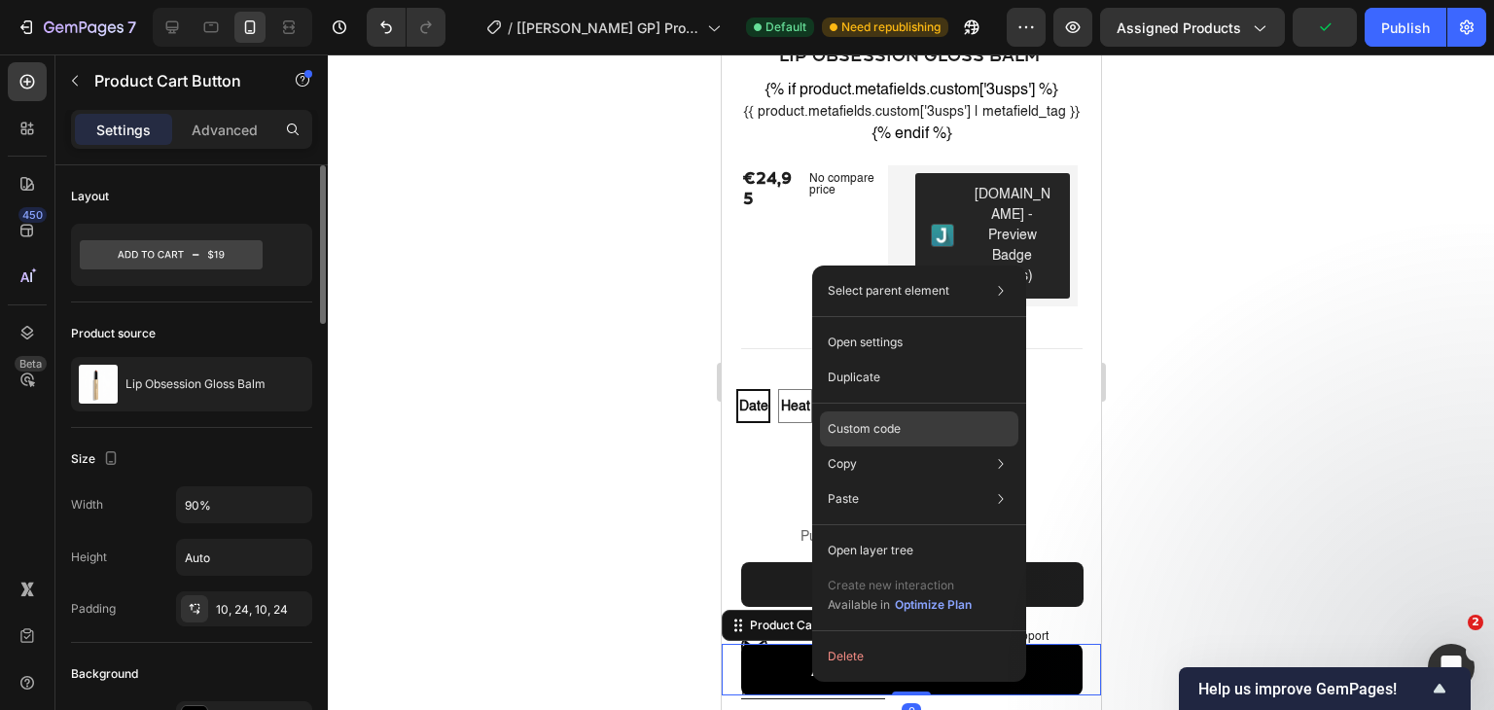
click at [881, 423] on p "Custom code" at bounding box center [863, 429] width 73 height 18
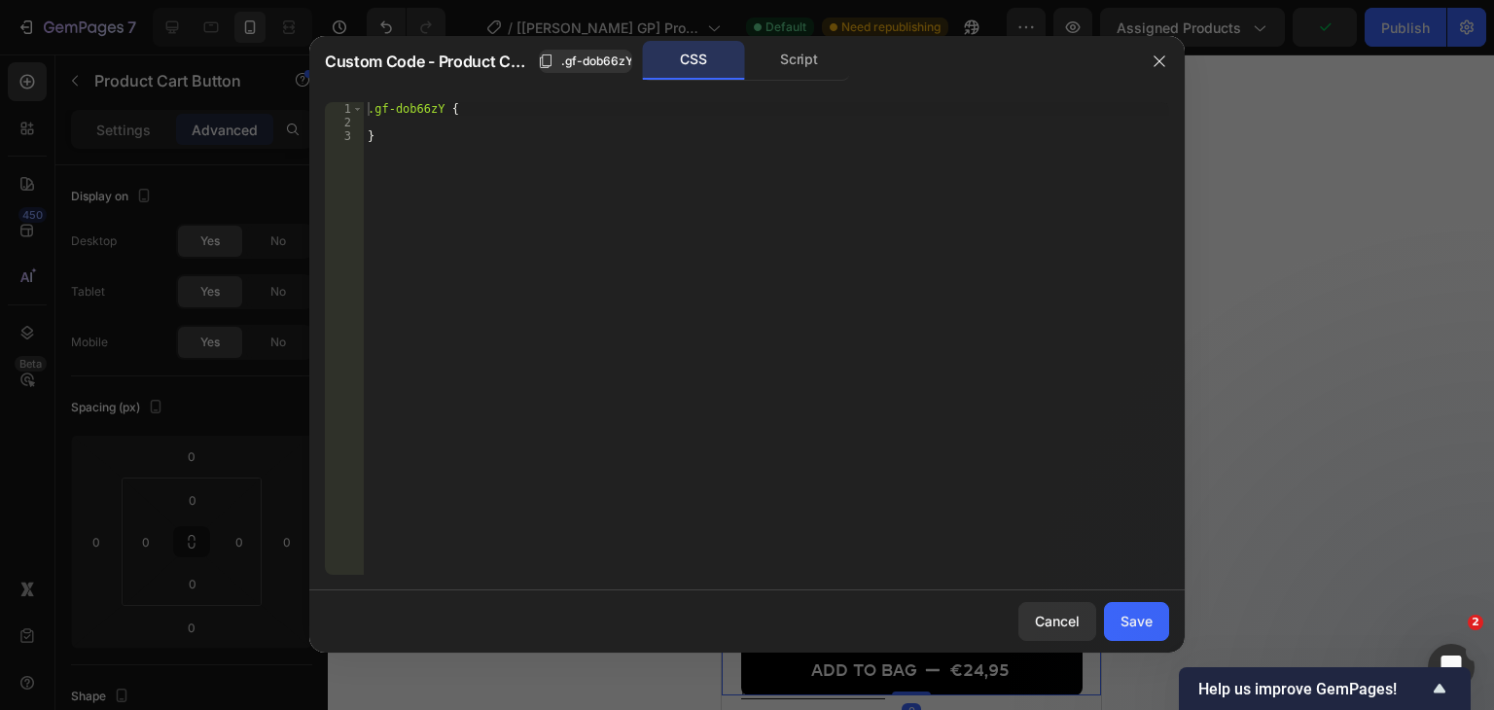
click at [596, 274] on div ".gf-dob66zY { }" at bounding box center [766, 352] width 805 height 500
type textarea "}"
click at [780, 57] on div "Script" at bounding box center [799, 60] width 102 height 39
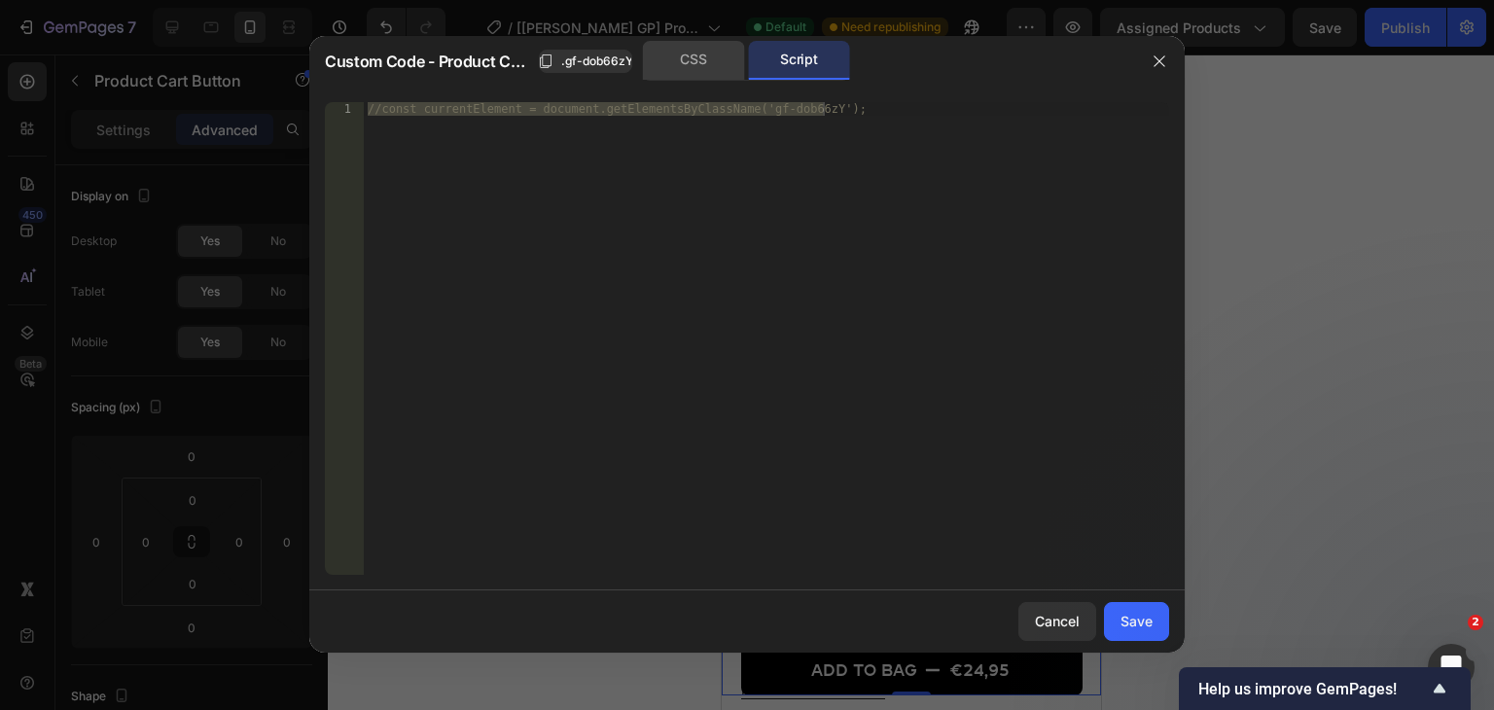
click at [715, 71] on div "CSS" at bounding box center [694, 60] width 102 height 39
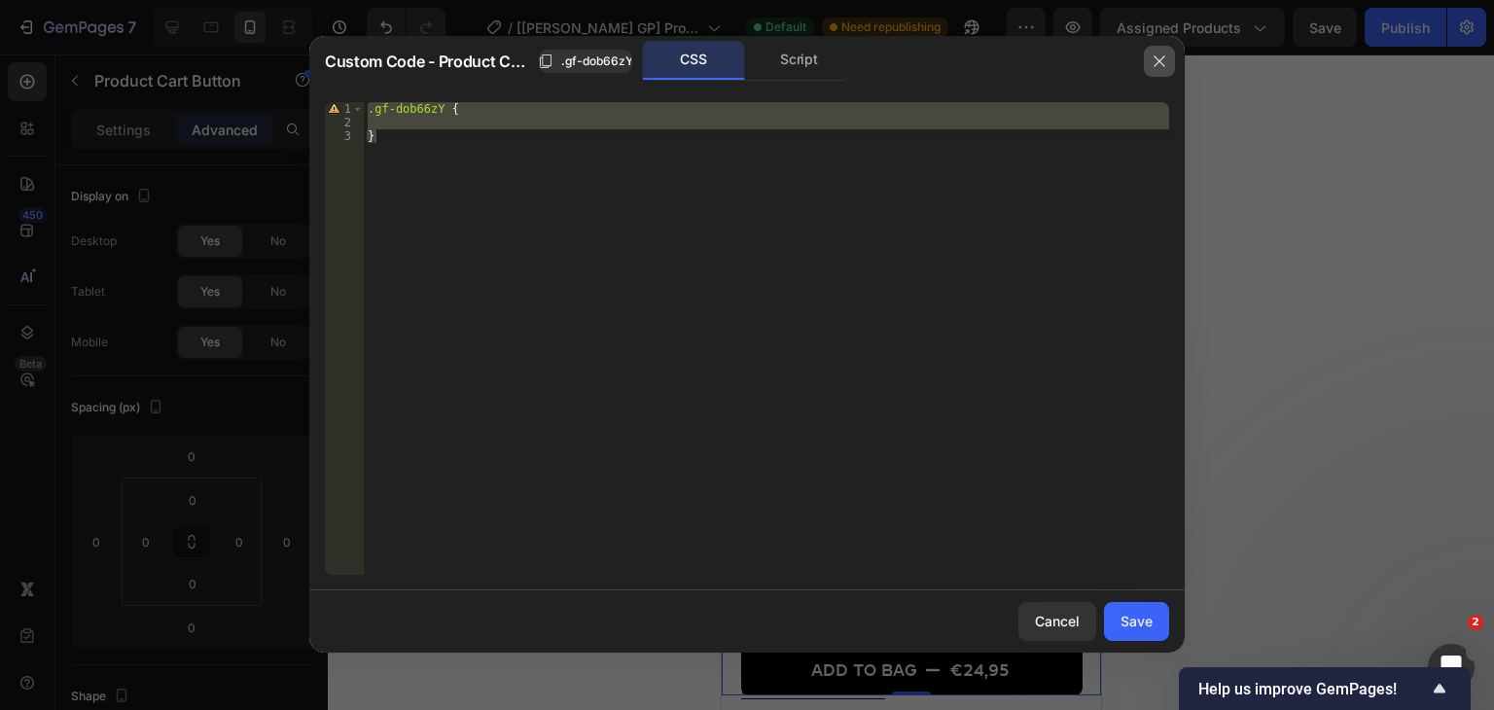
click at [1150, 57] on button "button" at bounding box center [1159, 61] width 31 height 31
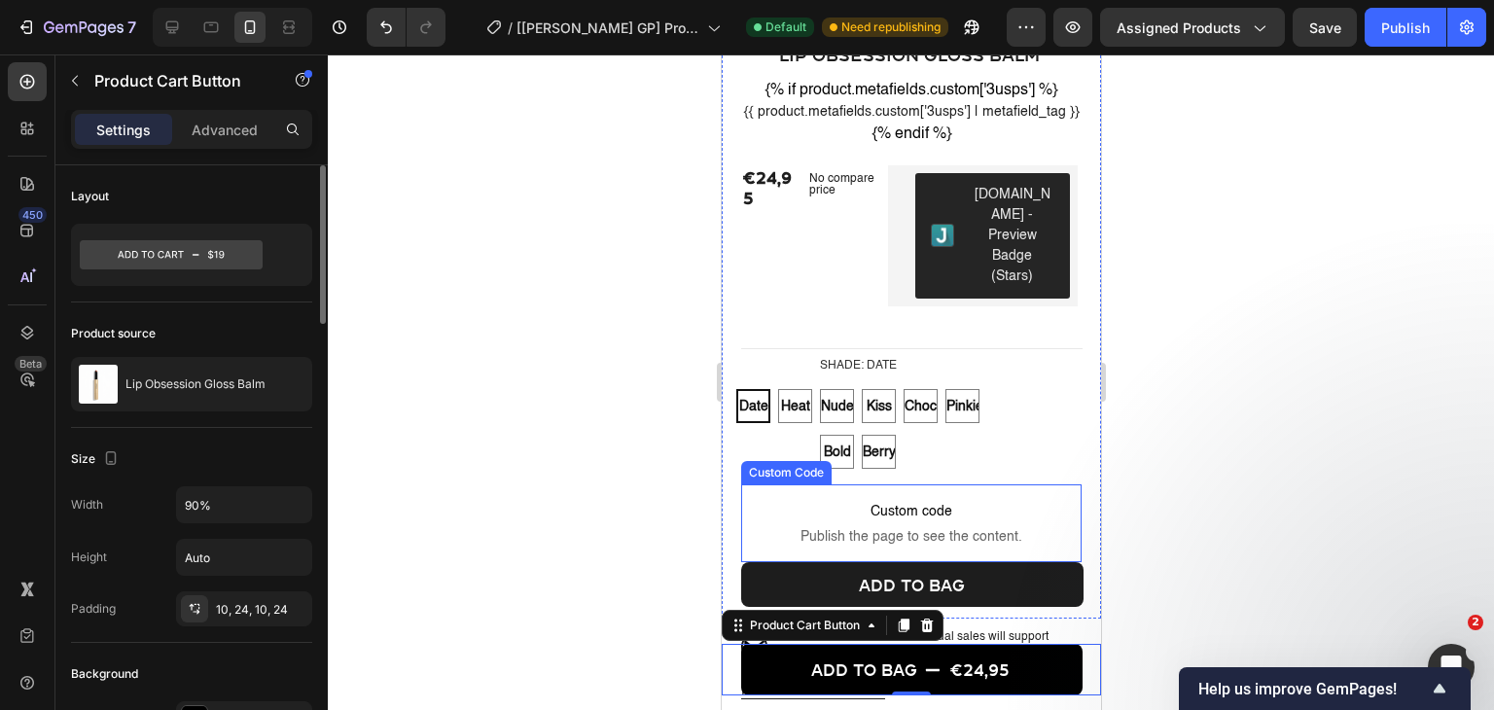
scroll to position [875, 0]
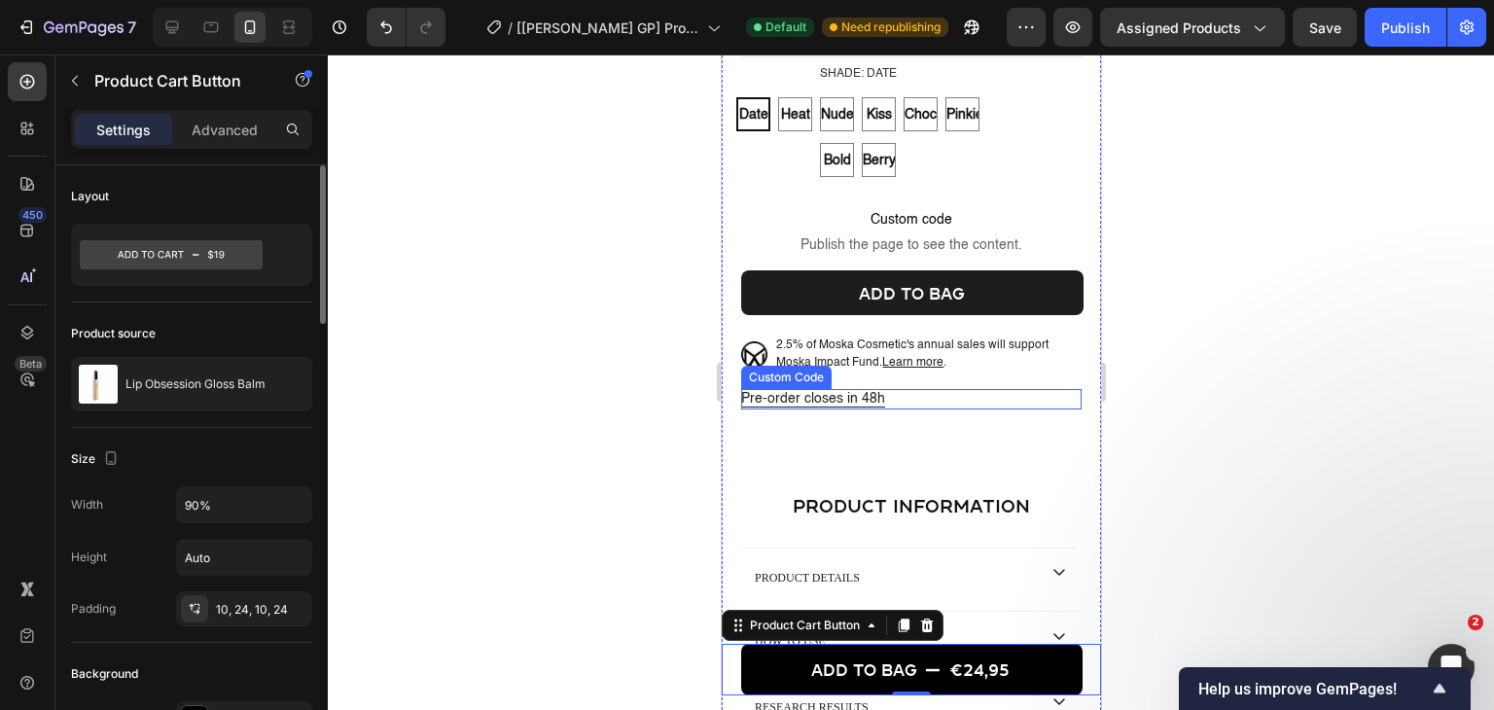
click at [794, 397] on p "Pre-order closes in 48h" at bounding box center [910, 399] width 340 height 20
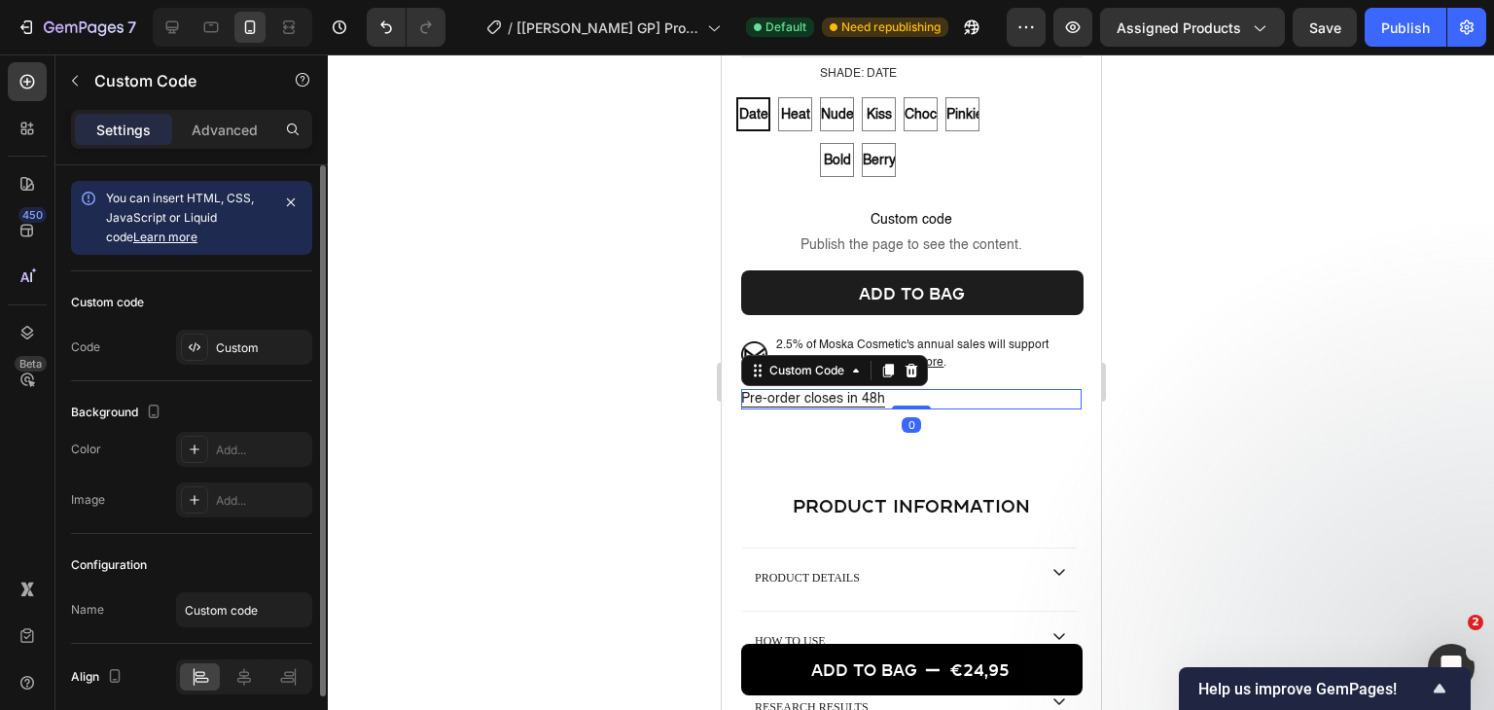
click at [201, 149] on div "Settings Advanced" at bounding box center [191, 137] width 272 height 55
click at [210, 127] on p "Advanced" at bounding box center [225, 130] width 66 height 20
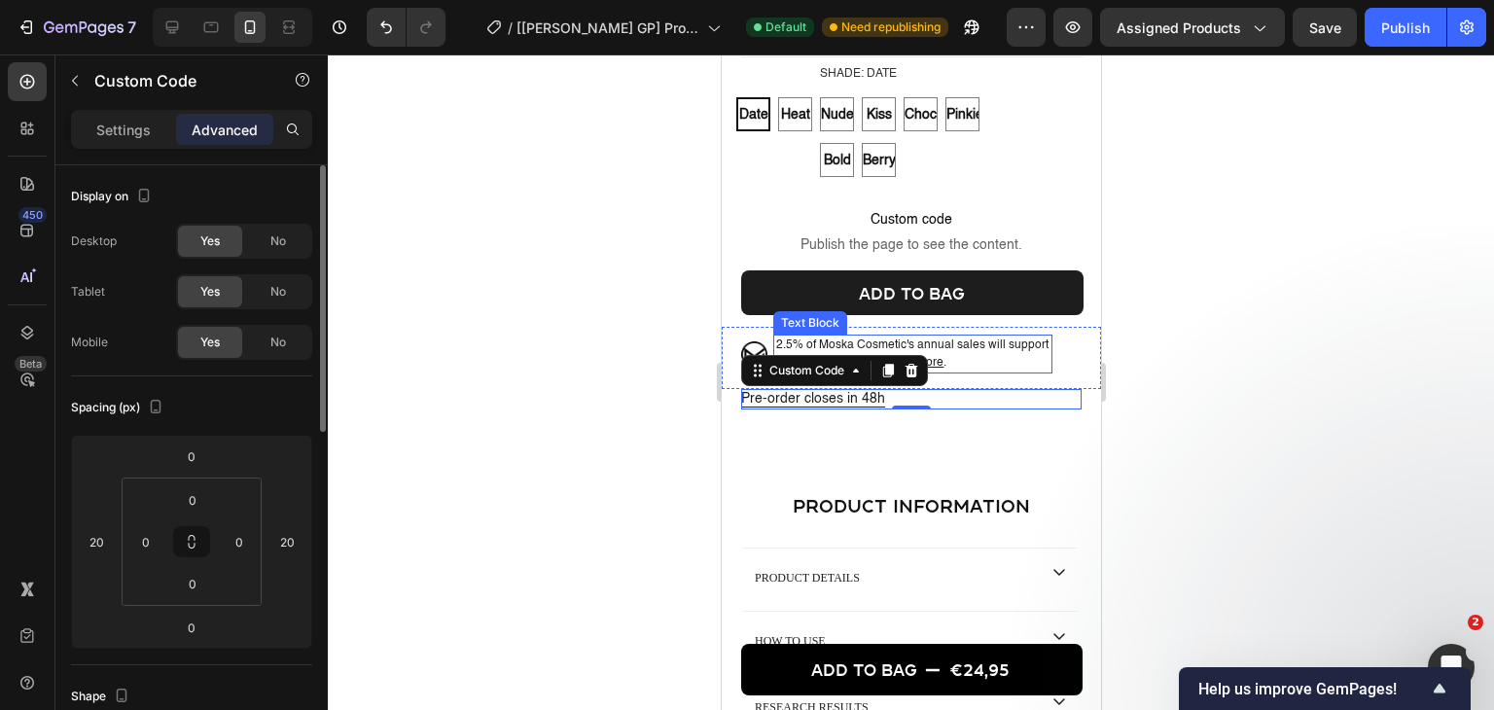
click at [973, 344] on p "2.5% of Moska Cosmetic's annual sales will support Moska Impact Fund. Learn mor…" at bounding box center [911, 353] width 272 height 35
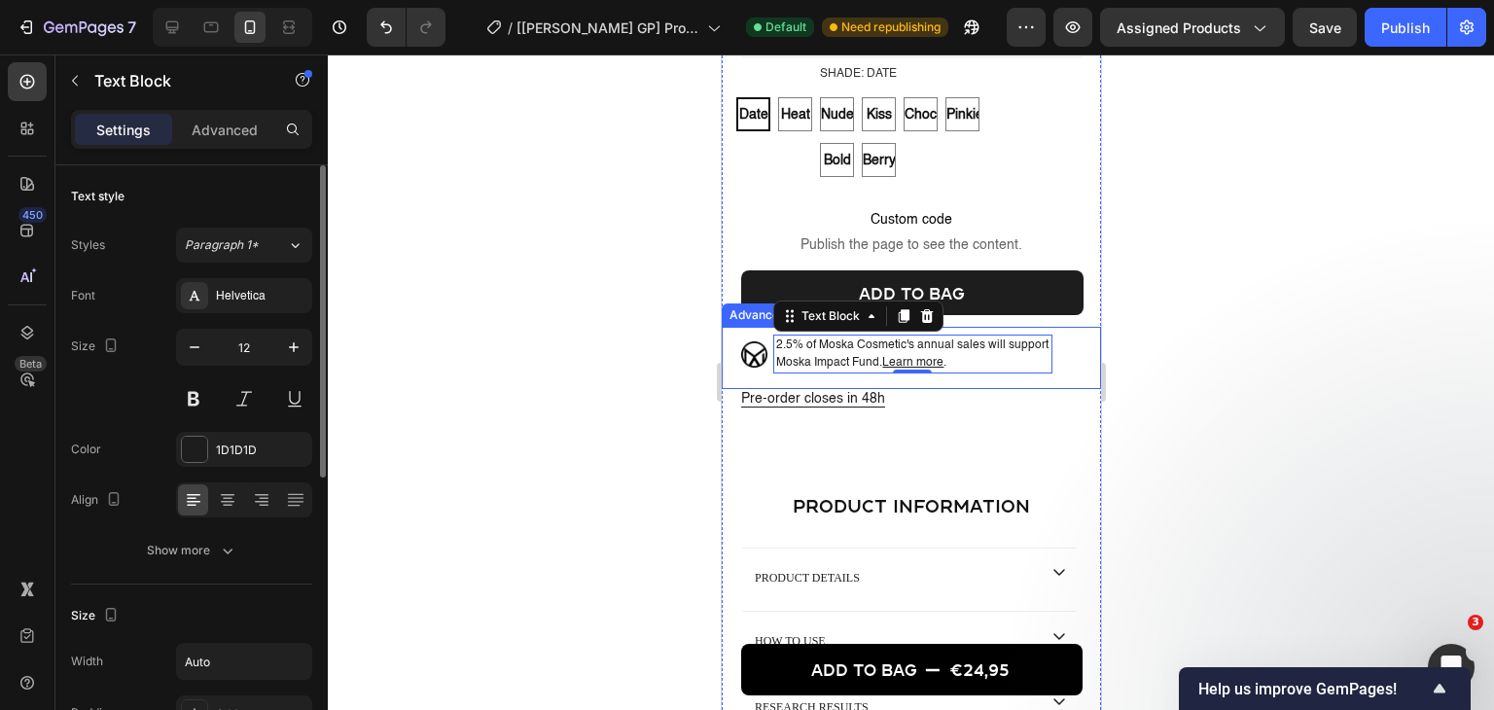
click at [959, 376] on div "Image 2.5% of Moska Cosmetic's annual sales will support Moska Impact Fund. Lea…" at bounding box center [886, 357] width 331 height 61
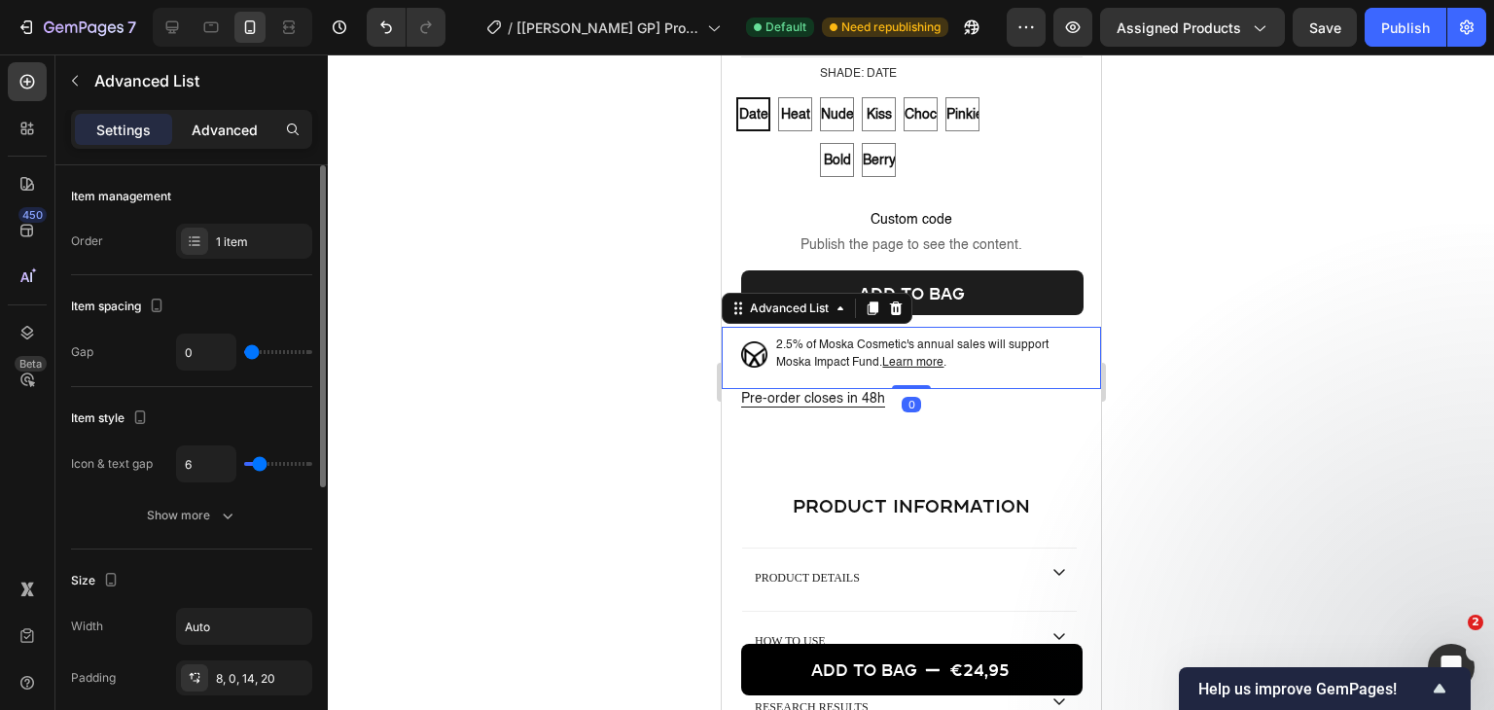
click at [209, 135] on p "Advanced" at bounding box center [225, 130] width 66 height 20
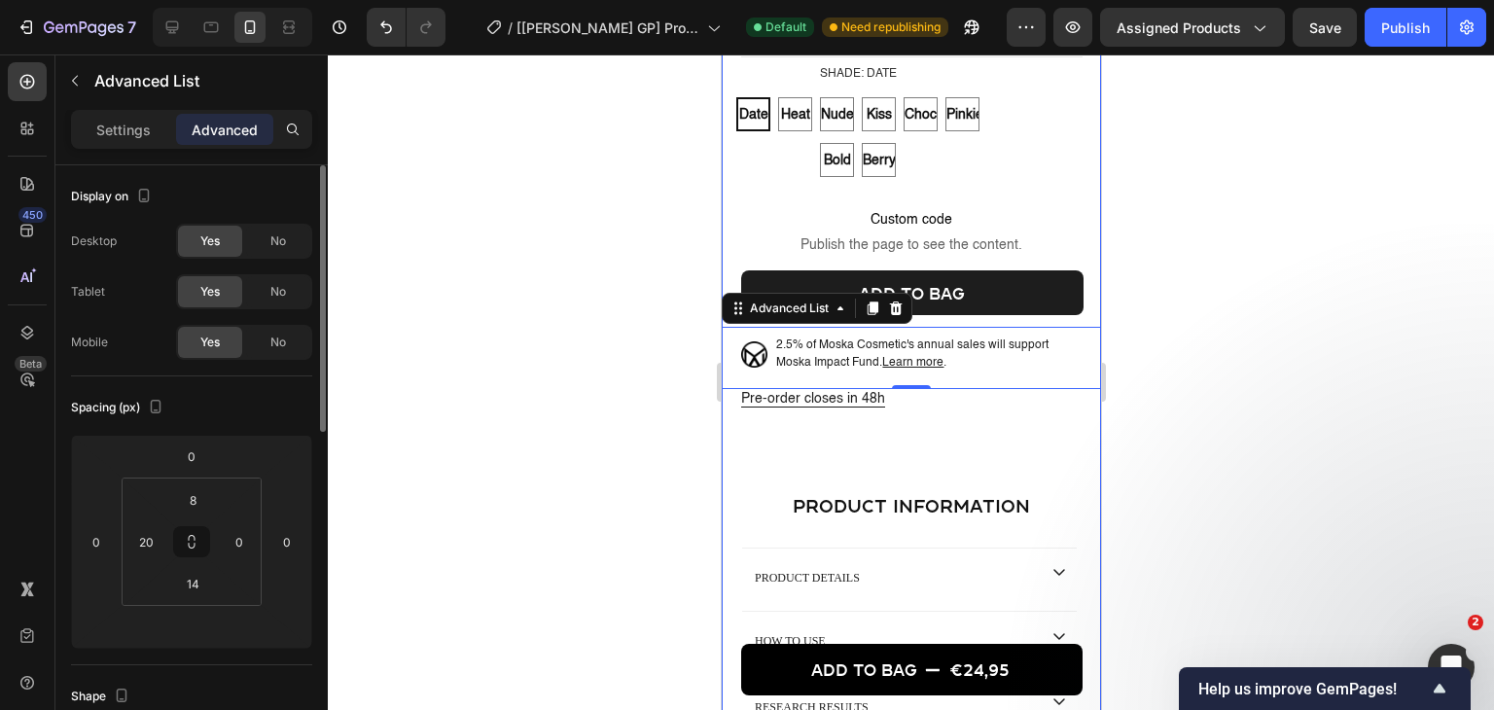
click at [918, 399] on p "Pre-order closes in 48h" at bounding box center [910, 399] width 340 height 20
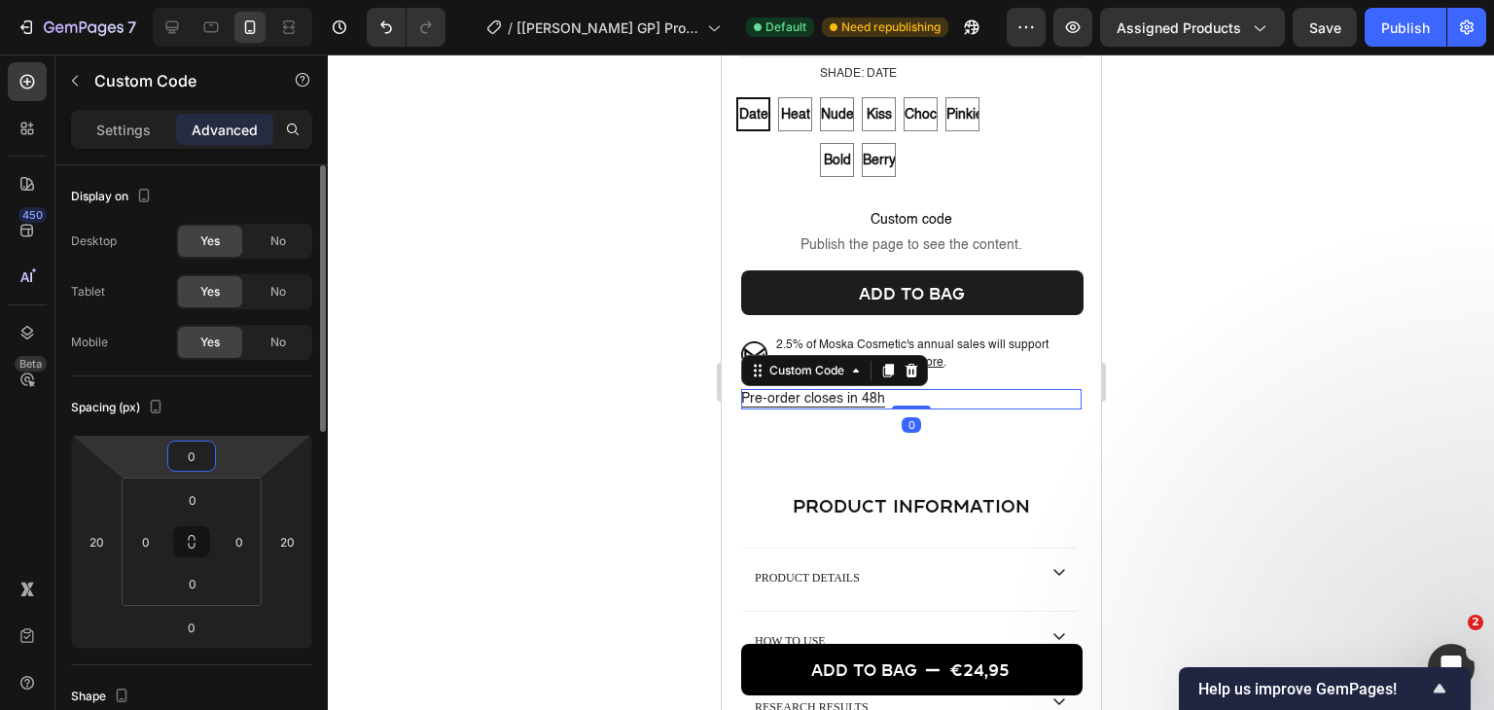
click at [197, 459] on input "0" at bounding box center [191, 455] width 39 height 29
type input "20"
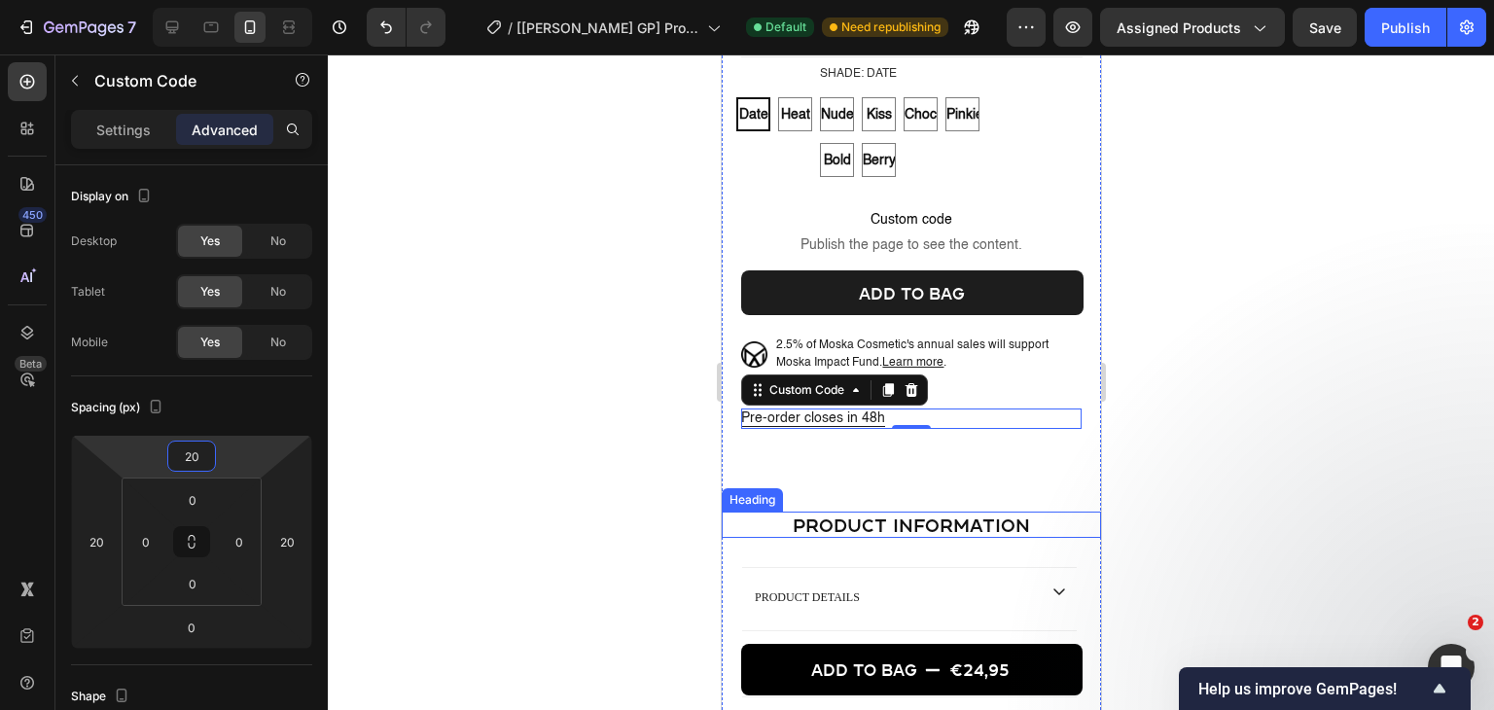
click at [745, 526] on h2 "product information" at bounding box center [910, 524] width 379 height 26
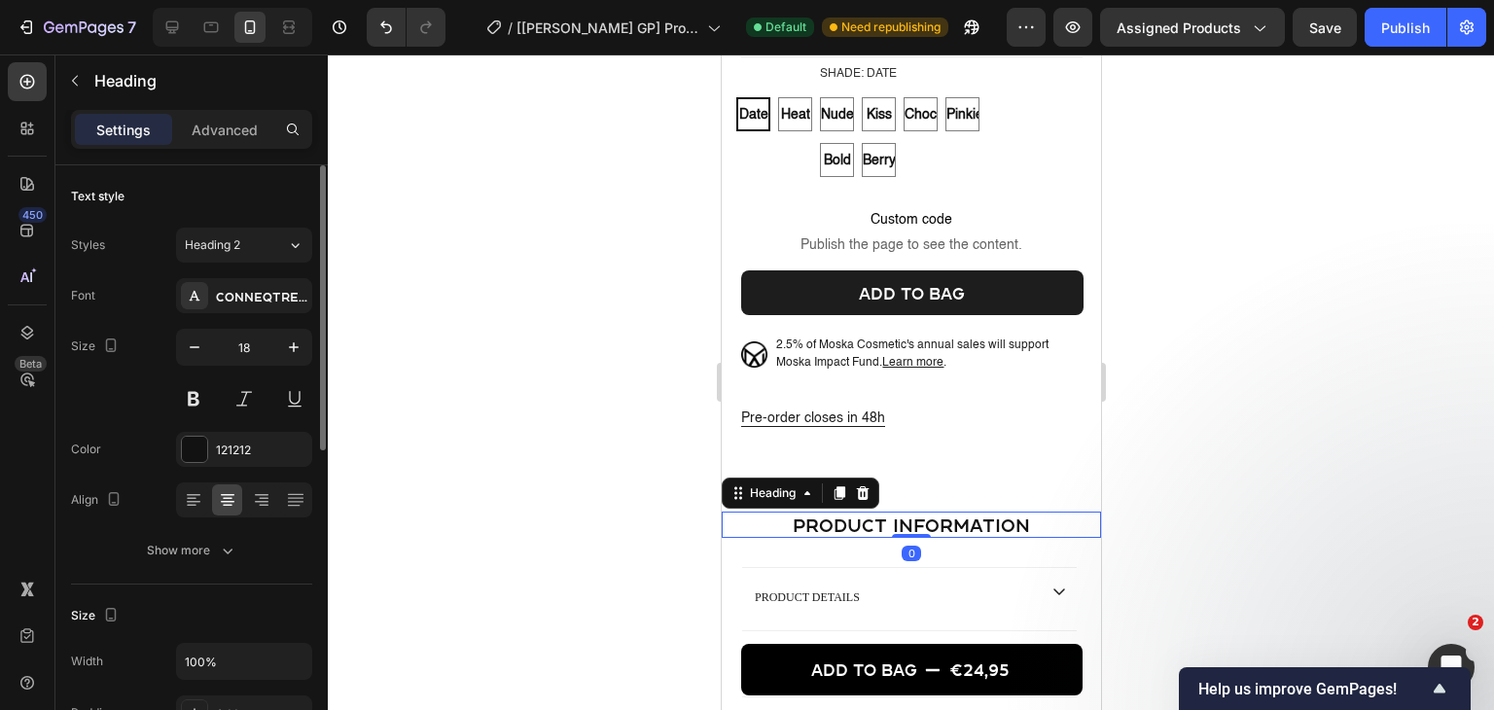
click at [245, 133] on p "Advanced" at bounding box center [225, 130] width 66 height 20
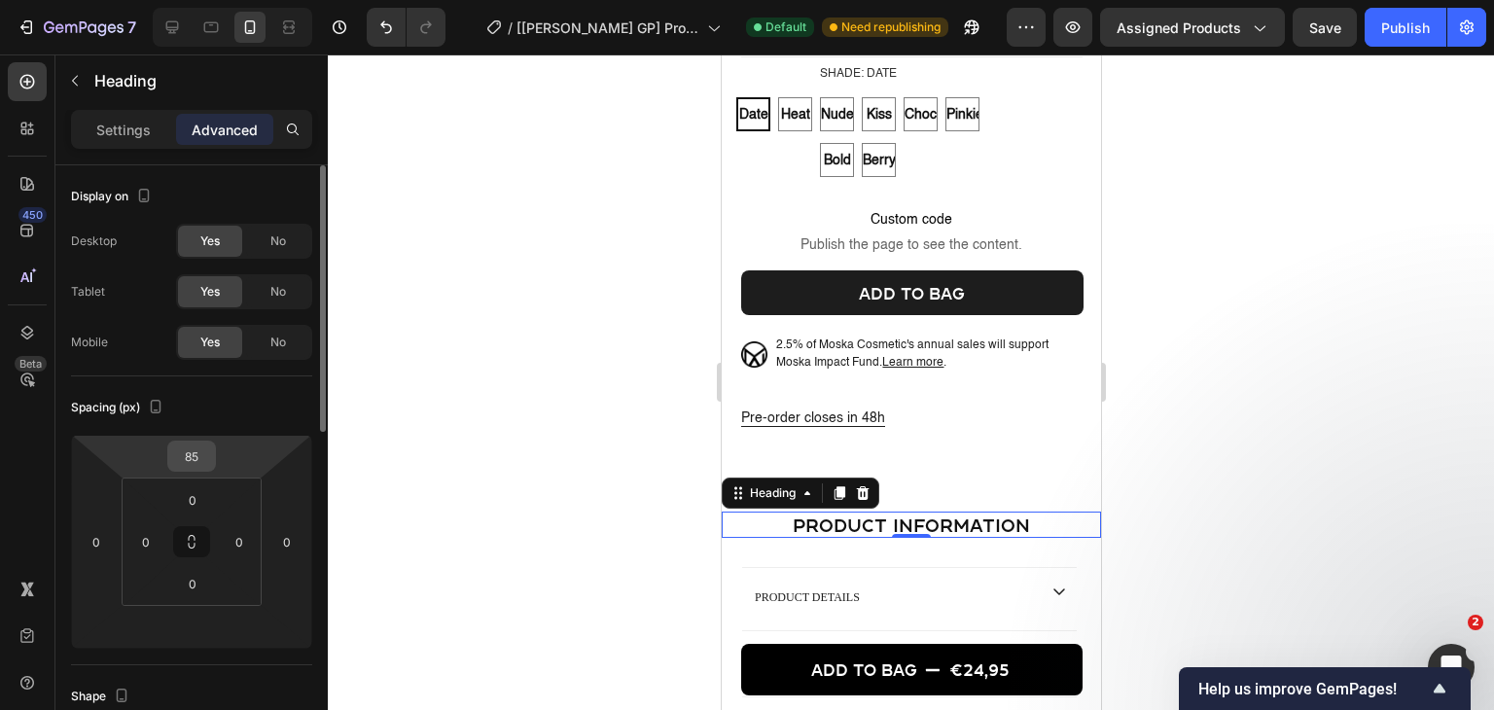
click at [189, 447] on input "85" at bounding box center [191, 455] width 39 height 29
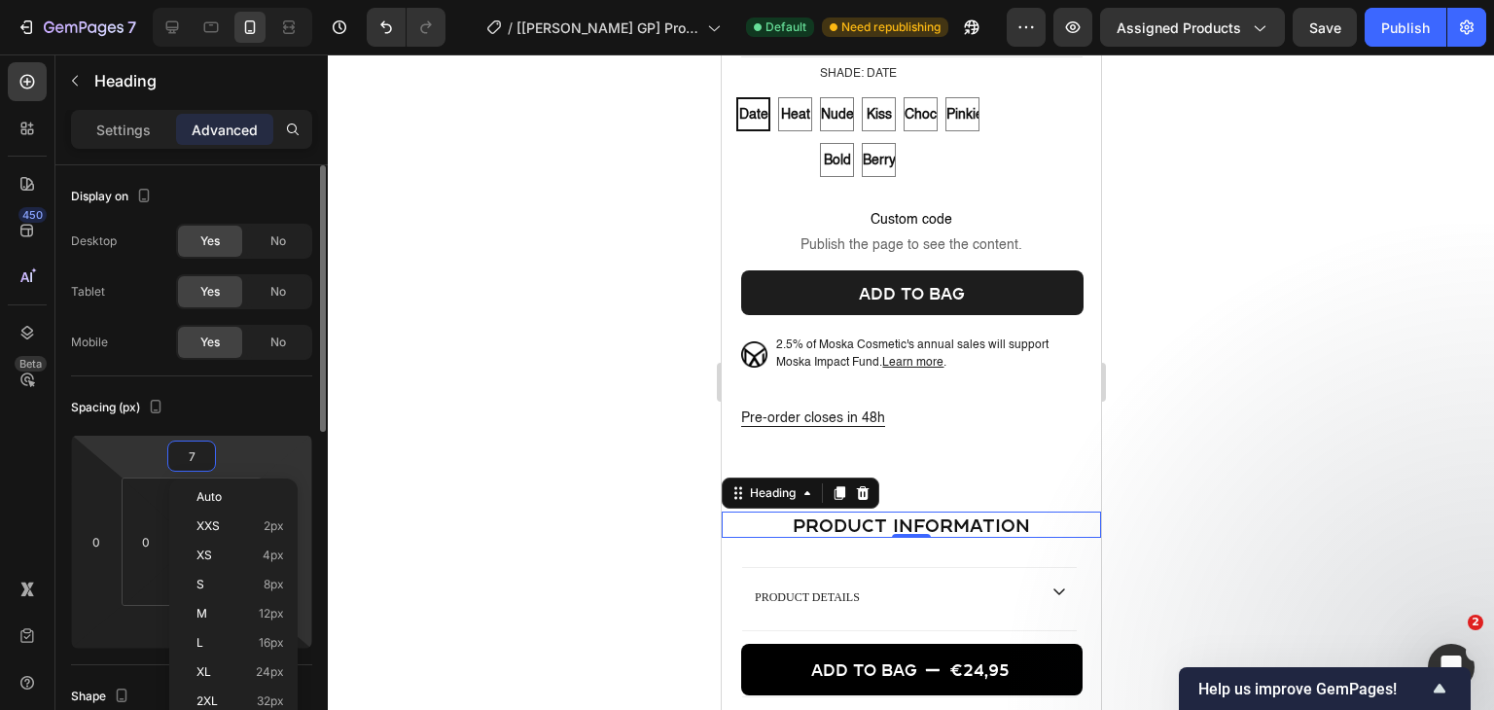
type input "75"
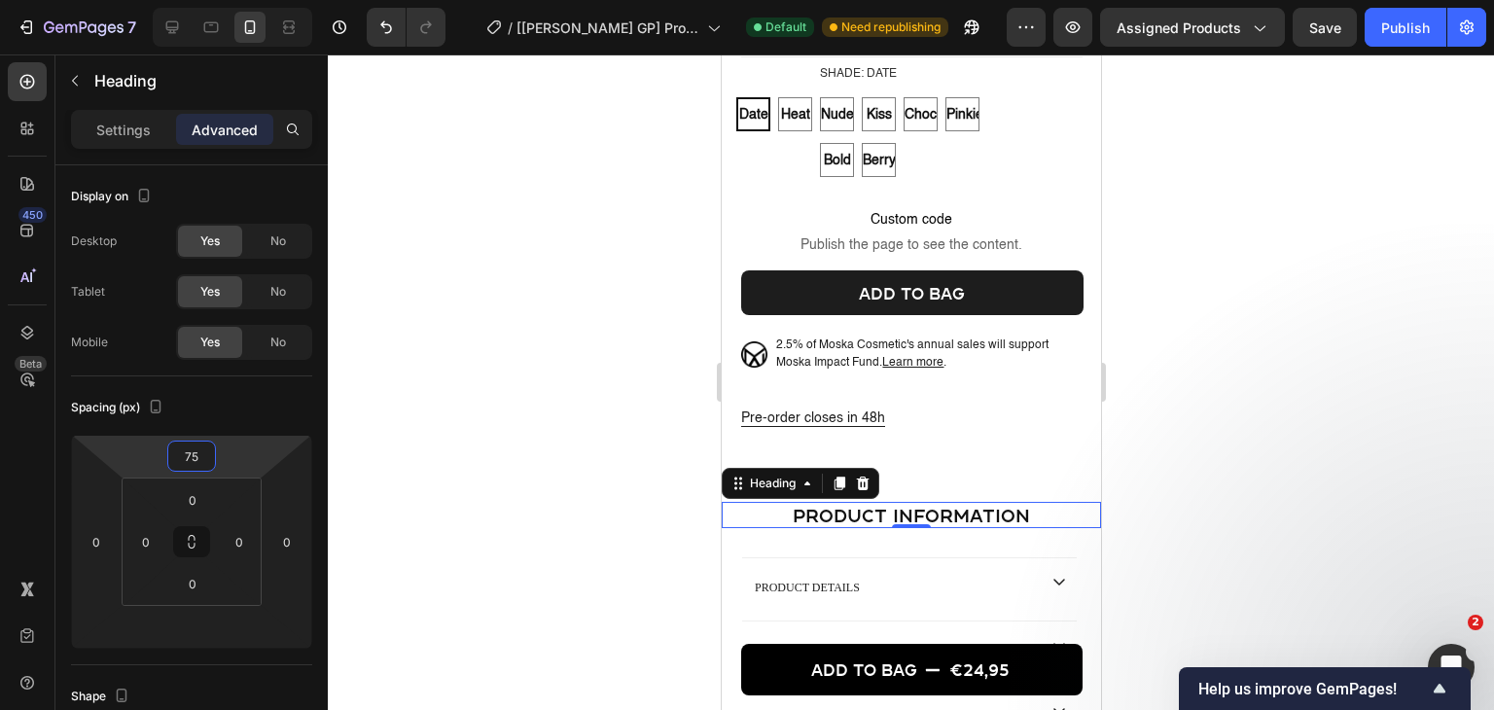
click at [1337, 363] on div at bounding box center [911, 381] width 1166 height 655
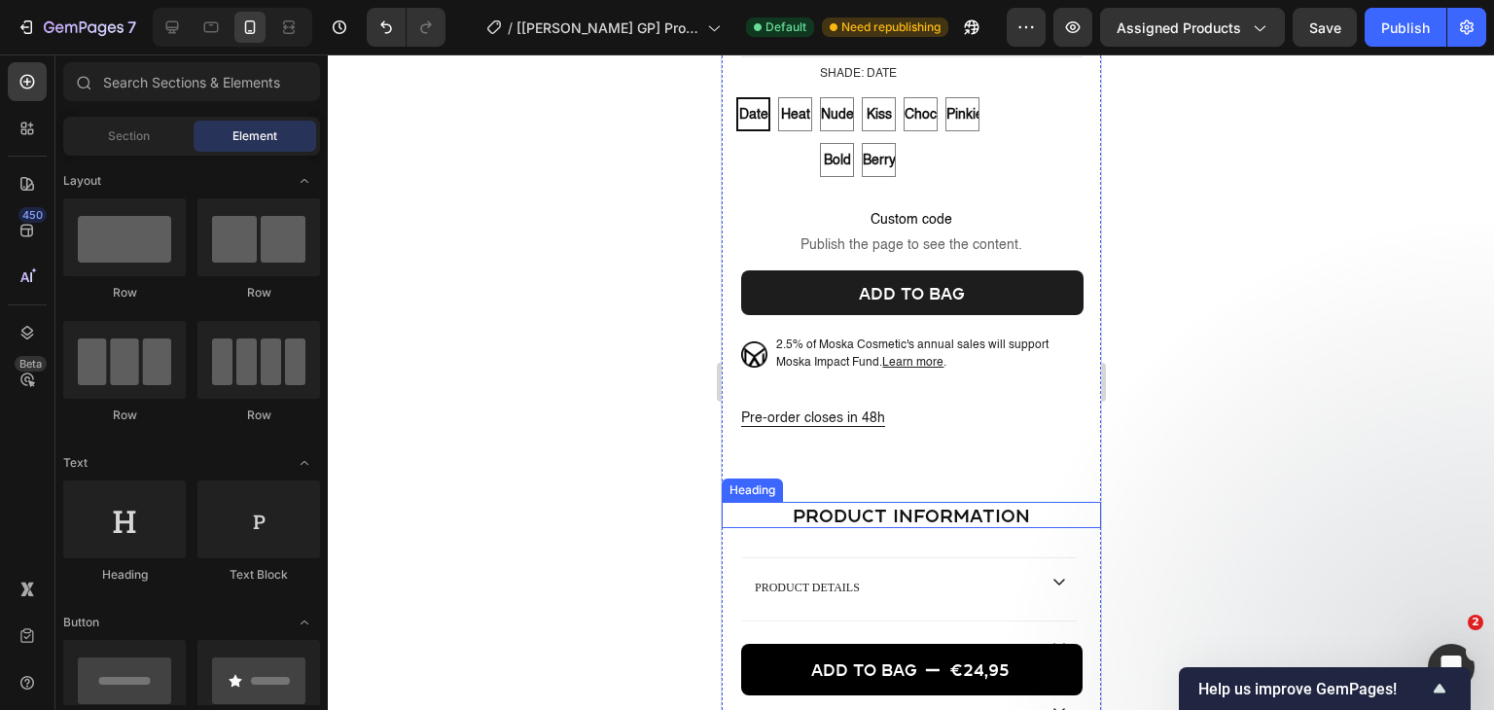
click at [748, 515] on h2 "product information" at bounding box center [910, 515] width 379 height 26
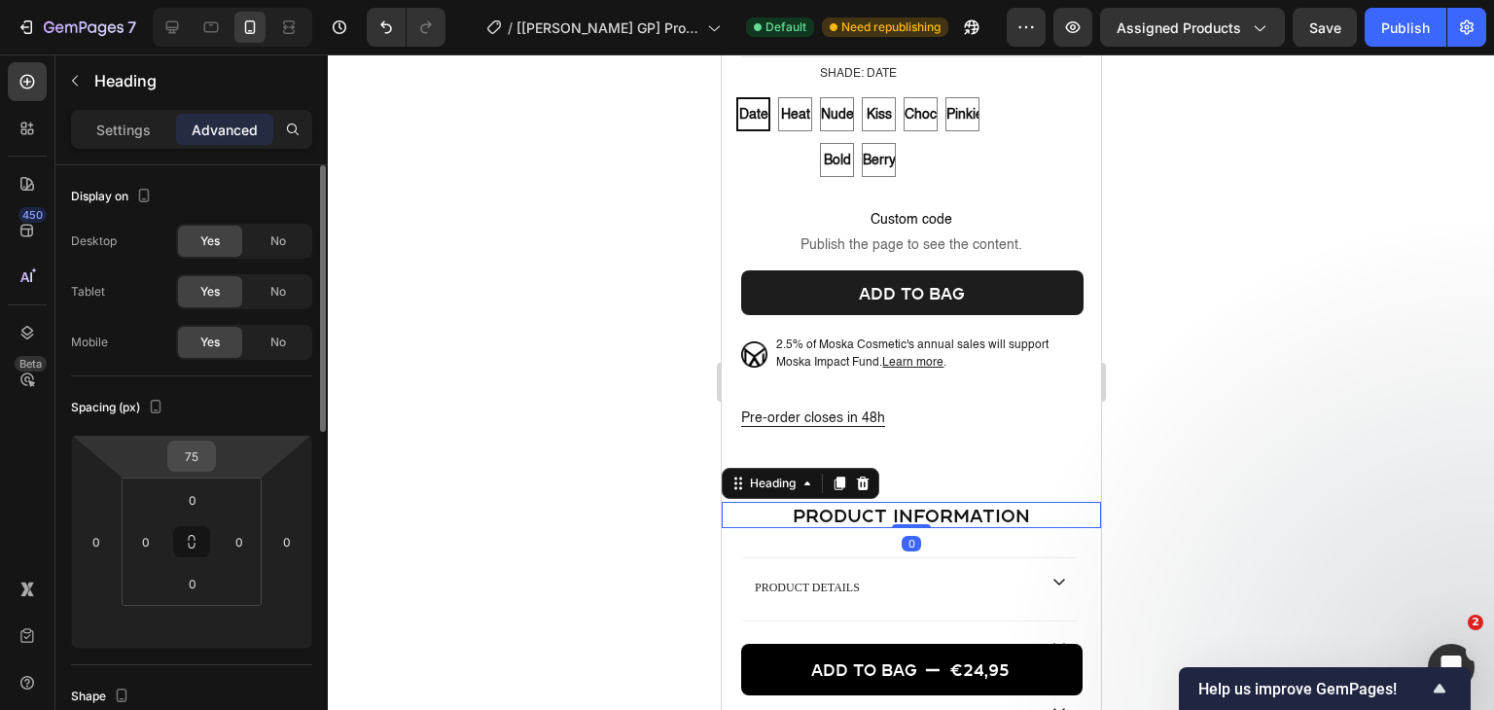
click at [202, 469] on input "75" at bounding box center [191, 455] width 39 height 29
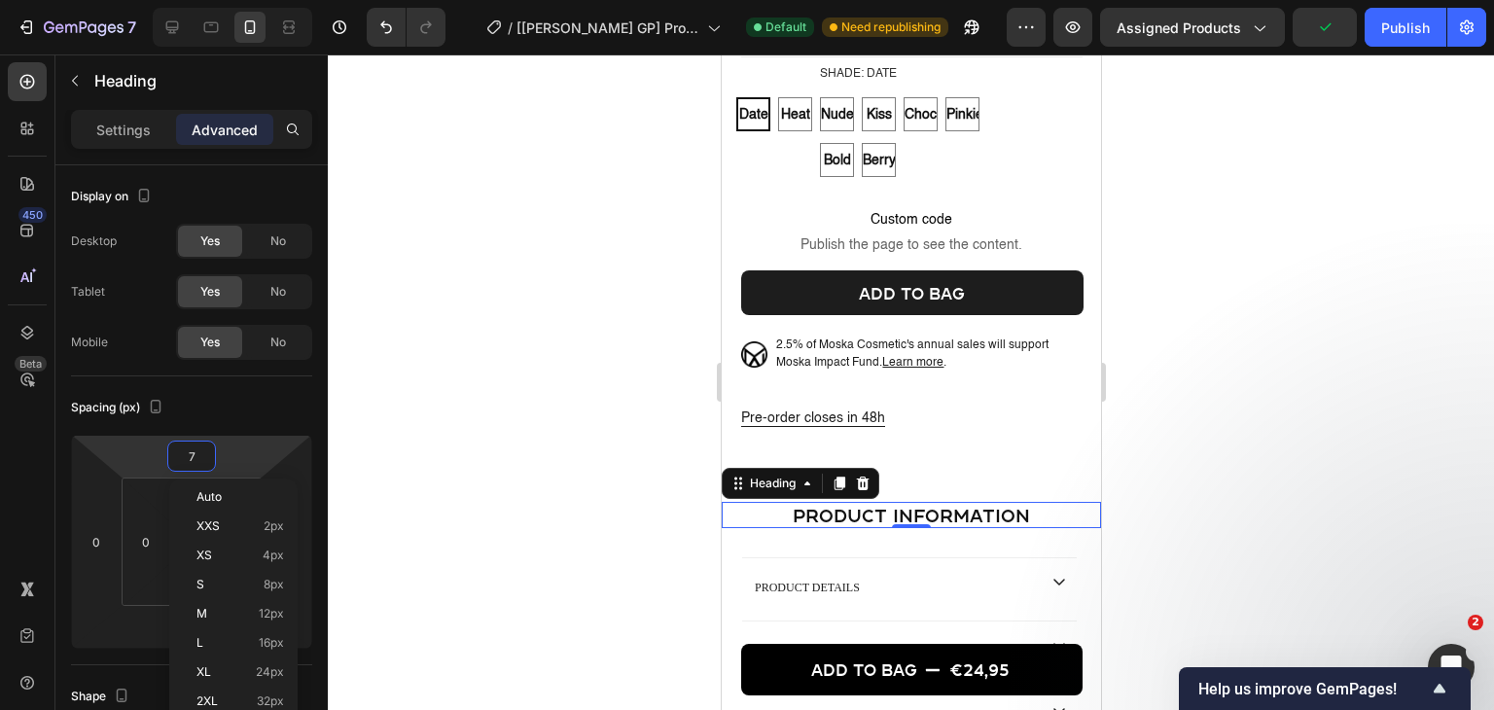
type input "70"
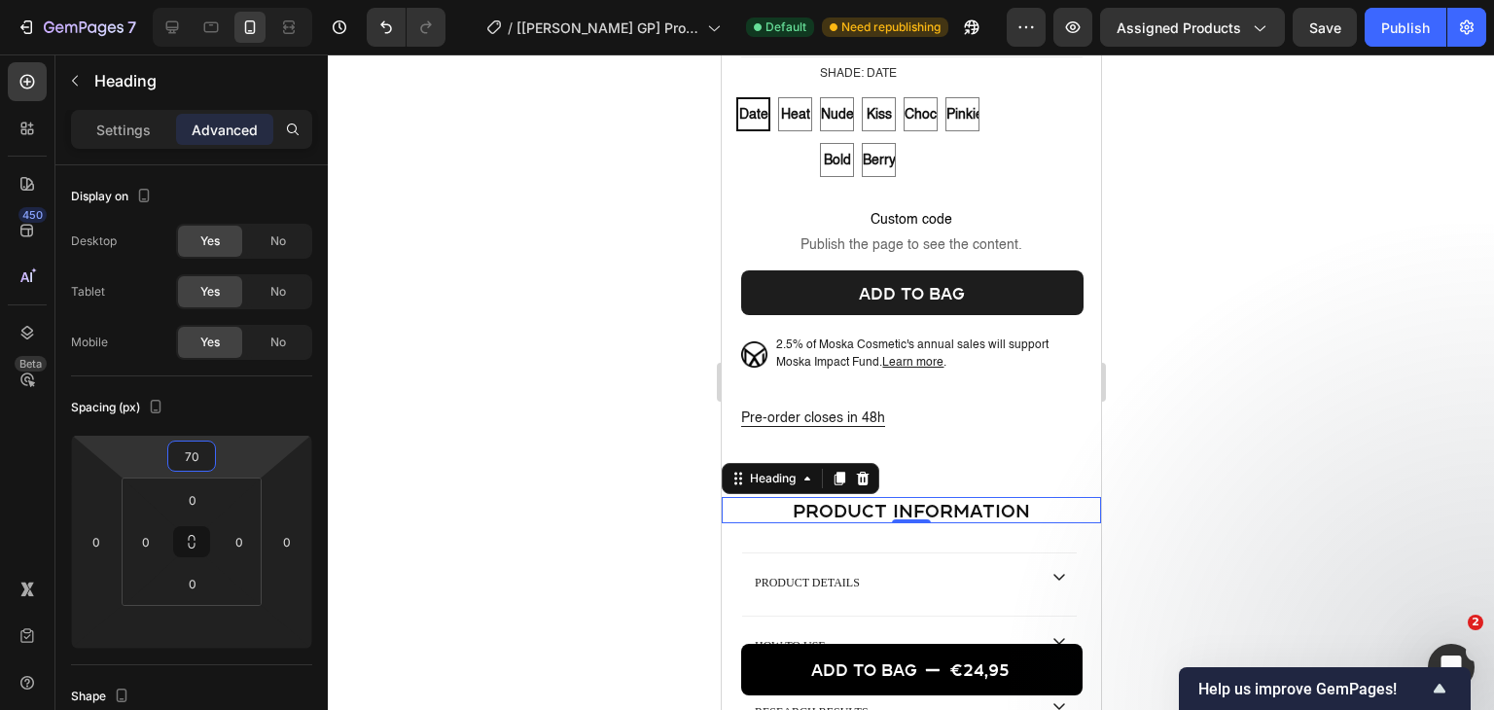
click at [617, 428] on div at bounding box center [911, 381] width 1166 height 655
click at [1270, 264] on div at bounding box center [911, 381] width 1166 height 655
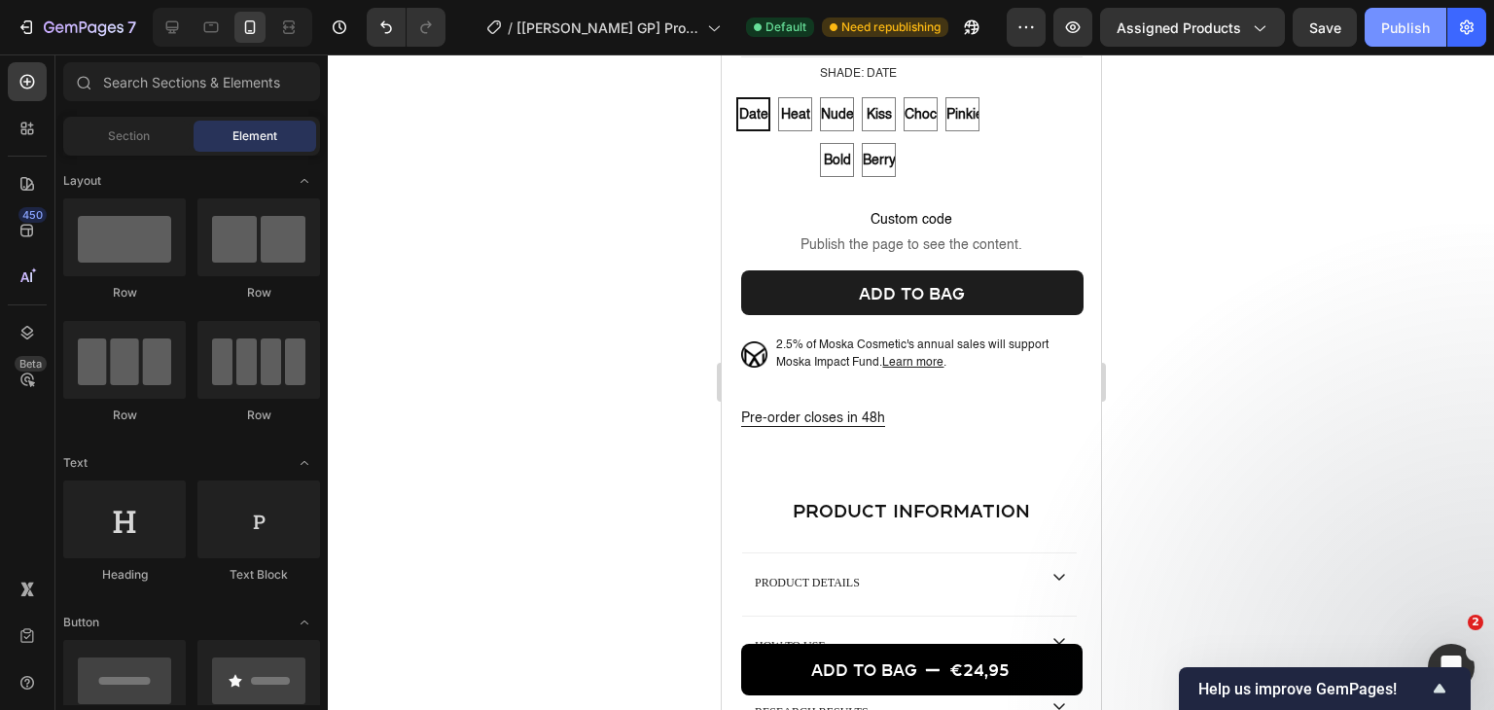
click at [1408, 19] on div "Publish" at bounding box center [1405, 28] width 49 height 20
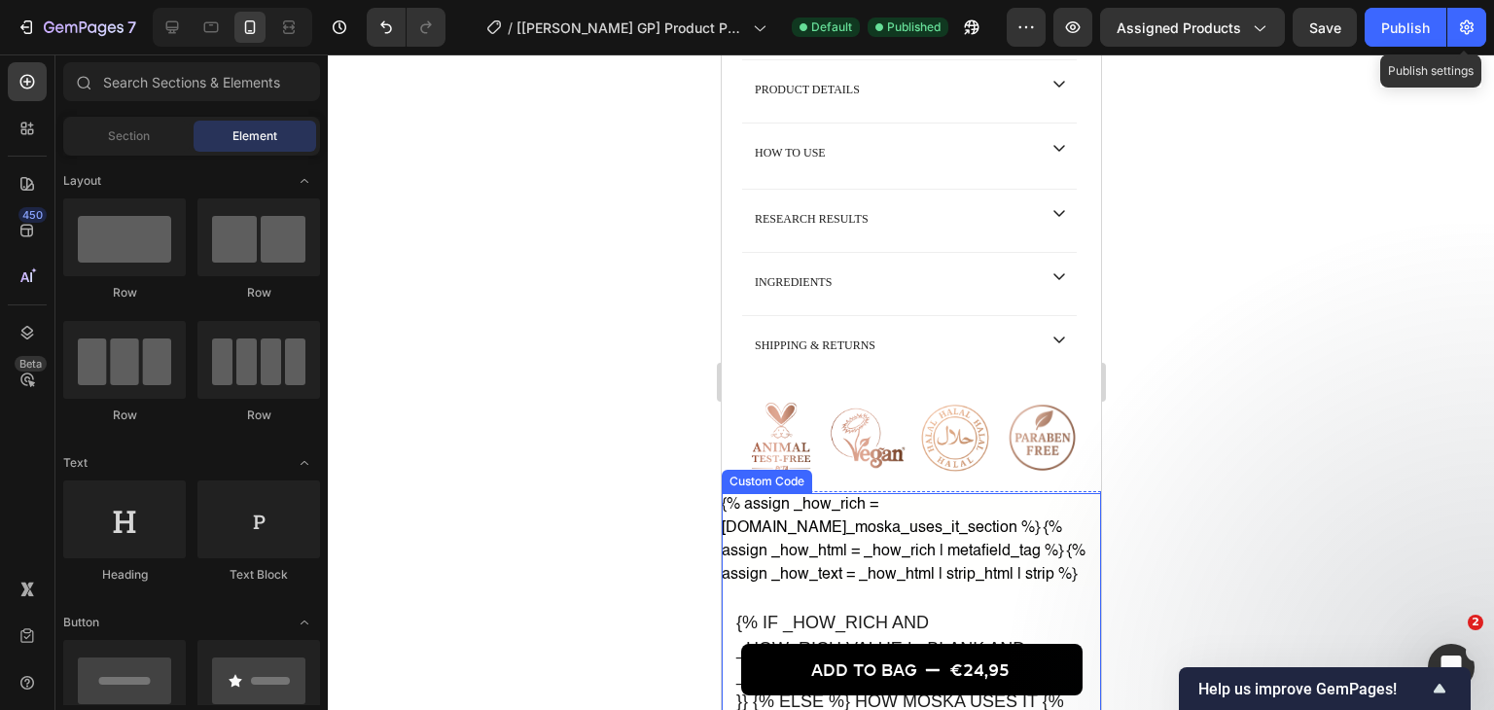
scroll to position [1465, 0]
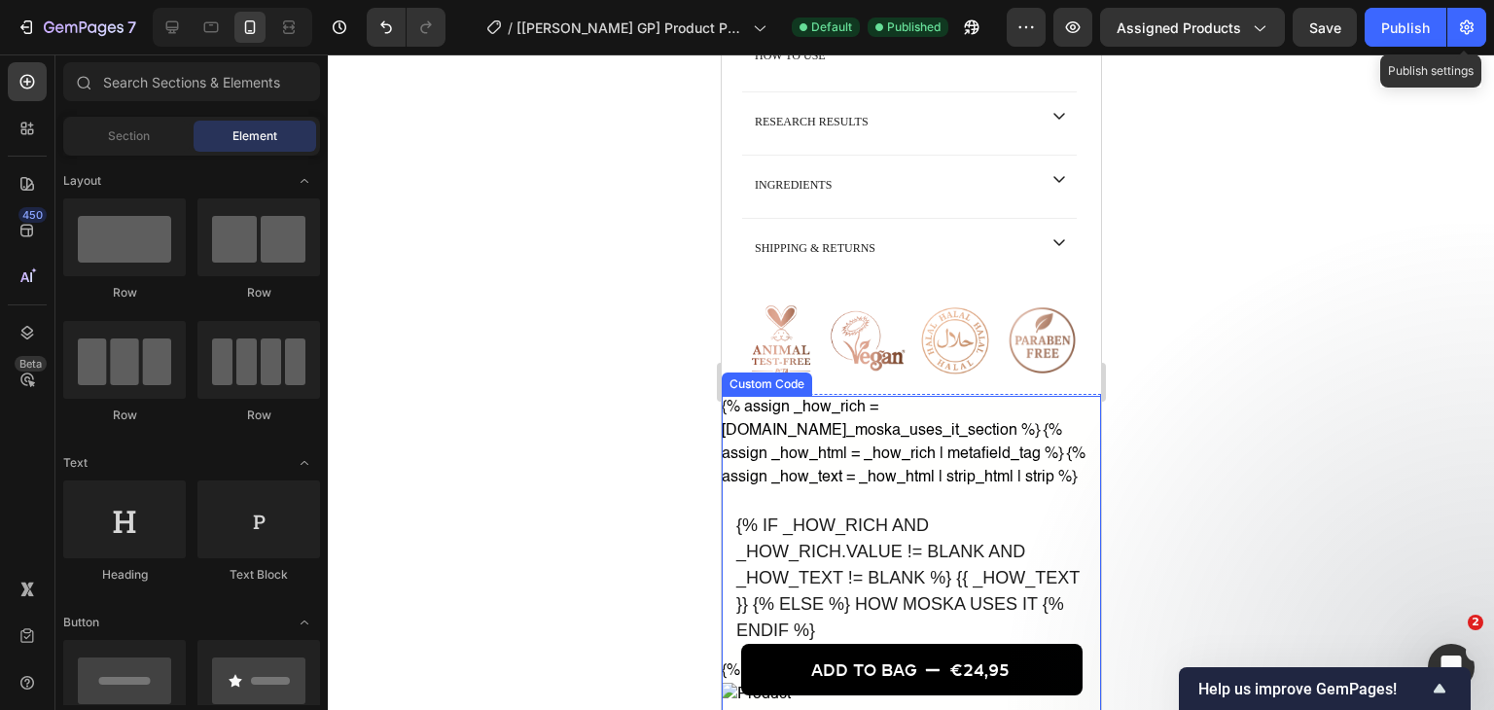
click at [894, 398] on div "{% assign _how_rich = [DOMAIN_NAME]_moska_uses_it_section %} {% assign _how_htm…" at bounding box center [910, 591] width 379 height 391
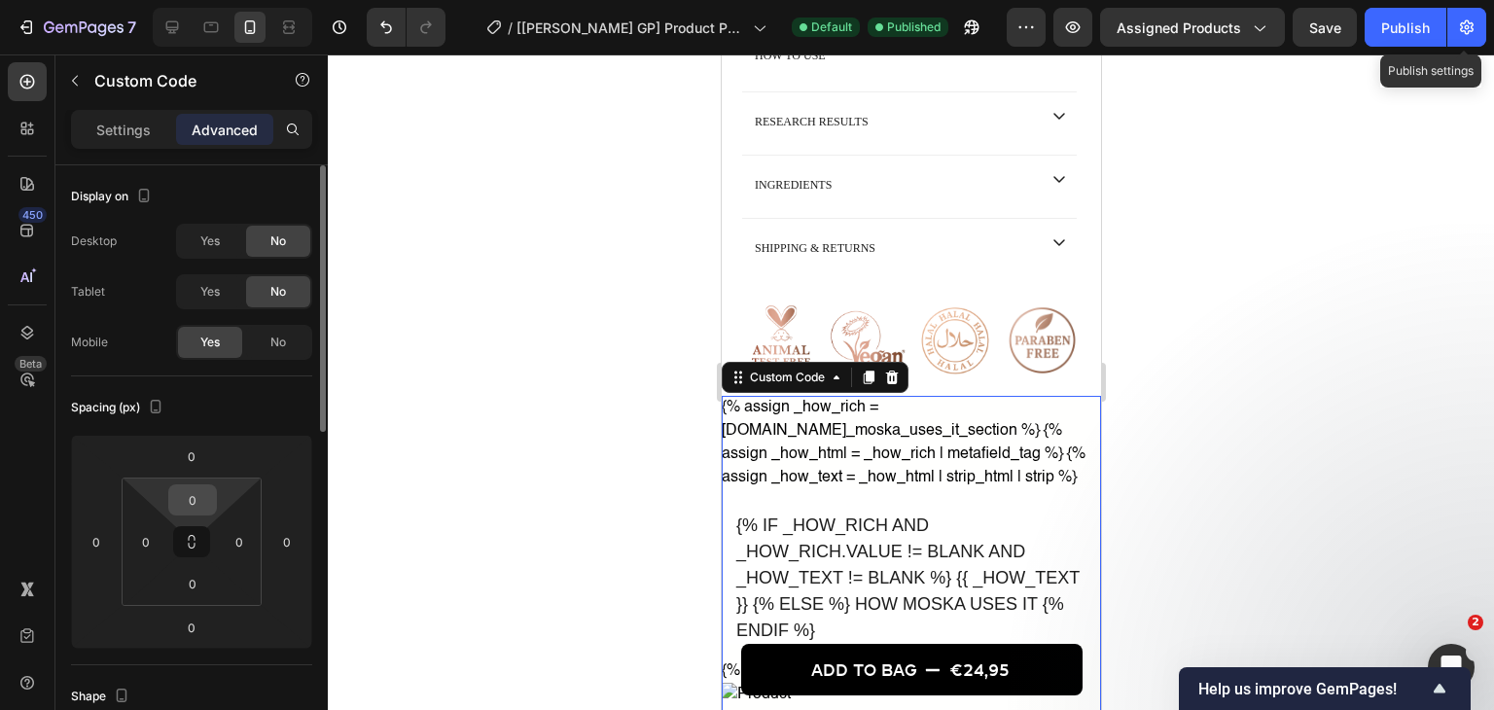
click at [206, 493] on input "0" at bounding box center [192, 499] width 39 height 29
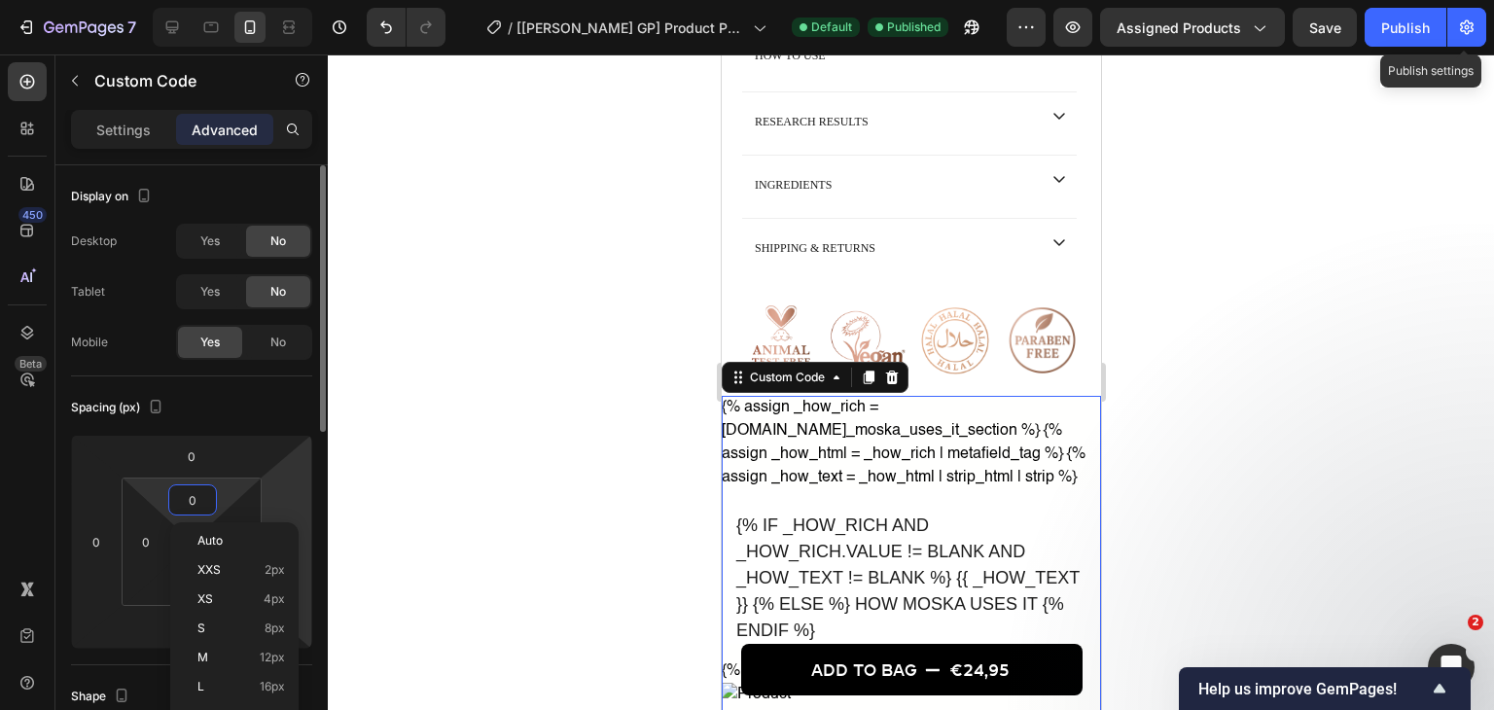
type input "2"
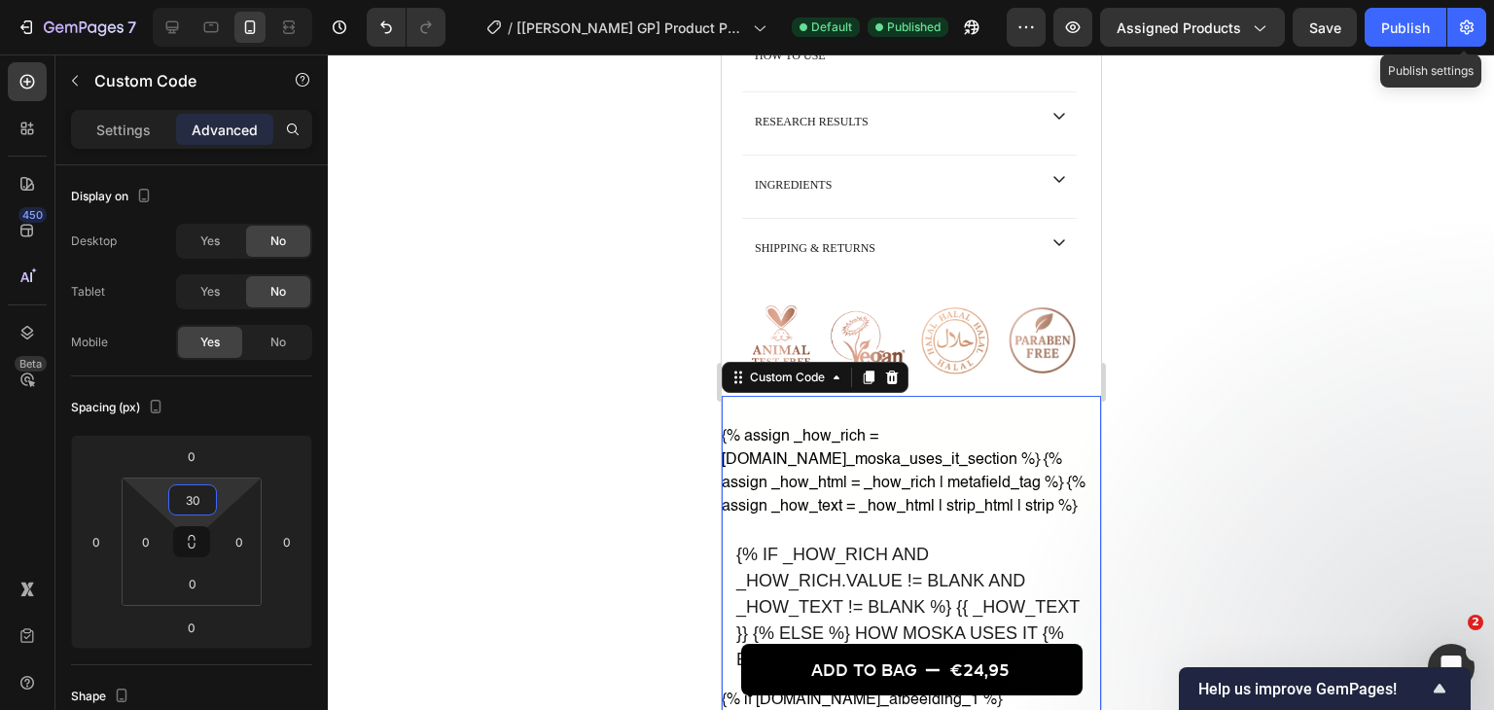
type input "30"
click at [911, 460] on div "{% assign _how_rich = [DOMAIN_NAME]_moska_uses_it_section %} {% assign _how_htm…" at bounding box center [910, 620] width 379 height 391
click at [114, 130] on p "Settings" at bounding box center [123, 130] width 54 height 20
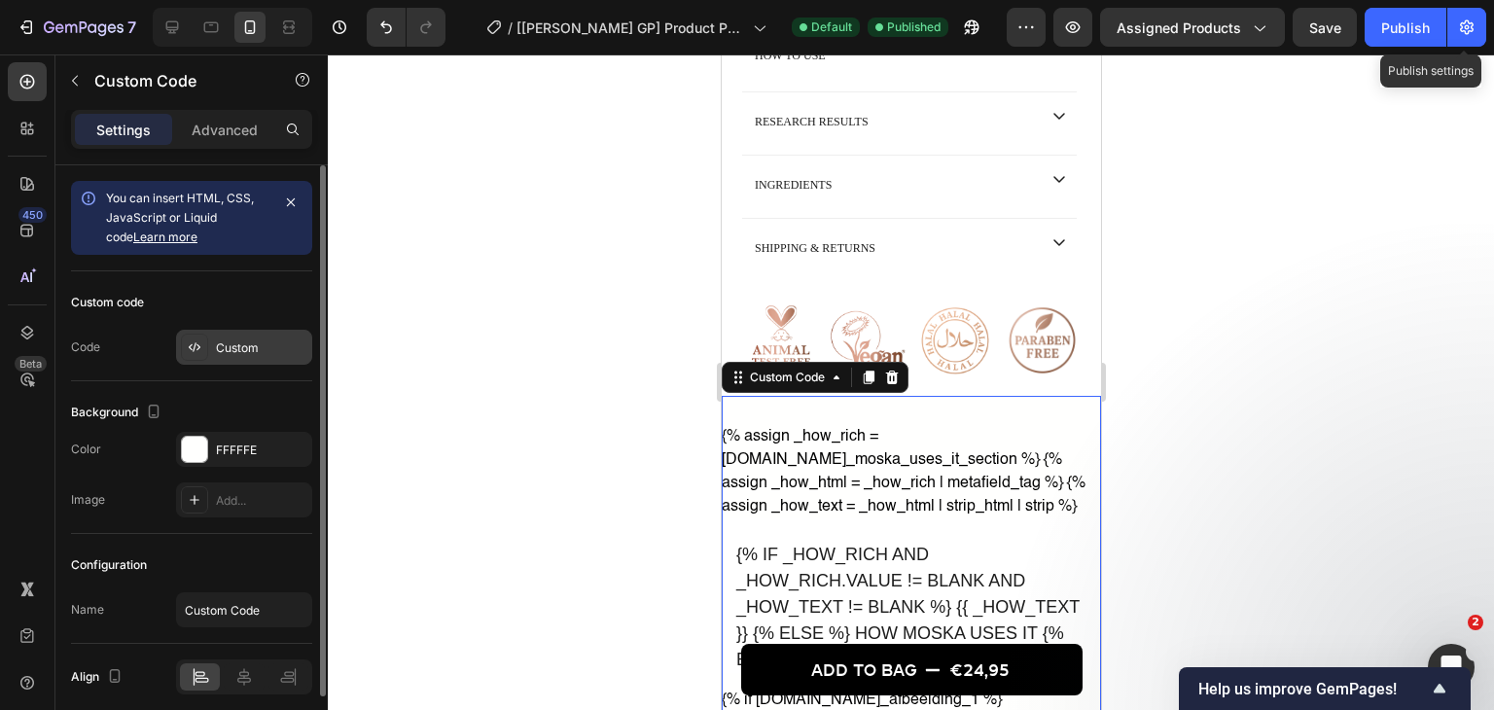
click at [236, 351] on div "Custom" at bounding box center [261, 348] width 91 height 18
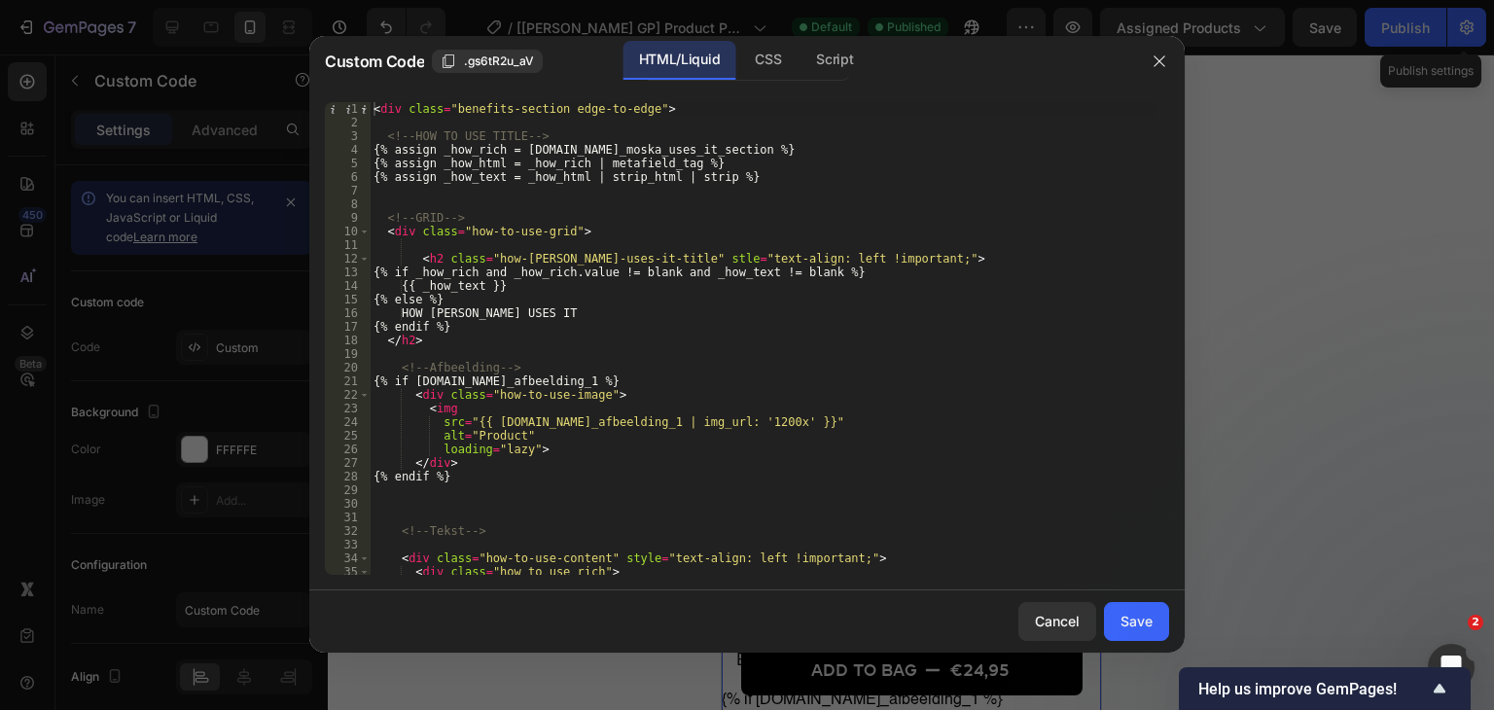
click at [787, 260] on div "< div class = "benefits-section edge-to-edge" > <!-- HOW TO USE TITLE --> {% as…" at bounding box center [762, 352] width 785 height 500
click at [741, 337] on div "< div class = "benefits-section edge-to-edge" > <!-- HOW TO USE TITLE --> {% as…" at bounding box center [762, 352] width 785 height 500
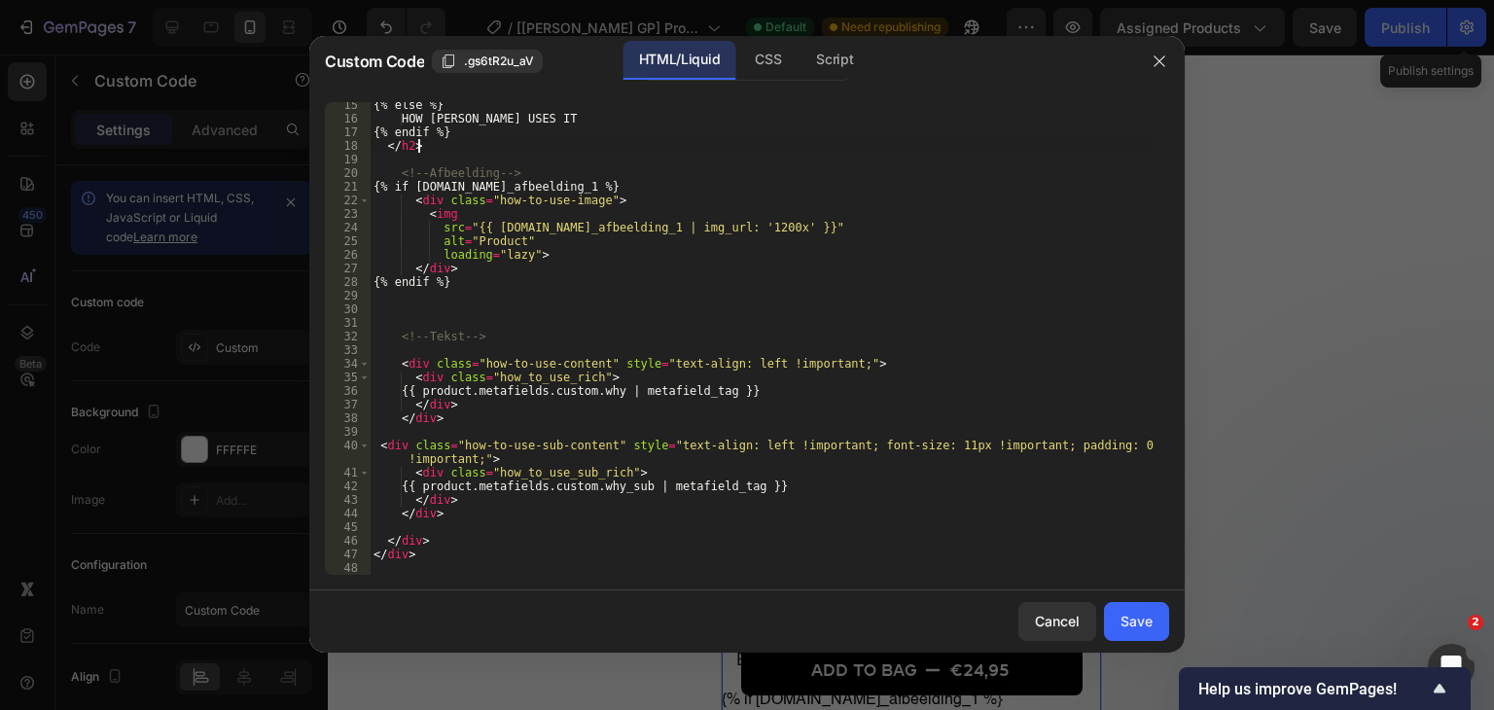
scroll to position [194, 0]
click at [739, 358] on div "{% else %} HOW MOSKA USES IT {% endif %} </ h2 > <!-- Afbeelding --> {% if [DOM…" at bounding box center [762, 348] width 785 height 500
click at [741, 445] on div "{% else %} HOW MOSKA USES IT {% endif %} </ h2 > <!-- Afbeelding --> {% if [DOM…" at bounding box center [762, 348] width 785 height 500
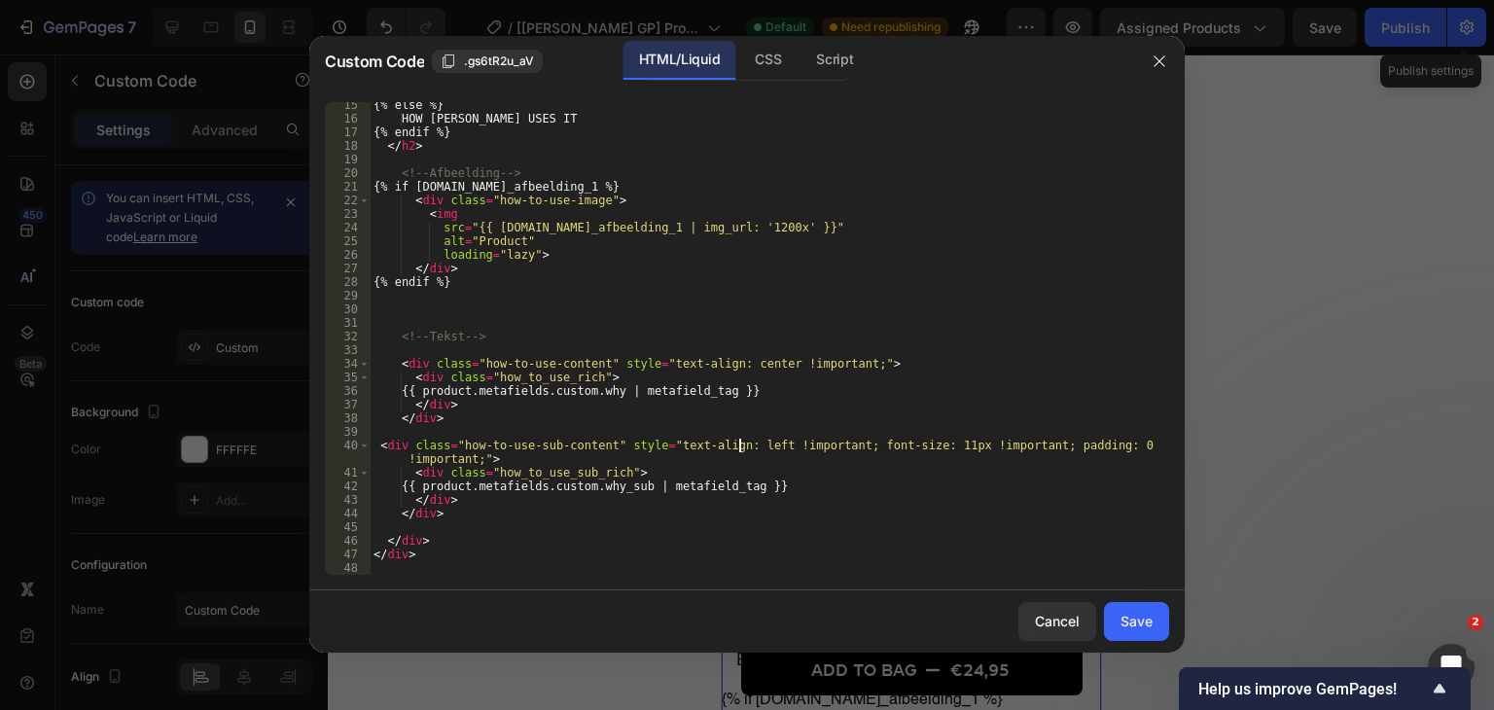
click at [741, 445] on div "{% else %} HOW MOSKA USES IT {% endif %} </ h2 > <!-- Afbeelding --> {% if [DOM…" at bounding box center [762, 348] width 785 height 500
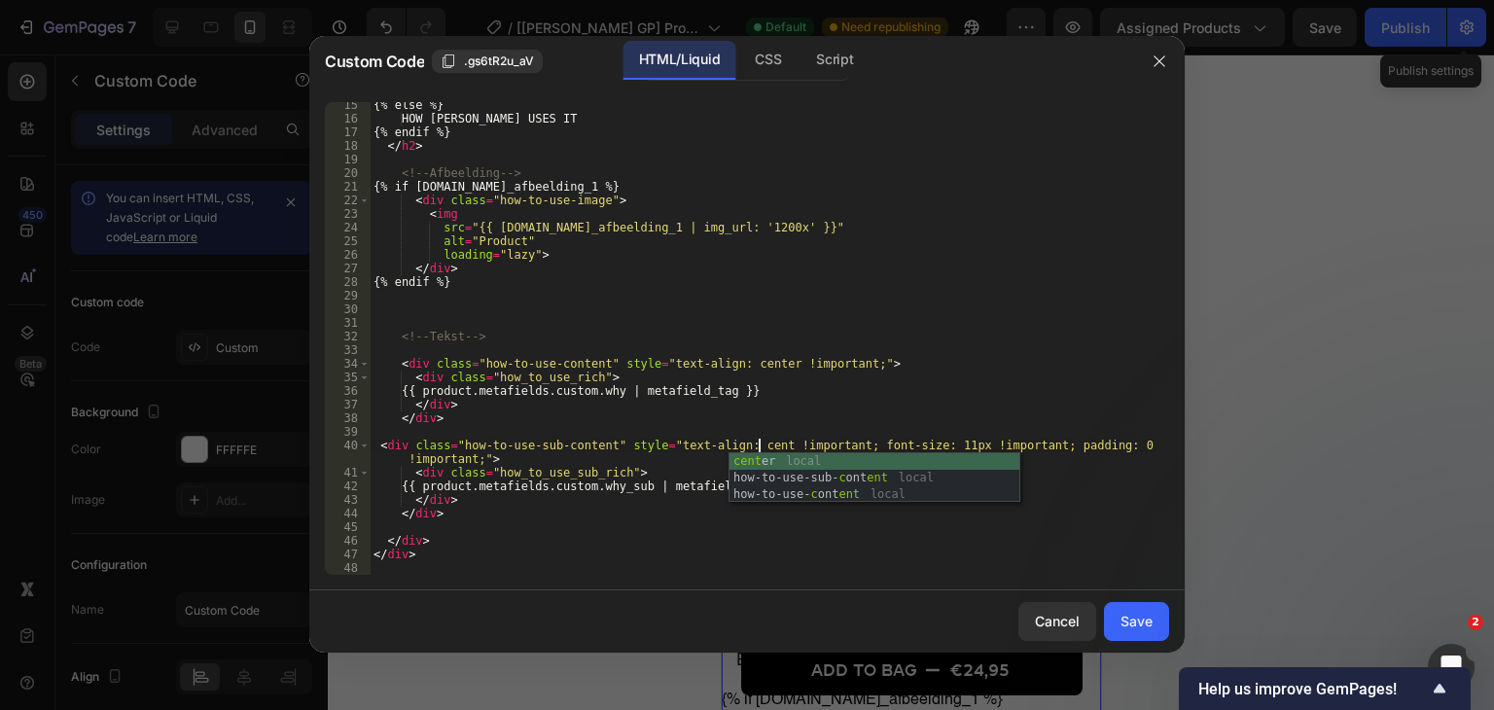
type textarea "<div class="how-to-use-sub-content" style="text-align: center !important; font-…"
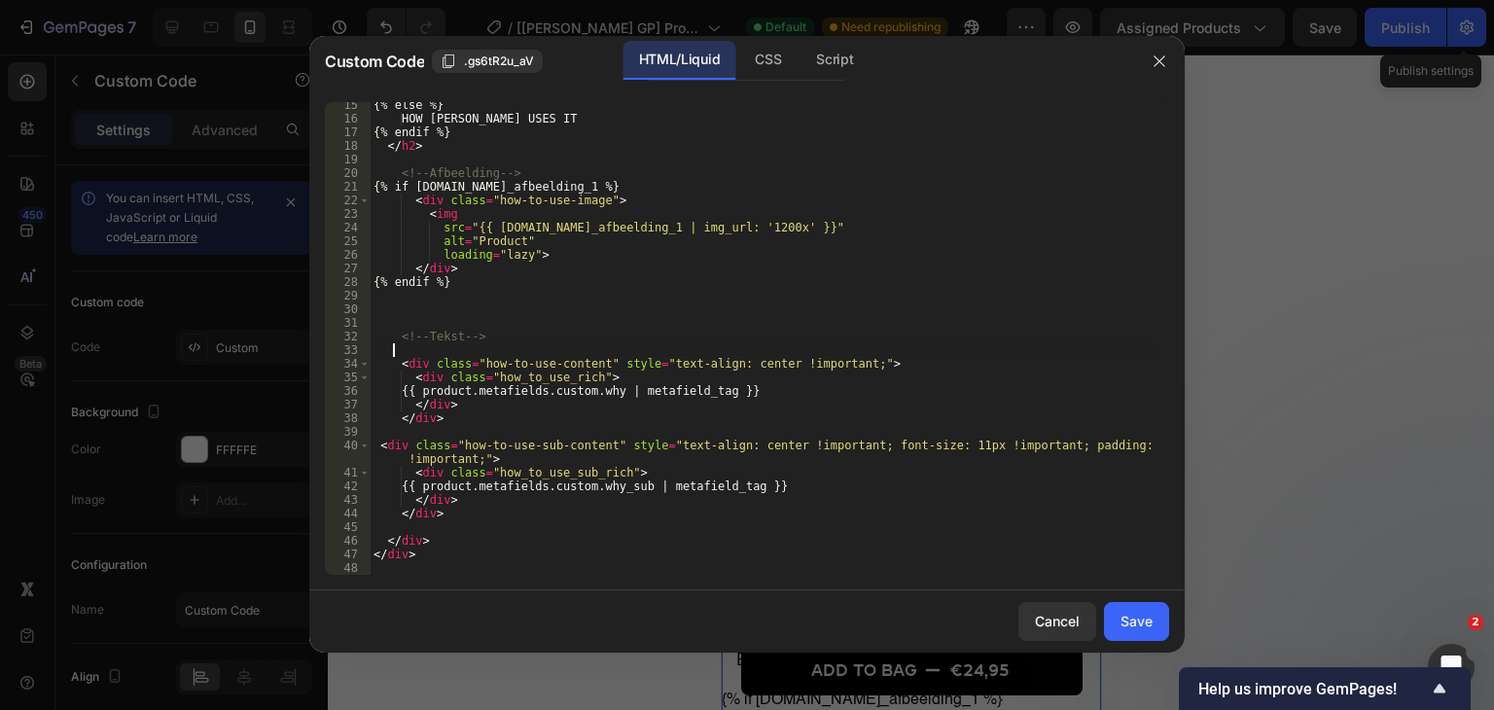
click at [896, 355] on div "{% else %} HOW MOSKA USES IT {% endif %} </ h2 > <!-- Afbeelding --> {% if [DOM…" at bounding box center [762, 348] width 785 height 500
click at [1123, 440] on div "{% else %} HOW MOSKA USES IT {% endif %} </ h2 > <!-- Afbeelding --> {% if [DOM…" at bounding box center [762, 348] width 785 height 500
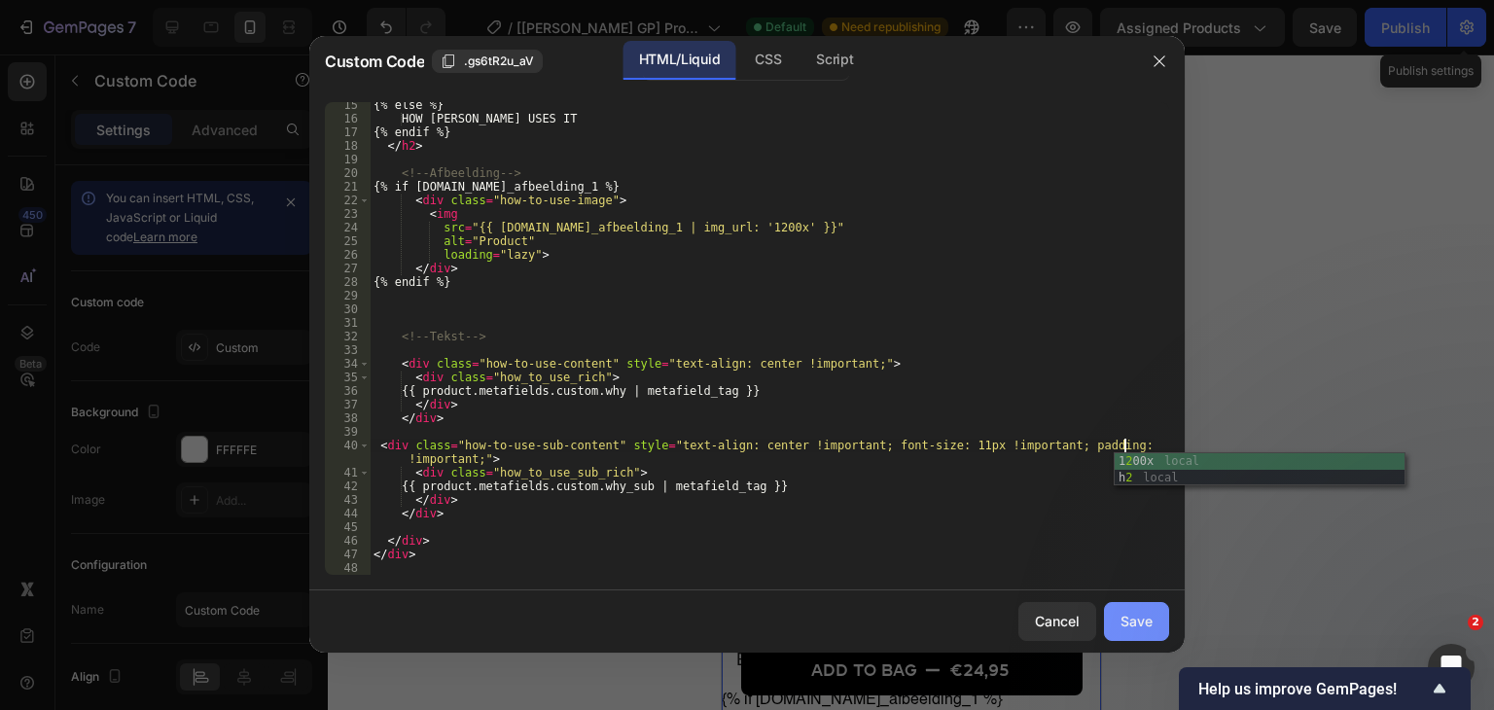
type textarea "<div class="how-to-use-sub-content" style="text-align: center !important; font-…"
click at [1138, 623] on div "Save" at bounding box center [1136, 621] width 32 height 20
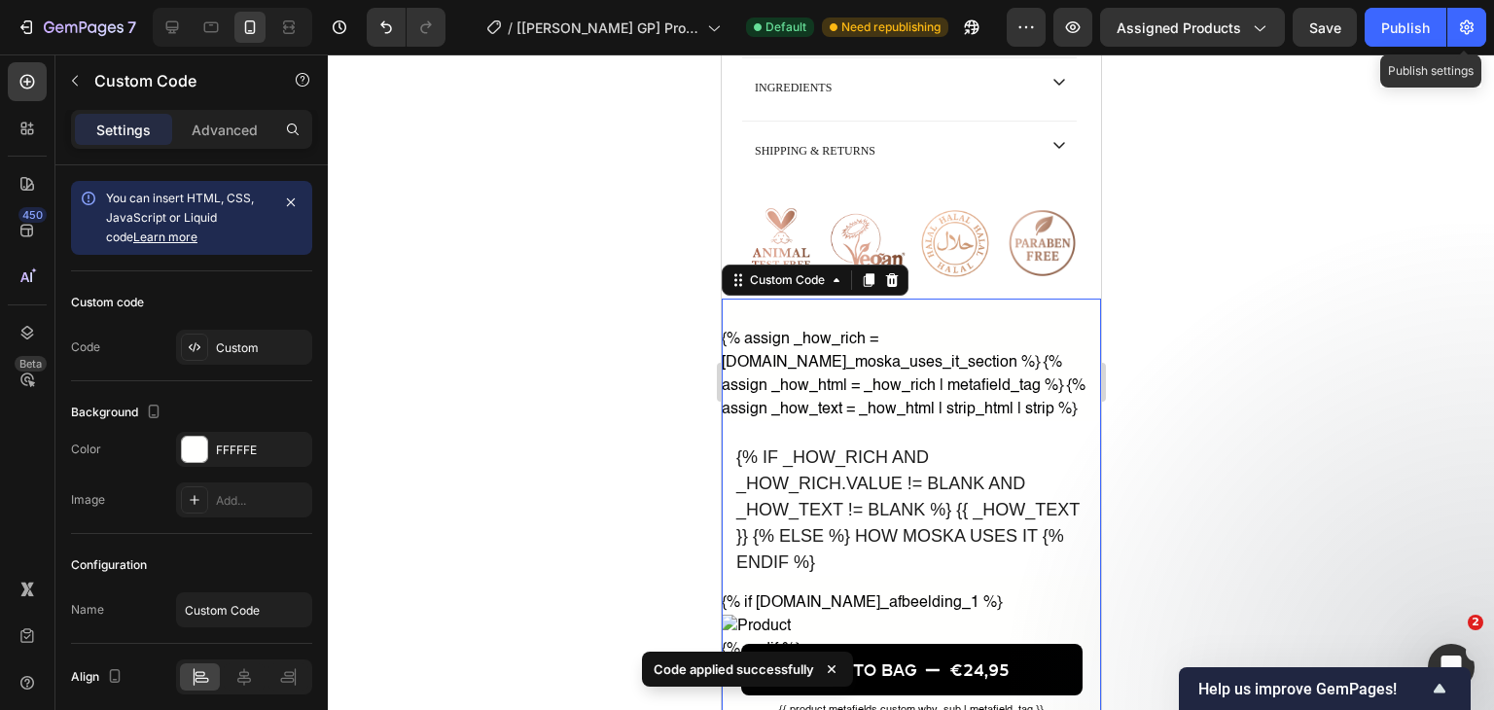
scroll to position [2186, 0]
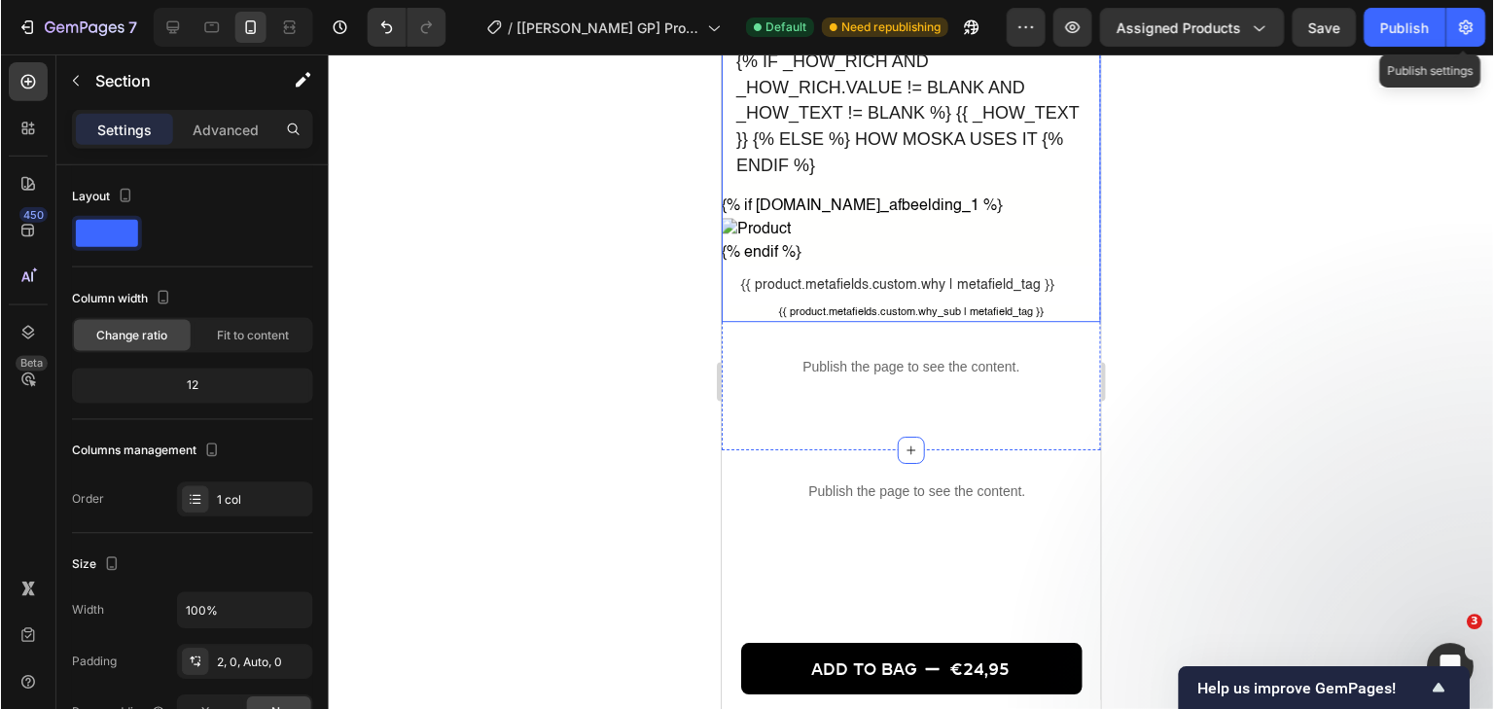
scroll to position [2243, 0]
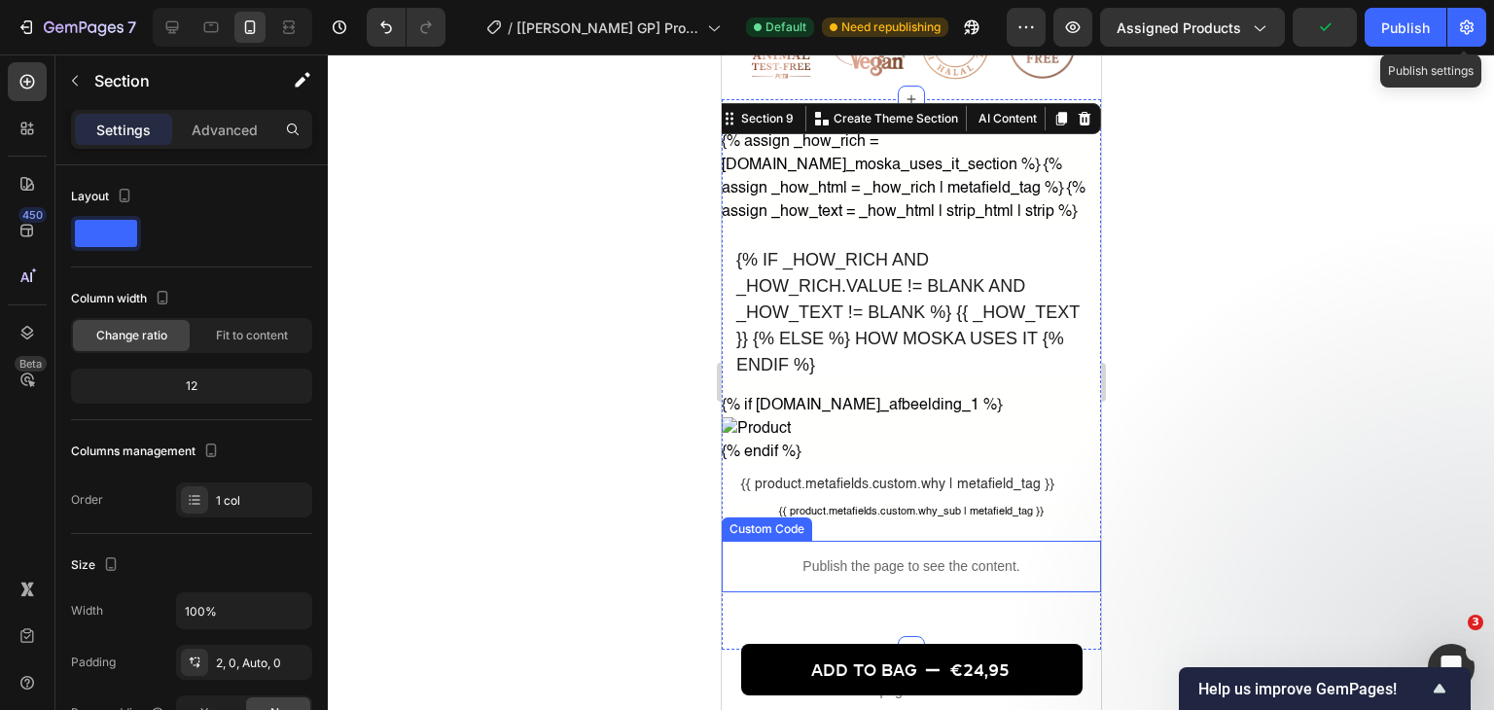
click at [829, 589] on div "Publish the page to see the content." at bounding box center [910, 567] width 379 height 52
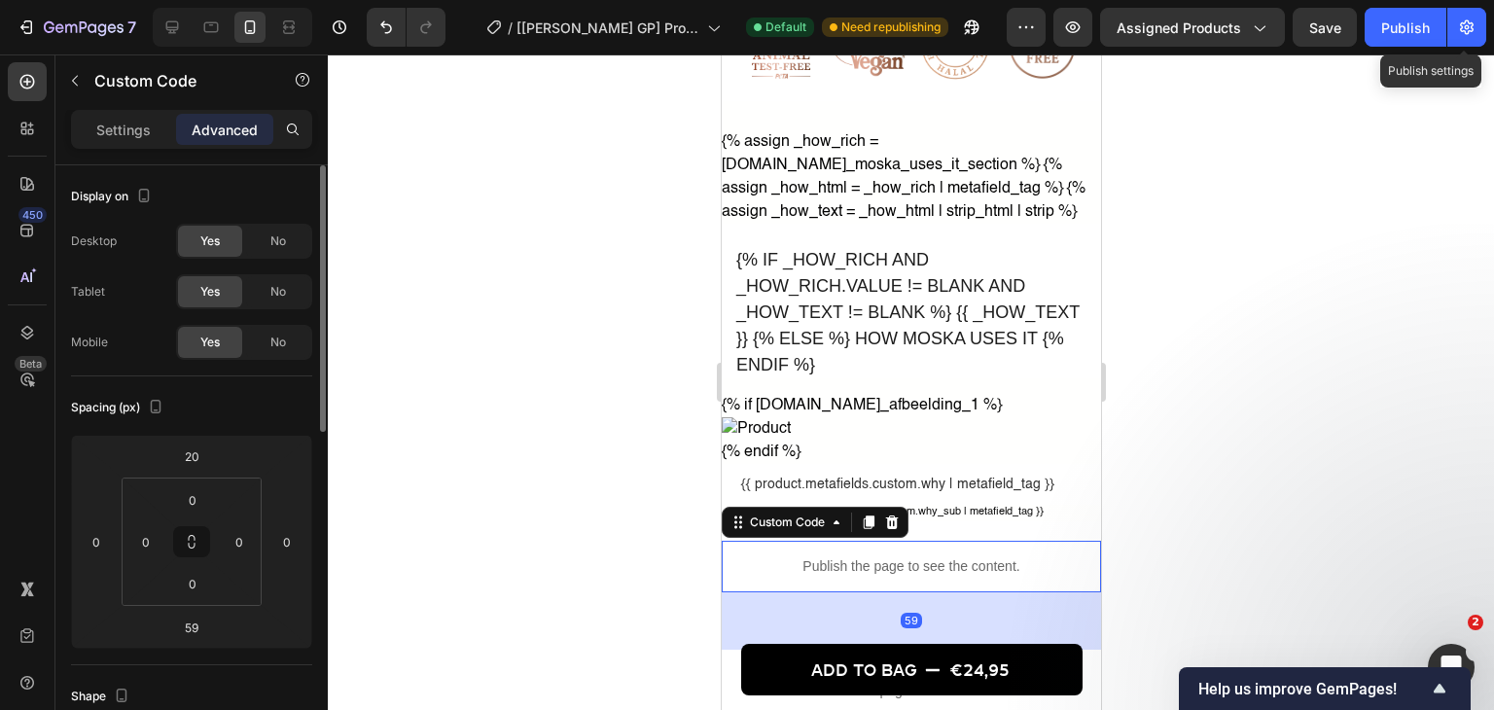
drag, startPoint x: 97, startPoint y: 123, endPoint x: 226, endPoint y: 326, distance: 240.4
click at [98, 123] on p "Settings" at bounding box center [123, 130] width 54 height 20
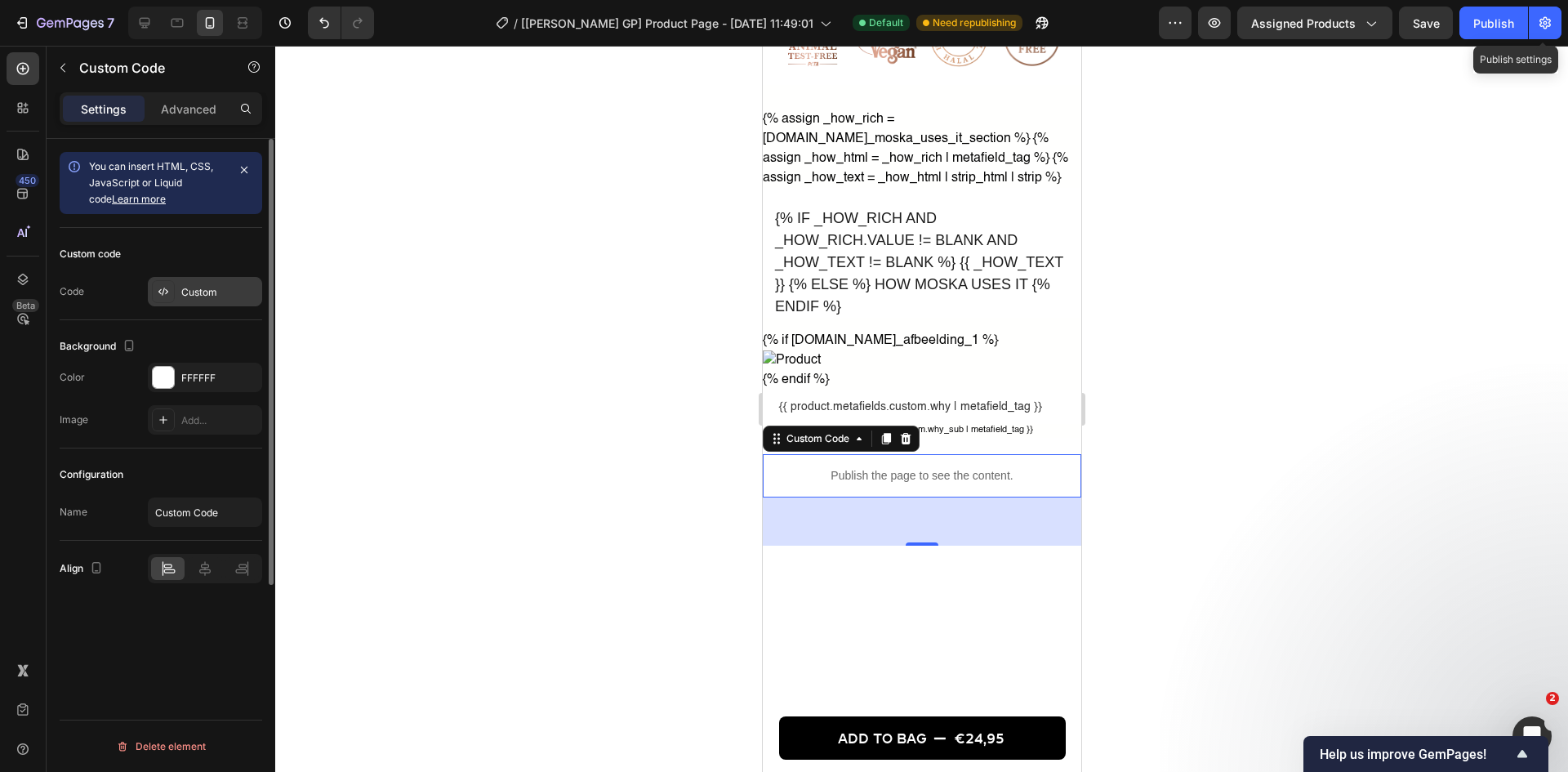
click at [163, 291] on icon at bounding box center [164, 291] width 13 height 13
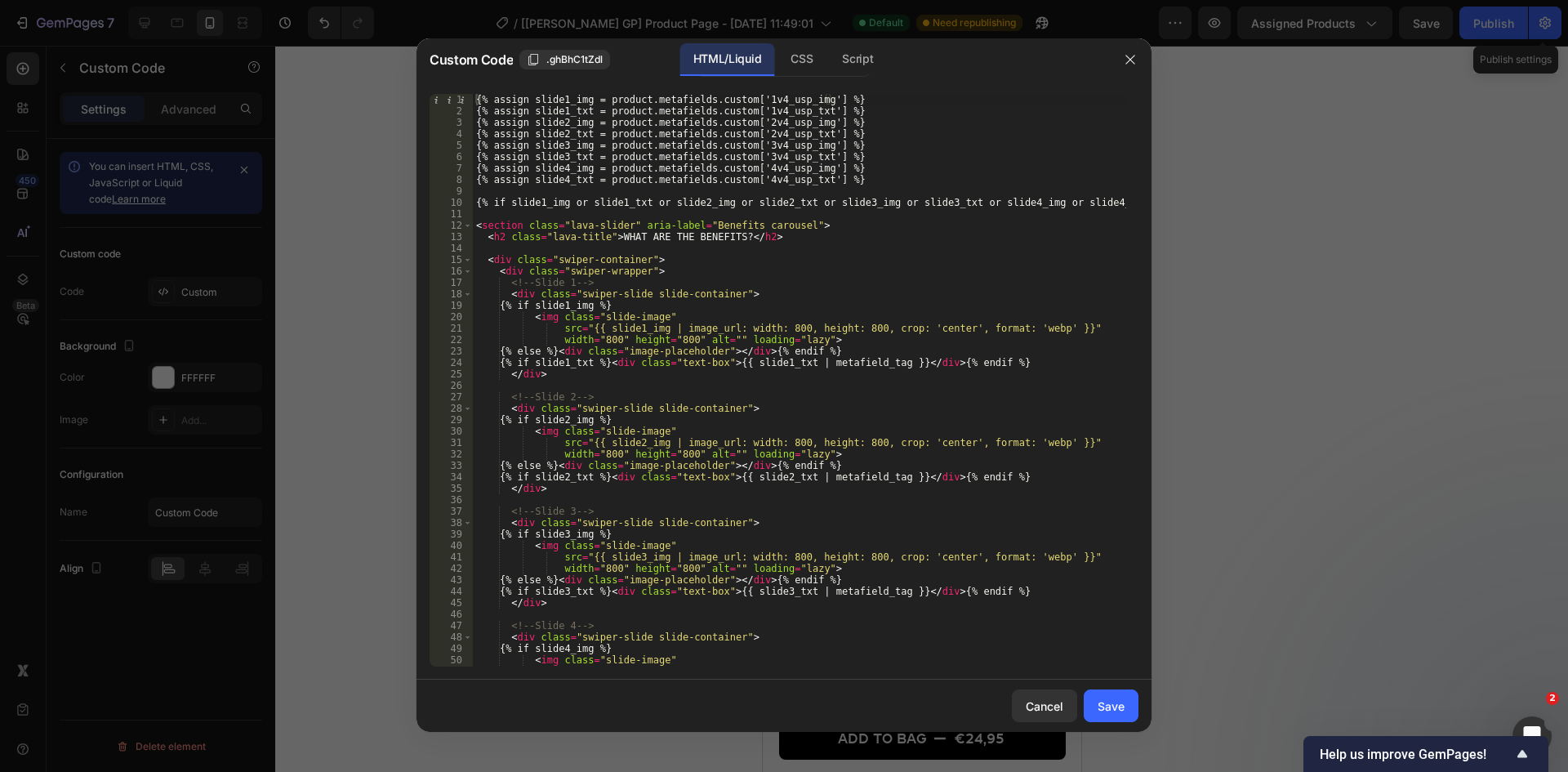
click at [1254, 228] on div at bounding box center [784, 386] width 1568 height 772
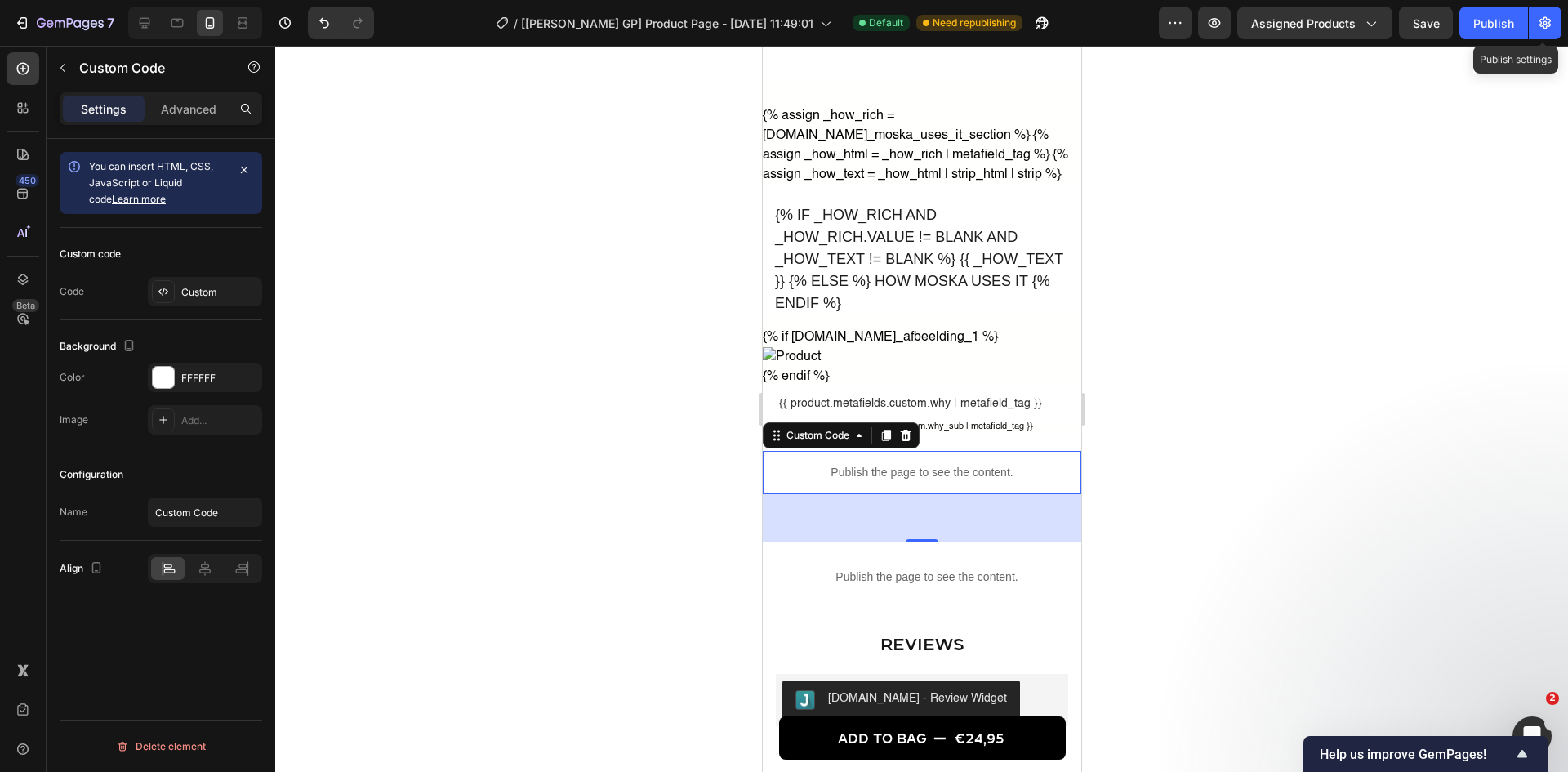
scroll to position [2048, 0]
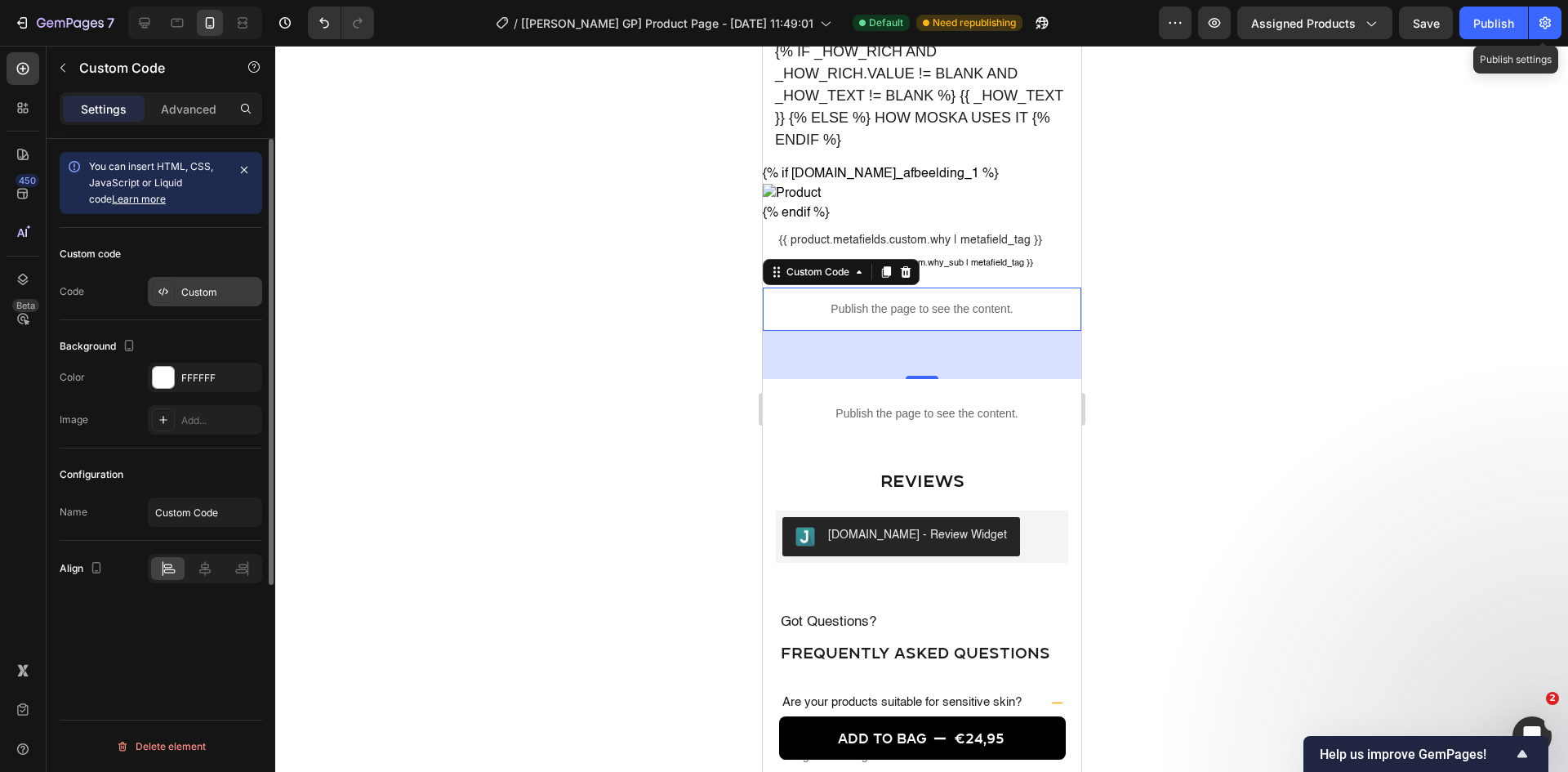
click at [199, 302] on div "Custom" at bounding box center [205, 291] width 114 height 29
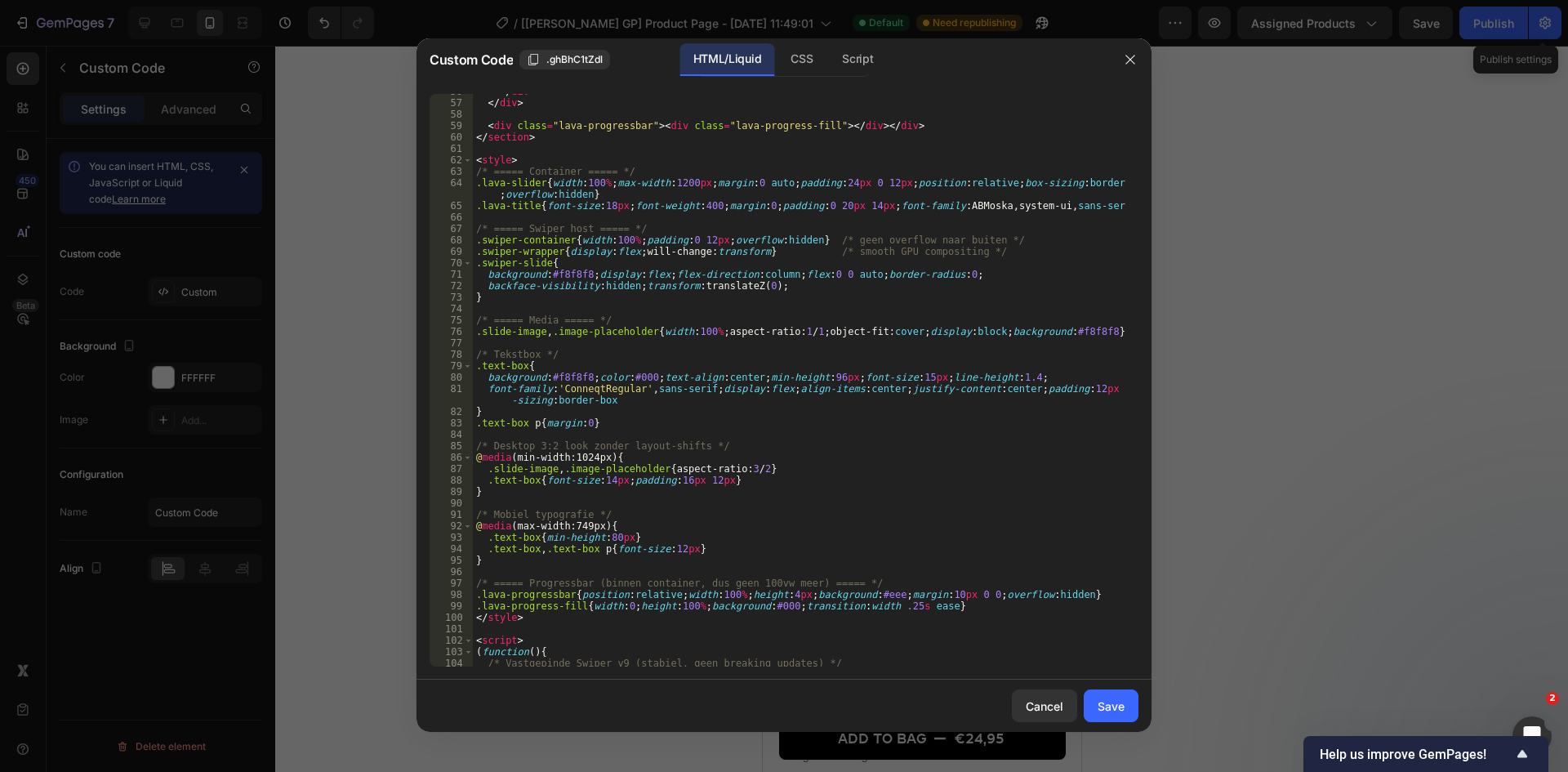
scroll to position [637, 0]
click at [1129, 59] on icon "button" at bounding box center [1130, 60] width 13 height 13
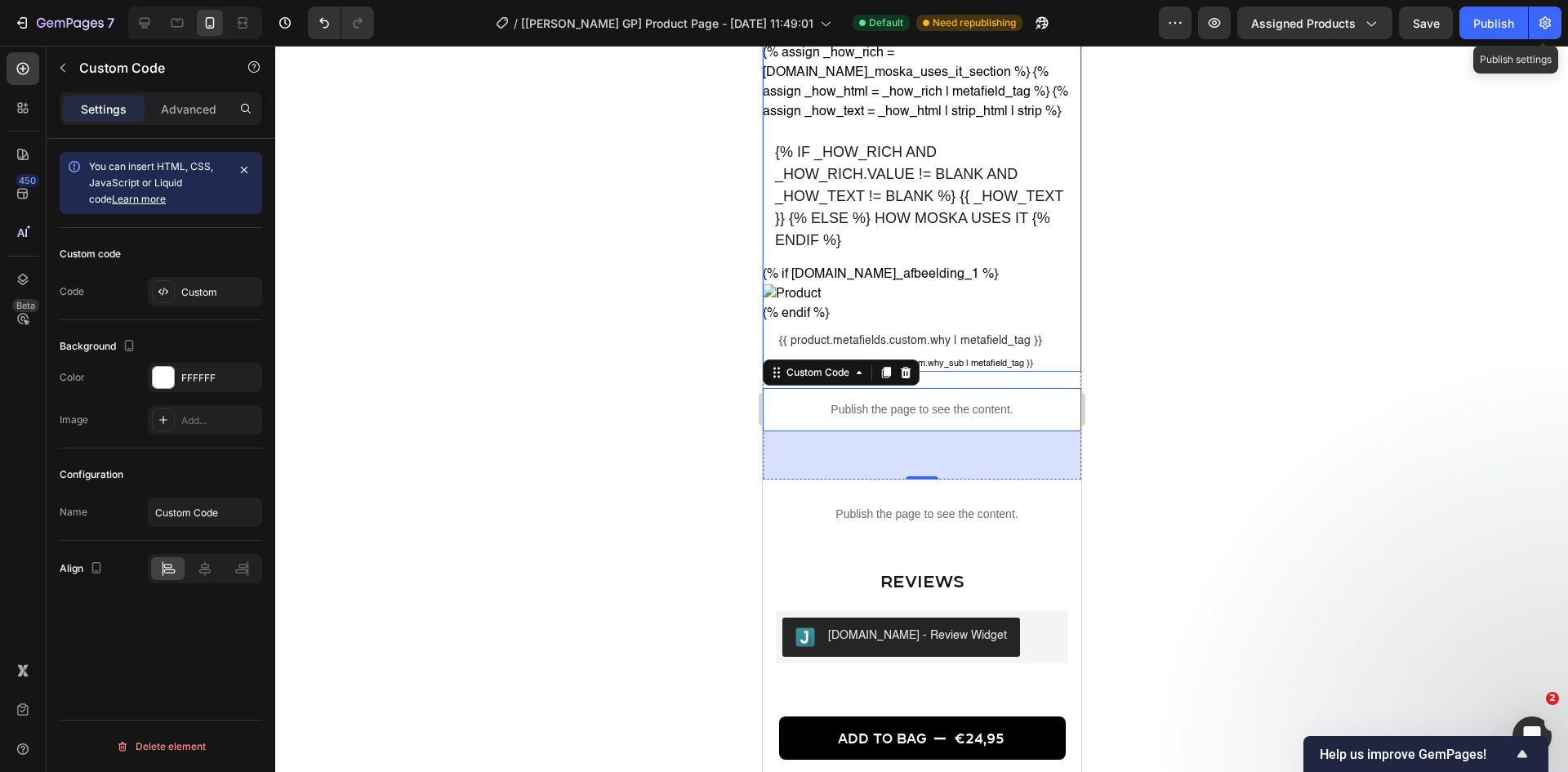
scroll to position [1884, 0]
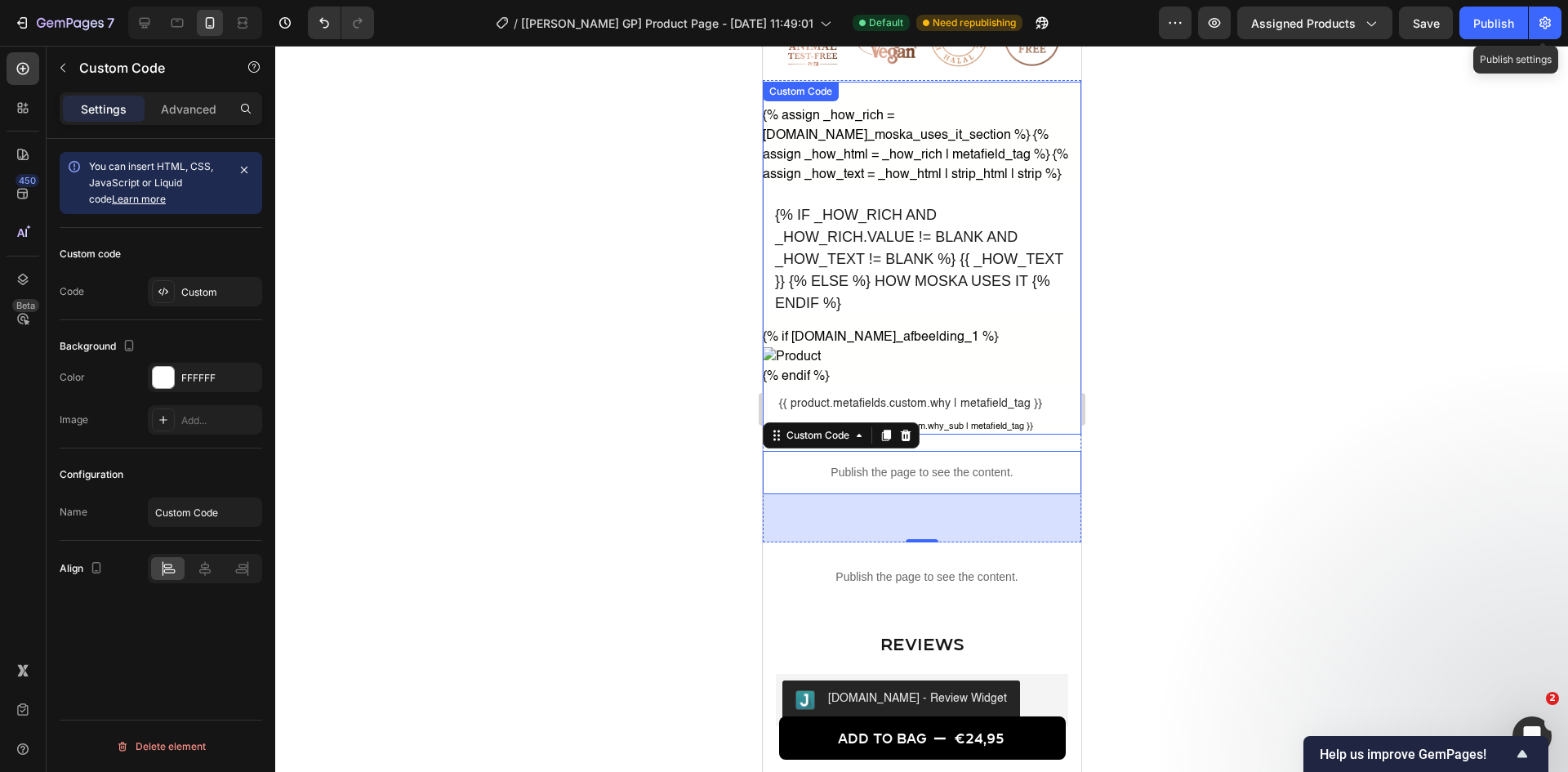
click at [862, 295] on h2 "{% if _how_rich and _how_rich.value != blank and _how_text != blank %} {{ _how_…" at bounding box center [920, 249] width 318 height 130
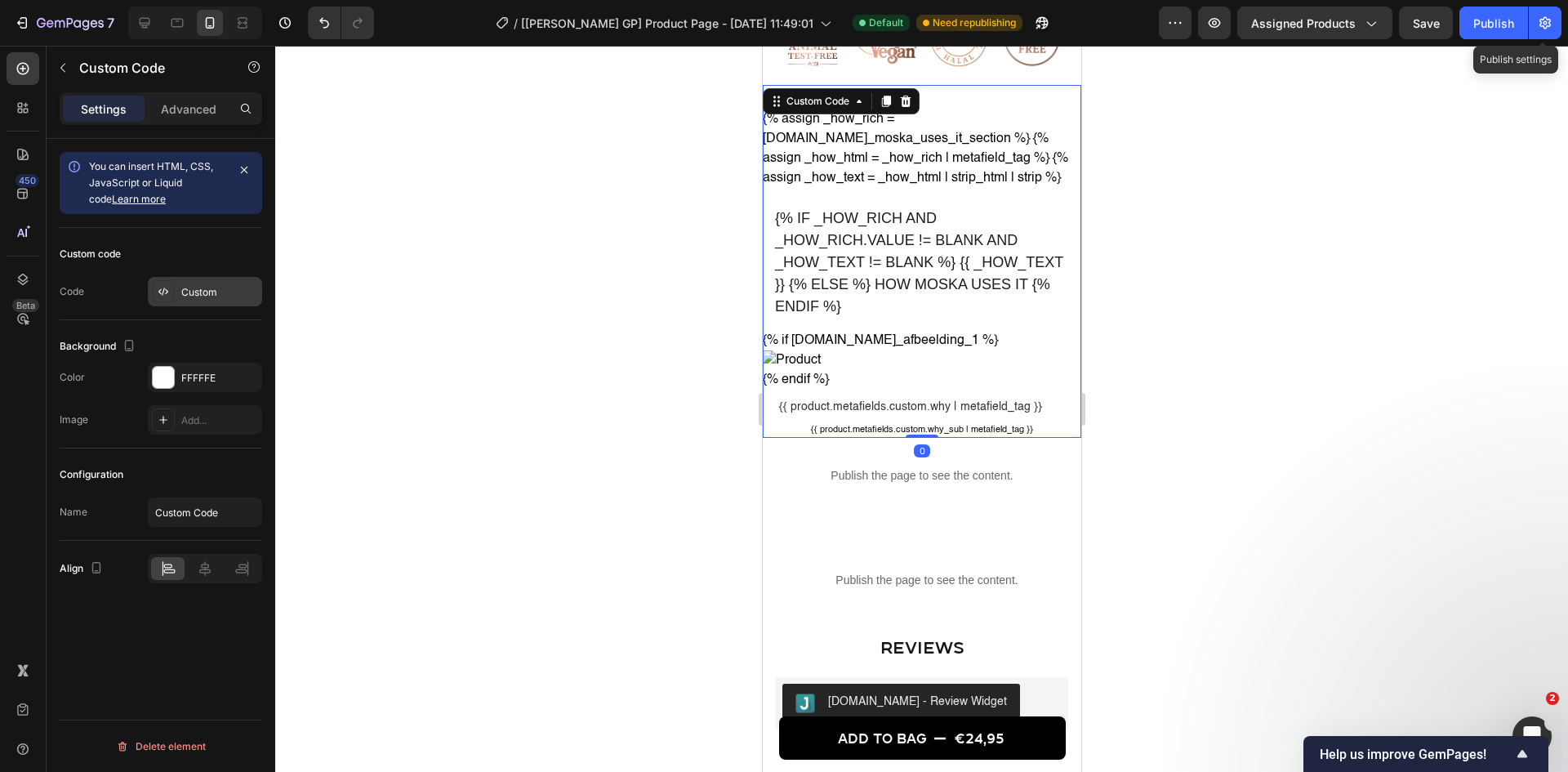
click at [197, 292] on div "Custom" at bounding box center [219, 292] width 76 height 15
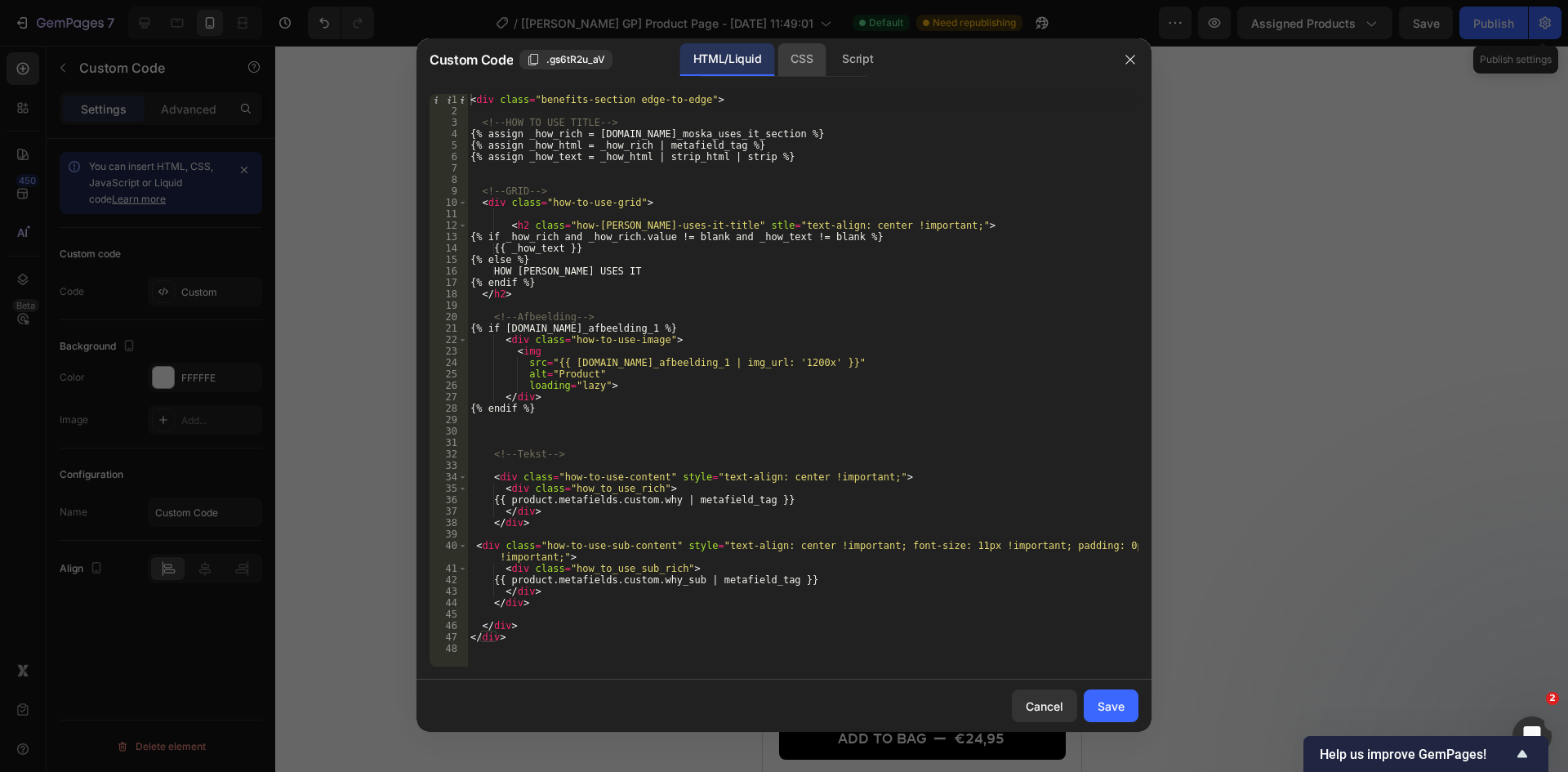
click at [792, 48] on div "CSS" at bounding box center [801, 60] width 48 height 33
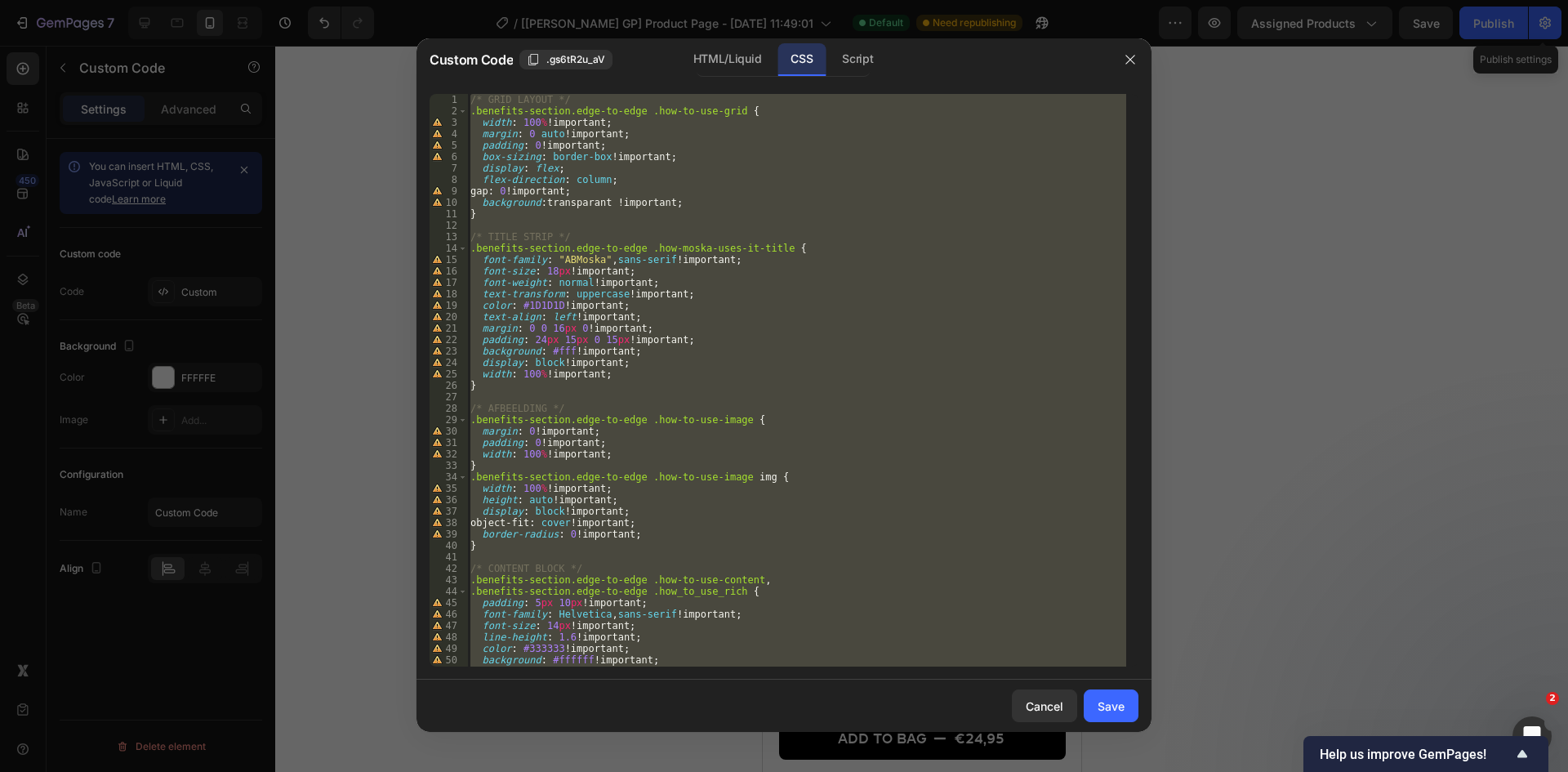
click at [662, 267] on div "/* GRID LAYOUT */ .benefits-section.edge-to-edge .how-to-use-grid { width : 100…" at bounding box center [796, 381] width 659 height 573
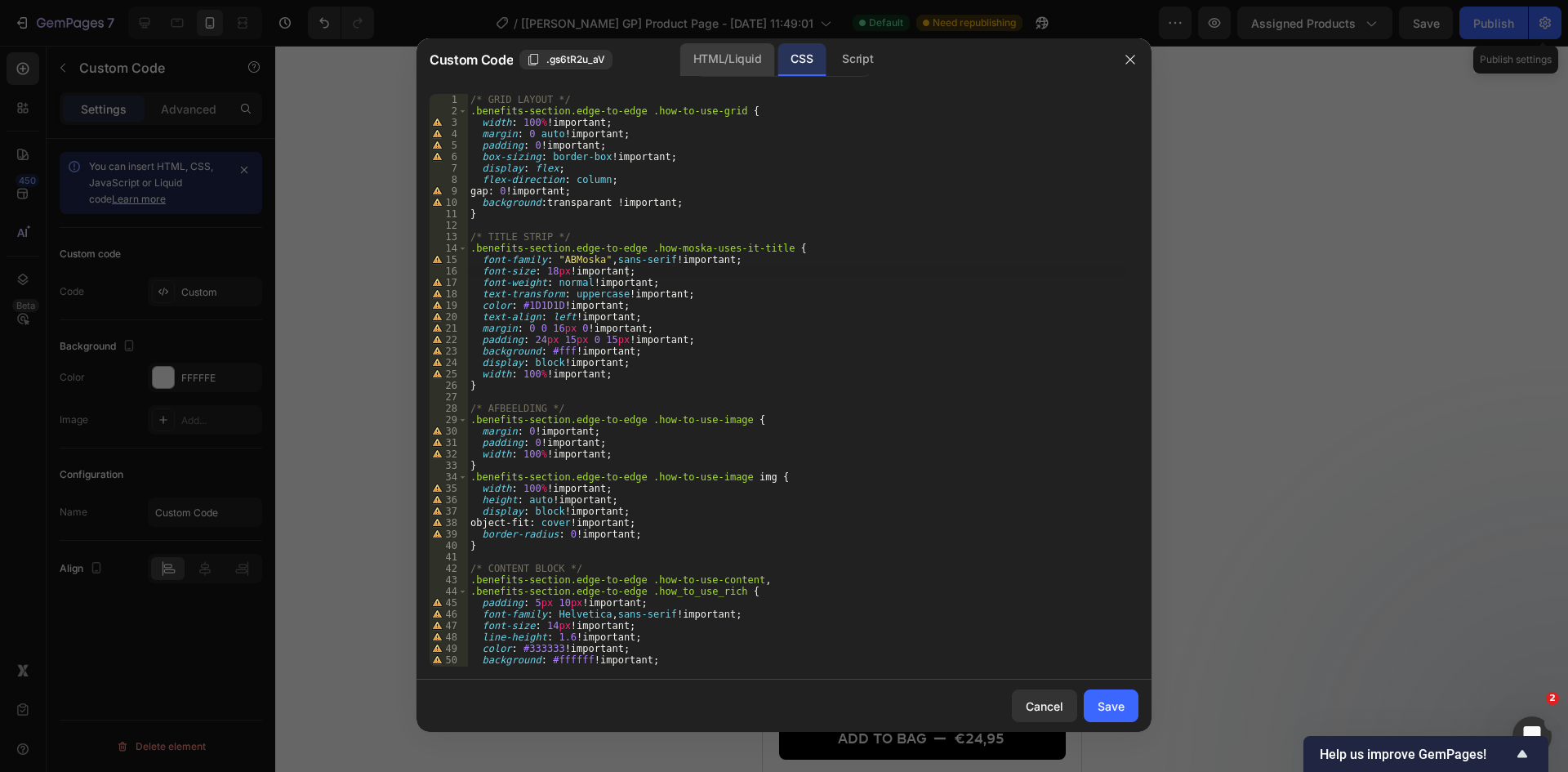
click at [725, 46] on div "HTML/Liquid" at bounding box center [727, 60] width 94 height 33
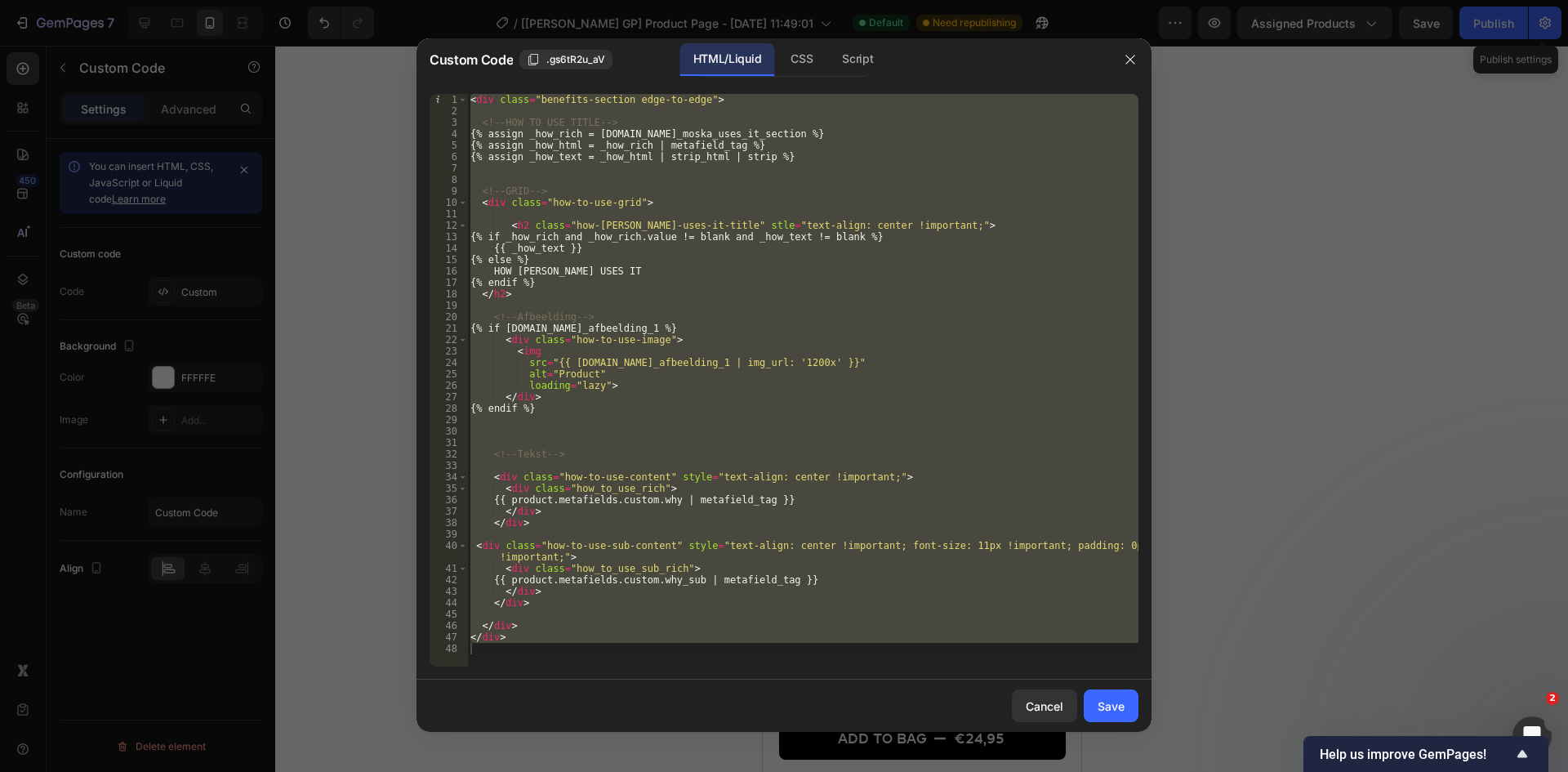
click at [675, 284] on div "< div class = "benefits-section edge-to-edge" > <!-- HOW TO USE TITLE --> {% as…" at bounding box center [802, 381] width 671 height 573
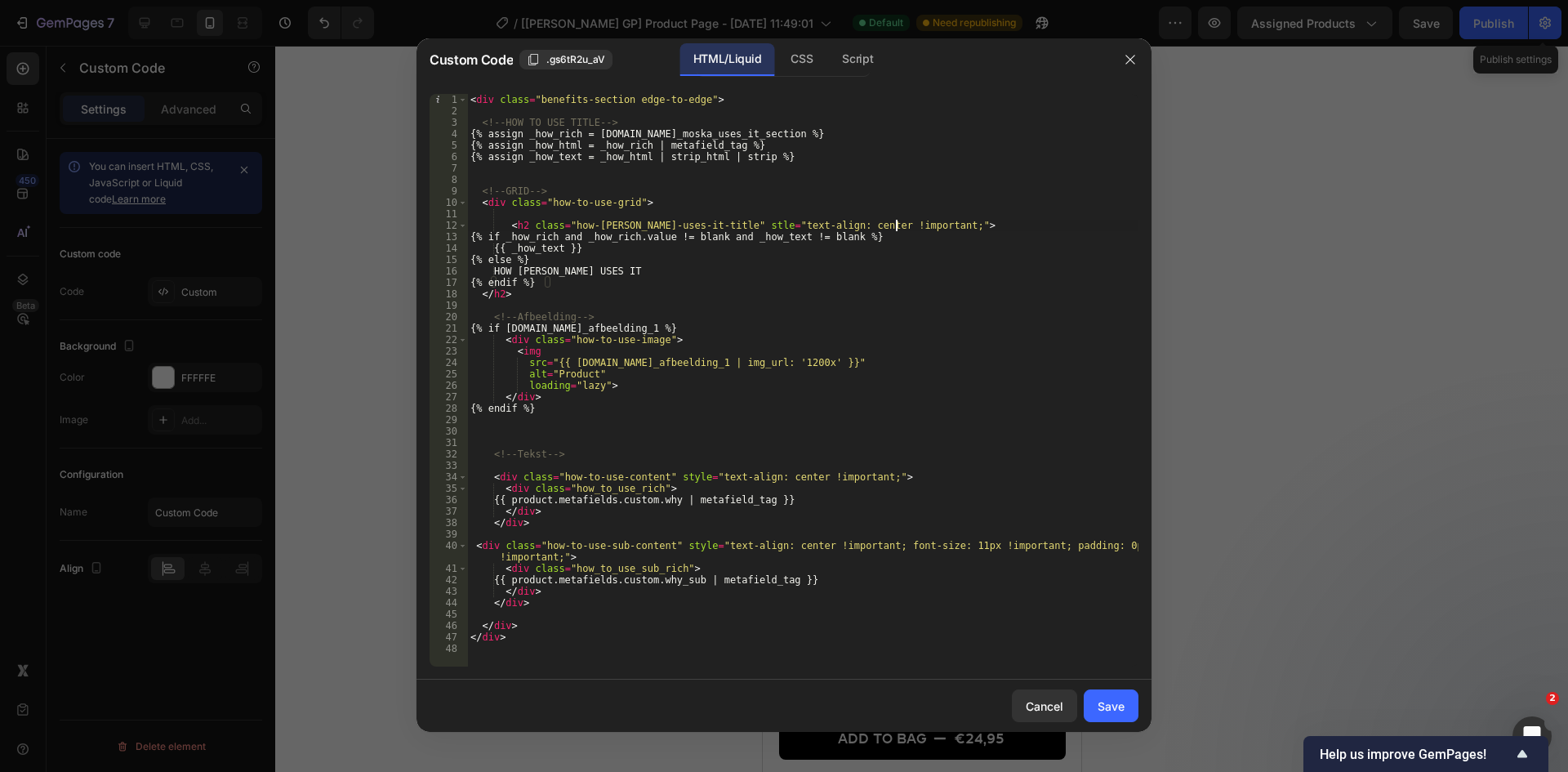
click at [896, 225] on div "< div class = "benefits-section edge-to-edge" > <!-- HOW TO USE TITLE --> {% as…" at bounding box center [802, 391] width 671 height 596
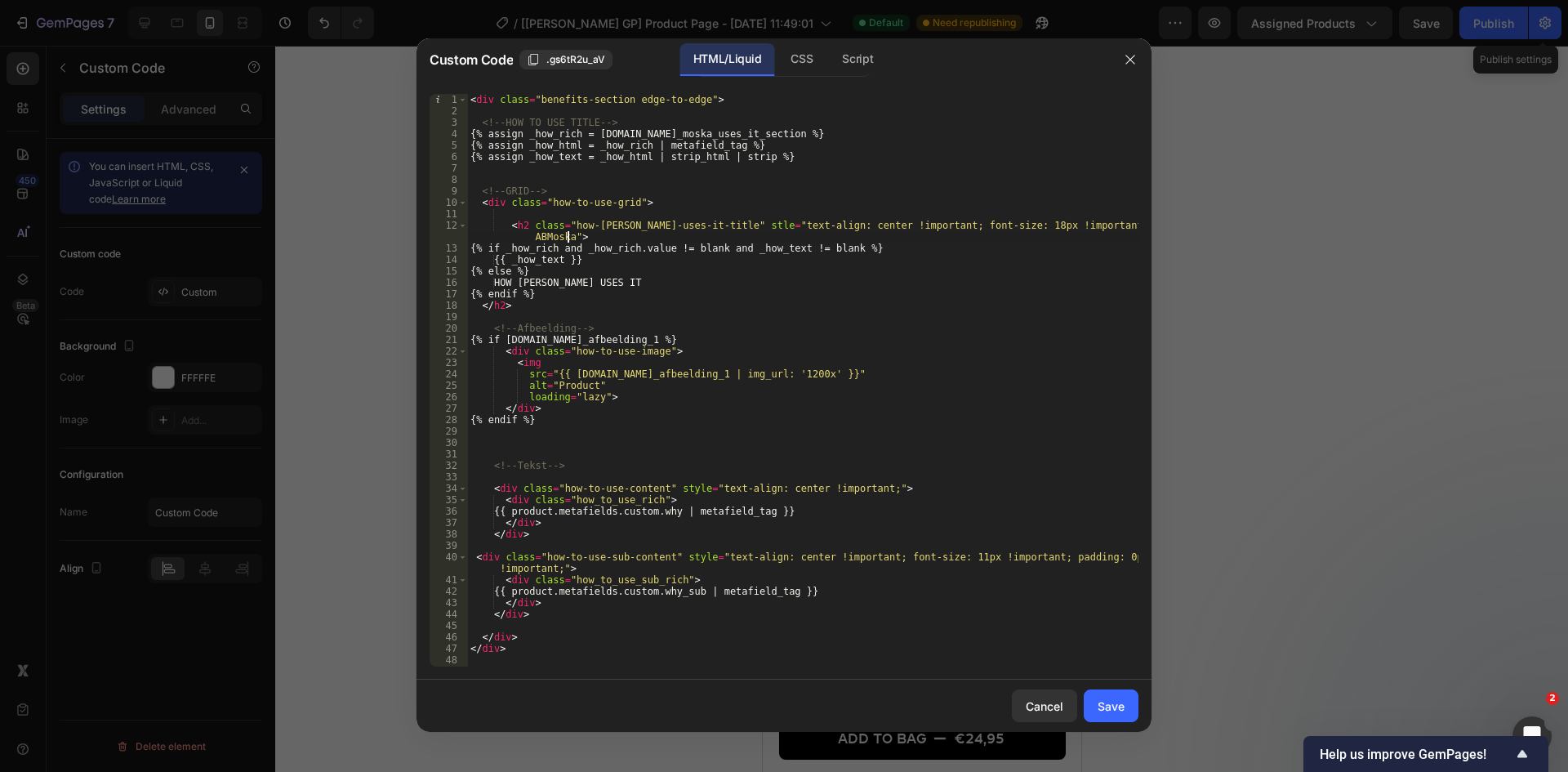
scroll to position [0, 57]
type textarea "<h2 class="how-moska-uses-it-title" stle="text-align: center !important; font-s…"
click at [1106, 596] on div "Save" at bounding box center [1111, 706] width 27 height 17
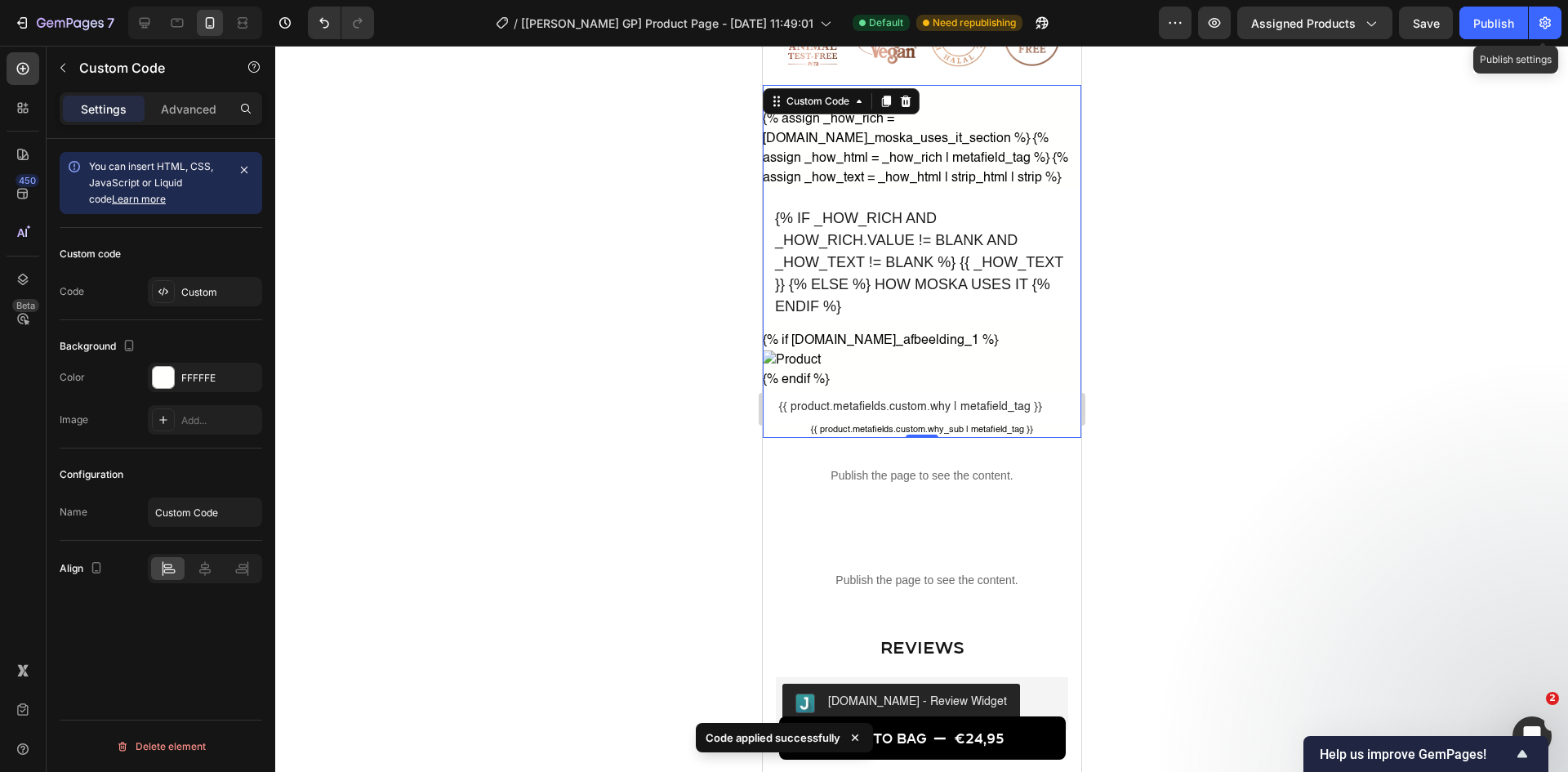
click at [202, 308] on div "Custom code Code Custom" at bounding box center [160, 274] width 202 height 92
click at [207, 296] on div "Custom" at bounding box center [219, 292] width 76 height 15
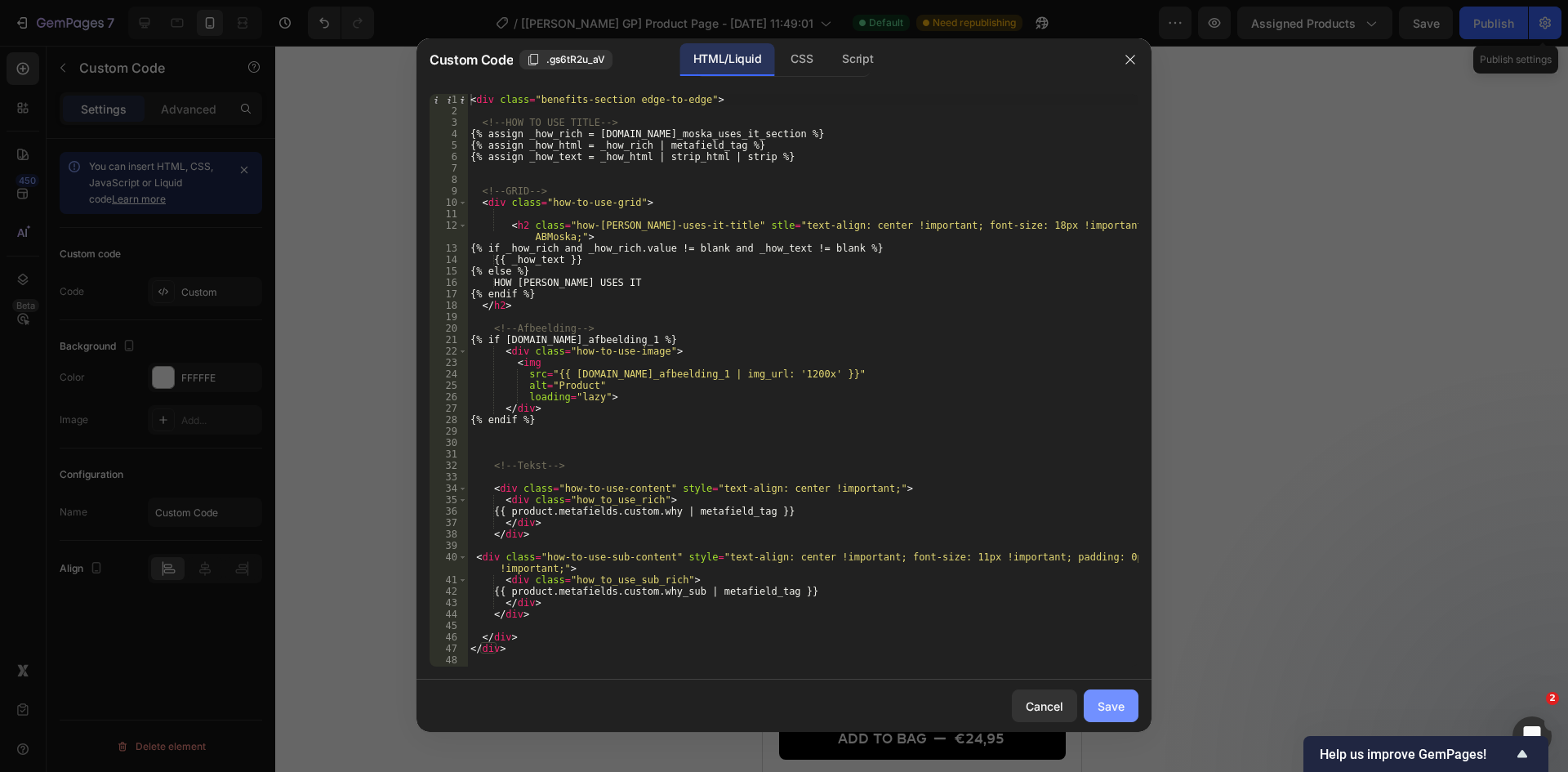
click at [1093, 596] on button "Save" at bounding box center [1110, 706] width 55 height 33
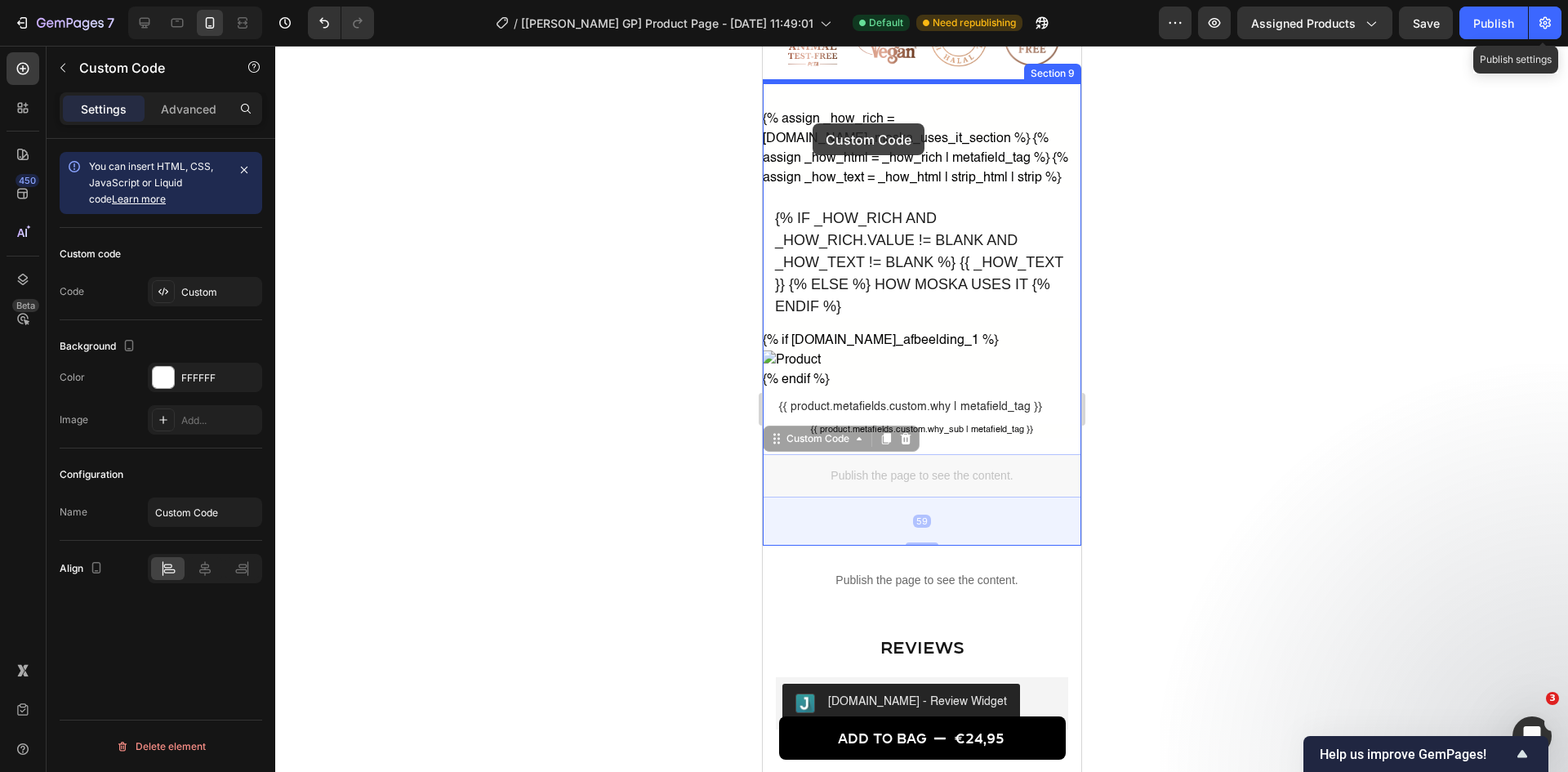
drag, startPoint x: 825, startPoint y: 394, endPoint x: 812, endPoint y: 123, distance: 271.3
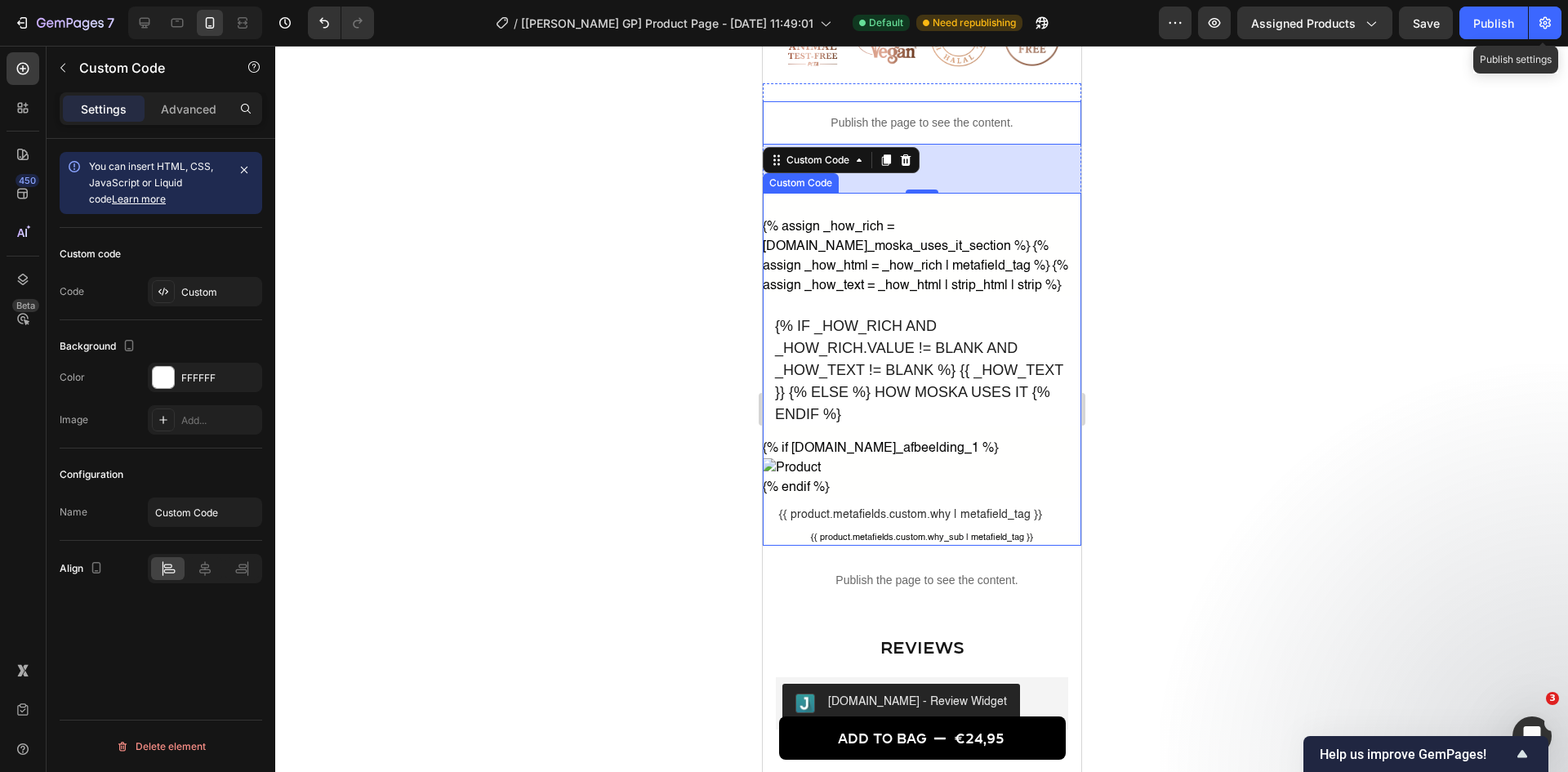
scroll to position [1803, 0]
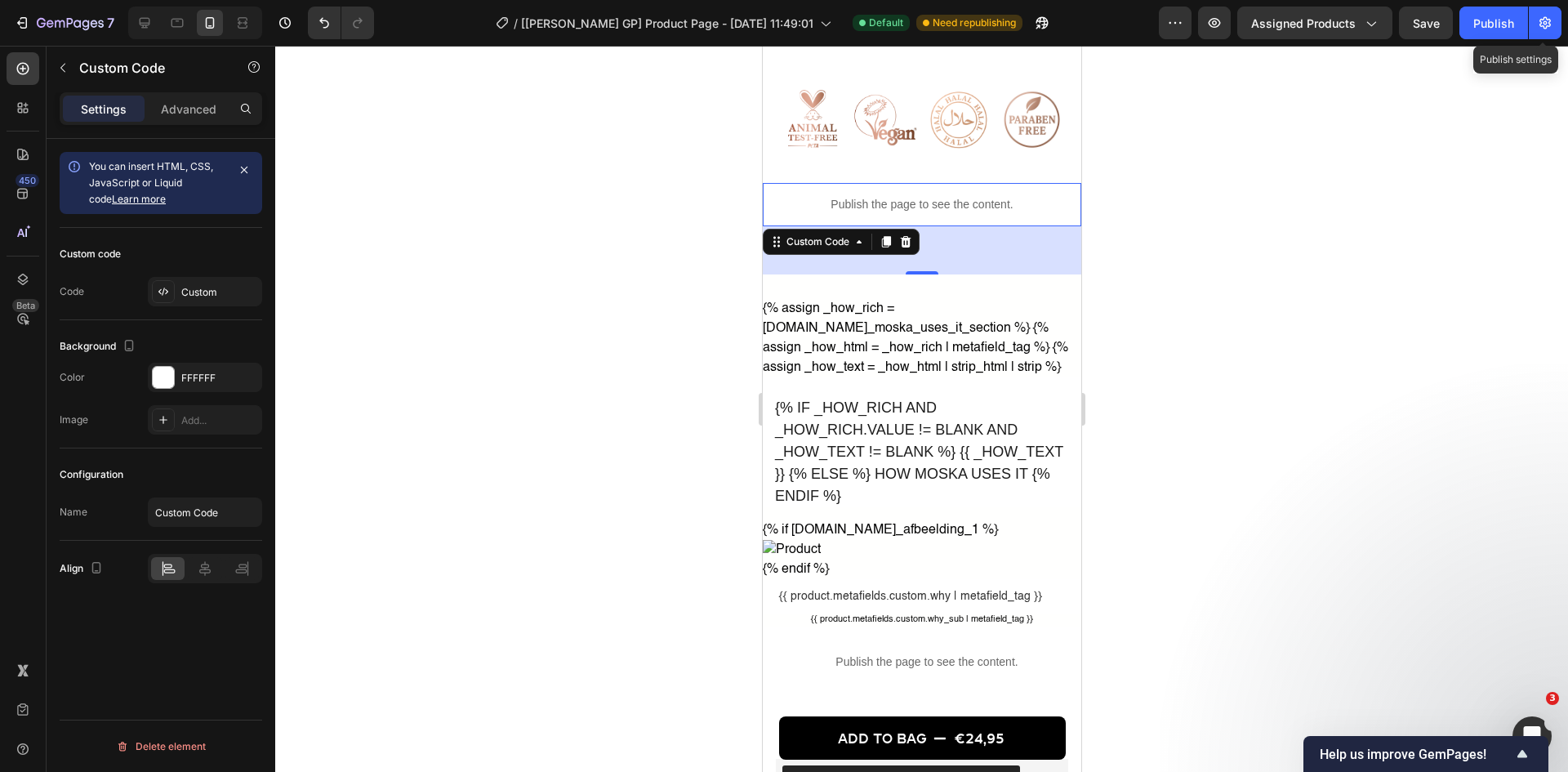
click at [961, 260] on div "59" at bounding box center [920, 249] width 318 height 48
click at [1254, 35] on button "Publish" at bounding box center [1494, 23] width 69 height 33
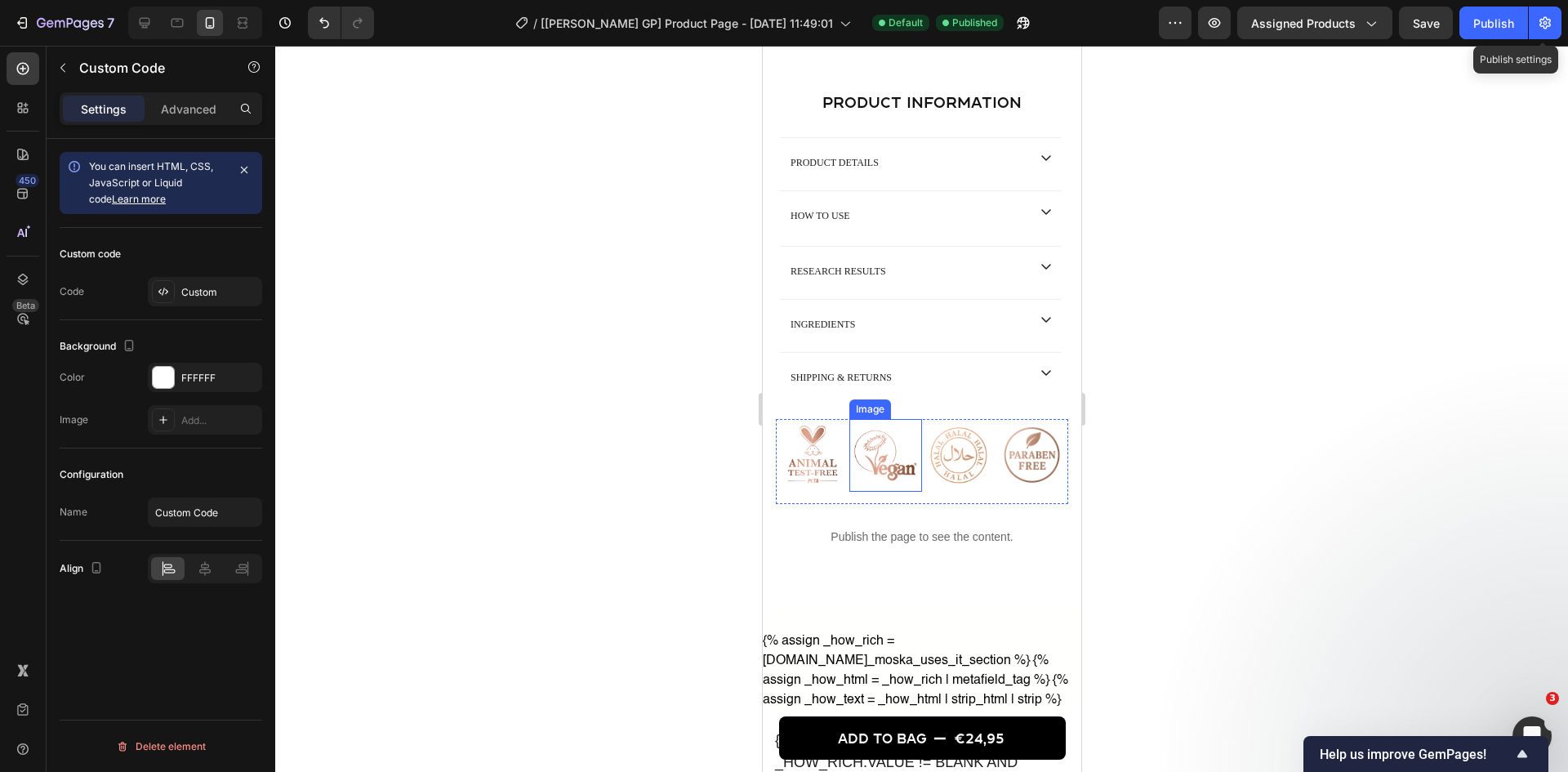
scroll to position [1226, 0]
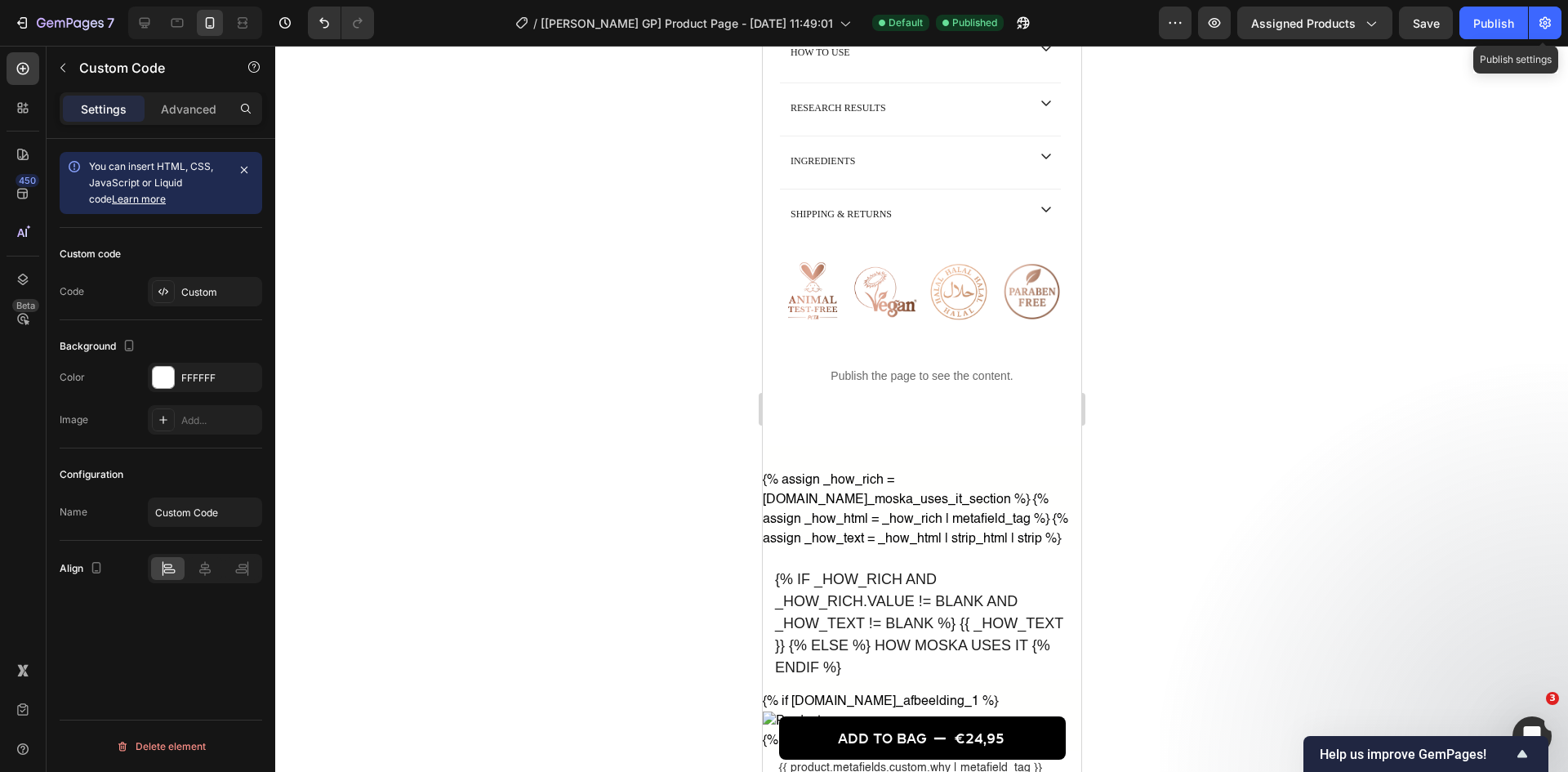
click at [865, 368] on p "Publish the page to see the content." at bounding box center [920, 376] width 318 height 17
click at [848, 325] on img at bounding box center [885, 292] width 74 height 74
click at [843, 330] on div "Image" at bounding box center [812, 298] width 74 height 86
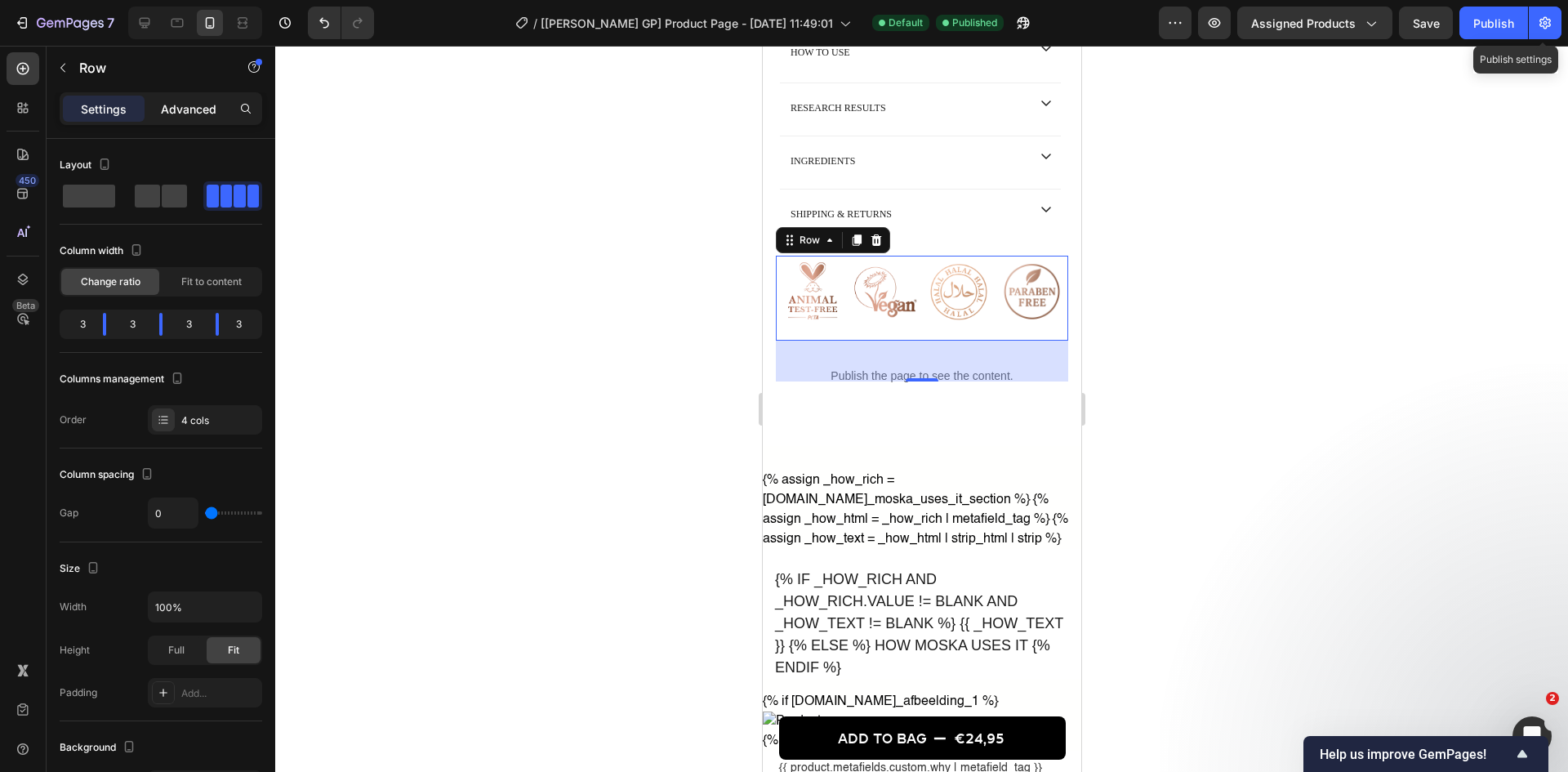
click at [197, 118] on div "Advanced" at bounding box center [188, 108] width 81 height 26
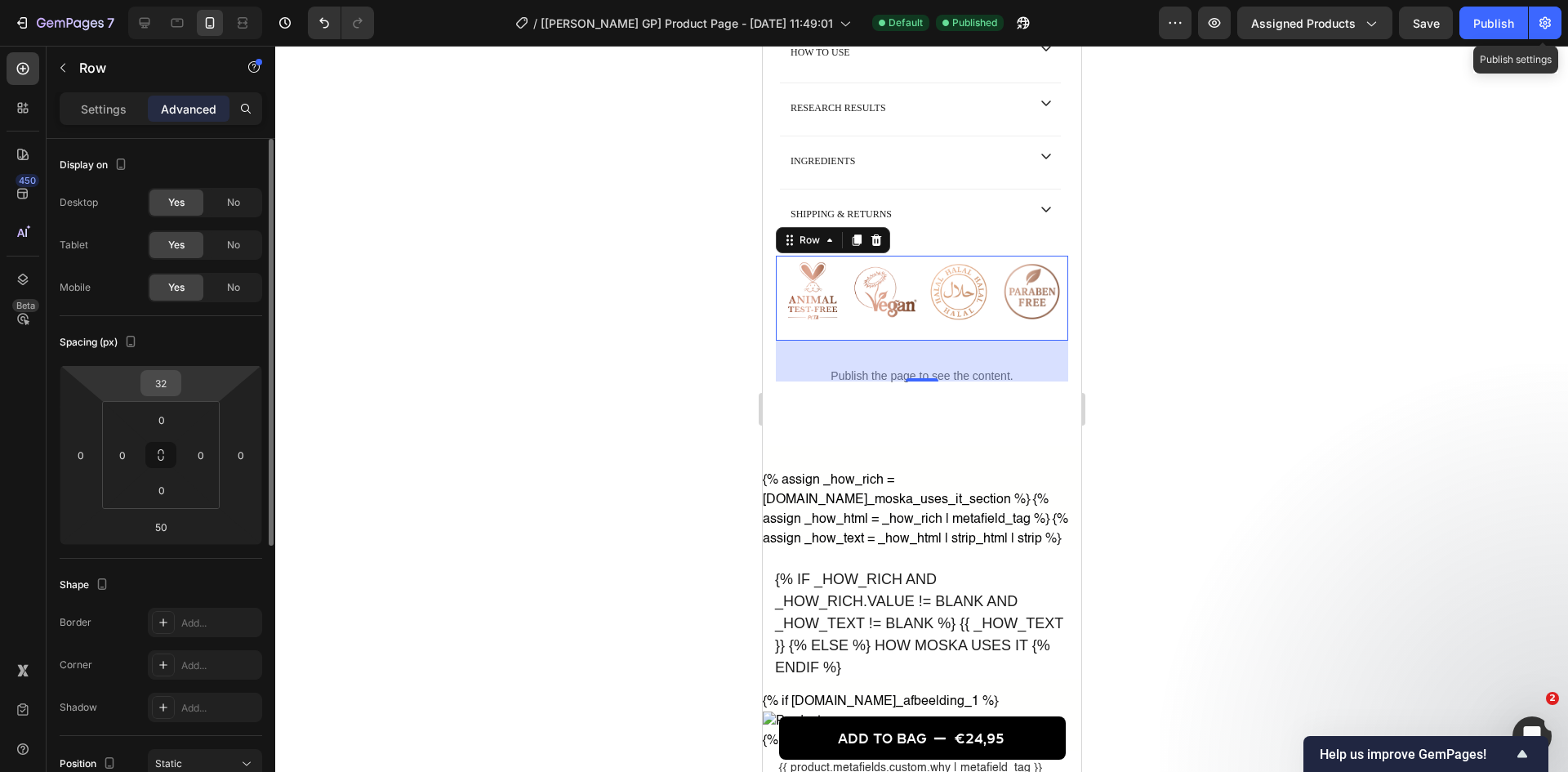
click at [160, 381] on input "32" at bounding box center [160, 382] width 33 height 24
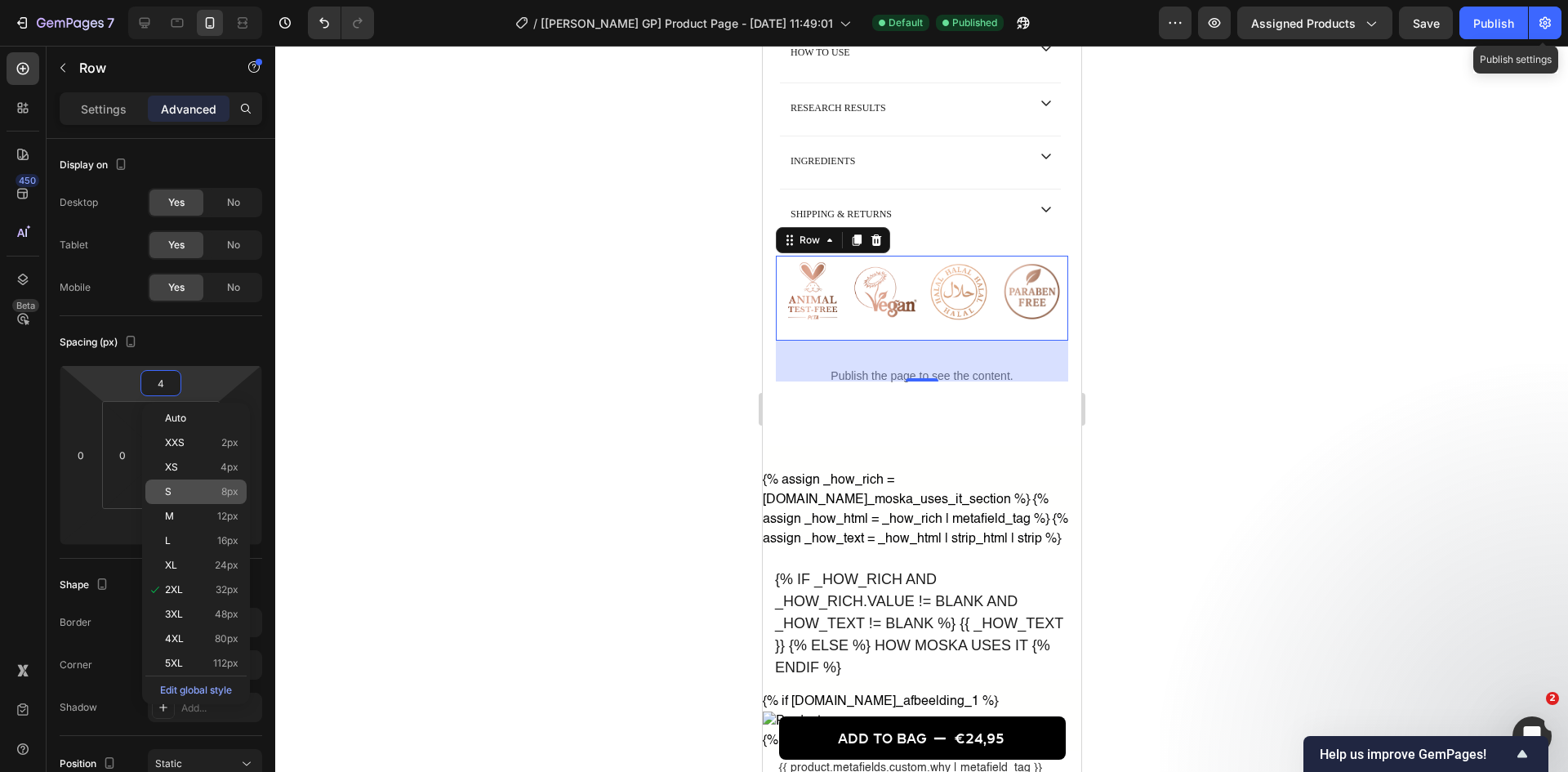
type input "42"
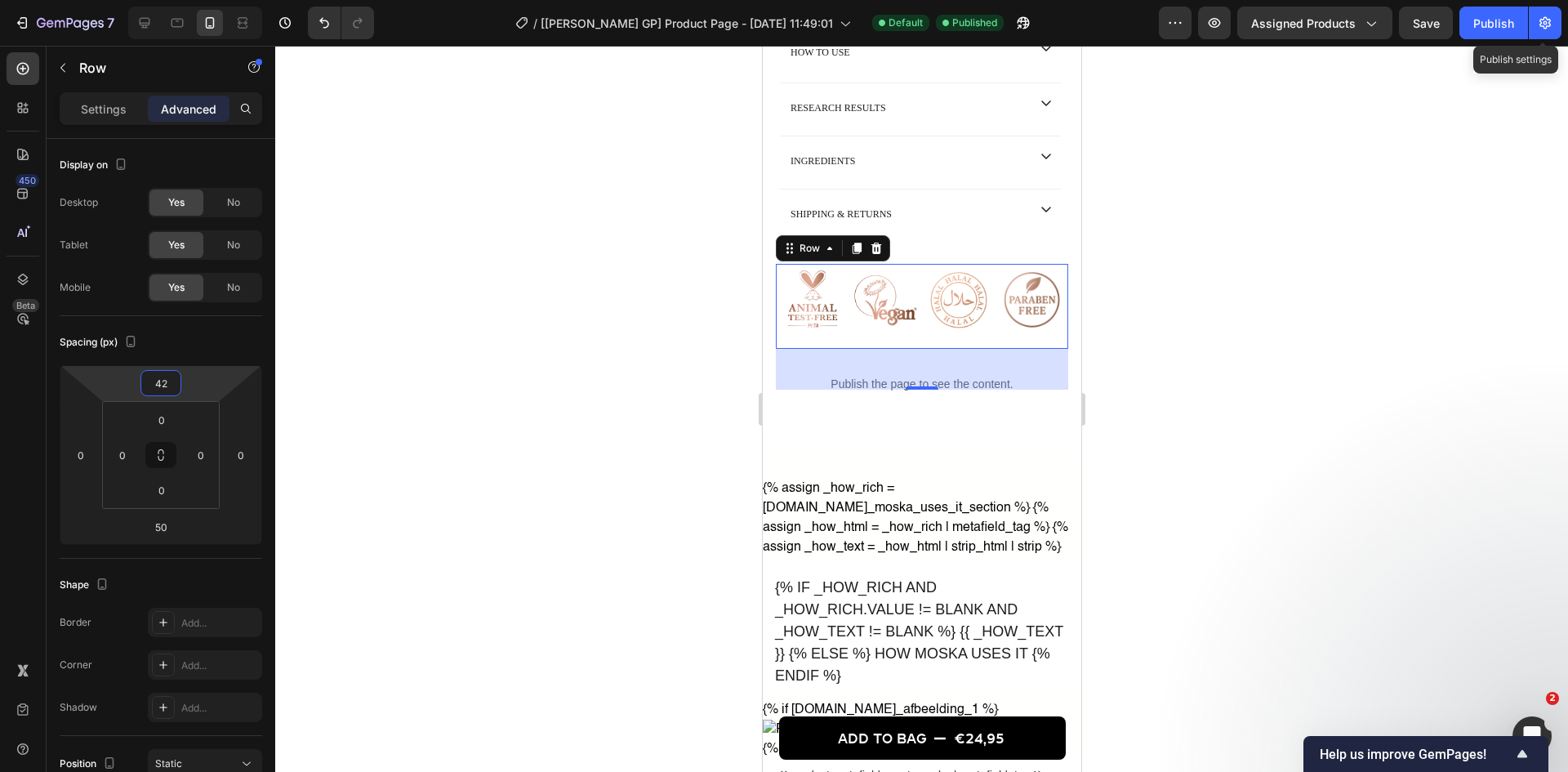
click at [359, 450] on div at bounding box center [921, 408] width 1293 height 726
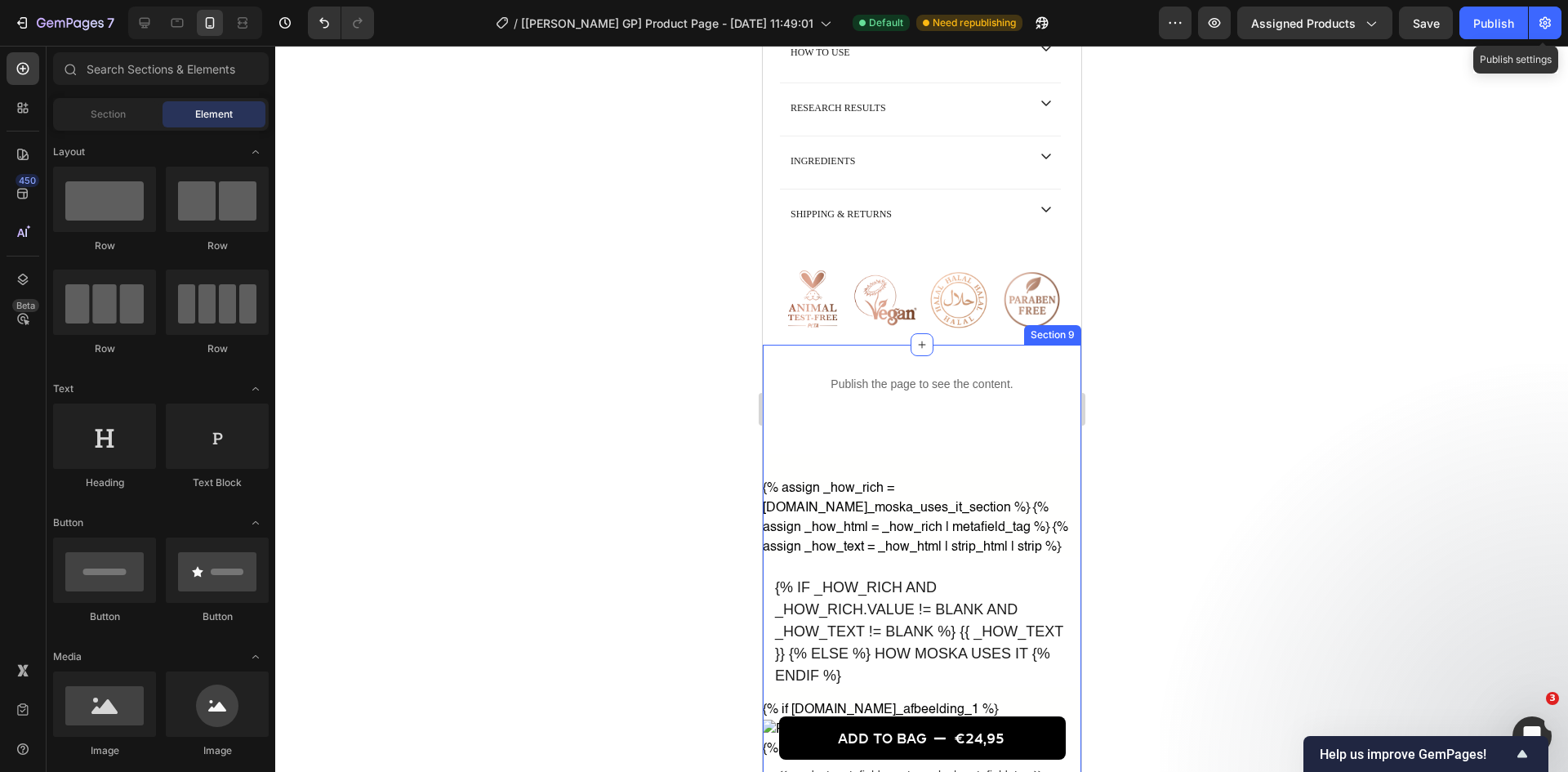
click at [842, 412] on div "Publish the page to see the content. Custom Code {% assign _how_rich = [DOMAIN_…" at bounding box center [920, 576] width 318 height 460
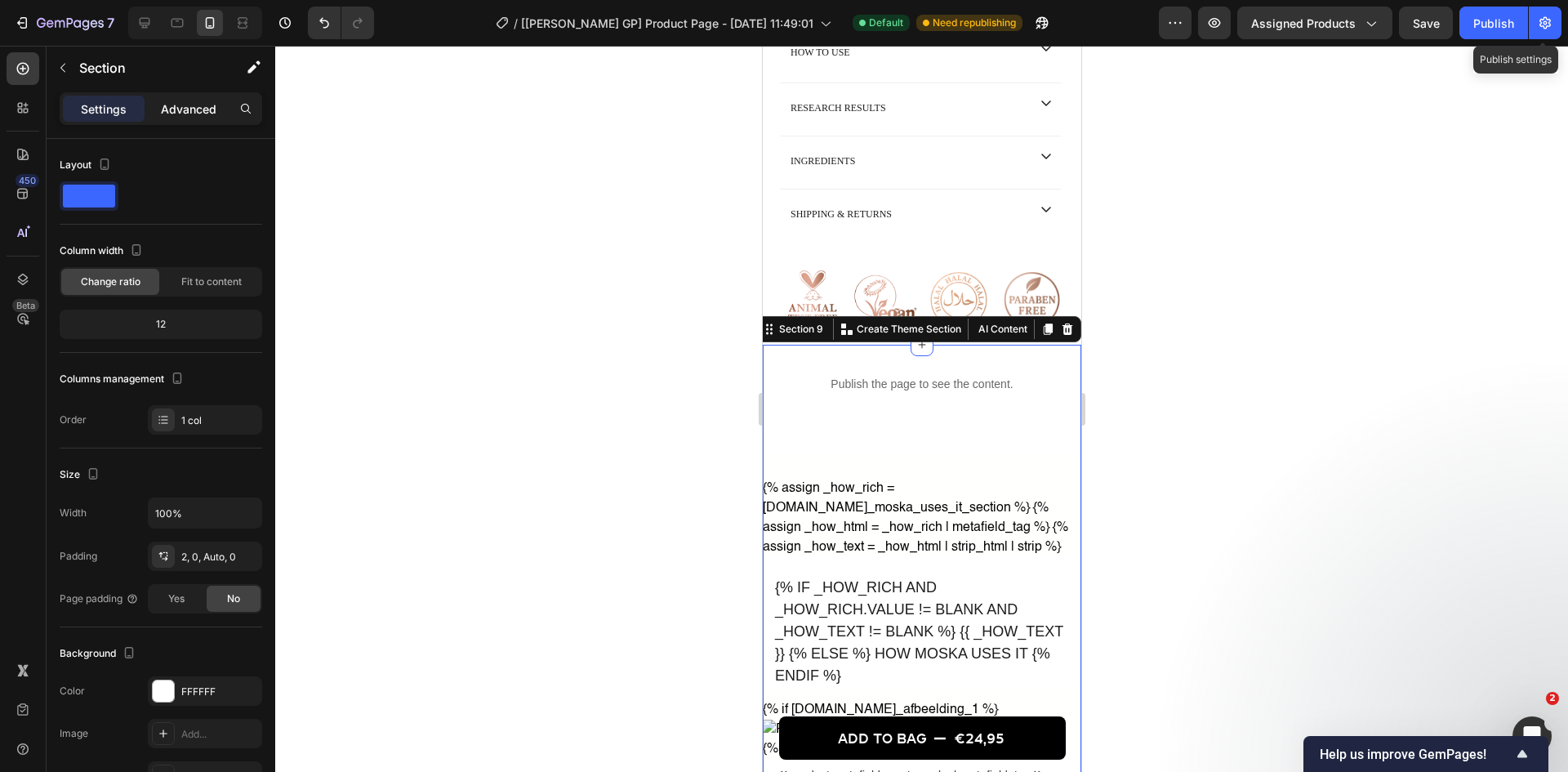
click at [191, 103] on p "Advanced" at bounding box center [189, 109] width 55 height 17
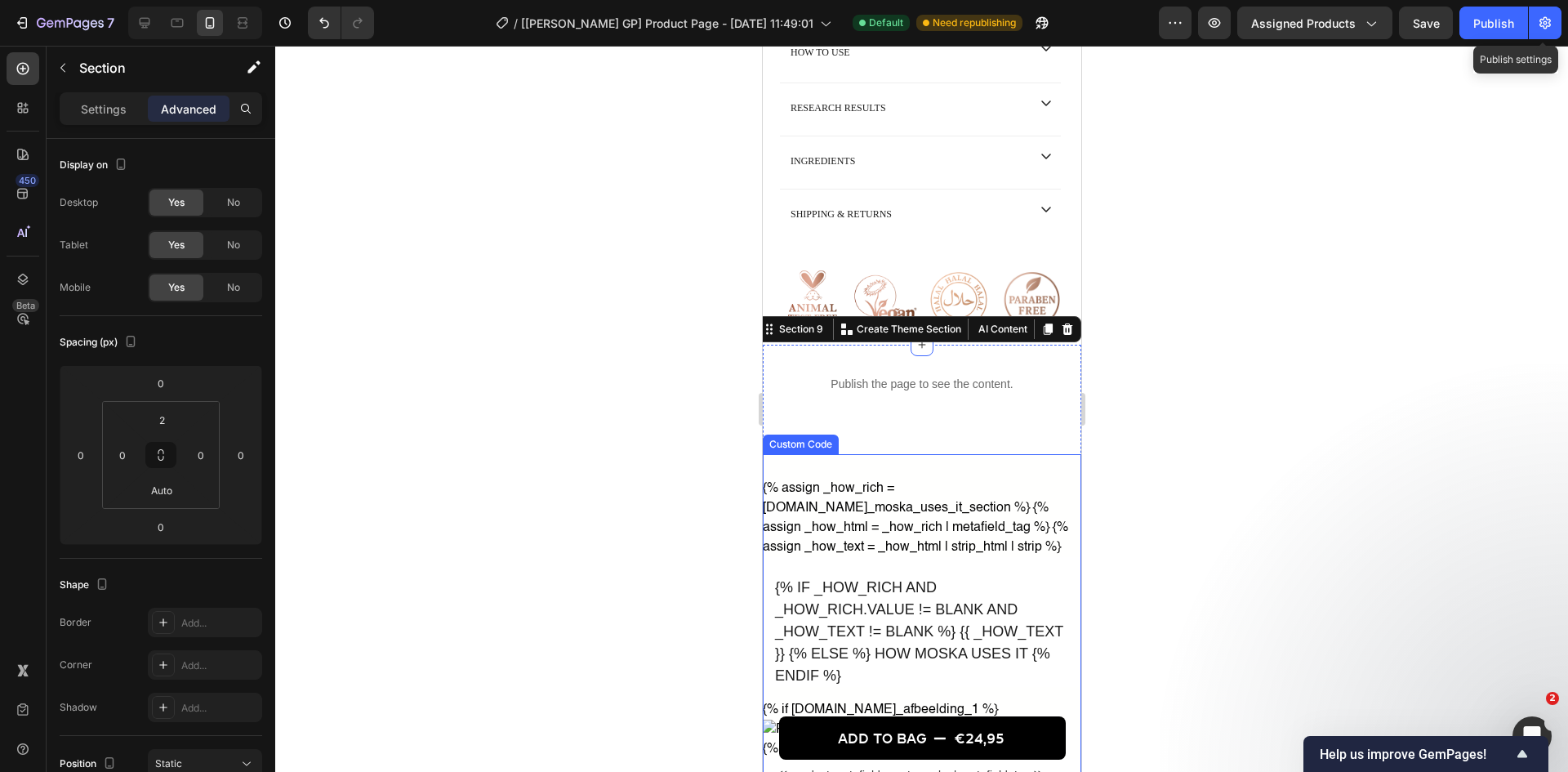
click at [972, 454] on div "{% assign _how_rich = [DOMAIN_NAME]_moska_uses_it_section %} {% assign _how_htm…" at bounding box center [920, 631] width 318 height 353
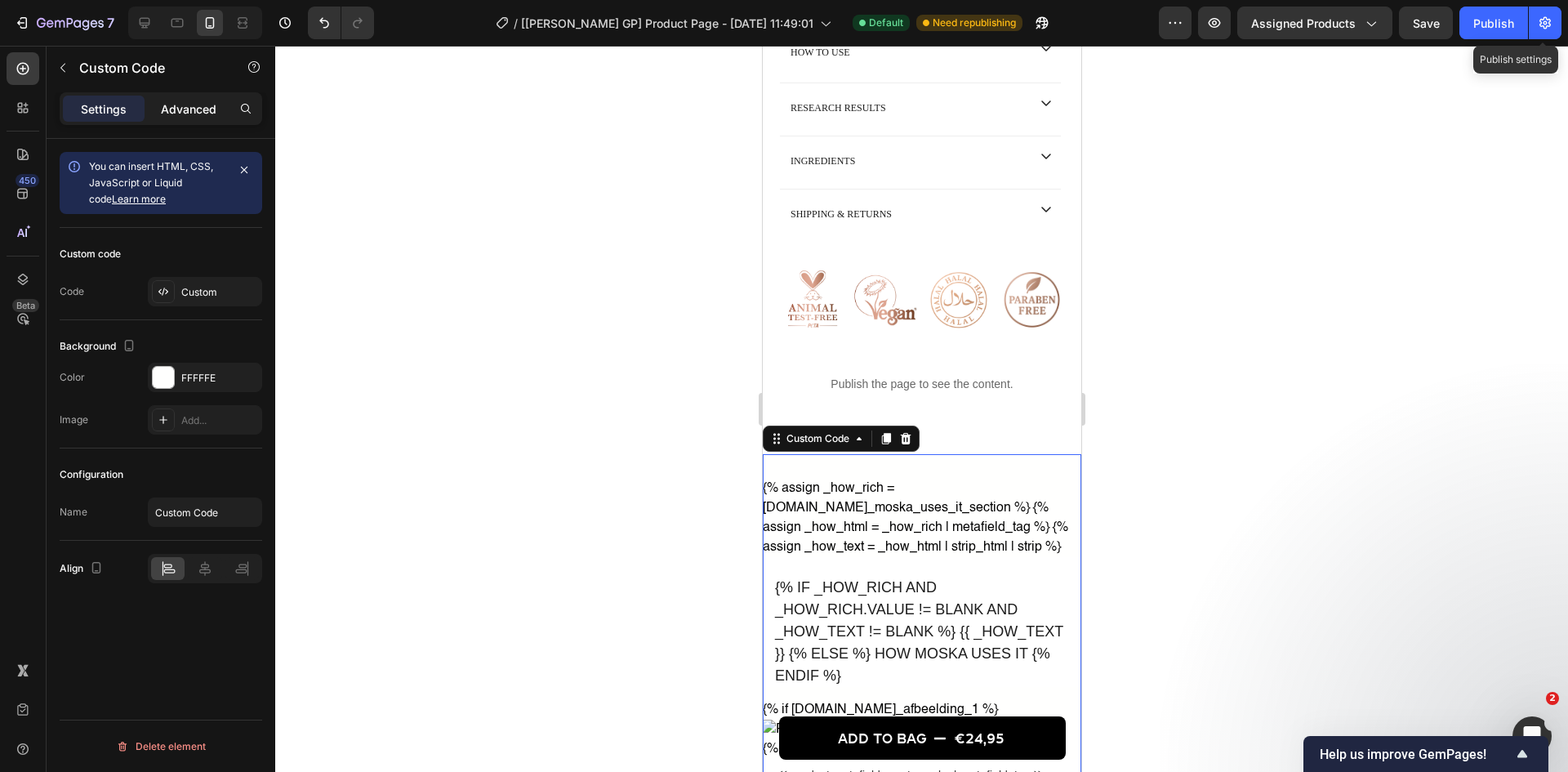
click at [203, 106] on p "Advanced" at bounding box center [189, 109] width 55 height 17
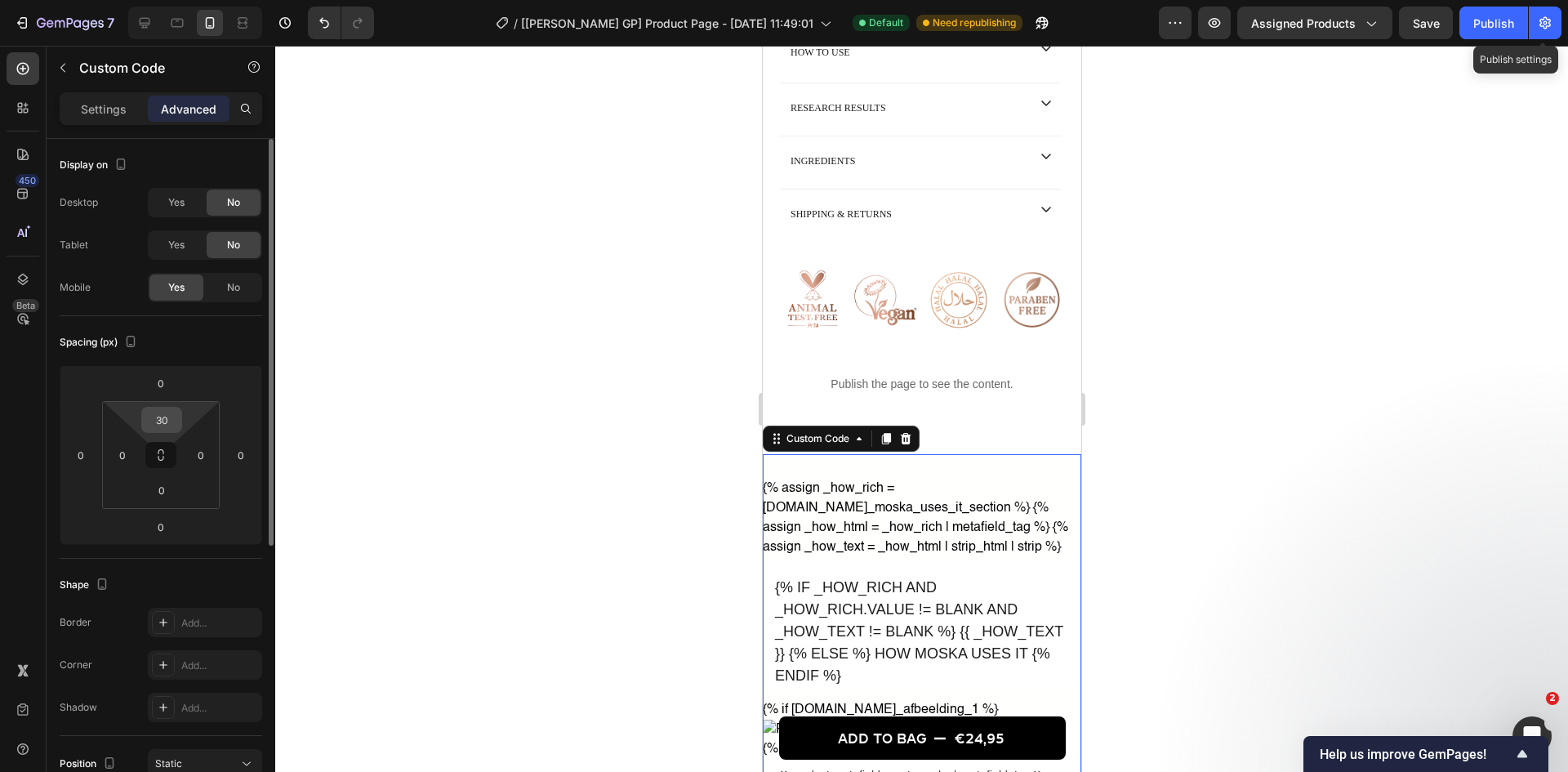
click at [170, 422] on input "30" at bounding box center [161, 419] width 33 height 24
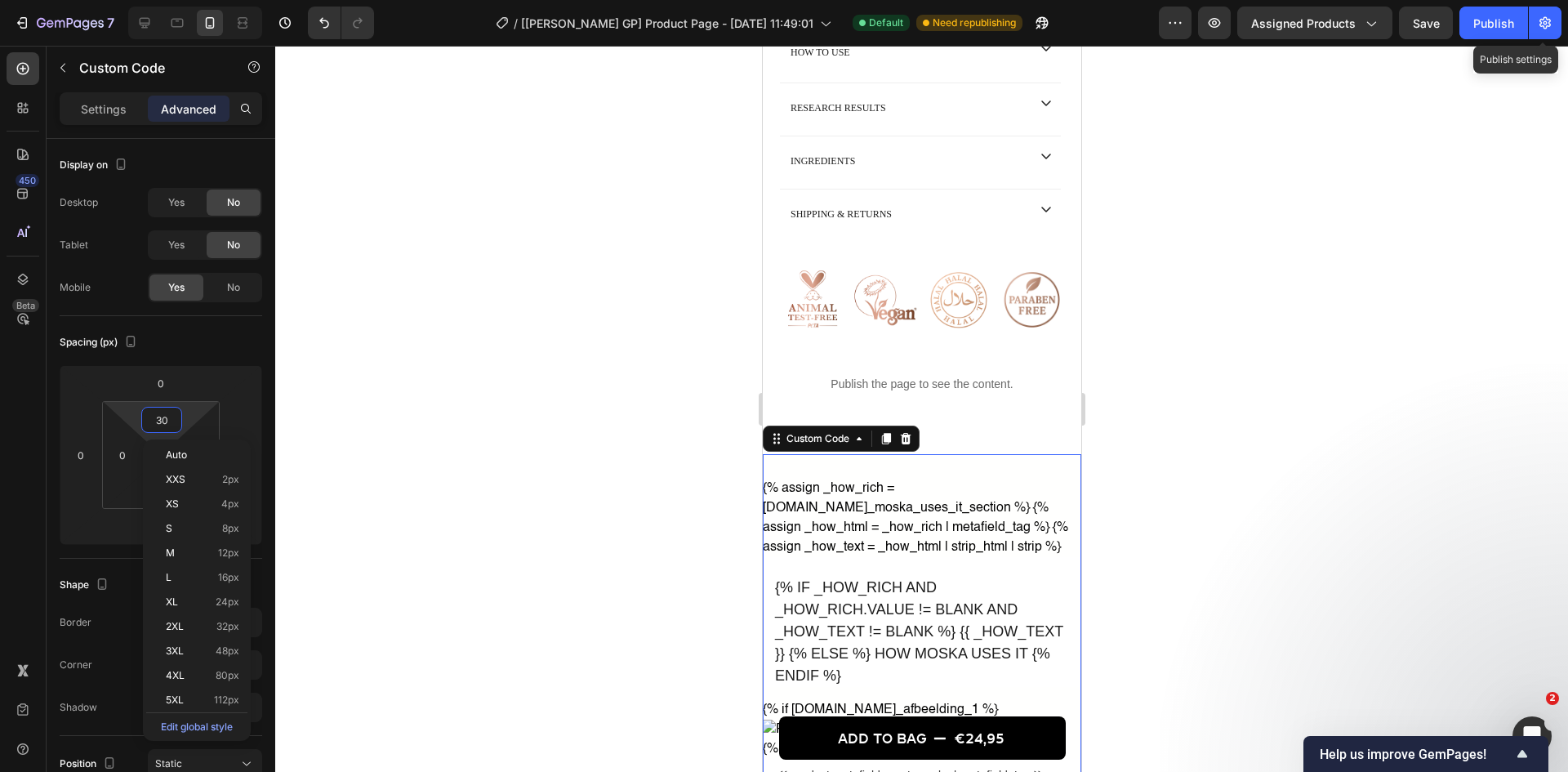
type input "7"
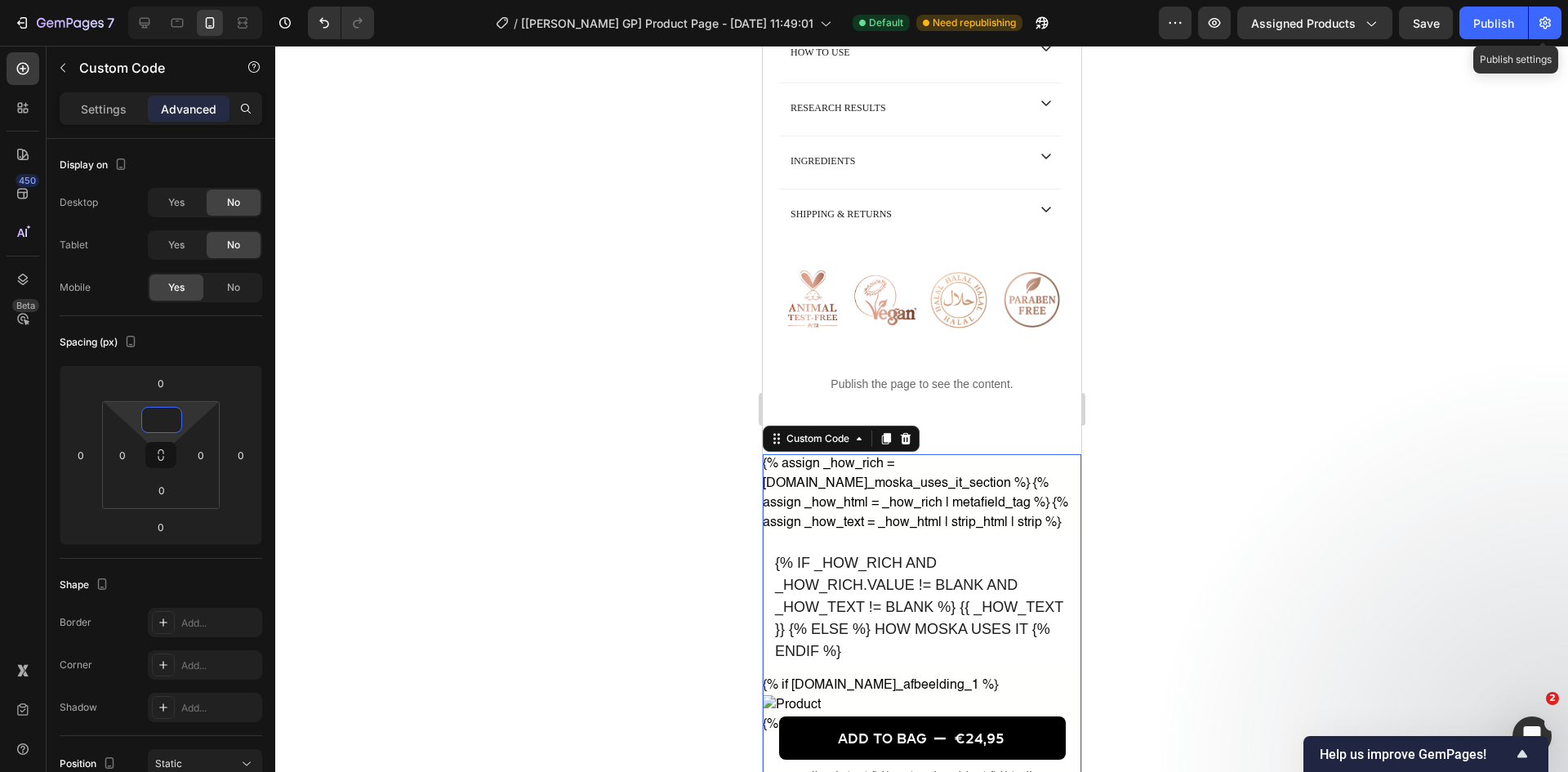
type input "6"
type input "8"
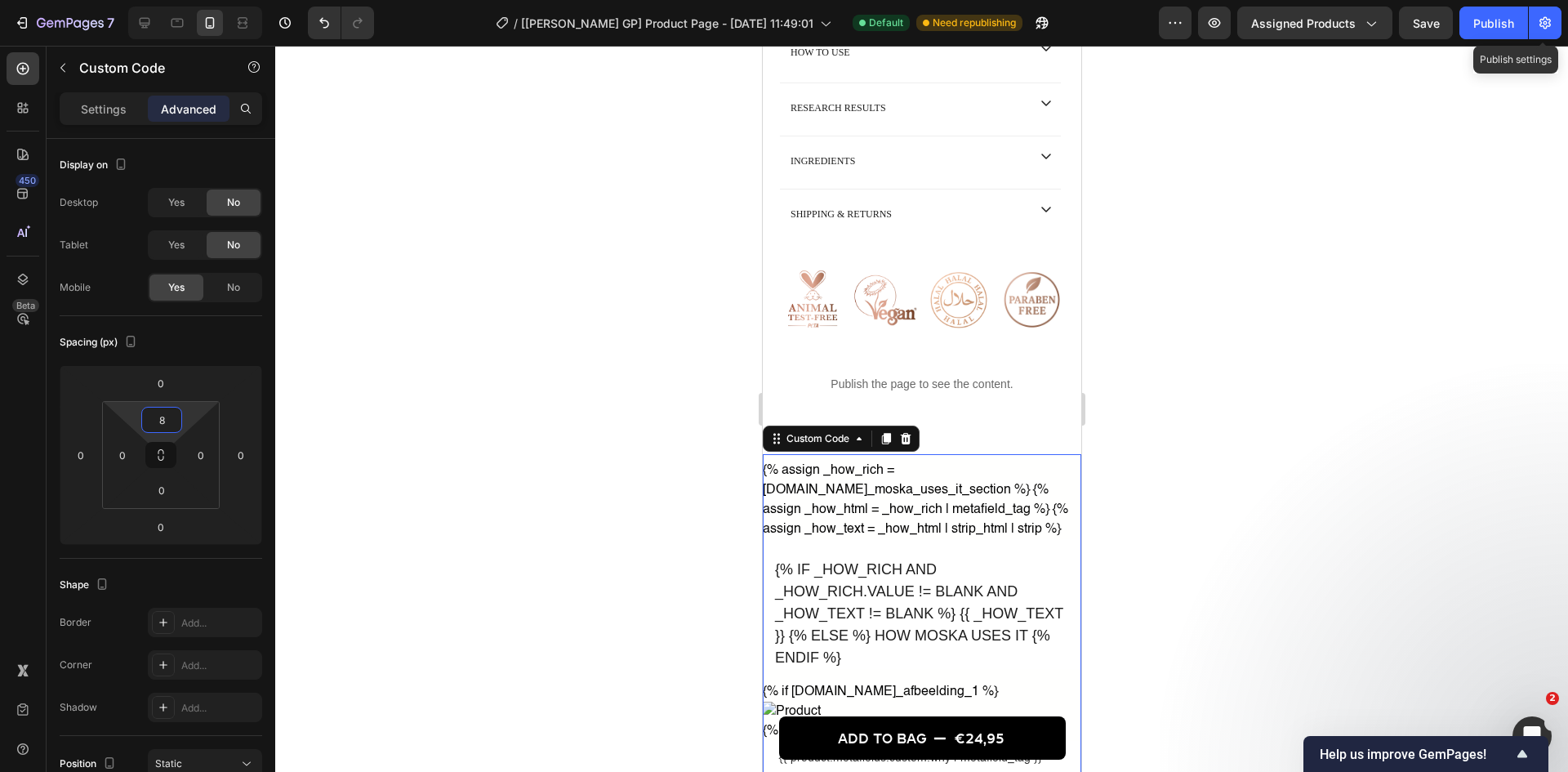
click at [283, 441] on div at bounding box center [921, 408] width 1293 height 726
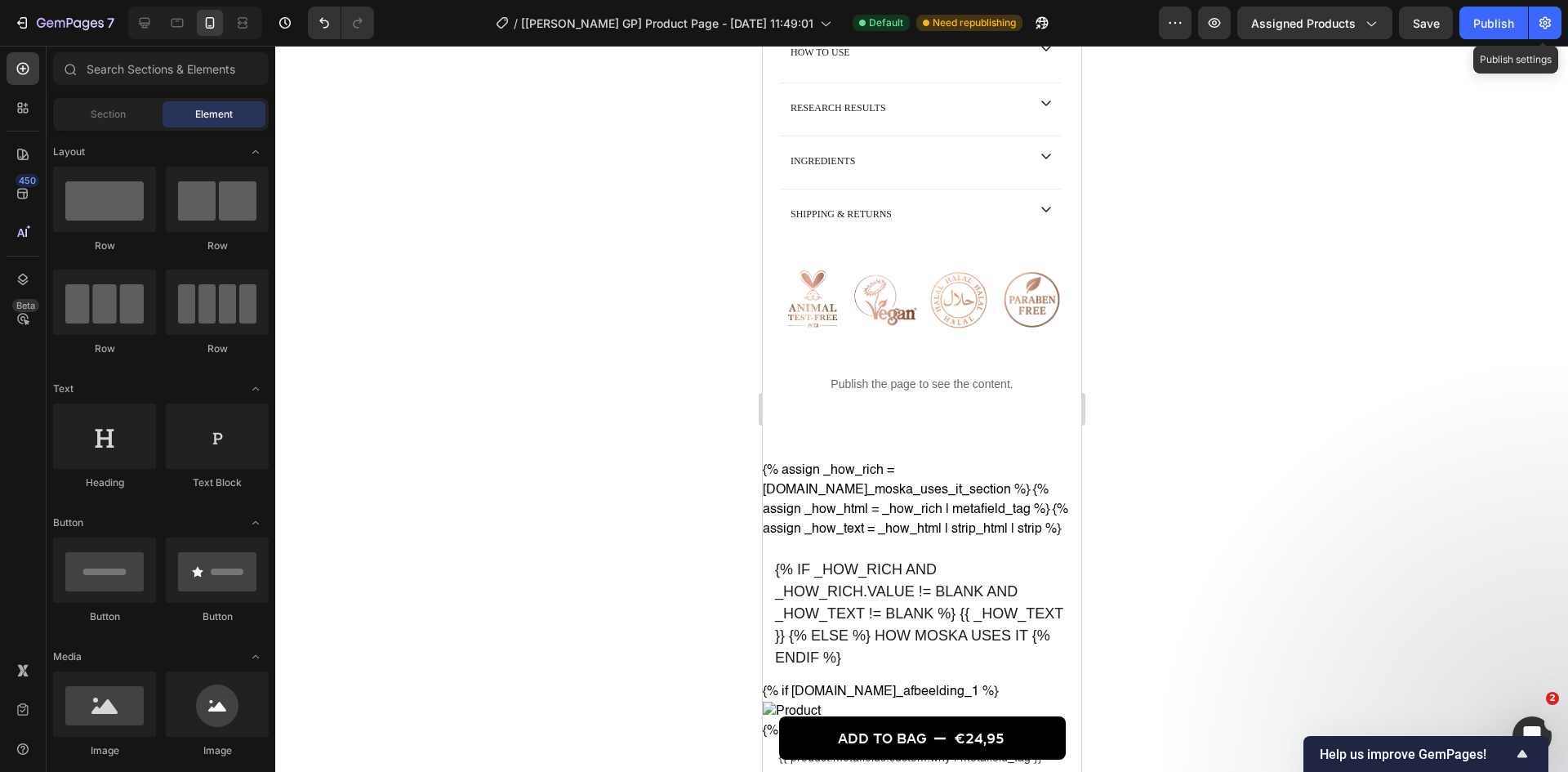
drag, startPoint x: 1489, startPoint y: 17, endPoint x: 1179, endPoint y: 195, distance: 357.5
click at [1254, 20] on div "Publish" at bounding box center [1493, 24] width 41 height 17
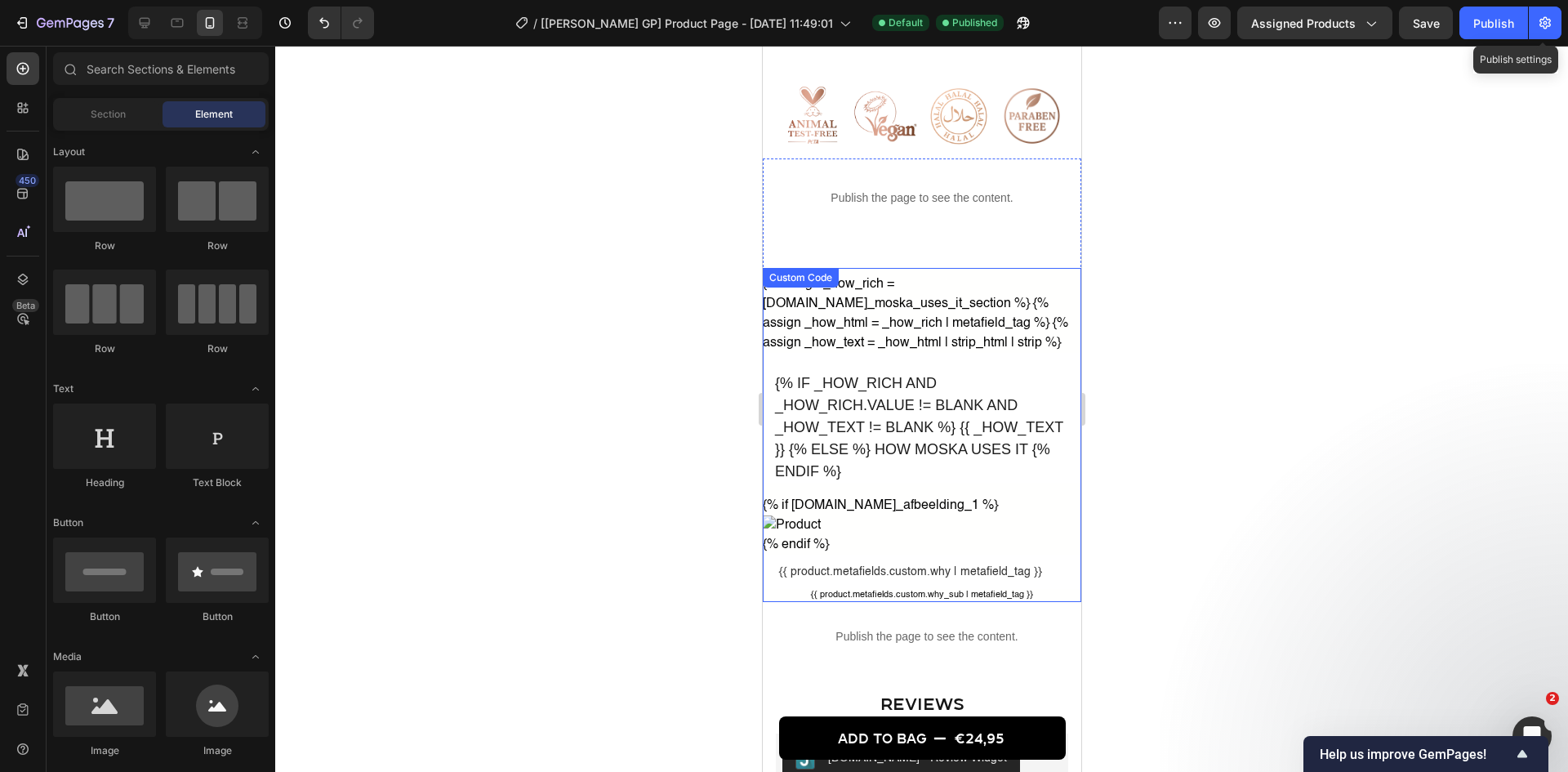
scroll to position [1797, 0]
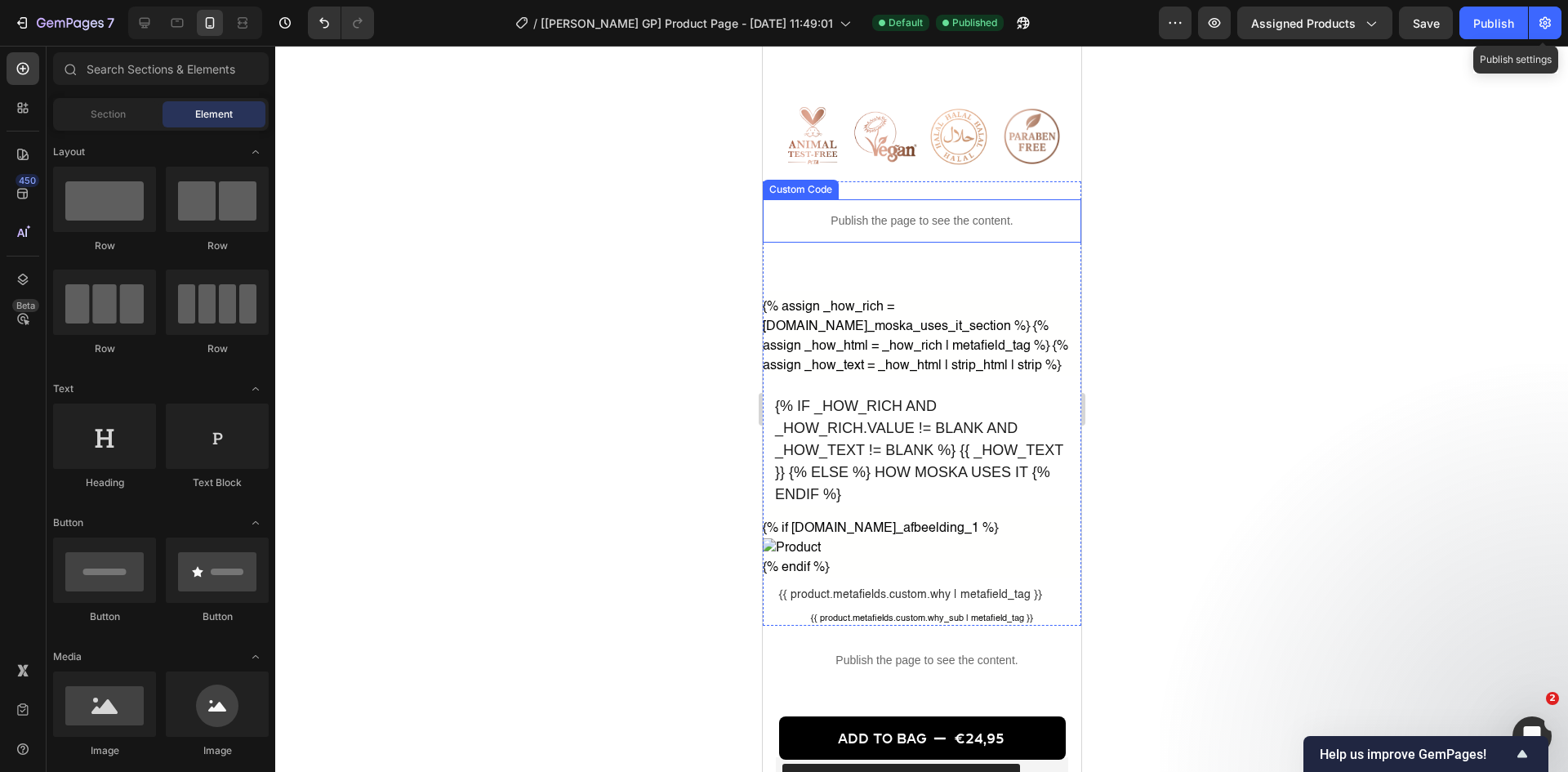
click at [931, 223] on p "Publish the page to see the content." at bounding box center [920, 221] width 318 height 17
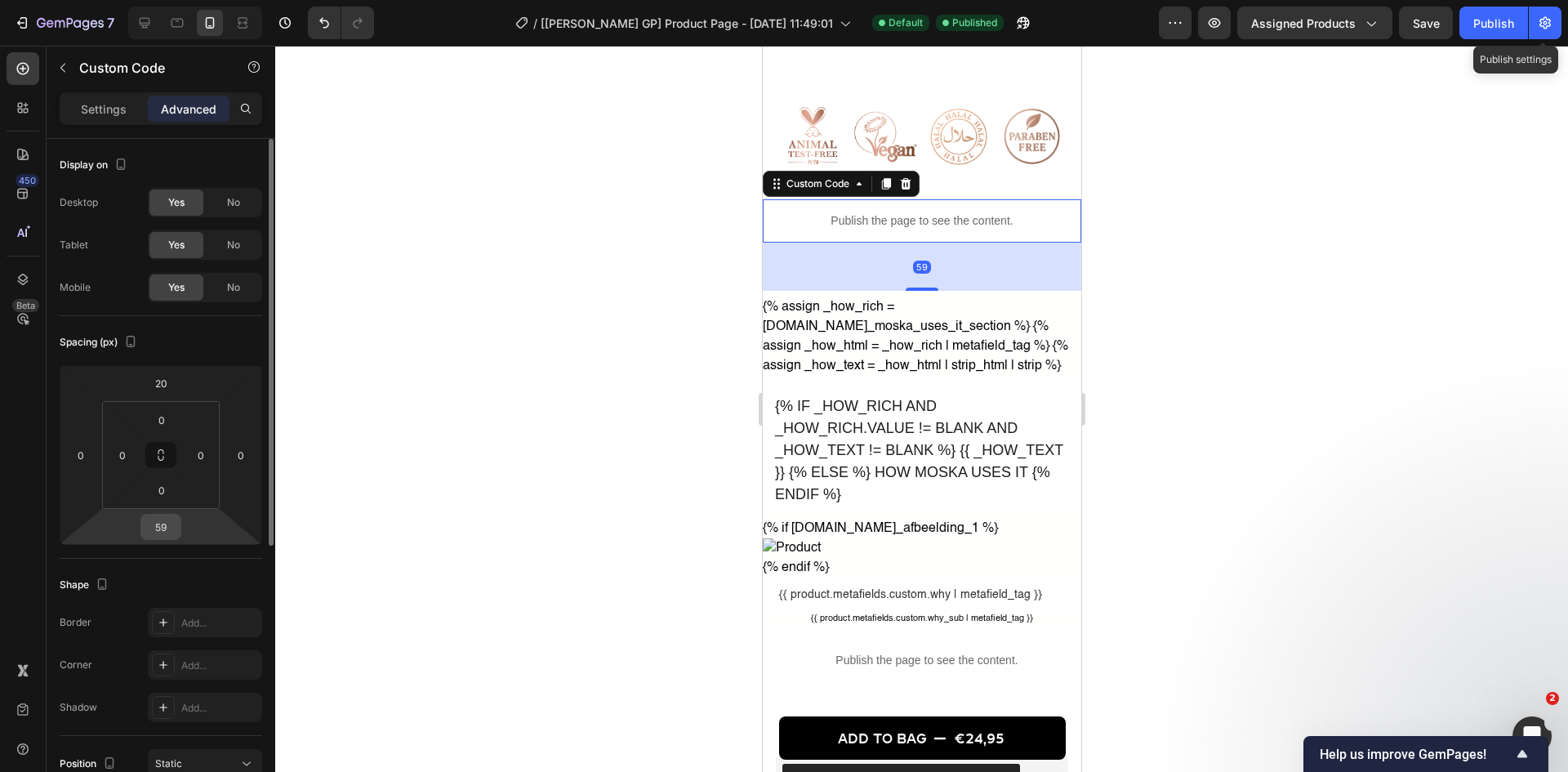
click at [159, 519] on input "59" at bounding box center [160, 527] width 33 height 24
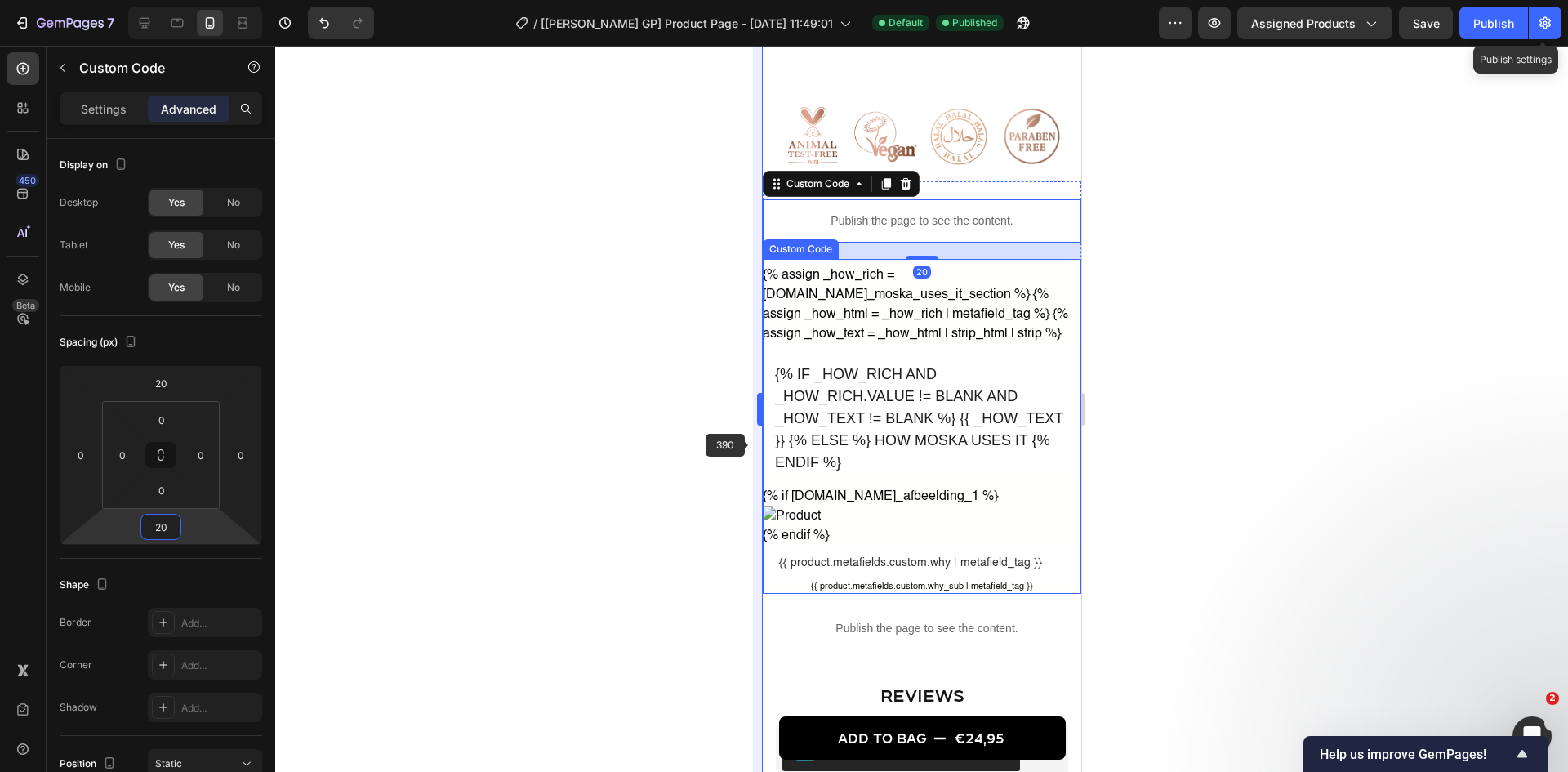
type input "2"
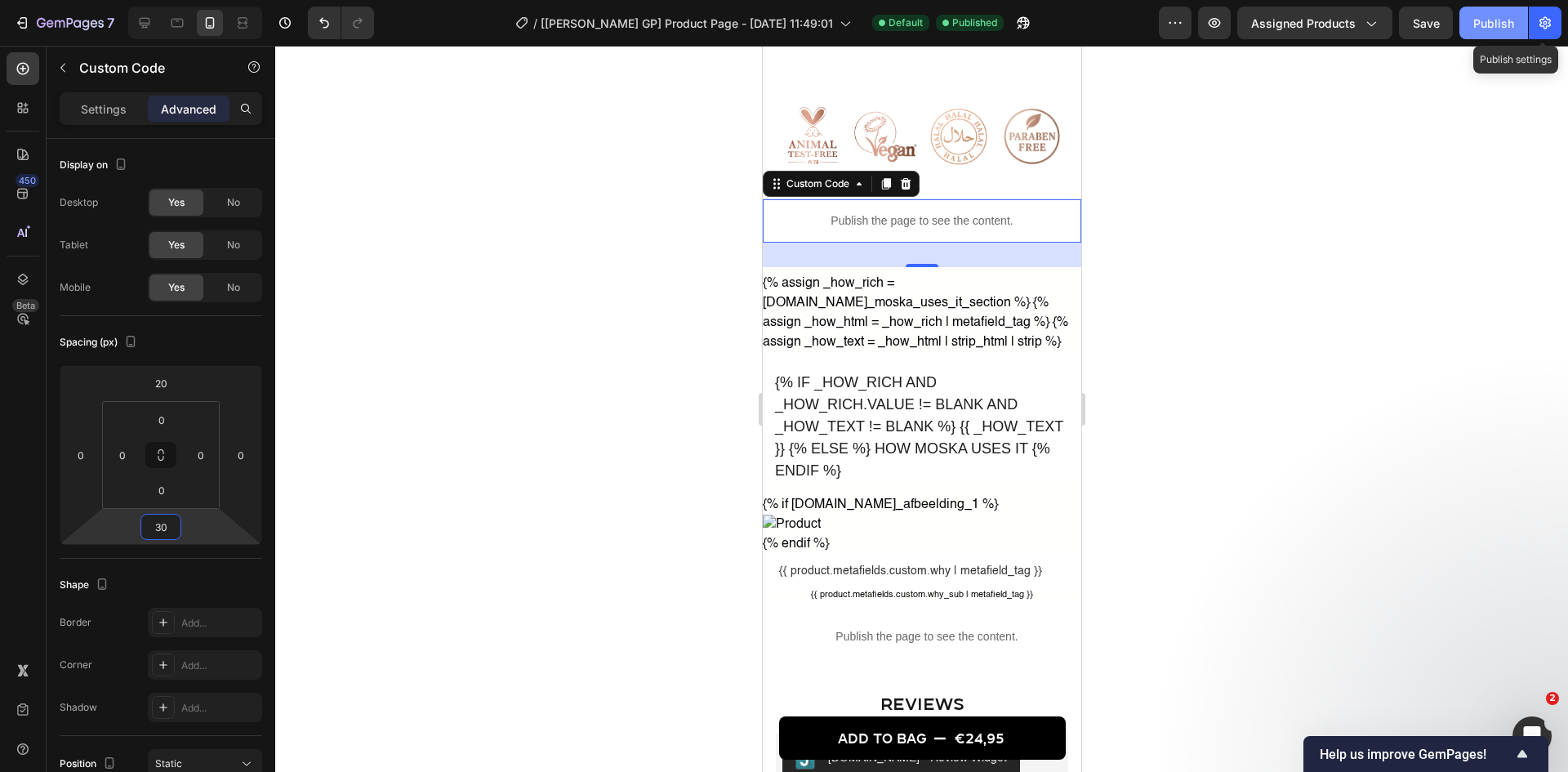
type input "30"
click at [1254, 30] on div "Publish" at bounding box center [1493, 24] width 41 height 17
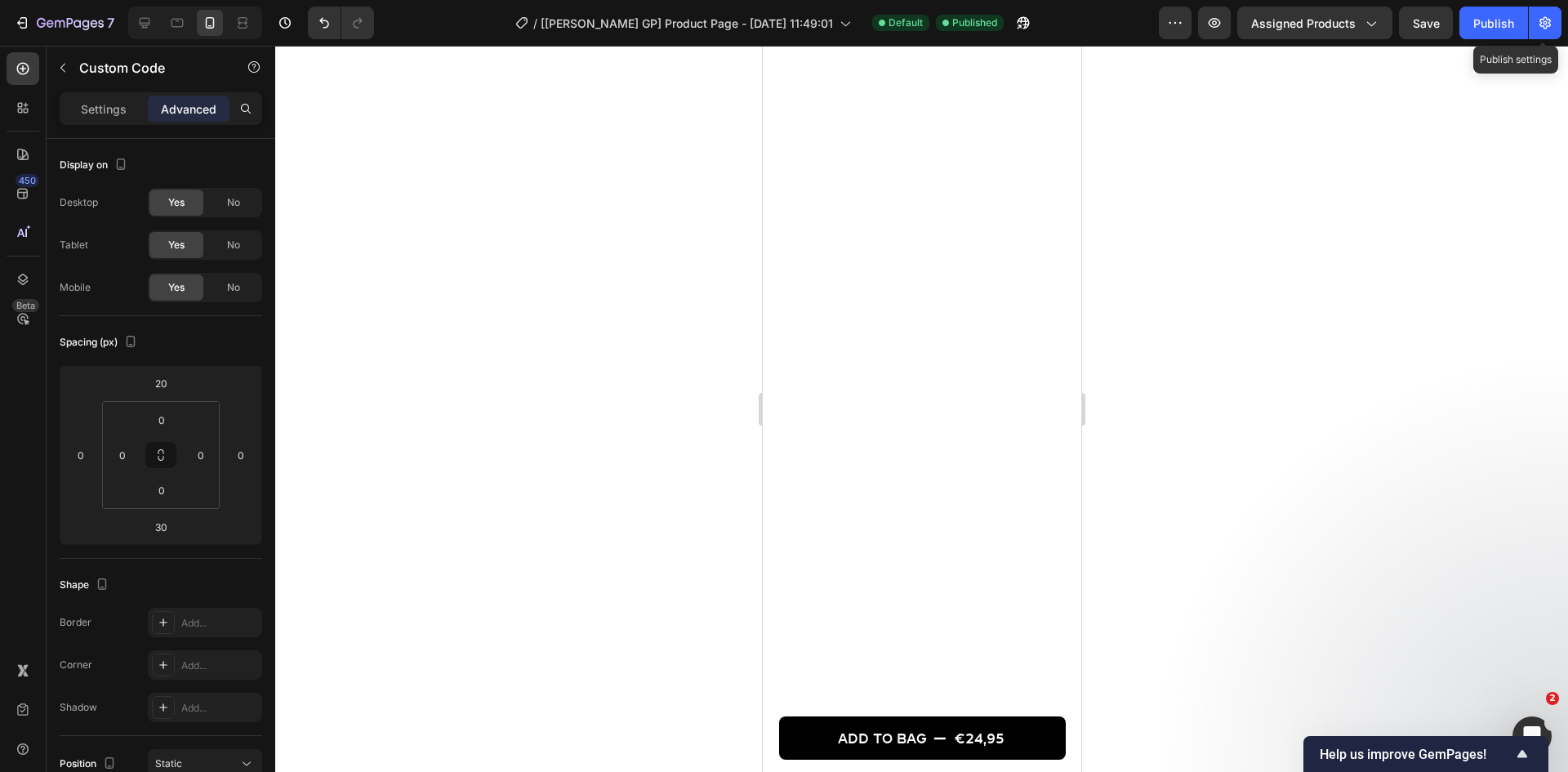
scroll to position [163, 0]
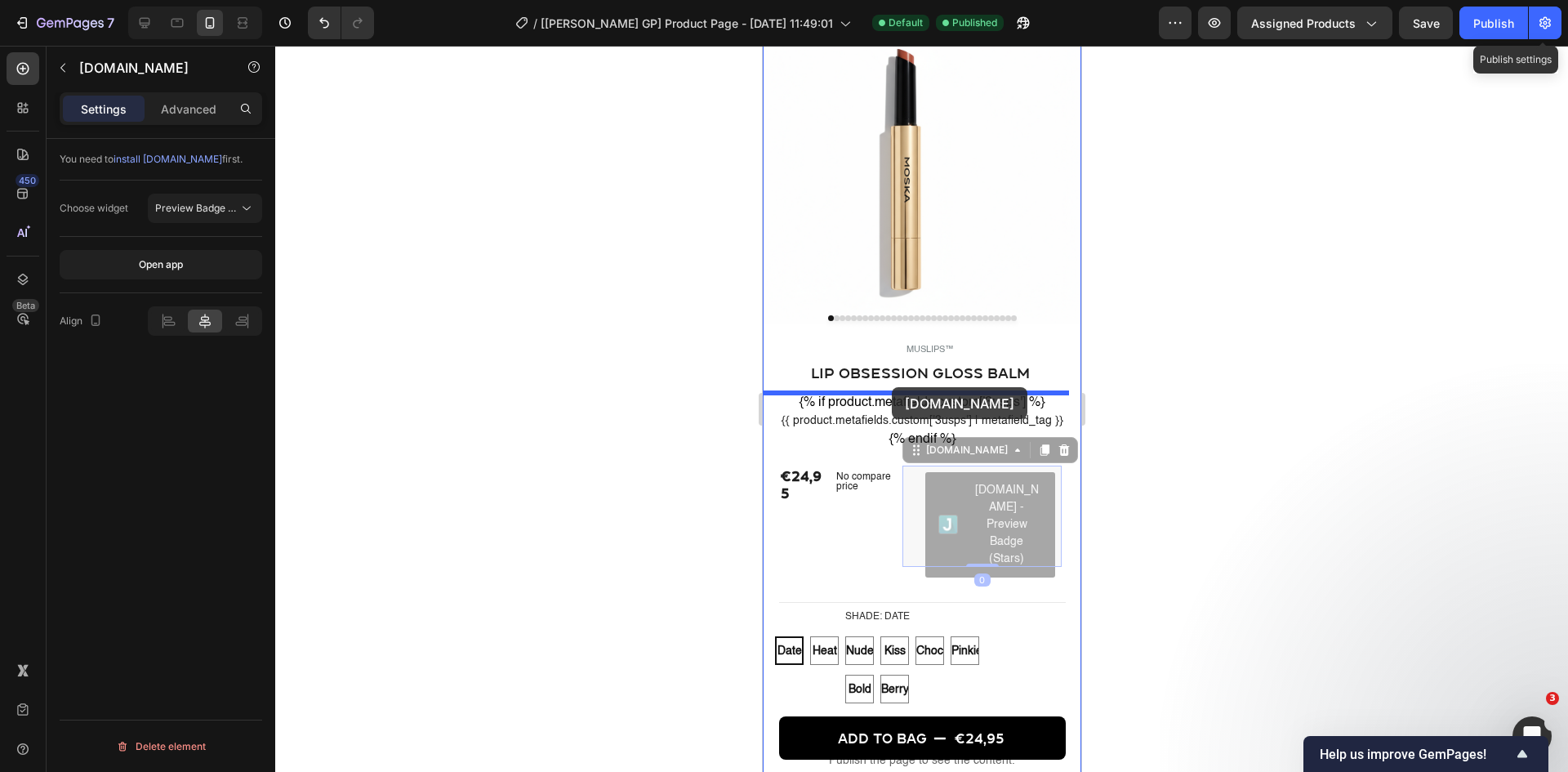
drag, startPoint x: 953, startPoint y: 546, endPoint x: 891, endPoint y: 387, distance: 170.7
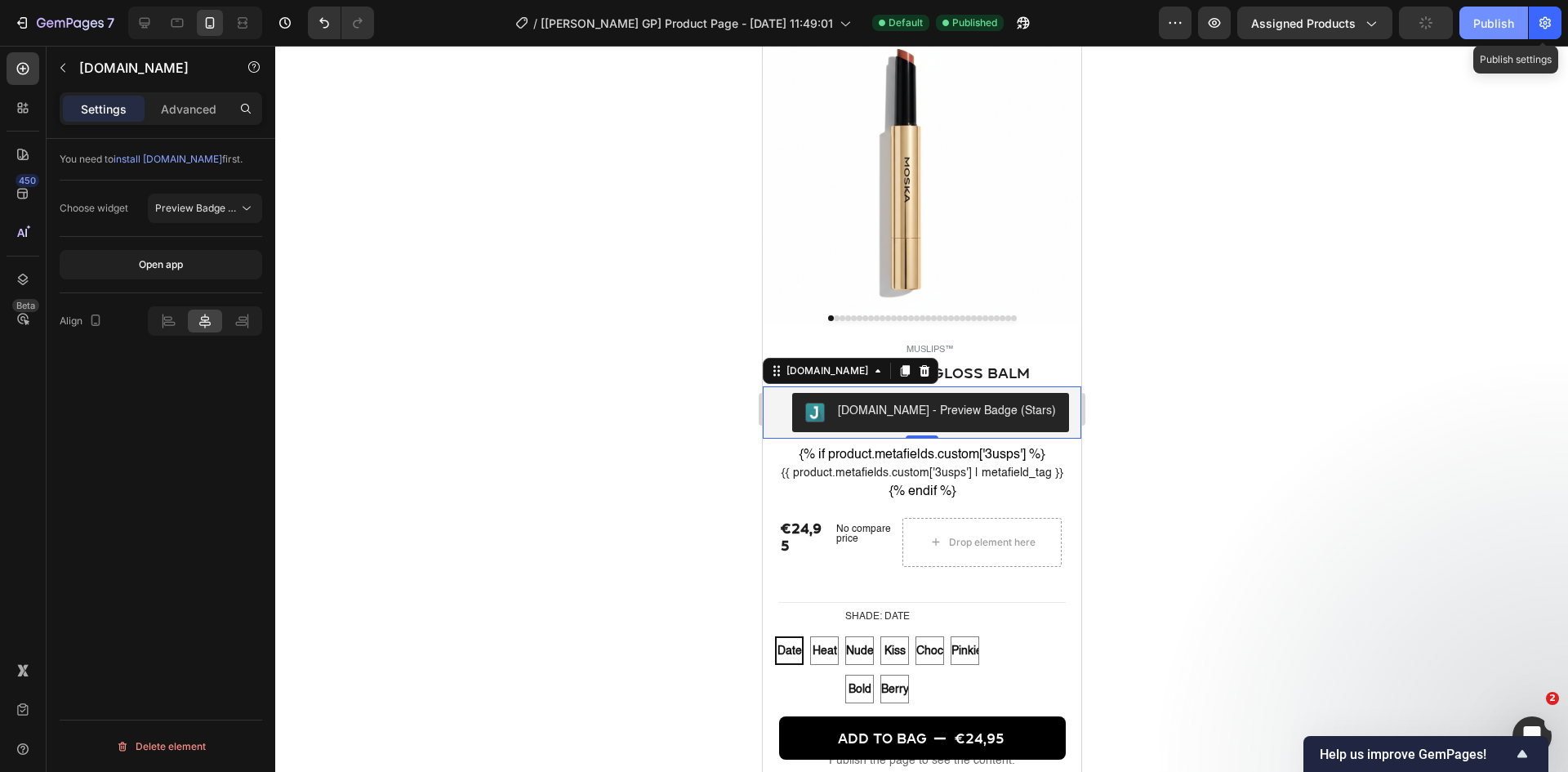
click at [1254, 12] on button "Publish" at bounding box center [1494, 23] width 69 height 33
click at [851, 587] on div "€24,95 Product Price Product Price No compare price Product Price Drop element …" at bounding box center [920, 552] width 318 height 70
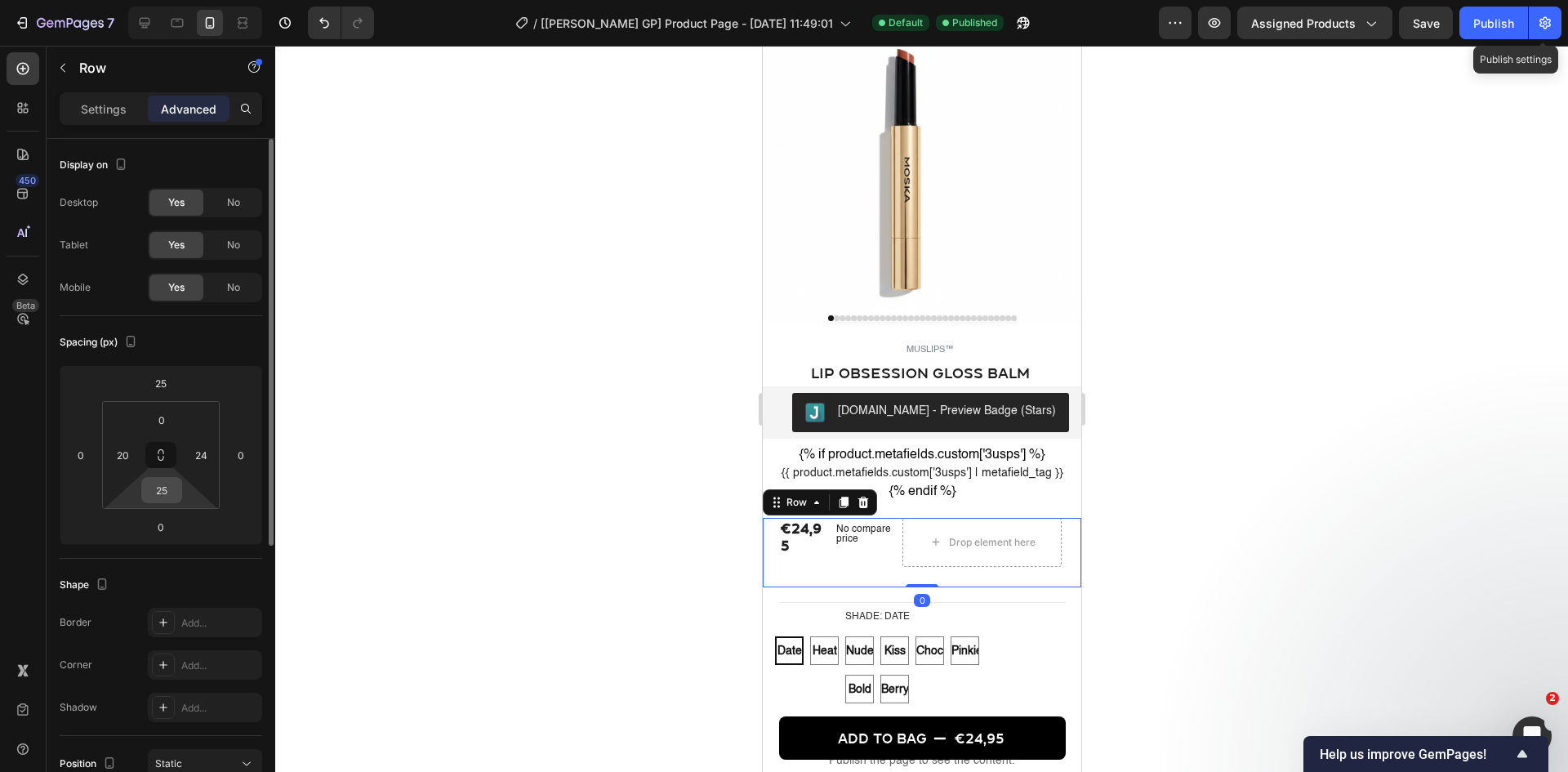
click at [163, 492] on input "25" at bounding box center [161, 490] width 33 height 24
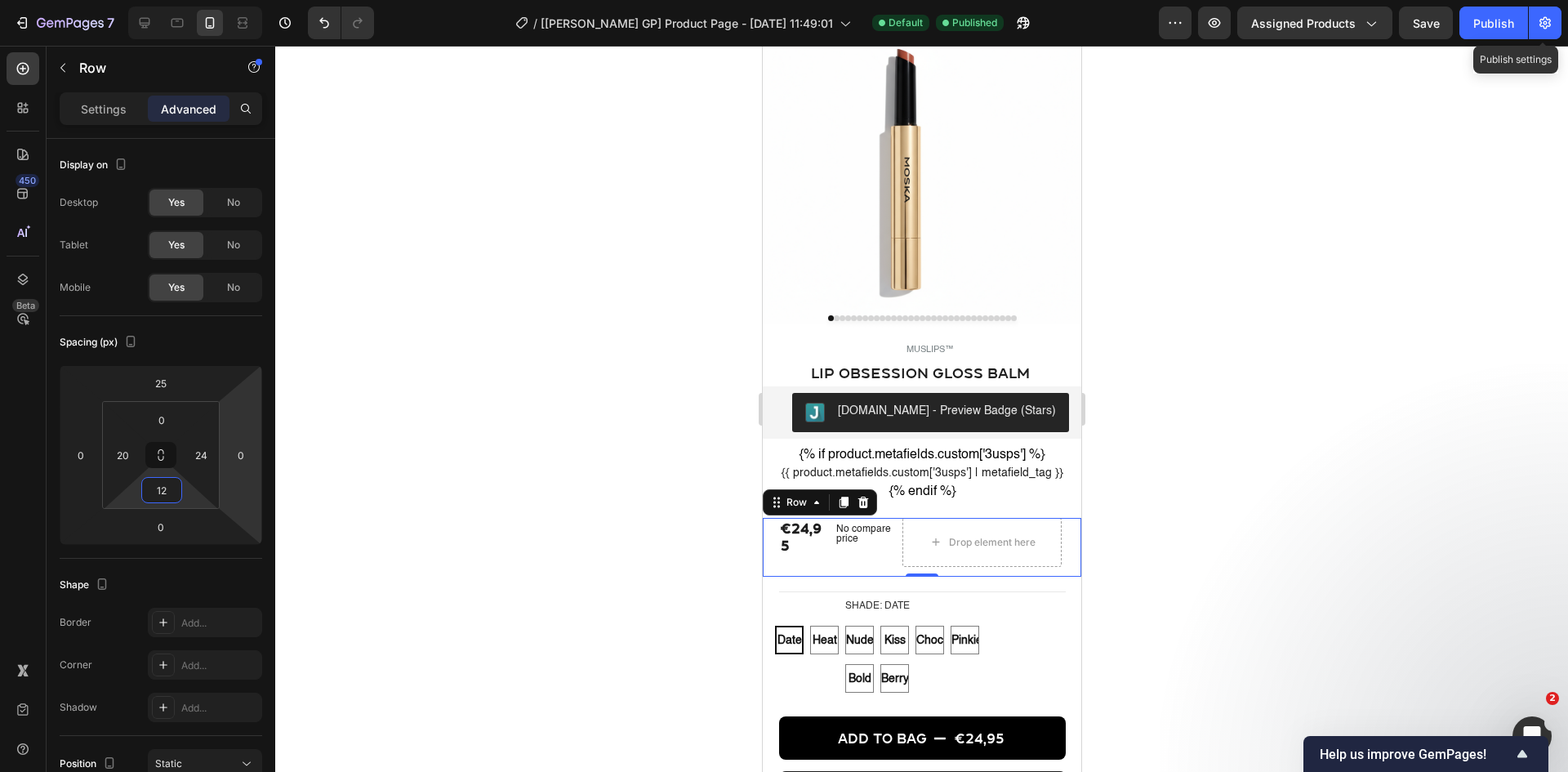
type input "12"
click at [1254, 35] on button "Publish" at bounding box center [1494, 23] width 69 height 33
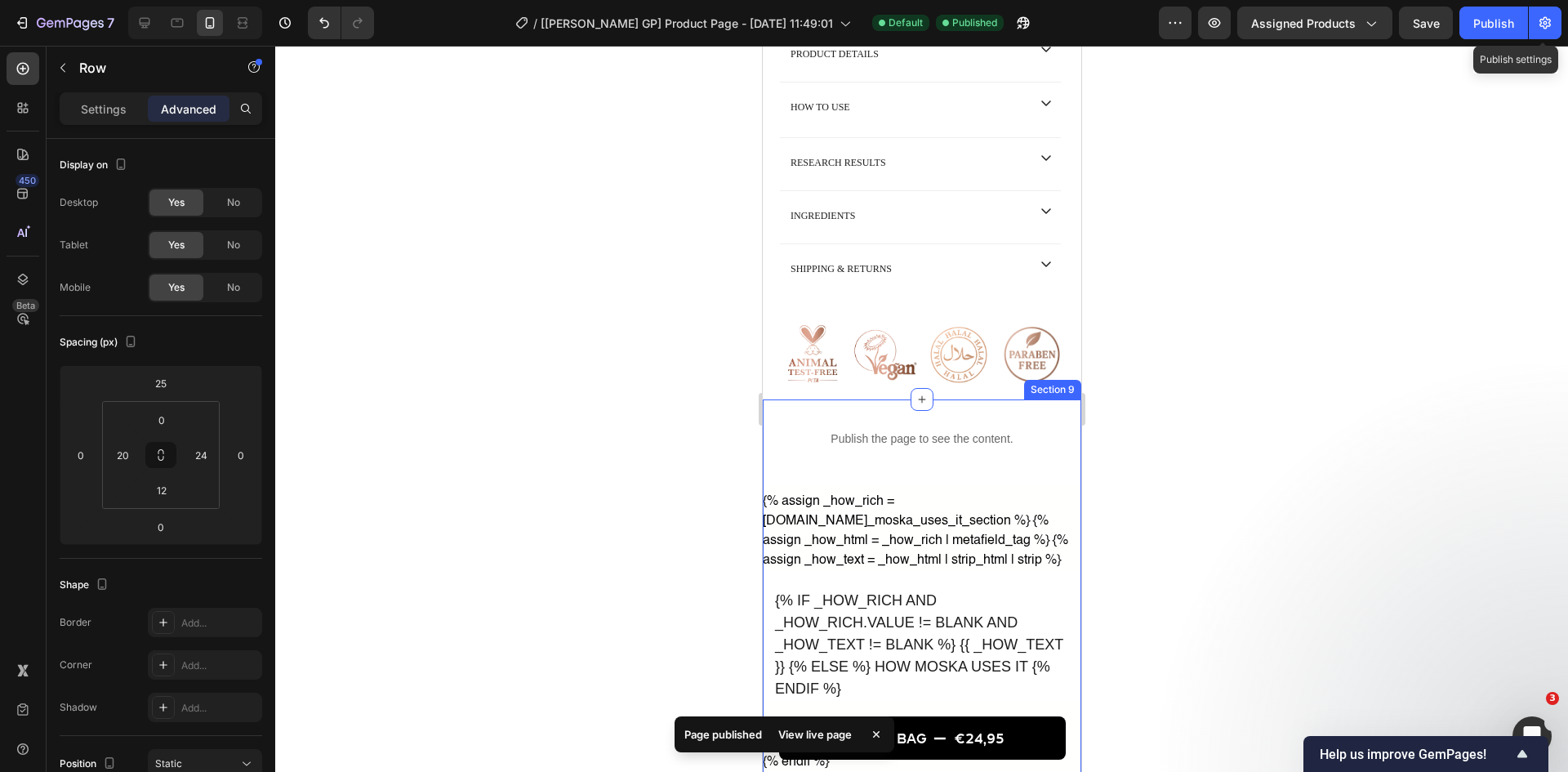
scroll to position [1143, 0]
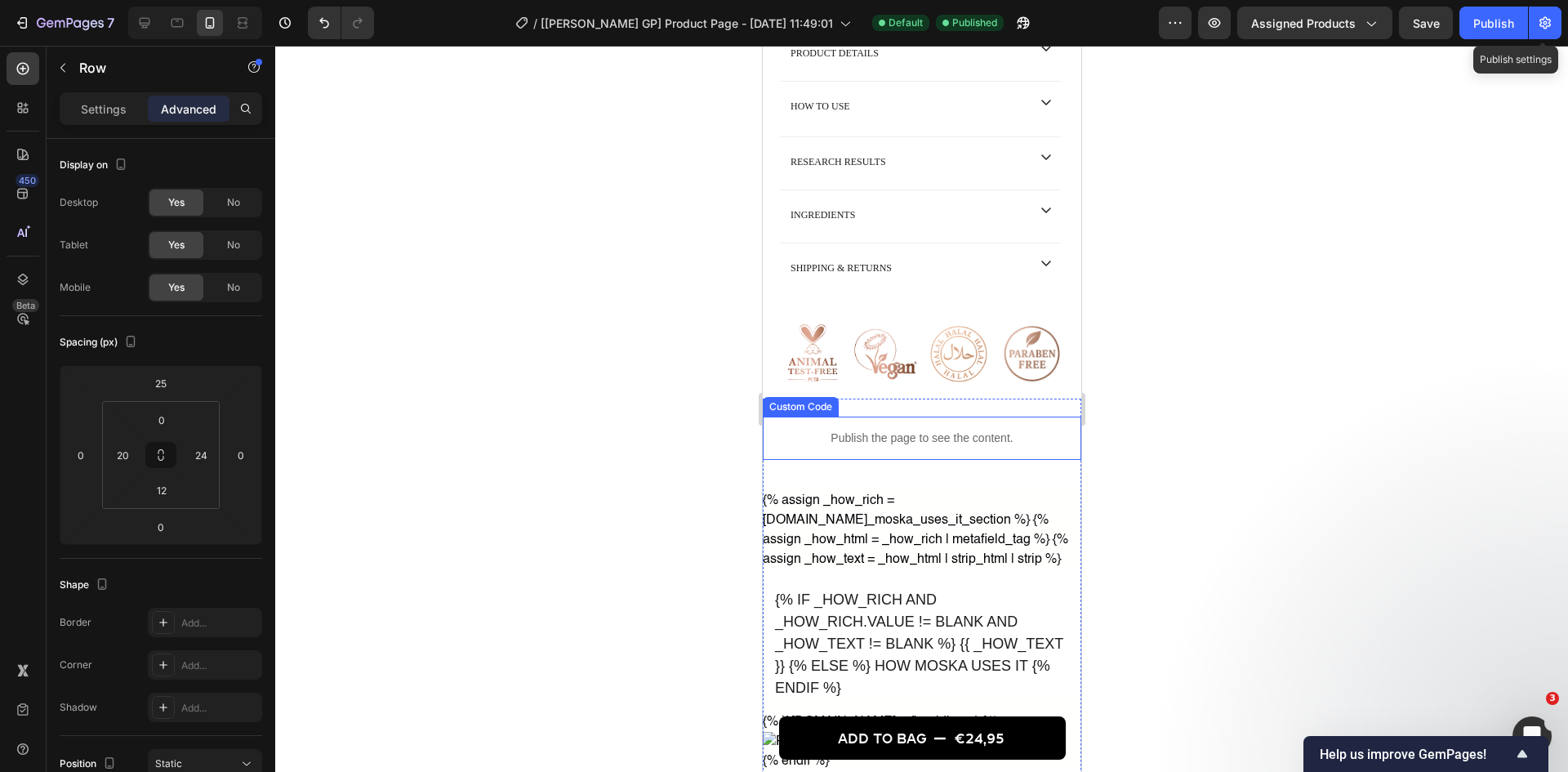
click at [899, 447] on p "Publish the page to see the content." at bounding box center [920, 438] width 318 height 17
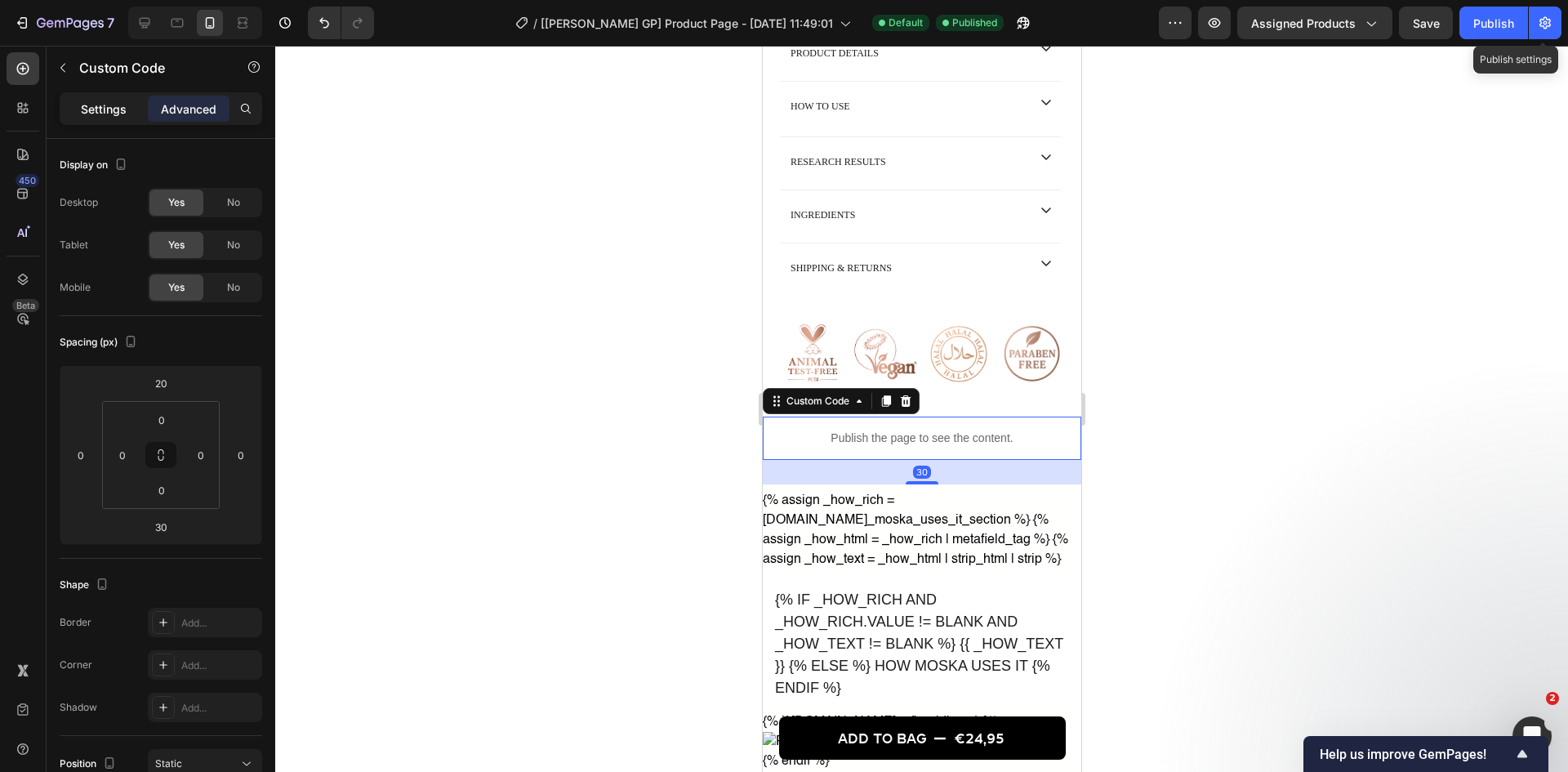
click at [108, 102] on p "Settings" at bounding box center [103, 109] width 45 height 17
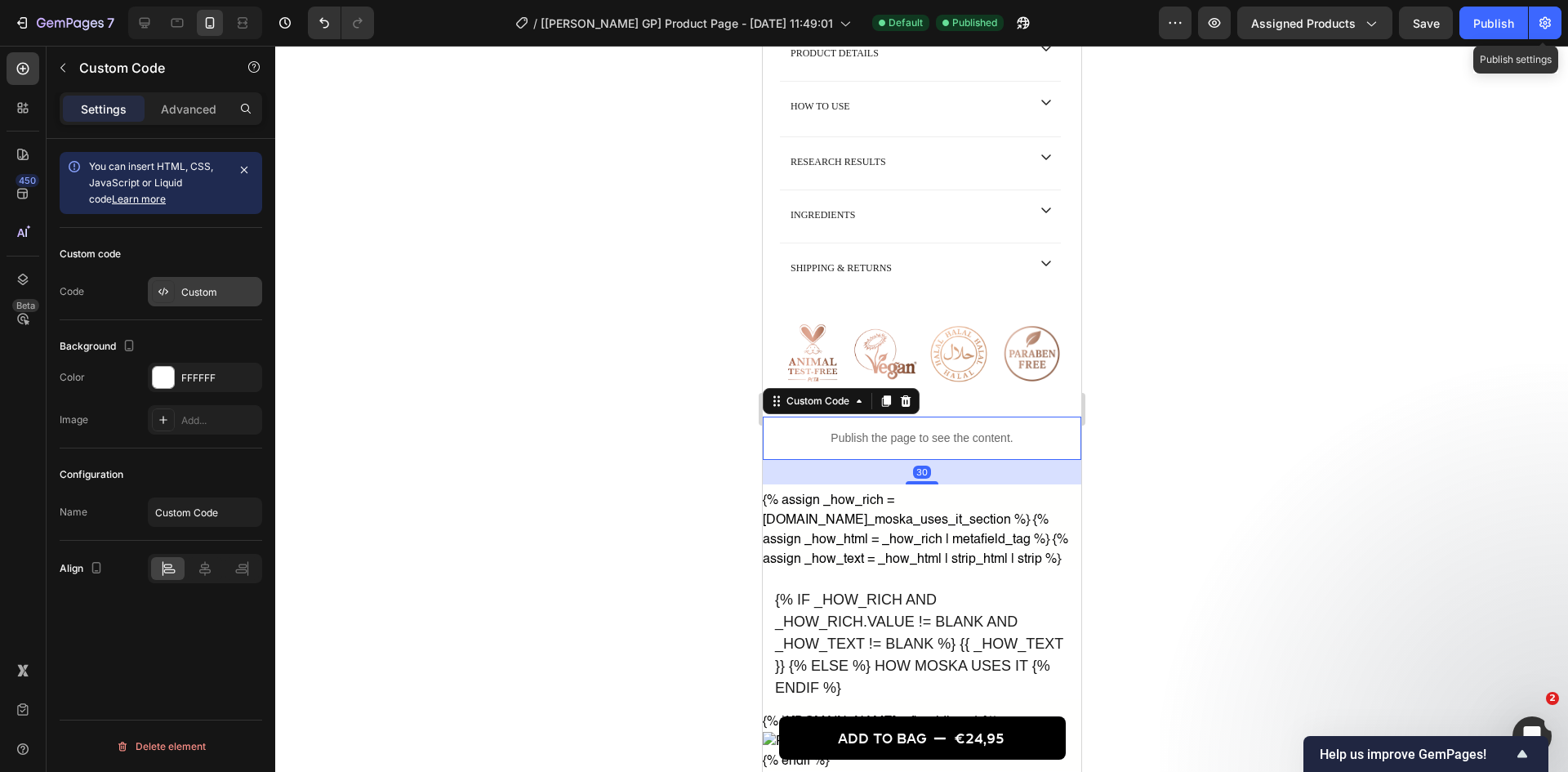
click at [192, 277] on div "Custom" at bounding box center [205, 291] width 114 height 29
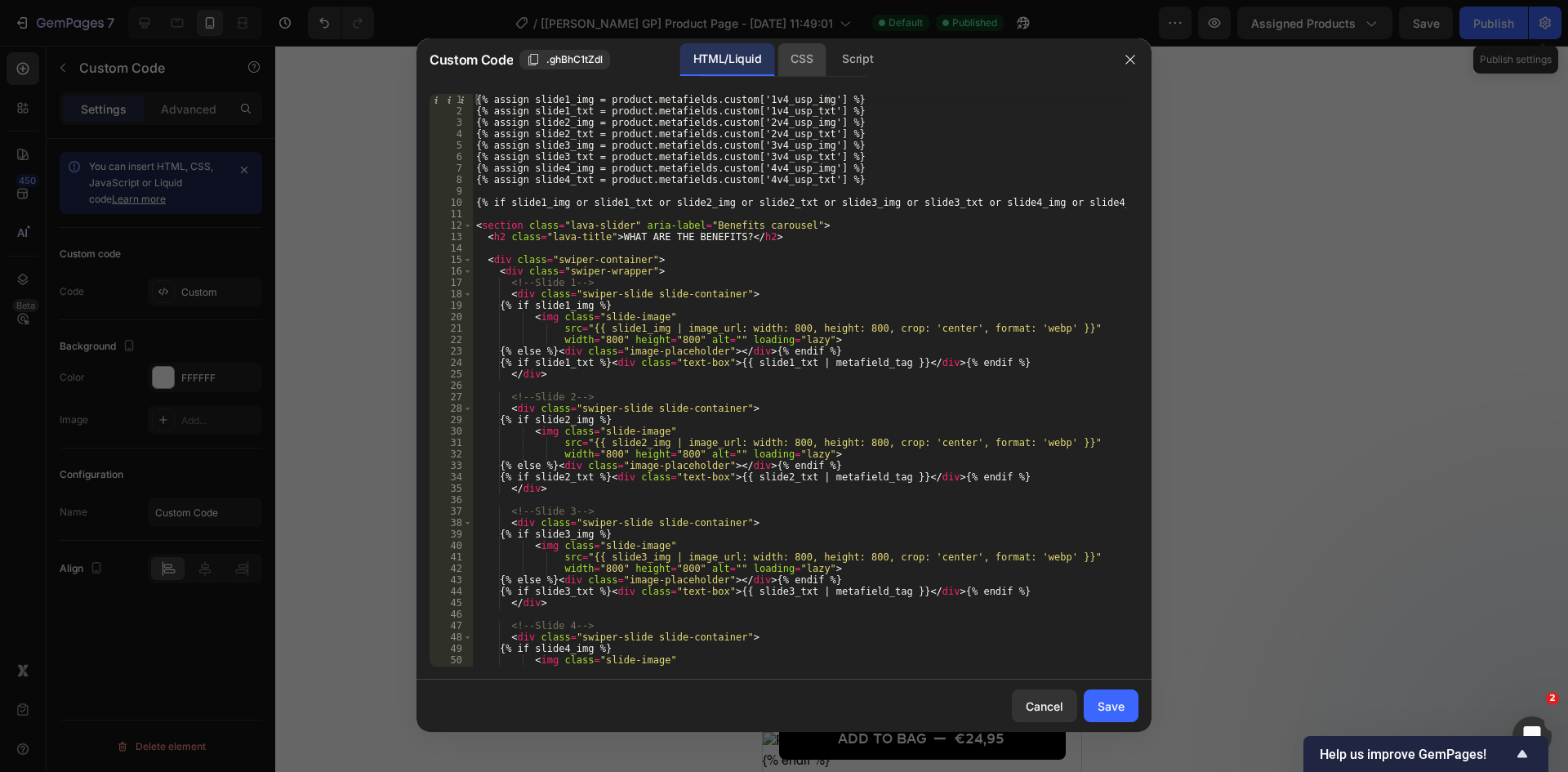
click at [808, 71] on div "CSS" at bounding box center [801, 60] width 48 height 33
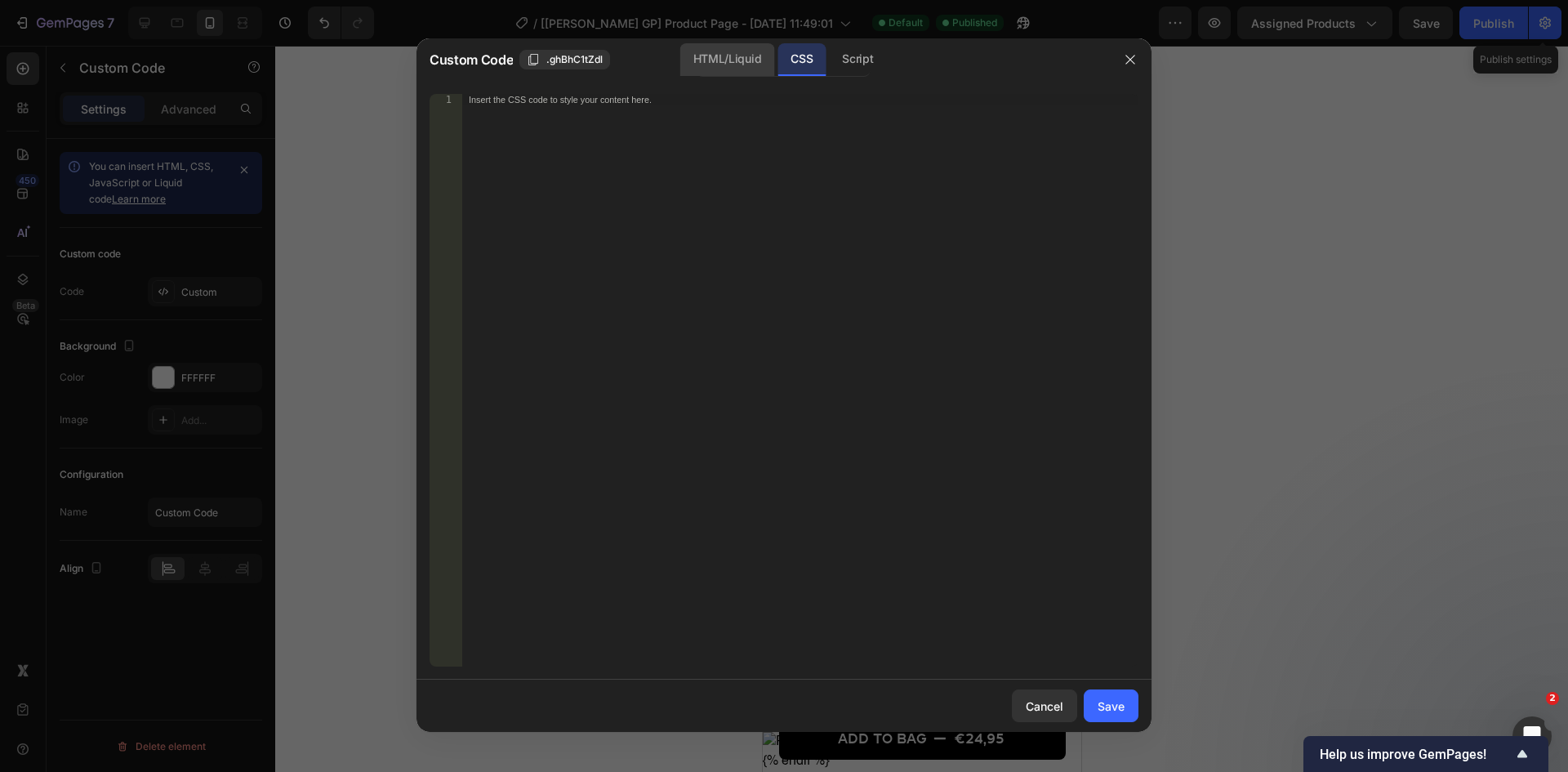
click at [764, 66] on div "HTML/Liquid" at bounding box center [727, 60] width 94 height 33
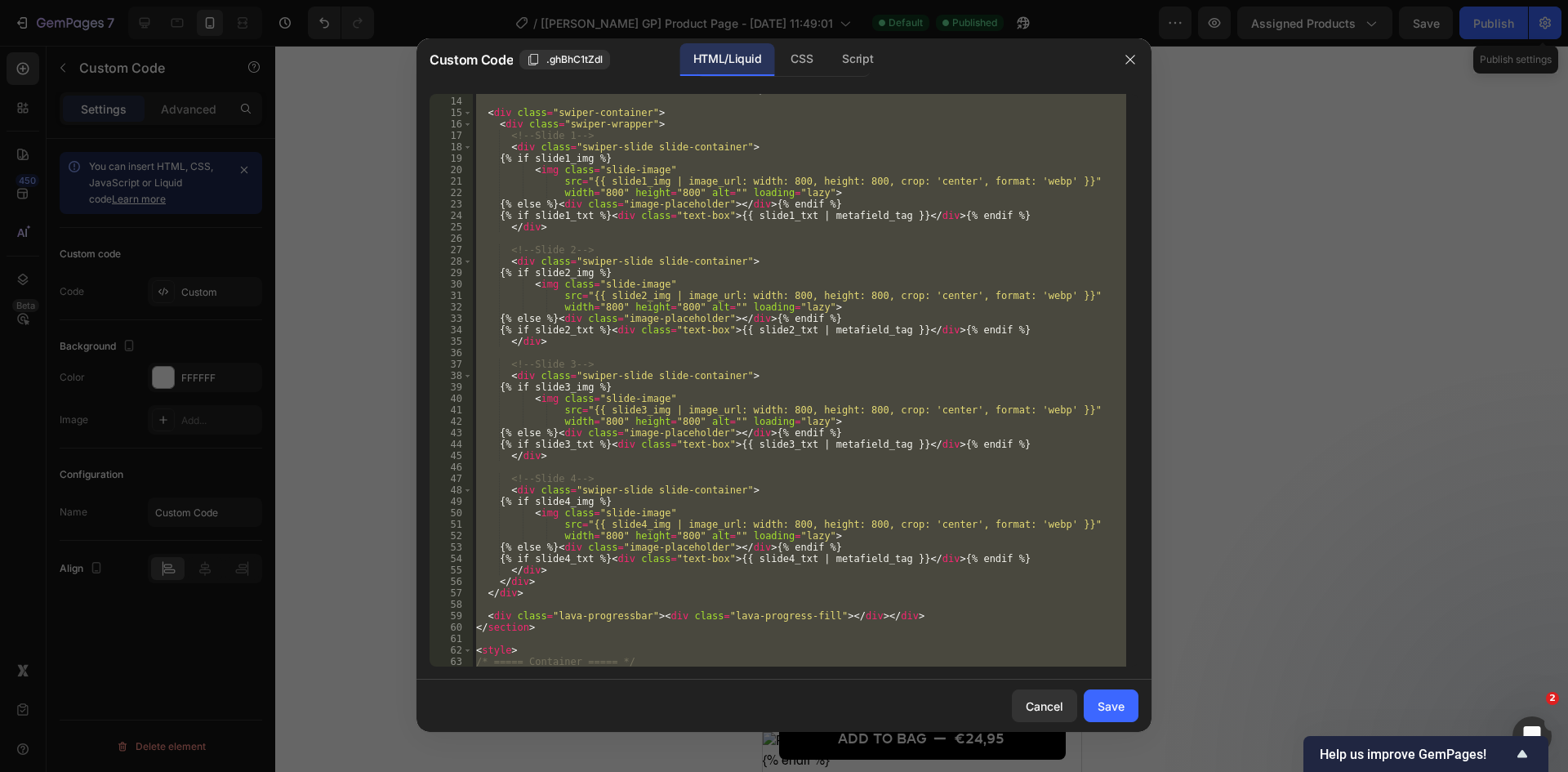
scroll to position [147, 0]
click at [662, 345] on div "< h2 class = "lava-title" > WHAT ARE THE BENEFITS? </ h2 > < div class = "swipe…" at bounding box center [800, 381] width 653 height 573
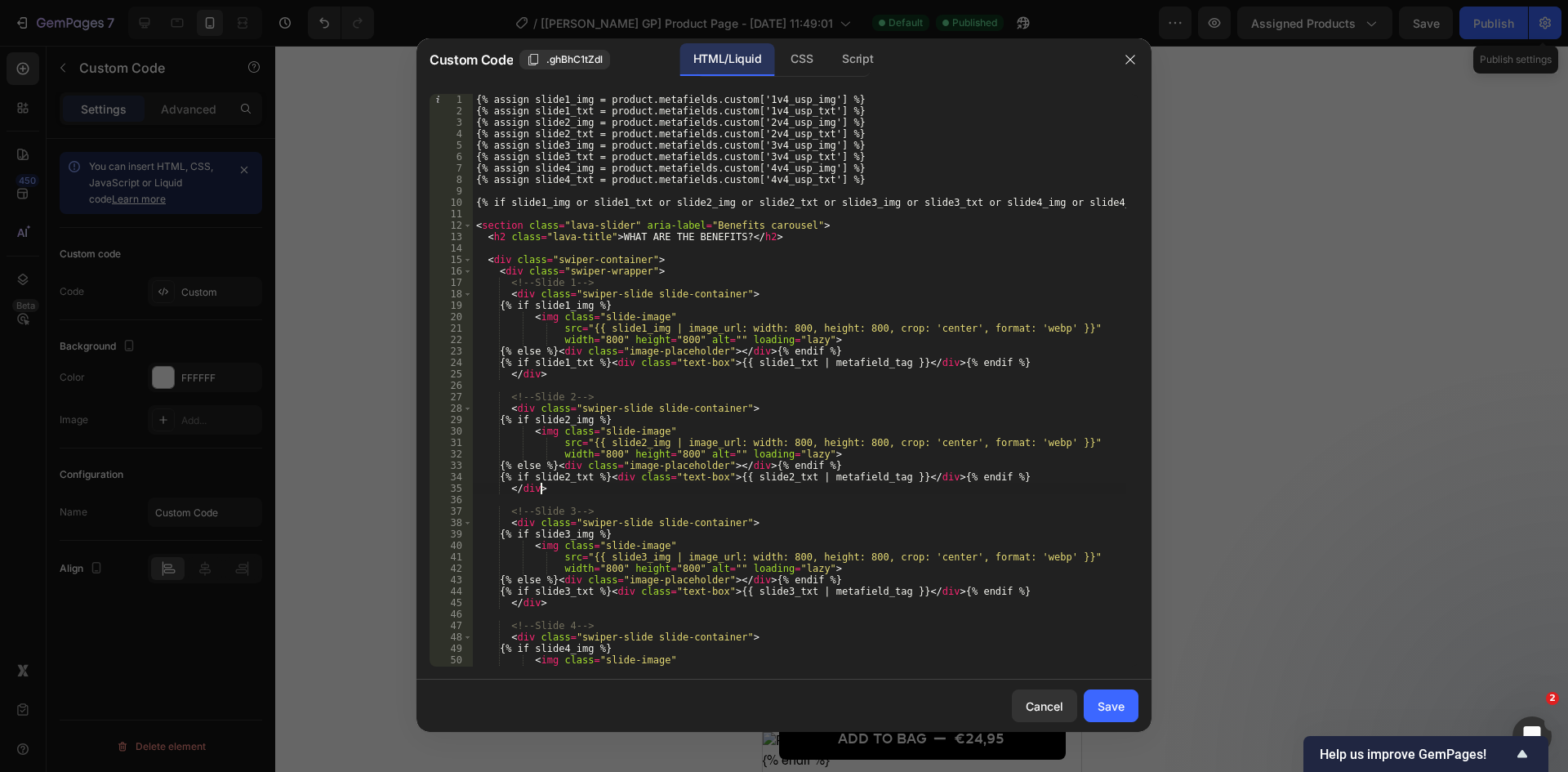
scroll to position [0, 0]
click at [508, 239] on div "{% assign slide1_img = product.metafields.custom['1v4_usp_img'] %} {% assign sl…" at bounding box center [800, 391] width 653 height 596
type textarea "<h2 style="font-size: 18px !important;" class="lava-title">WHAT ARE THE BENEFIT…"
click at [1107, 596] on div "Save" at bounding box center [1111, 706] width 27 height 17
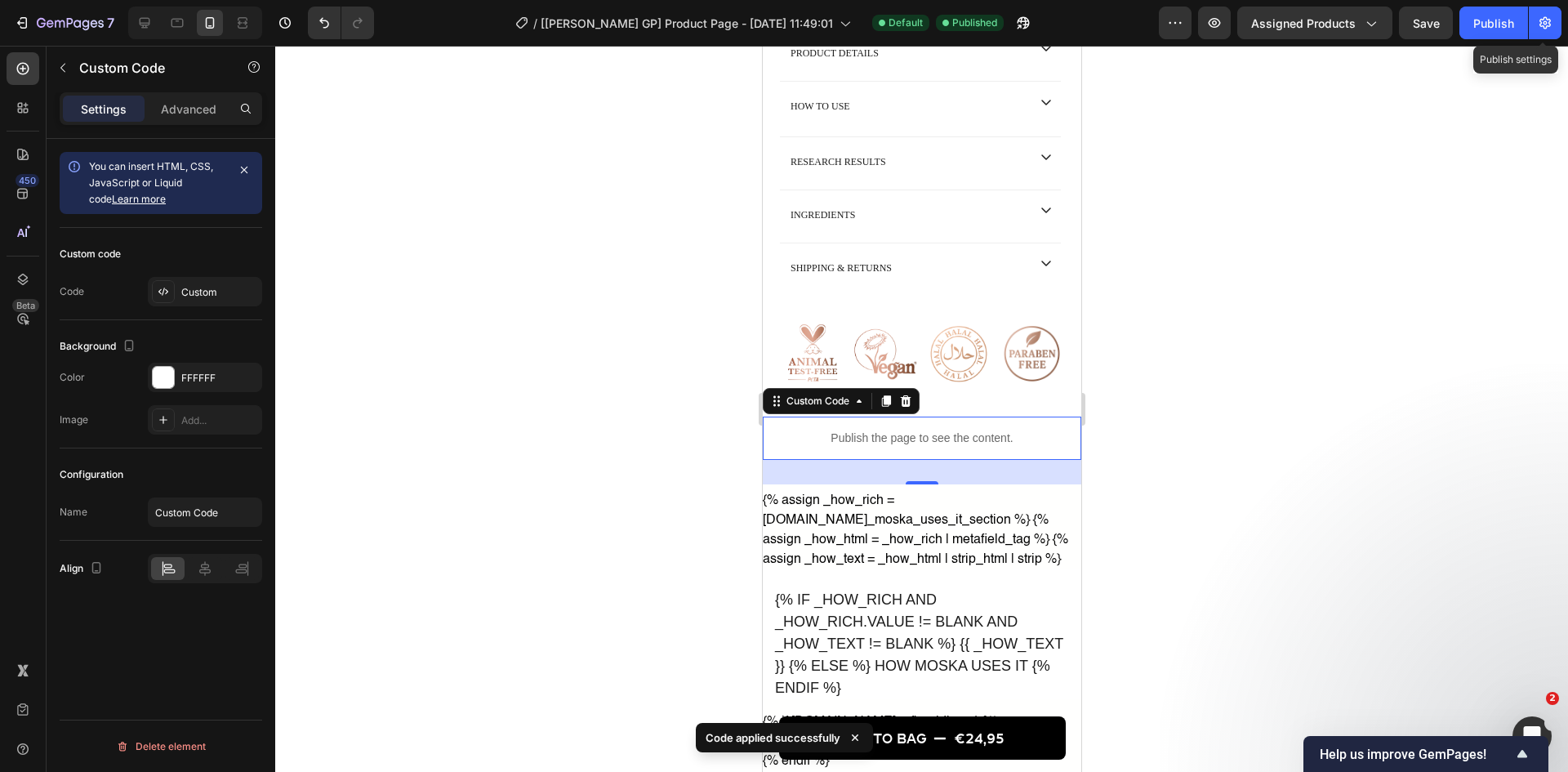
click at [1254, 19] on div "Publish" at bounding box center [1493, 24] width 41 height 17
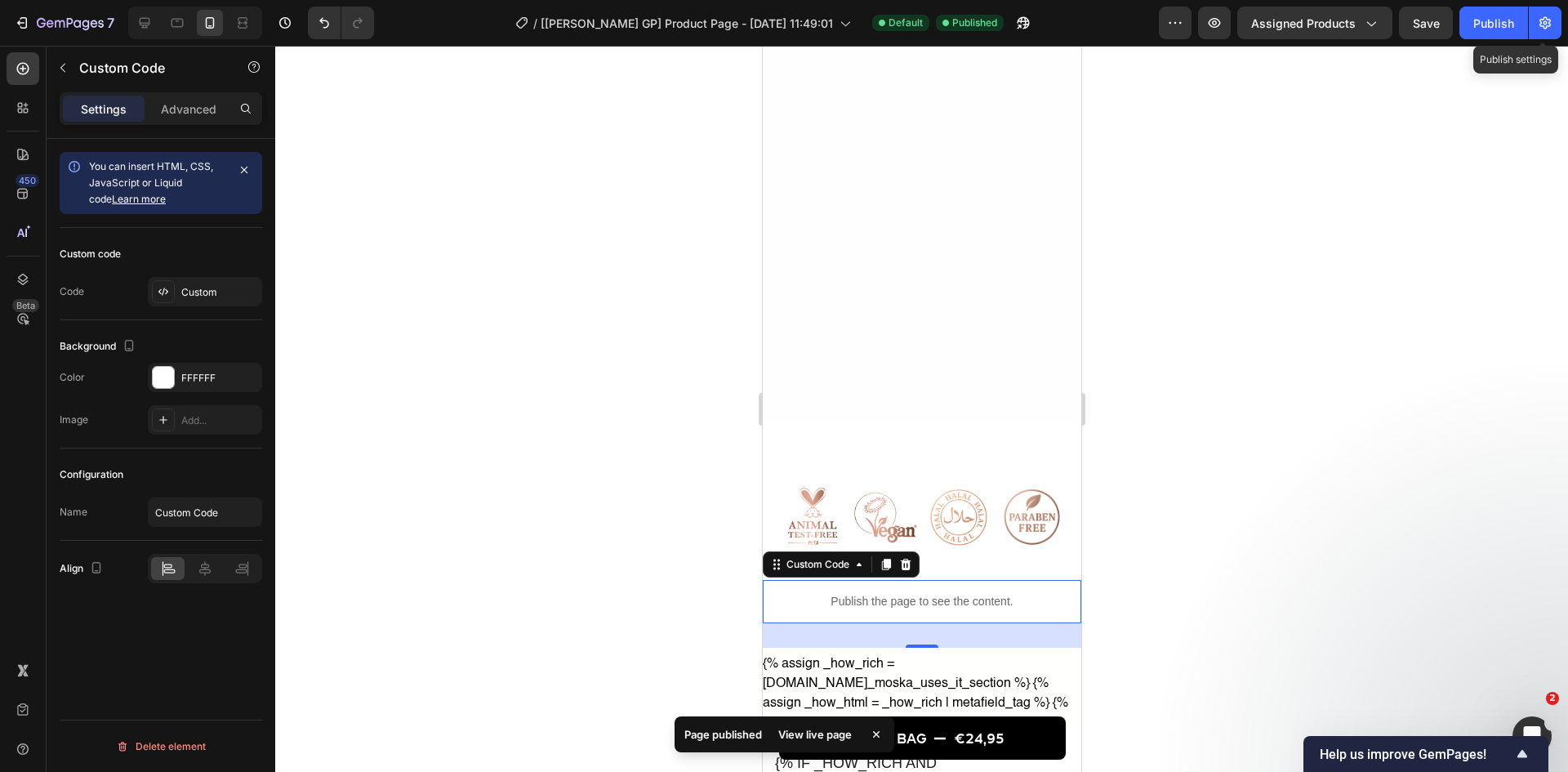
click at [952, 596] on p "Publish the page to see the content." at bounding box center [920, 601] width 318 height 17
click at [165, 109] on p "Advanced" at bounding box center [189, 109] width 55 height 17
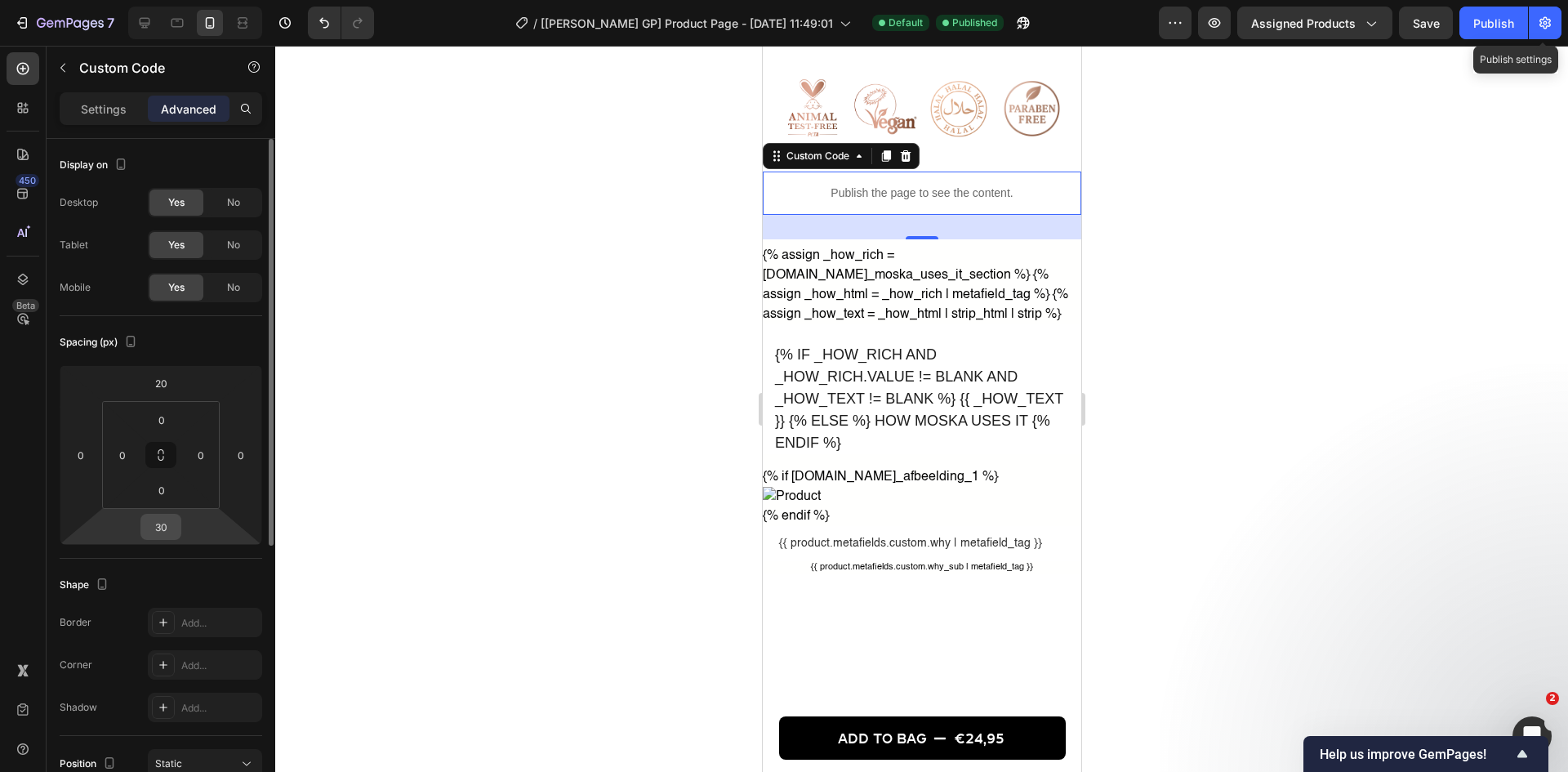
click at [163, 521] on input "30" at bounding box center [160, 527] width 33 height 24
type input "12"
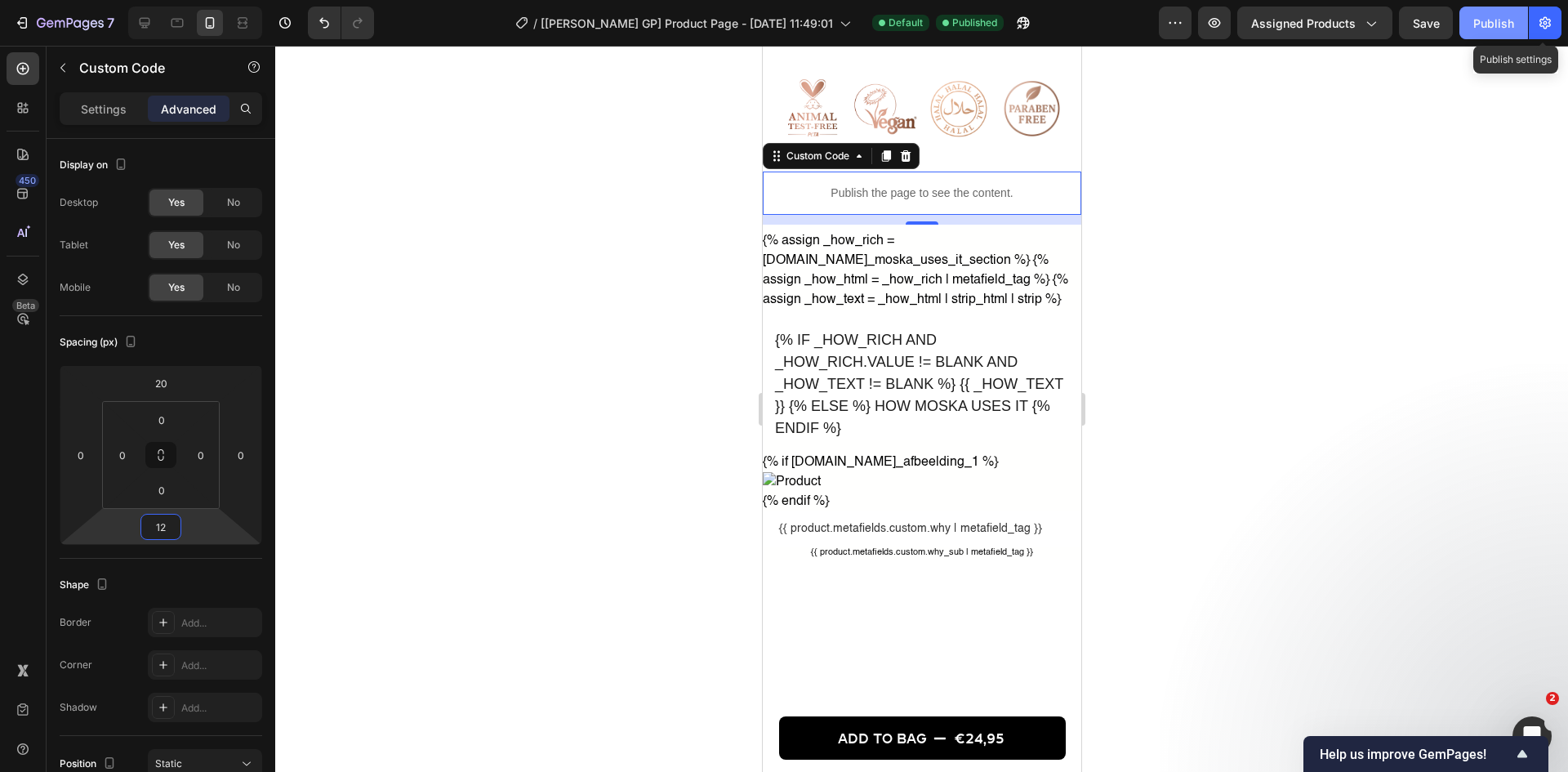
drag, startPoint x: 1475, startPoint y: 258, endPoint x: 1508, endPoint y: 35, distance: 225.4
click at [1254, 257] on div at bounding box center [921, 408] width 1293 height 726
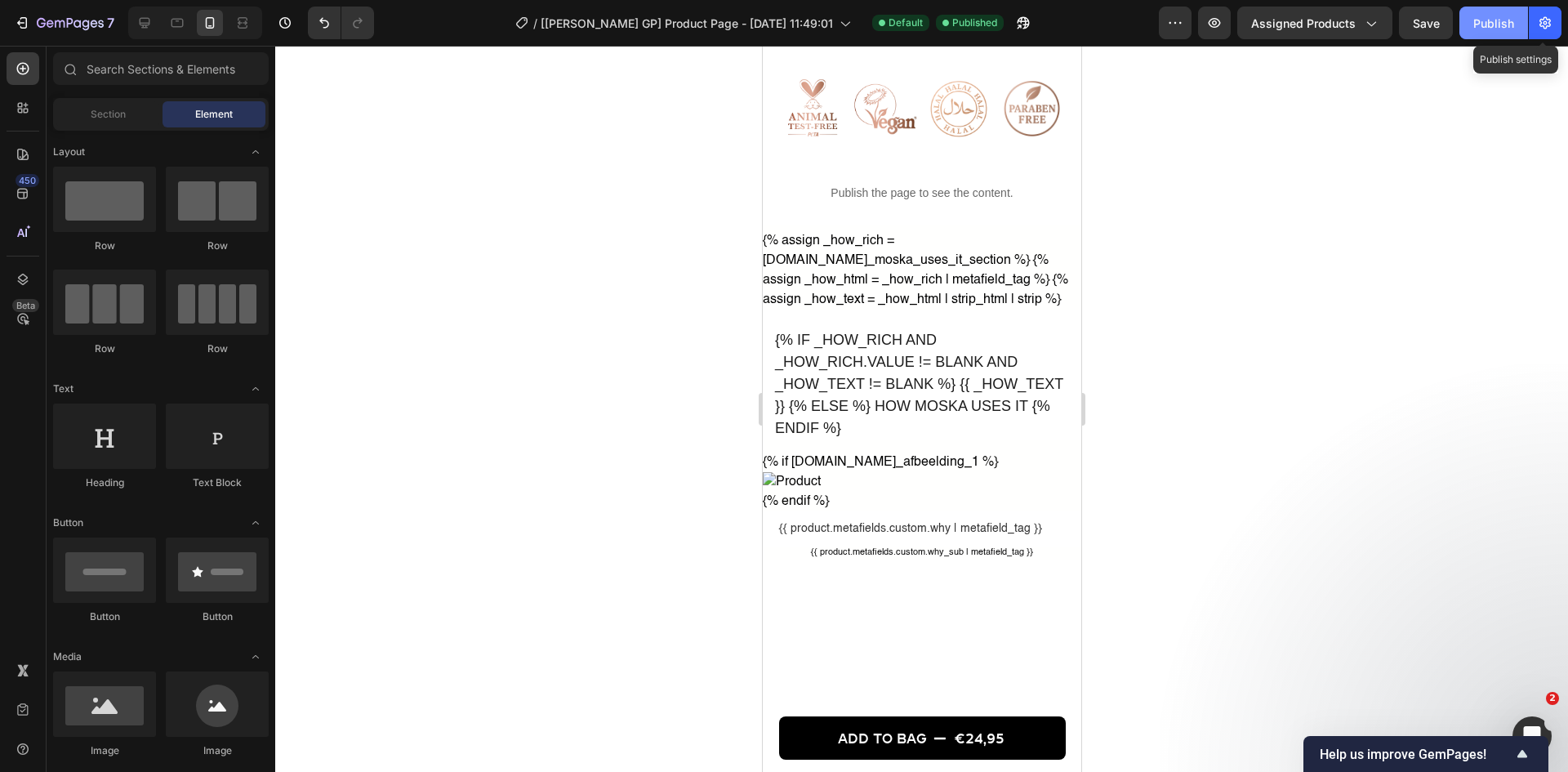
click at [1254, 34] on button "Publish" at bounding box center [1494, 23] width 69 height 33
click at [919, 275] on div "{% assign _how_rich = [DOMAIN_NAME]_moska_uses_it_section %} {% assign _how_htm…" at bounding box center [920, 395] width 318 height 328
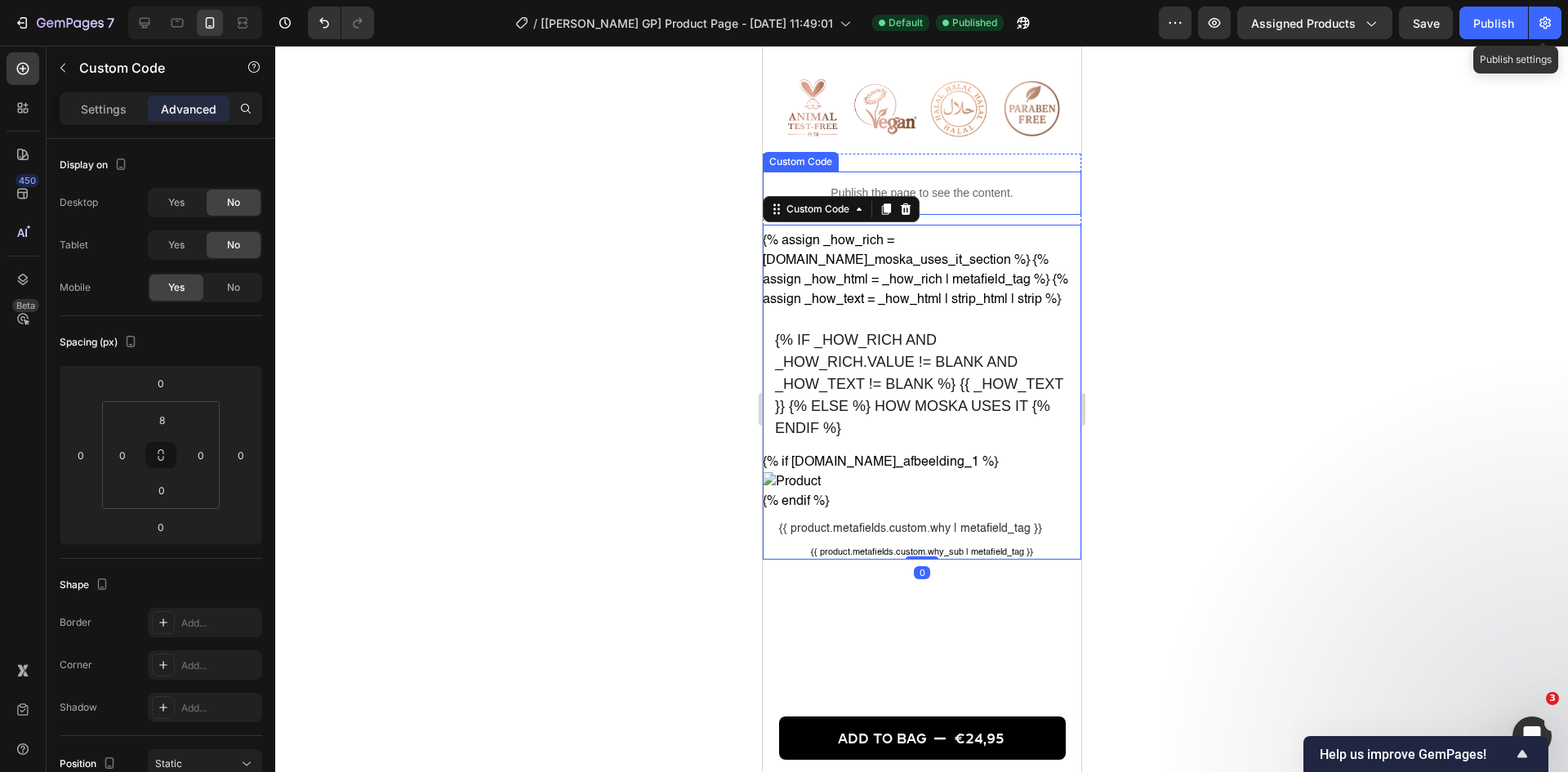
click at [952, 215] on div "Publish the page to see the content." at bounding box center [920, 193] width 318 height 44
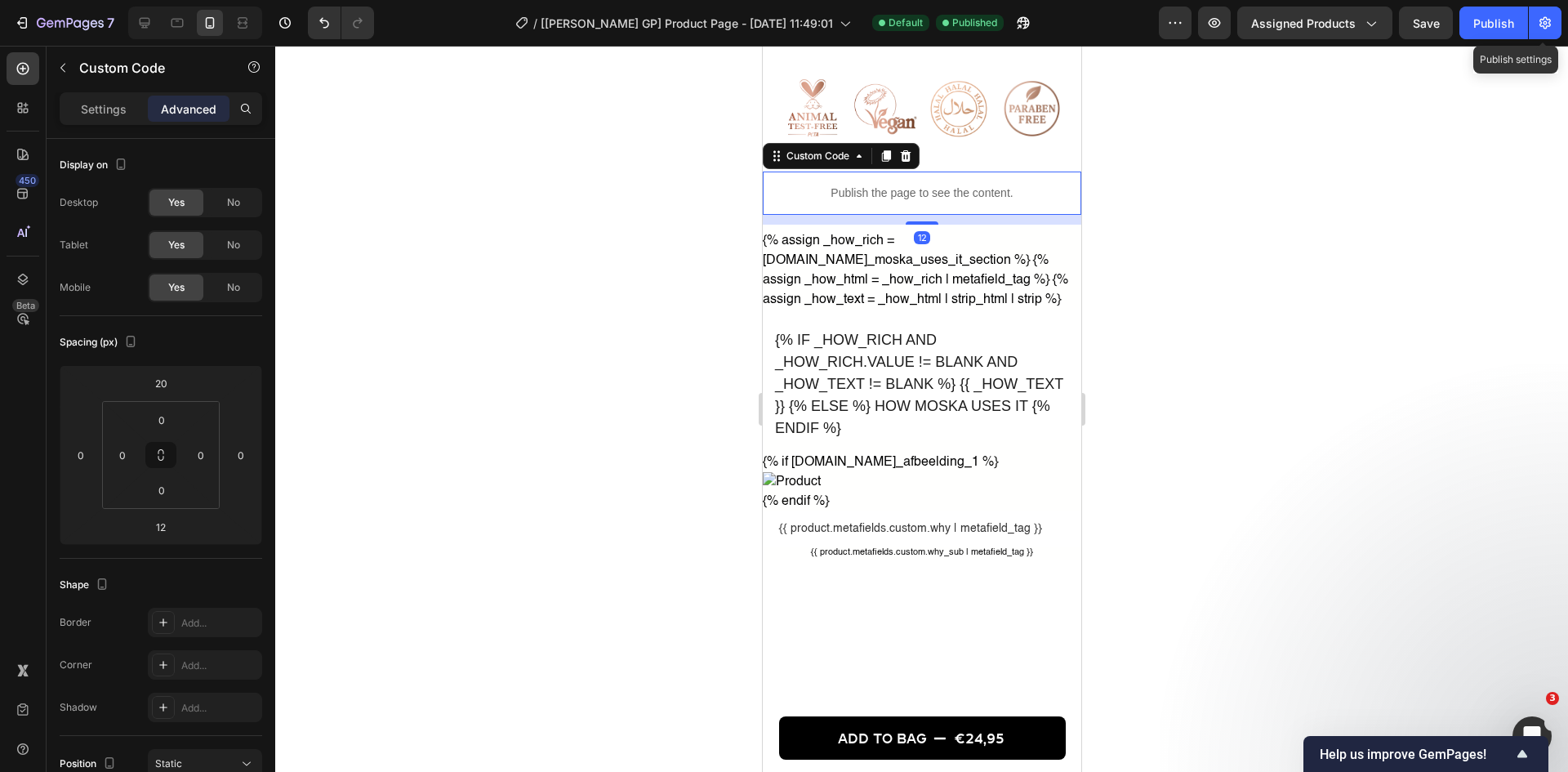
click at [997, 224] on div "12" at bounding box center [920, 220] width 318 height 10
click at [162, 527] on input "12" at bounding box center [160, 527] width 33 height 24
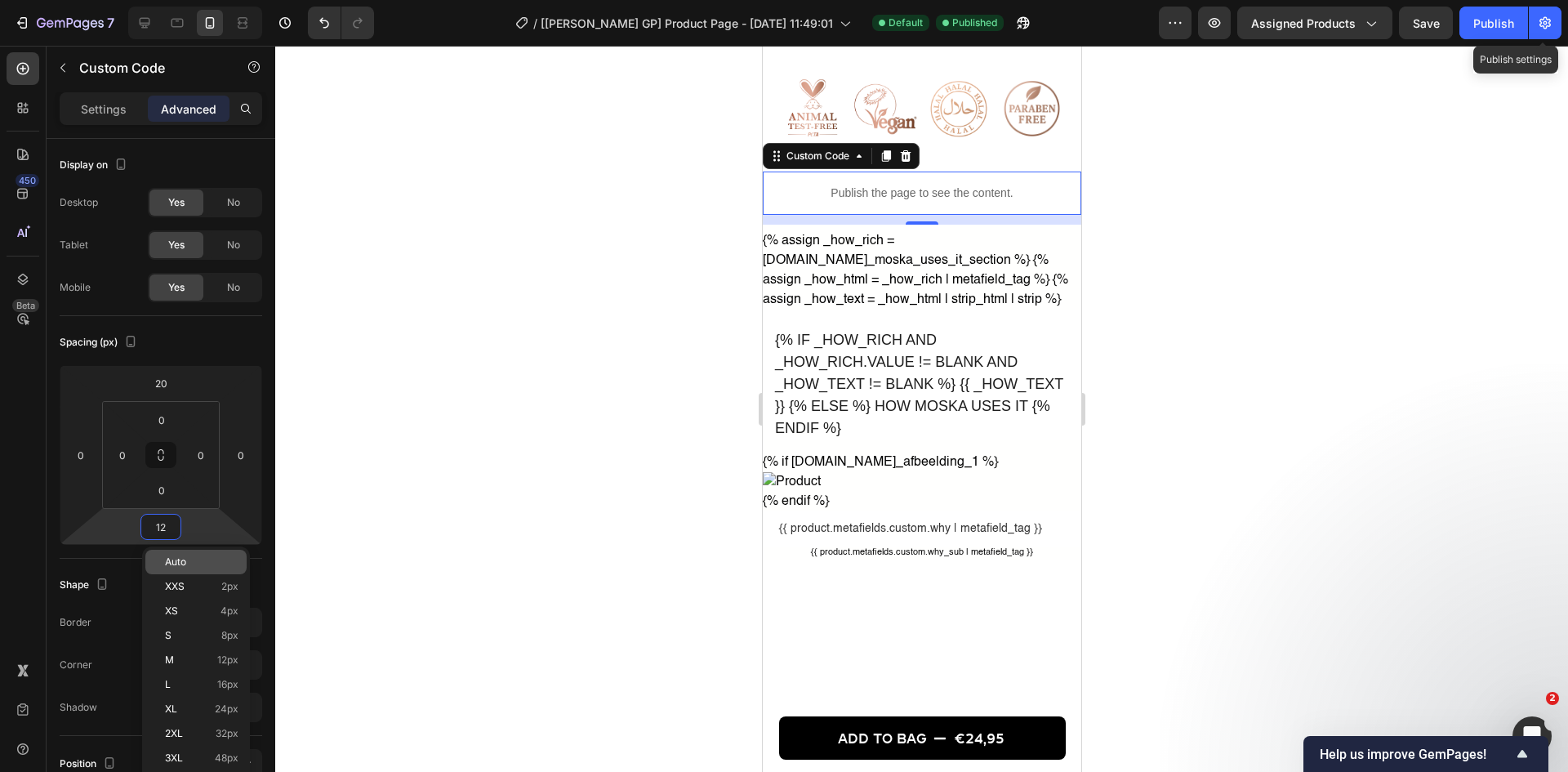
type input "8"
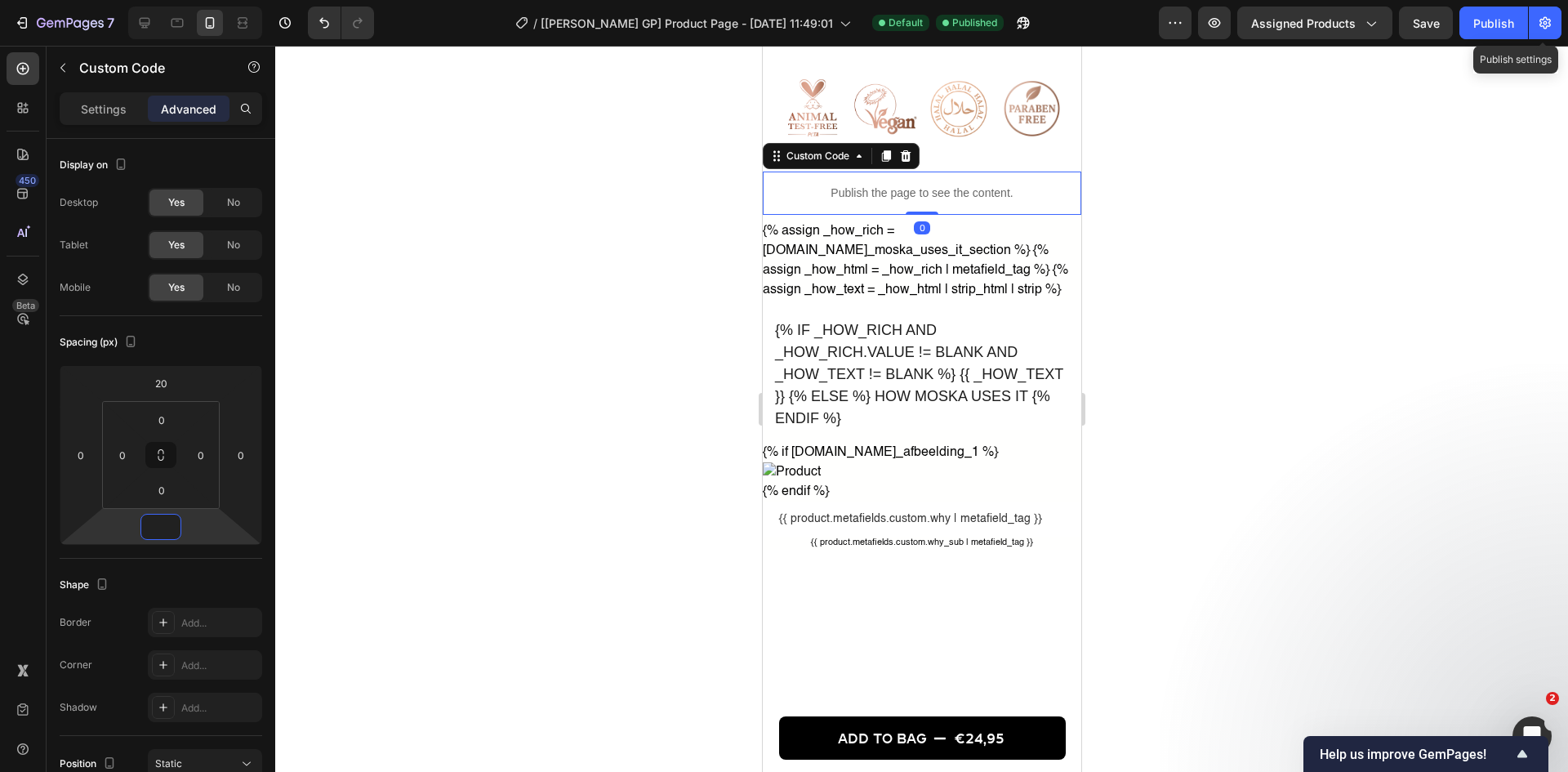
type input "9"
type input "8"
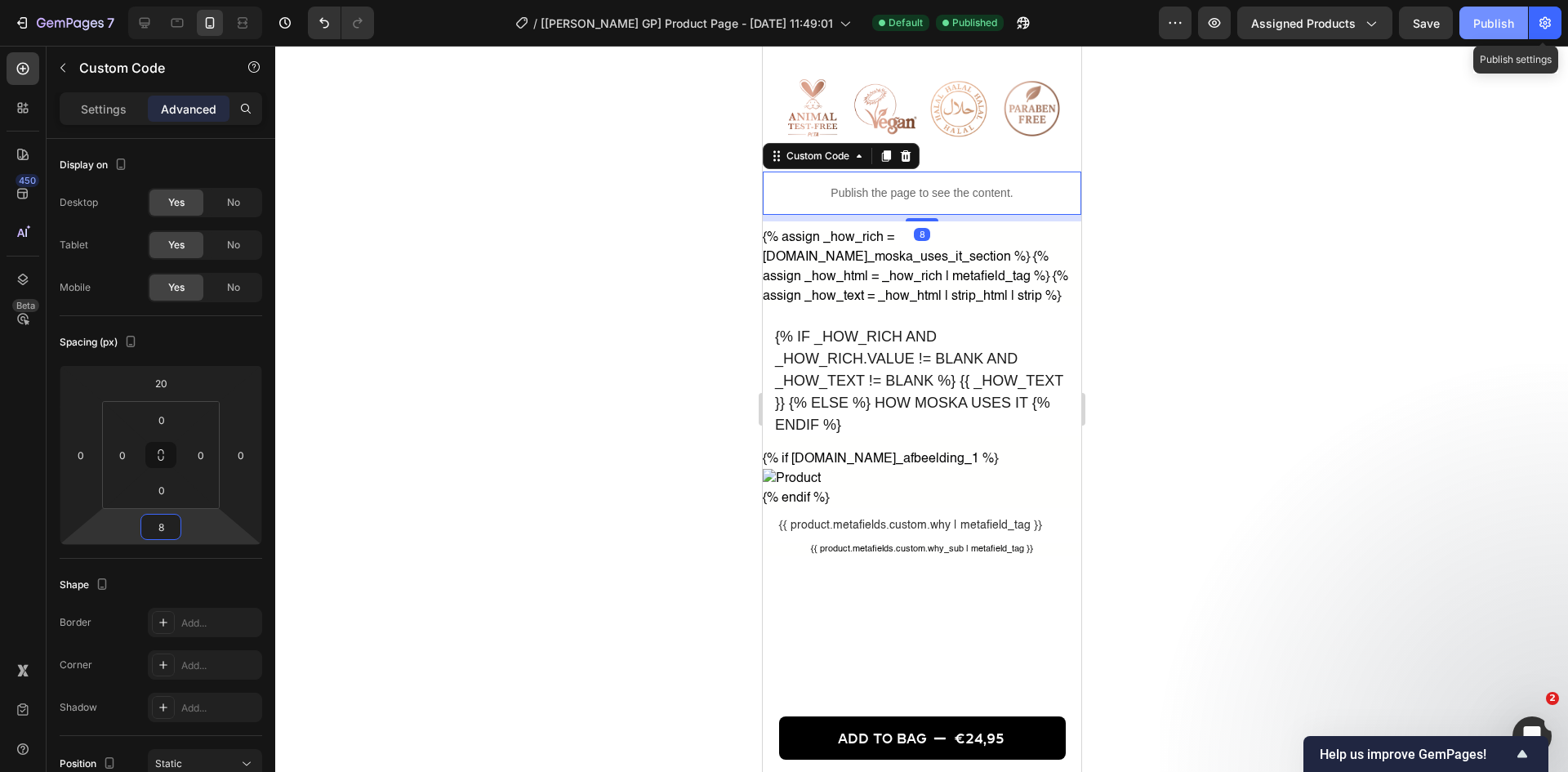
click at [1254, 211] on div at bounding box center [921, 408] width 1293 height 726
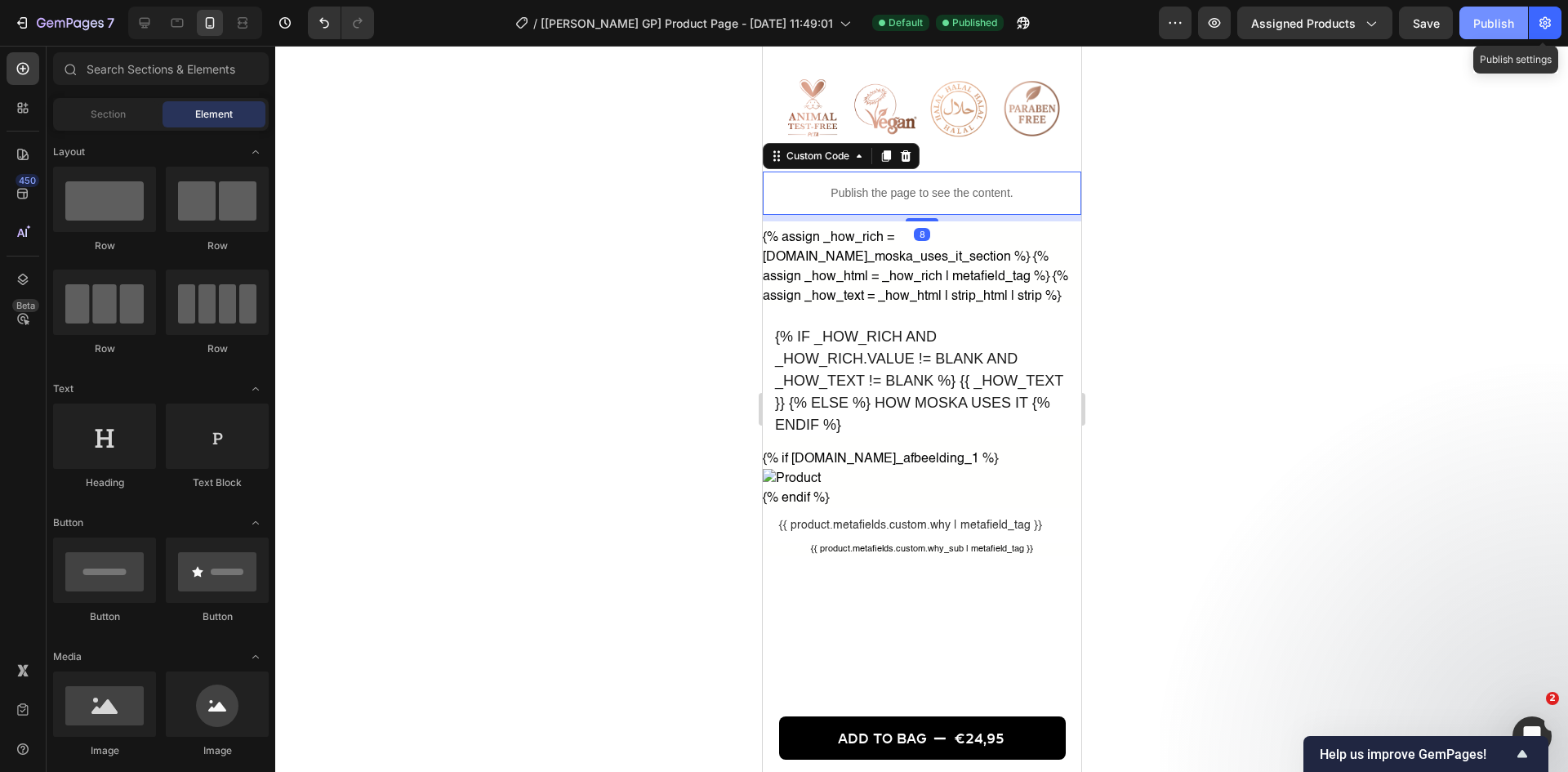
click at [1254, 19] on div "Publish" at bounding box center [1493, 24] width 41 height 17
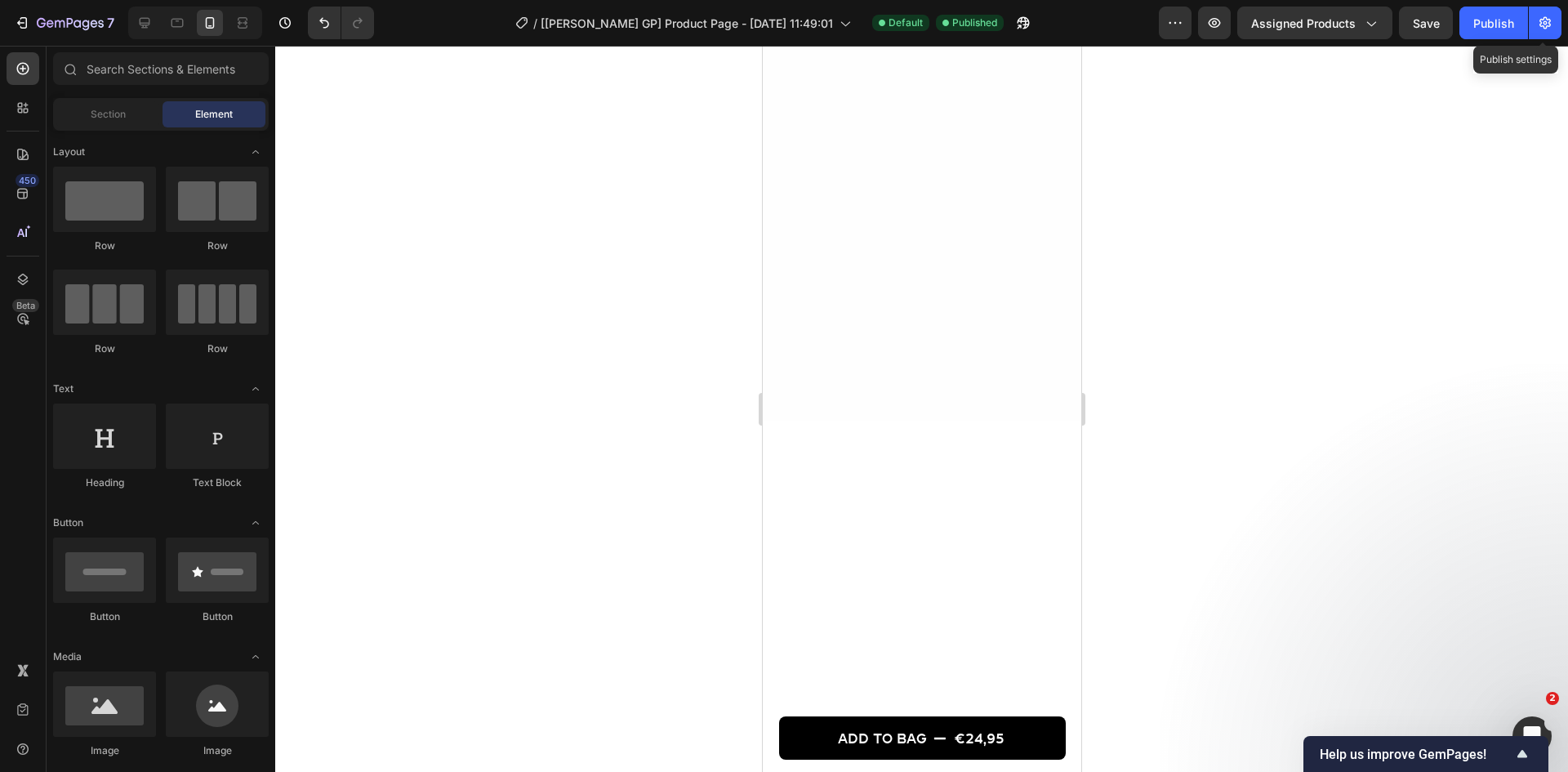
scroll to position [0, 0]
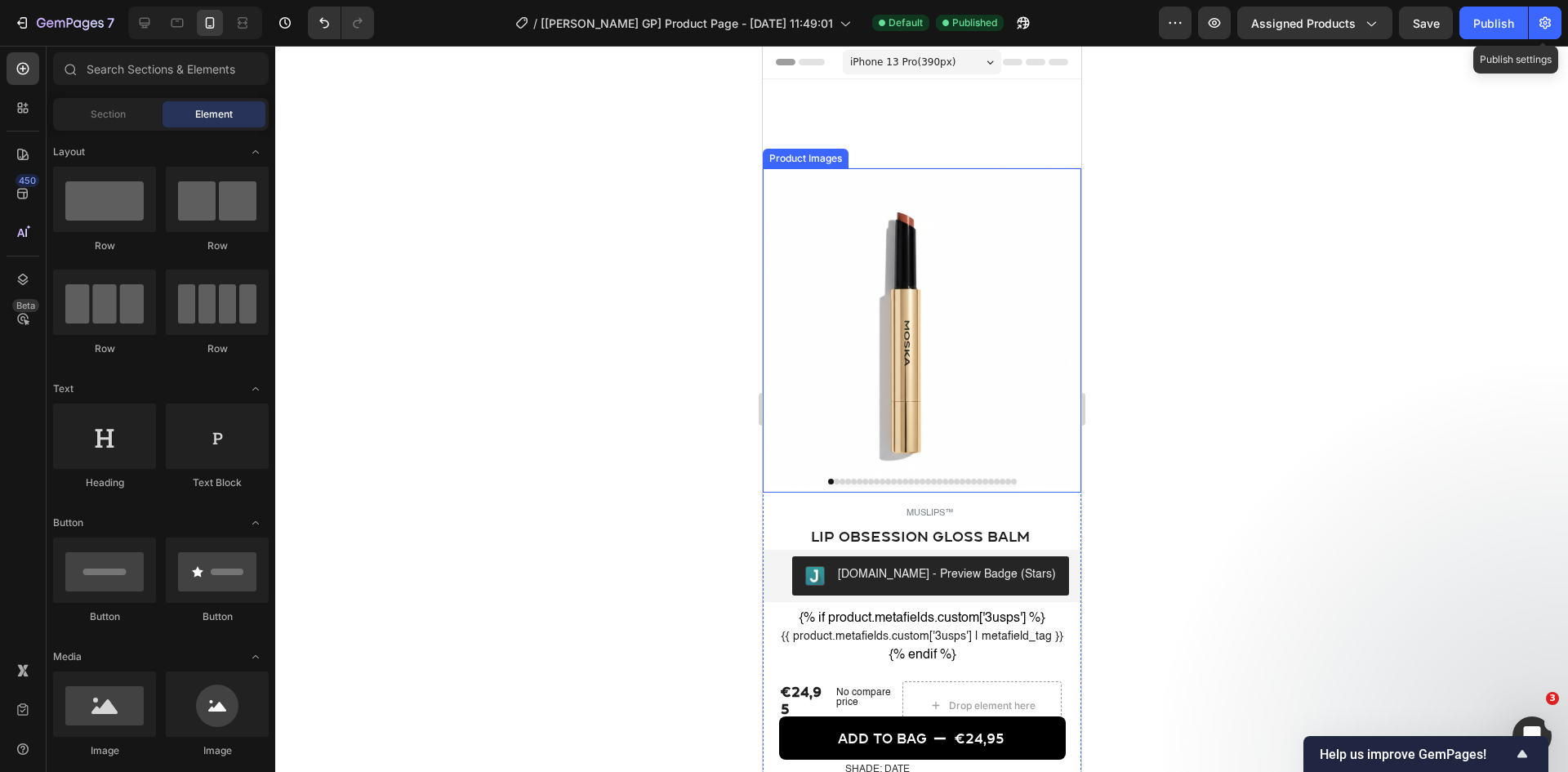
drag, startPoint x: 1055, startPoint y: 371, endPoint x: 995, endPoint y: 401, distance: 67.1
click at [995, 401] on img at bounding box center [920, 327] width 318 height 318
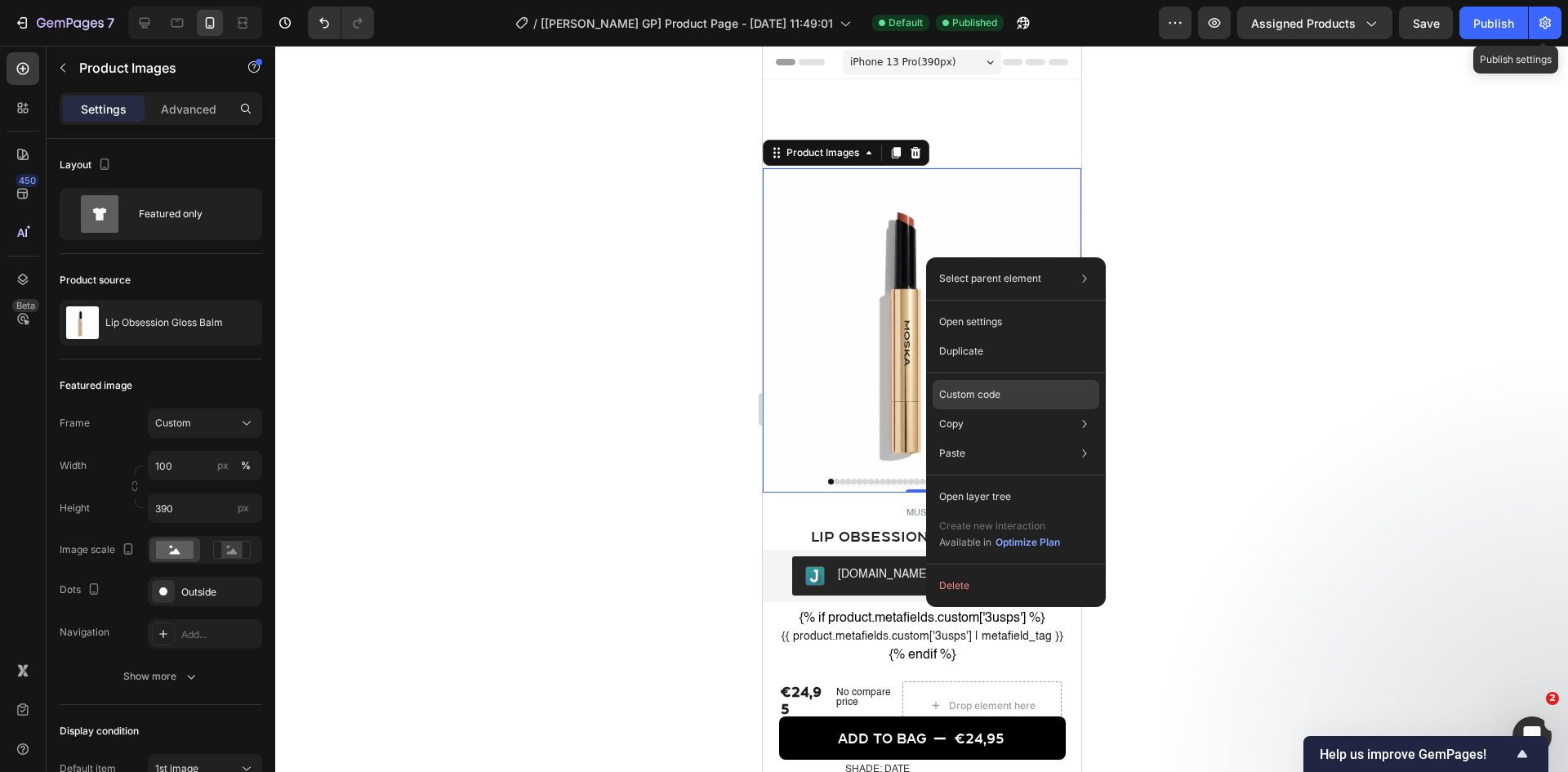
click at [992, 395] on p "Custom code" at bounding box center [969, 395] width 61 height 15
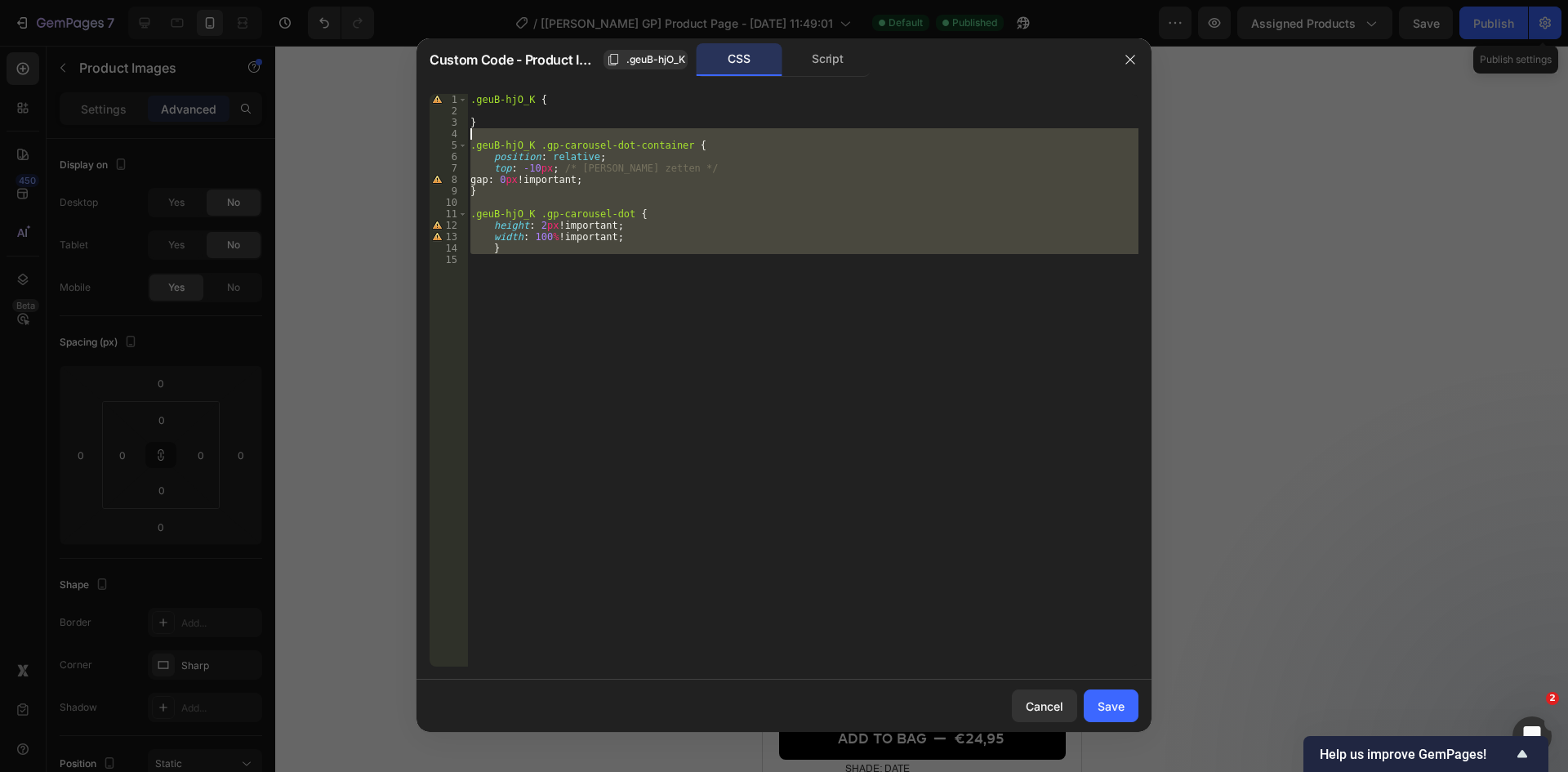
drag, startPoint x: 549, startPoint y: 261, endPoint x: 462, endPoint y: 137, distance: 151.5
click at [462, 137] on div "1 2 3 4 5 6 7 8 9 10 11 12 13 14 15 .geuB-hjO_K { } .geuB-hjO_K .gp-carousel-do…" at bounding box center [784, 381] width 709 height 573
type textarea ".geuB-hjO_K .gp-carousel-dot-container {"
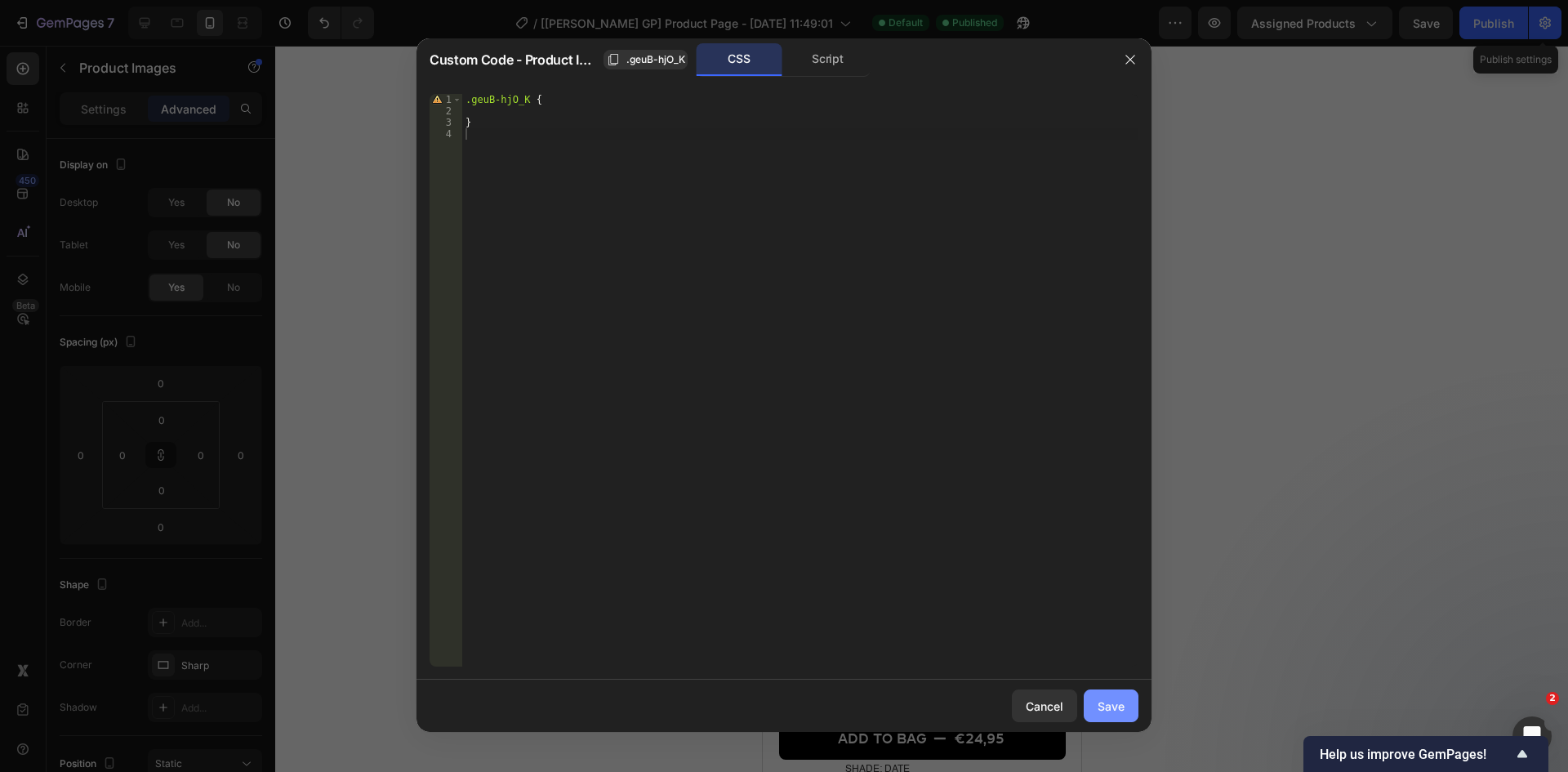
click at [1098, 596] on div "Save" at bounding box center [1111, 706] width 27 height 17
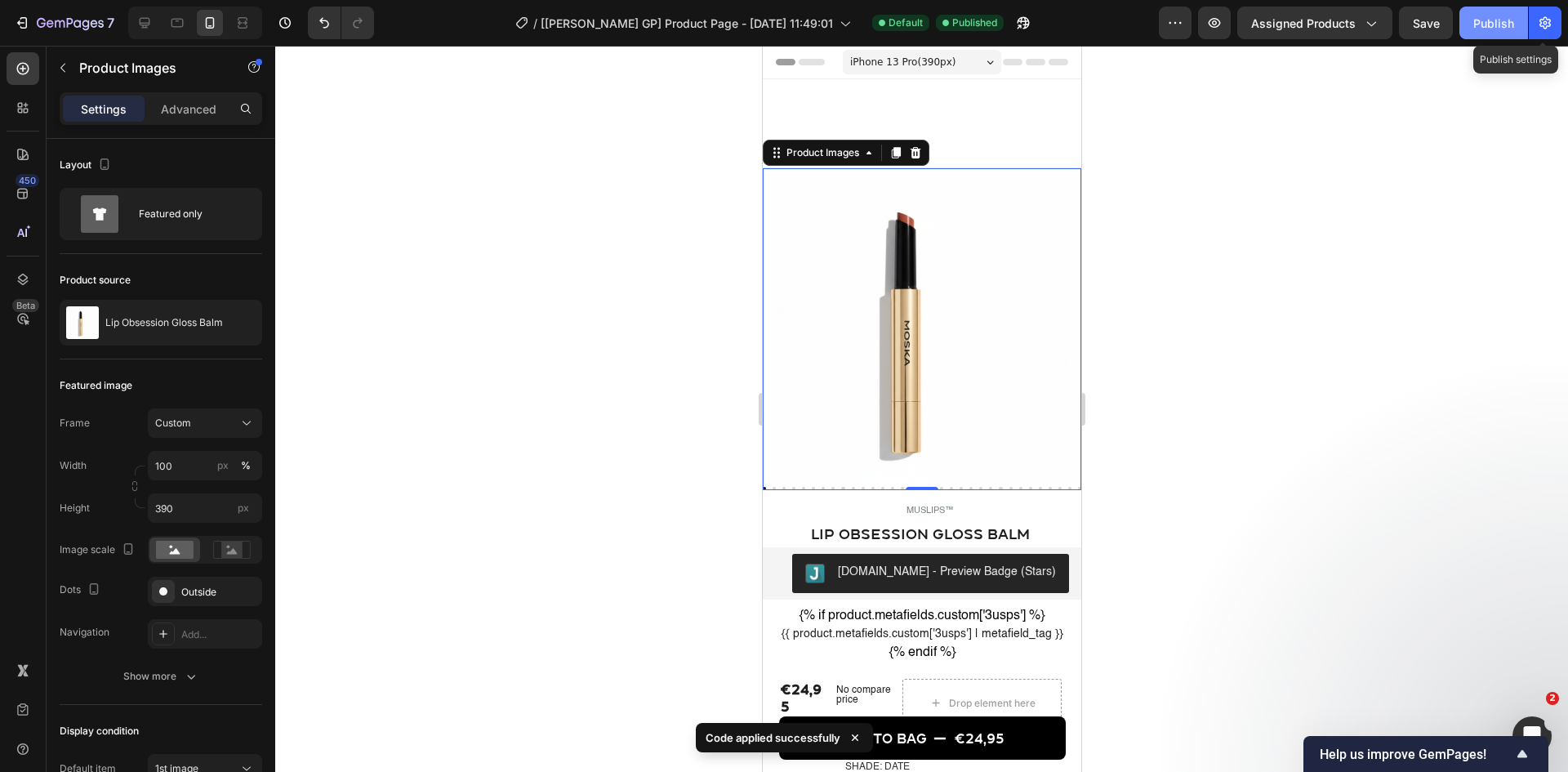
click at [1254, 24] on div "Publish" at bounding box center [1493, 24] width 41 height 17
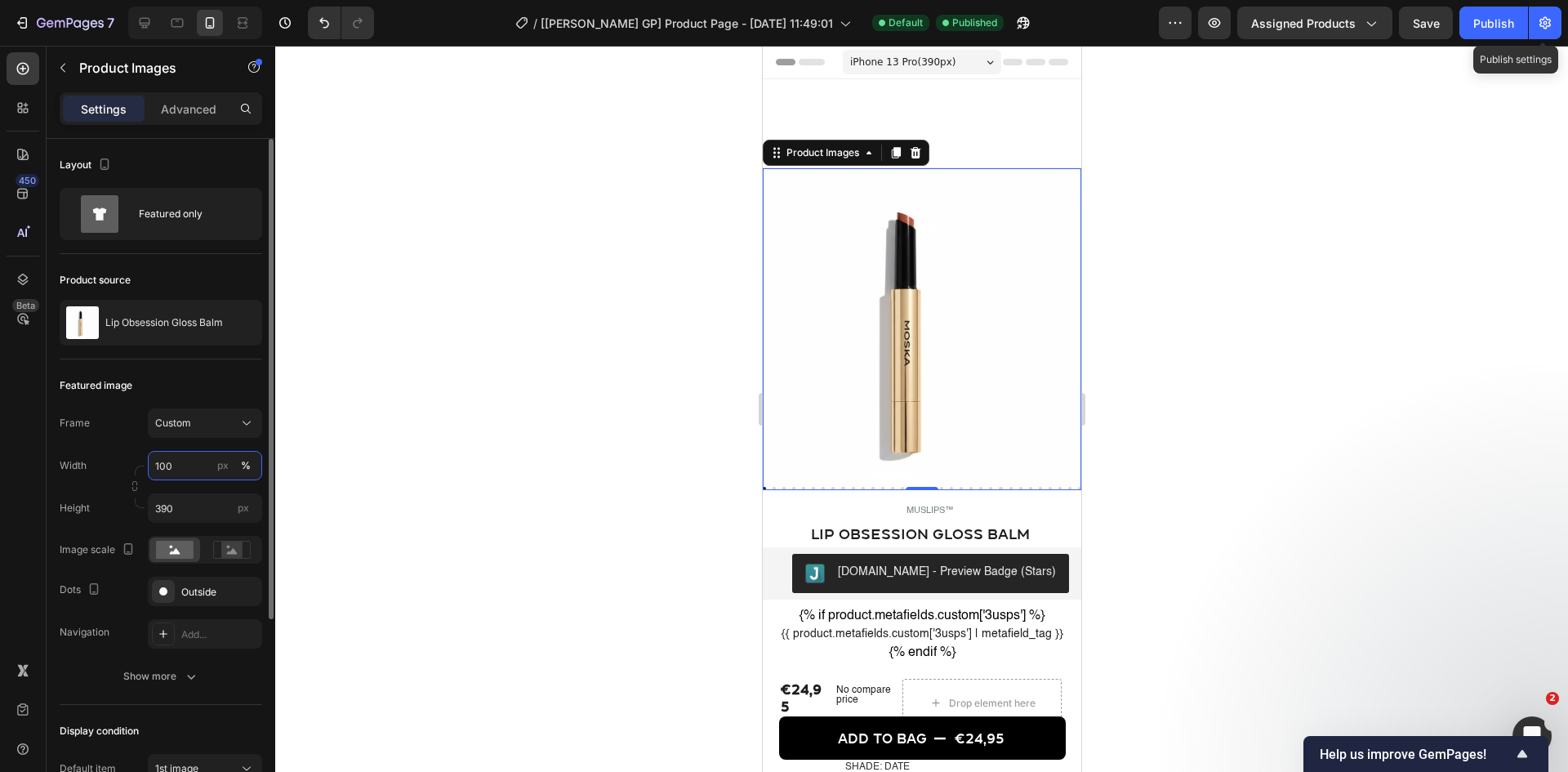
click at [180, 466] on input "100" at bounding box center [205, 465] width 114 height 29
click at [179, 472] on input "707080808" at bounding box center [205, 465] width 114 height 29
type input "100"
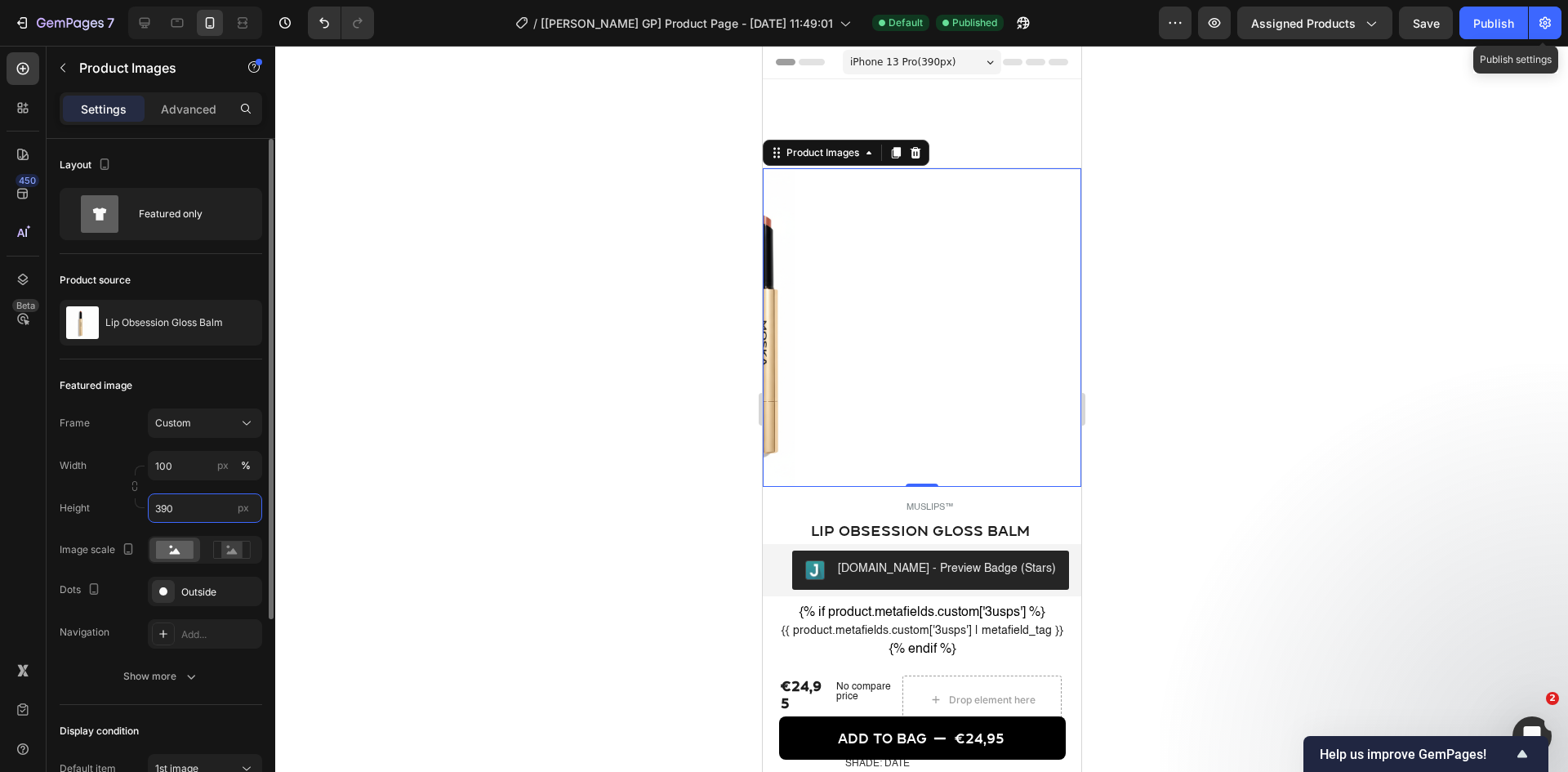
click at [165, 520] on input "390" at bounding box center [205, 507] width 114 height 29
type input "5"
type input "420"
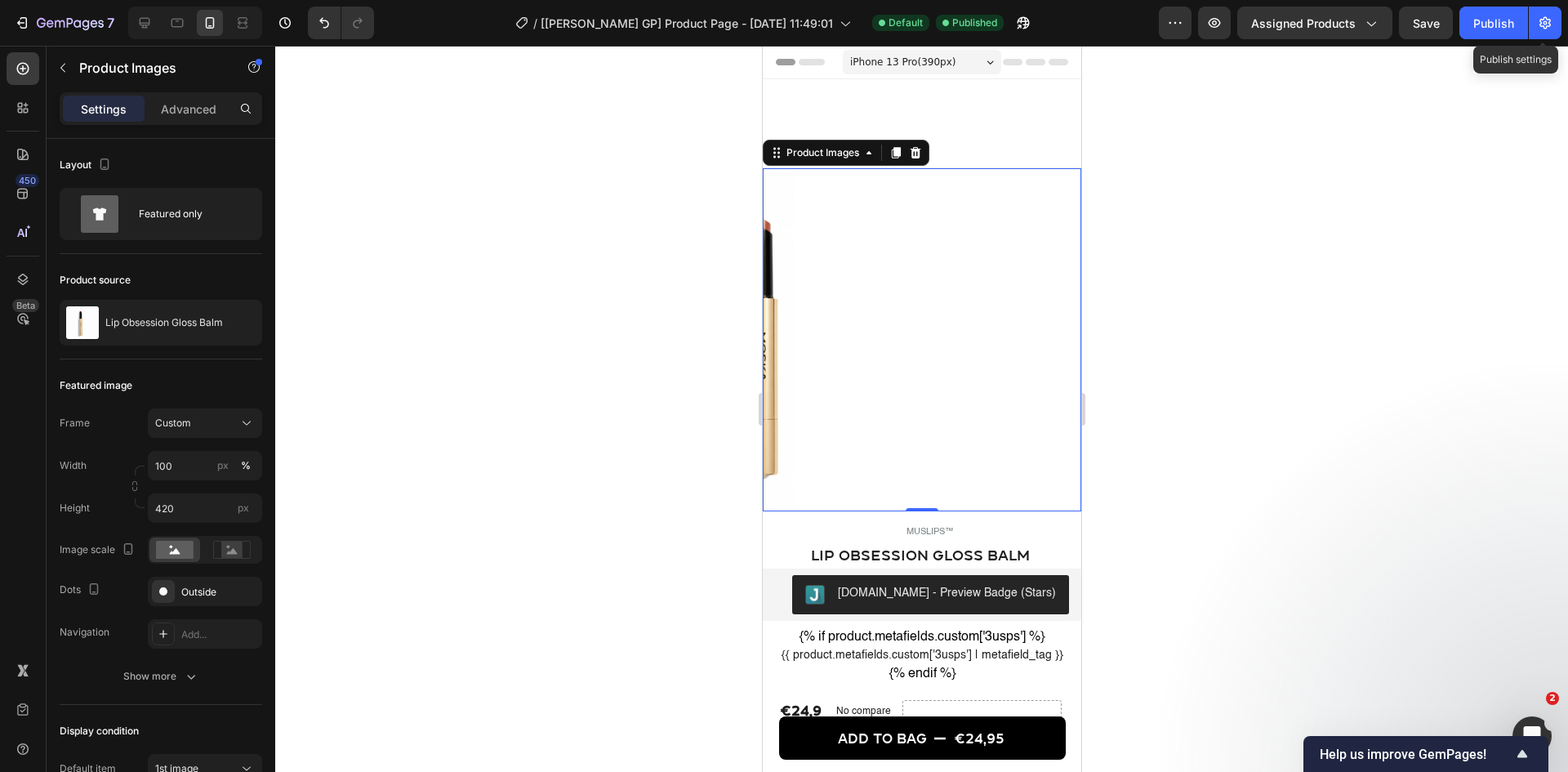
click at [381, 367] on div at bounding box center [921, 408] width 1293 height 726
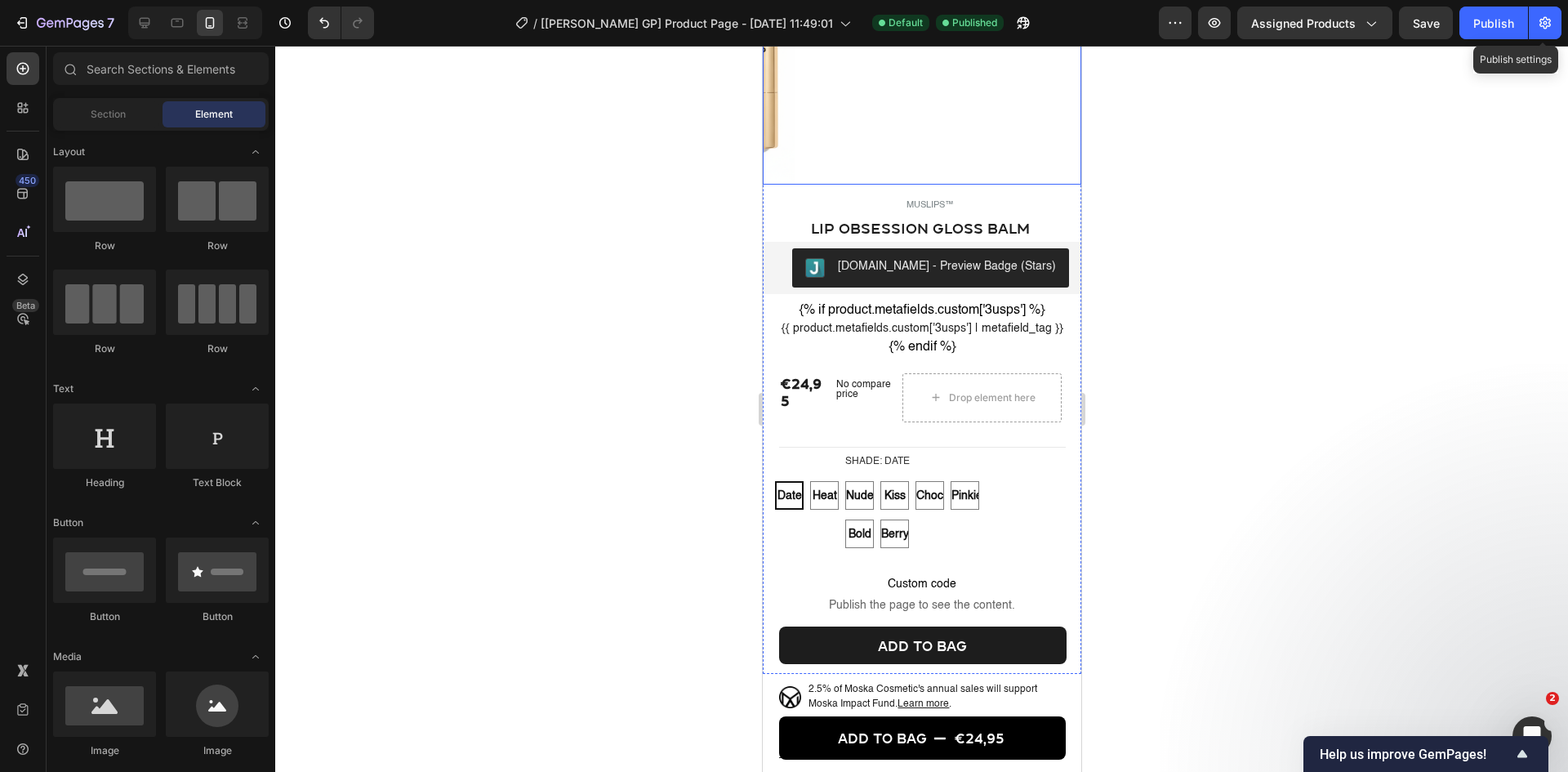
scroll to position [81, 0]
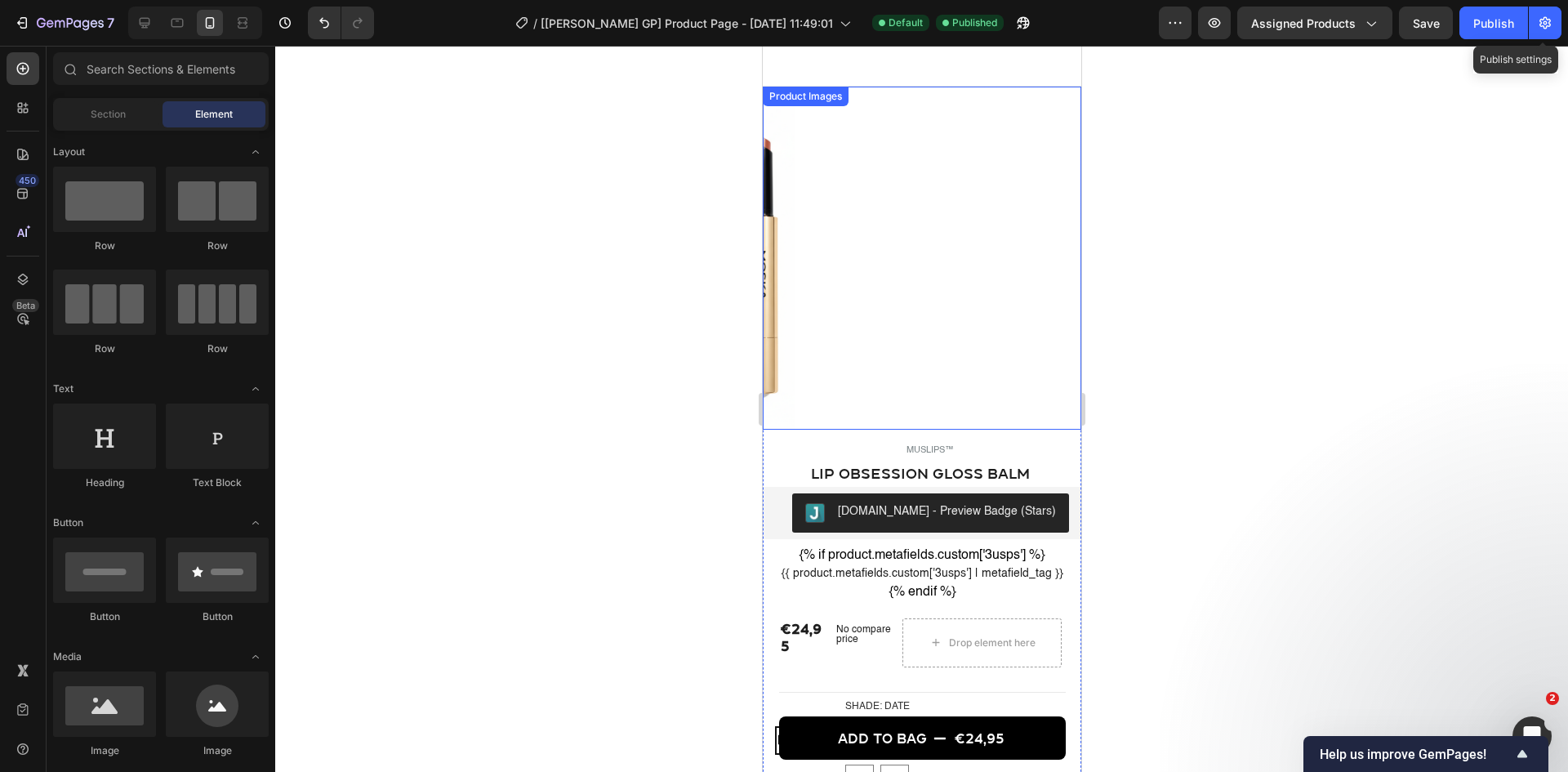
click at [853, 281] on div at bounding box center [920, 258] width 318 height 343
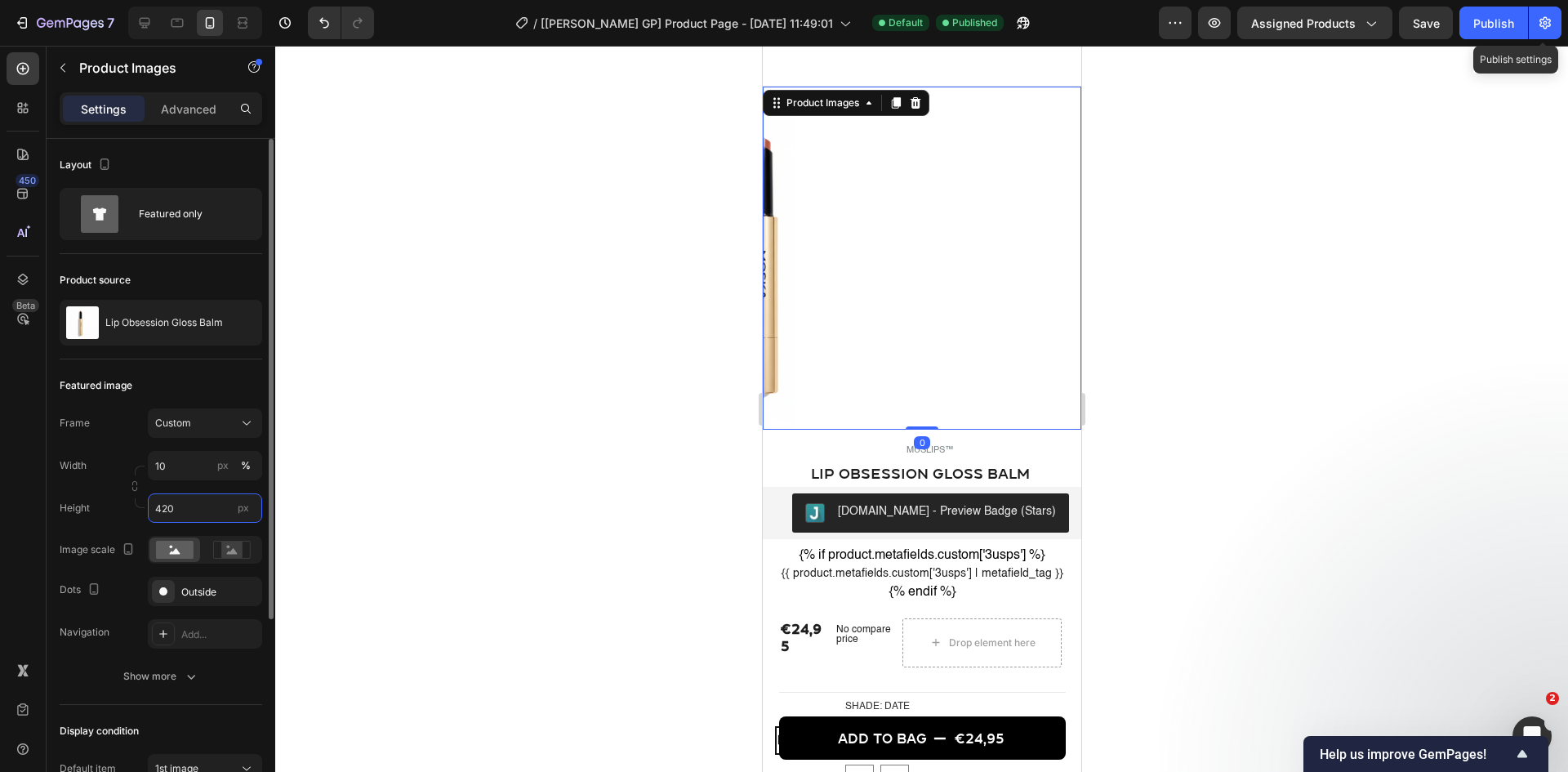
click at [186, 510] on input "420" at bounding box center [205, 507] width 114 height 29
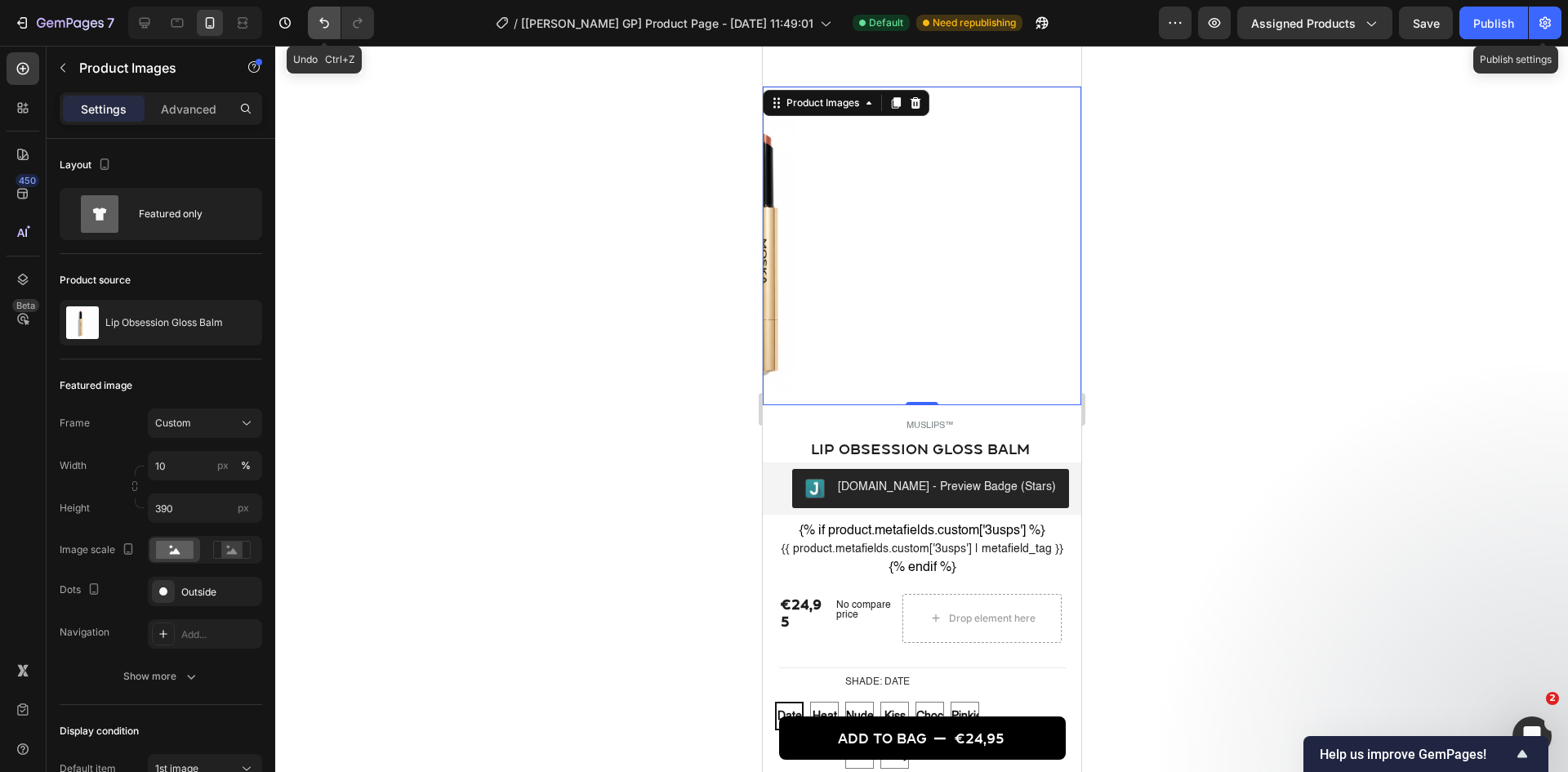
click at [309, 24] on button "Undo/Redo" at bounding box center [324, 23] width 33 height 33
click at [307, 25] on div "Undo Ctrl+Z" at bounding box center [338, 23] width 73 height 33
type input "420"
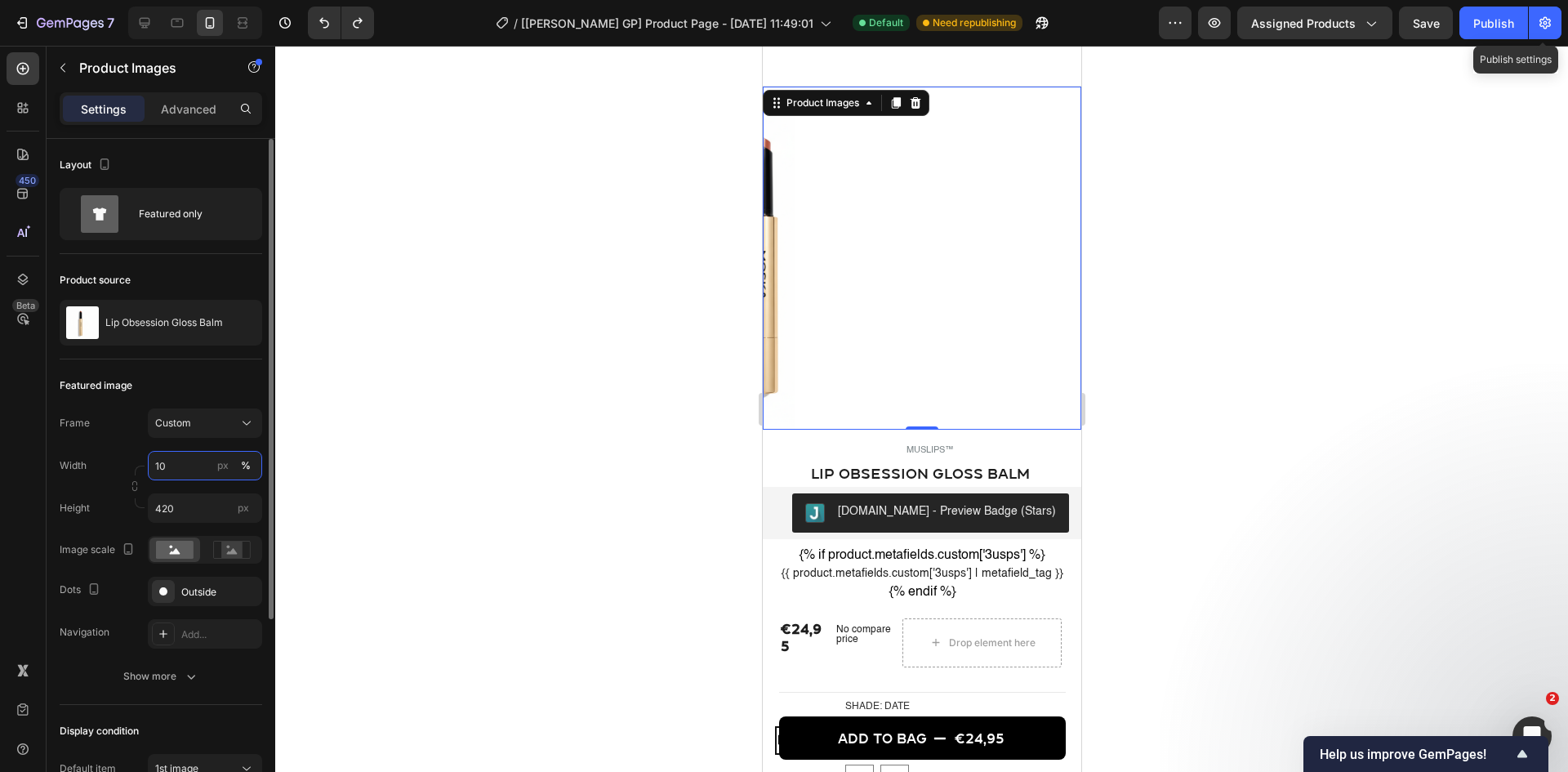
click at [197, 460] on input "10" at bounding box center [205, 465] width 114 height 29
click at [208, 470] on input "10" at bounding box center [205, 465] width 114 height 29
click at [186, 502] on p "Full 100%" at bounding box center [202, 505] width 95 height 15
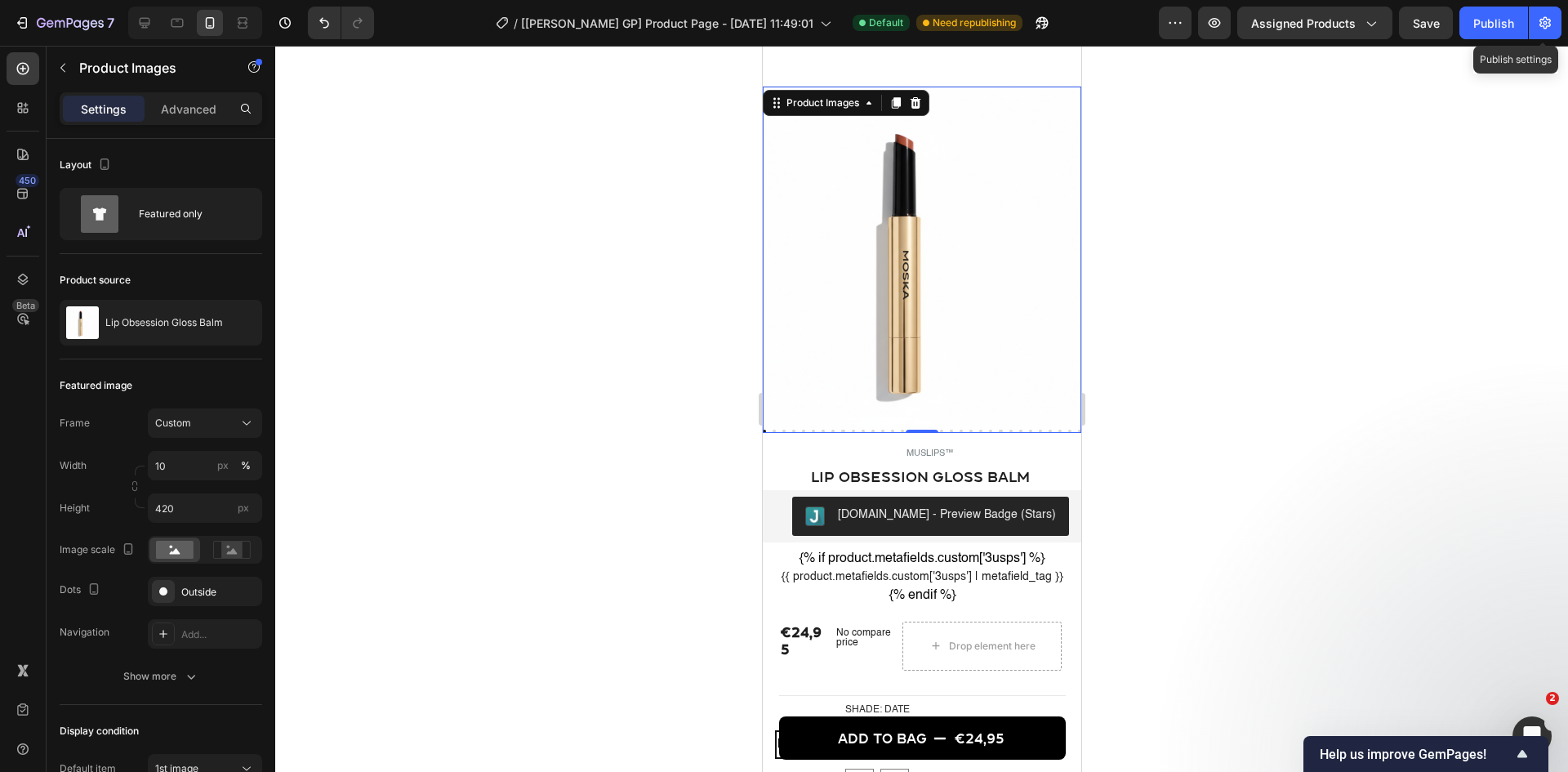
type input "100"
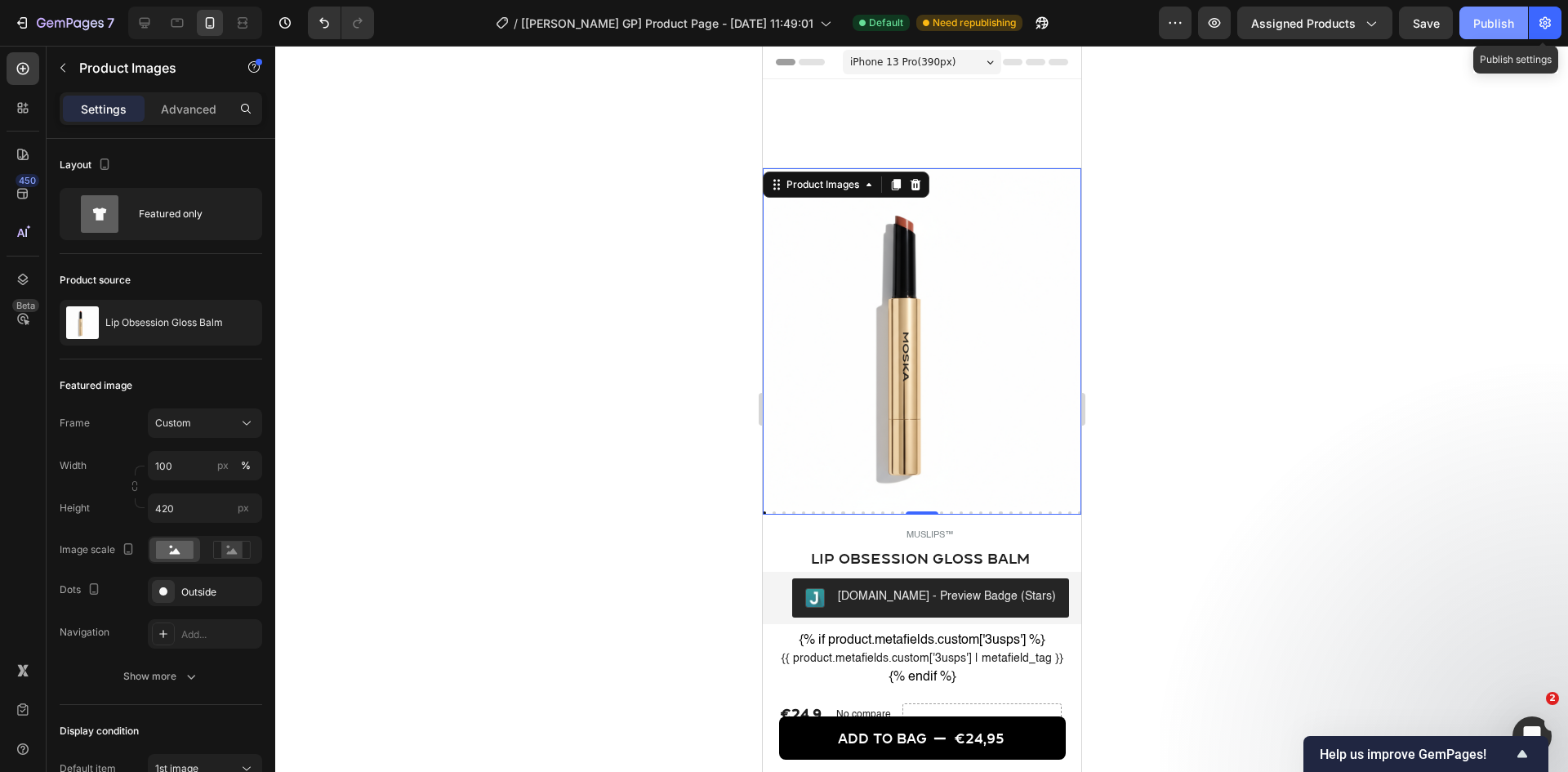
click at [1254, 26] on div "Publish" at bounding box center [1493, 24] width 41 height 17
click at [165, 590] on icon at bounding box center [164, 591] width 8 height 8
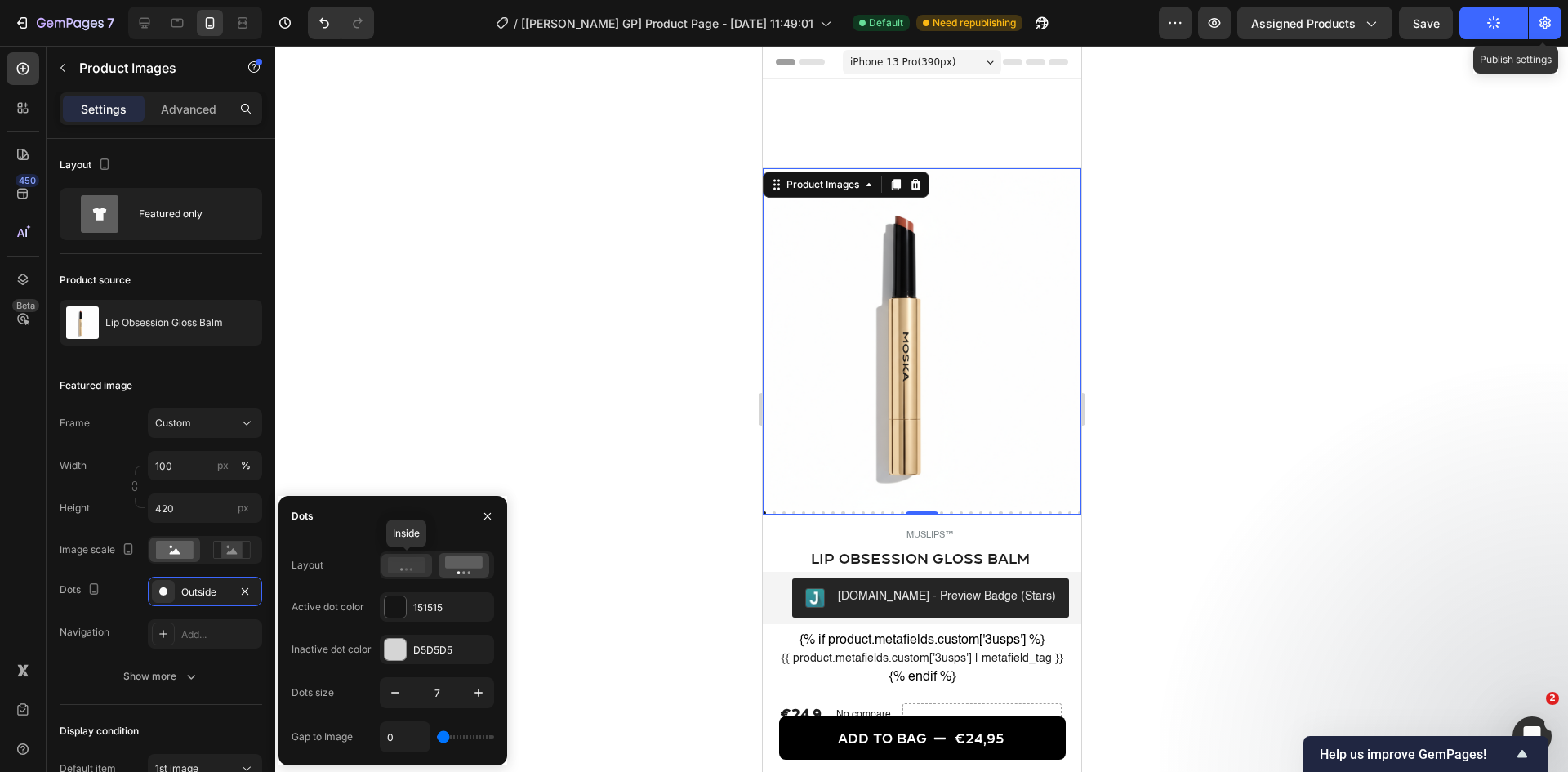
click at [403, 566] on icon at bounding box center [406, 565] width 38 height 16
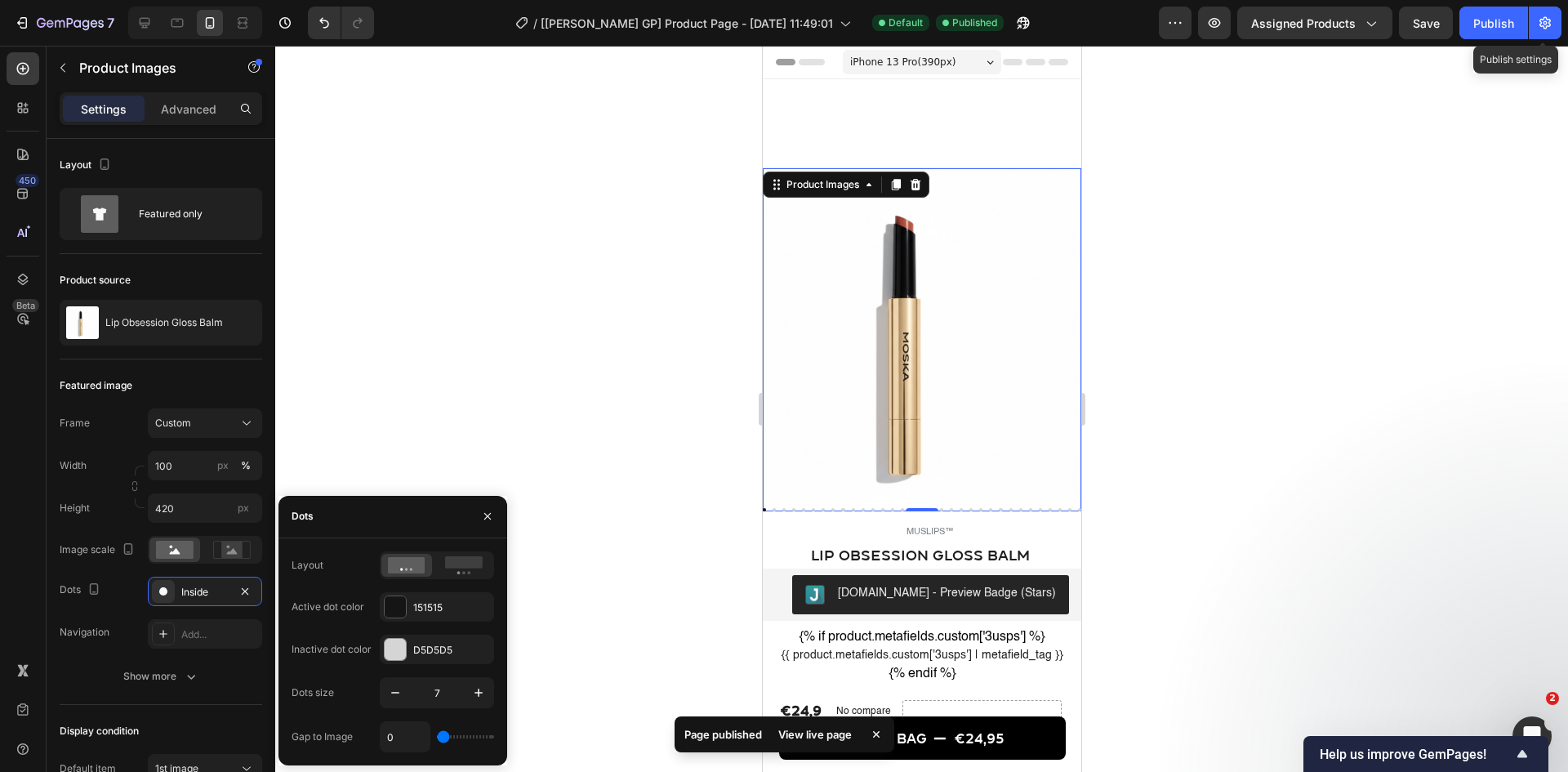
type input "7"
click at [448, 596] on input "range" at bounding box center [465, 737] width 57 height 3
click at [451, 596] on input "range" at bounding box center [465, 737] width 57 height 3
click at [445, 596] on input "range" at bounding box center [465, 737] width 57 height 3
click at [448, 596] on input "range" at bounding box center [465, 737] width 57 height 3
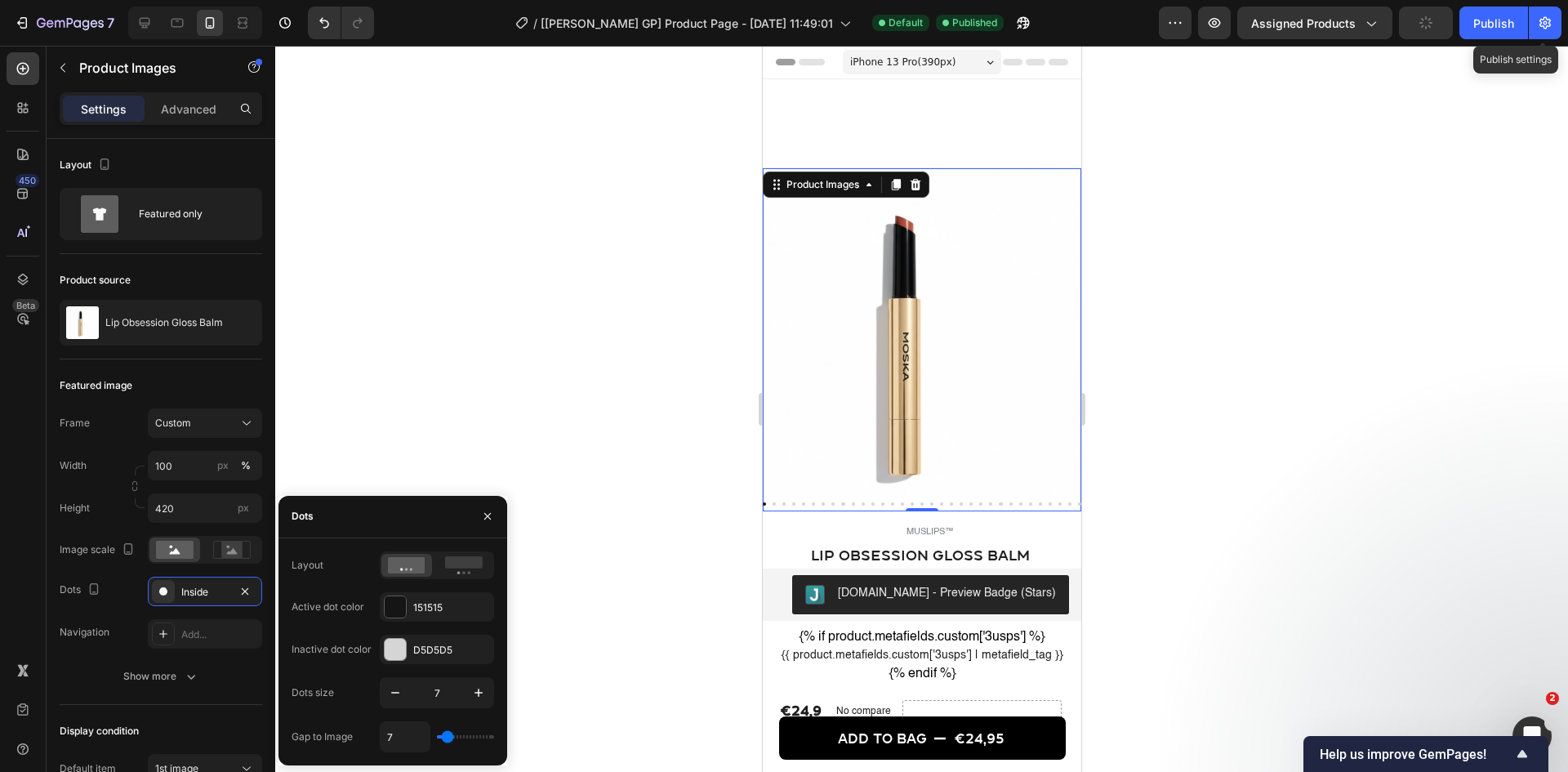
click at [451, 596] on input "range" at bounding box center [465, 737] width 57 height 3
click at [453, 596] on input "range" at bounding box center [465, 737] width 57 height 3
click at [391, 596] on input "7" at bounding box center [405, 737] width 49 height 29
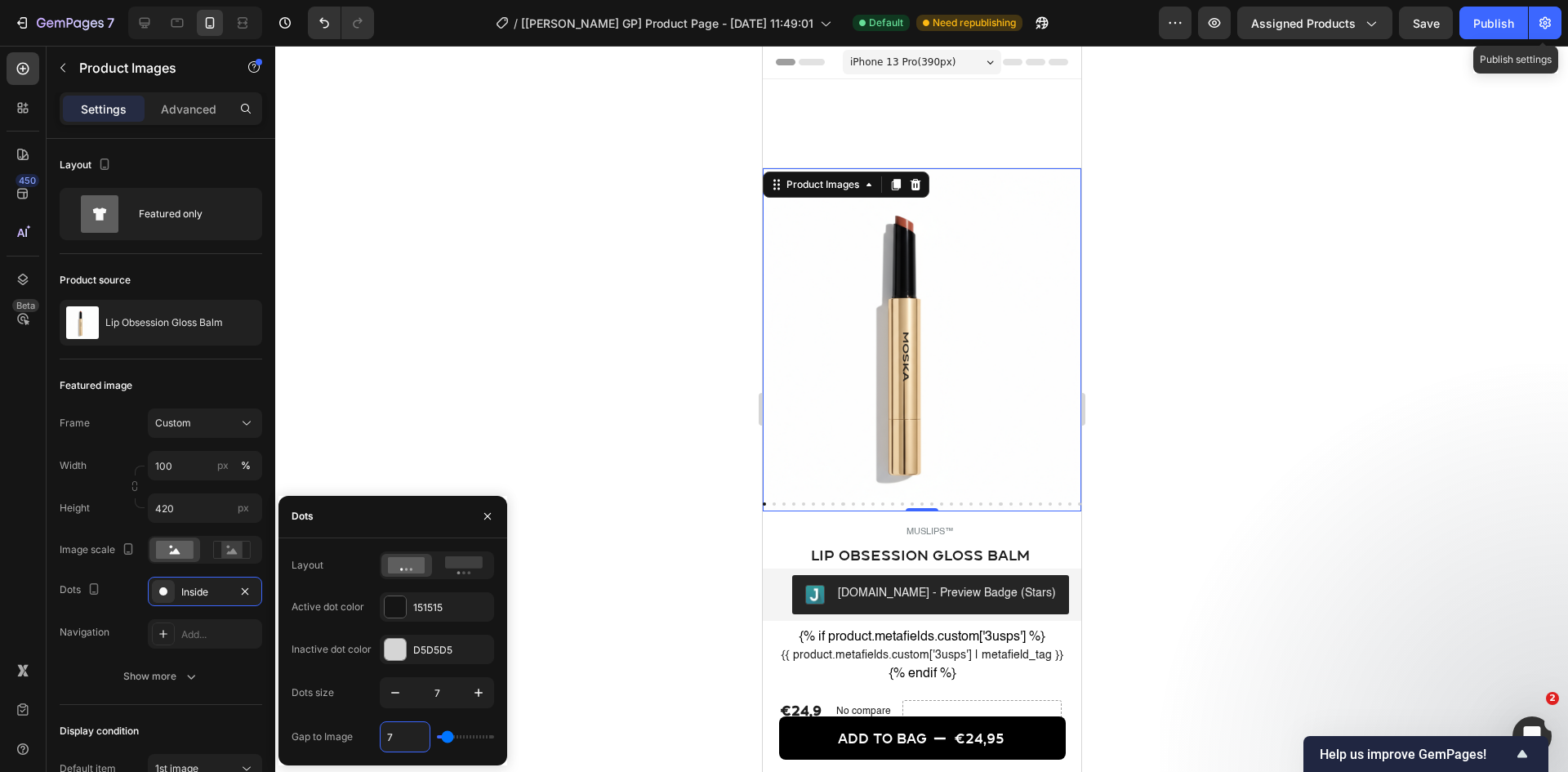
type input "8"
type input "91"
type input "80"
click at [407, 596] on input "91" at bounding box center [405, 737] width 49 height 29
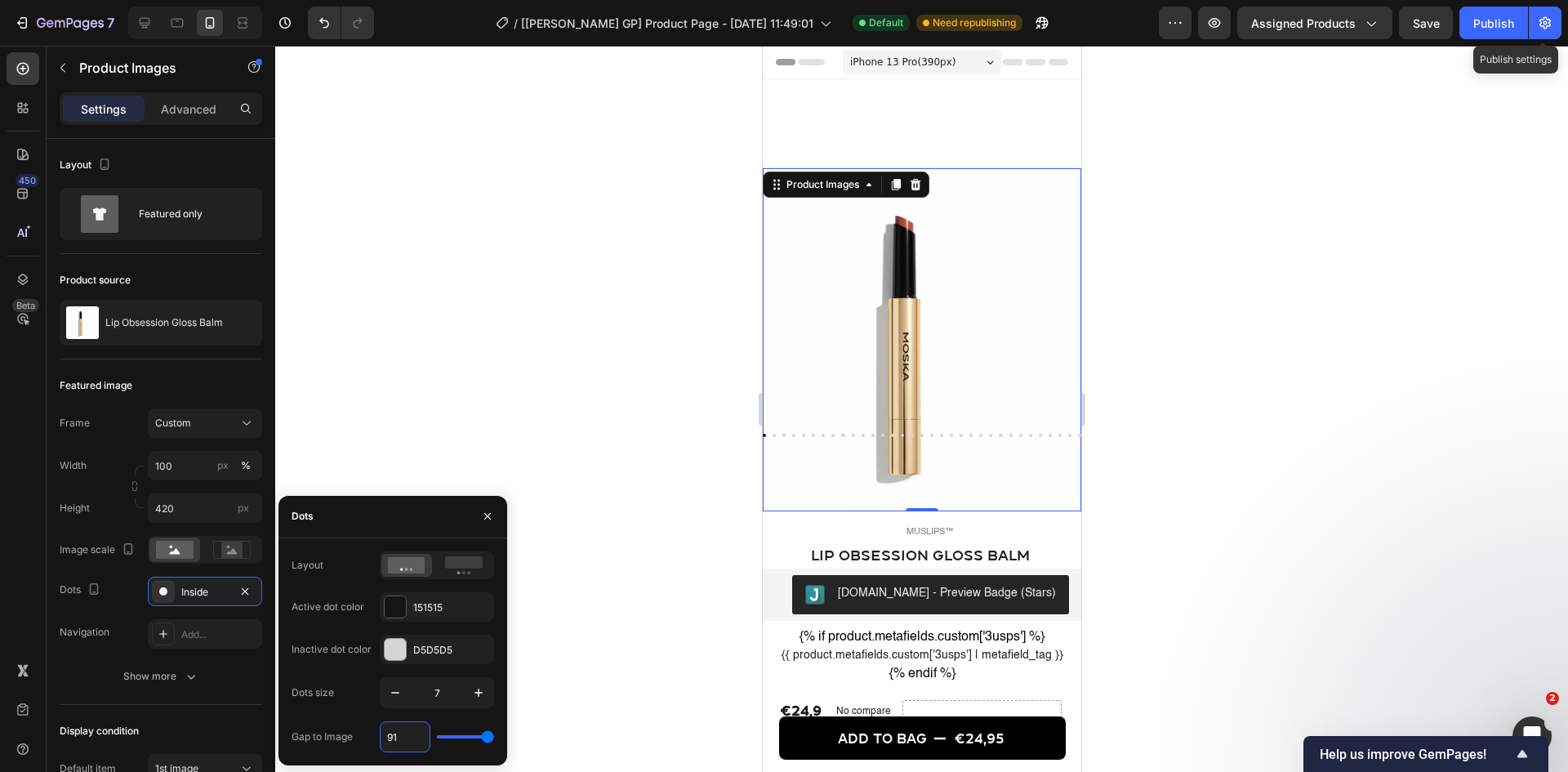
click at [407, 596] on input "91" at bounding box center [405, 737] width 49 height 29
type input "10"
click at [592, 418] on div at bounding box center [921, 408] width 1293 height 726
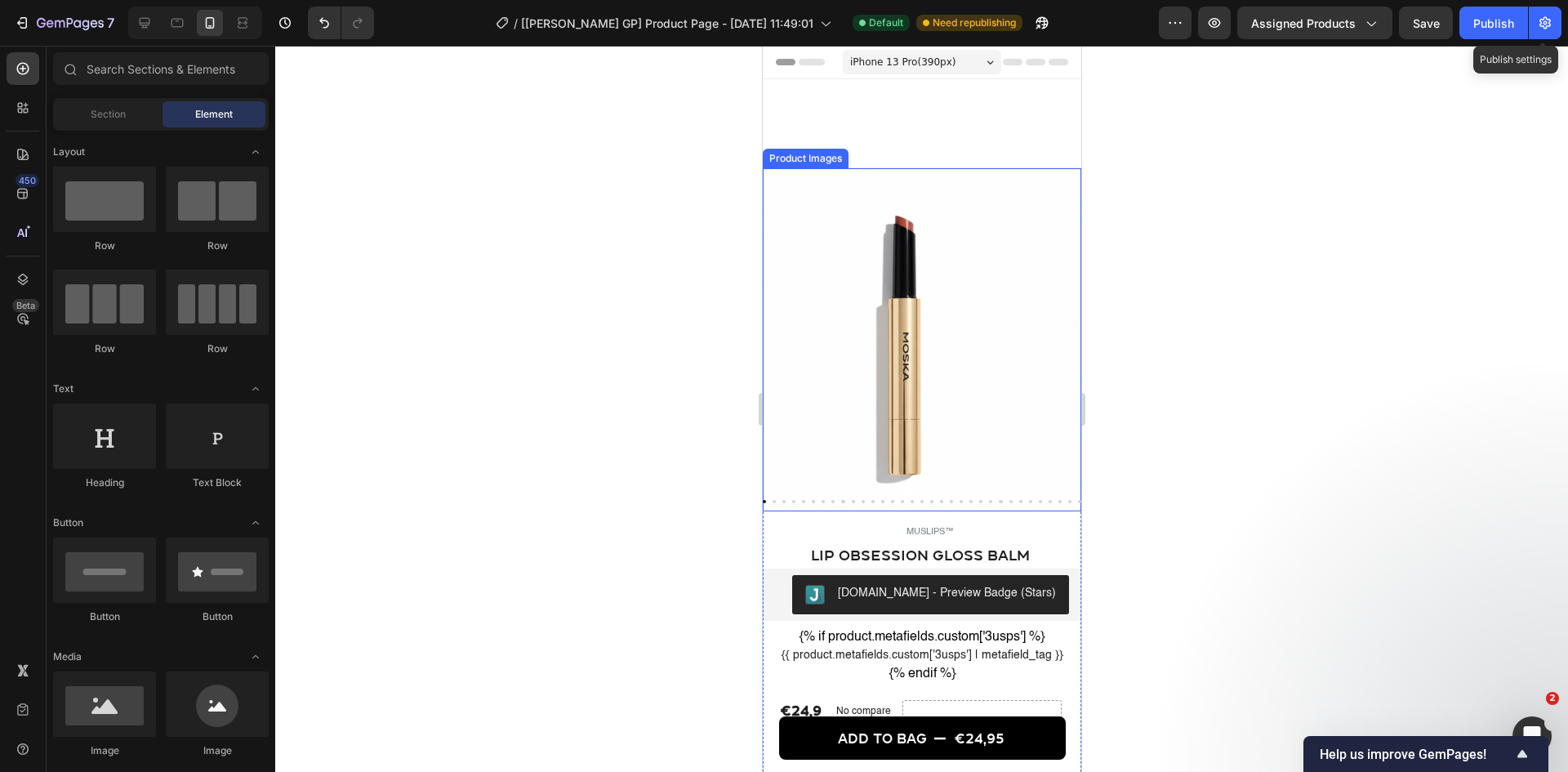
click at [961, 449] on img at bounding box center [920, 339] width 318 height 343
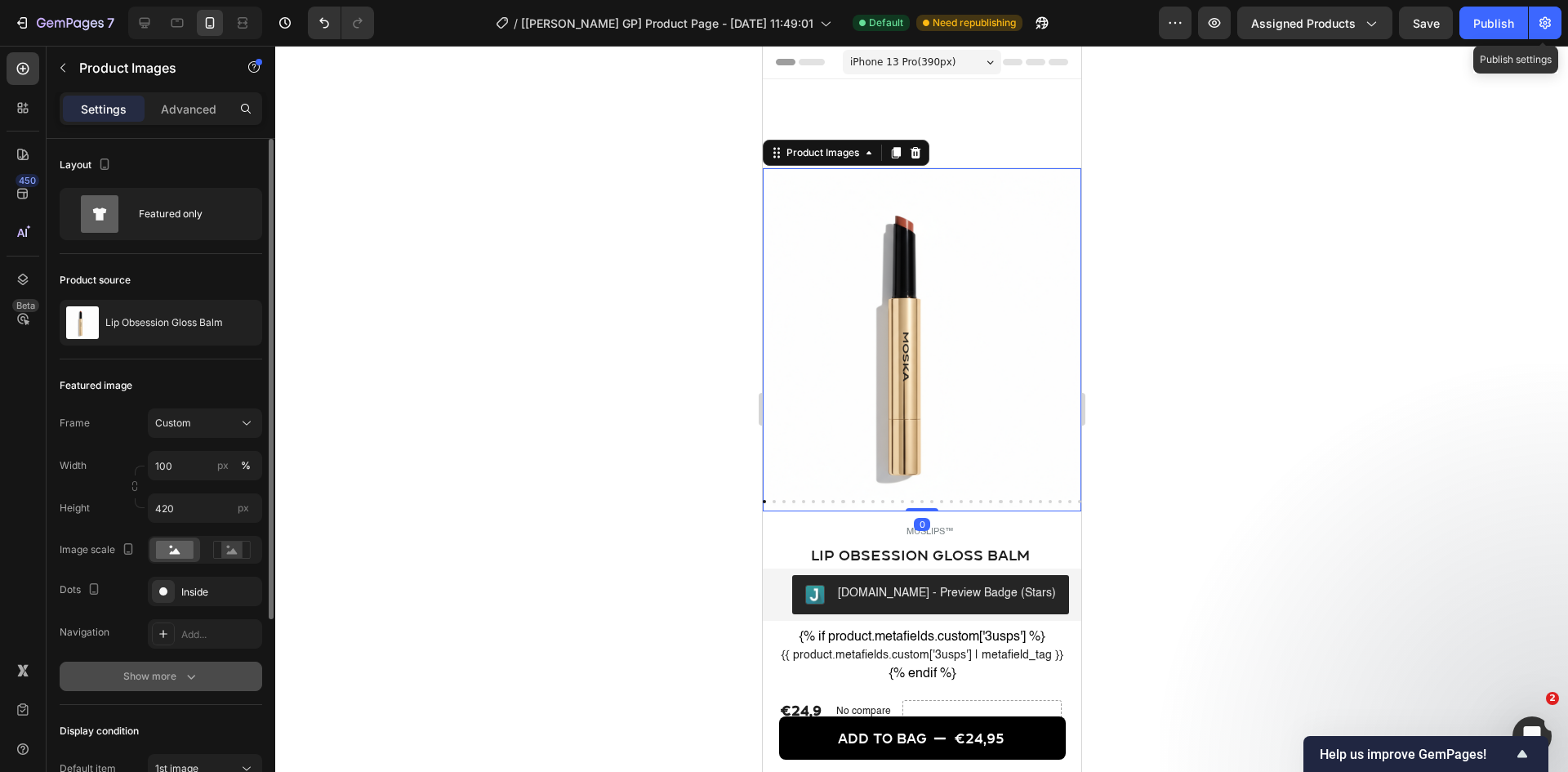
click at [160, 596] on button "Show more" at bounding box center [160, 676] width 202 height 29
click at [170, 596] on div "Frame Custom Width 100 px % Height 420 px Image scale Dots Inside Navigation Ad…" at bounding box center [160, 528] width 202 height 240
click at [171, 596] on div "Inside" at bounding box center [205, 591] width 114 height 29
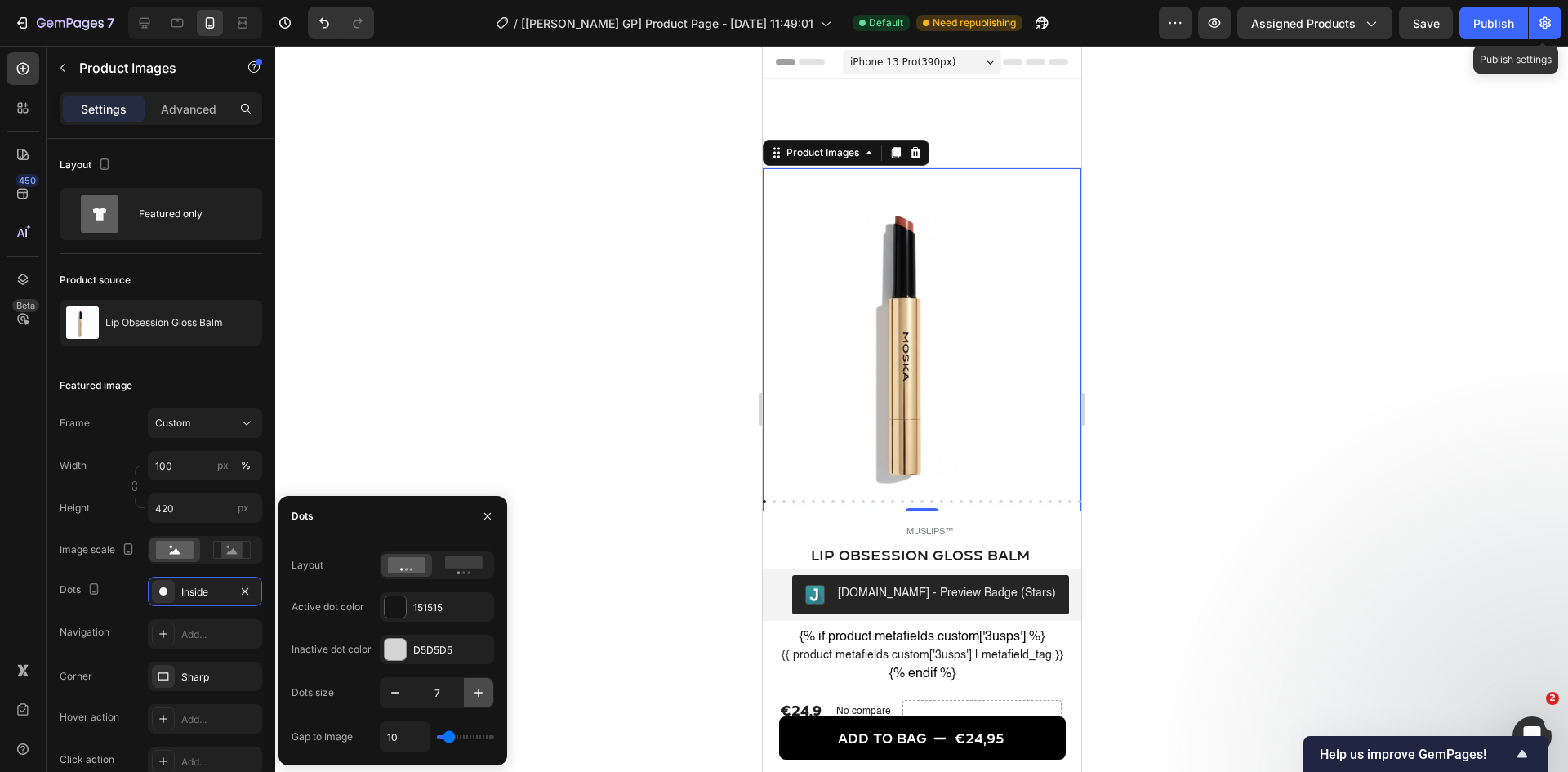
click at [488, 596] on button "button" at bounding box center [478, 692] width 29 height 29
type input "8"
click at [1254, 26] on div "Publish" at bounding box center [1493, 24] width 41 height 17
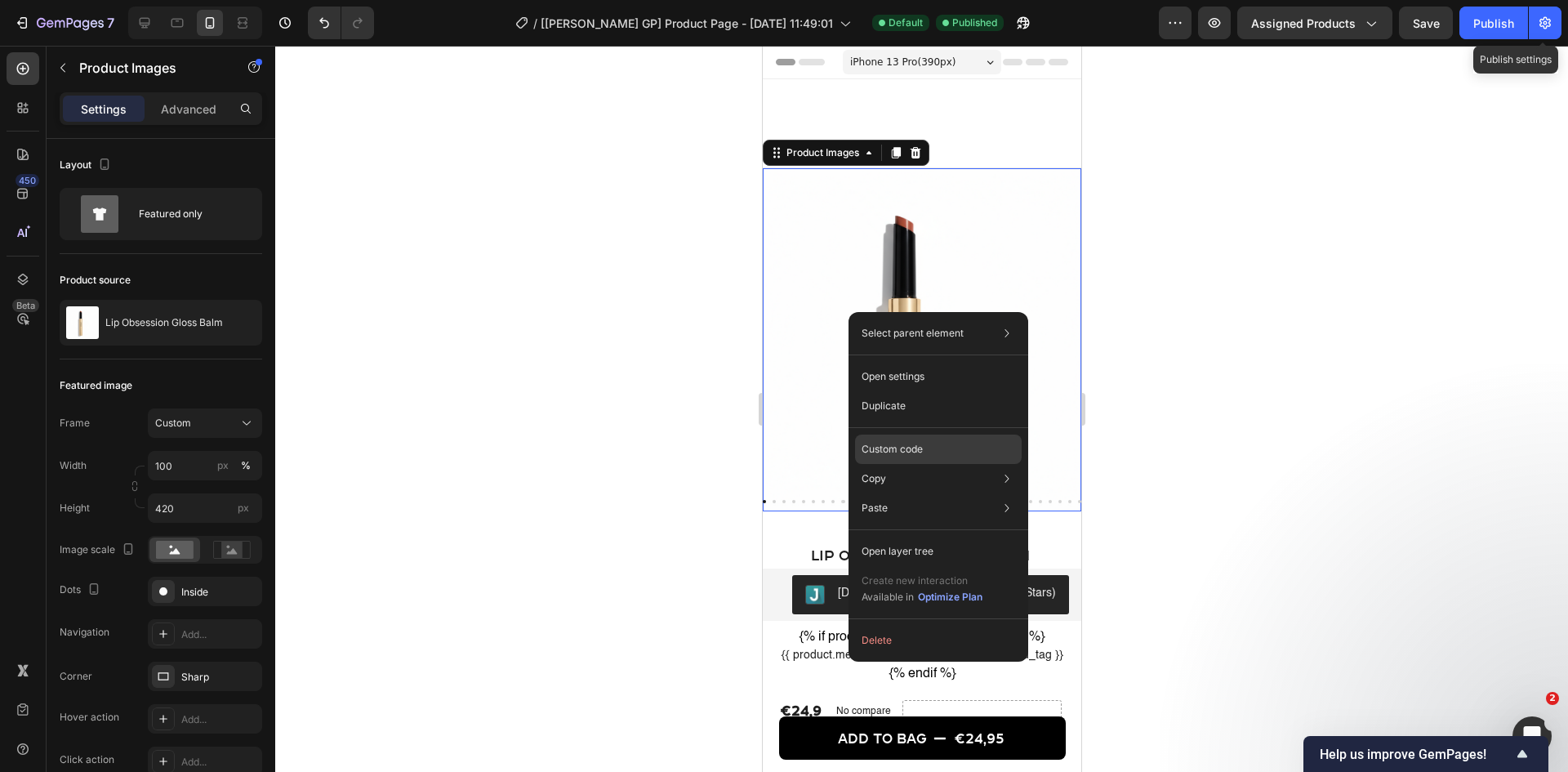
click at [894, 453] on p "Custom code" at bounding box center [892, 449] width 61 height 15
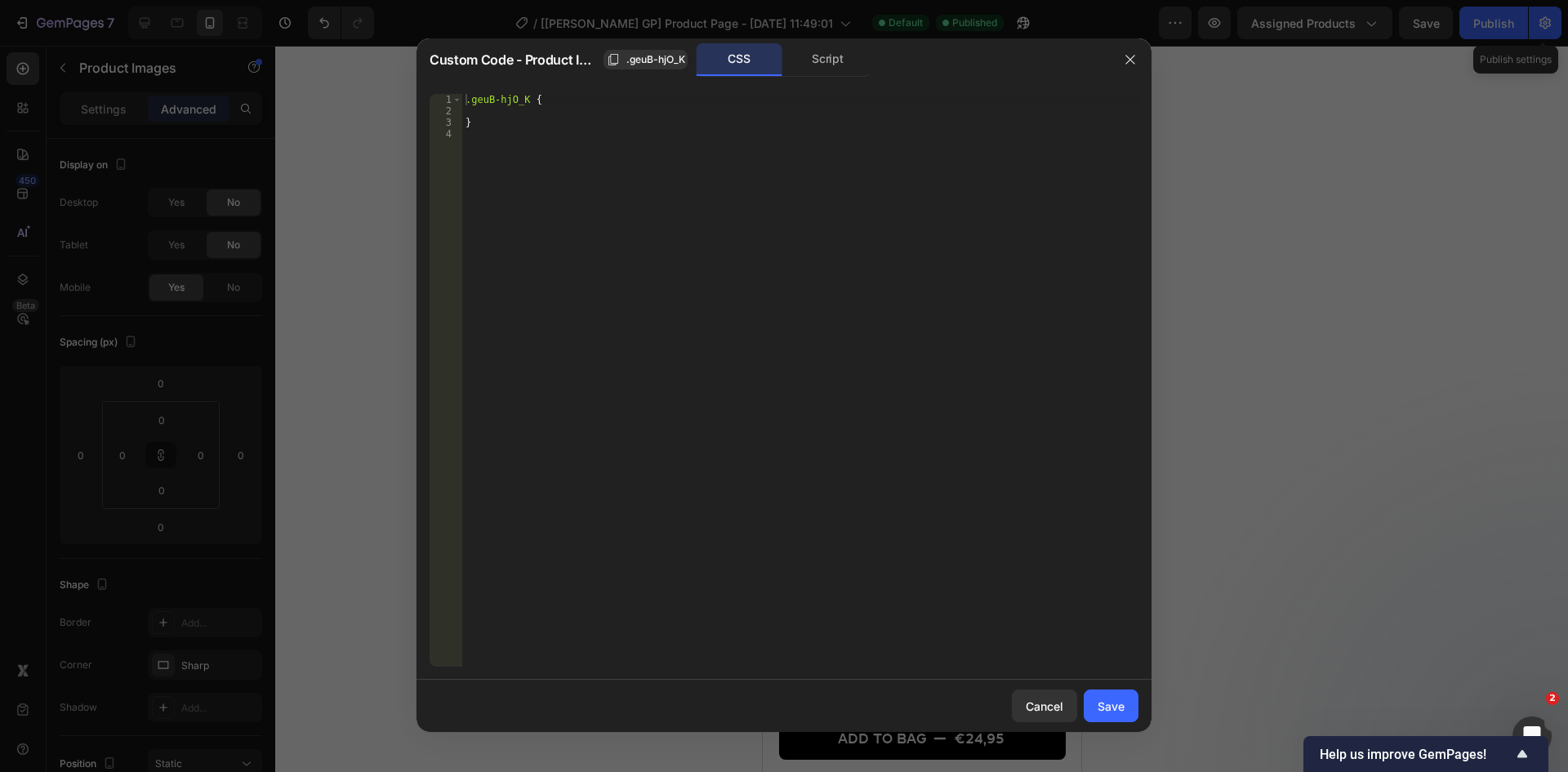
click at [491, 154] on div ".geuB-hjO_K { }" at bounding box center [800, 391] width 676 height 596
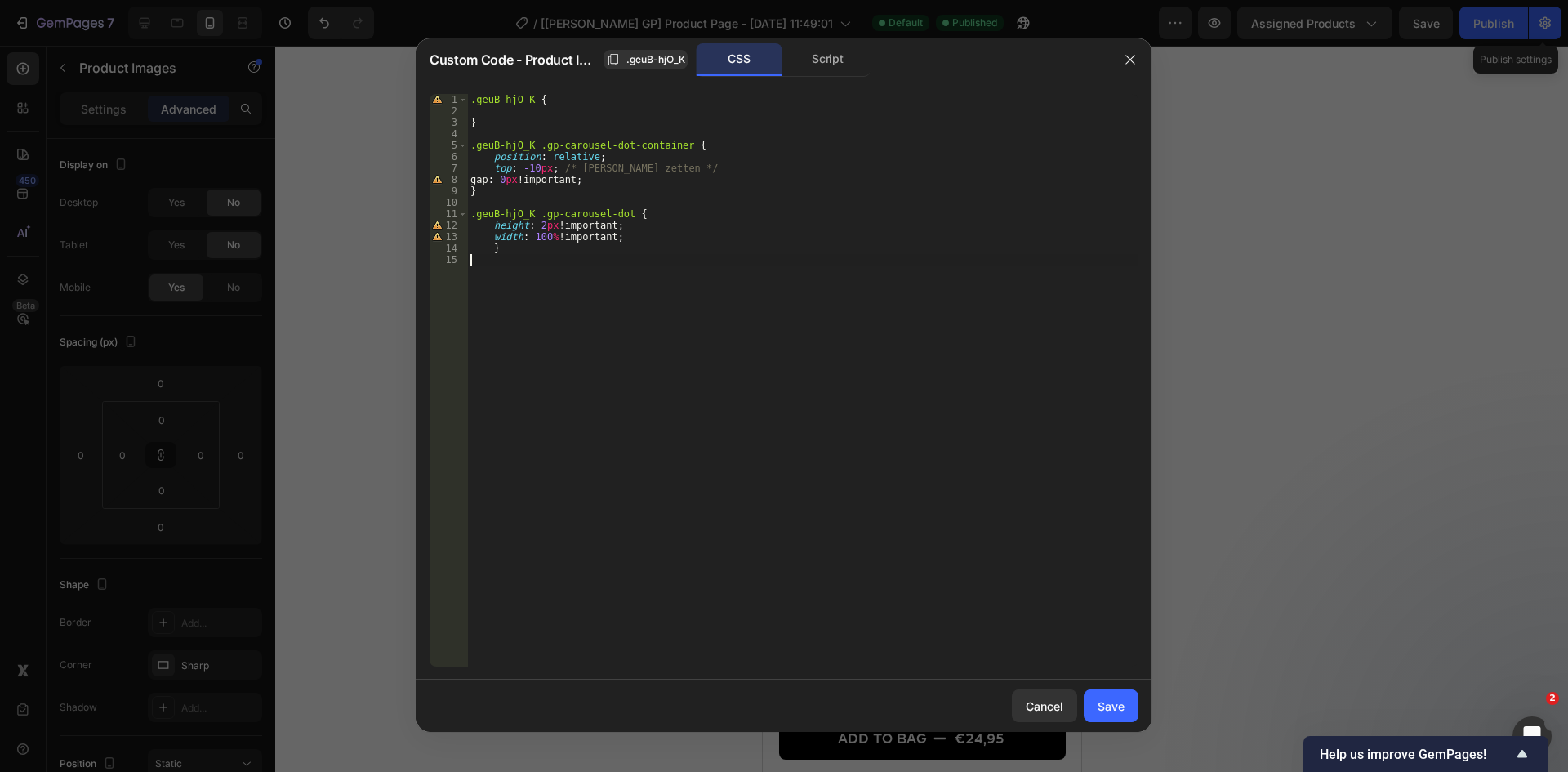
click at [958, 479] on div ".geuB-hjO_K { } .geuB-hjO_K .gp-carousel-dot-container { position : relative ; …" at bounding box center [802, 391] width 671 height 596
click at [1093, 596] on button "Save" at bounding box center [1110, 706] width 55 height 33
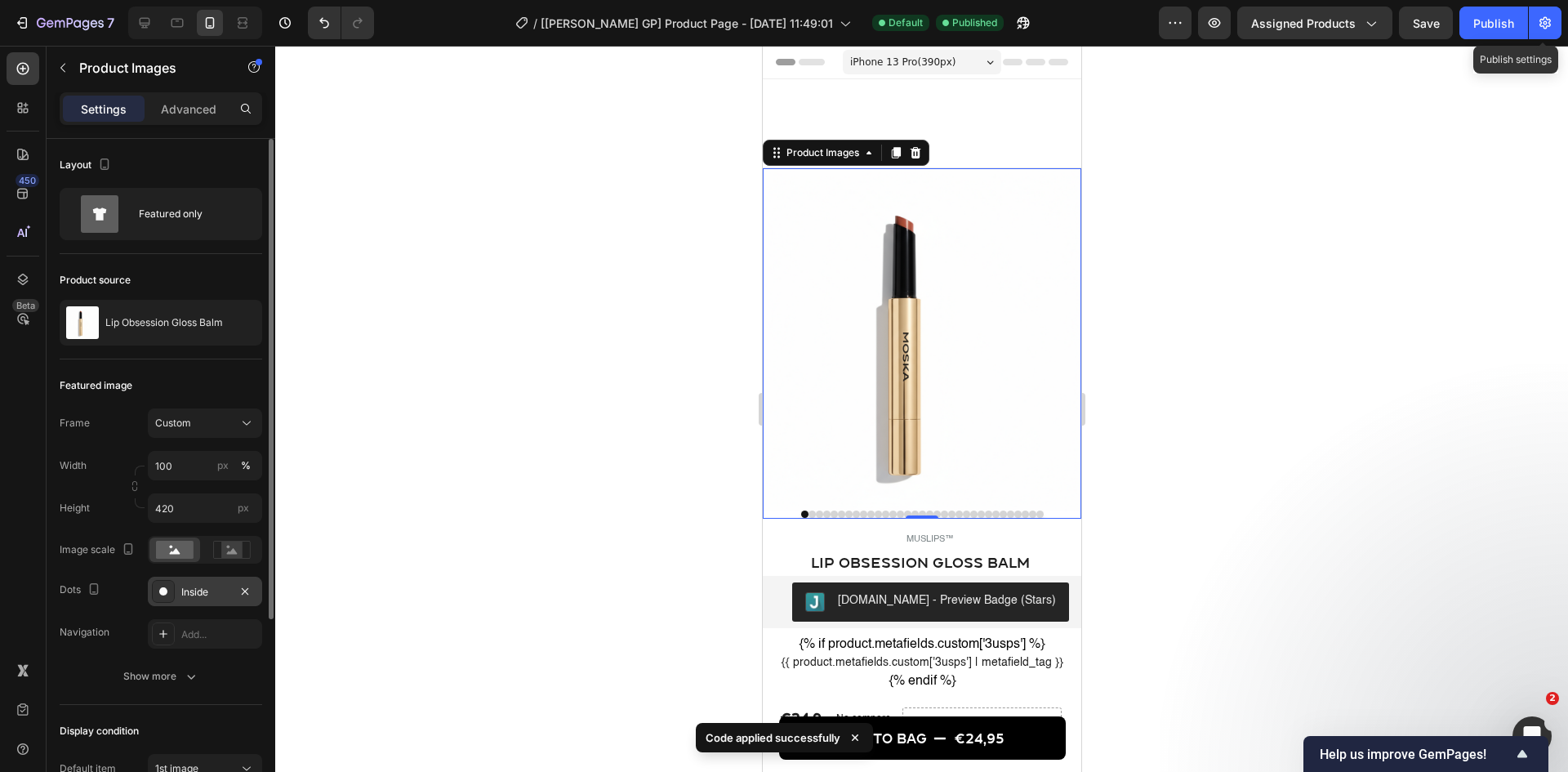
click at [188, 596] on div "Inside" at bounding box center [205, 591] width 114 height 29
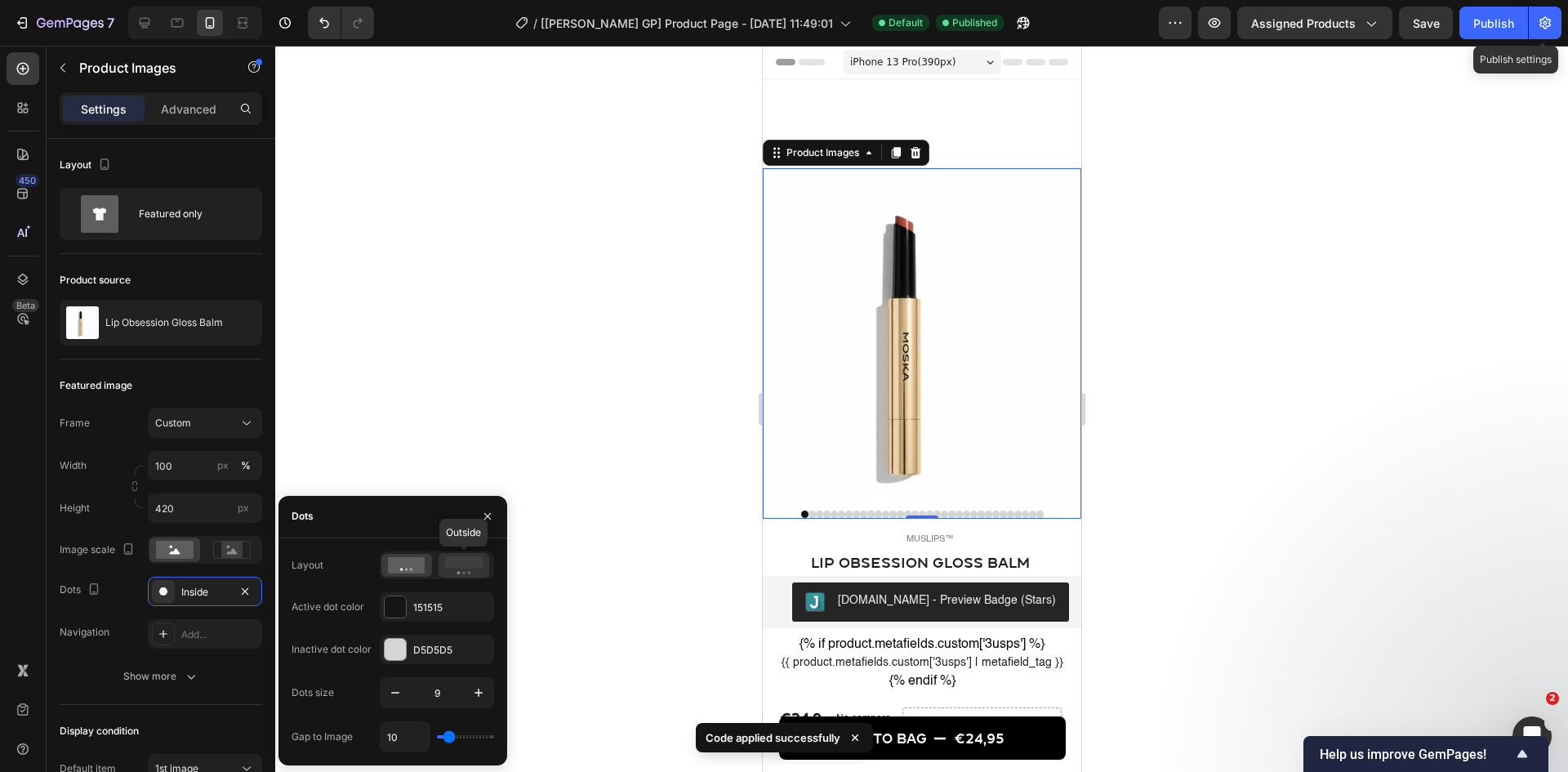
click at [448, 560] on rect at bounding box center [464, 562] width 38 height 13
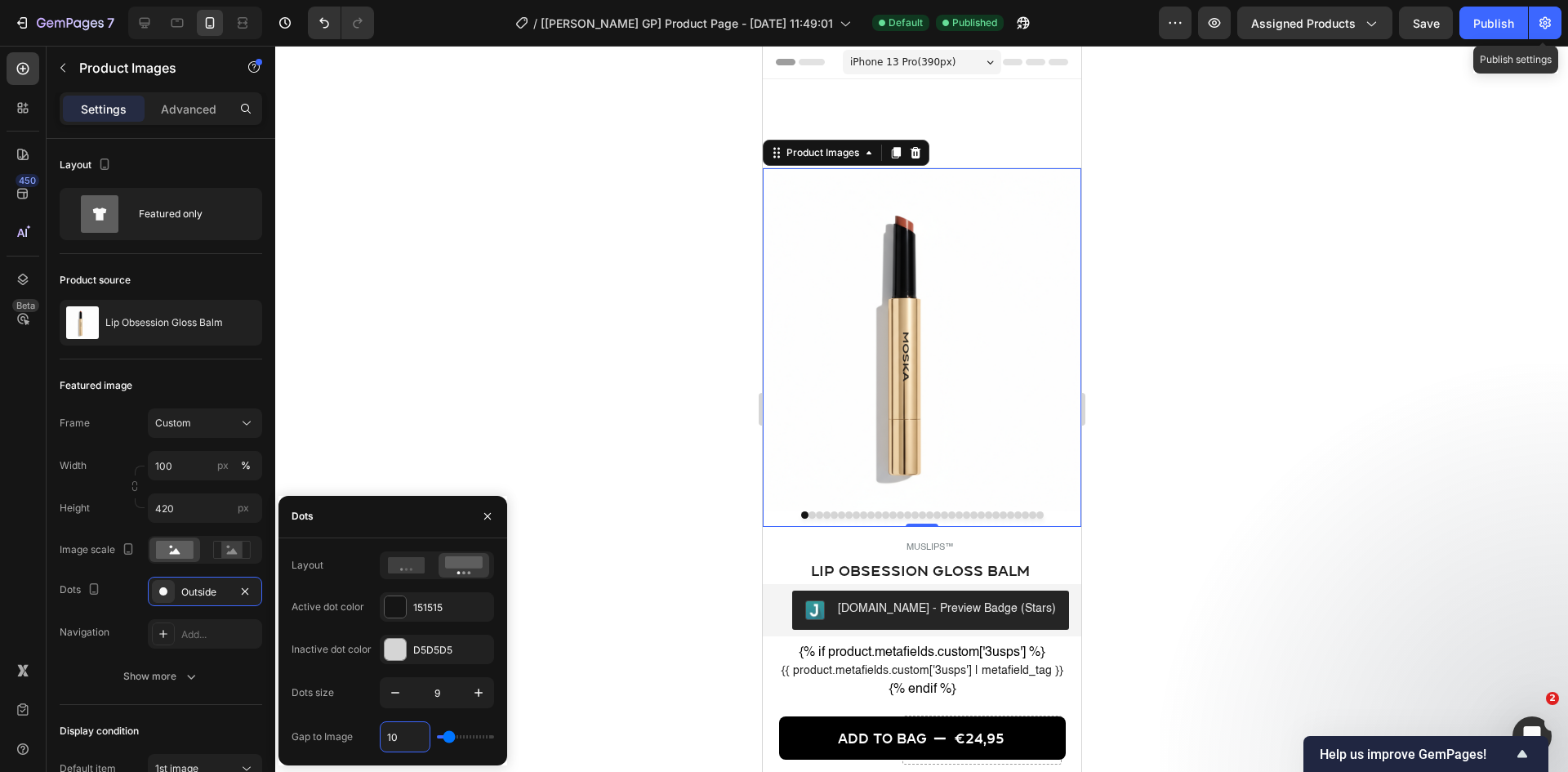
click at [404, 596] on input "10" at bounding box center [405, 737] width 49 height 29
type input "6"
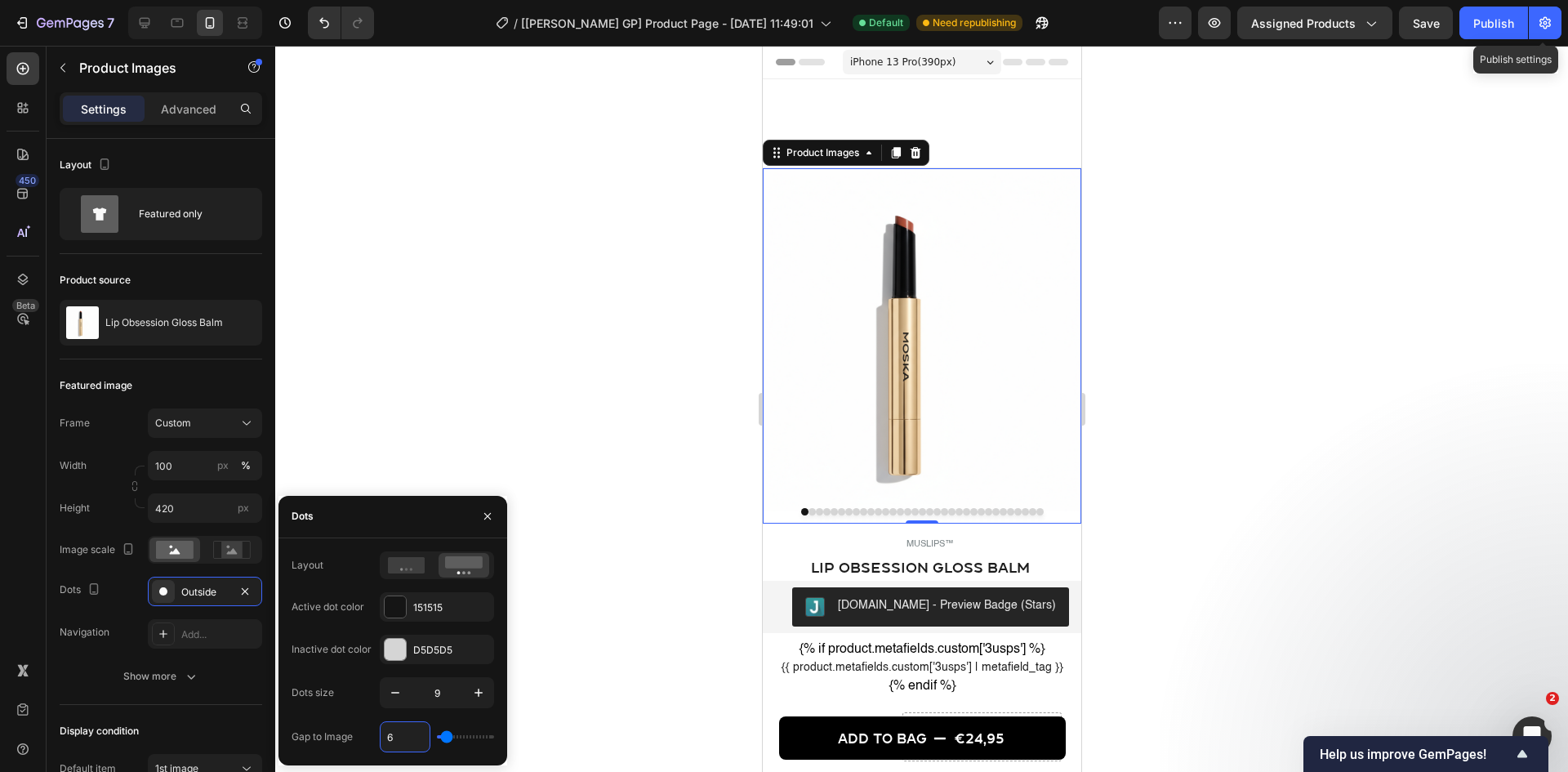
click at [506, 417] on div at bounding box center [921, 408] width 1293 height 726
click at [1254, 26] on div "Publish" at bounding box center [1493, 24] width 41 height 17
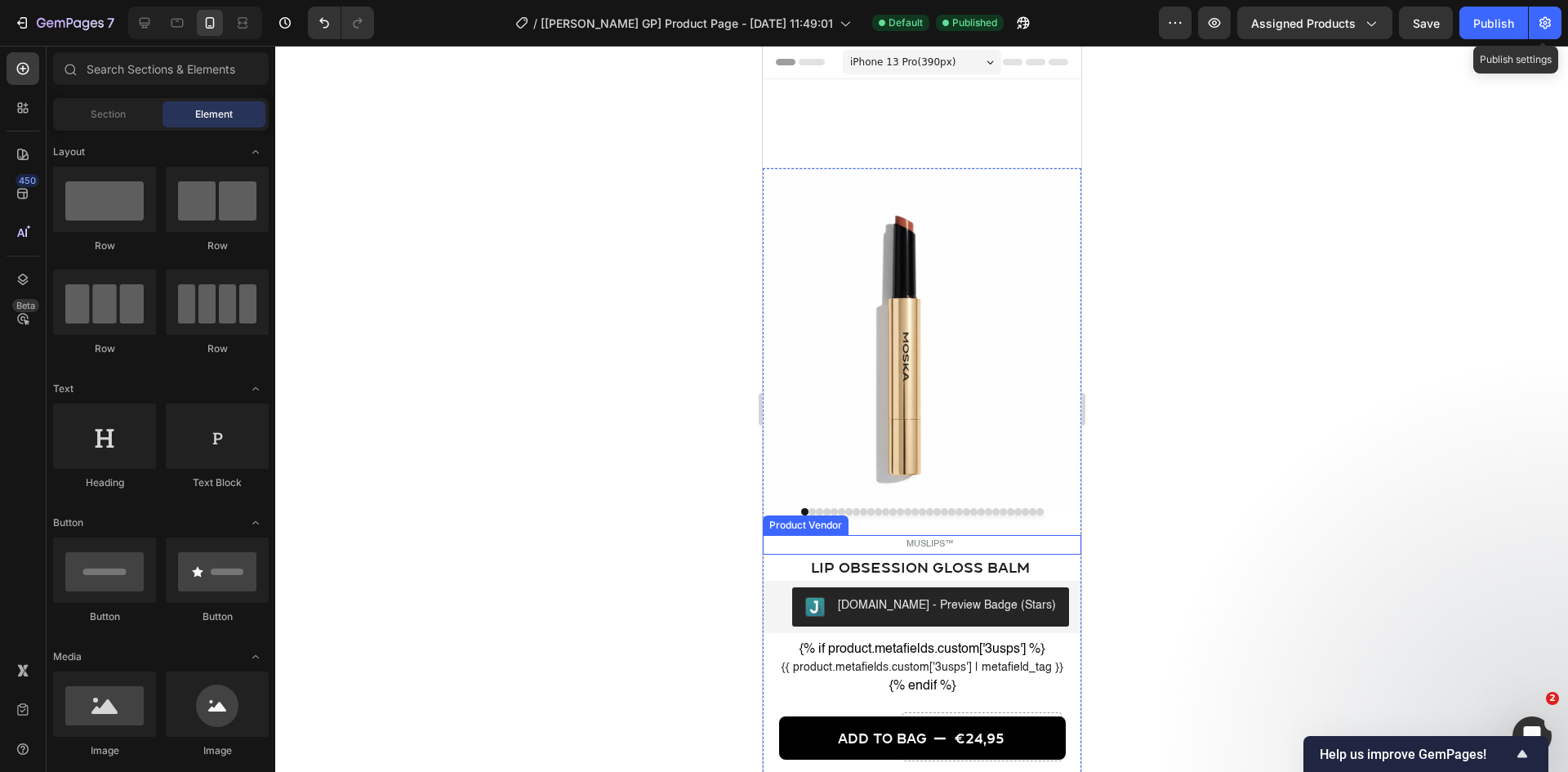
scroll to position [163, 0]
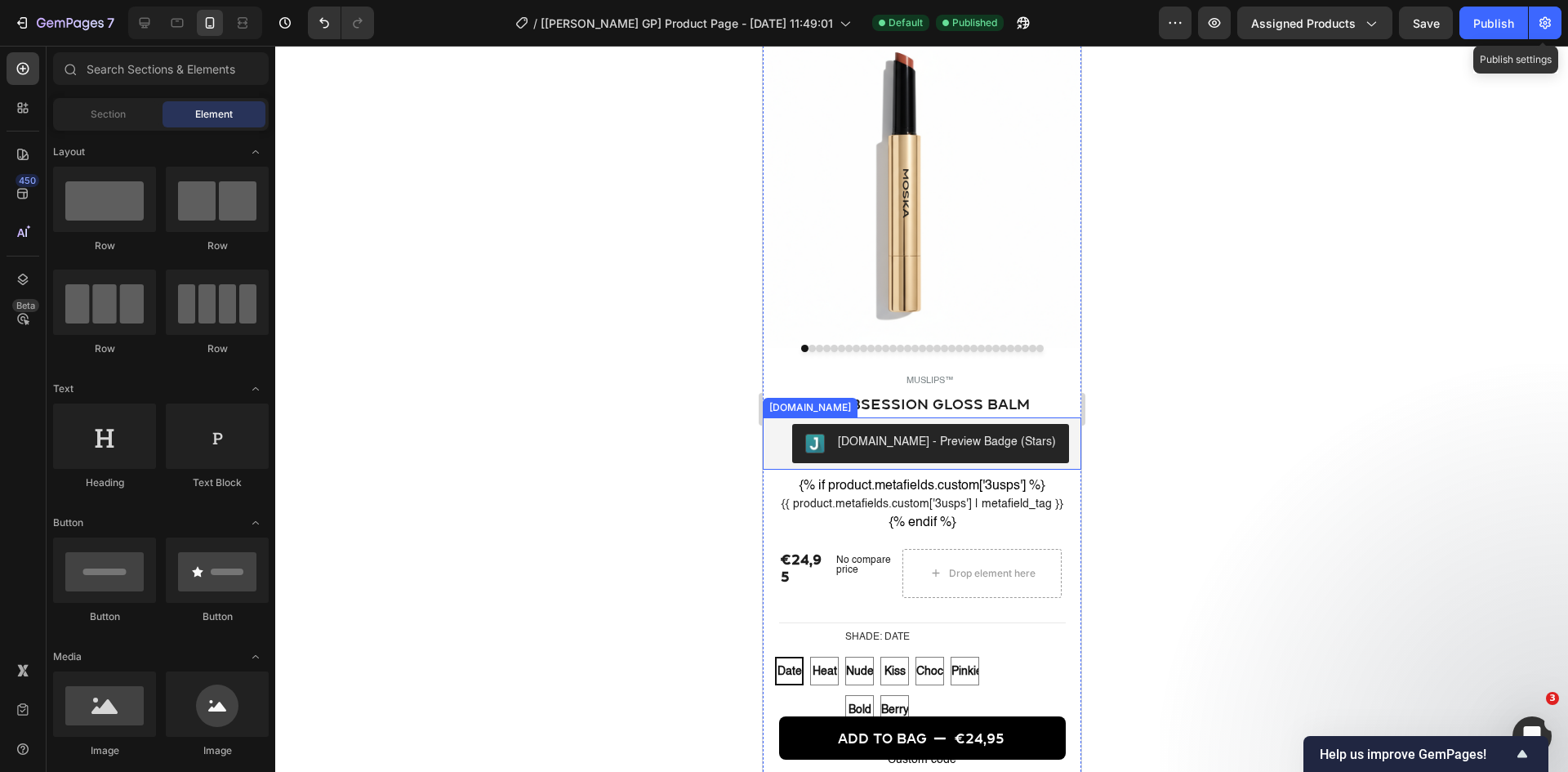
click at [873, 436] on div "[DOMAIN_NAME] - Preview Badge (Stars)" at bounding box center [947, 442] width 218 height 17
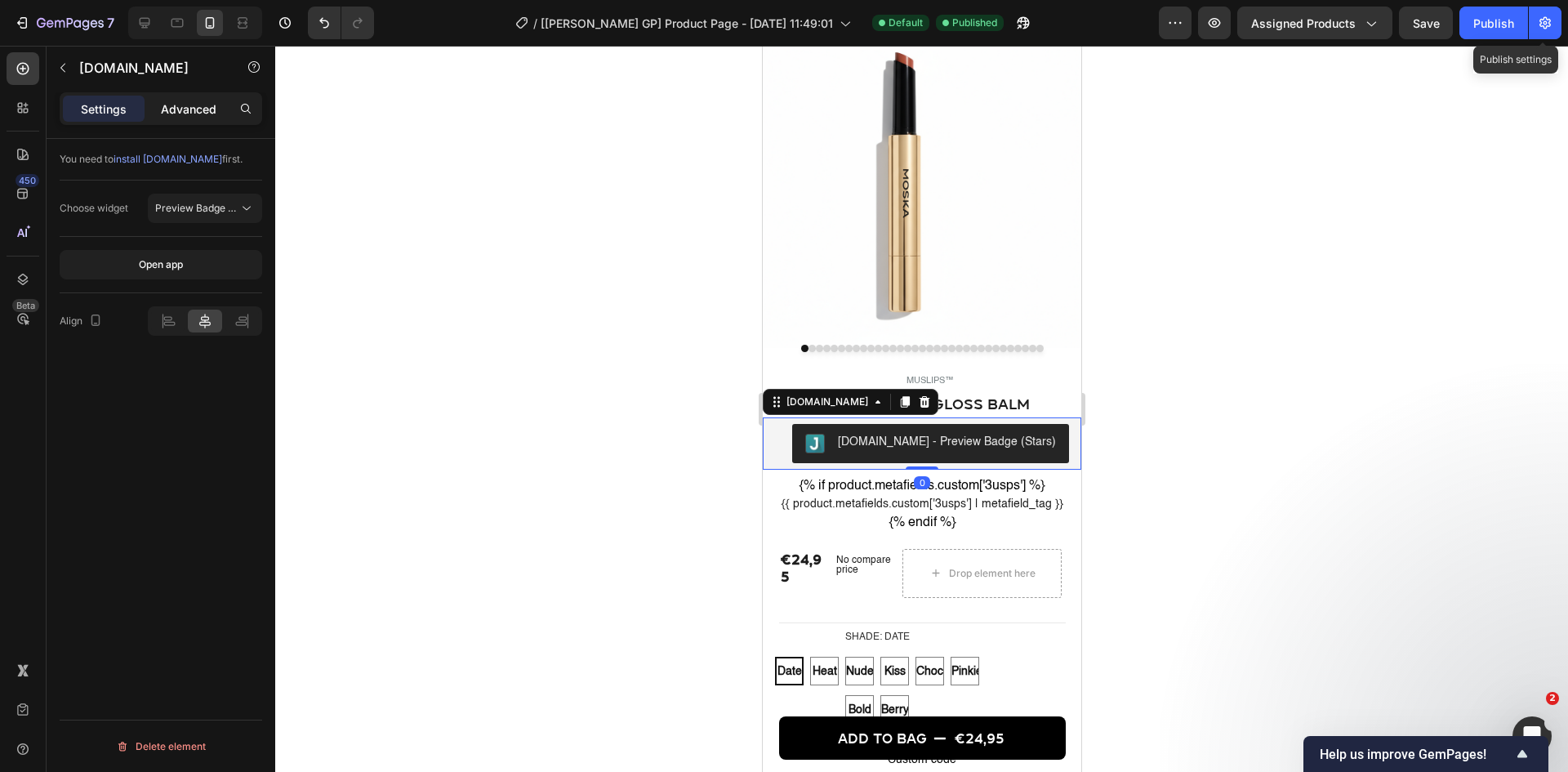
click at [207, 118] on div "Advanced" at bounding box center [188, 108] width 81 height 26
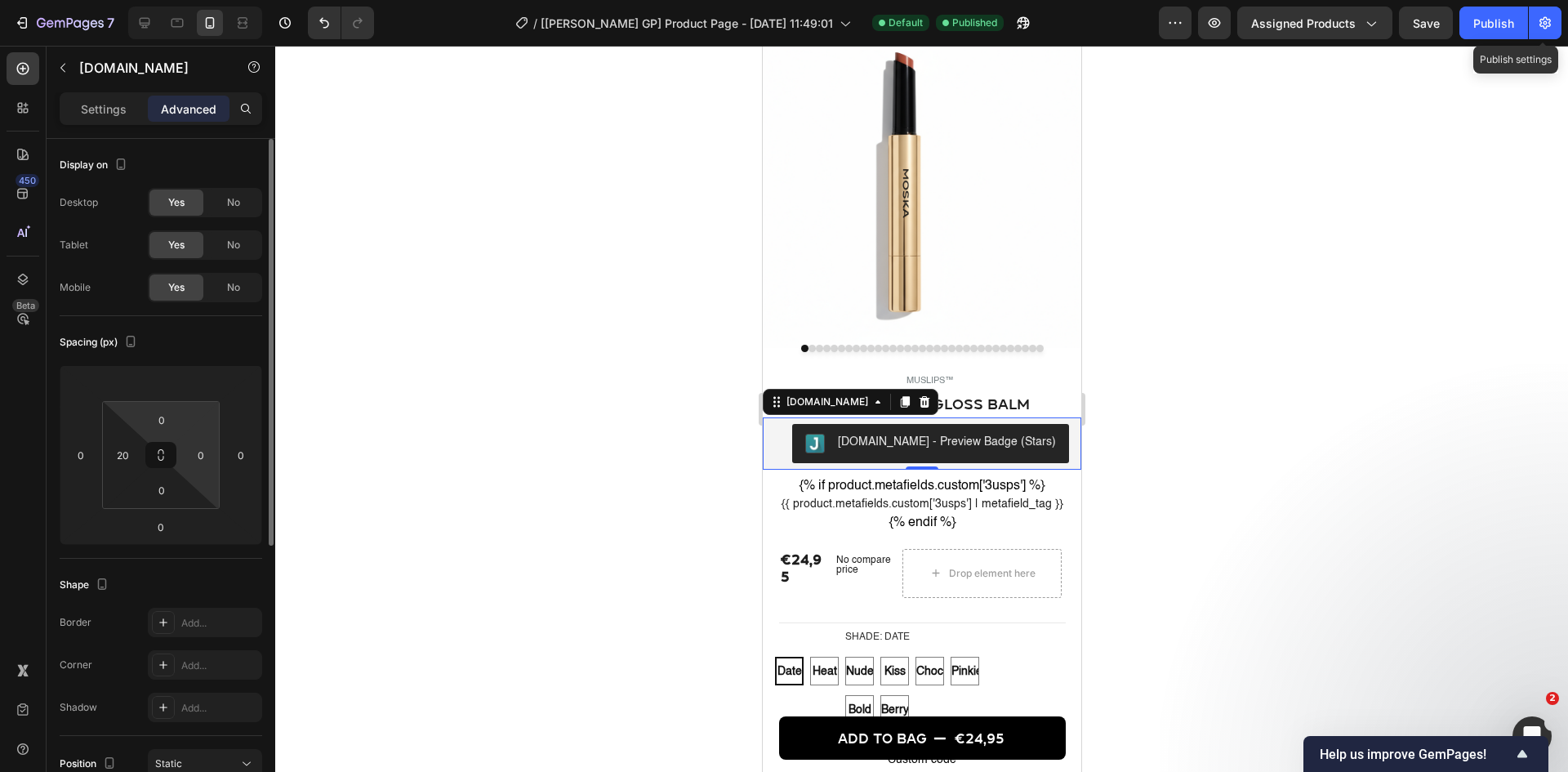
click at [158, 418] on input "0" at bounding box center [161, 419] width 33 height 24
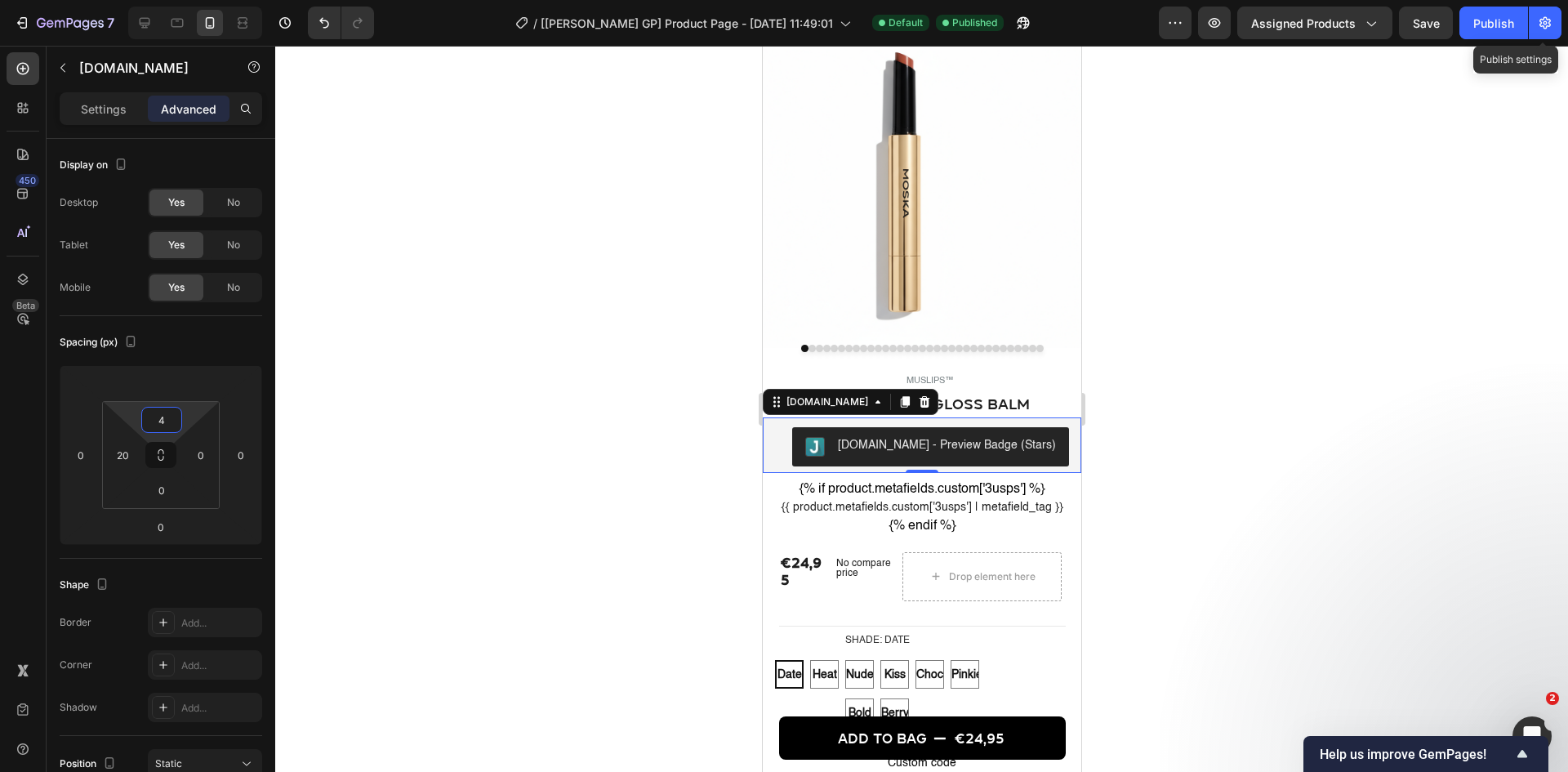
type input "4"
click at [847, 483] on div "{% if product.metafields.custom['3usps'] %} {{ product.metafields.custom['3usps…" at bounding box center [921, 507] width 286 height 56
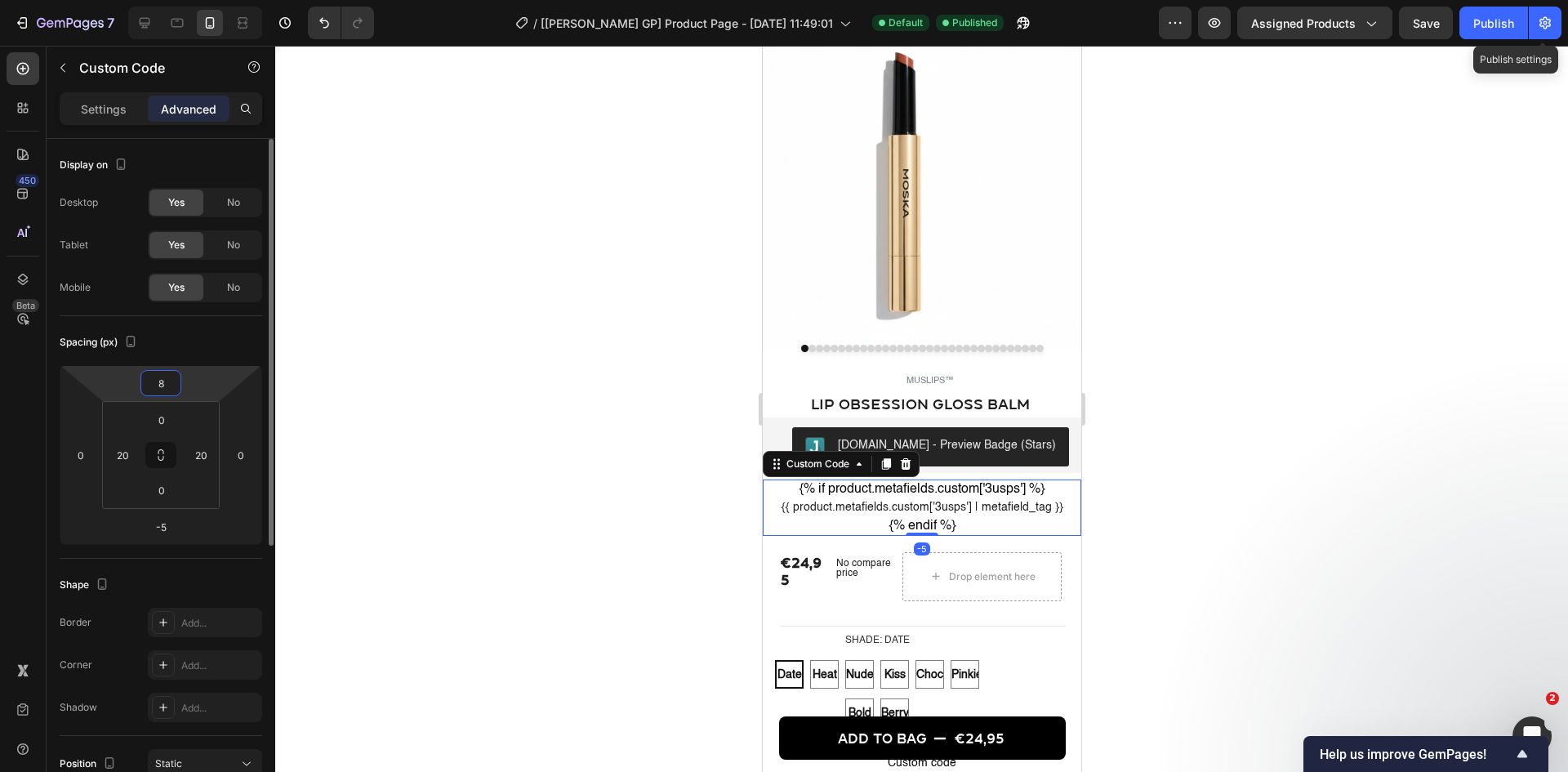
click at [162, 389] on input "8" at bounding box center [160, 382] width 33 height 24
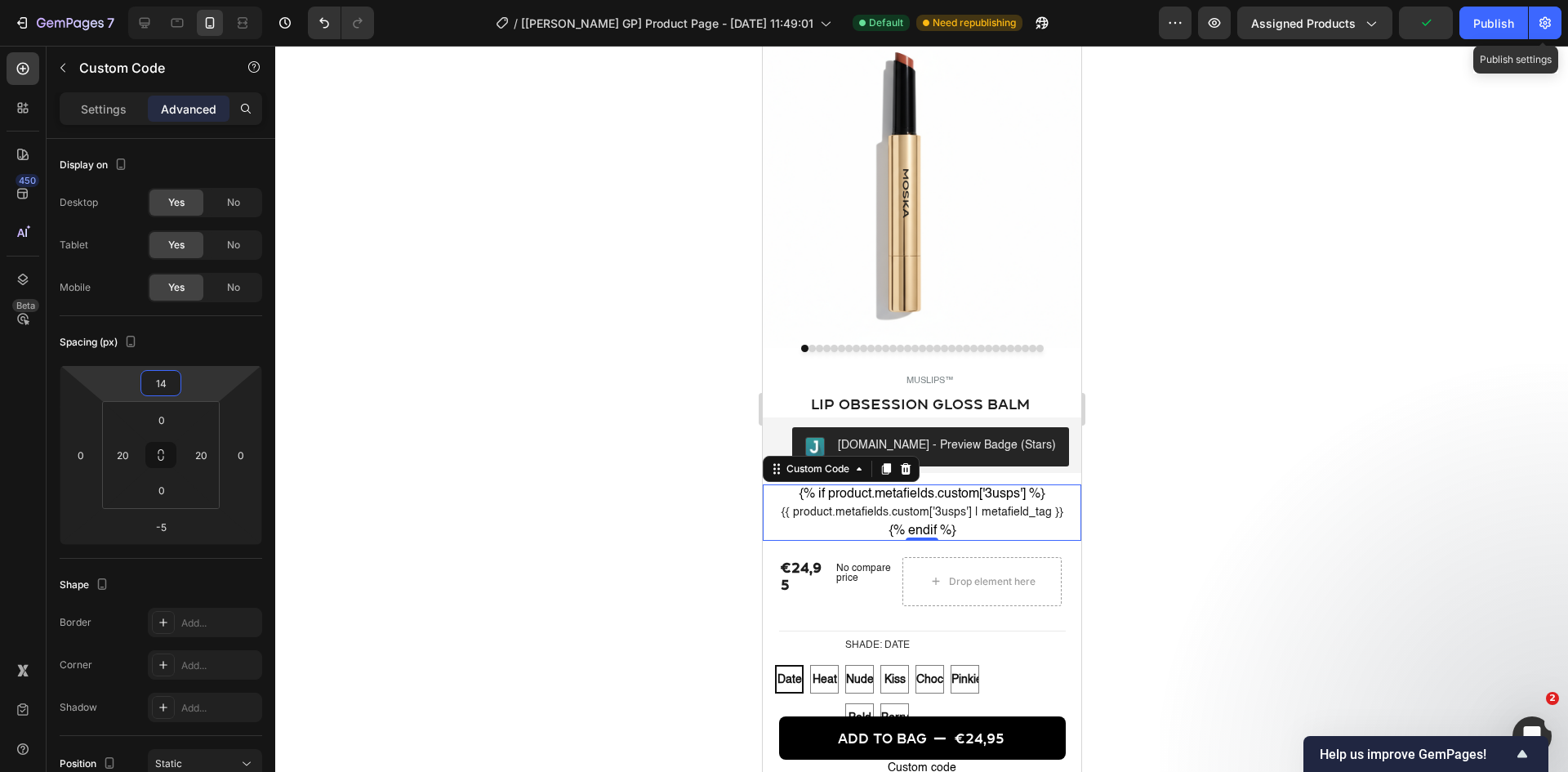
type input "14"
click at [829, 580] on div "No compare price" at bounding box center [863, 573] width 69 height 33
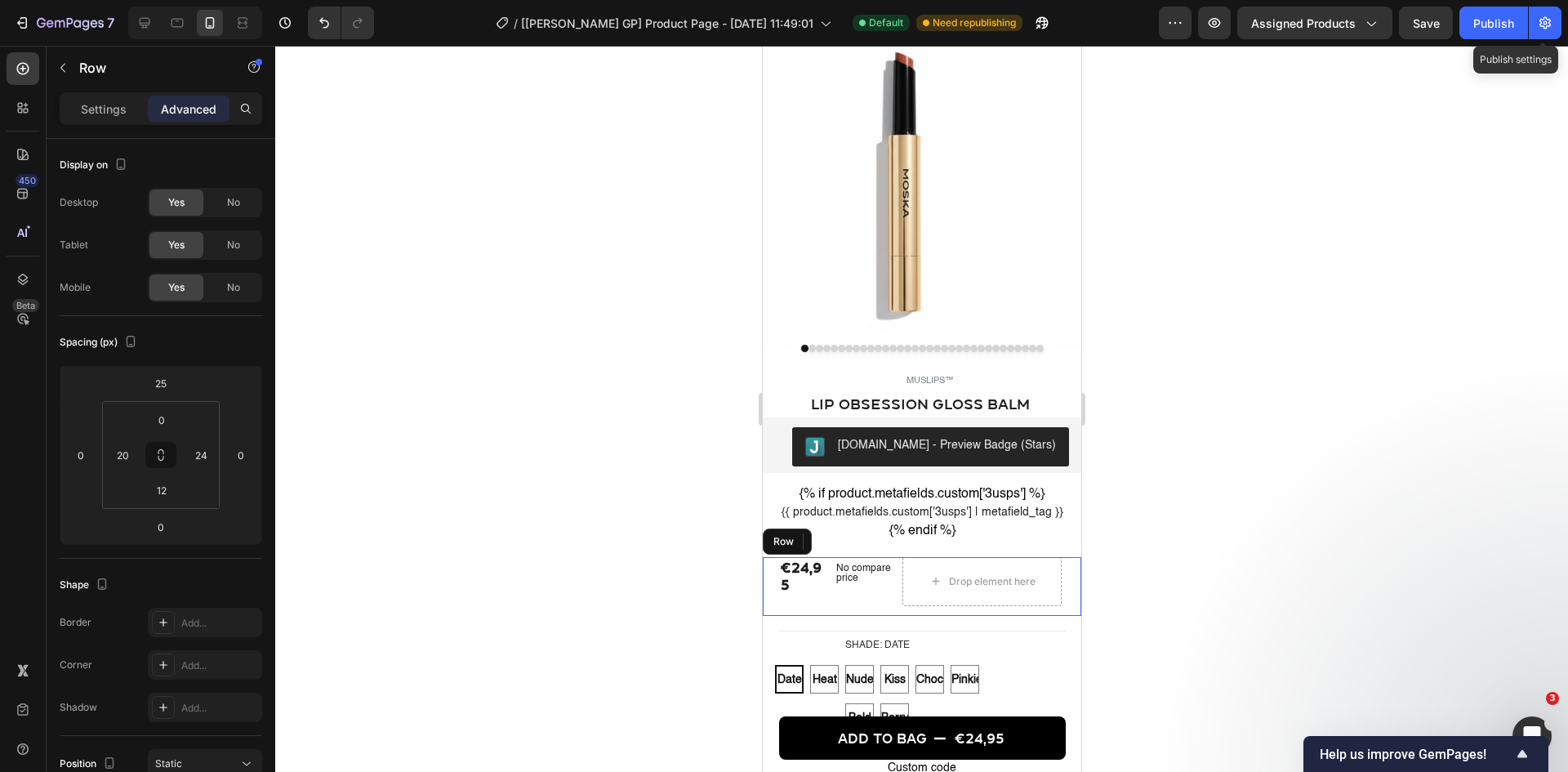
click at [821, 596] on div "€24,95 Product Price Product Price No compare price Product Price Edit content …" at bounding box center [920, 586] width 318 height 59
click at [177, 390] on div "25" at bounding box center [160, 382] width 41 height 26
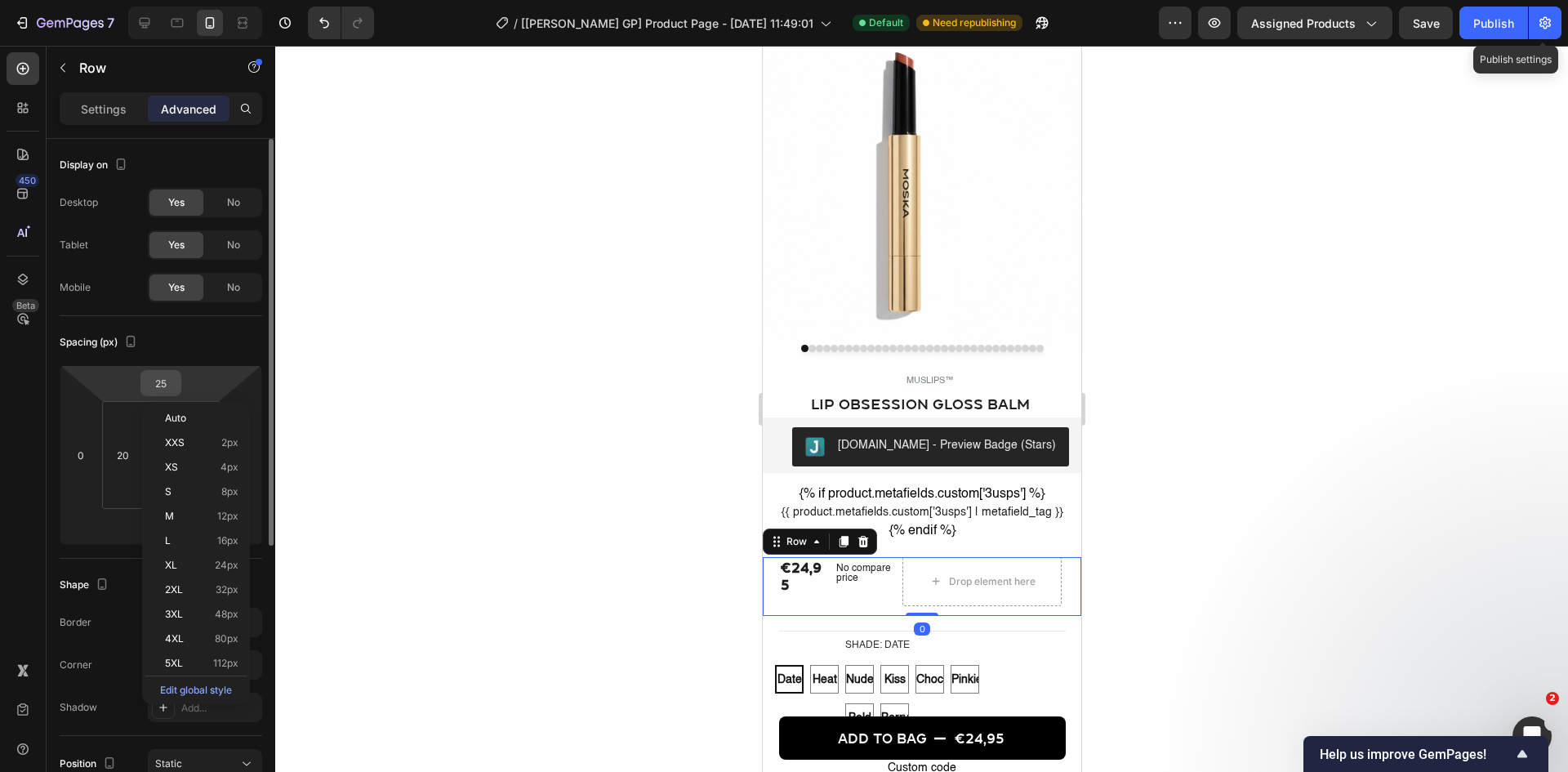
click at [163, 390] on input "25" at bounding box center [160, 382] width 33 height 24
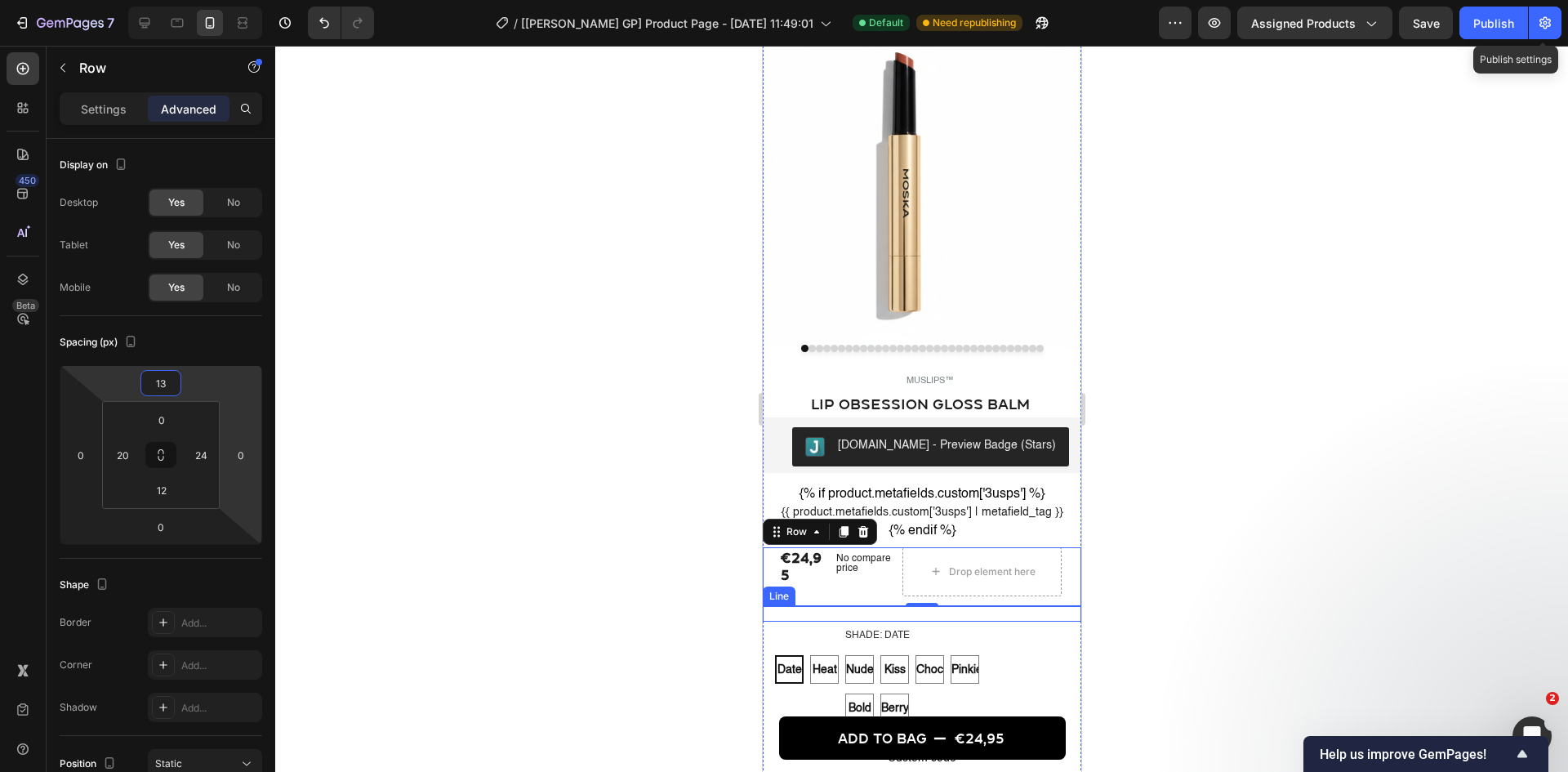
type input "13"
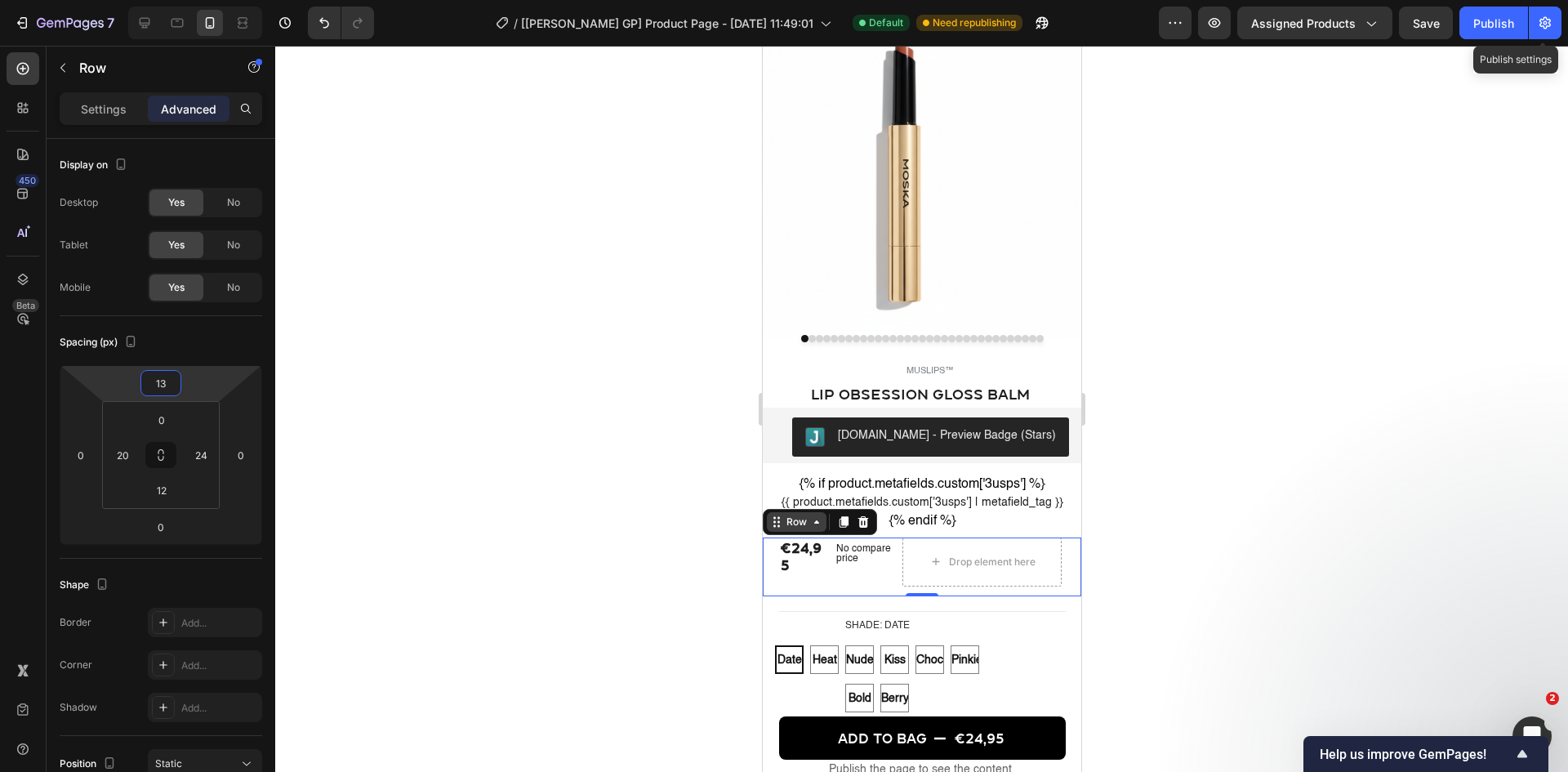
scroll to position [408, 0]
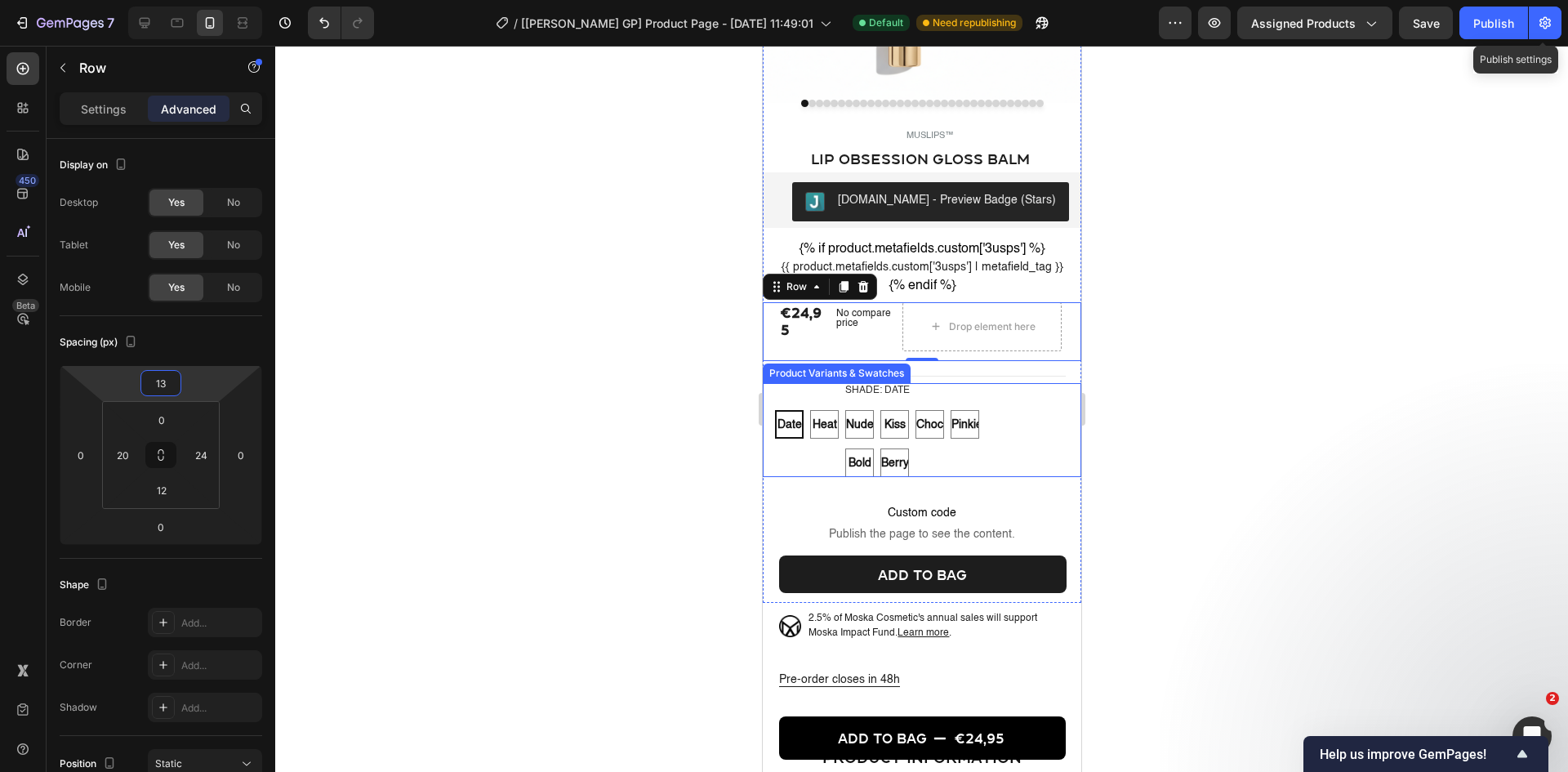
click at [776, 409] on div "Shade: Date Date Date Date Heat Heat Heat Nude Nude Nude Kiss Kiss Kiss Choco C…" at bounding box center [876, 430] width 209 height 95
click at [163, 559] on div "Shape Border Add... Corner Add... Shadow Add..." at bounding box center [160, 647] width 202 height 177
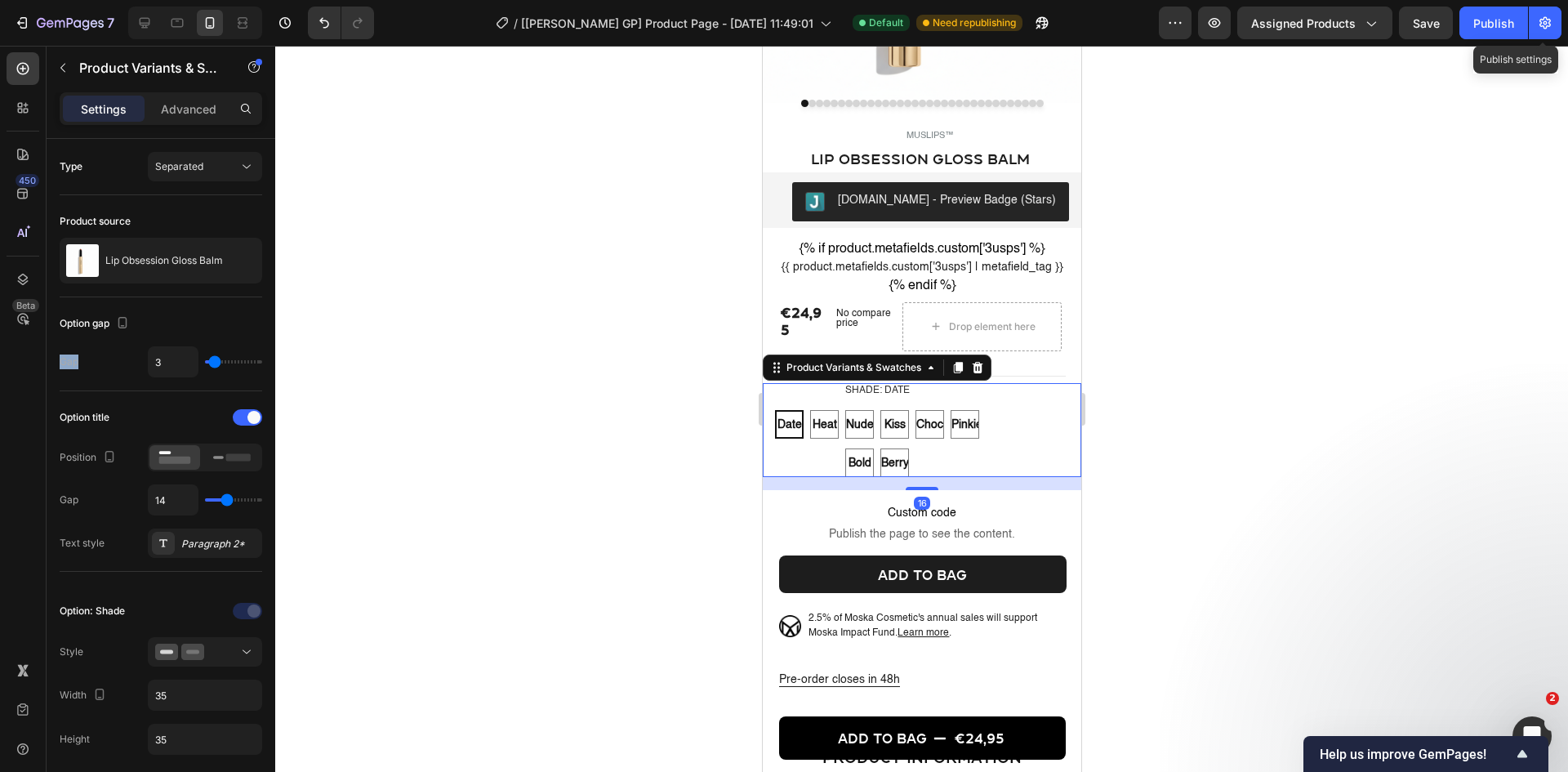
click at [1024, 416] on div "Shade: Date Date Date Date Heat Heat Heat Nude Nude Nude Kiss Kiss Kiss Choco C…" at bounding box center [920, 430] width 318 height 95
click at [196, 120] on div "Advanced" at bounding box center [188, 108] width 81 height 26
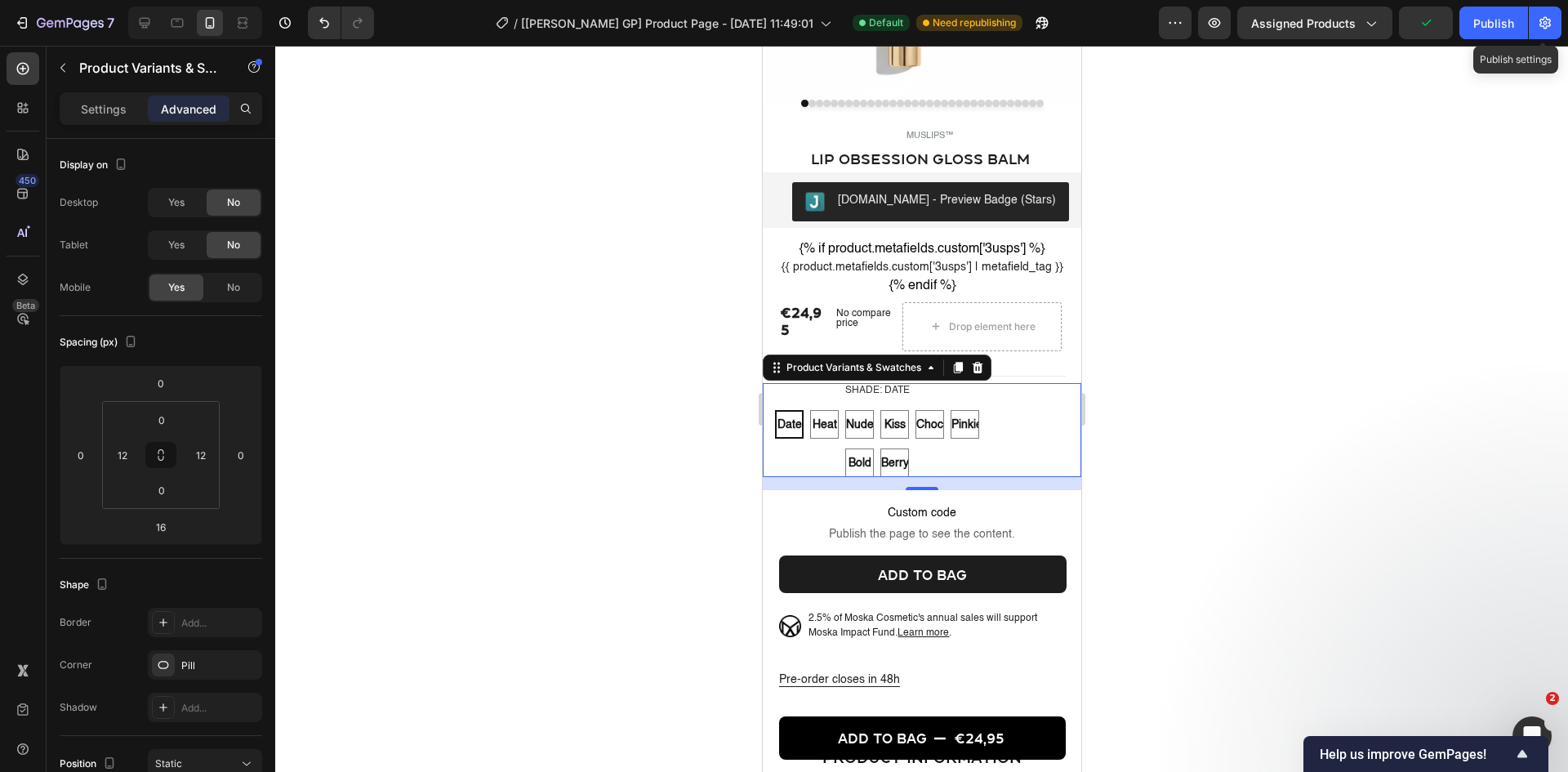
click at [580, 409] on div at bounding box center [921, 408] width 1293 height 726
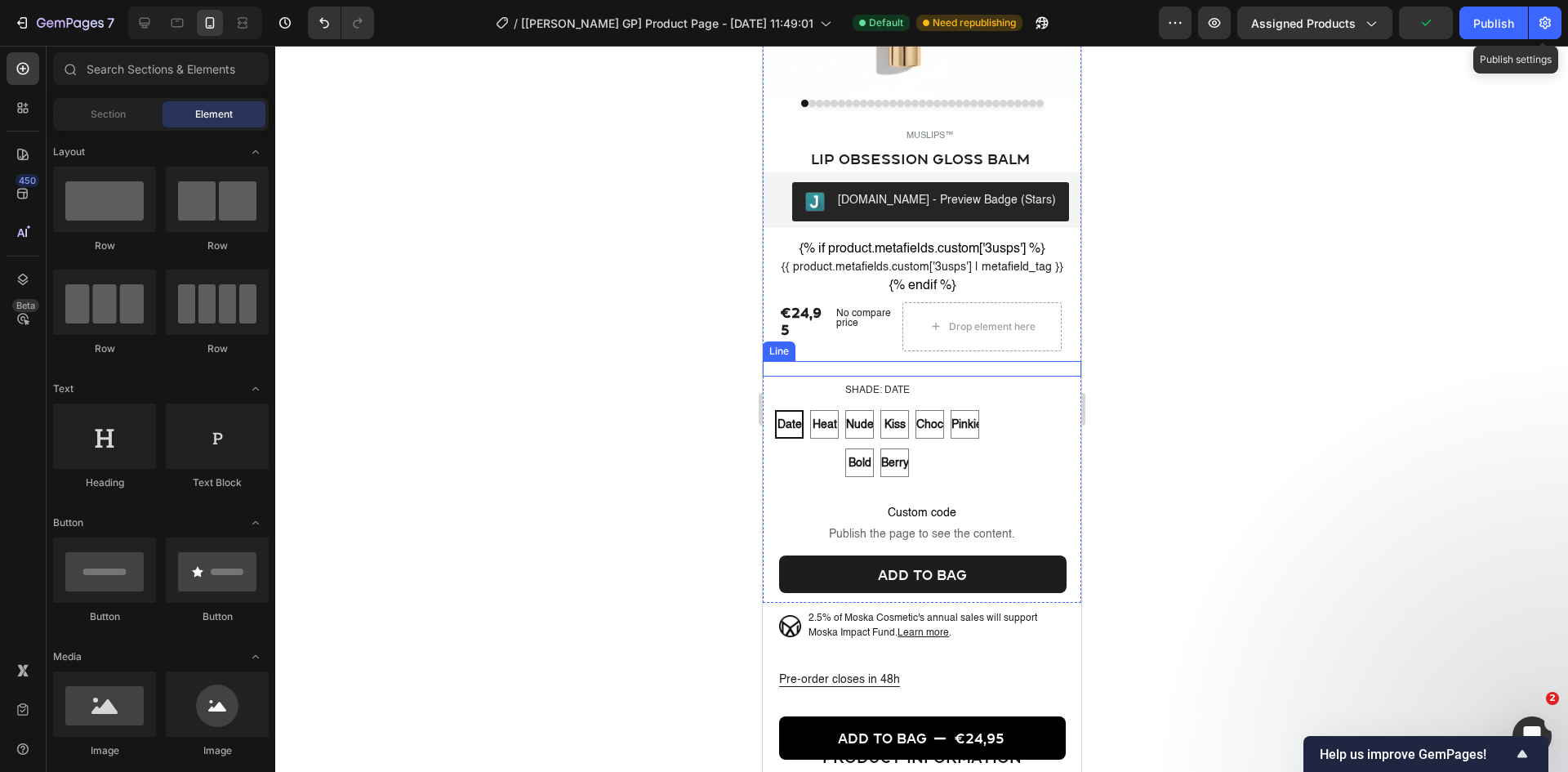
click at [931, 376] on div "Title Line" at bounding box center [920, 369] width 318 height 15
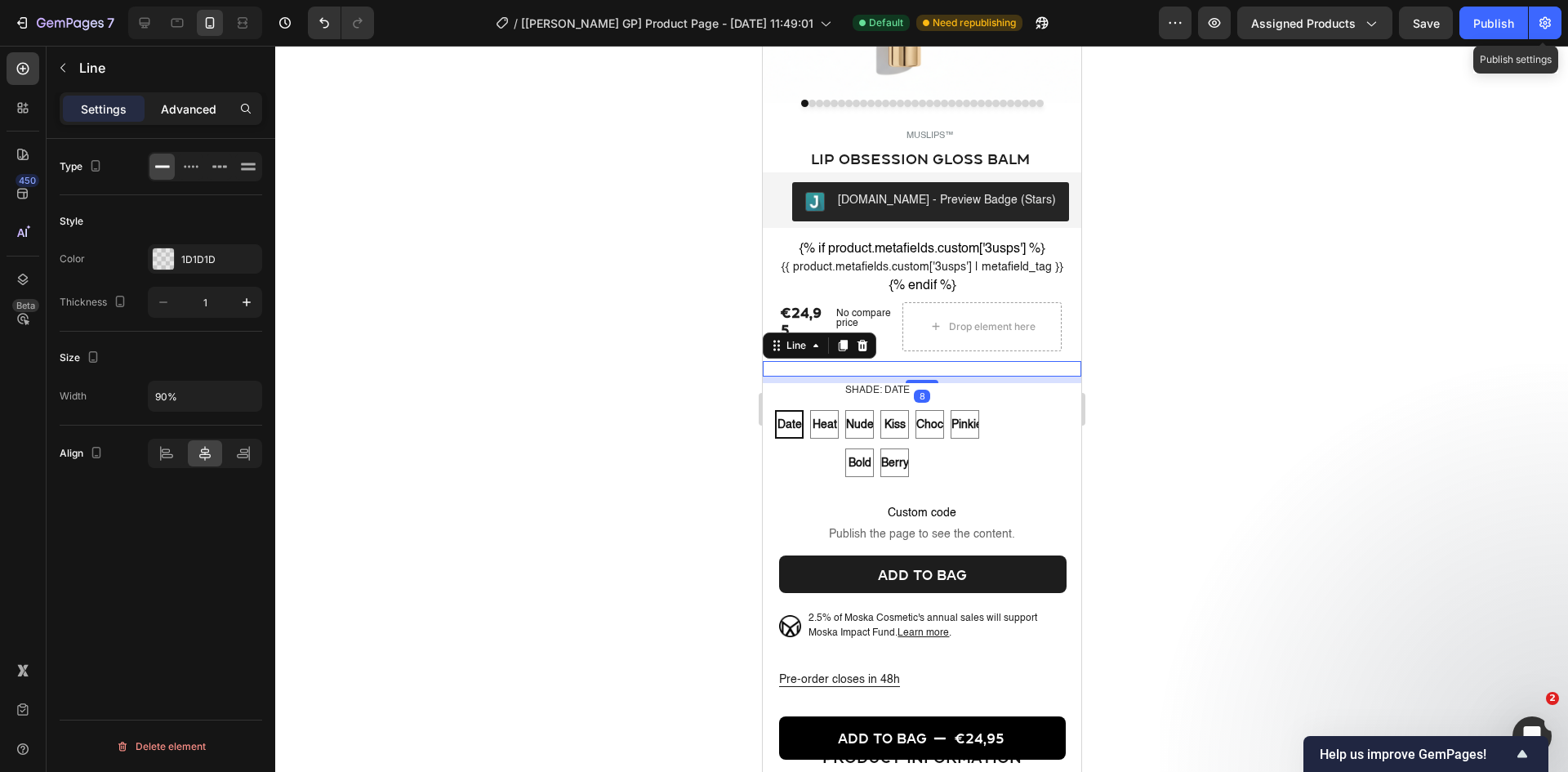
click at [204, 113] on p "Advanced" at bounding box center [189, 109] width 55 height 17
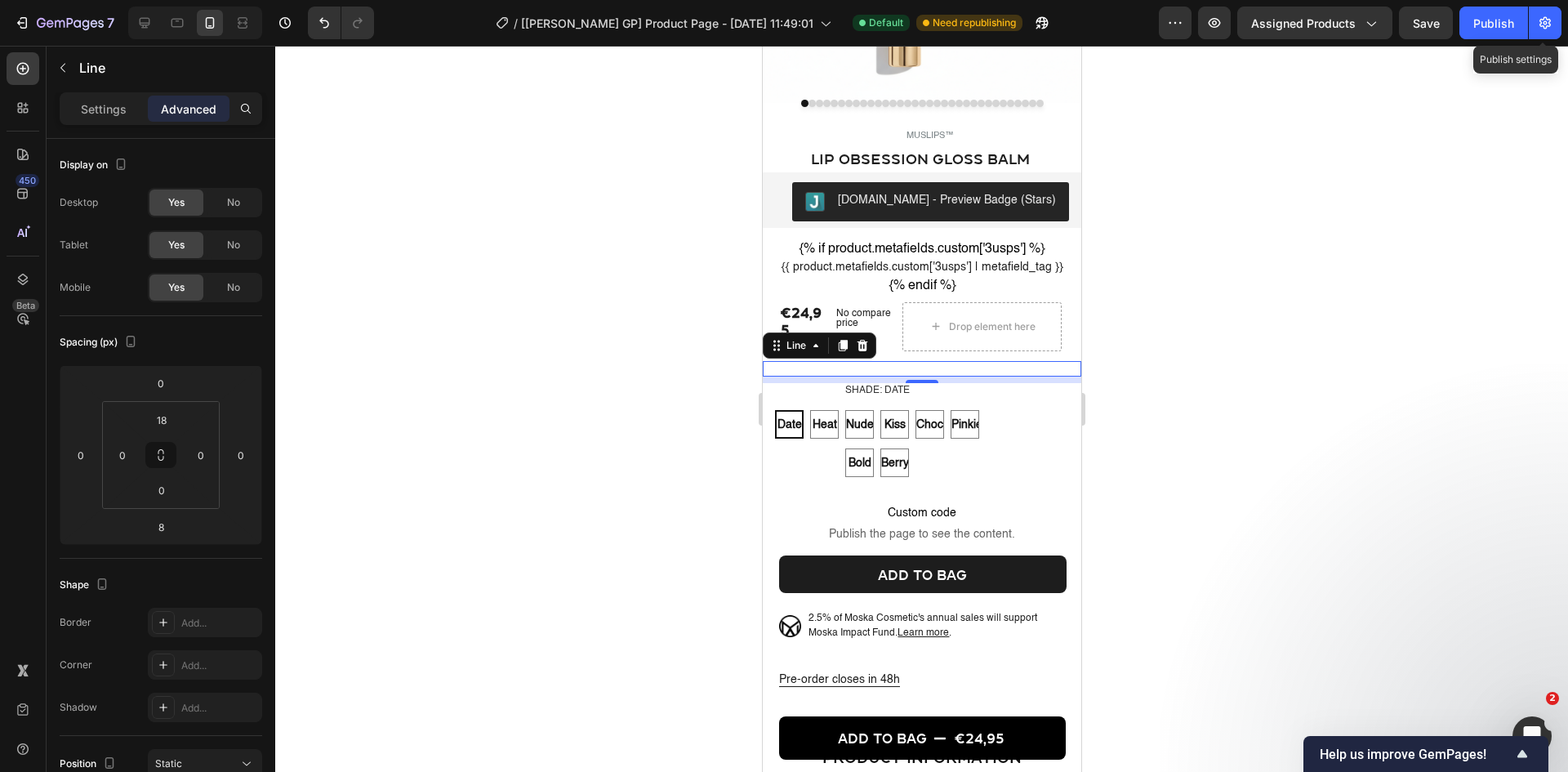
click at [458, 433] on div at bounding box center [921, 408] width 1293 height 726
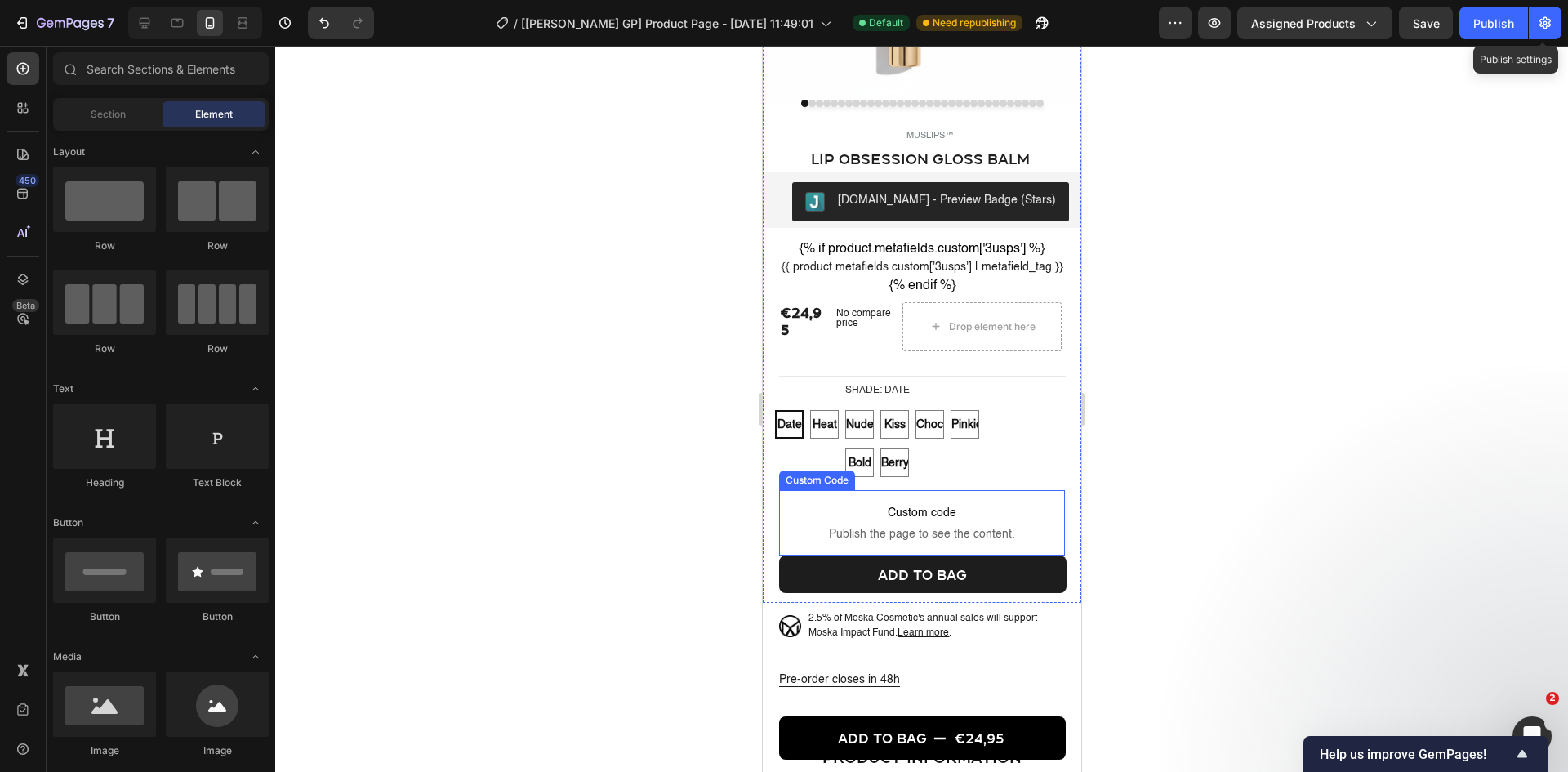
click at [966, 517] on p "Custom code Publish the page to see the content." at bounding box center [921, 523] width 286 height 66
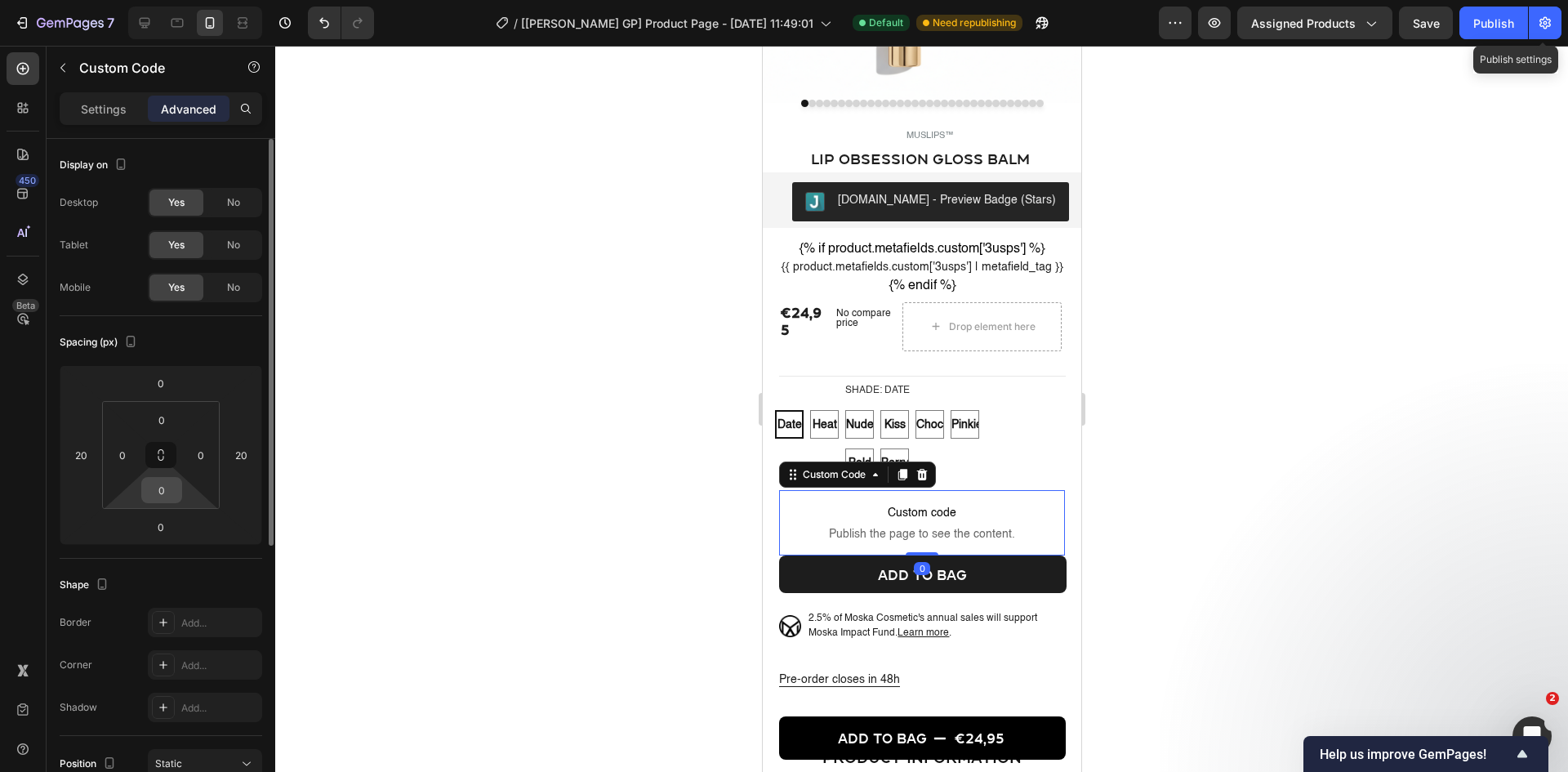
click at [157, 496] on input "0" at bounding box center [161, 490] width 33 height 24
type input "12"
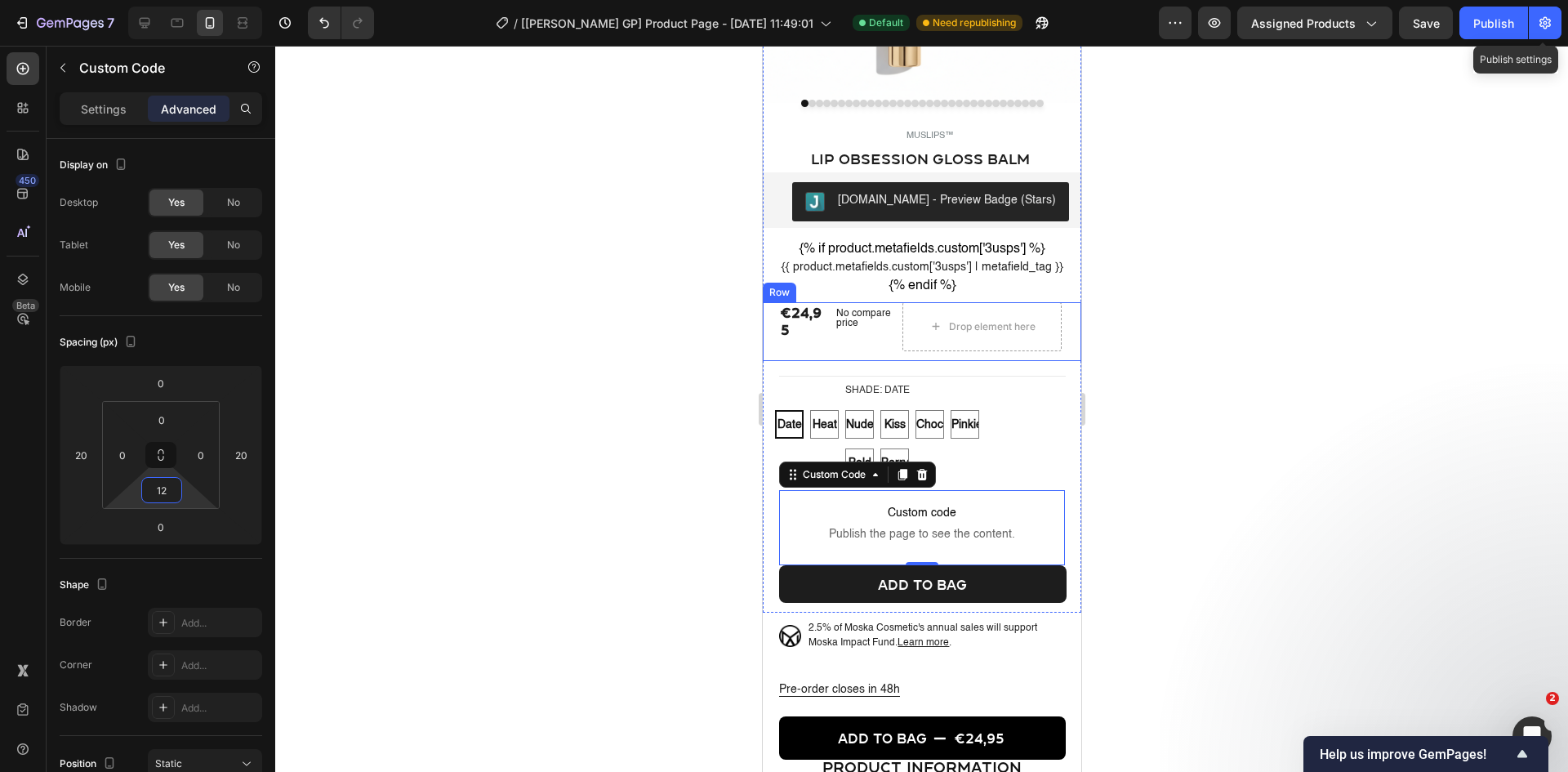
click at [1010, 361] on div "€24,95 Product Price Product Price No compare price Product Price Drop element …" at bounding box center [920, 332] width 318 height 59
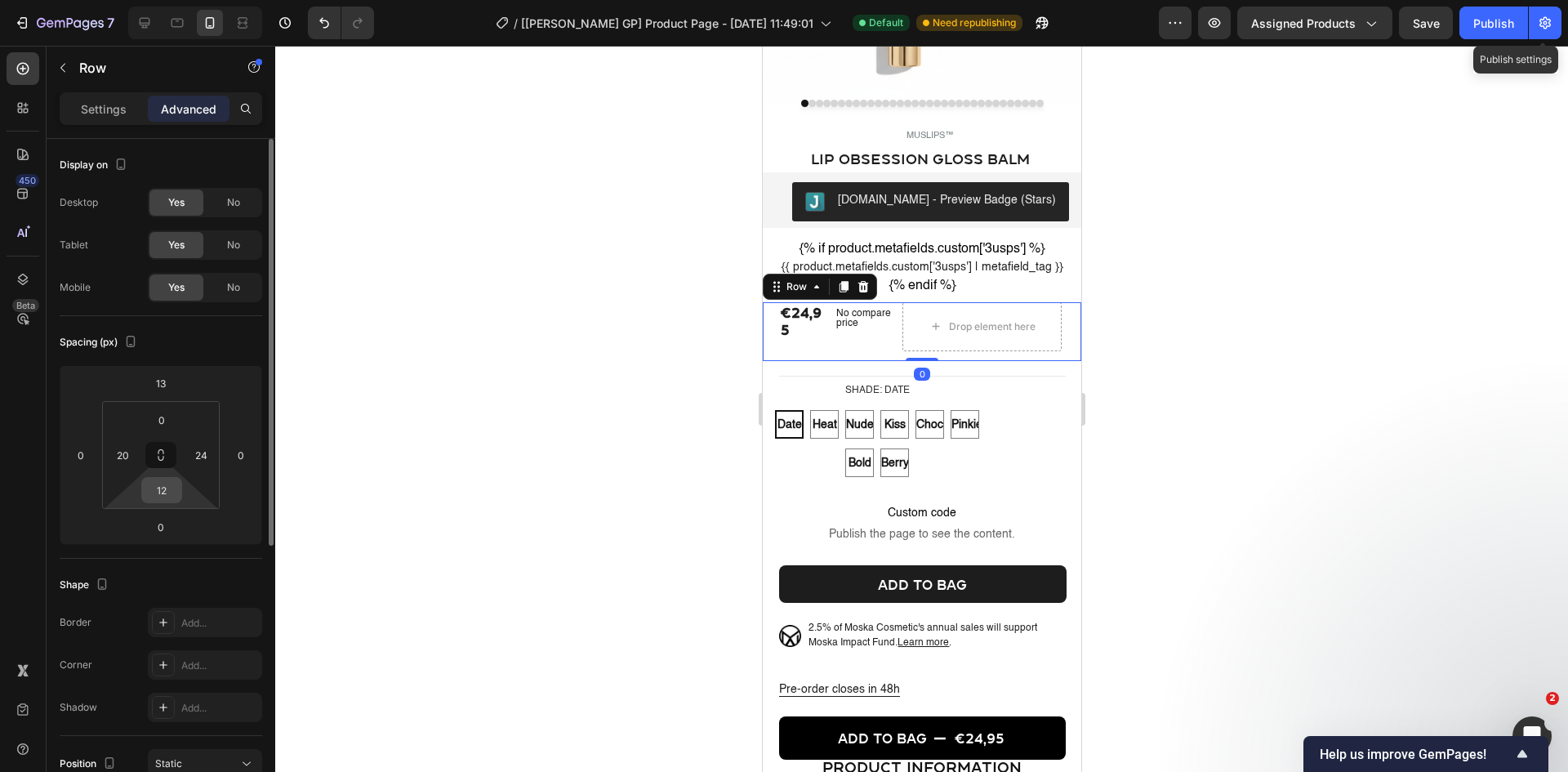
click at [163, 490] on input "12" at bounding box center [161, 490] width 33 height 24
type input "0"
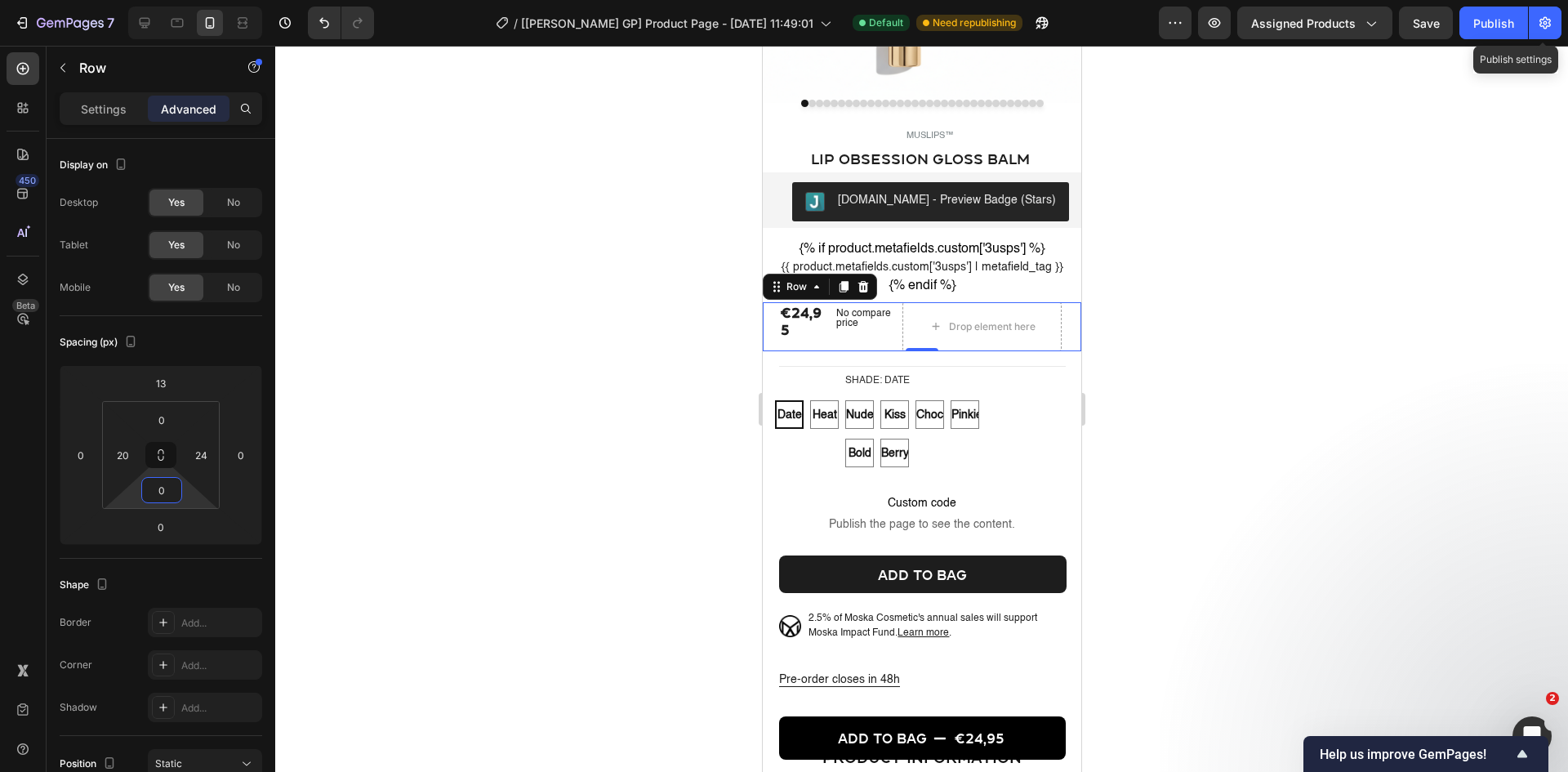
click at [1254, 255] on div at bounding box center [921, 408] width 1293 height 726
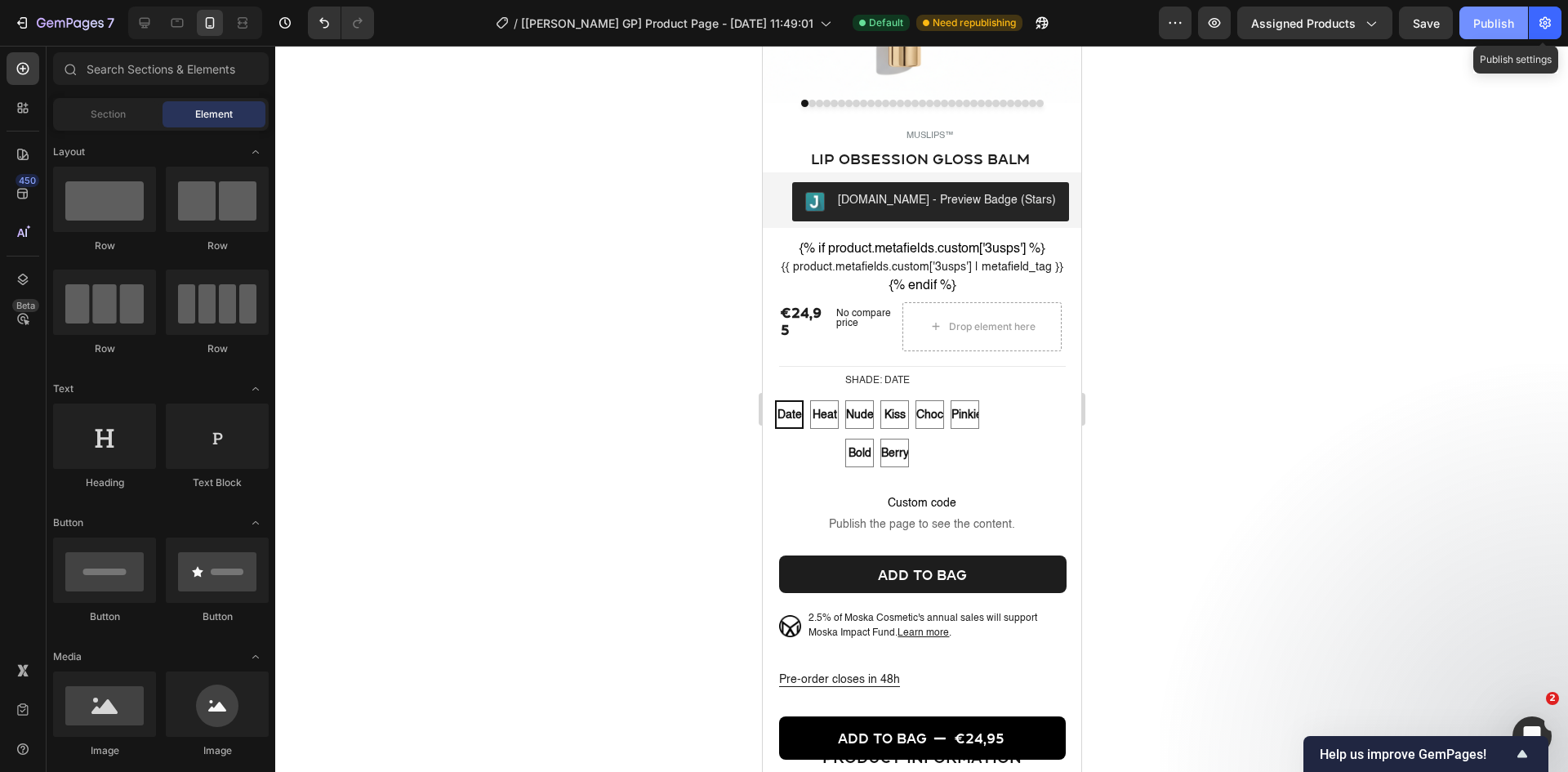
click at [1254, 29] on div "Publish" at bounding box center [1493, 24] width 41 height 17
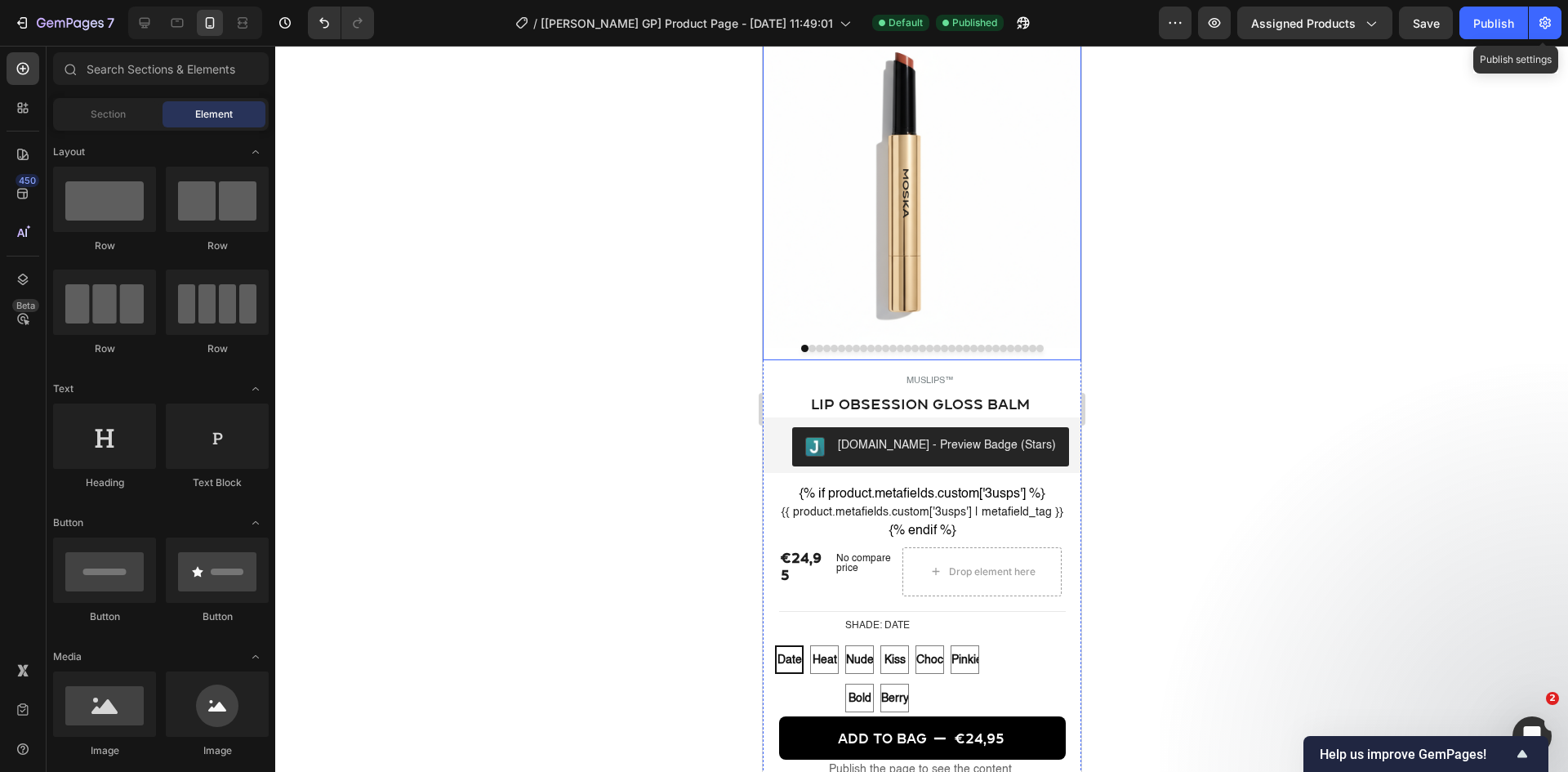
click at [906, 167] on img at bounding box center [920, 176] width 318 height 343
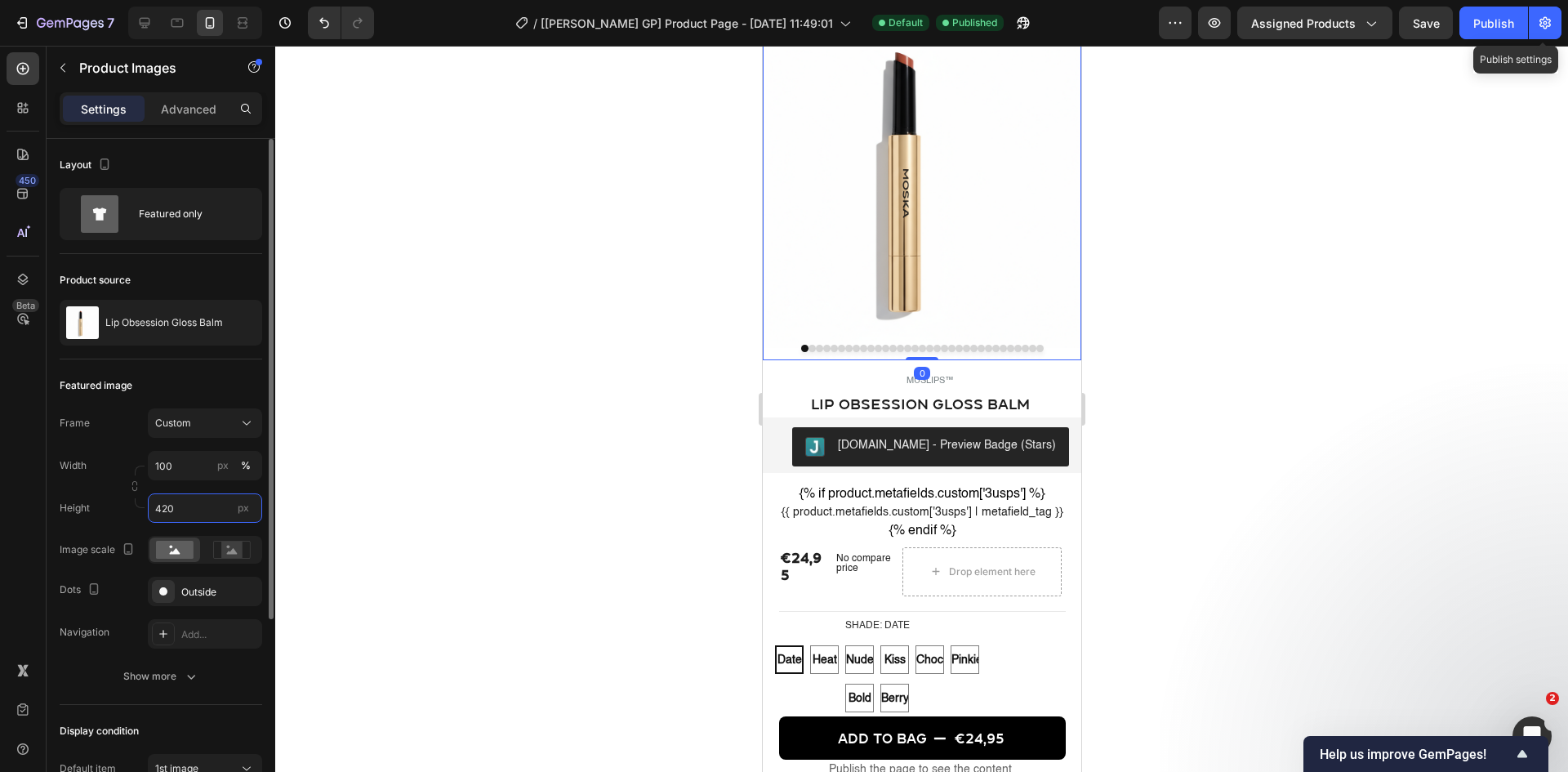
click at [192, 512] on input "420" at bounding box center [205, 507] width 114 height 29
type input "390"
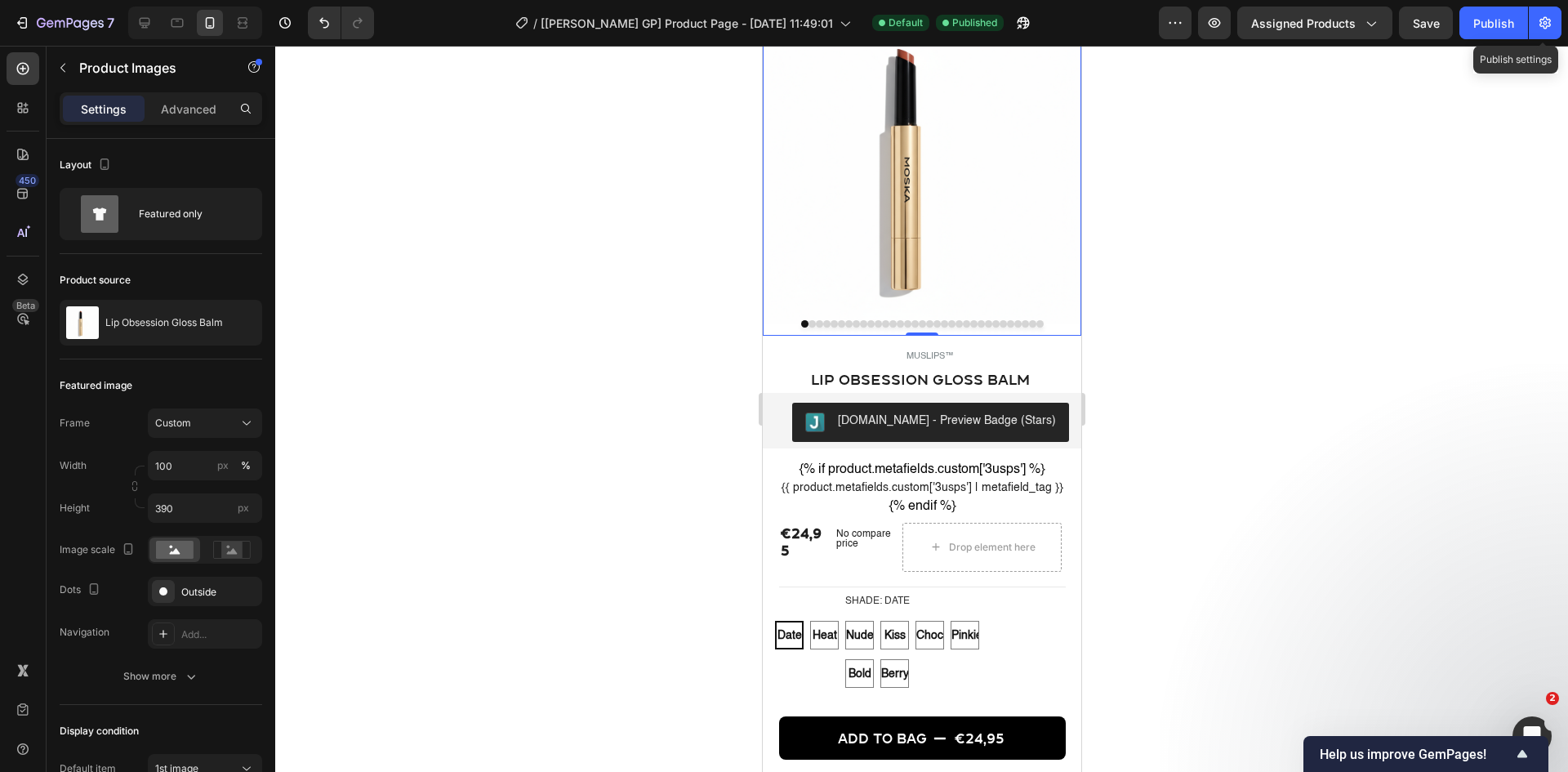
click at [459, 339] on div at bounding box center [921, 408] width 1293 height 726
click at [1254, 1] on div "7 / [[PERSON_NAME] GP] Product Page - [DATE] 11:49:01 Default Published Preview…" at bounding box center [784, 23] width 1568 height 46
click at [1254, 21] on div "Publish" at bounding box center [1493, 24] width 41 height 17
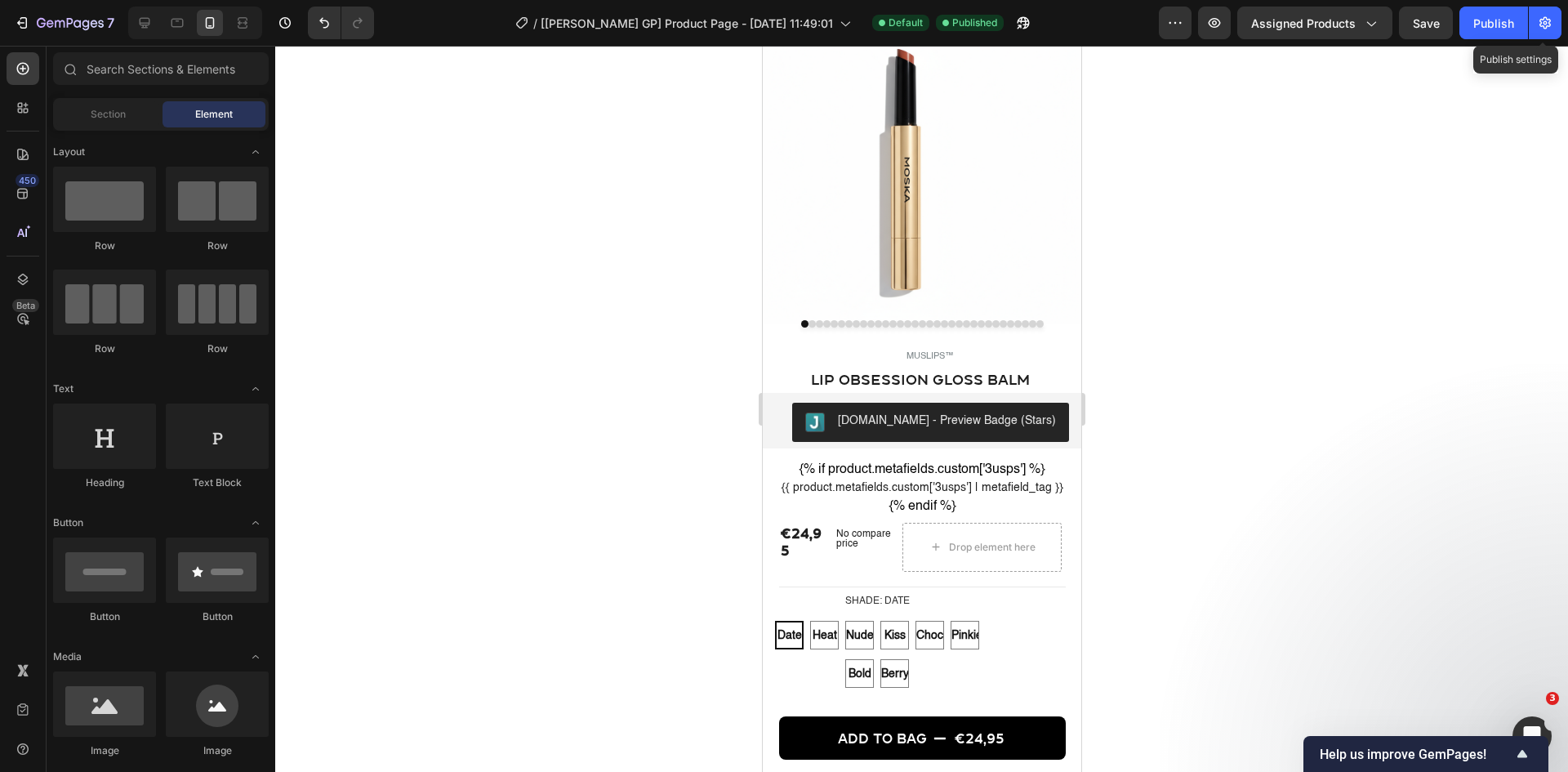
click at [1142, 452] on div at bounding box center [921, 408] width 1293 height 726
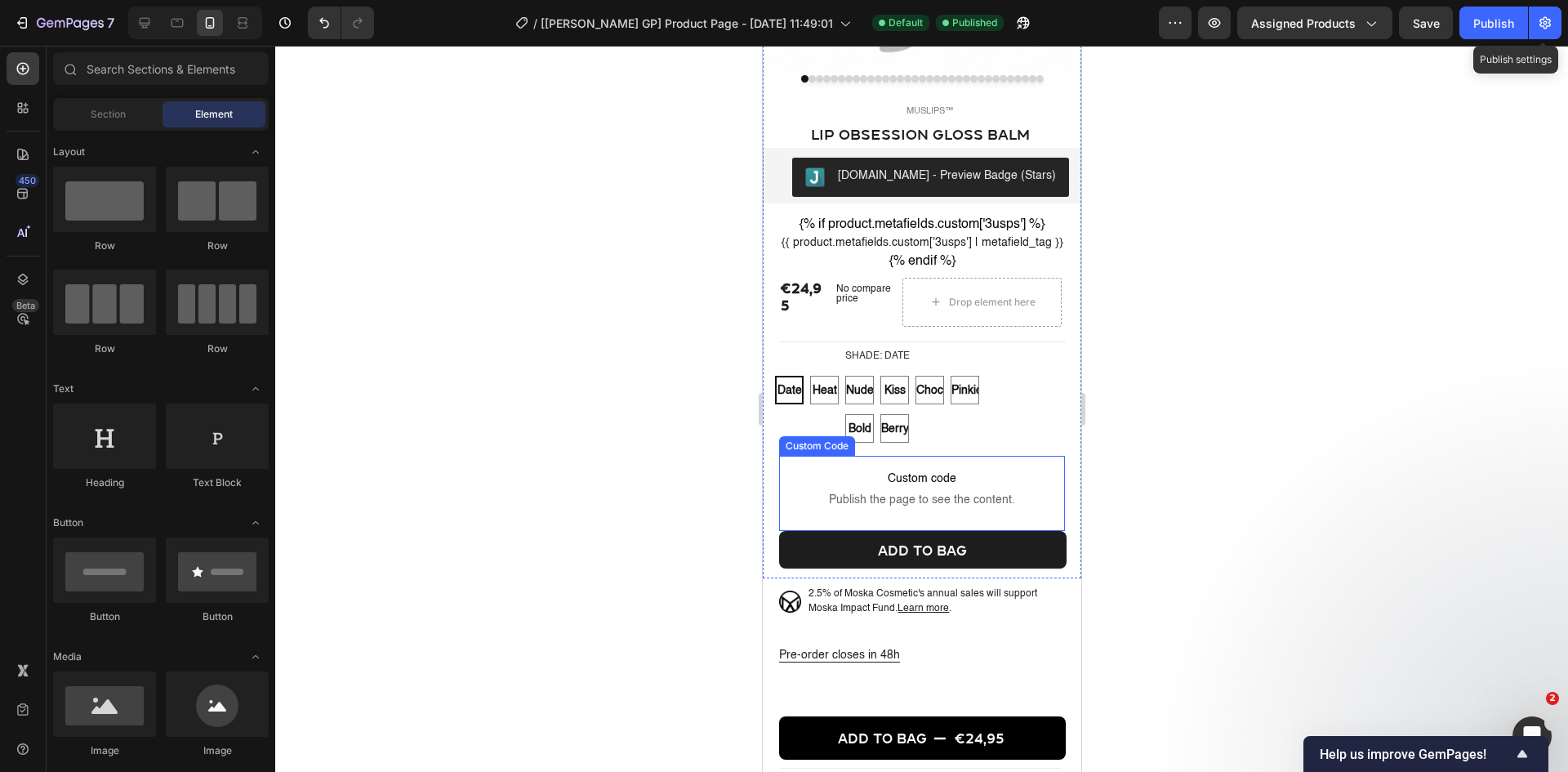
click at [931, 531] on div "Custom code Publish the page to see the content. Custom Code" at bounding box center [921, 493] width 286 height 75
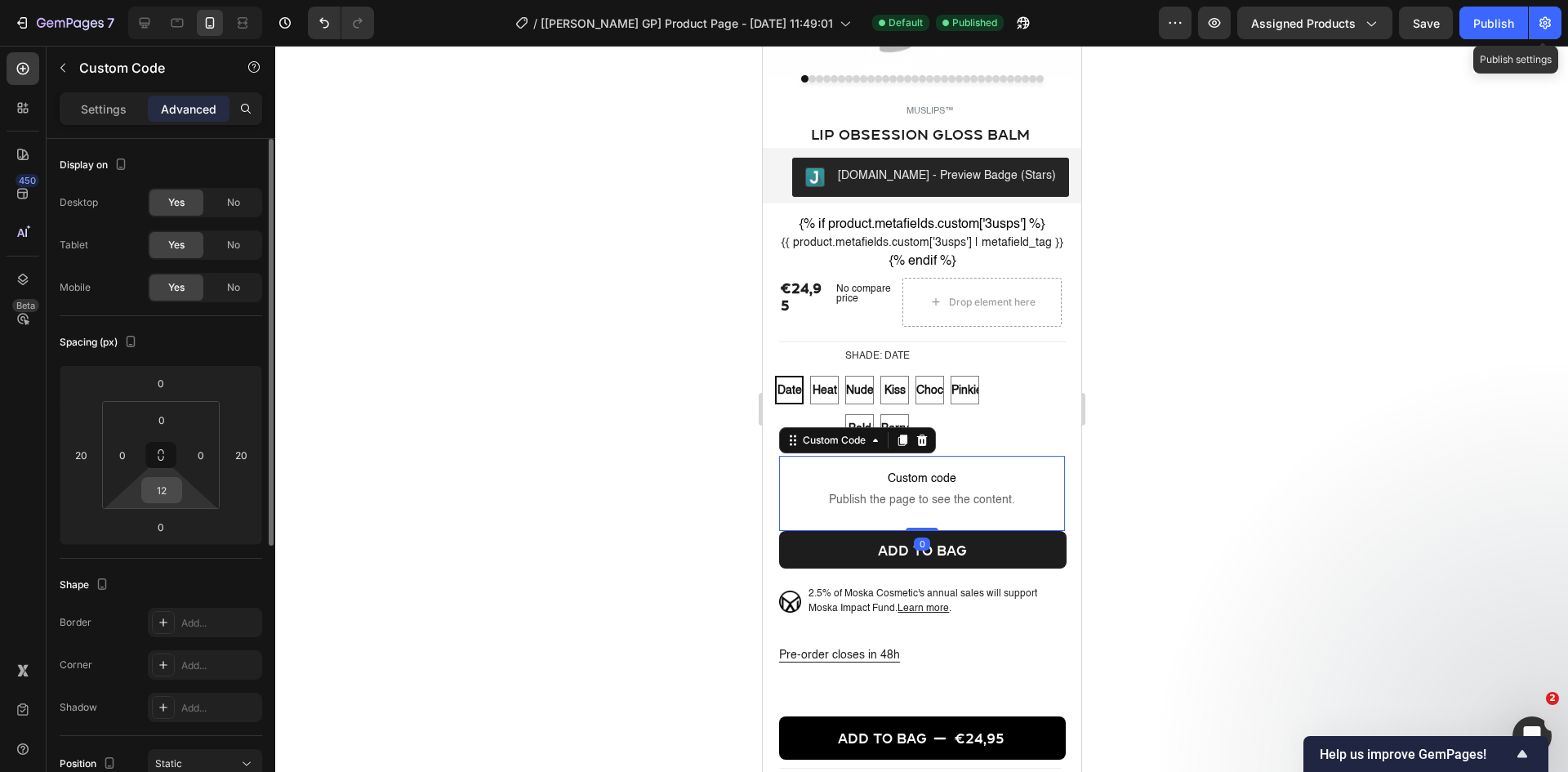
click at [163, 481] on input "12" at bounding box center [161, 490] width 33 height 24
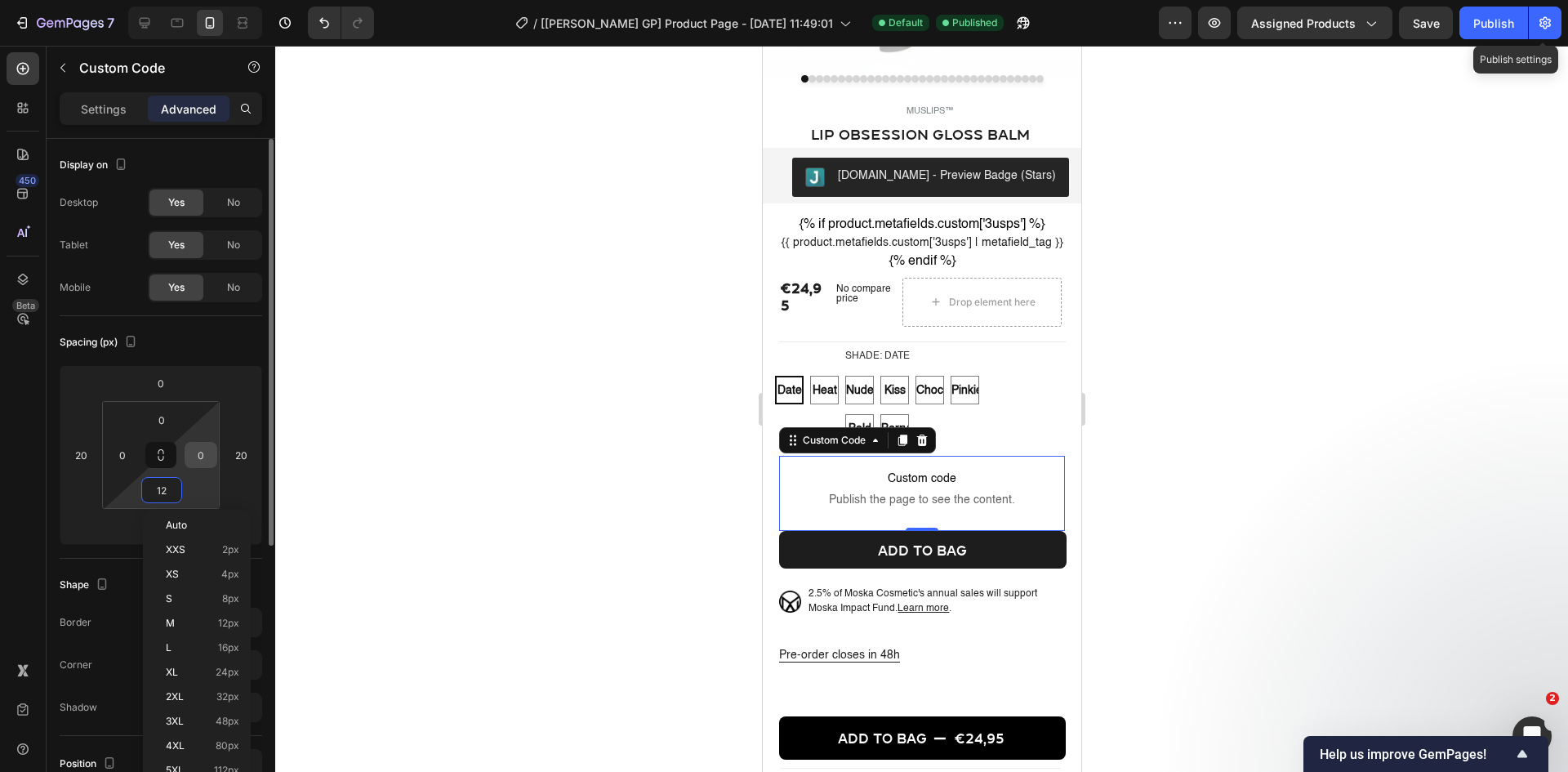
type input "0"
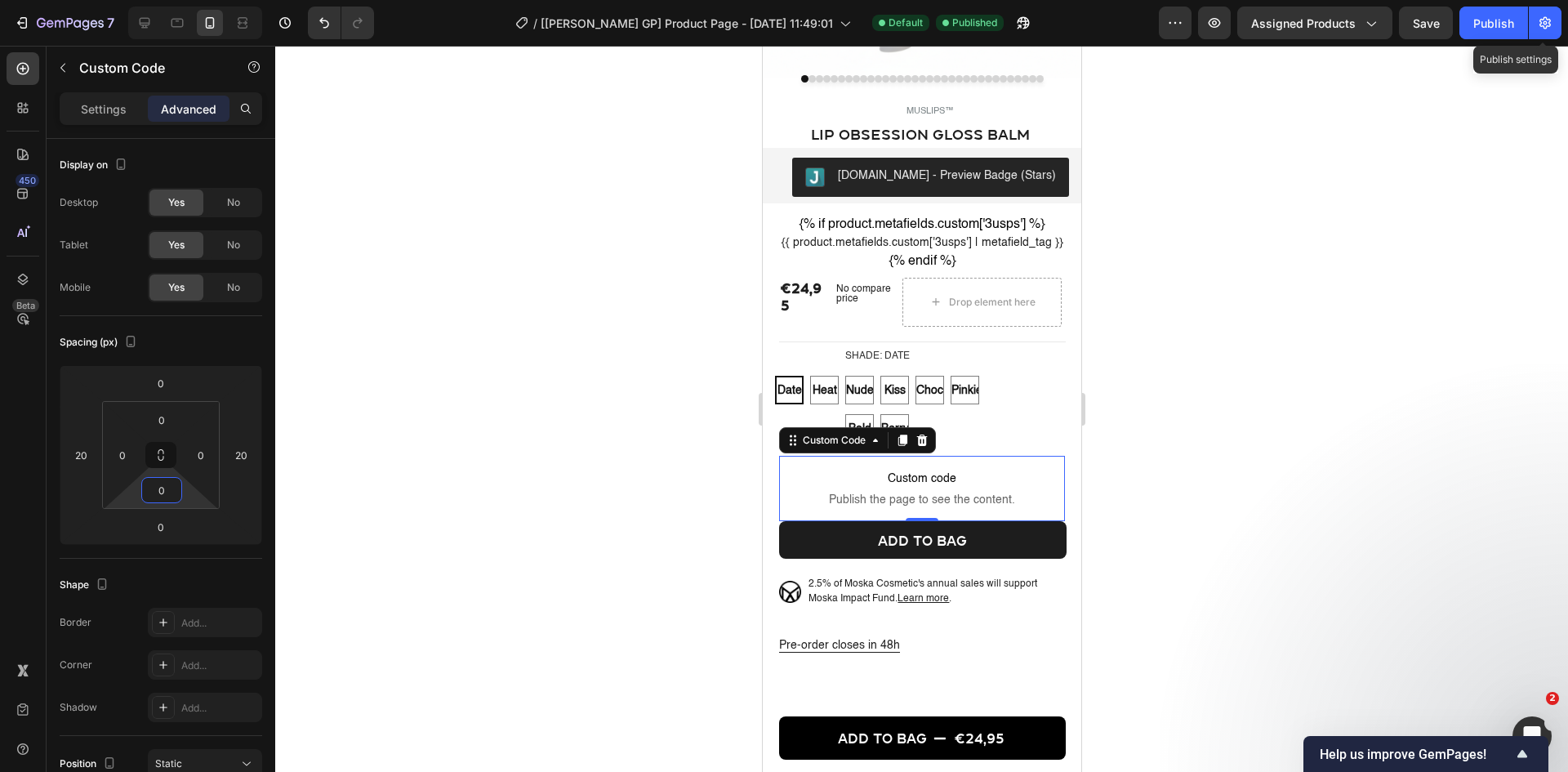
click at [553, 493] on div at bounding box center [921, 408] width 1293 height 726
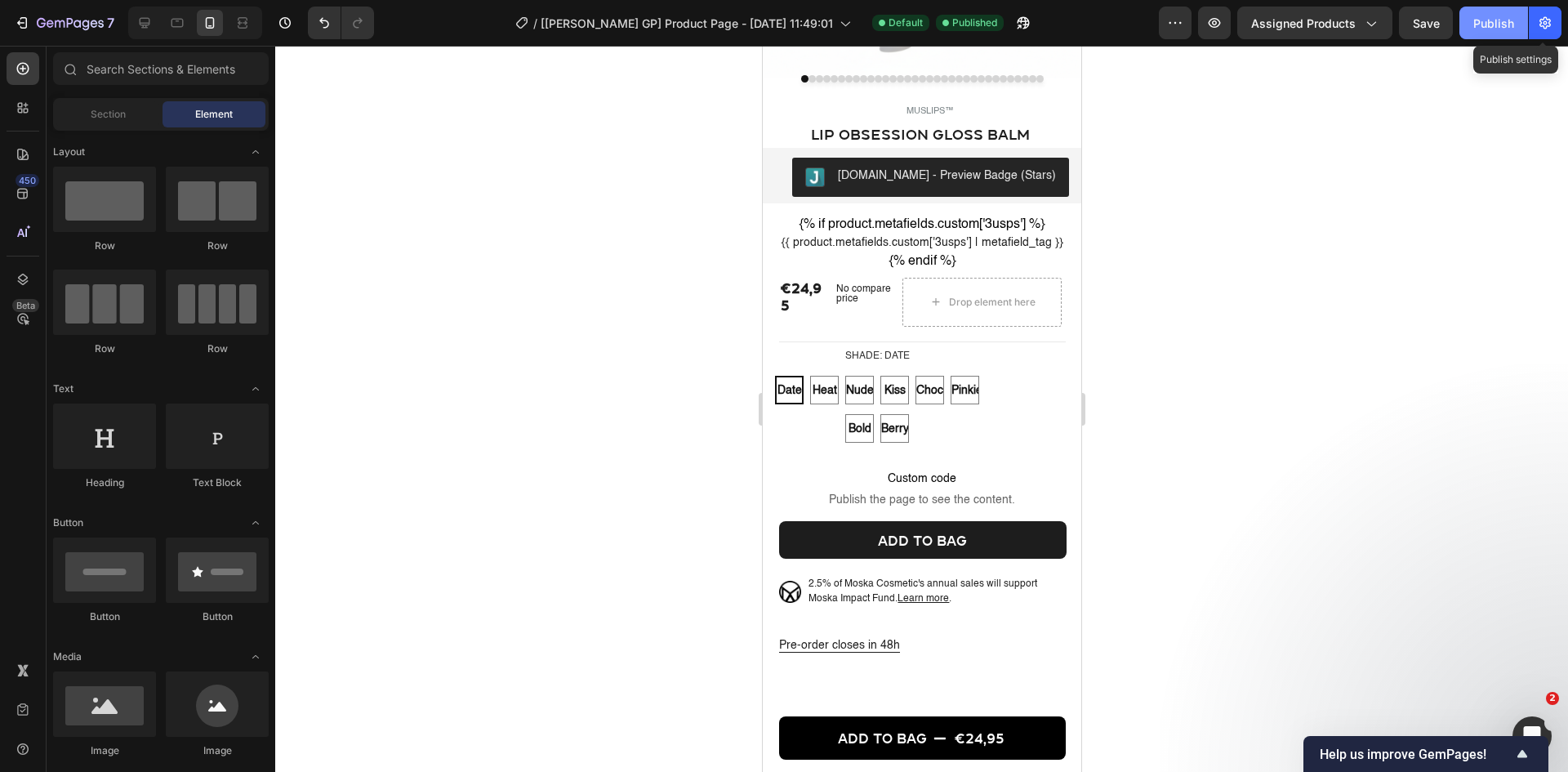
click at [1254, 24] on div "Publish" at bounding box center [1493, 24] width 41 height 17
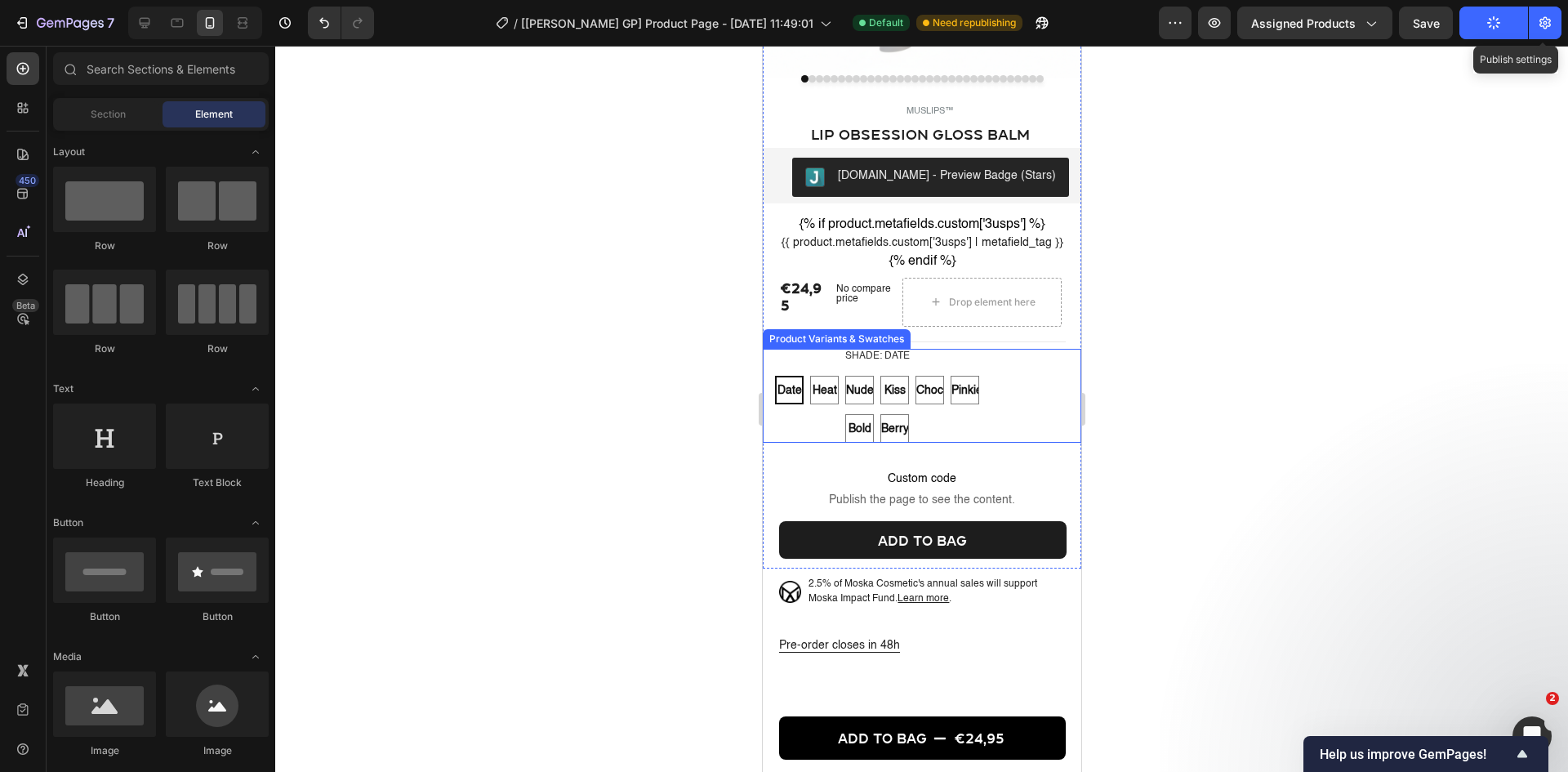
drag, startPoint x: 999, startPoint y: 270, endPoint x: 1025, endPoint y: 391, distance: 123.8
click at [1016, 412] on div "Shade: Date Date Date Date Heat Heat Heat Nude Nude Nude Kiss Kiss Kiss Choco C…" at bounding box center [920, 396] width 318 height 95
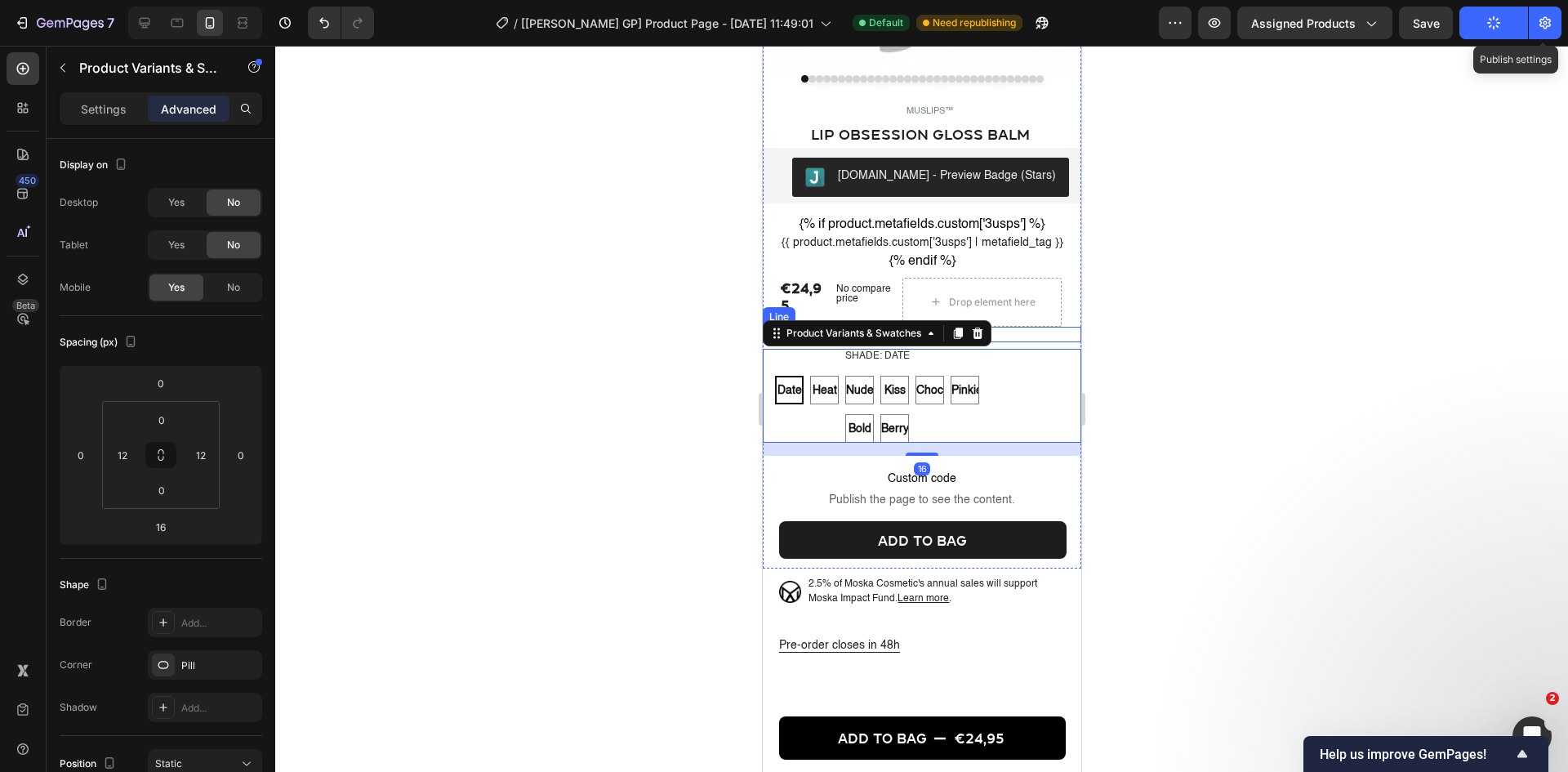
click at [1046, 342] on div "Title Line" at bounding box center [920, 334] width 318 height 15
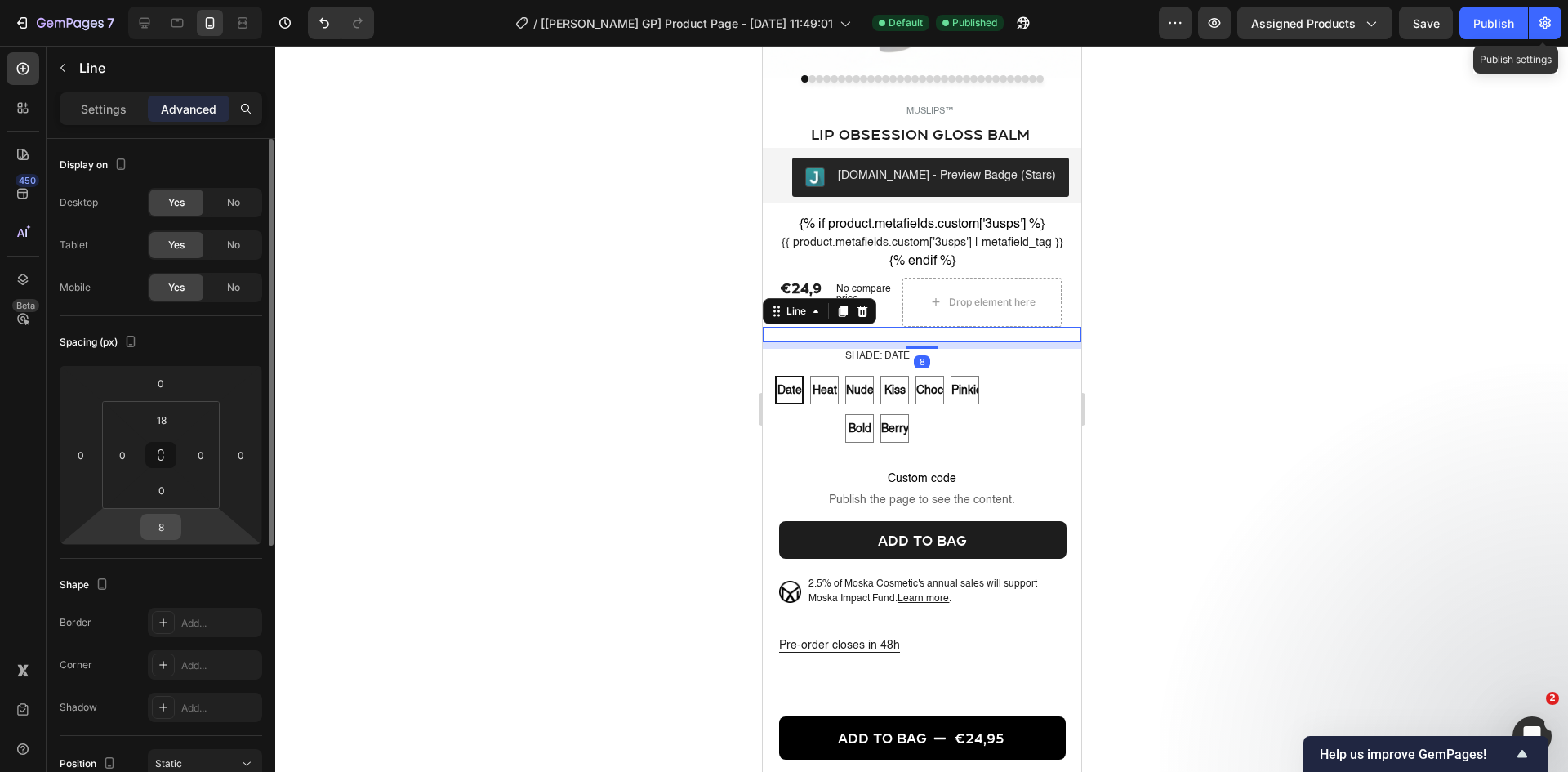
click at [152, 525] on input "8" at bounding box center [160, 527] width 33 height 24
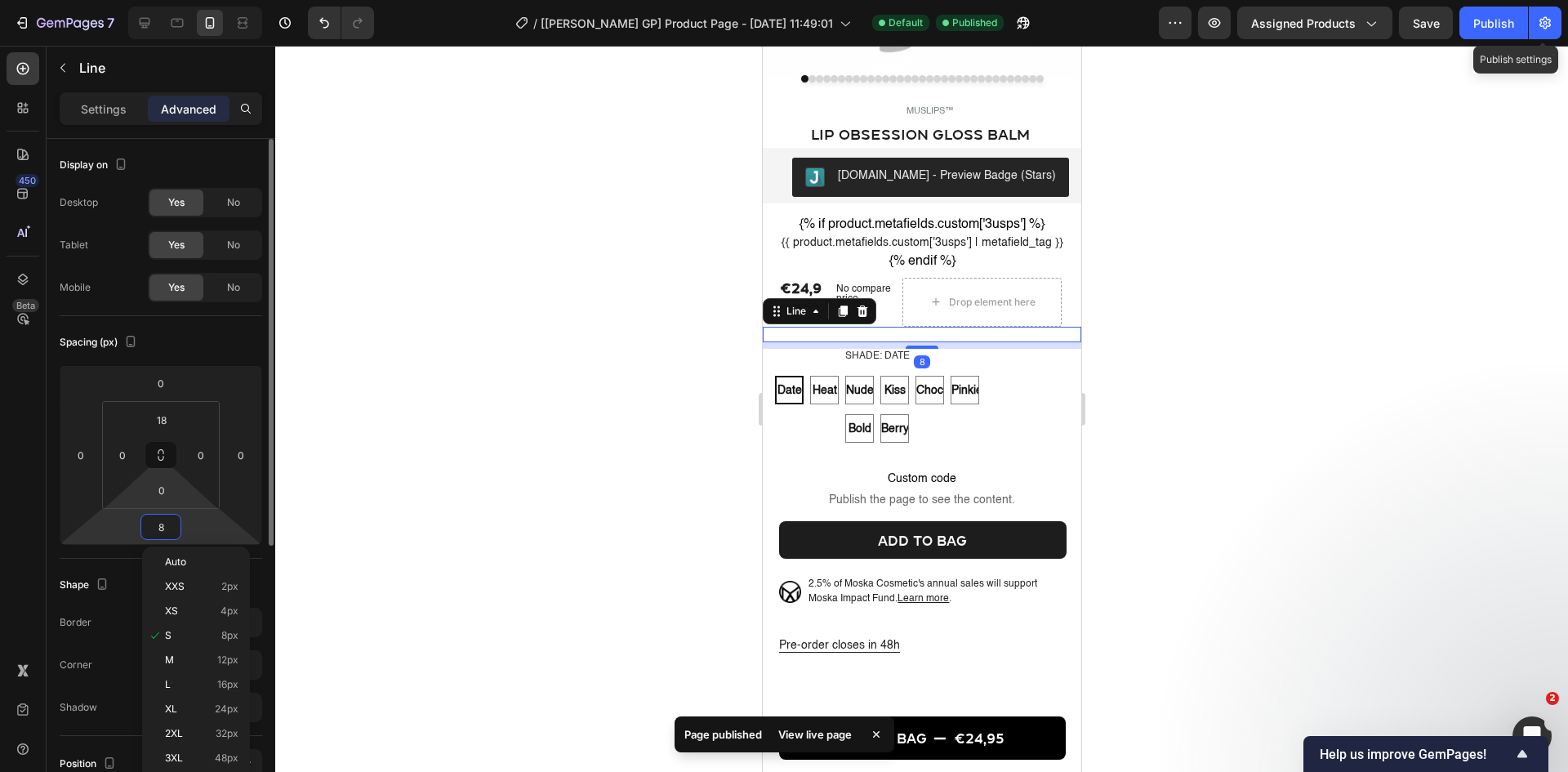
type input "4"
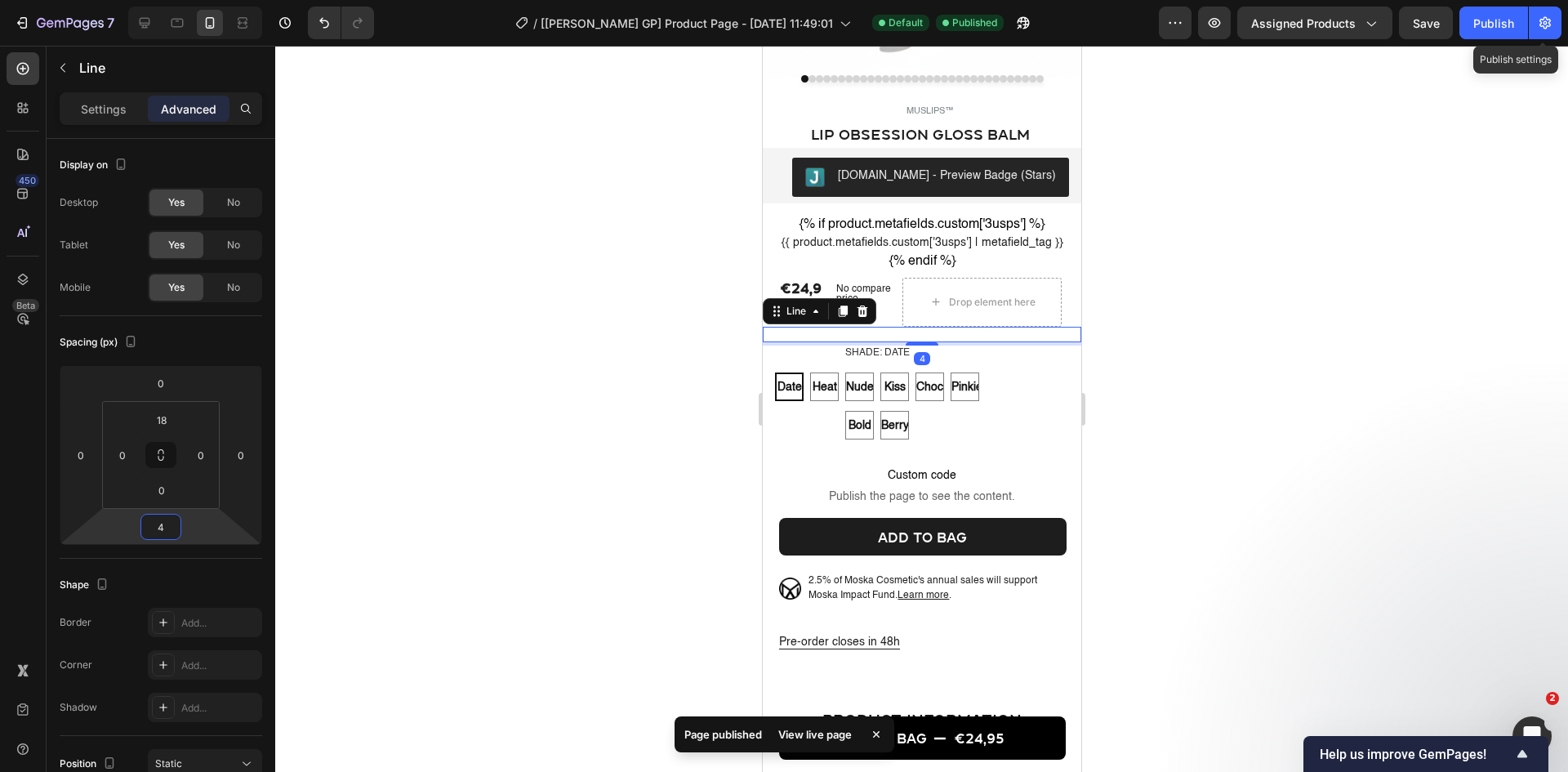
click at [1254, 349] on div at bounding box center [921, 408] width 1293 height 726
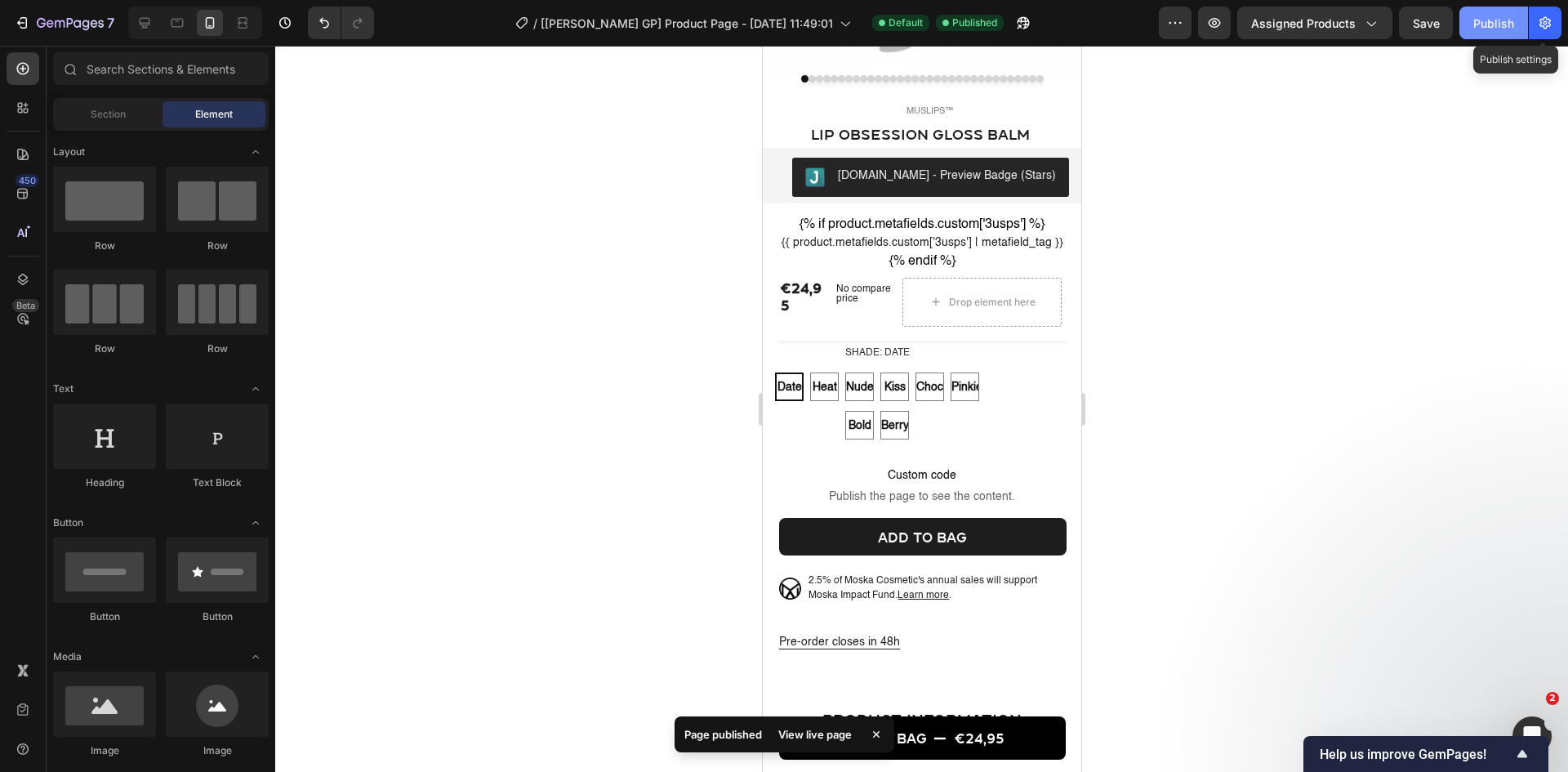
click at [1254, 27] on div "Publish" at bounding box center [1493, 24] width 41 height 17
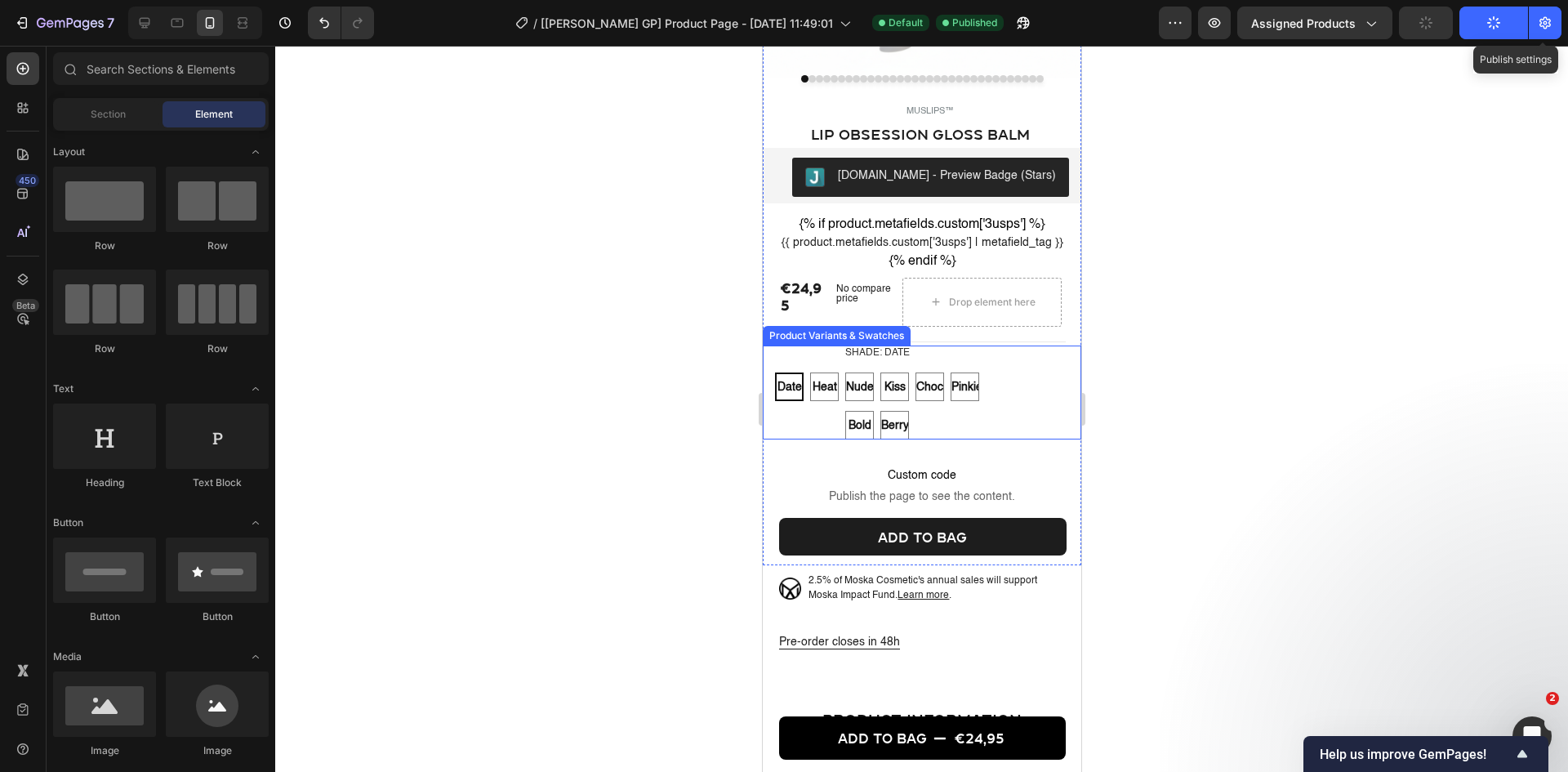
scroll to position [408, 0]
